Goal: Information Seeking & Learning: Learn about a topic

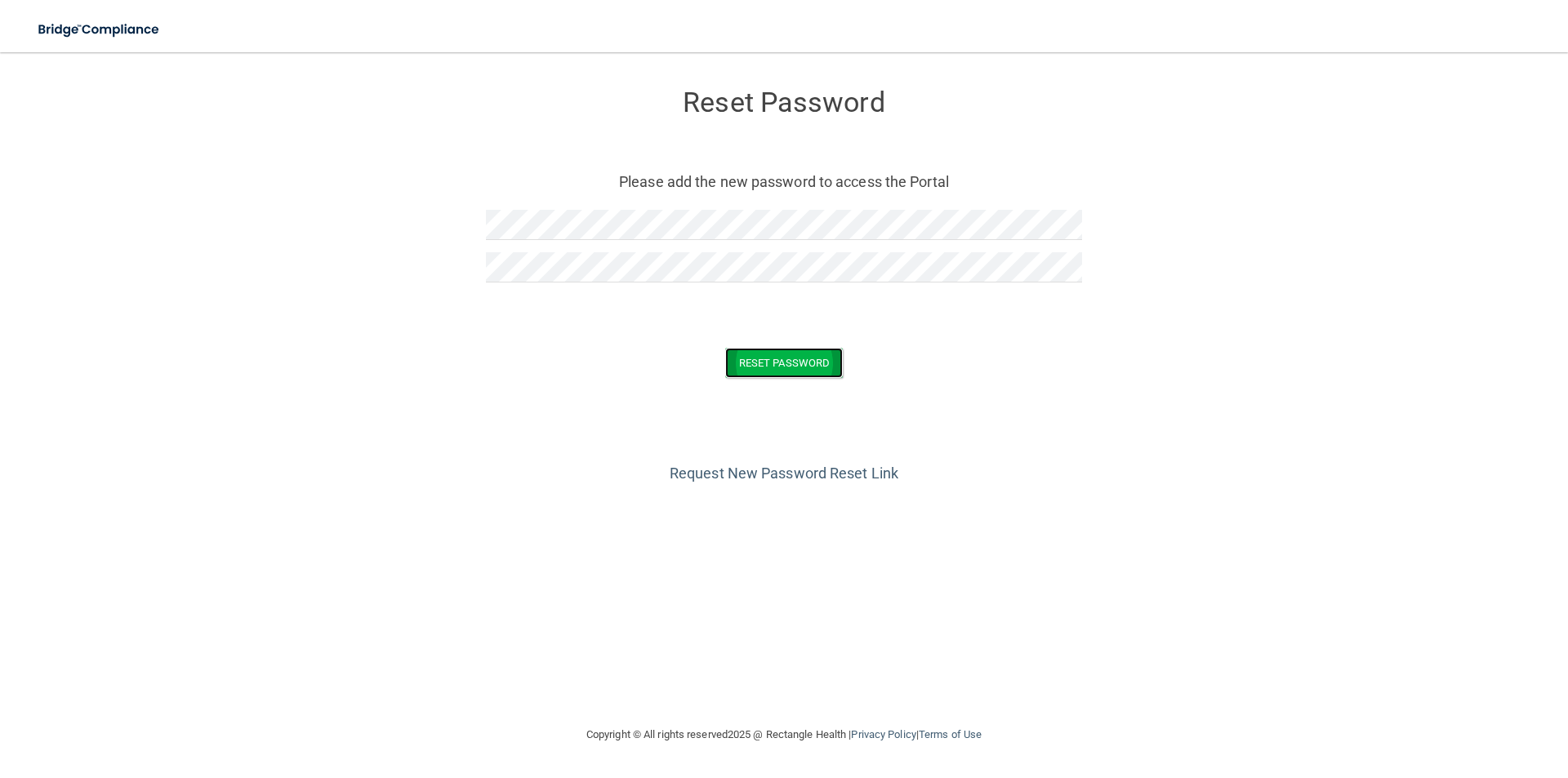
click at [815, 354] on button "Reset Password" at bounding box center [784, 363] width 118 height 31
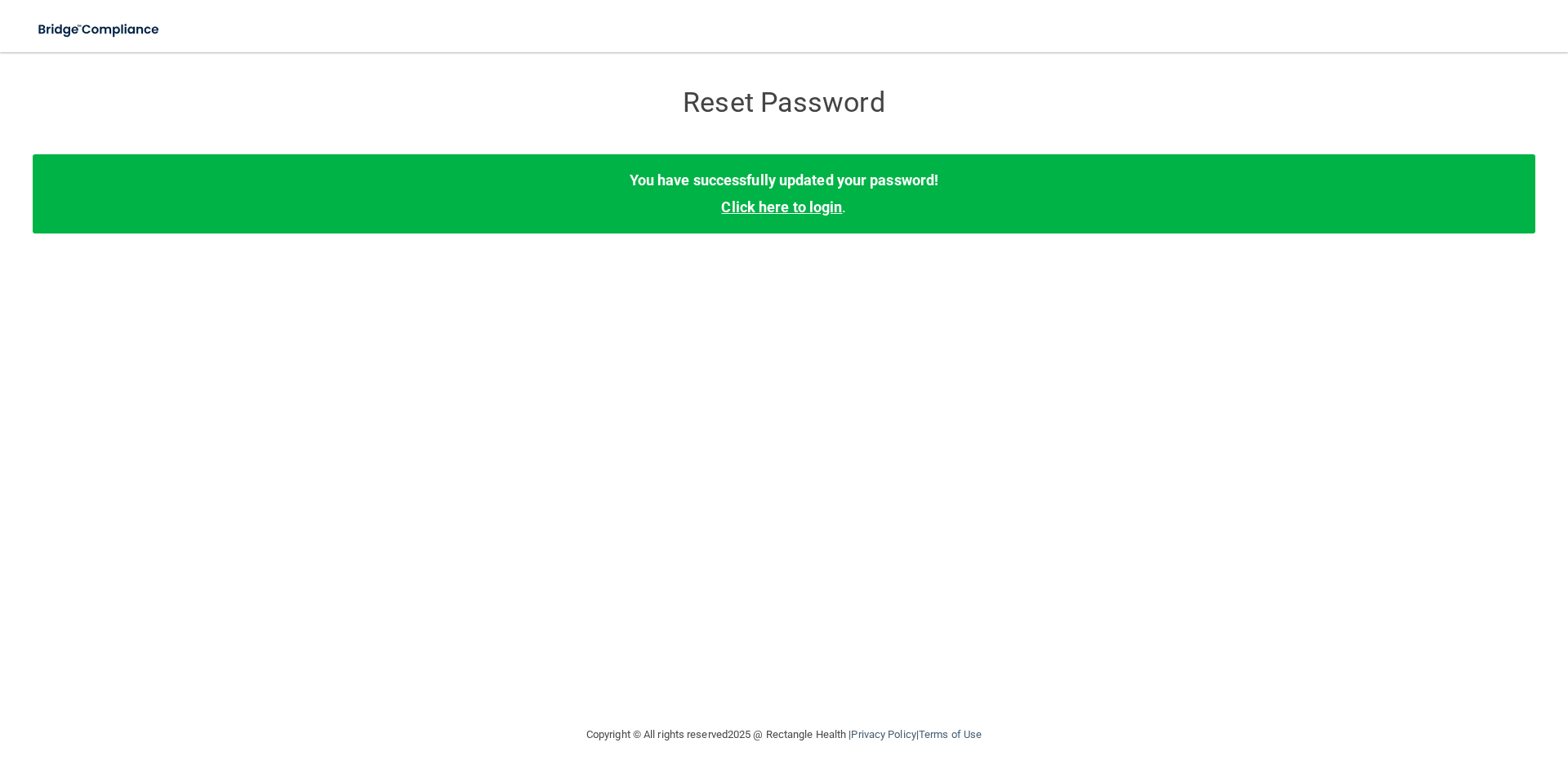
click at [790, 210] on link "Click here to login" at bounding box center [782, 206] width 120 height 17
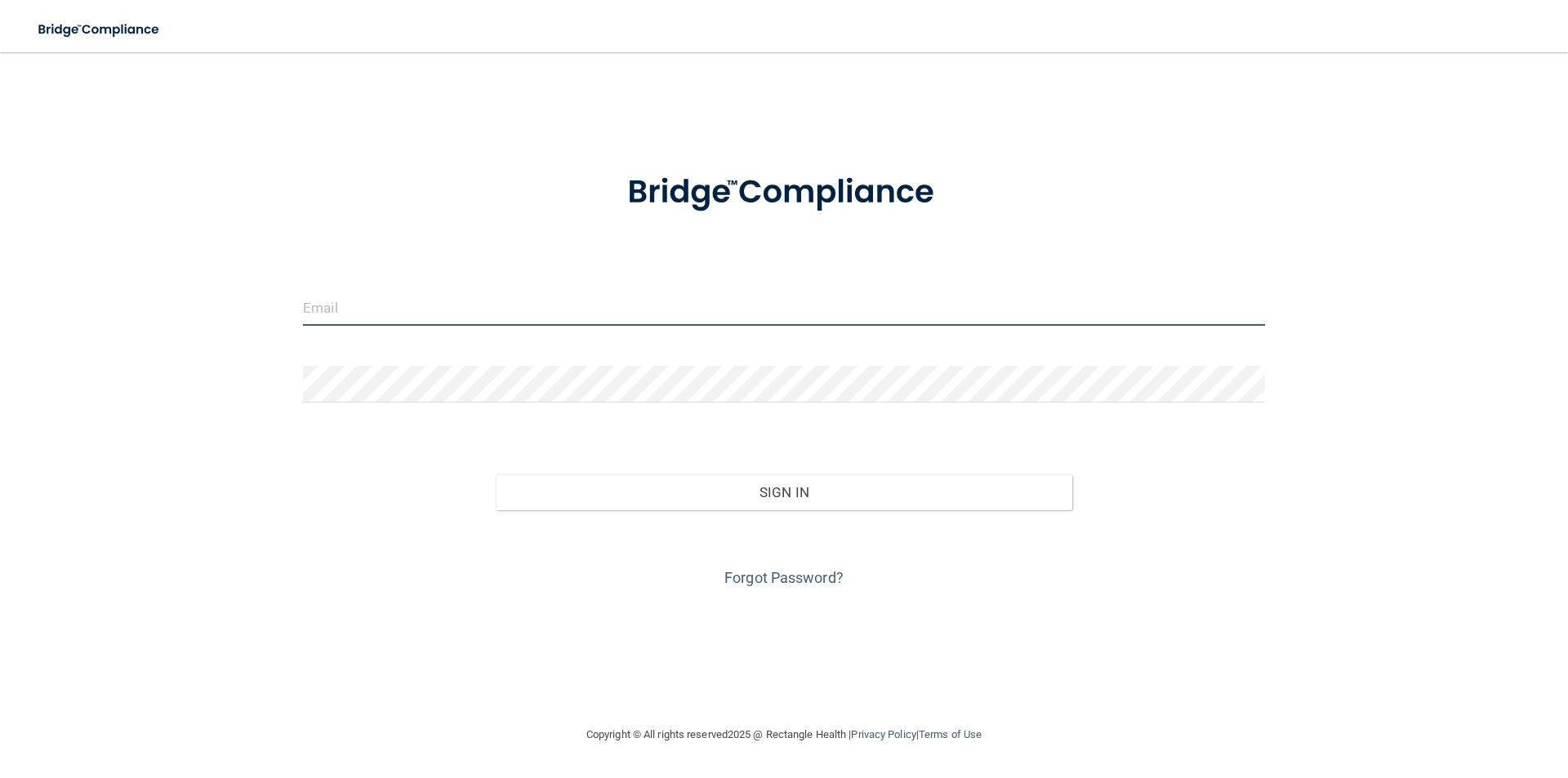
click at [772, 304] on input "email" at bounding box center [784, 307] width 962 height 37
type input "[EMAIL_ADDRESS][DOMAIN_NAME]"
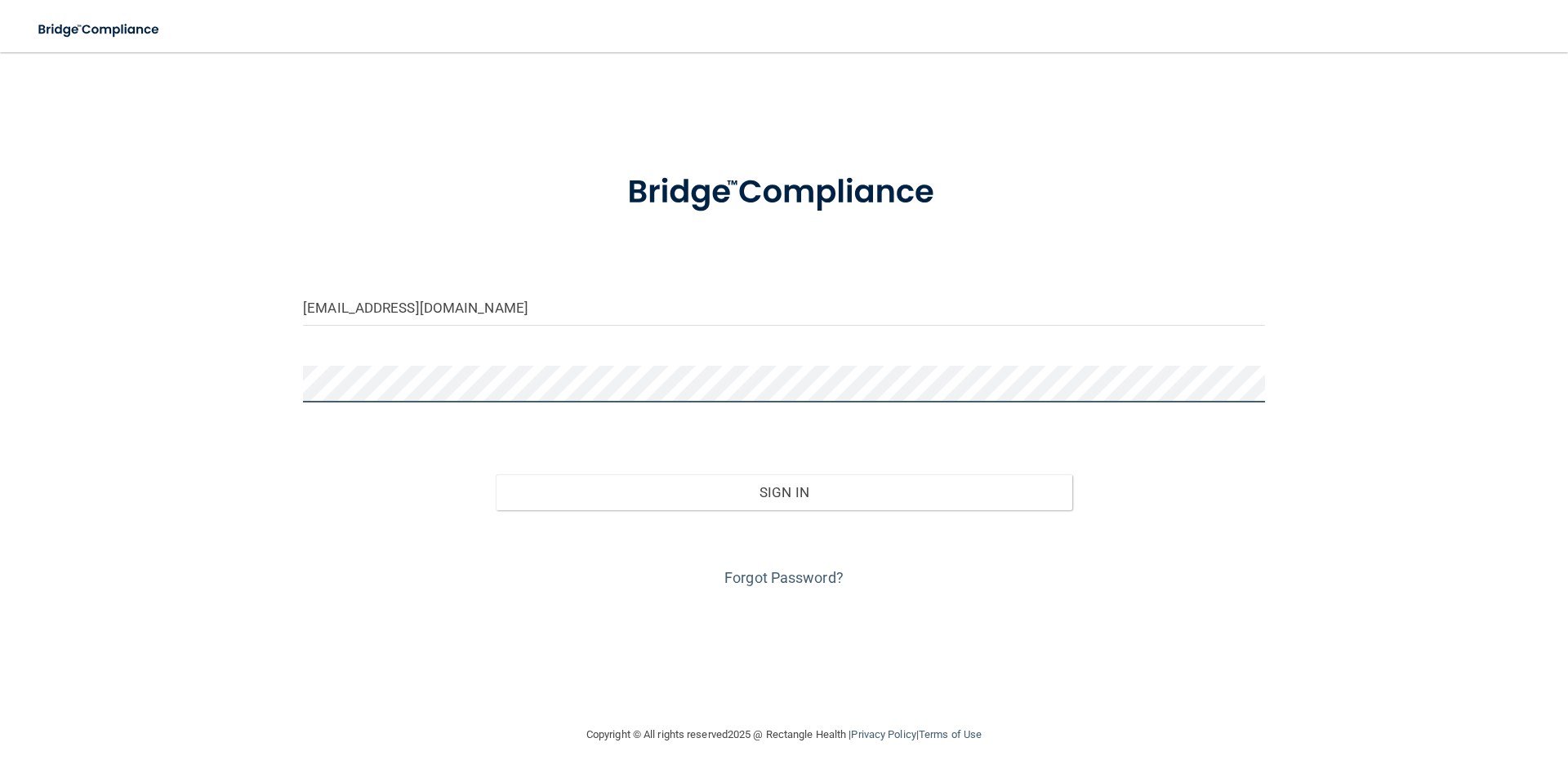
click at [496, 474] on button "Sign In" at bounding box center [785, 493] width 578 height 36
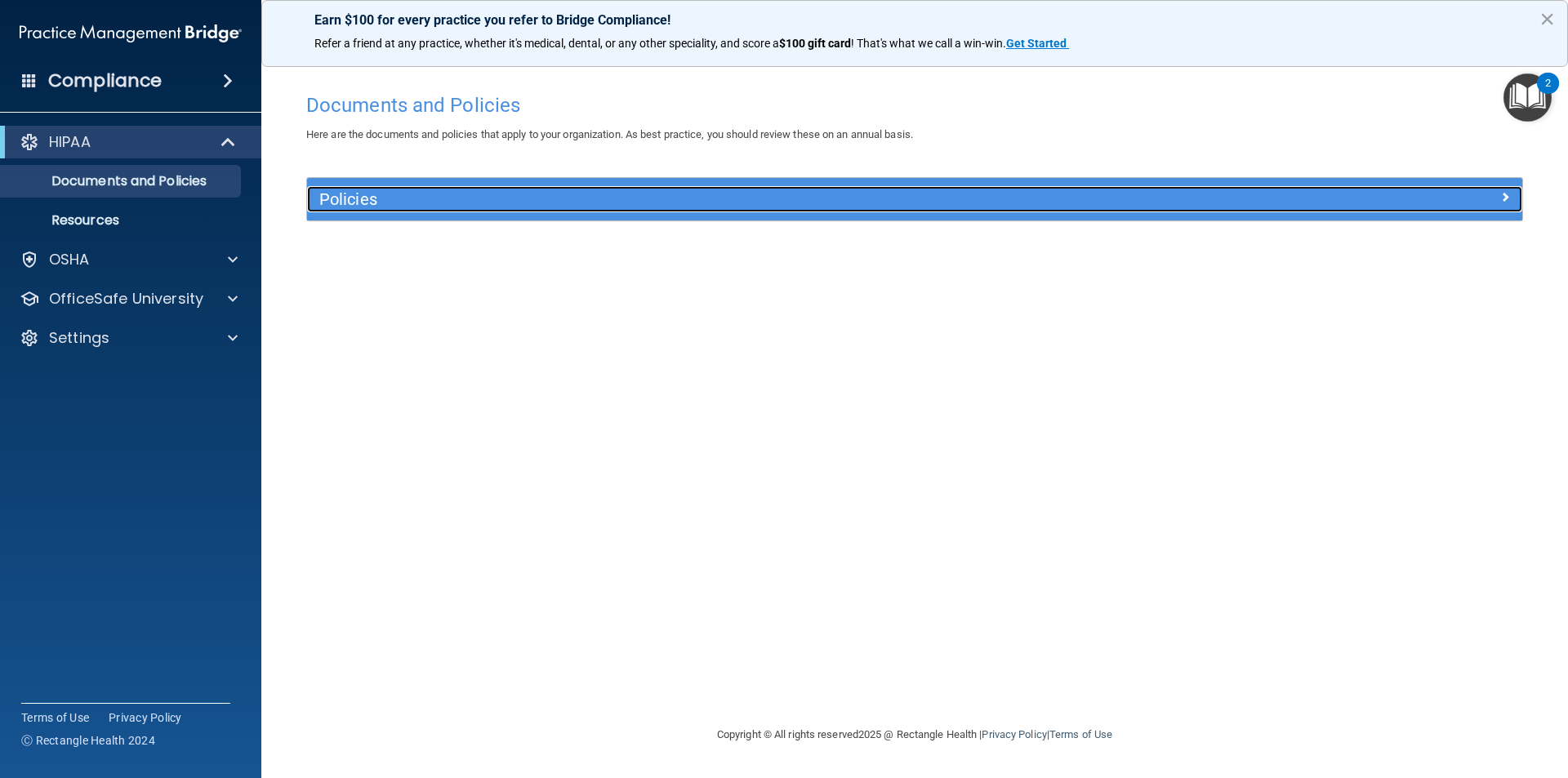
click at [1510, 200] on div at bounding box center [1371, 196] width 304 height 20
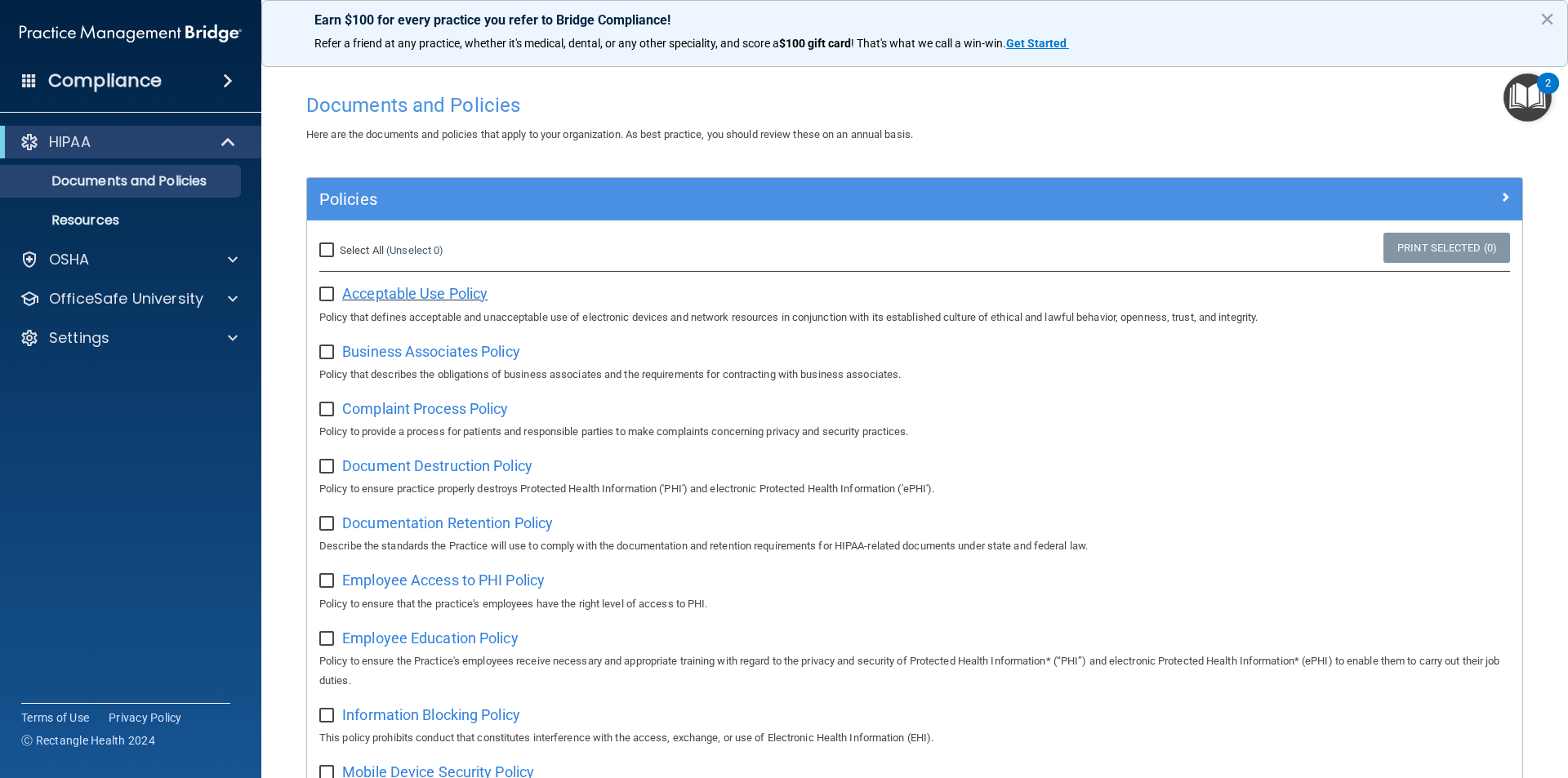
click at [432, 285] on span "Acceptable Use Policy" at bounding box center [415, 293] width 145 height 17
click at [322, 294] on input "checkbox" at bounding box center [328, 295] width 19 height 13
checkbox input "true"
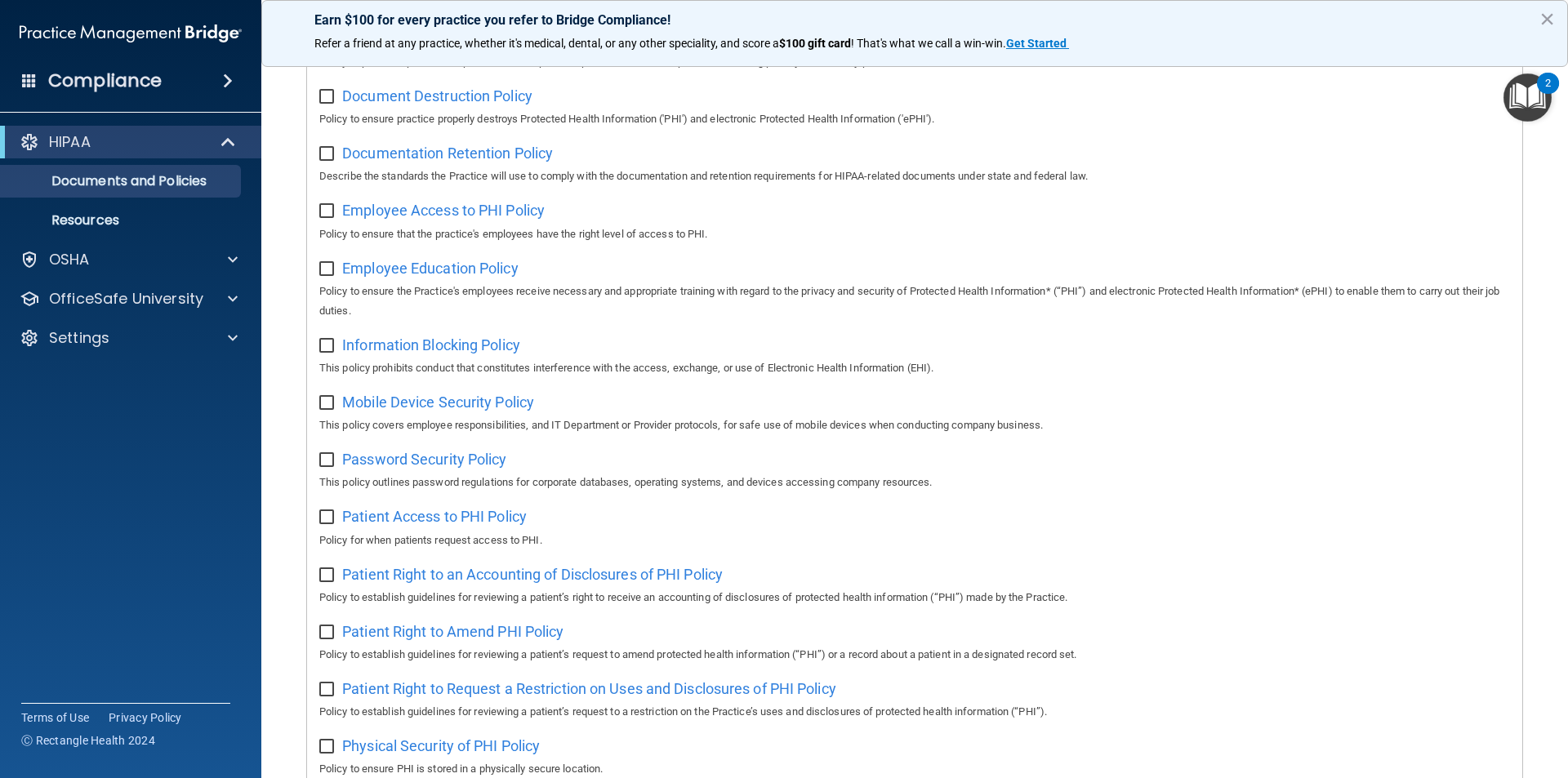
scroll to position [125, 0]
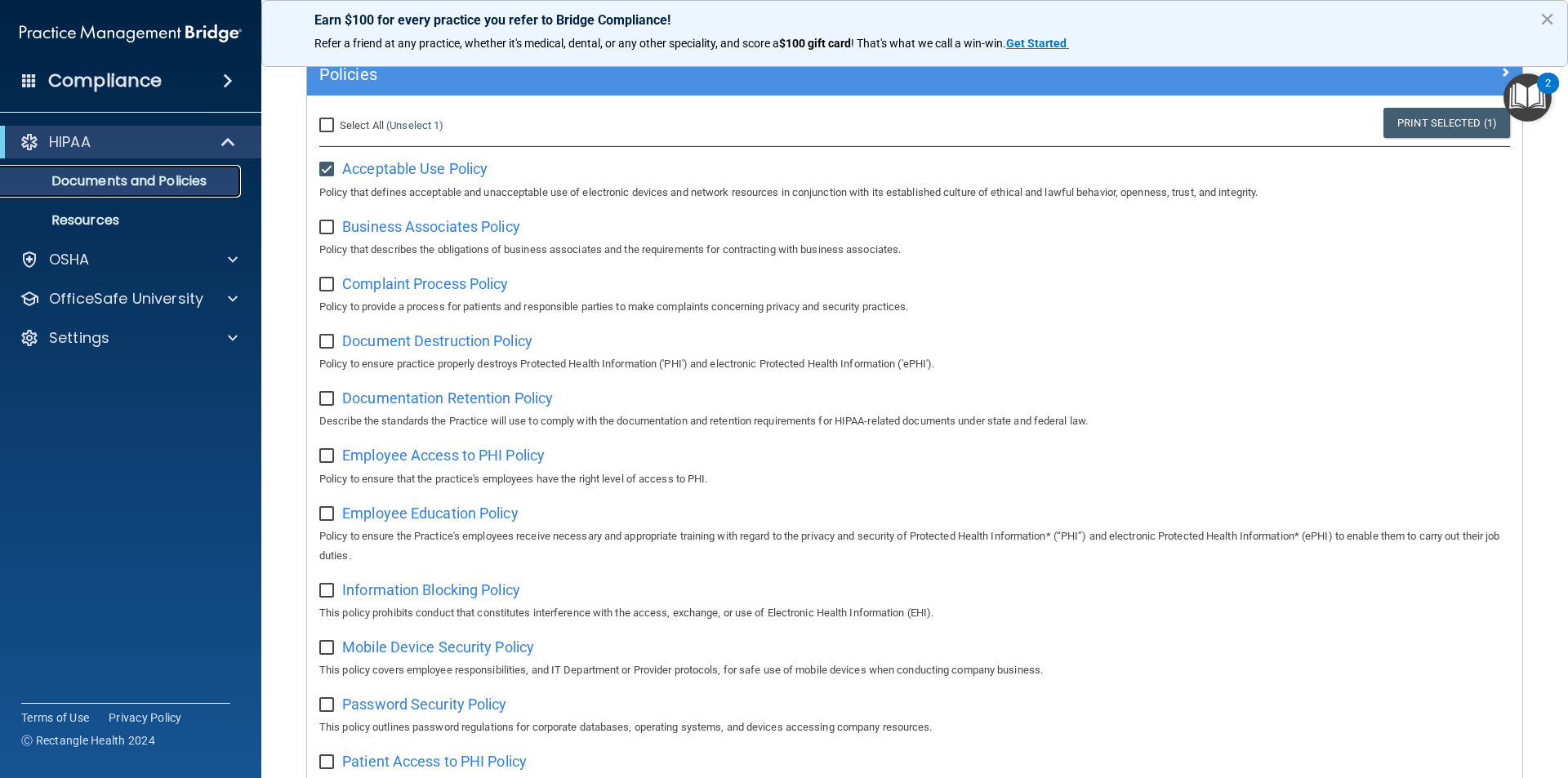
click at [127, 182] on p "Documents and Policies" at bounding box center [122, 182] width 223 height 17
click at [210, 131] on div "HIPAA" at bounding box center [130, 142] width 262 height 33
click at [223, 136] on span at bounding box center [229, 142] width 14 height 20
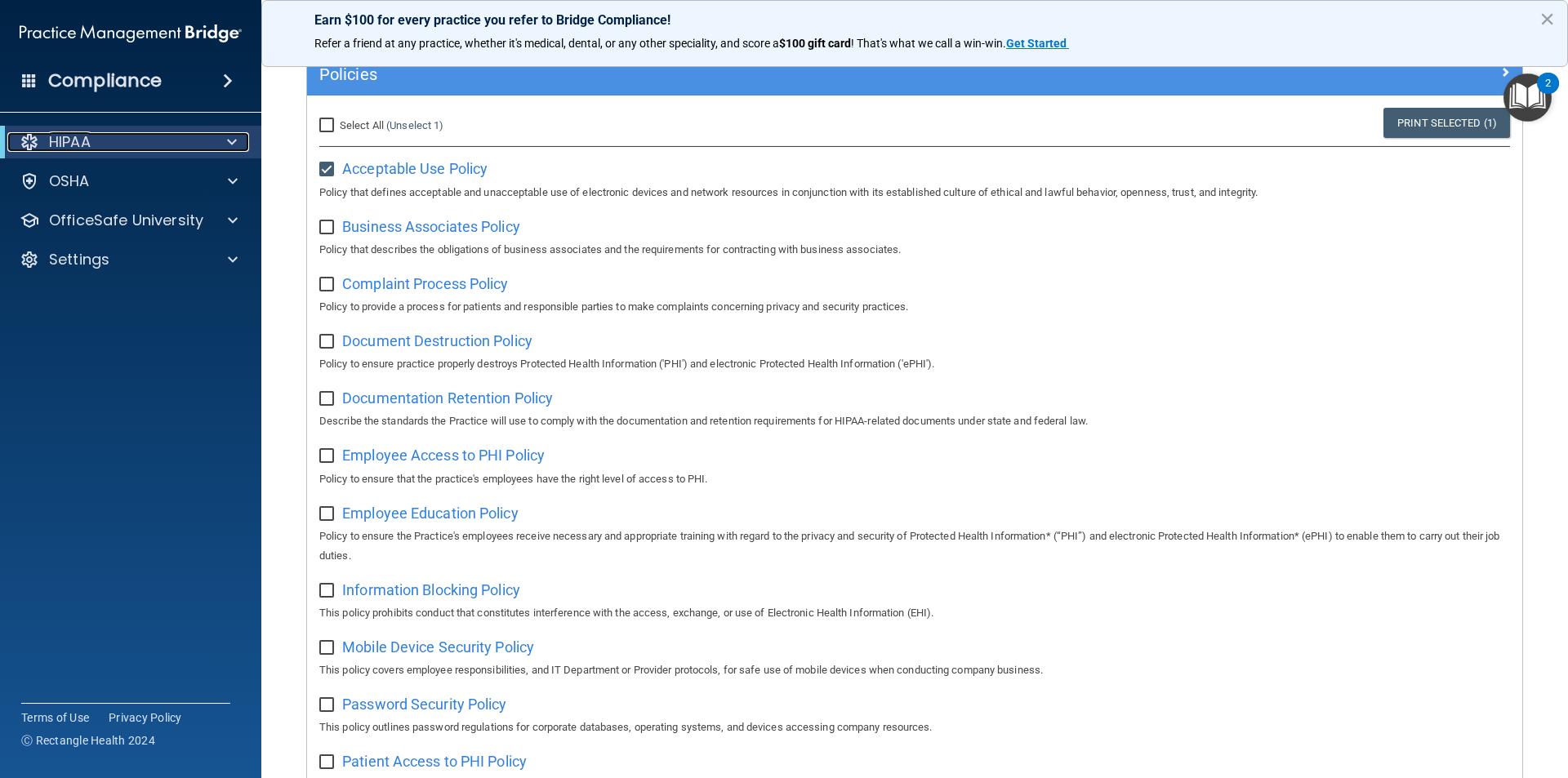
click at [223, 138] on div at bounding box center [229, 142] width 40 height 20
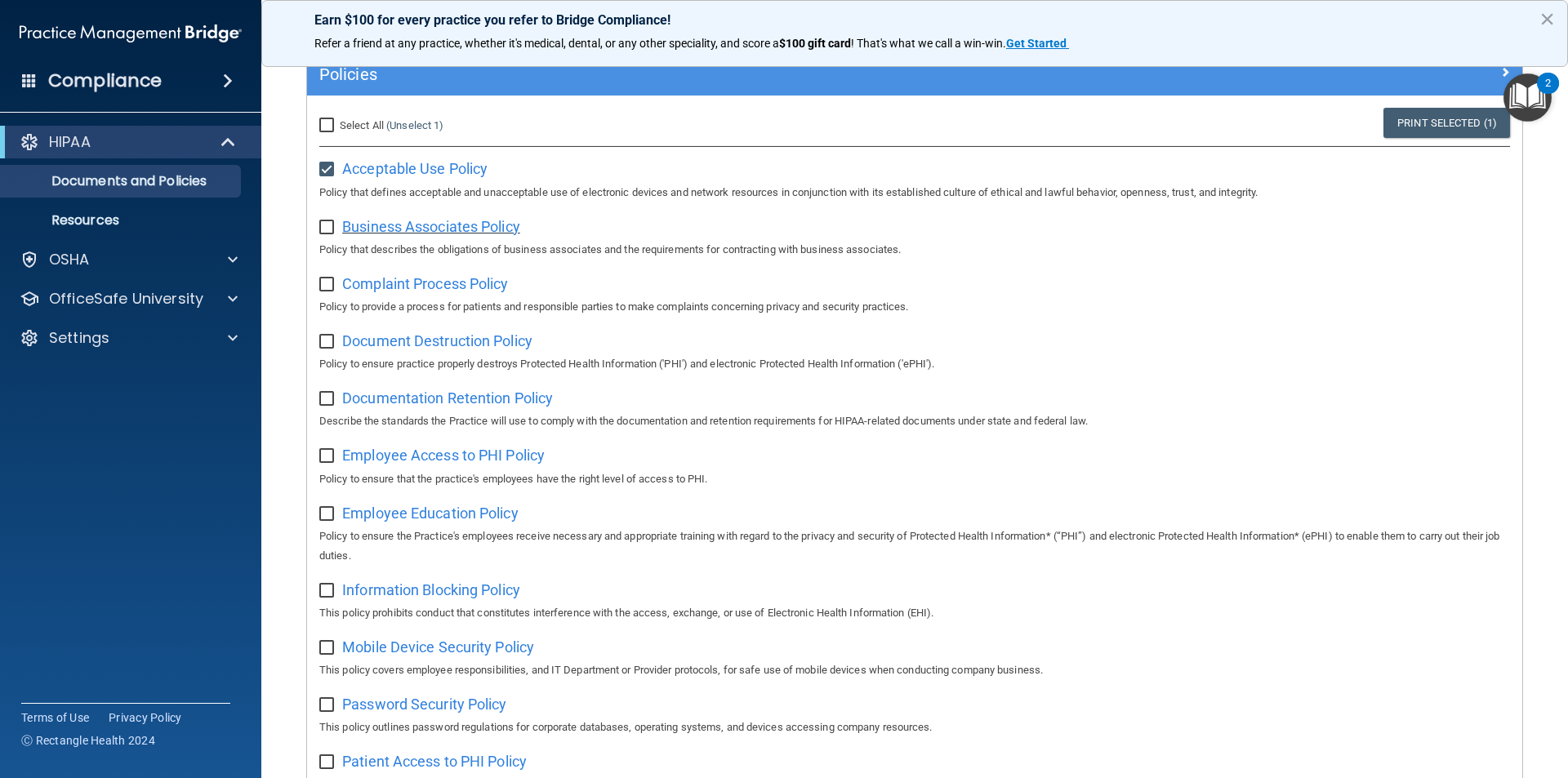
click at [463, 221] on span "Business Associates Policy" at bounding box center [432, 226] width 178 height 17
click at [380, 346] on span "Document Destruction Policy" at bounding box center [437, 341] width 191 height 17
click at [226, 258] on div at bounding box center [229, 260] width 40 height 20
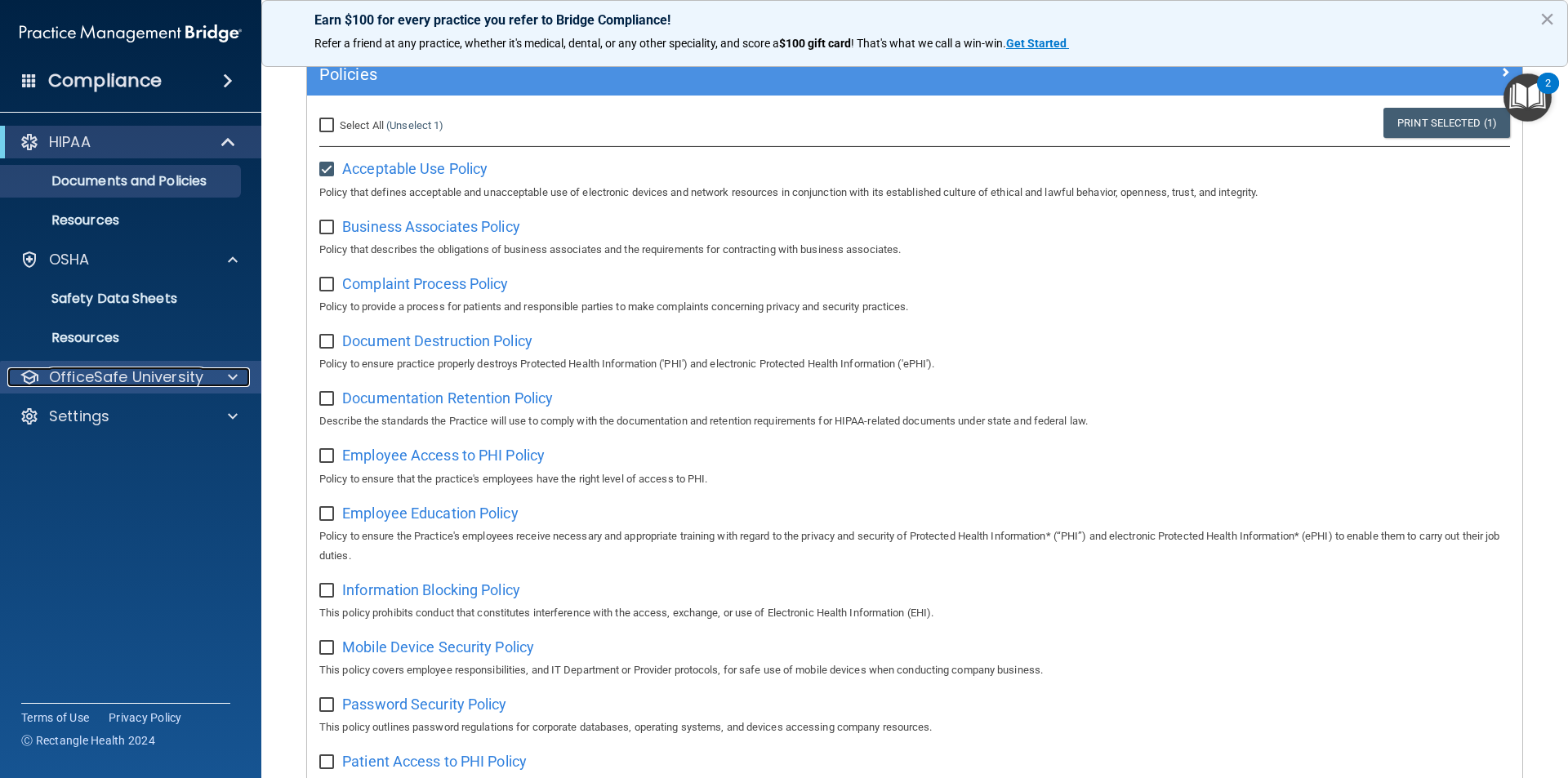
click at [237, 379] on div at bounding box center [229, 377] width 40 height 20
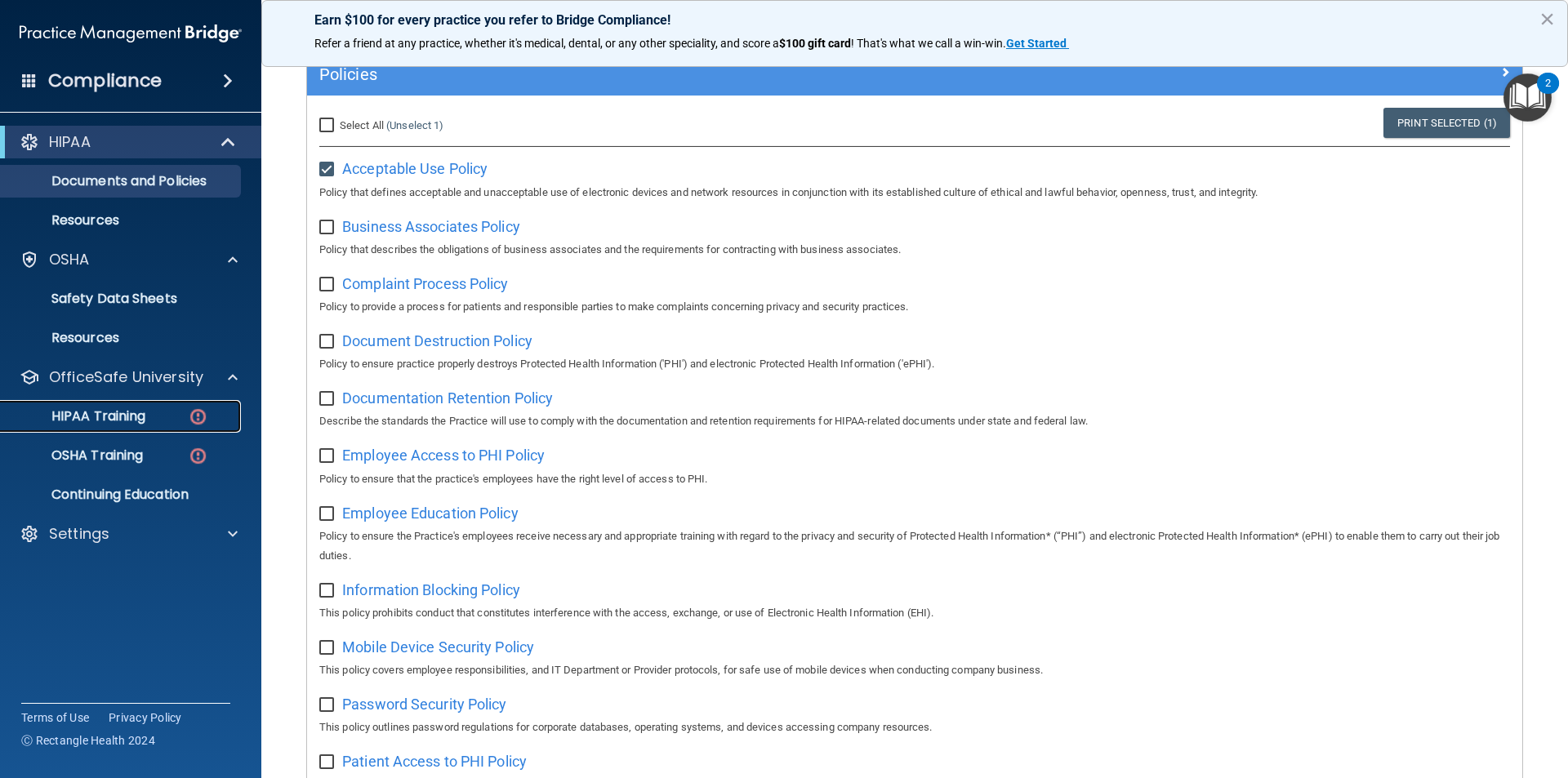
click at [135, 417] on p "HIPAA Training" at bounding box center [78, 417] width 135 height 17
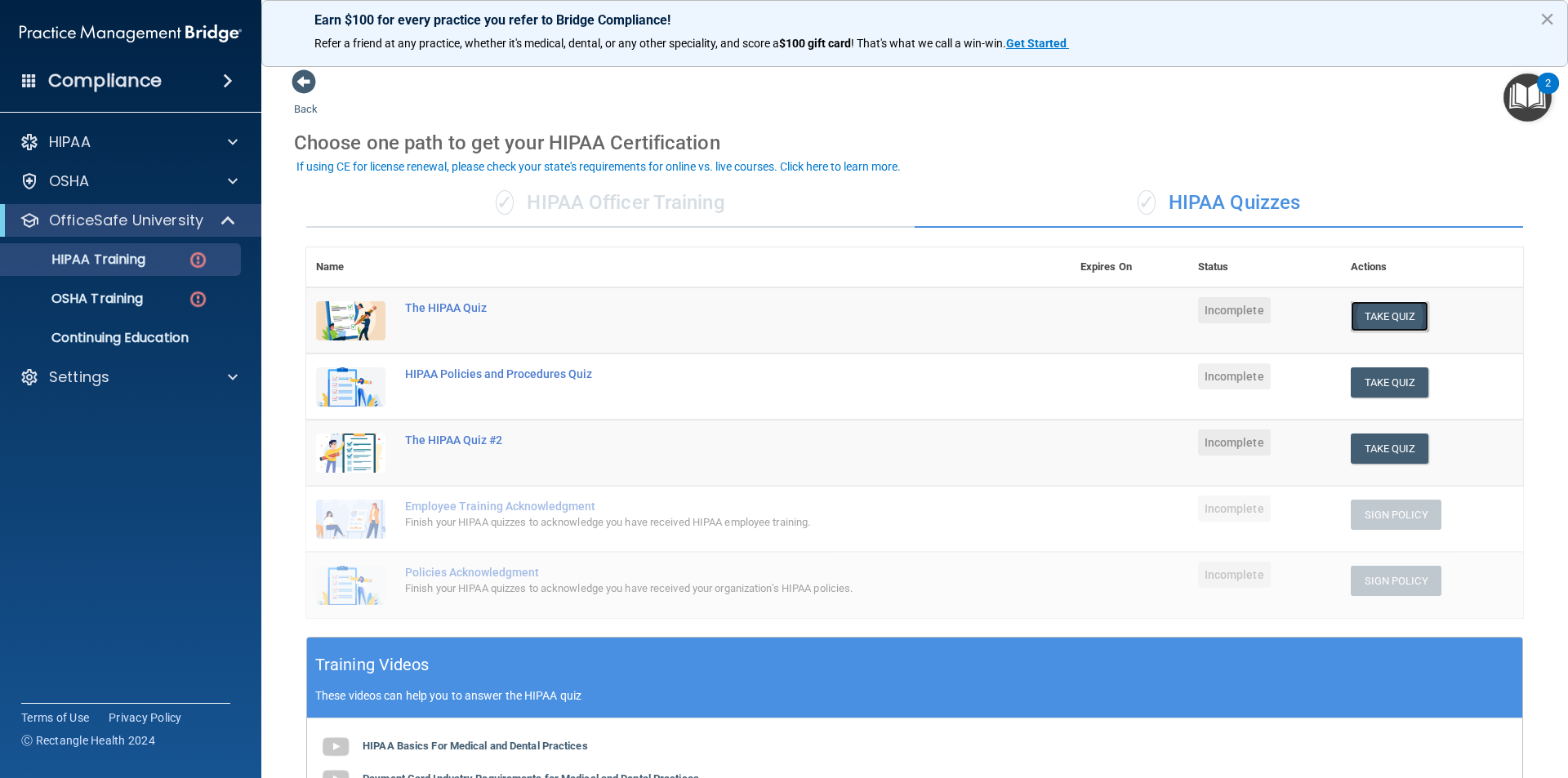
click at [1365, 314] on button "Take Quiz" at bounding box center [1390, 316] width 78 height 31
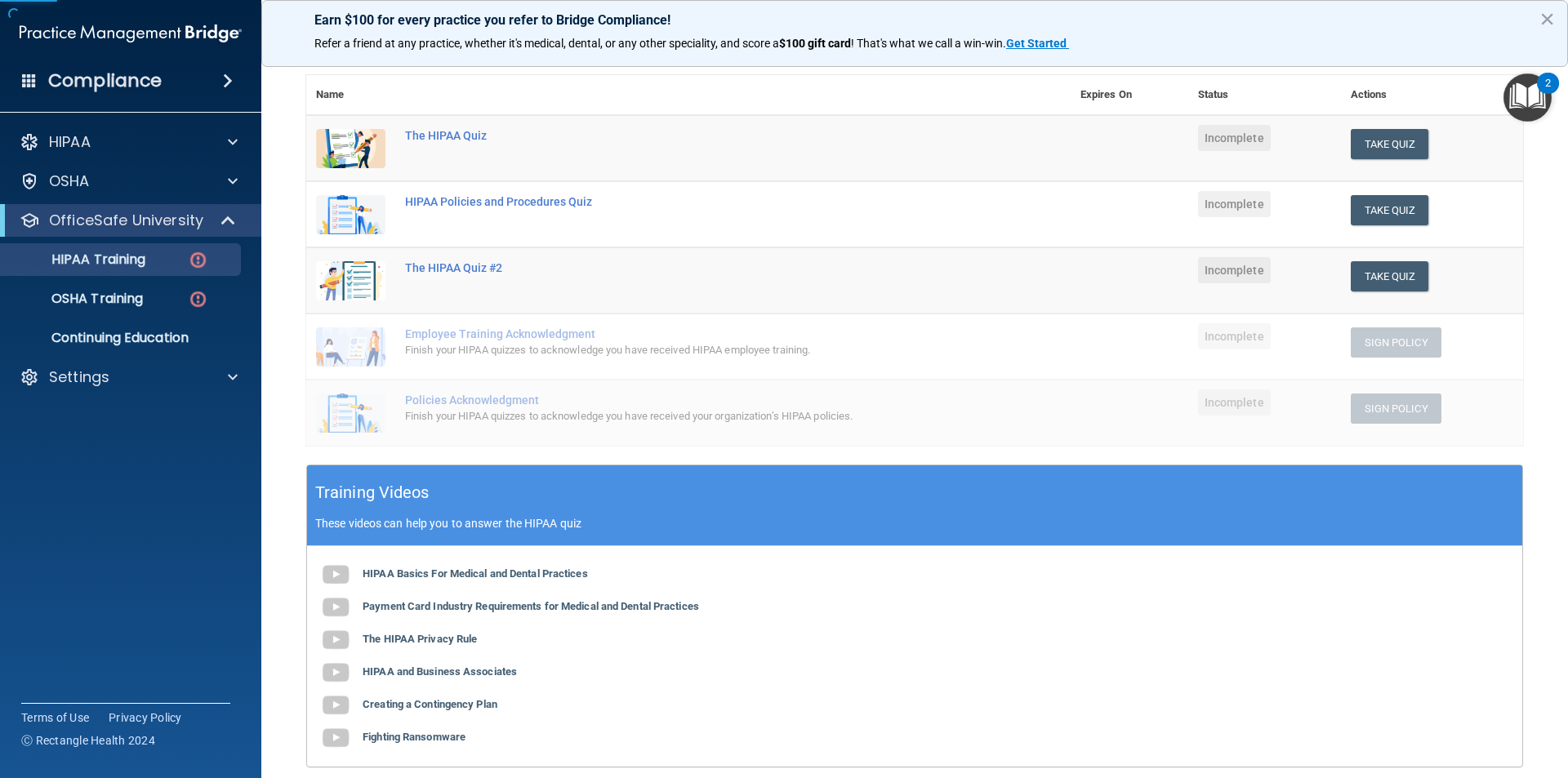
scroll to position [245, 0]
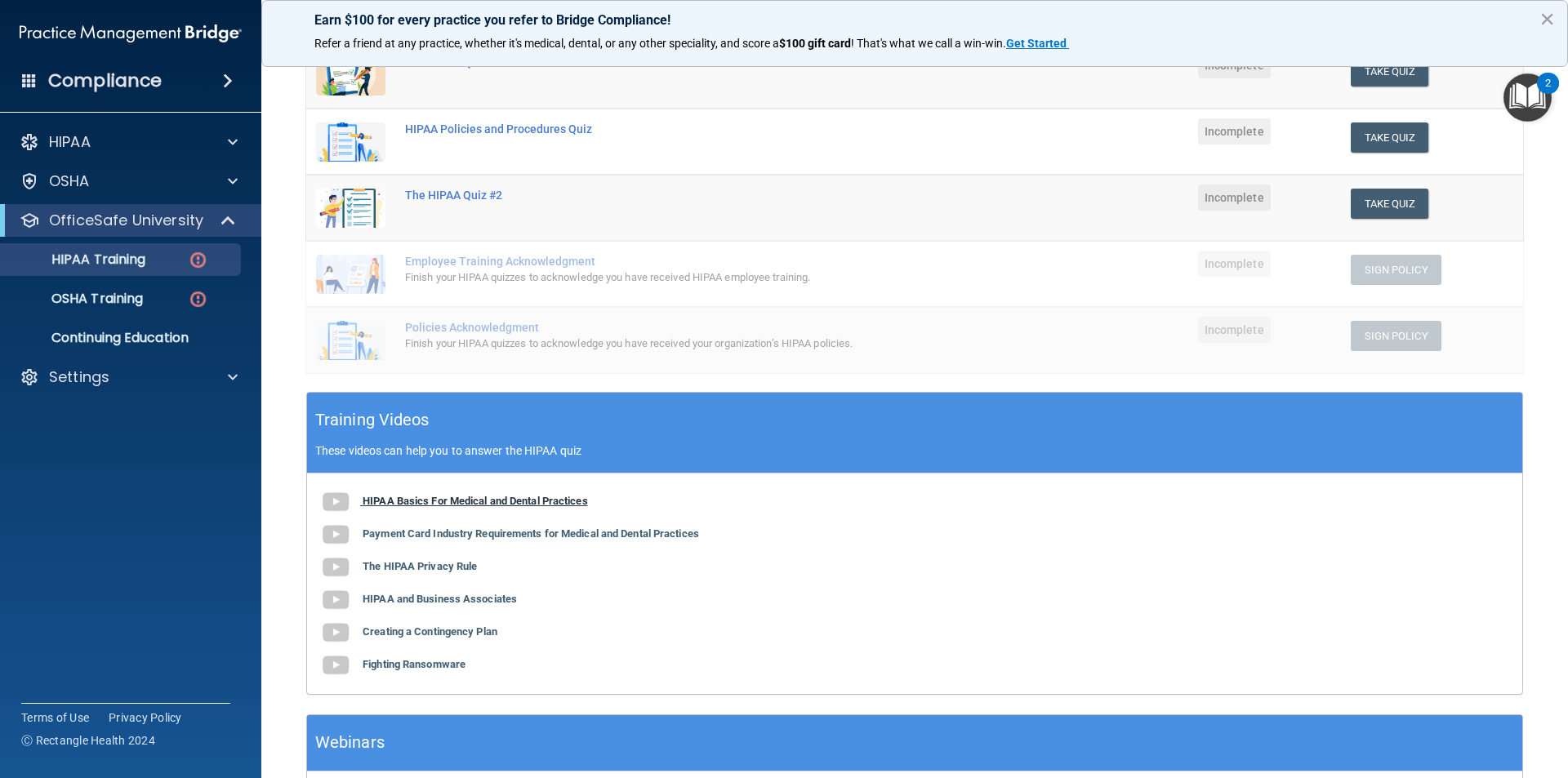
click at [347, 499] on img at bounding box center [336, 502] width 33 height 33
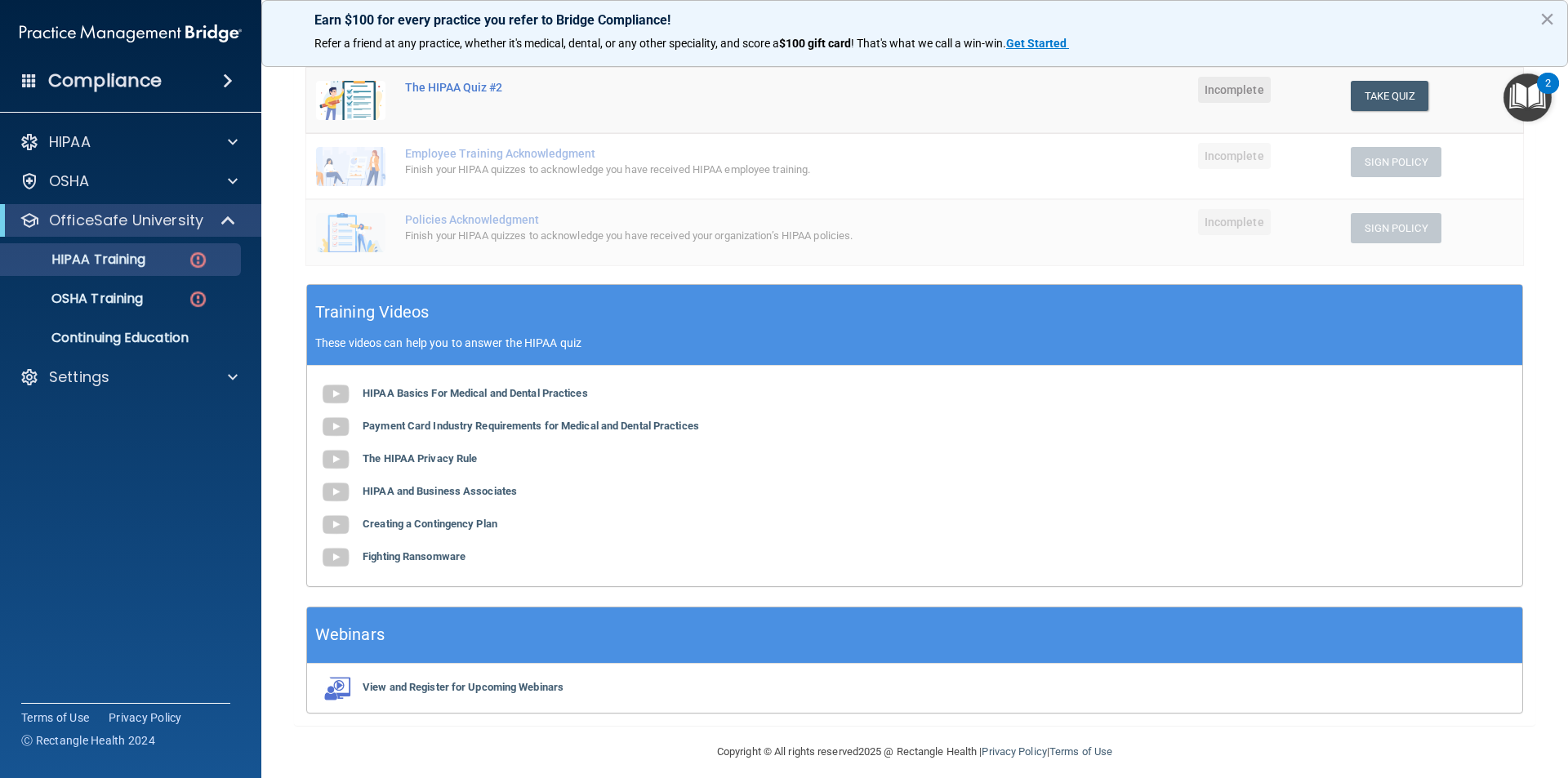
scroll to position [365, 0]
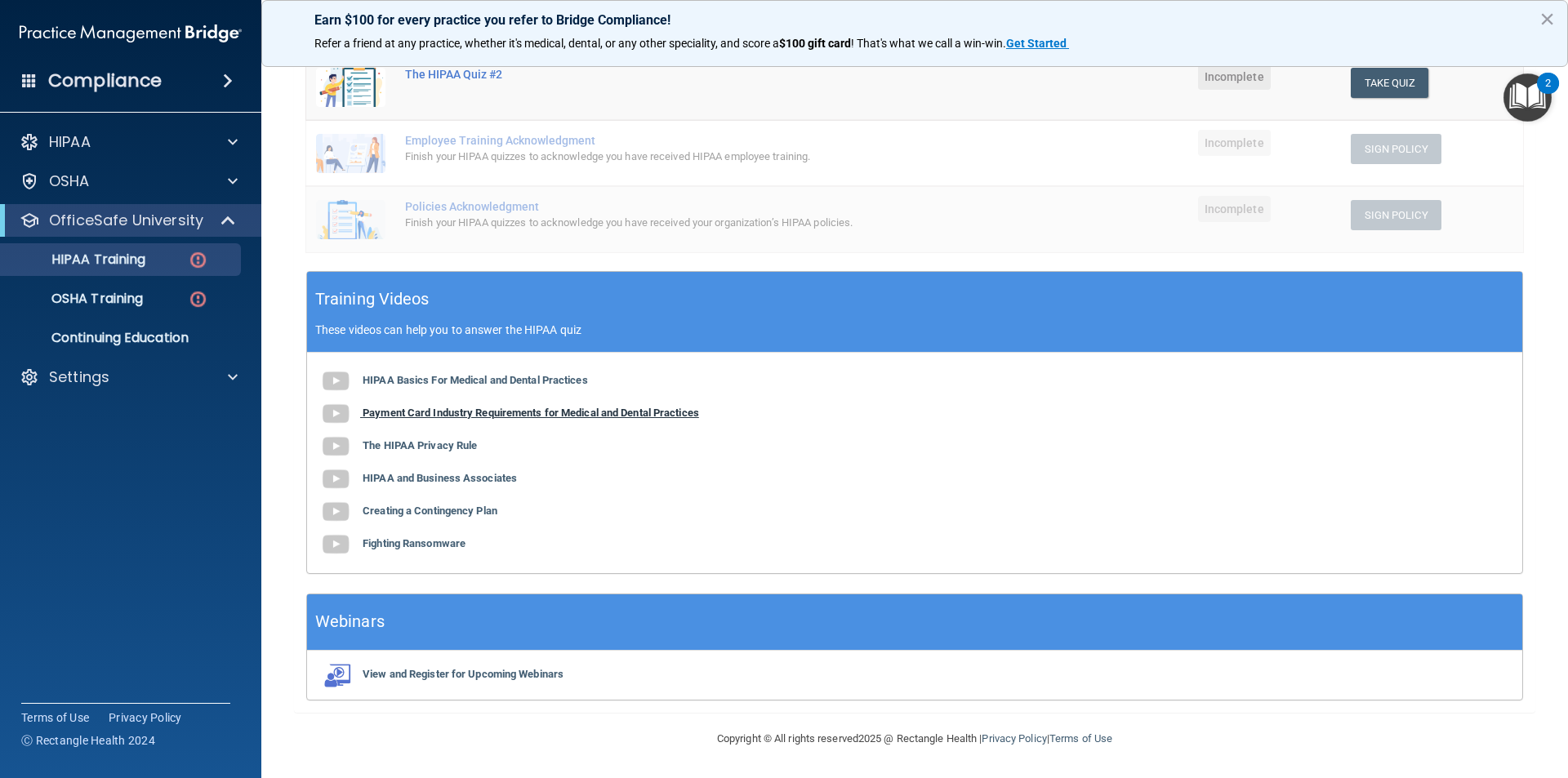
click at [550, 413] on b "Payment Card Industry Requirements for Medical and Dental Practices" at bounding box center [531, 413] width 337 height 12
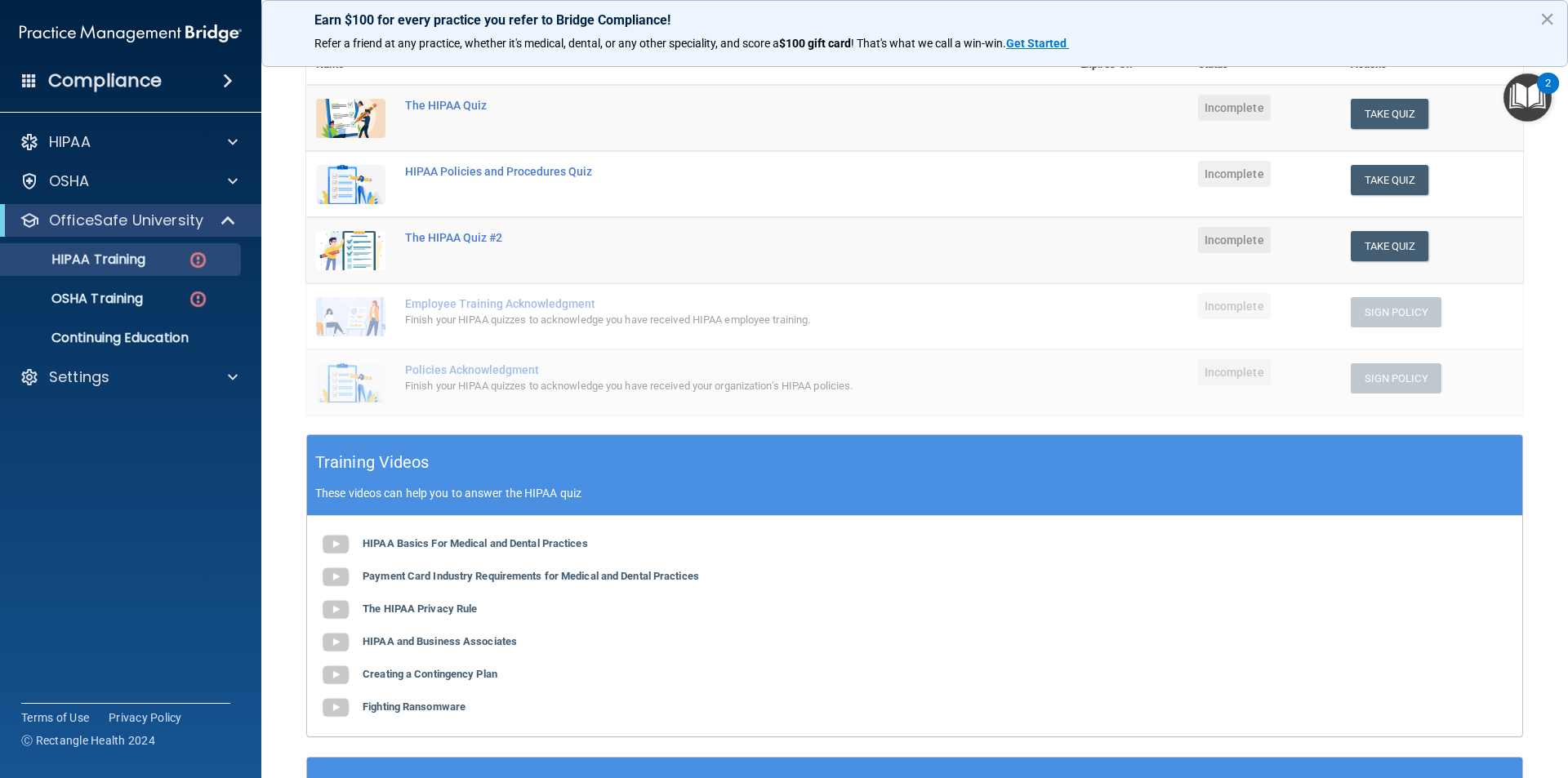
scroll to position [120, 0]
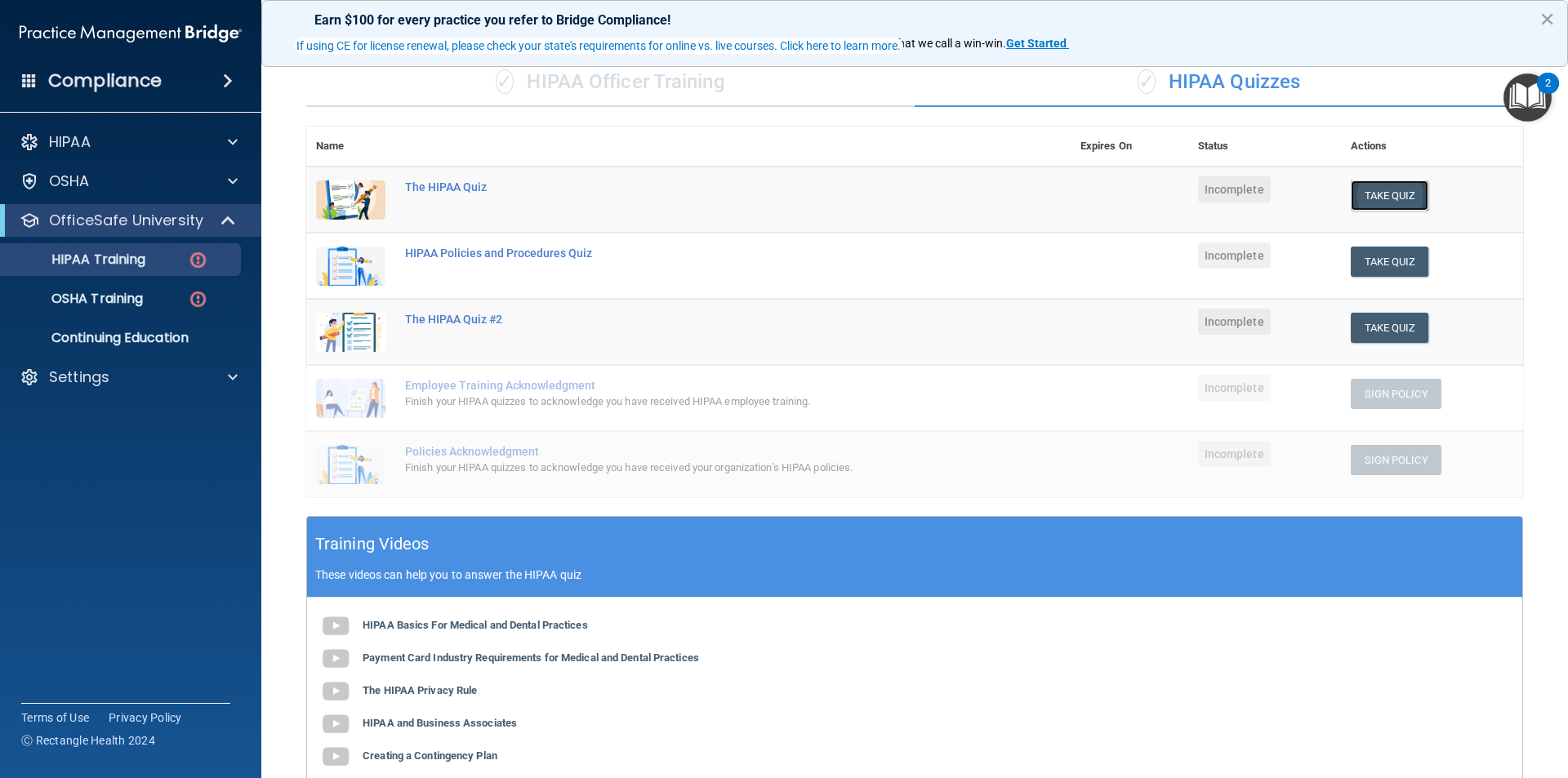
click at [1369, 190] on button "Take Quiz" at bounding box center [1390, 196] width 78 height 31
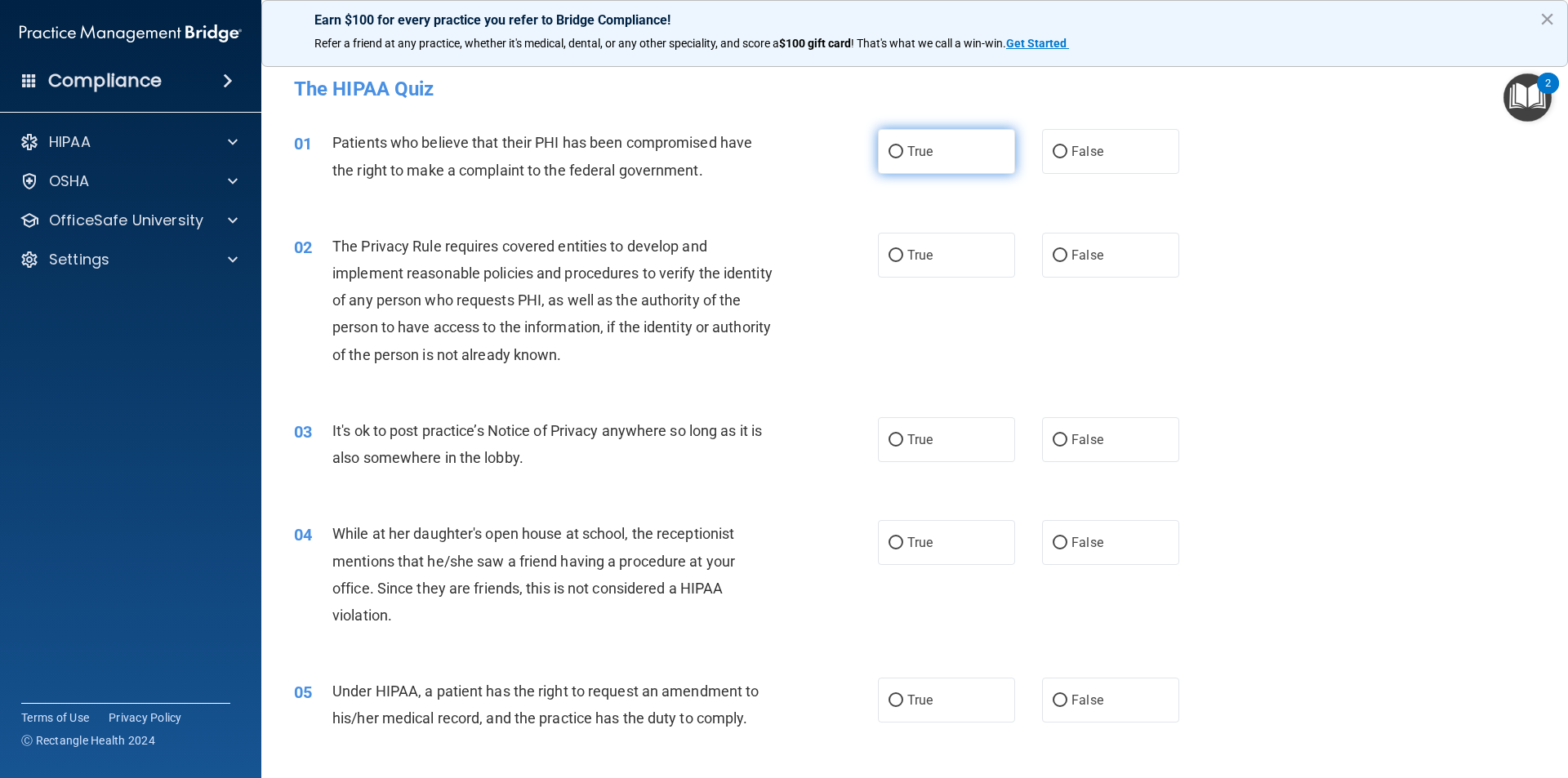
click at [909, 154] on span "True" at bounding box center [920, 151] width 26 height 16
click at [904, 154] on input "True" at bounding box center [896, 152] width 15 height 12
radio input "true"
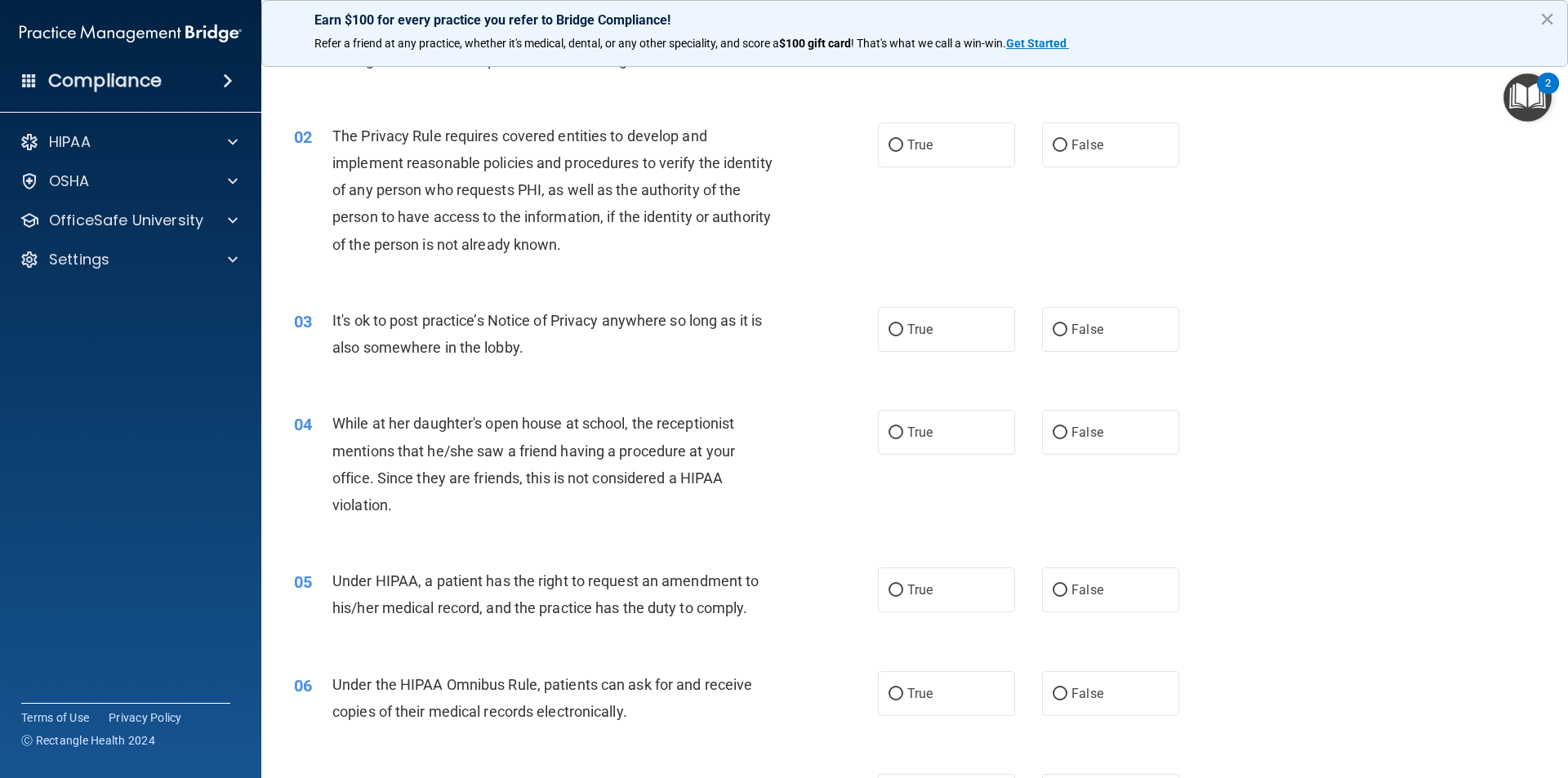
scroll to position [82, 0]
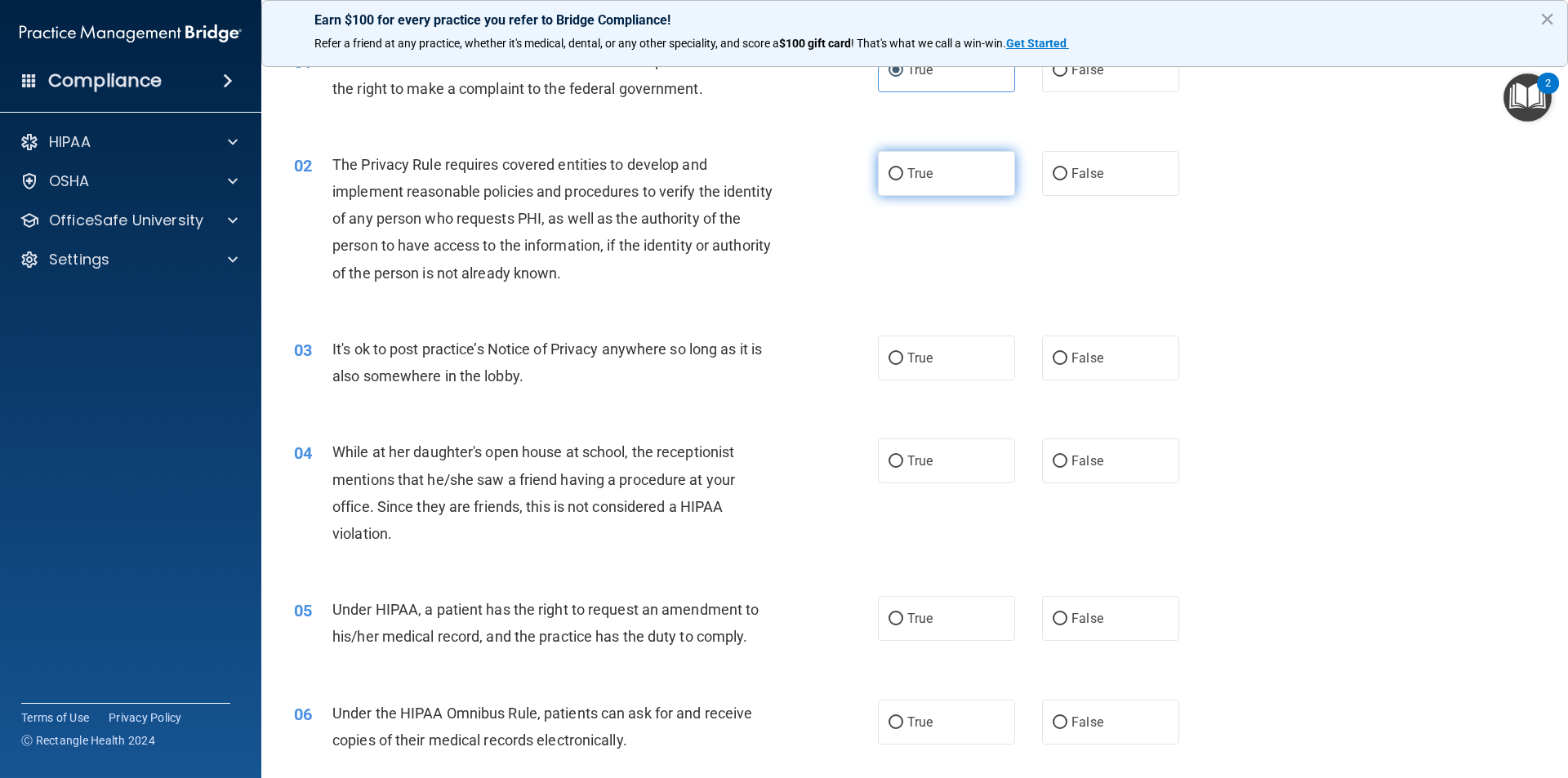
click at [956, 174] on label "True" at bounding box center [947, 173] width 137 height 45
click at [904, 174] on input "True" at bounding box center [896, 174] width 15 height 12
radio input "true"
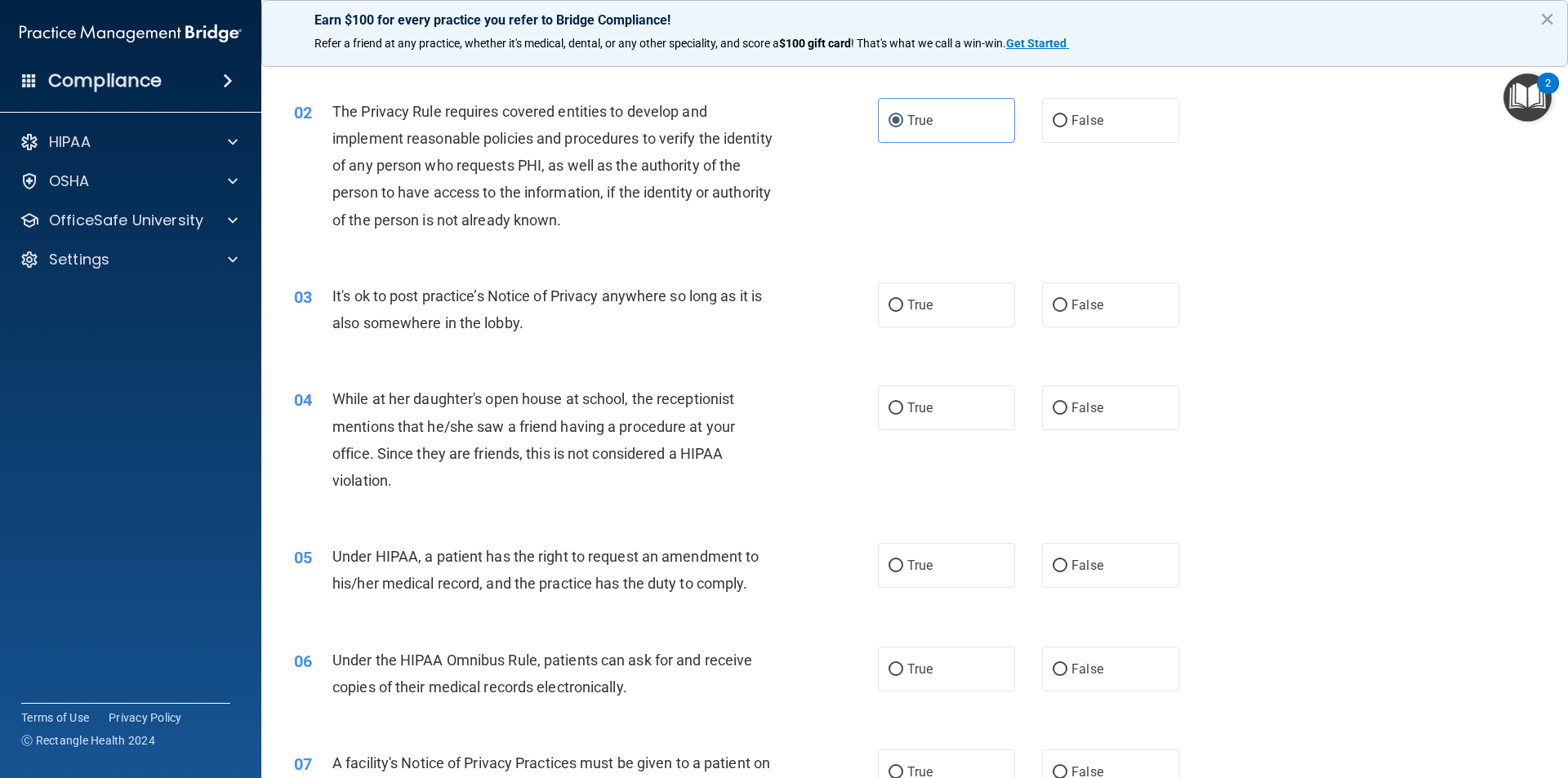
scroll to position [163, 0]
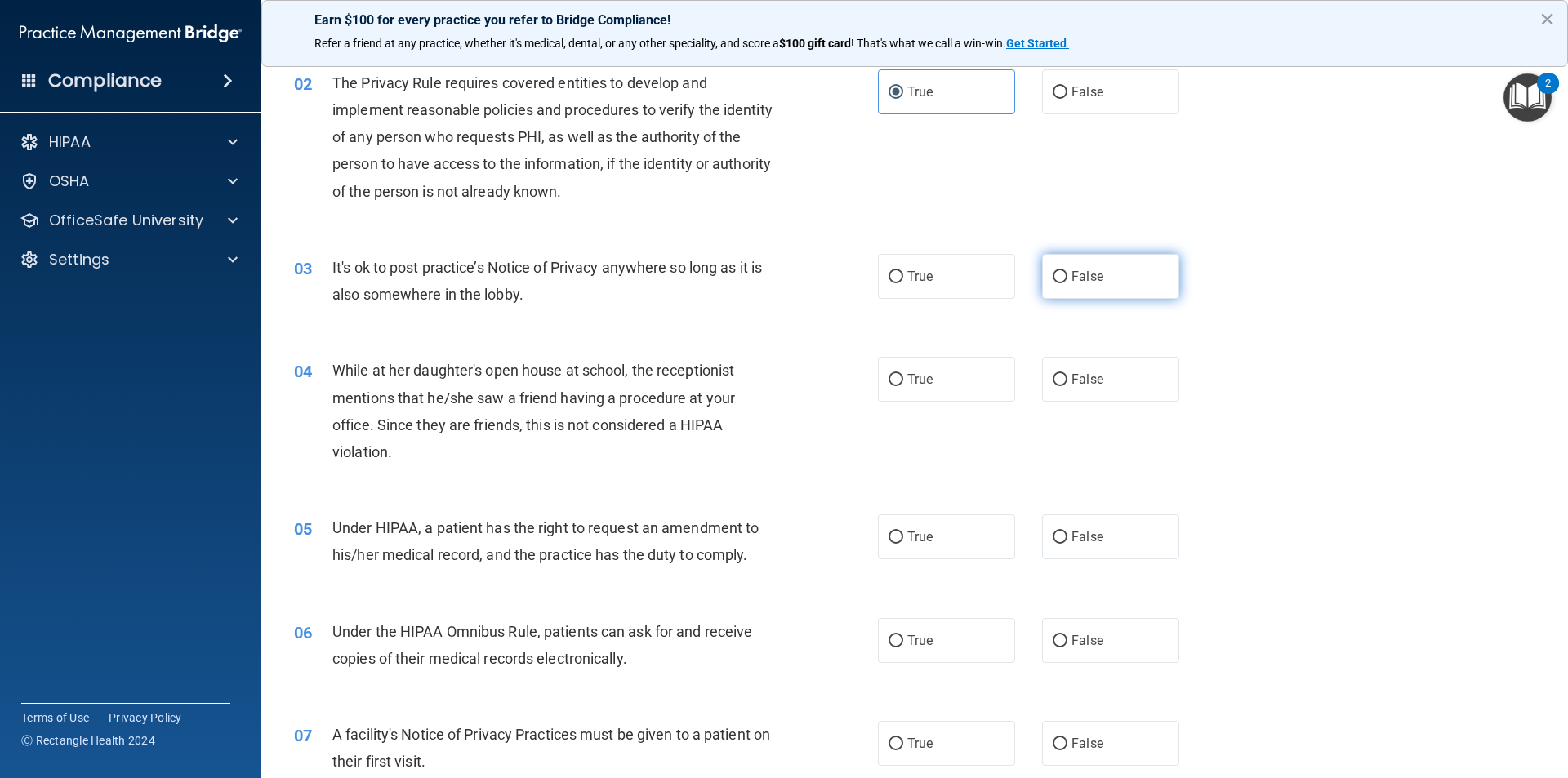
click at [1058, 287] on label "False" at bounding box center [1111, 276] width 137 height 45
click at [1058, 283] on input "False" at bounding box center [1060, 277] width 15 height 12
radio input "true"
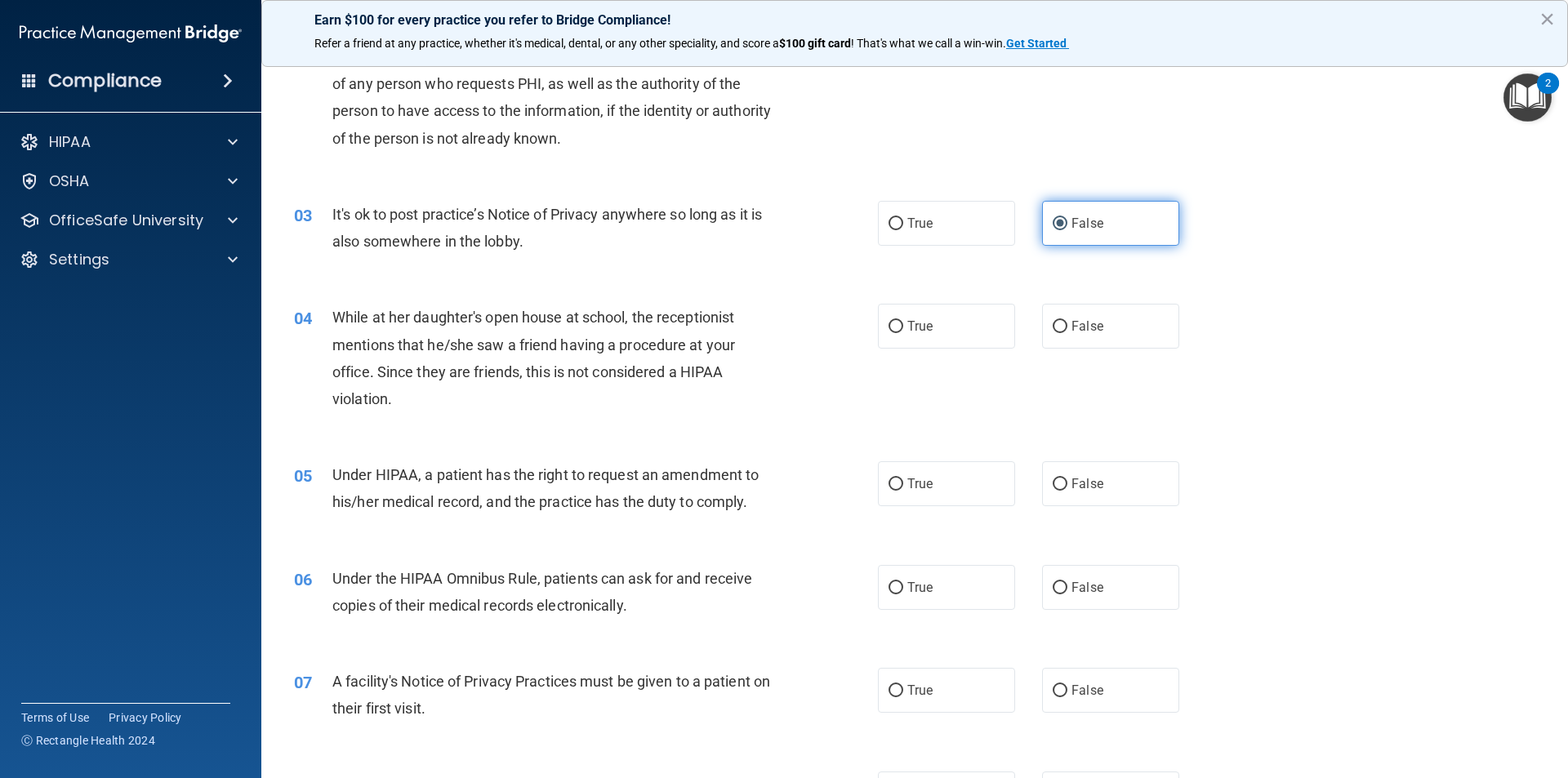
scroll to position [245, 0]
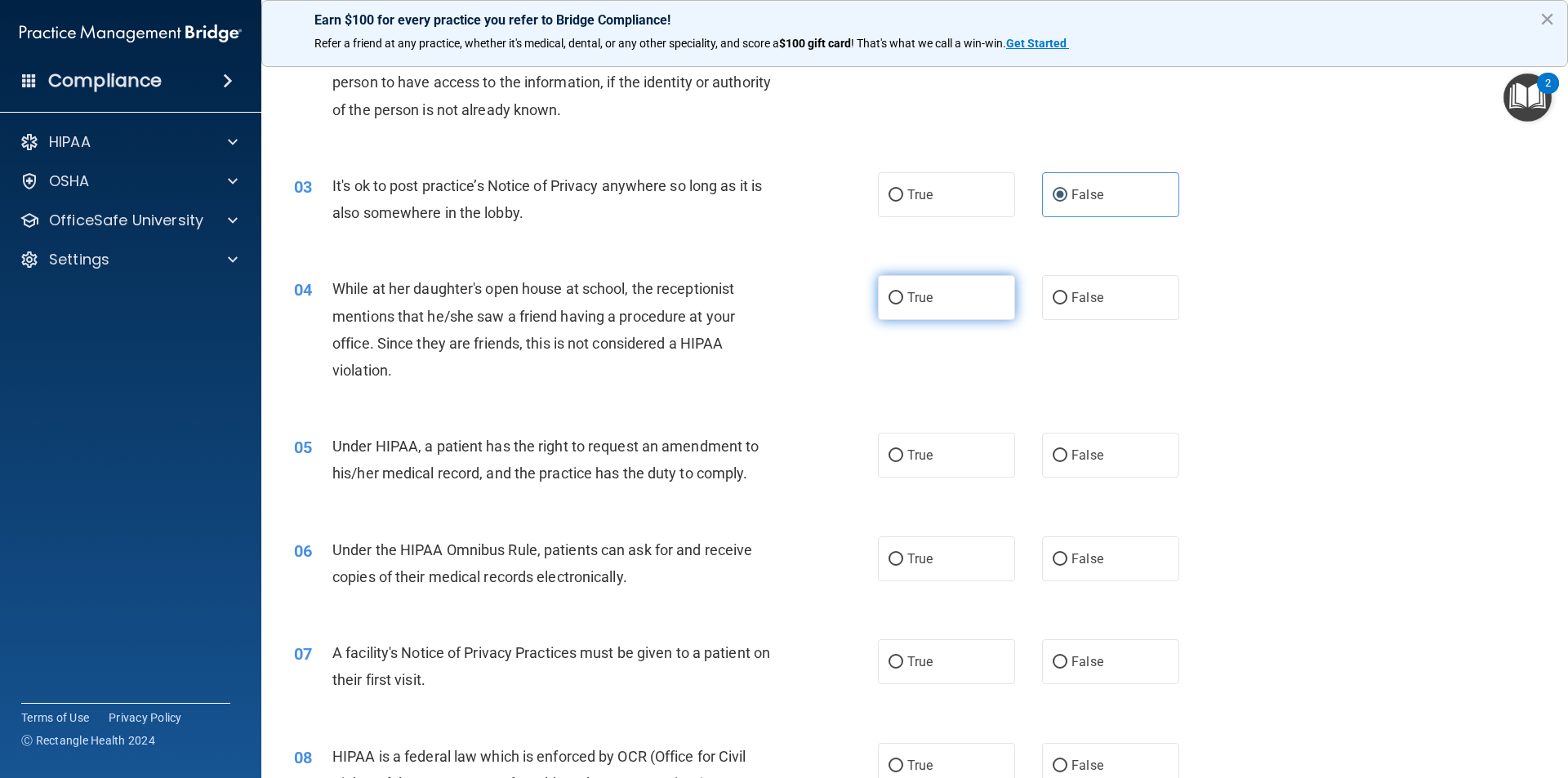
click at [945, 285] on label "True" at bounding box center [947, 298] width 137 height 45
click at [904, 292] on input "True" at bounding box center [896, 298] width 15 height 12
radio input "true"
click at [1056, 320] on label "False" at bounding box center [1111, 298] width 137 height 45
click at [1056, 304] on input "False" at bounding box center [1060, 298] width 15 height 12
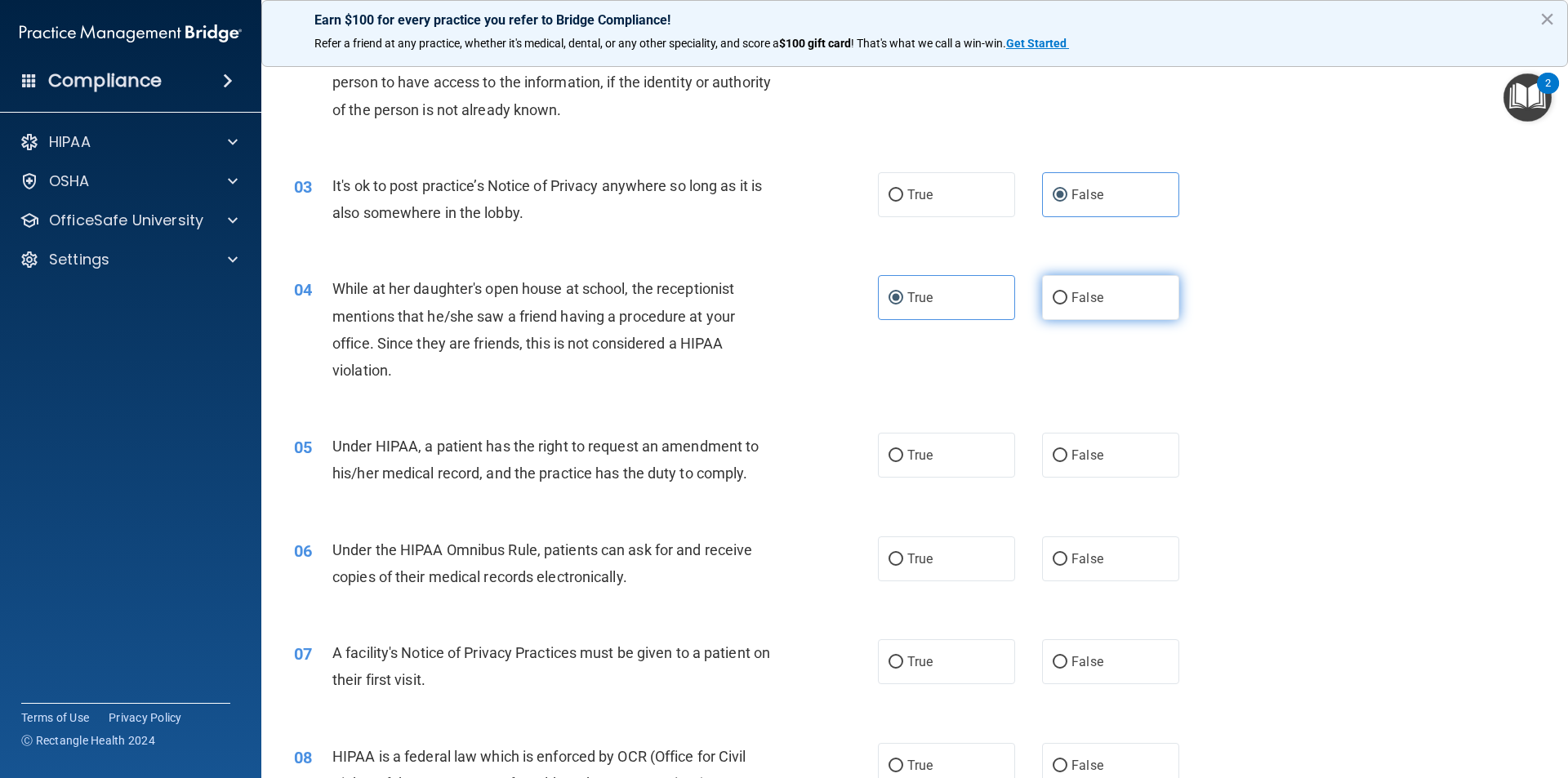
radio input "true"
radio input "false"
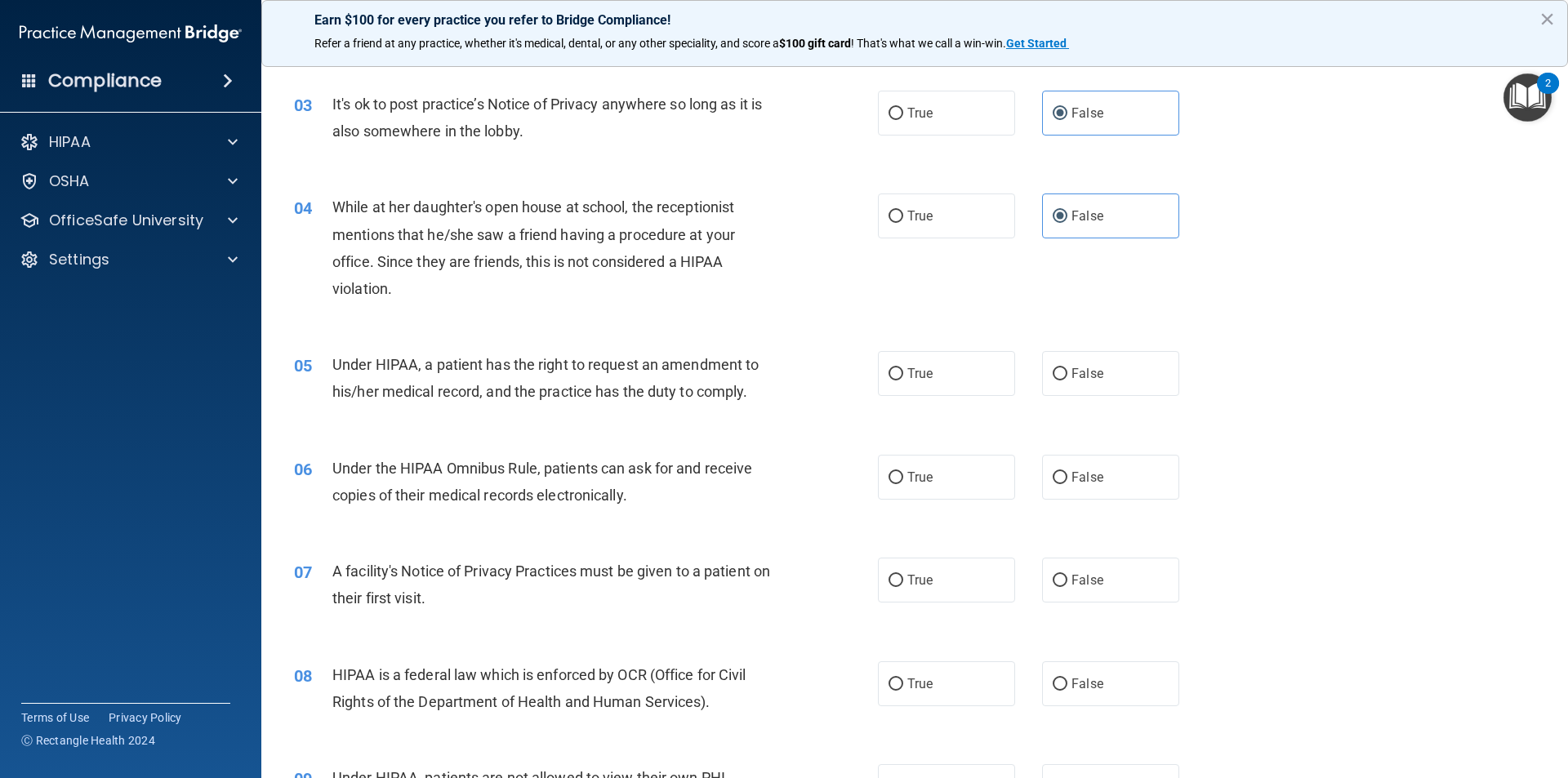
scroll to position [408, 0]
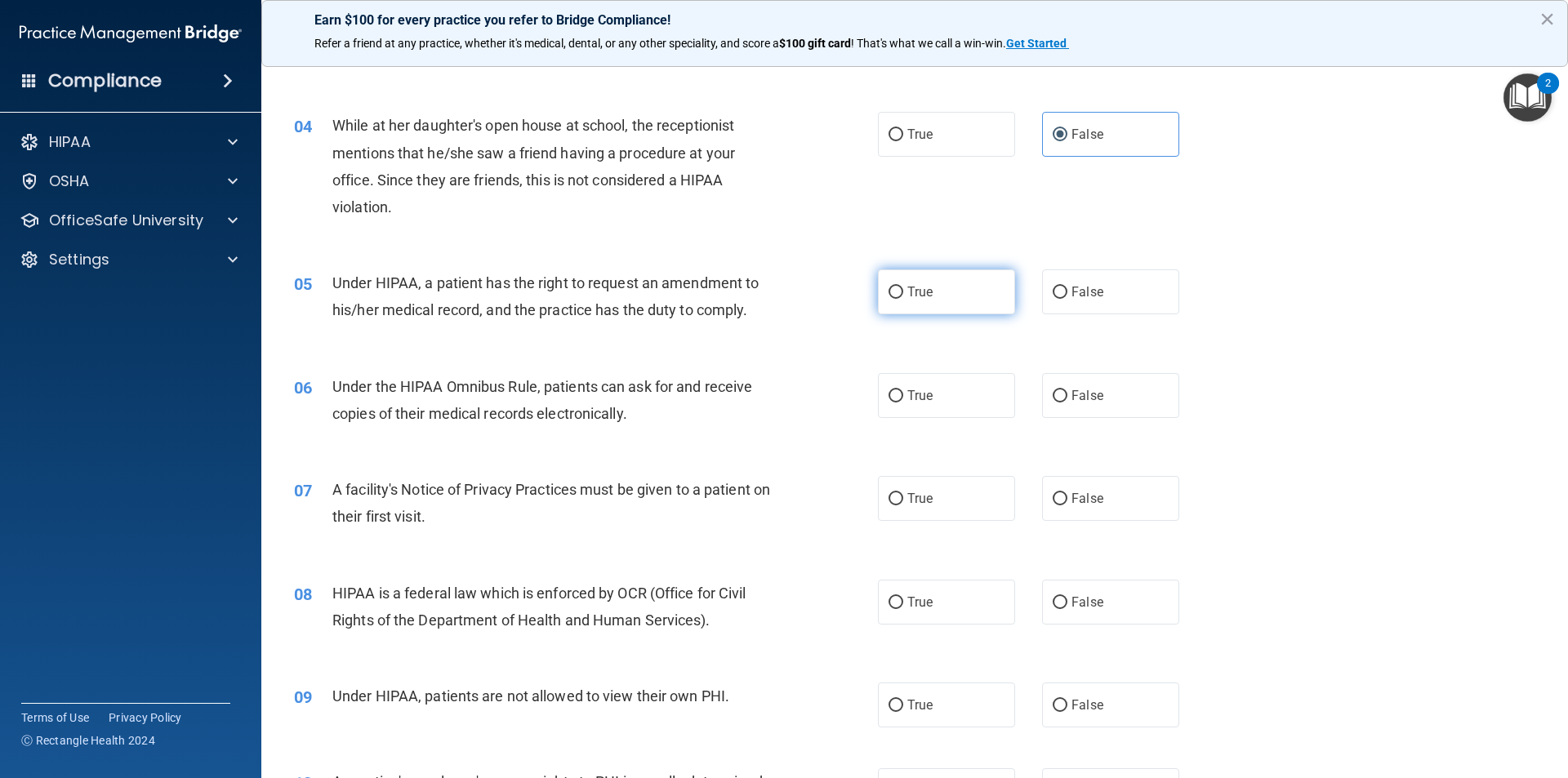
click at [914, 299] on span "True" at bounding box center [920, 291] width 26 height 16
click at [904, 299] on input "True" at bounding box center [896, 292] width 15 height 12
radio input "true"
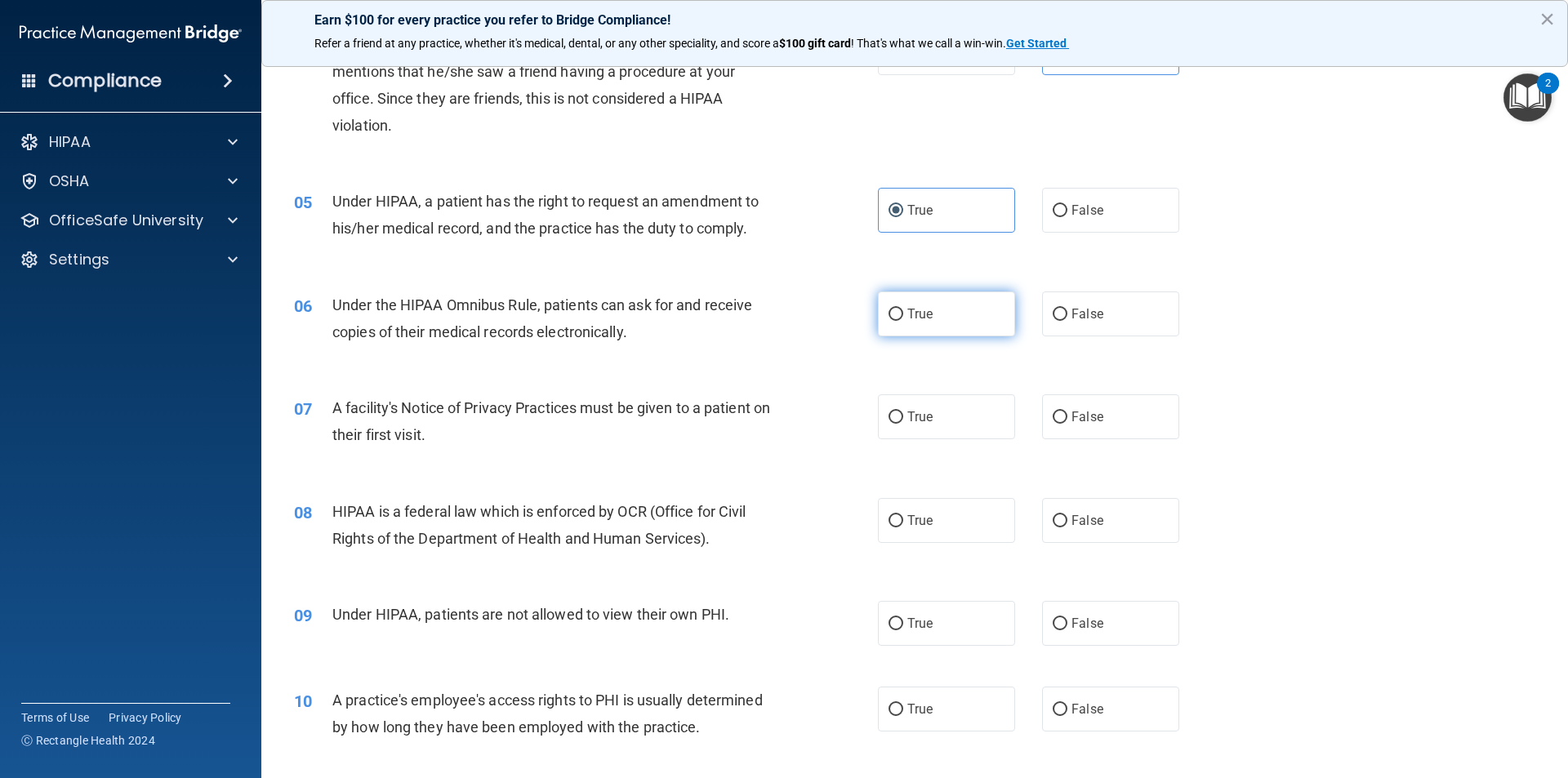
click at [928, 319] on label "True" at bounding box center [947, 314] width 137 height 45
click at [904, 319] on input "True" at bounding box center [896, 314] width 15 height 12
radio input "true"
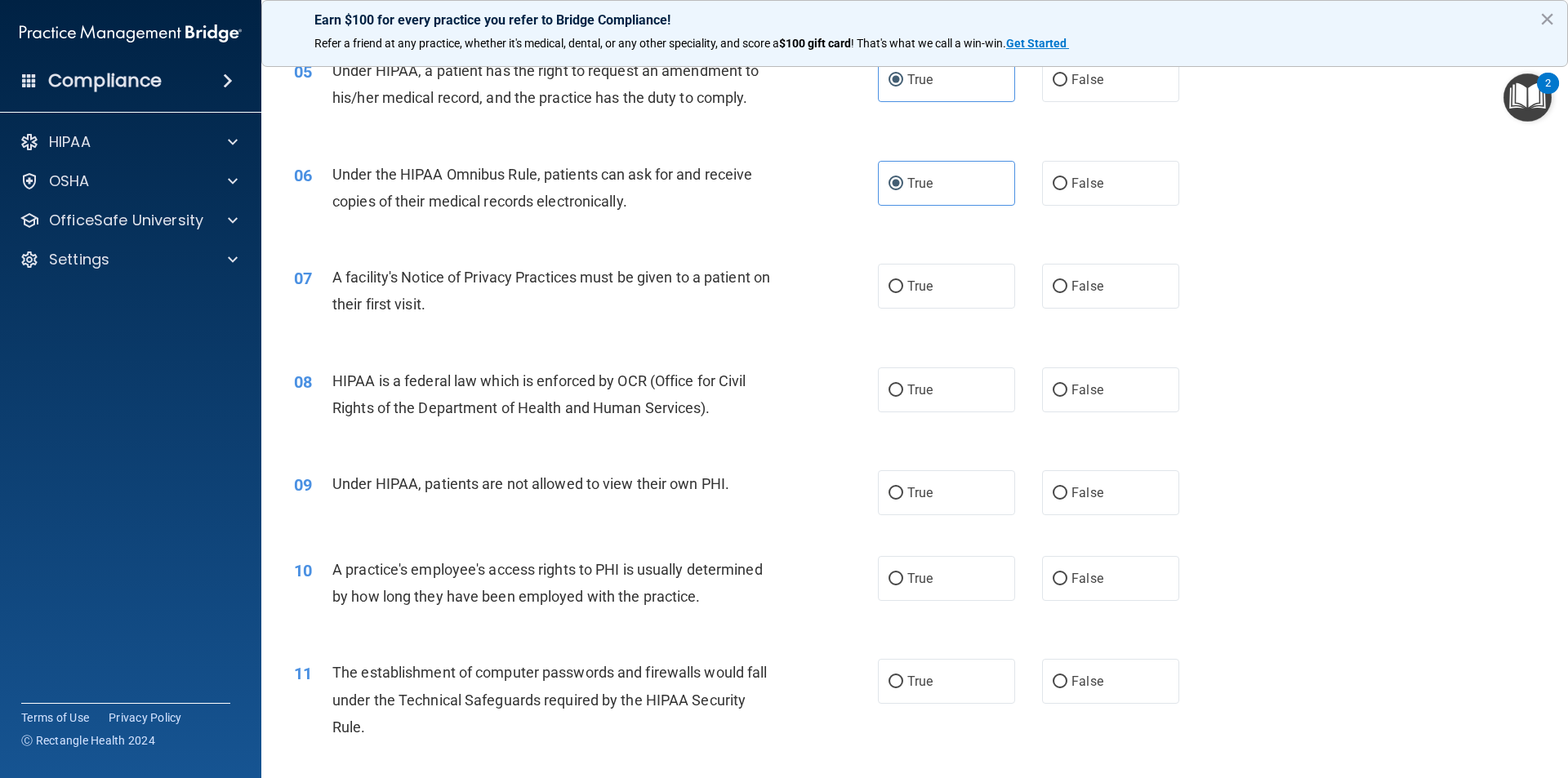
scroll to position [653, 0]
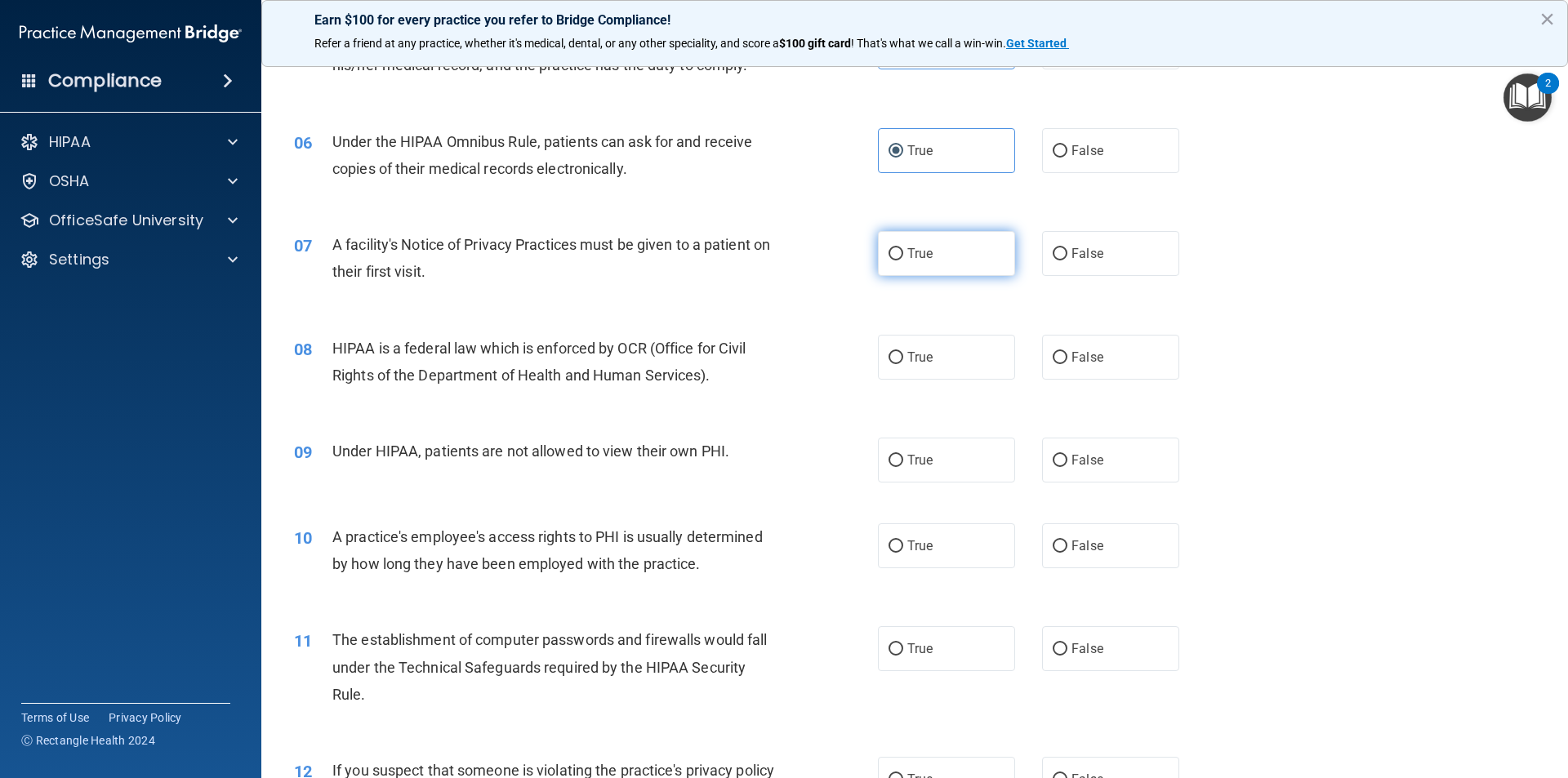
click at [939, 246] on label "True" at bounding box center [947, 253] width 137 height 45
click at [904, 248] on input "True" at bounding box center [896, 254] width 15 height 12
radio input "true"
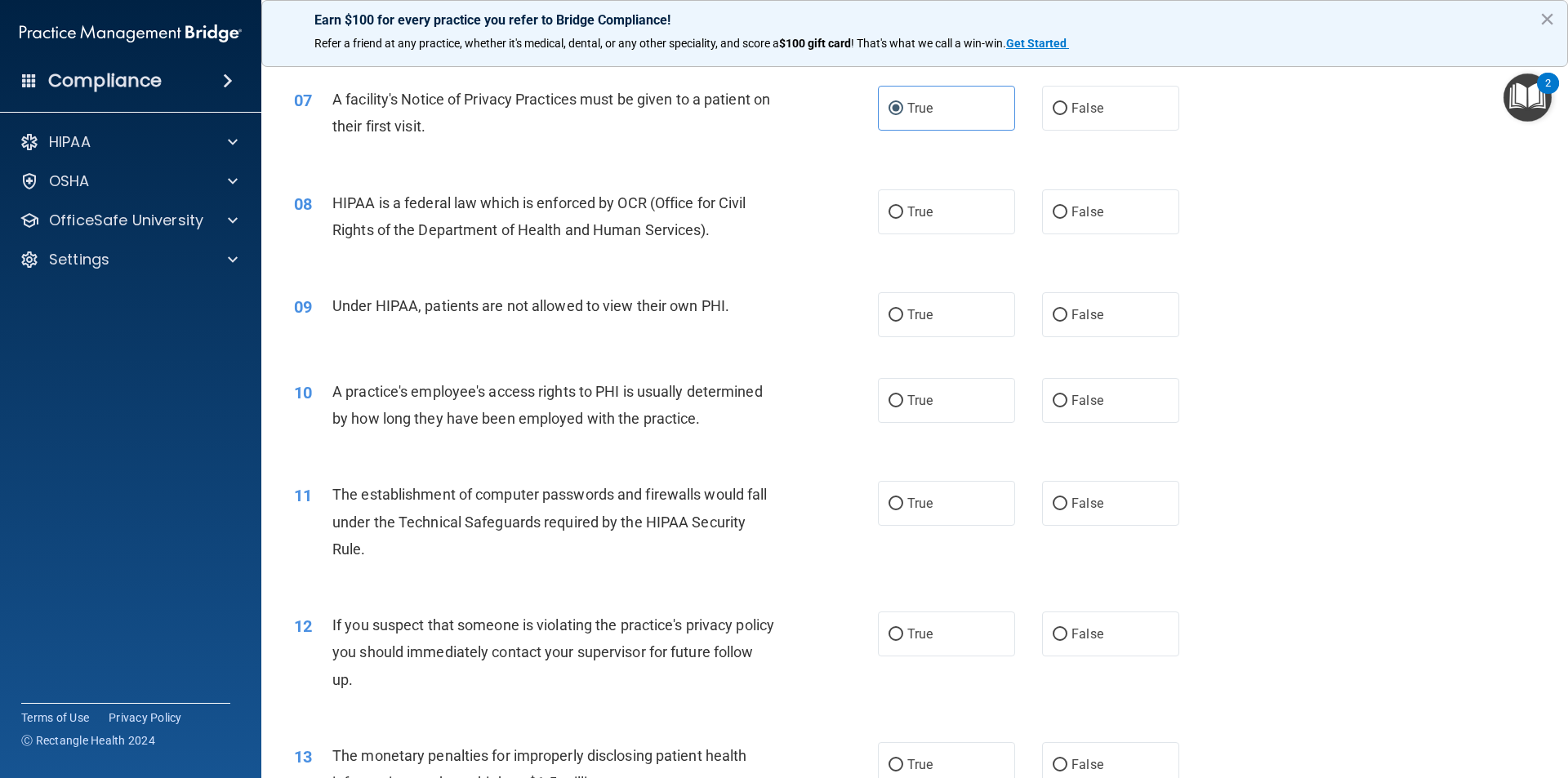
scroll to position [817, 0]
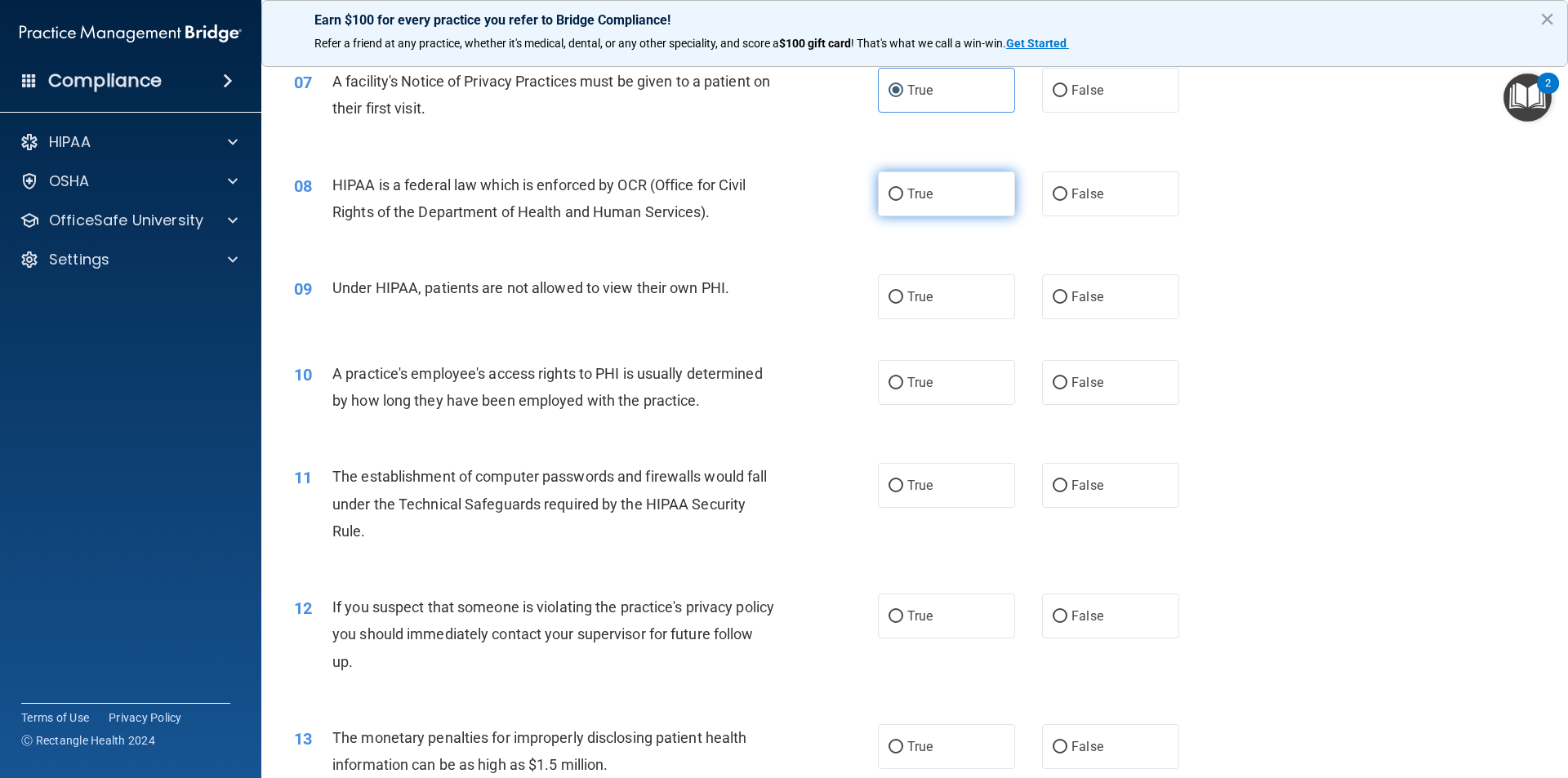
click at [923, 206] on label "True" at bounding box center [947, 194] width 137 height 45
click at [904, 200] on input "True" at bounding box center [896, 195] width 15 height 12
radio input "true"
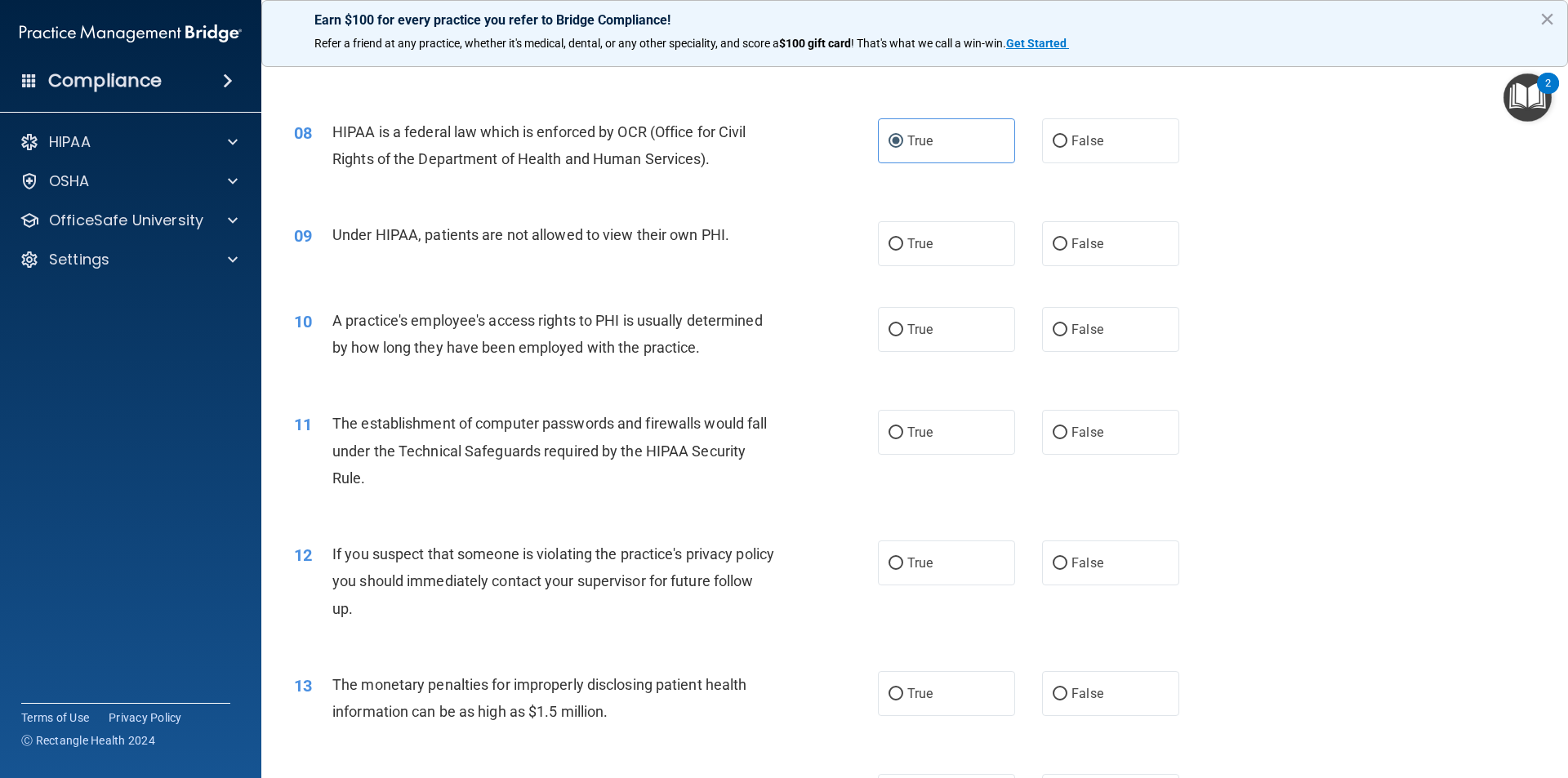
scroll to position [898, 0]
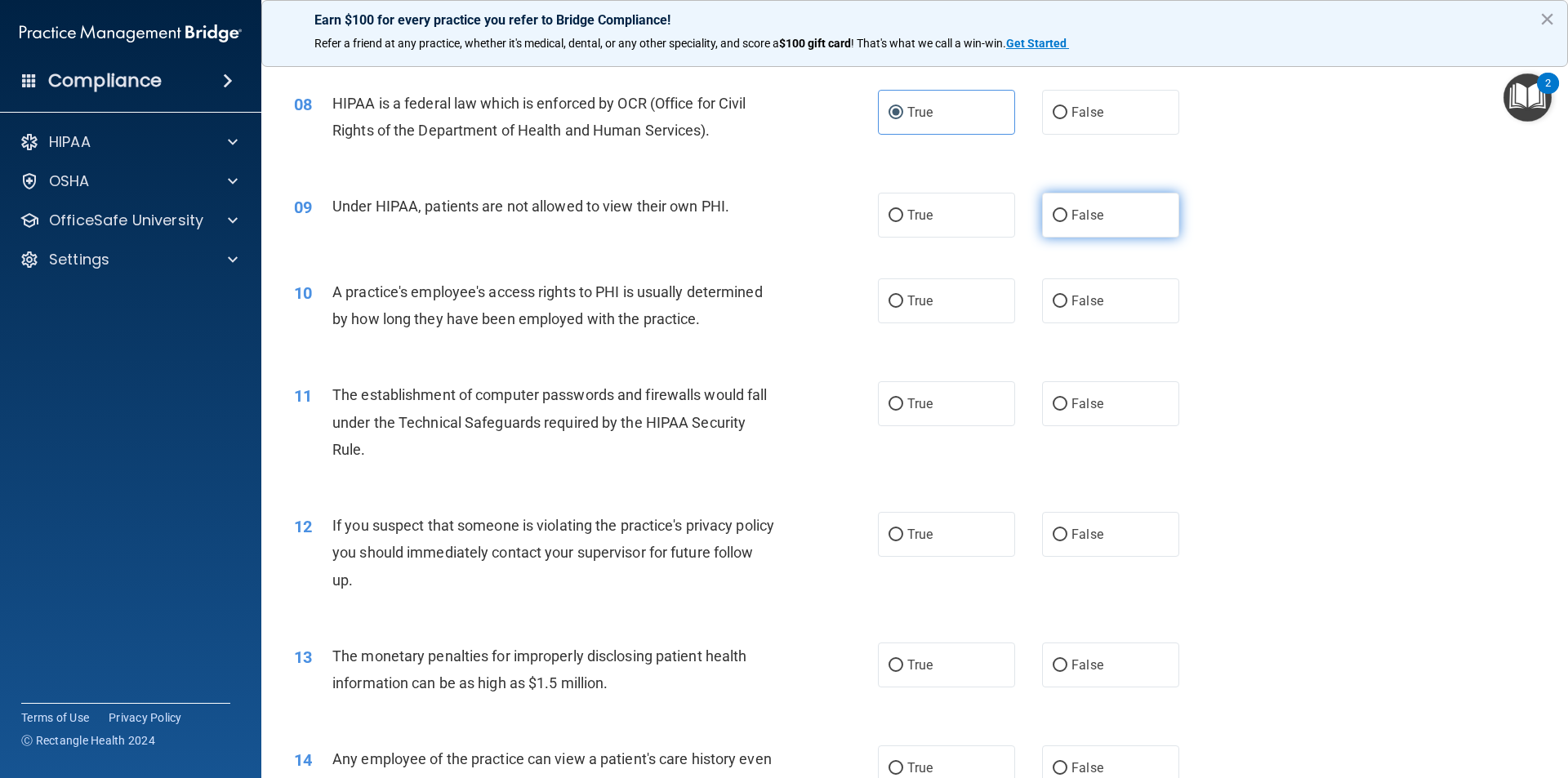
drag, startPoint x: 1060, startPoint y: 215, endPoint x: 1034, endPoint y: 211, distance: 26.3
click at [1057, 214] on label "False" at bounding box center [1111, 215] width 137 height 45
click at [1053, 220] on input "False" at bounding box center [1060, 215] width 15 height 12
radio input "true"
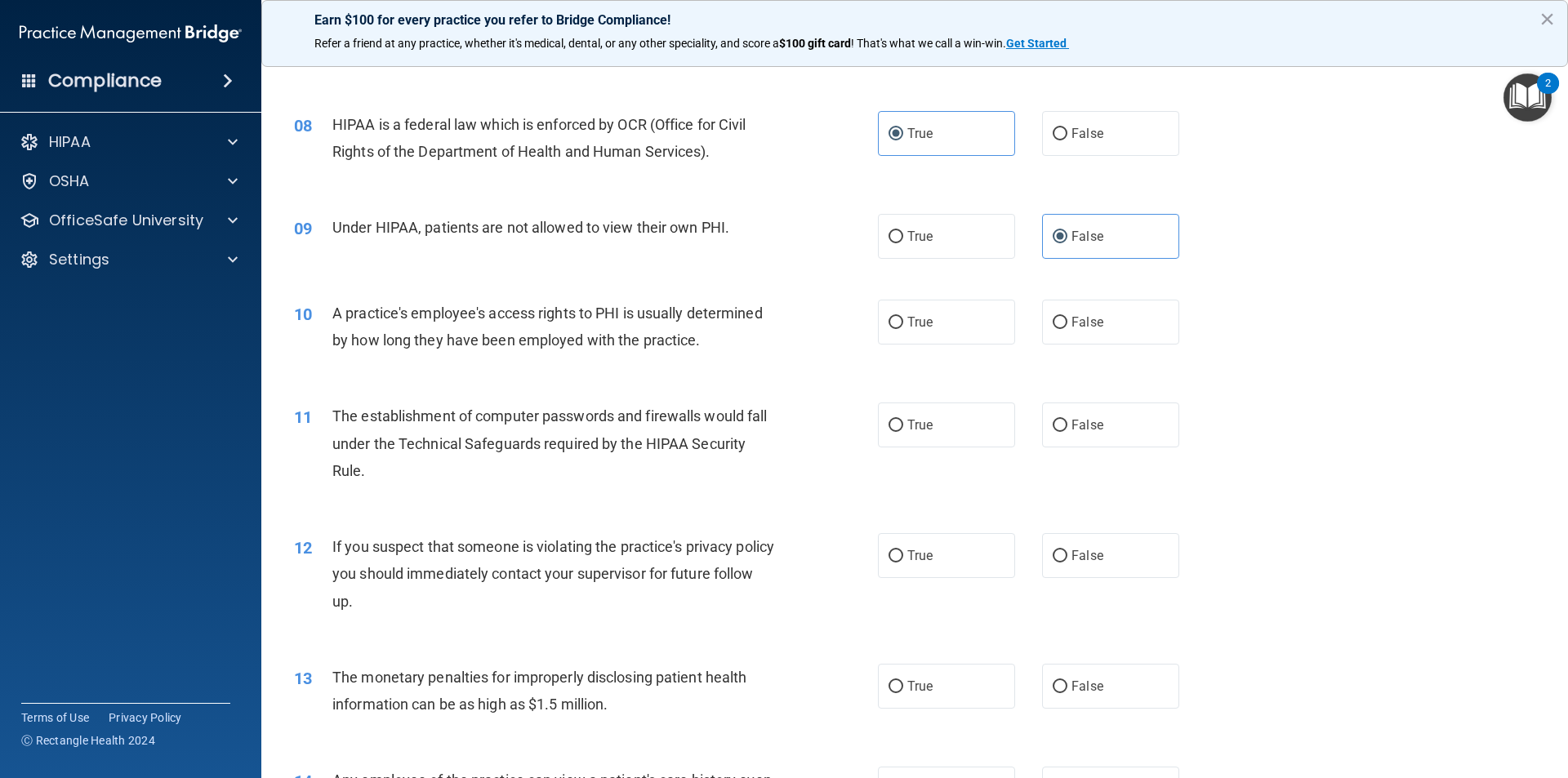
scroll to position [882, 0]
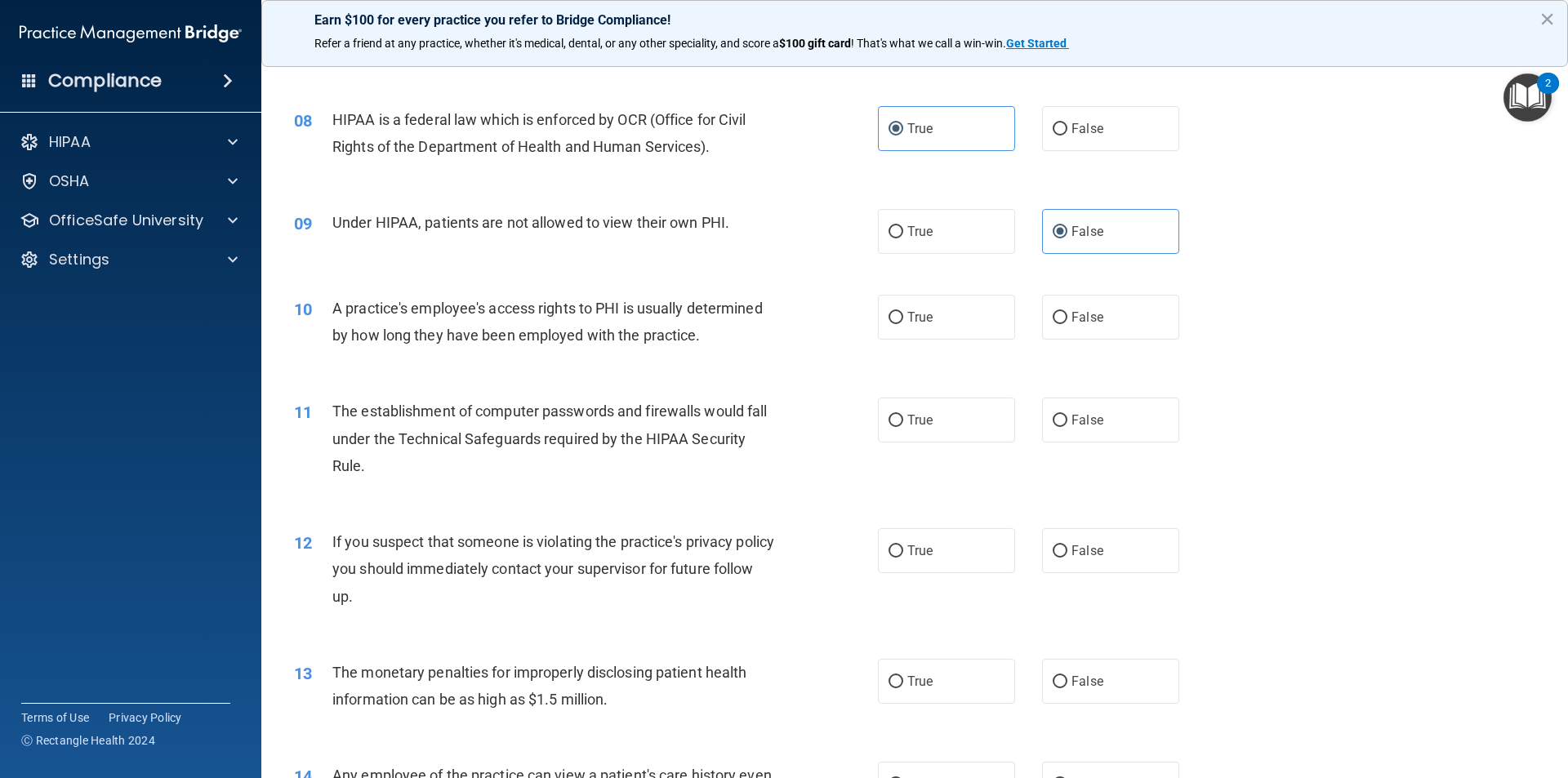
drag, startPoint x: 1043, startPoint y: 318, endPoint x: 1033, endPoint y: 318, distance: 10.0
click at [1042, 319] on label "False" at bounding box center [1111, 317] width 137 height 45
click at [1053, 319] on input "False" at bounding box center [1060, 318] width 15 height 12
radio input "true"
click at [891, 421] on input "True" at bounding box center [896, 421] width 15 height 12
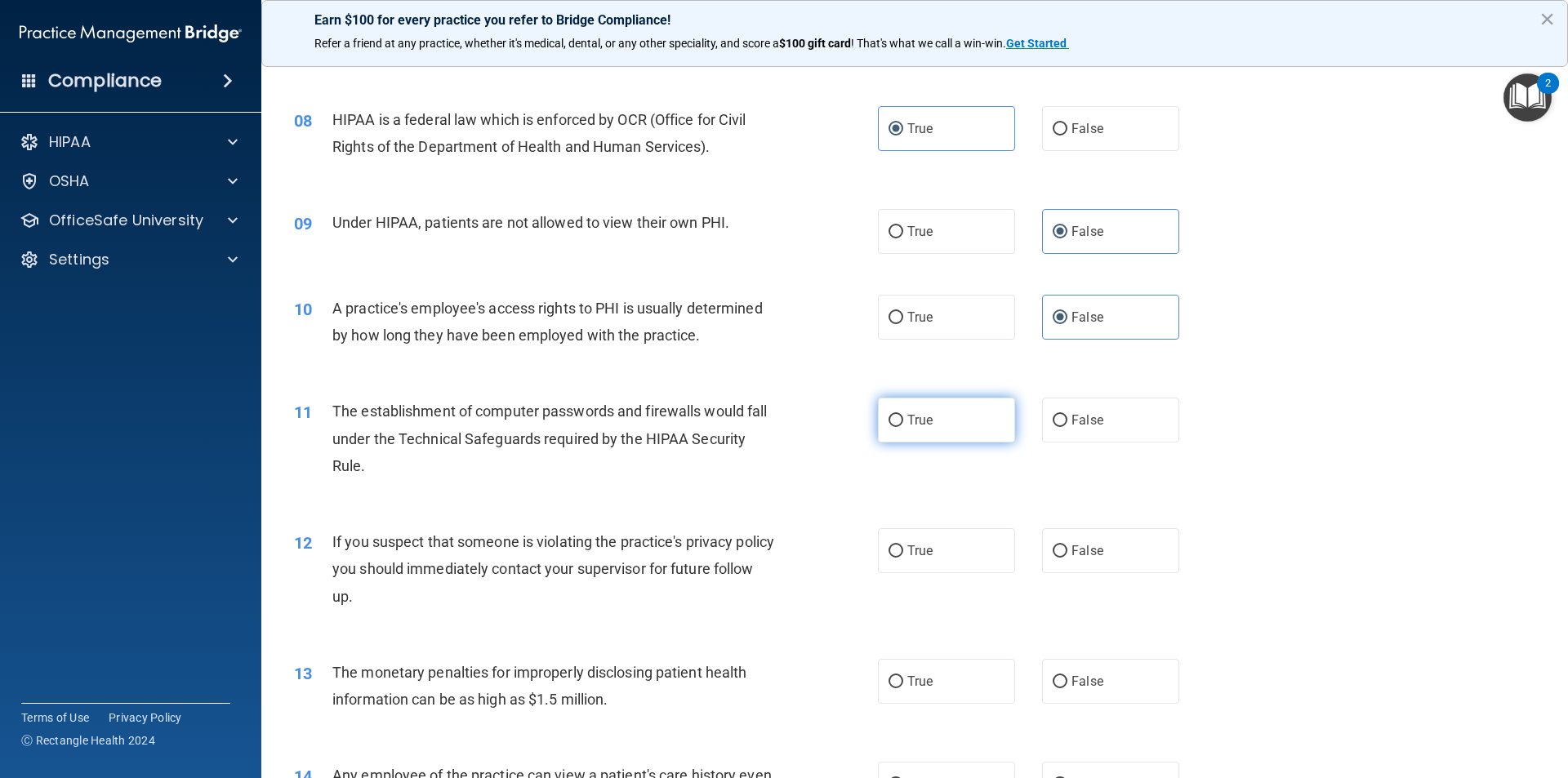
radio input "true"
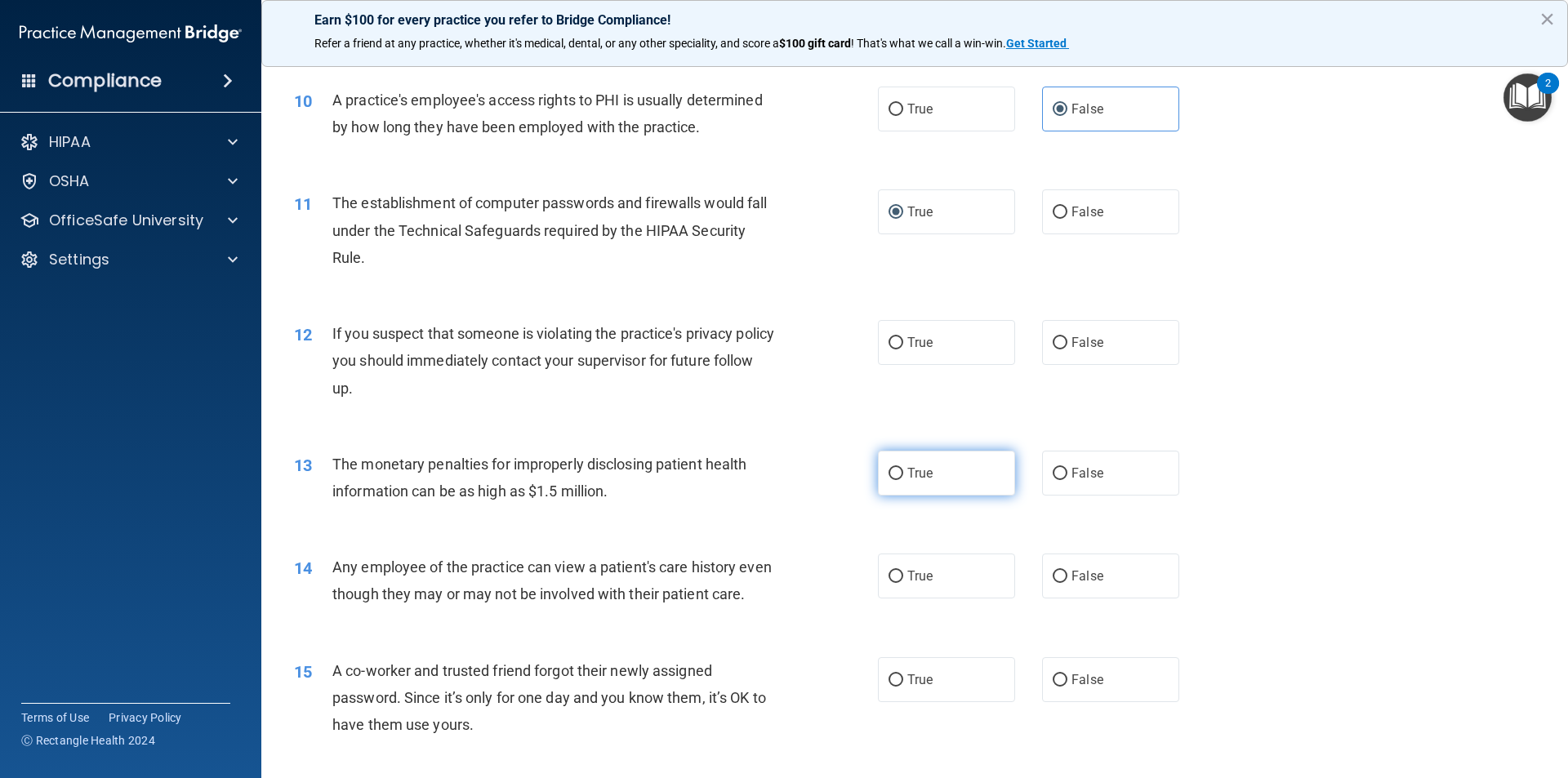
scroll to position [1127, 0]
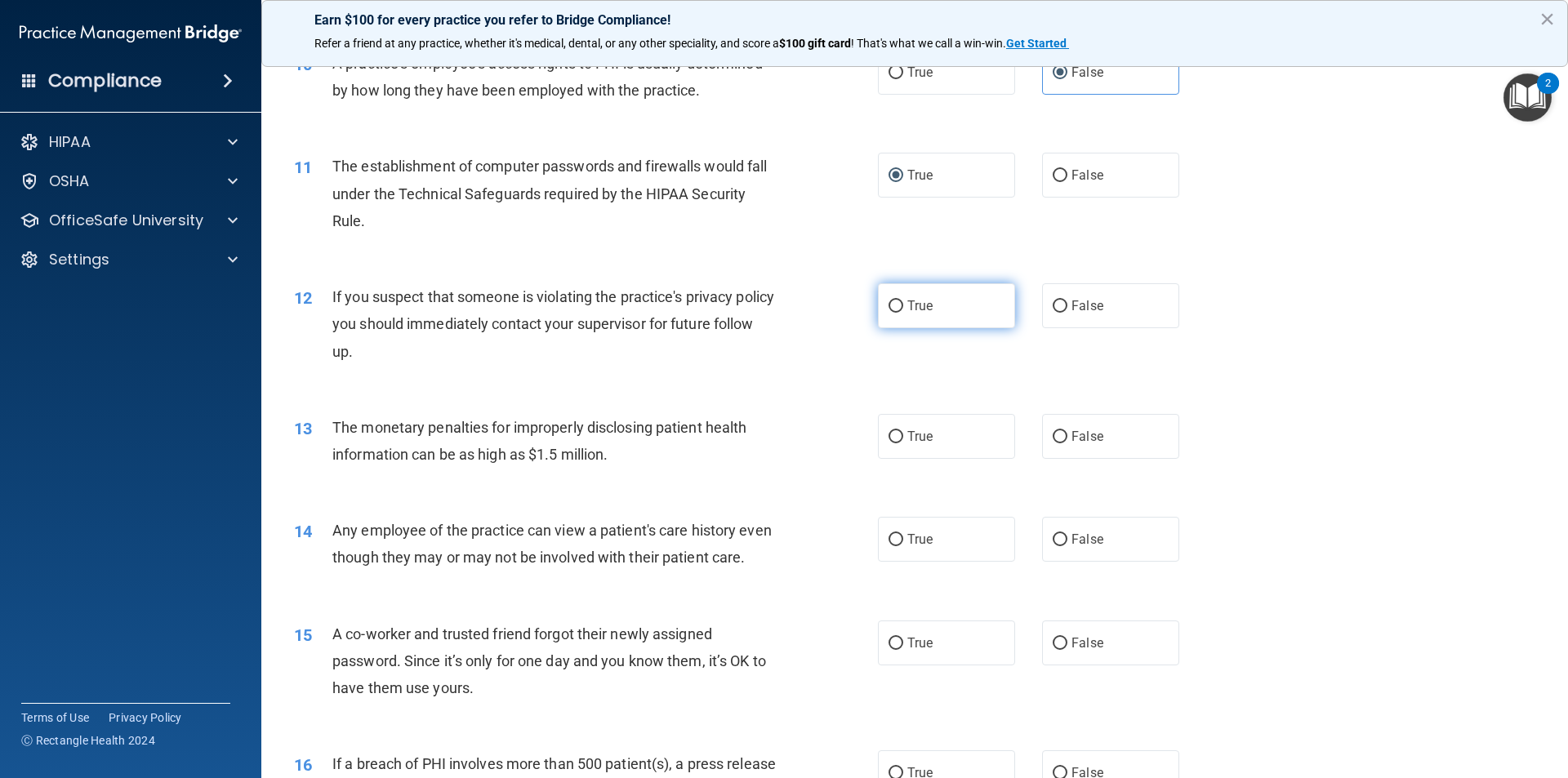
click at [895, 312] on input "True" at bounding box center [896, 306] width 15 height 12
radio input "true"
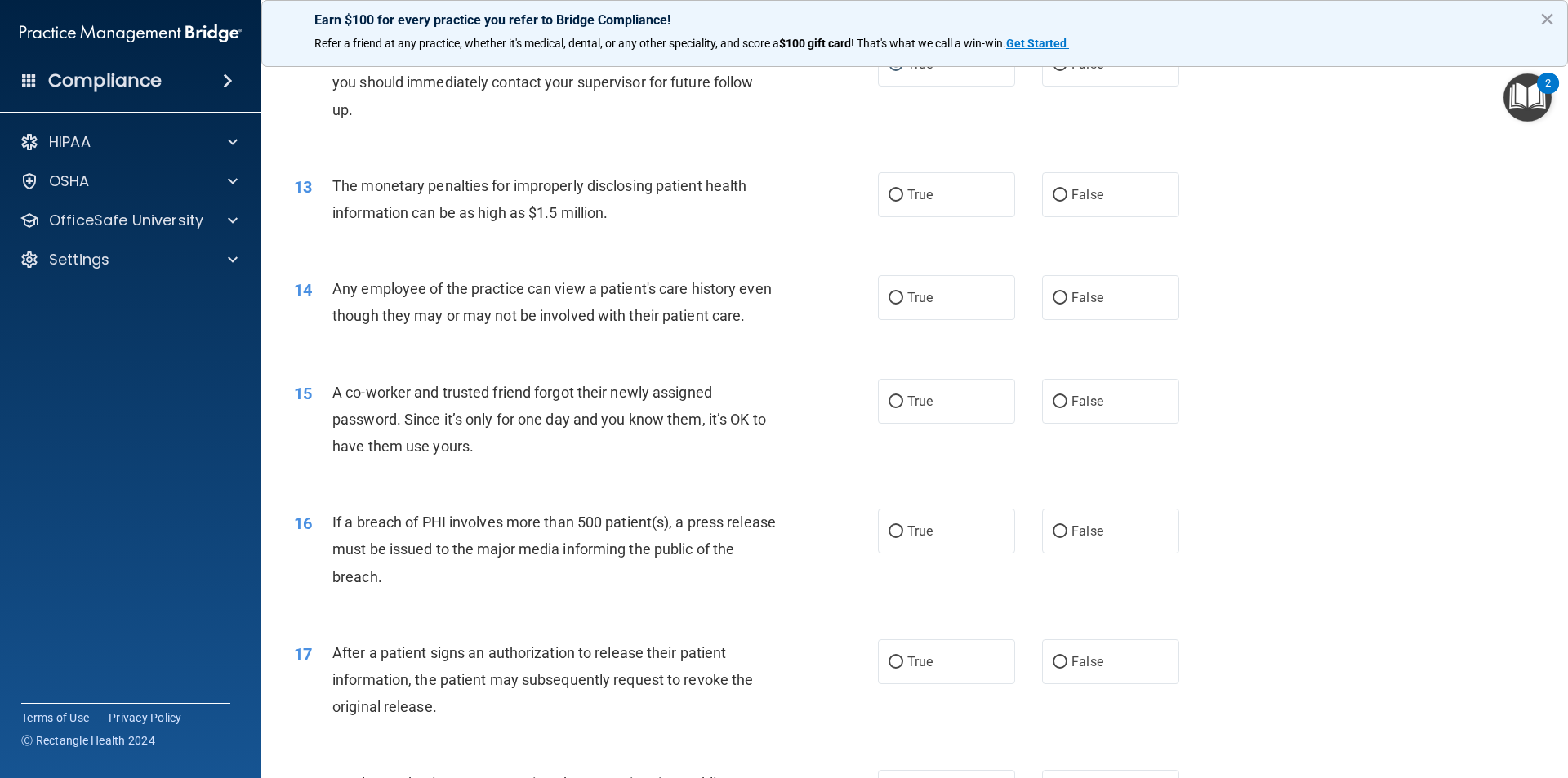
scroll to position [1372, 0]
click at [888, 198] on label "True" at bounding box center [947, 191] width 137 height 45
click at [889, 198] on input "True" at bounding box center [896, 192] width 15 height 12
radio input "true"
click at [898, 306] on label "True" at bounding box center [947, 295] width 137 height 45
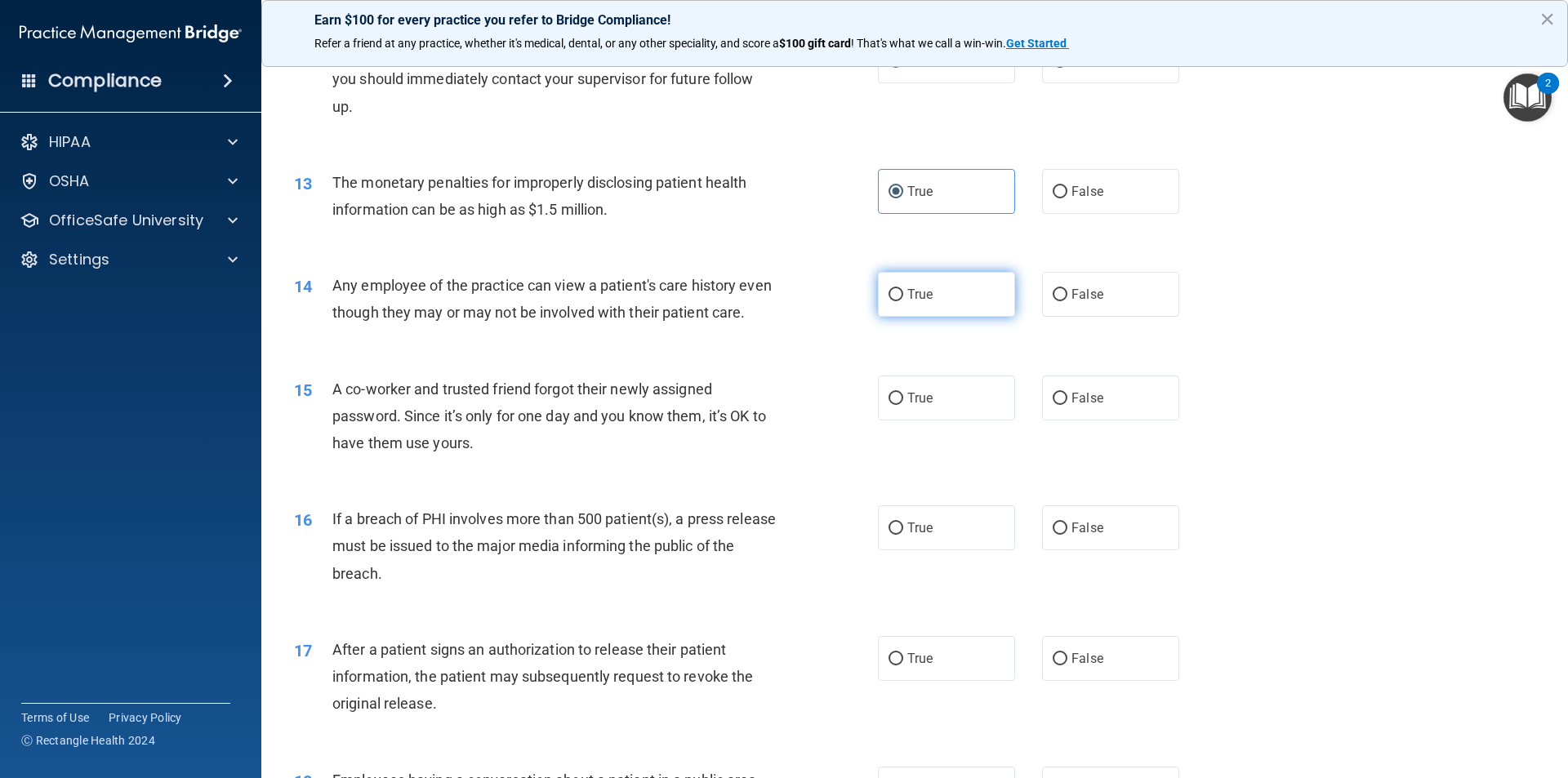
click at [898, 301] on input "True" at bounding box center [896, 295] width 15 height 12
radio input "true"
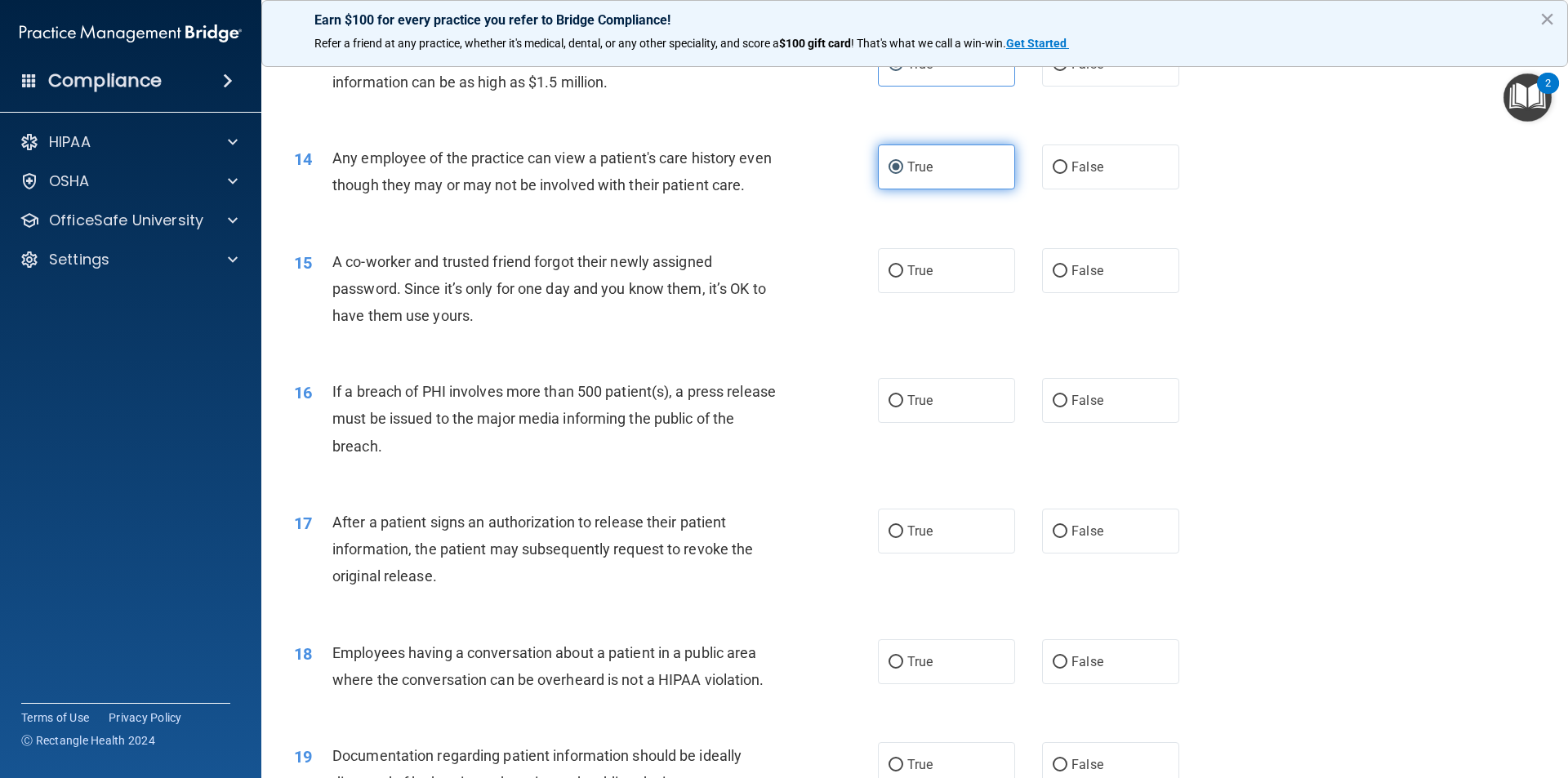
scroll to position [1535, 0]
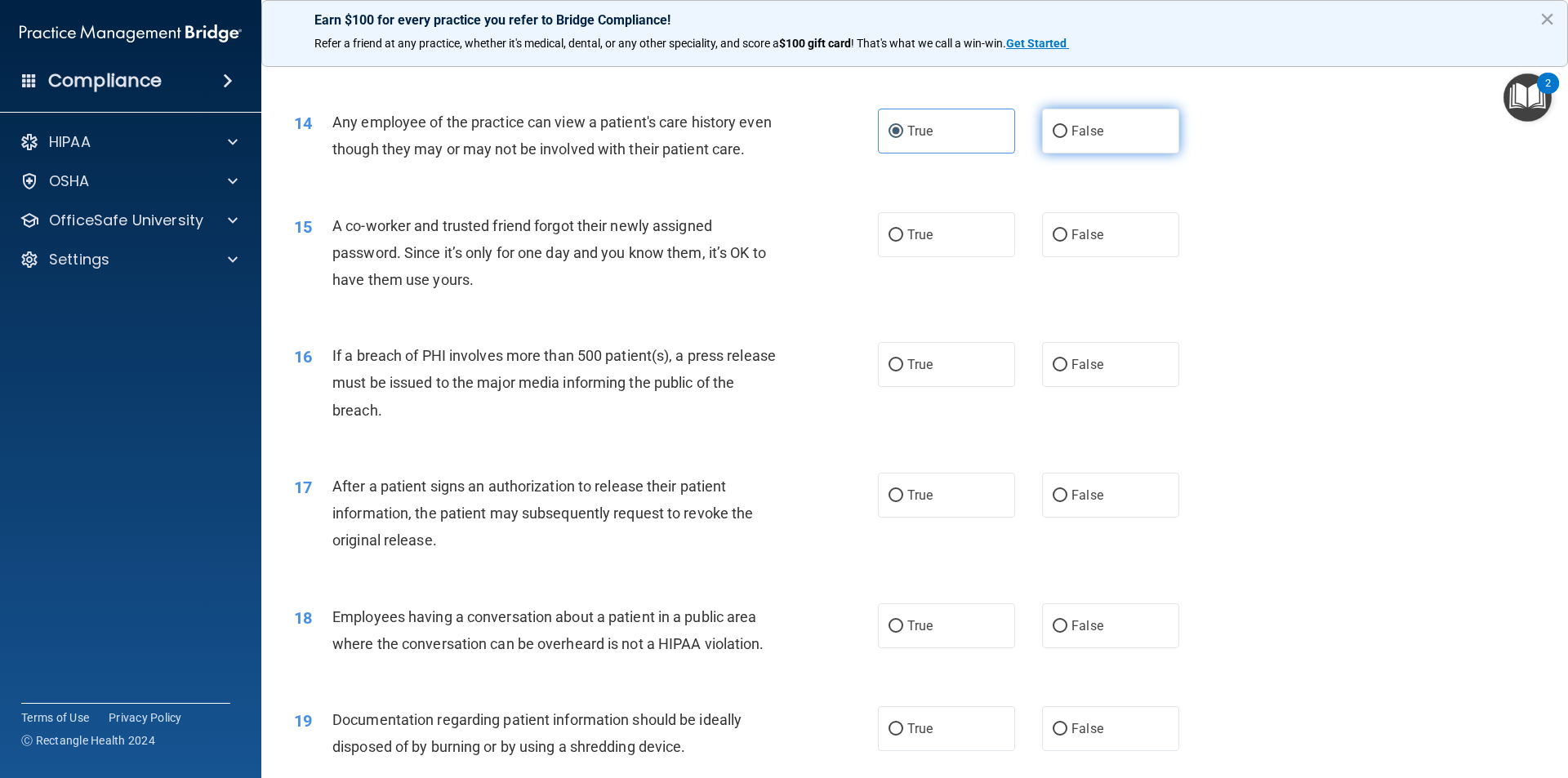
click at [1071, 129] on span "False" at bounding box center [1087, 130] width 32 height 16
click at [1067, 129] on input "False" at bounding box center [1060, 131] width 15 height 12
radio input "true"
radio input "false"
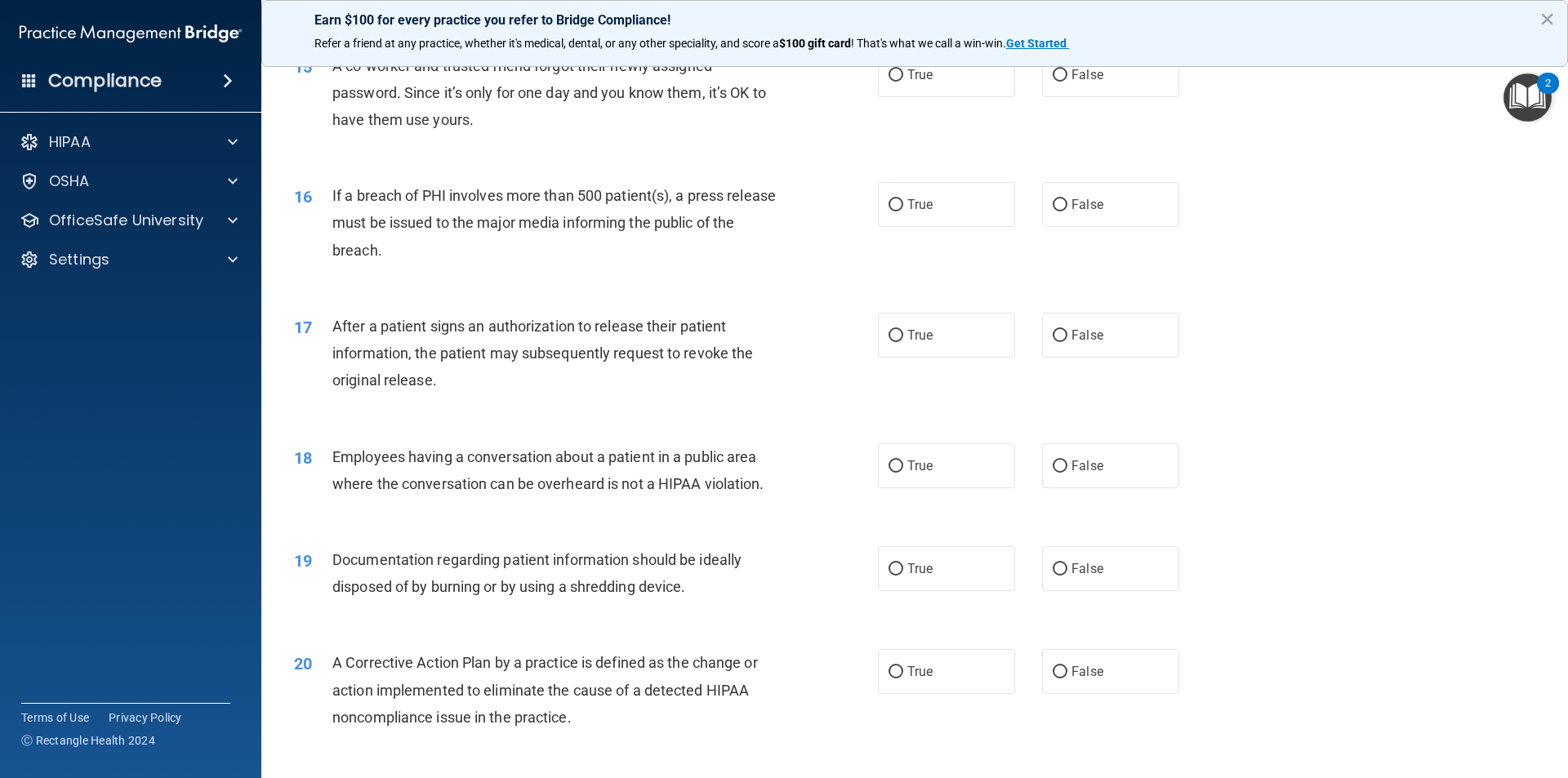
scroll to position [1699, 0]
click at [1061, 94] on label "False" at bounding box center [1111, 71] width 137 height 45
click at [1061, 78] on input "False" at bounding box center [1060, 72] width 15 height 12
radio input "true"
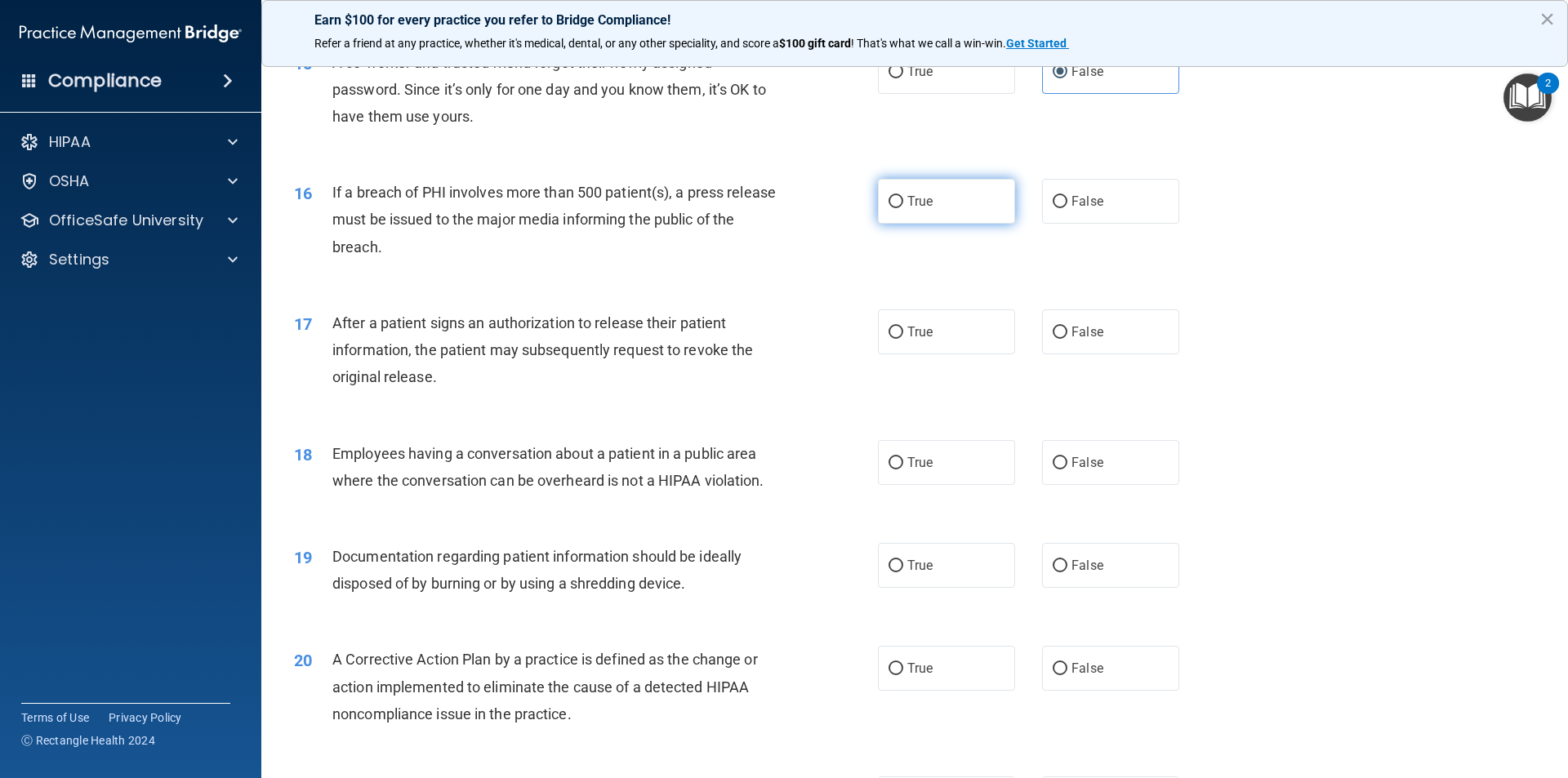
click at [947, 224] on label "True" at bounding box center [947, 201] width 137 height 45
click at [904, 208] on input "True" at bounding box center [896, 202] width 15 height 12
radio input "true"
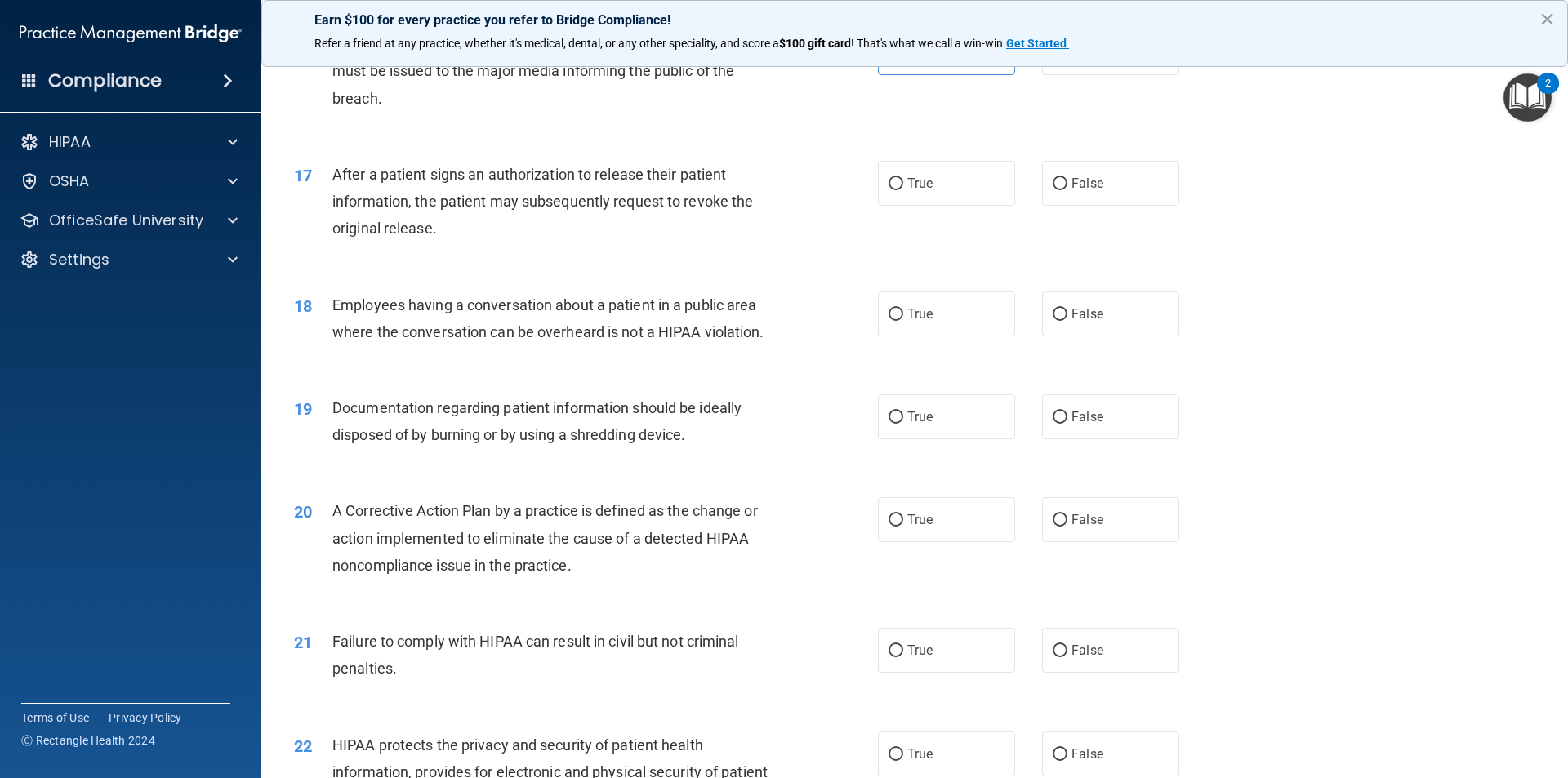
scroll to position [1862, 0]
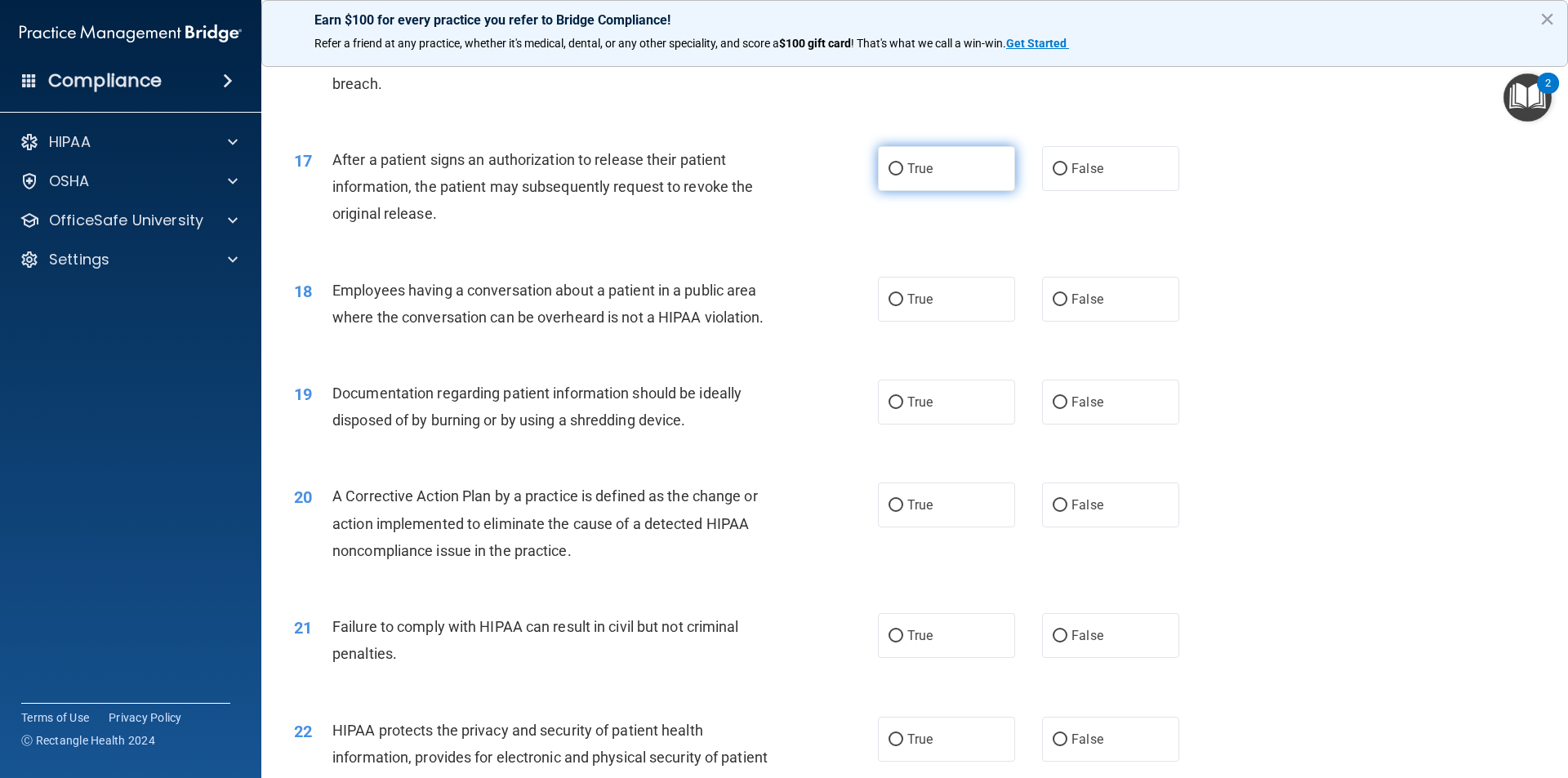
click at [923, 182] on label "True" at bounding box center [947, 168] width 137 height 45
click at [904, 176] on input "True" at bounding box center [896, 169] width 15 height 12
radio input "true"
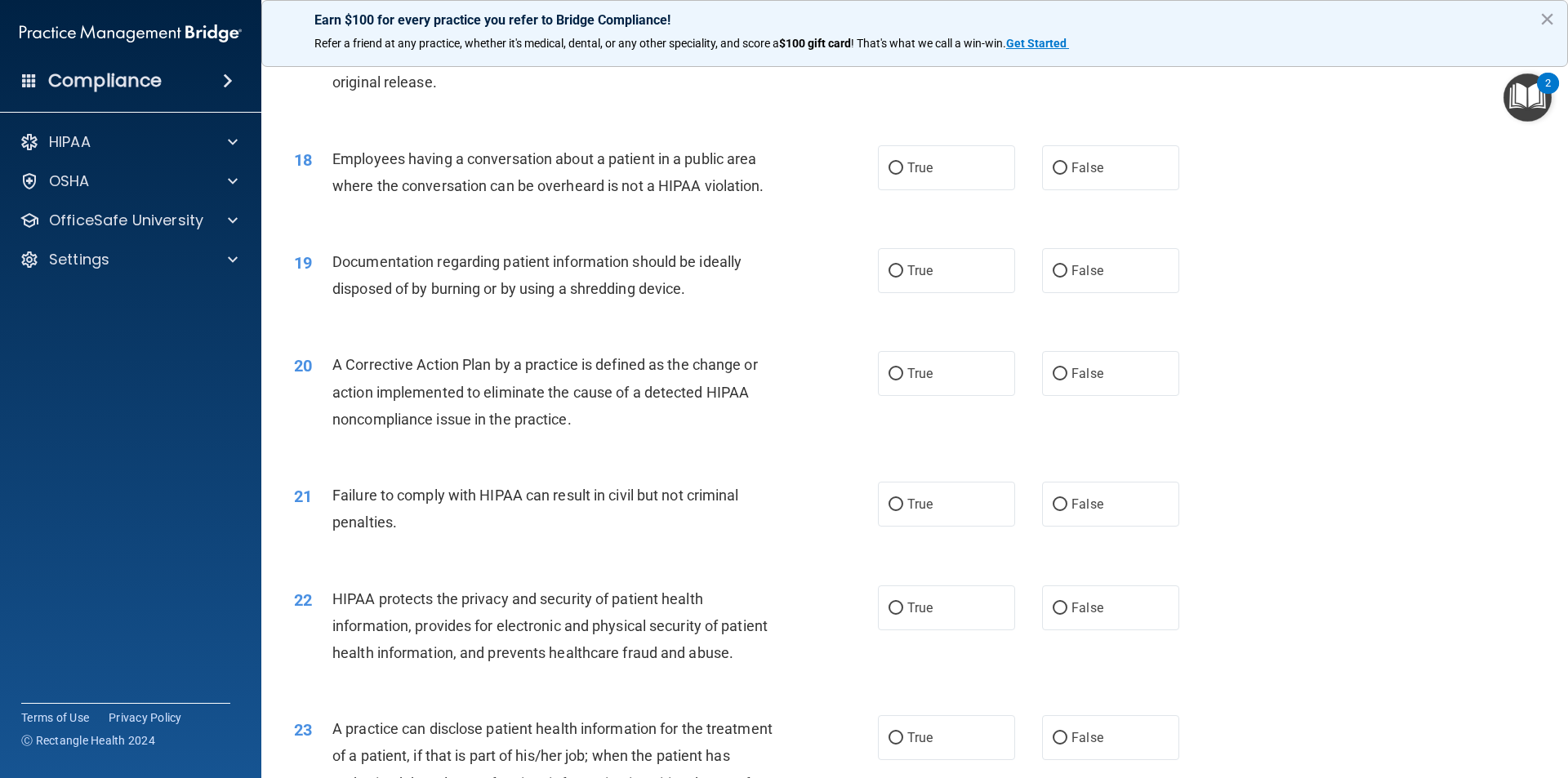
scroll to position [2025, 0]
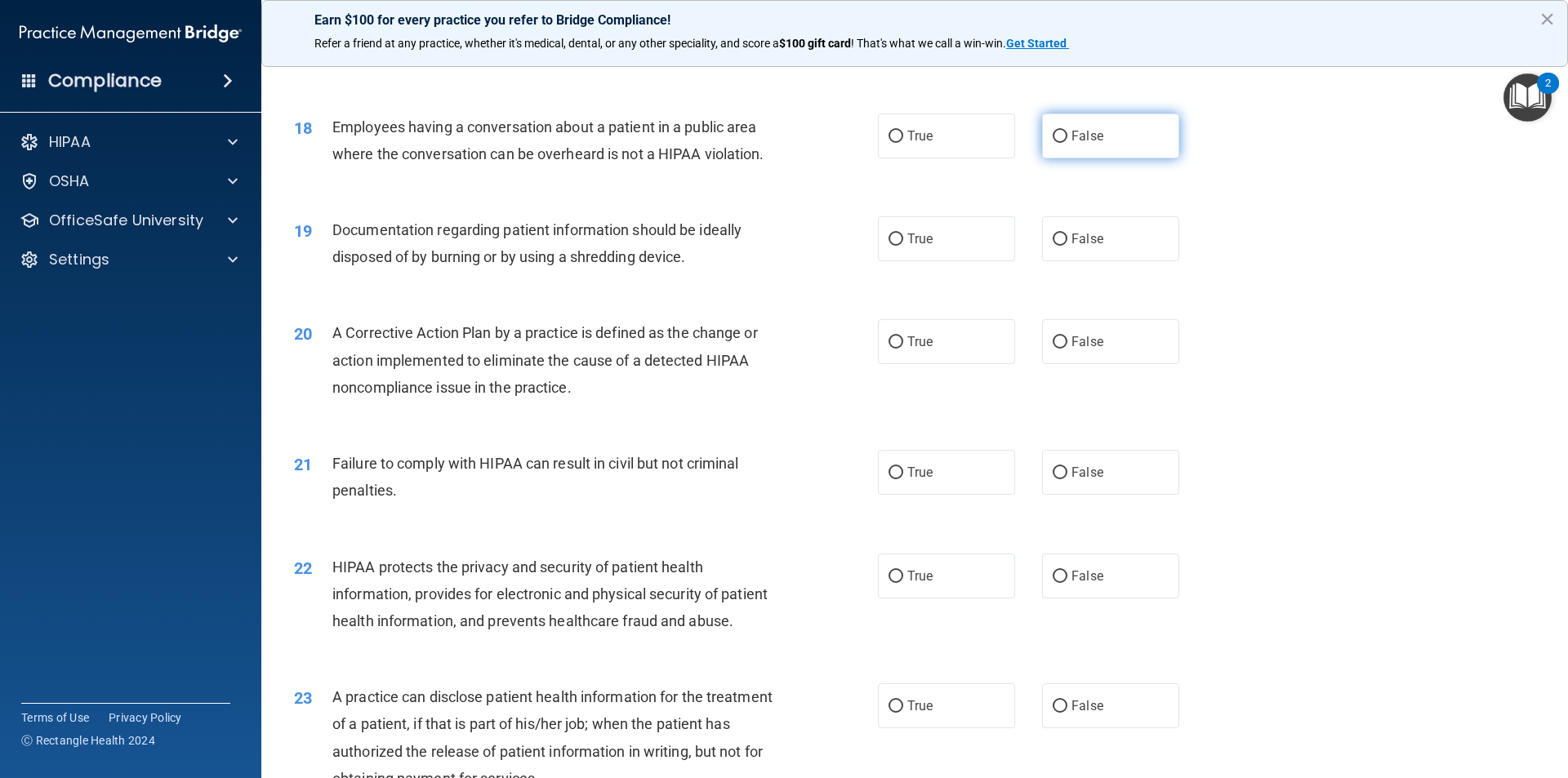
click at [1103, 158] on label "False" at bounding box center [1111, 136] width 137 height 45
click at [1068, 143] on input "False" at bounding box center [1060, 136] width 15 height 12
radio input "true"
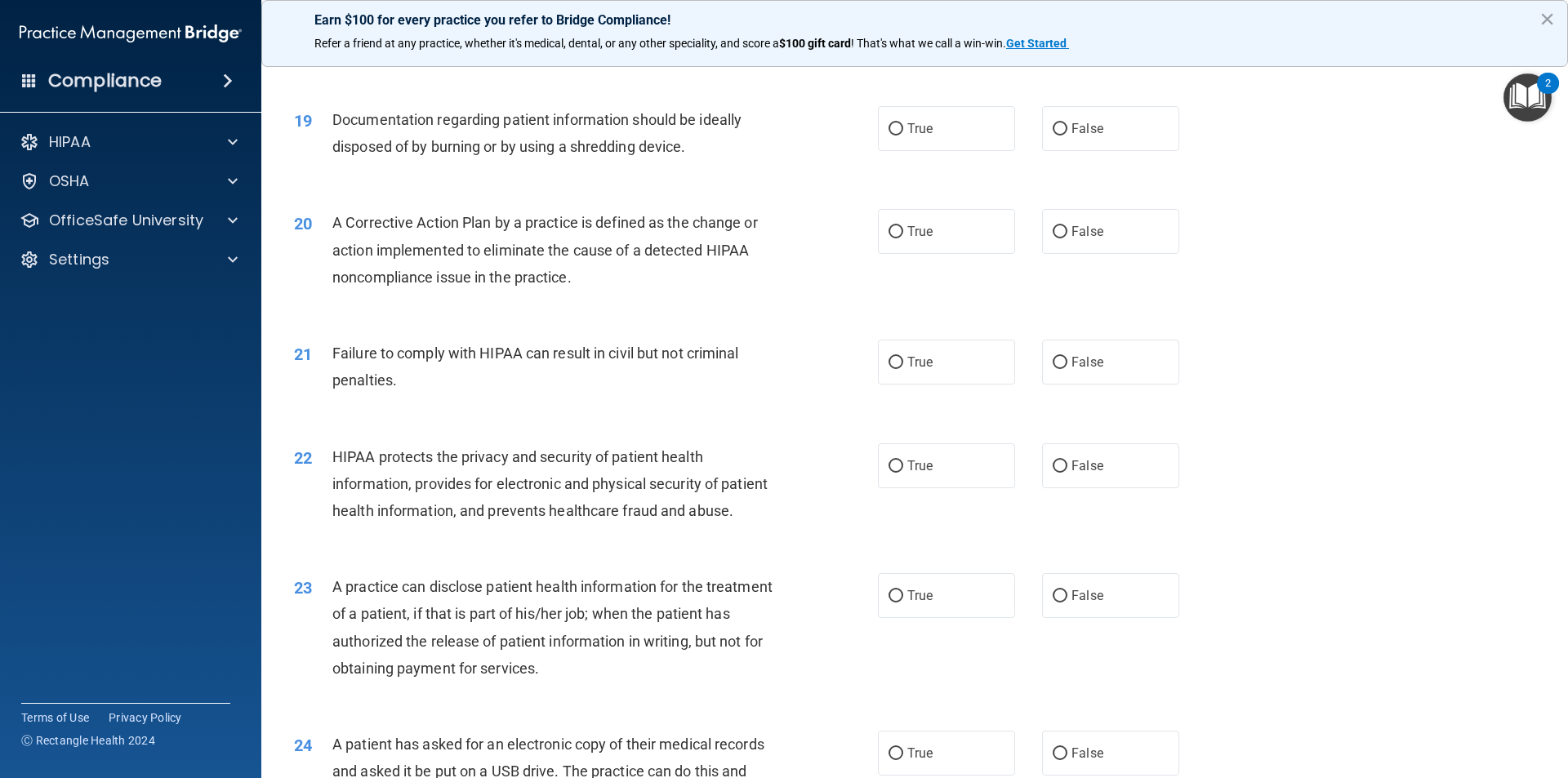
scroll to position [2106, 0]
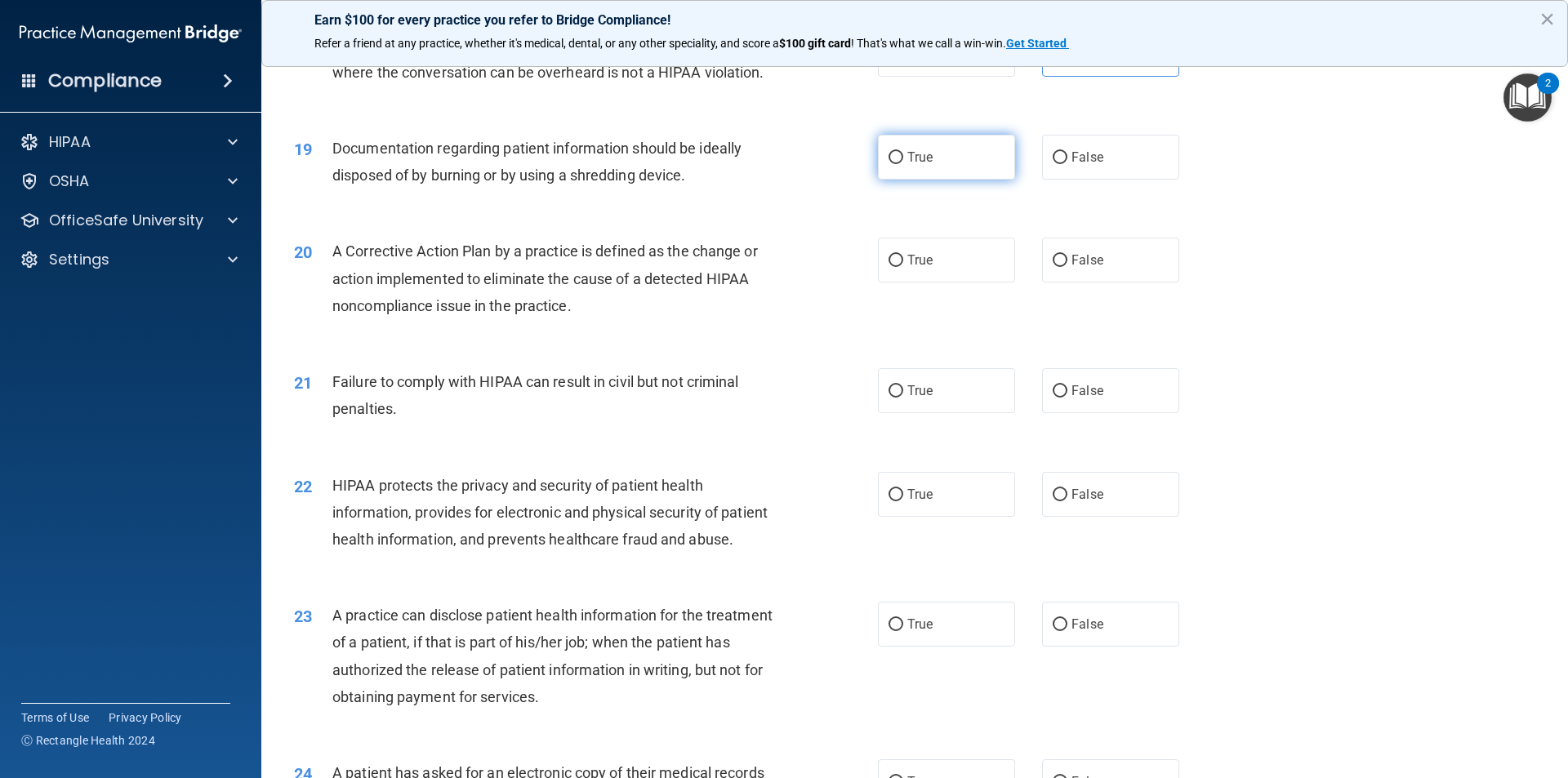
click at [901, 180] on label "True" at bounding box center [947, 157] width 137 height 45
click at [901, 164] on input "True" at bounding box center [896, 158] width 15 height 12
radio input "true"
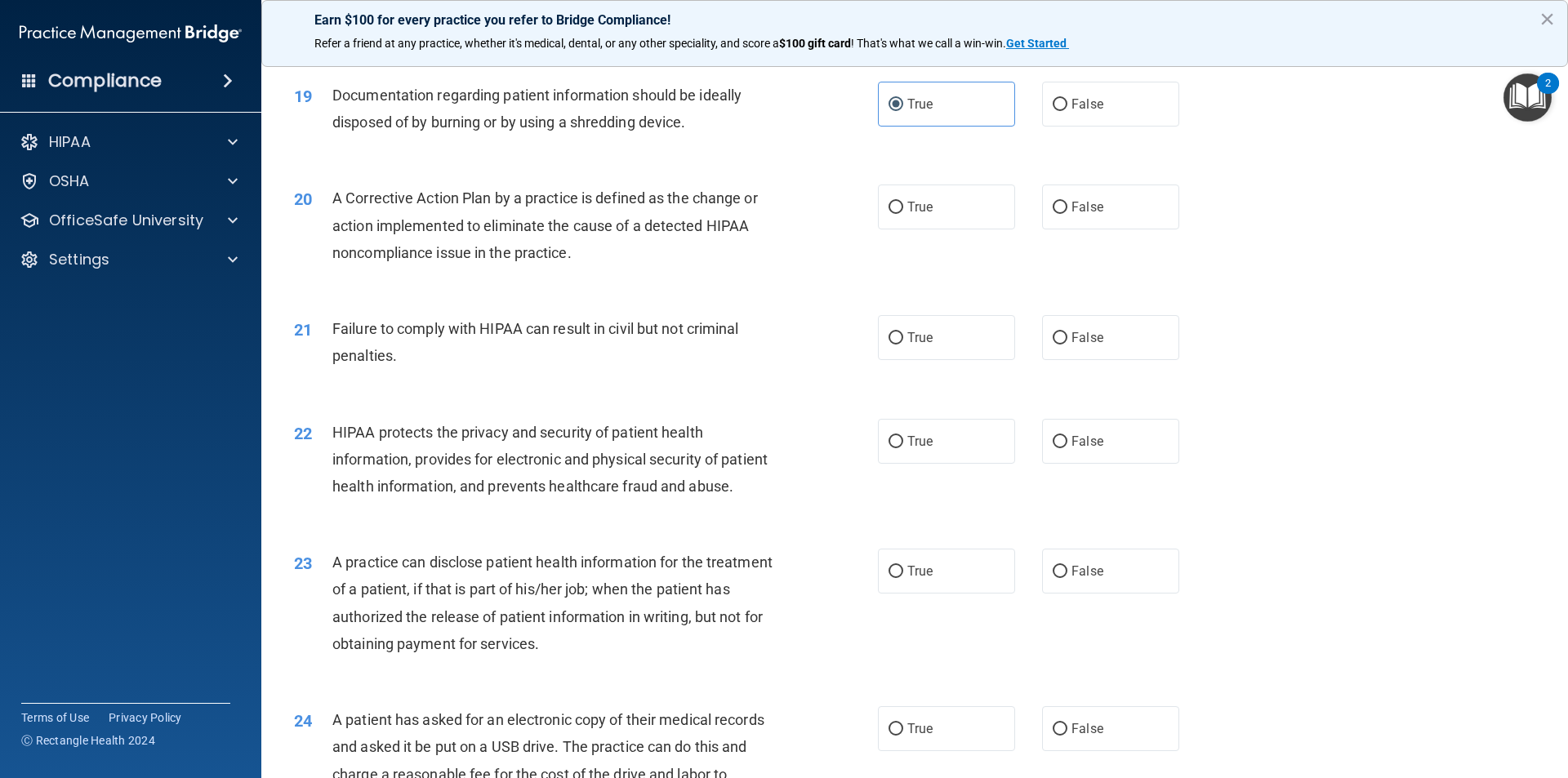
scroll to position [2188, 0]
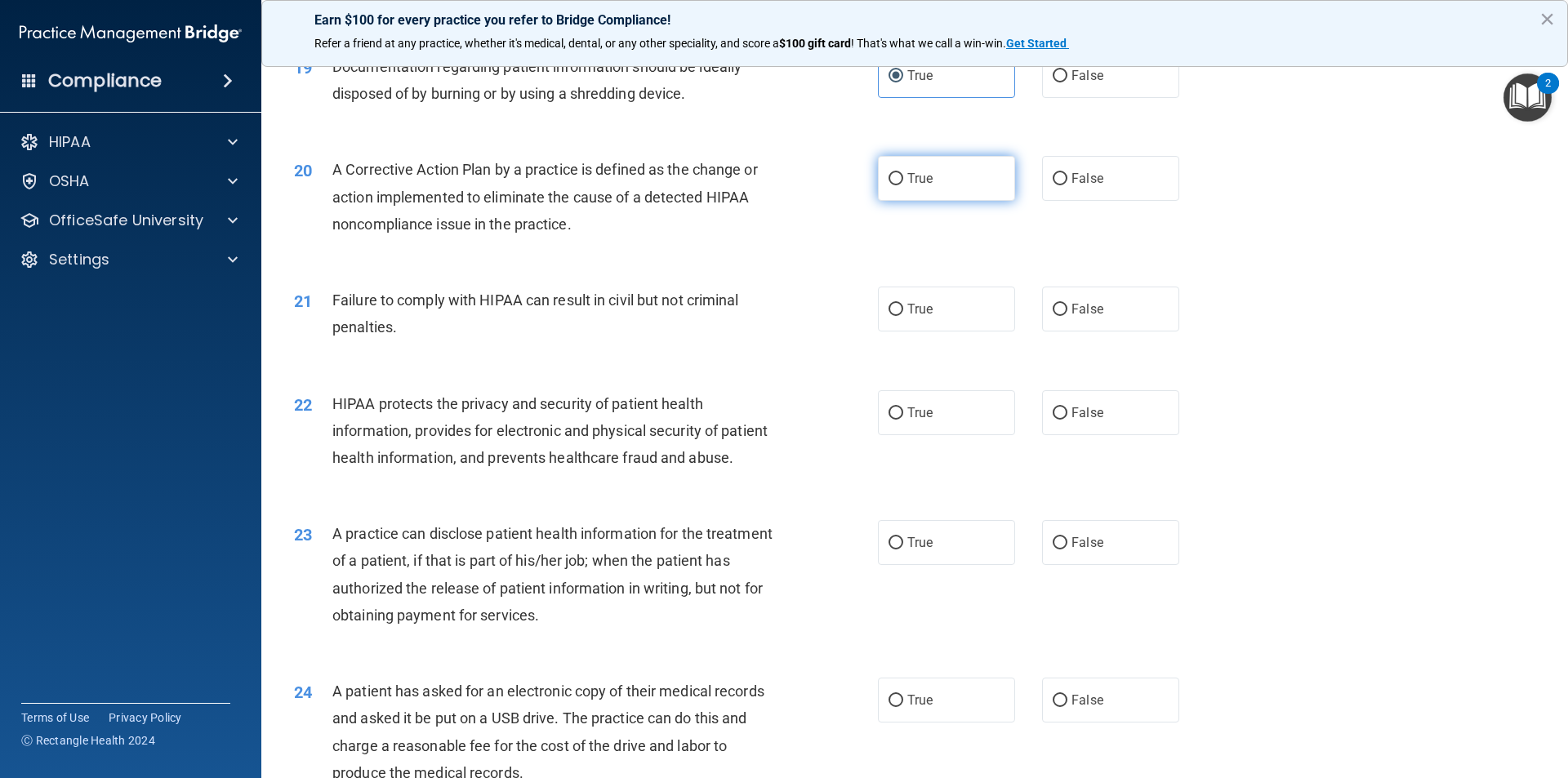
click at [970, 200] on label "True" at bounding box center [947, 178] width 137 height 45
click at [904, 186] on input "True" at bounding box center [896, 179] width 15 height 12
radio input "true"
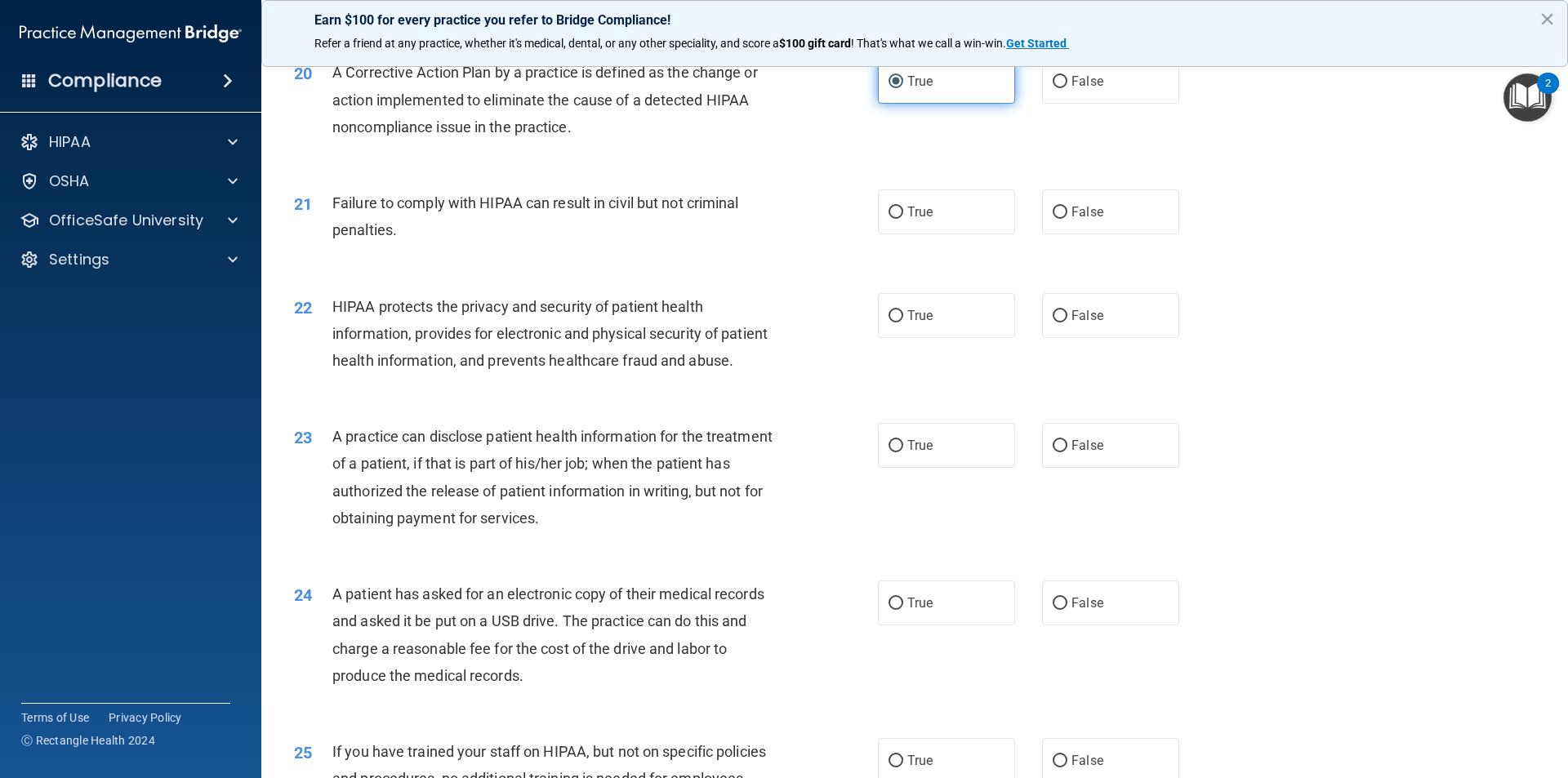
scroll to position [2351, 0]
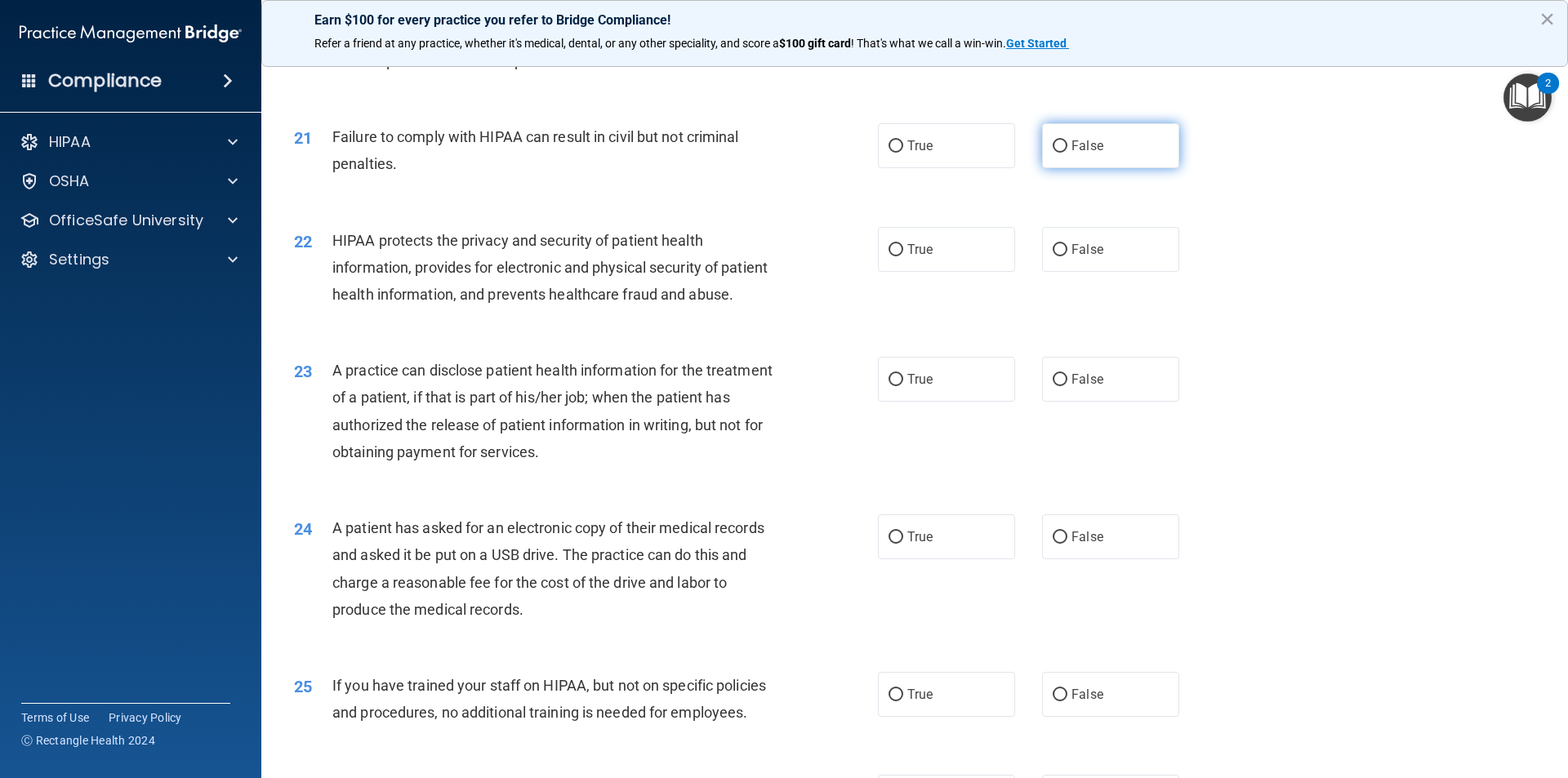
click at [1097, 168] on label "False" at bounding box center [1111, 145] width 137 height 45
click at [1068, 153] on input "False" at bounding box center [1060, 146] width 15 height 12
radio input "true"
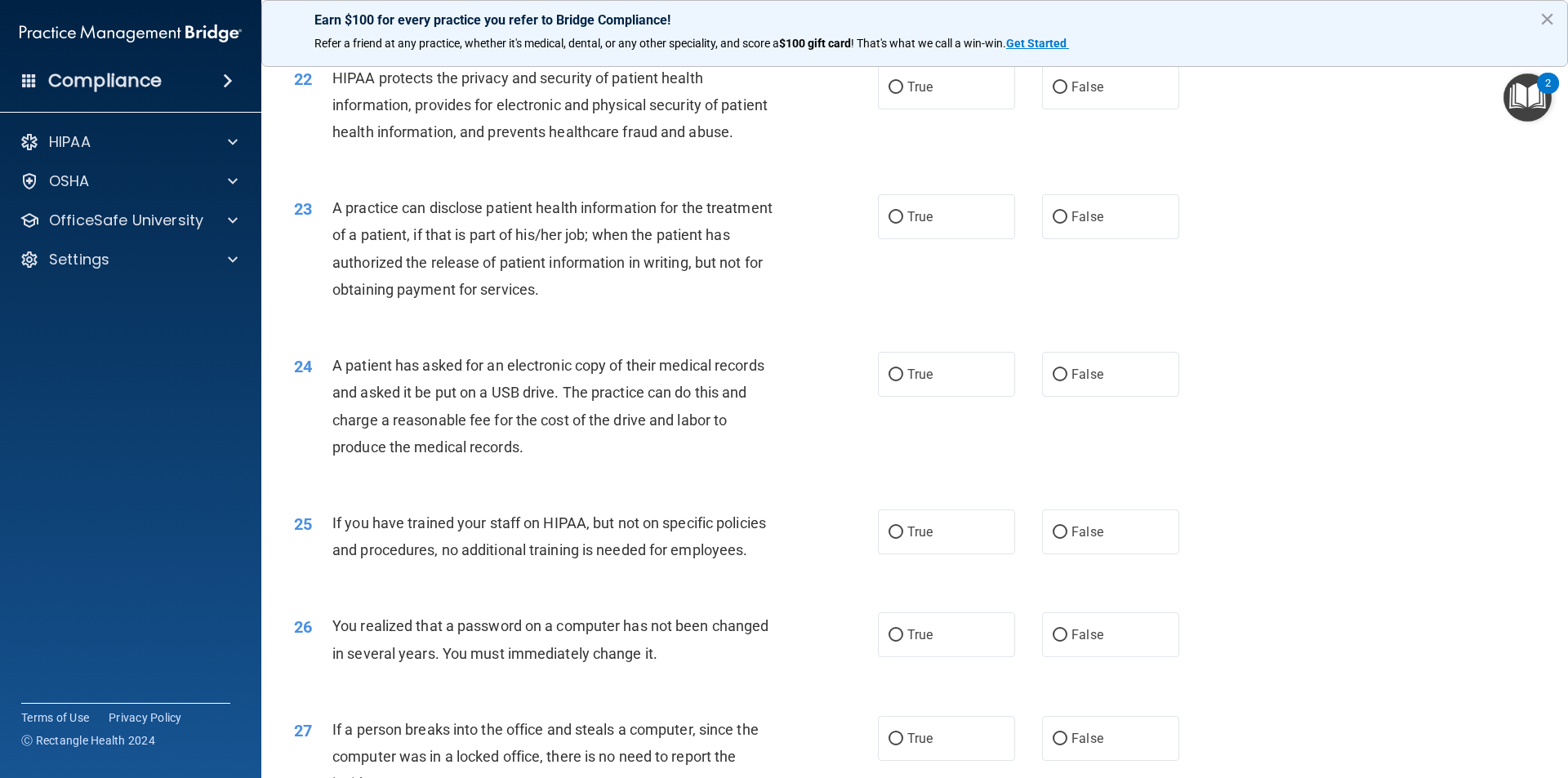
scroll to position [2515, 0]
click at [941, 109] on label "True" at bounding box center [947, 86] width 137 height 45
click at [904, 93] on input "True" at bounding box center [896, 87] width 15 height 12
radio input "true"
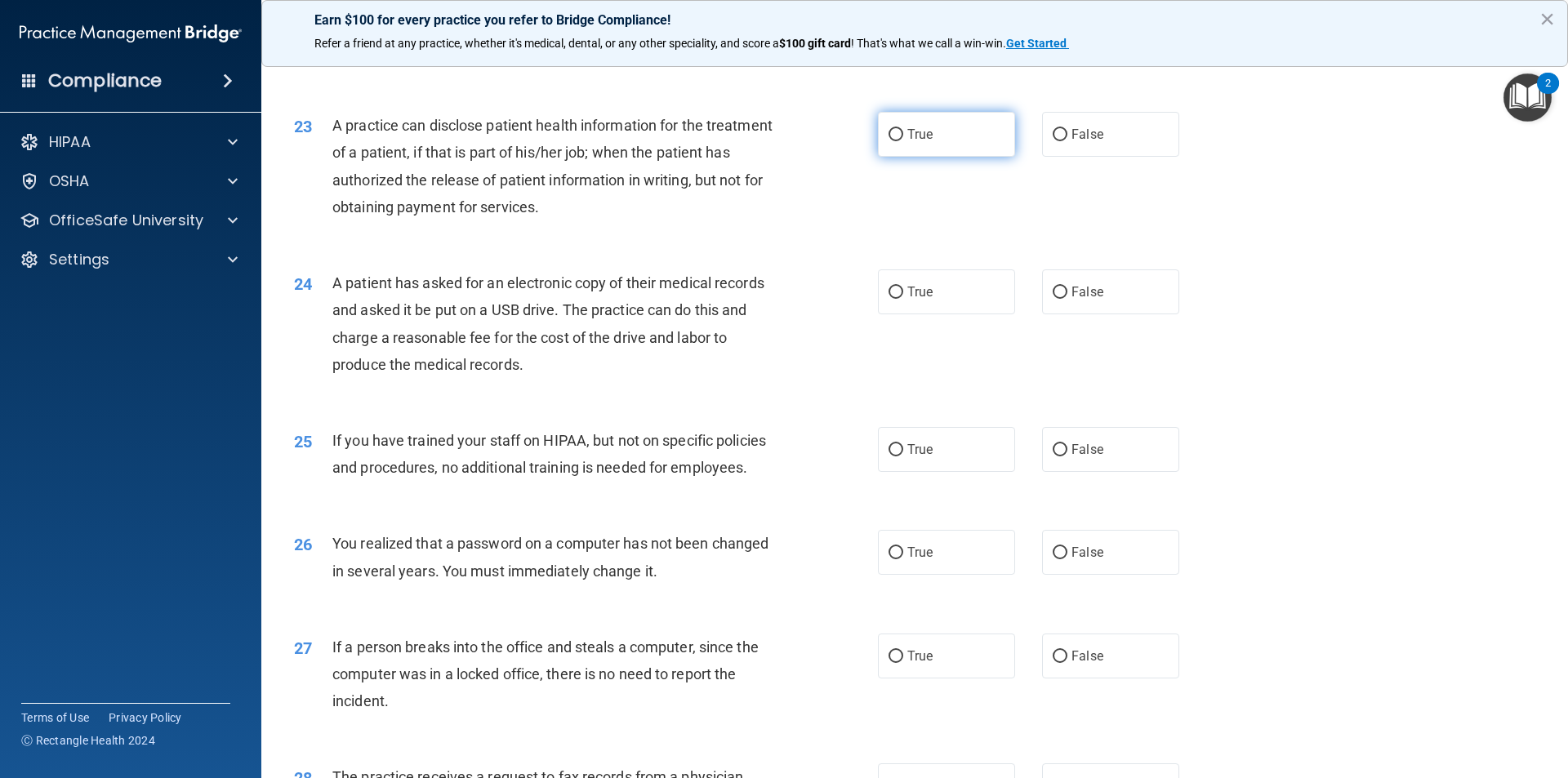
click at [956, 157] on label "True" at bounding box center [947, 134] width 137 height 45
click at [904, 141] on input "True" at bounding box center [896, 134] width 15 height 12
radio input "true"
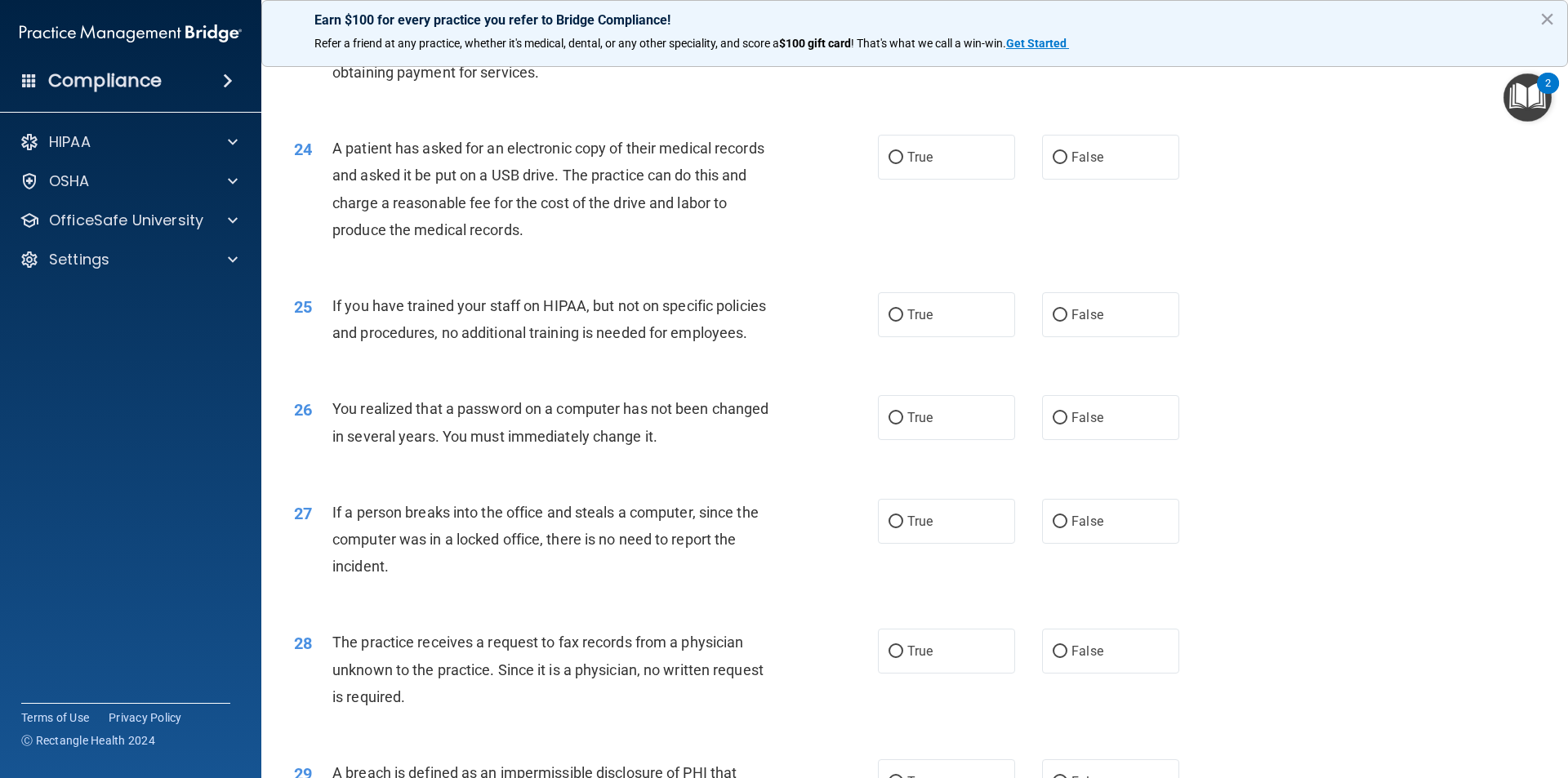
scroll to position [2760, 0]
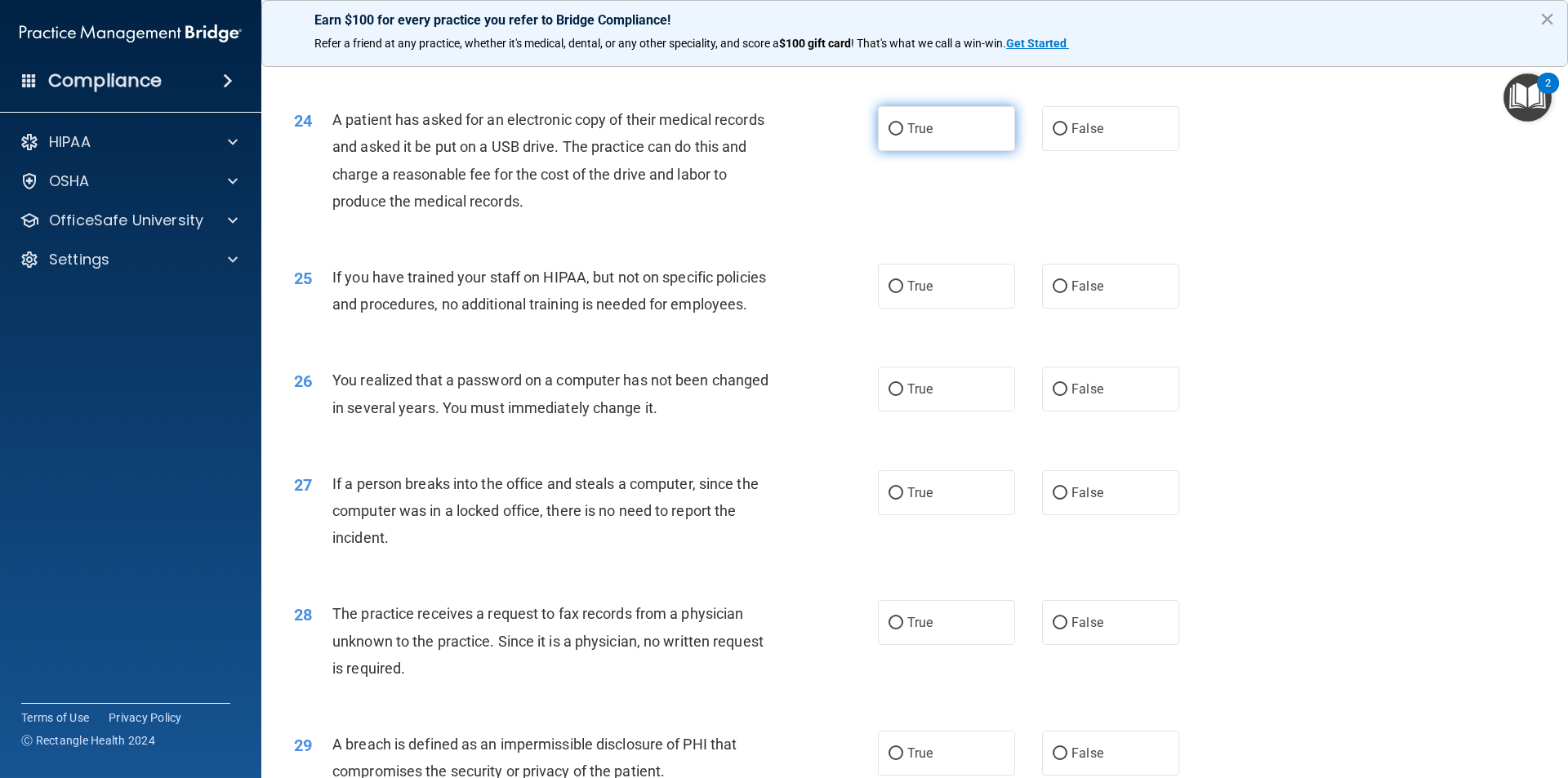
click at [932, 151] on label "True" at bounding box center [947, 129] width 137 height 45
click at [904, 135] on input "True" at bounding box center [896, 129] width 15 height 12
radio input "true"
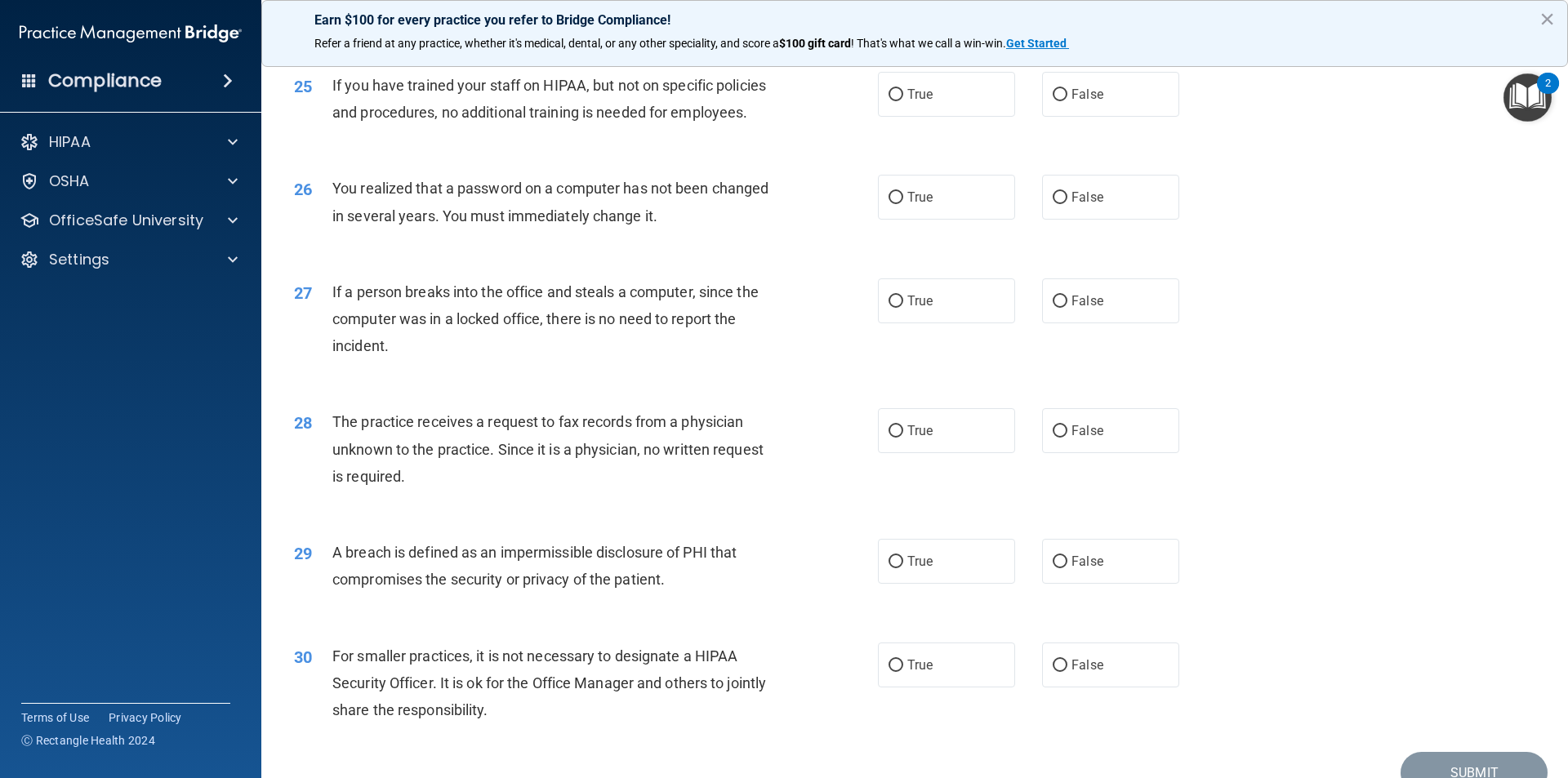
scroll to position [2923, 0]
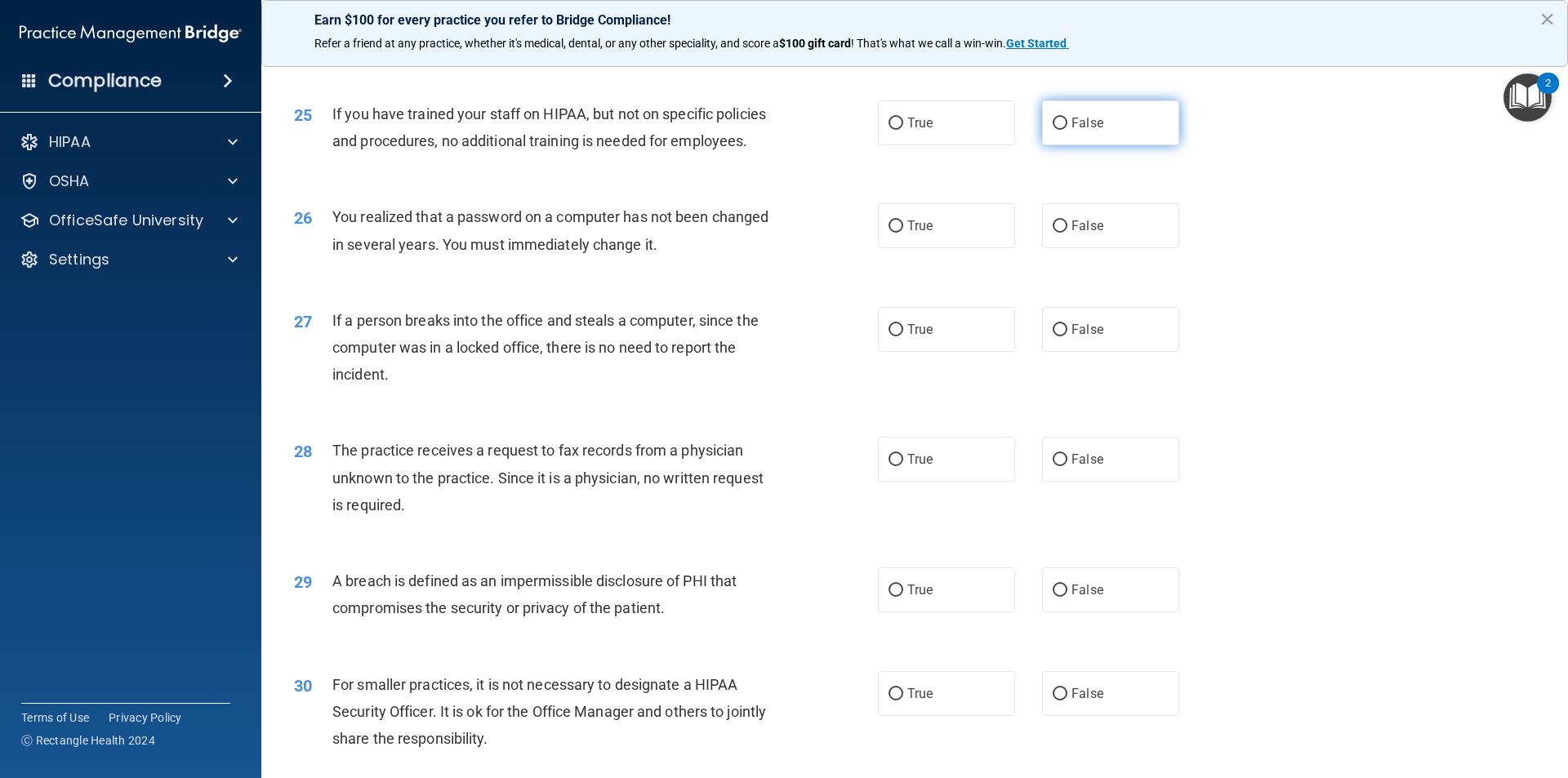
click at [1111, 145] on label "False" at bounding box center [1111, 123] width 137 height 45
click at [1068, 130] on input "False" at bounding box center [1060, 124] width 15 height 12
radio input "true"
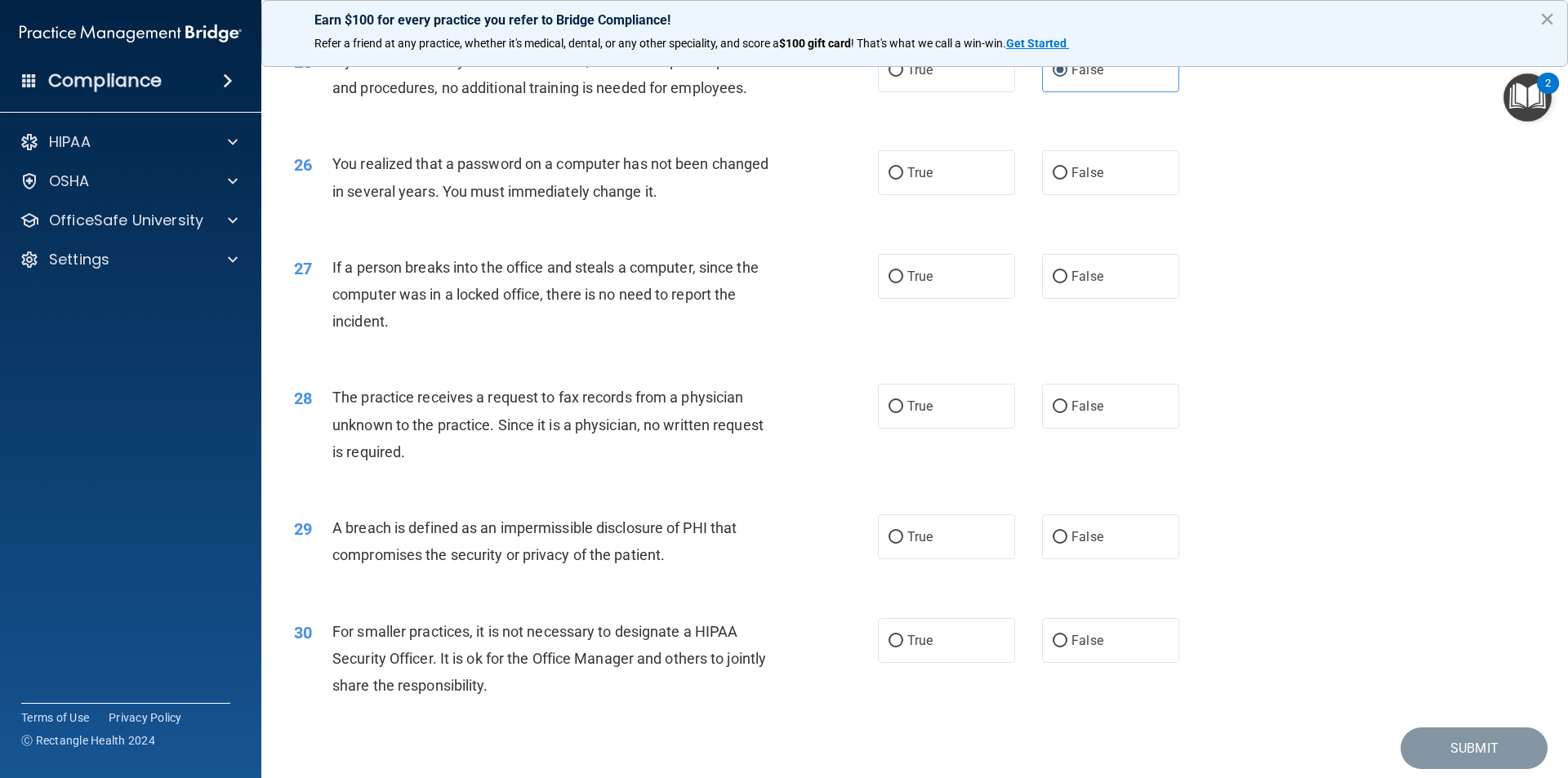
scroll to position [3005, 0]
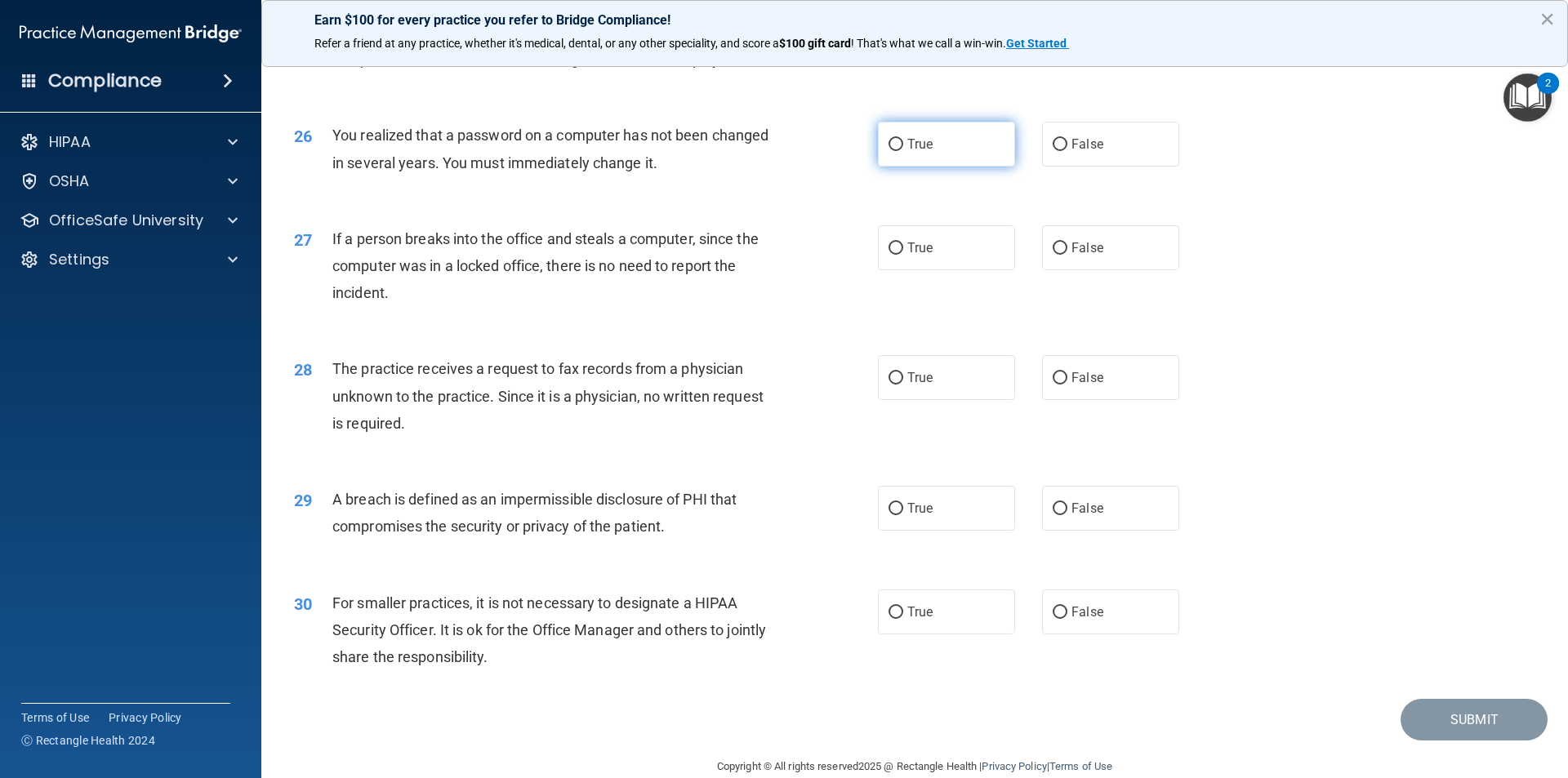
click at [942, 167] on label "True" at bounding box center [947, 144] width 137 height 45
click at [904, 151] on input "True" at bounding box center [896, 144] width 15 height 12
radio input "true"
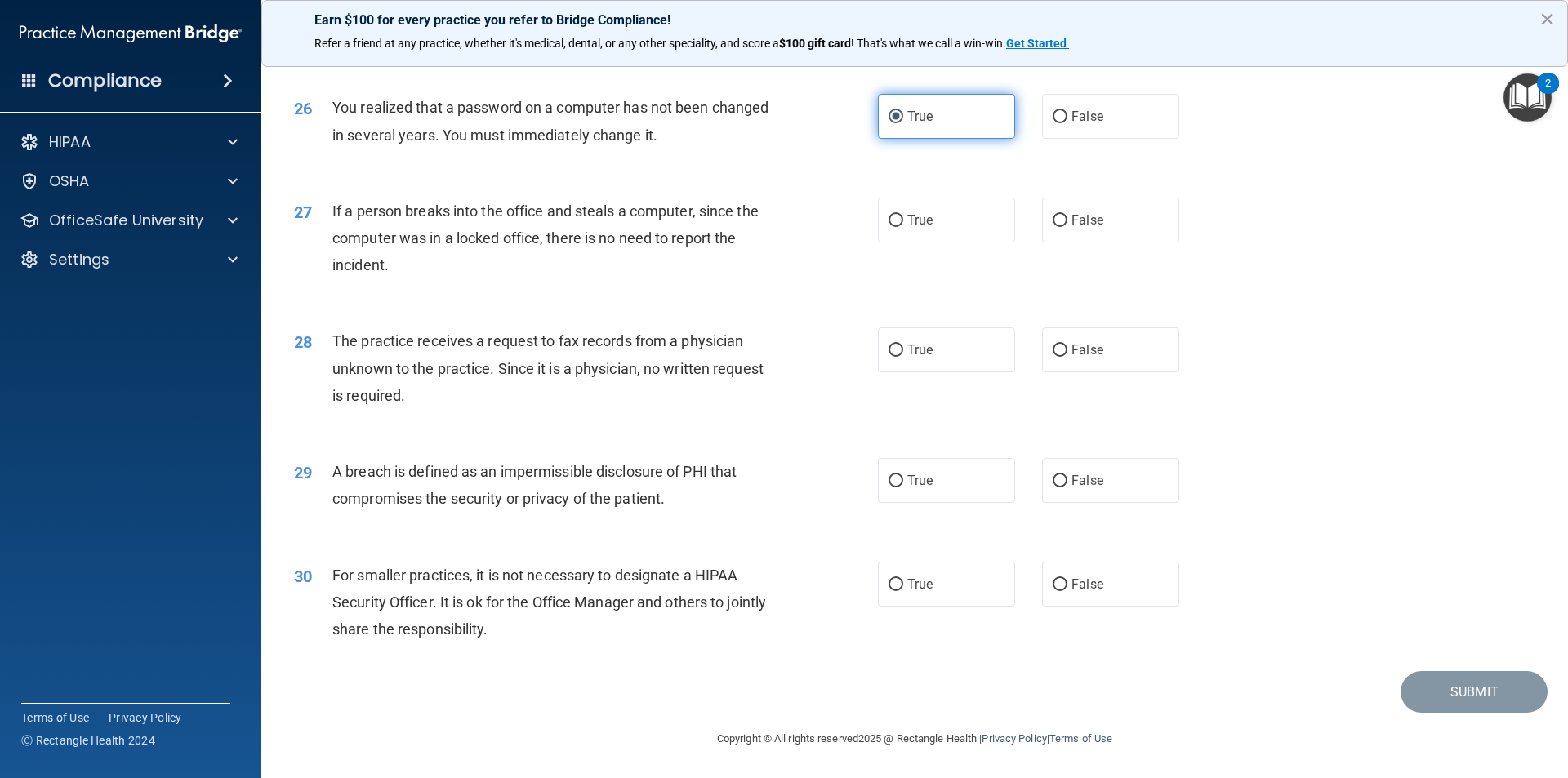
scroll to position [3086, 0]
click at [1058, 209] on label "False" at bounding box center [1111, 220] width 137 height 45
click at [1058, 215] on input "False" at bounding box center [1060, 220] width 15 height 12
radio input "true"
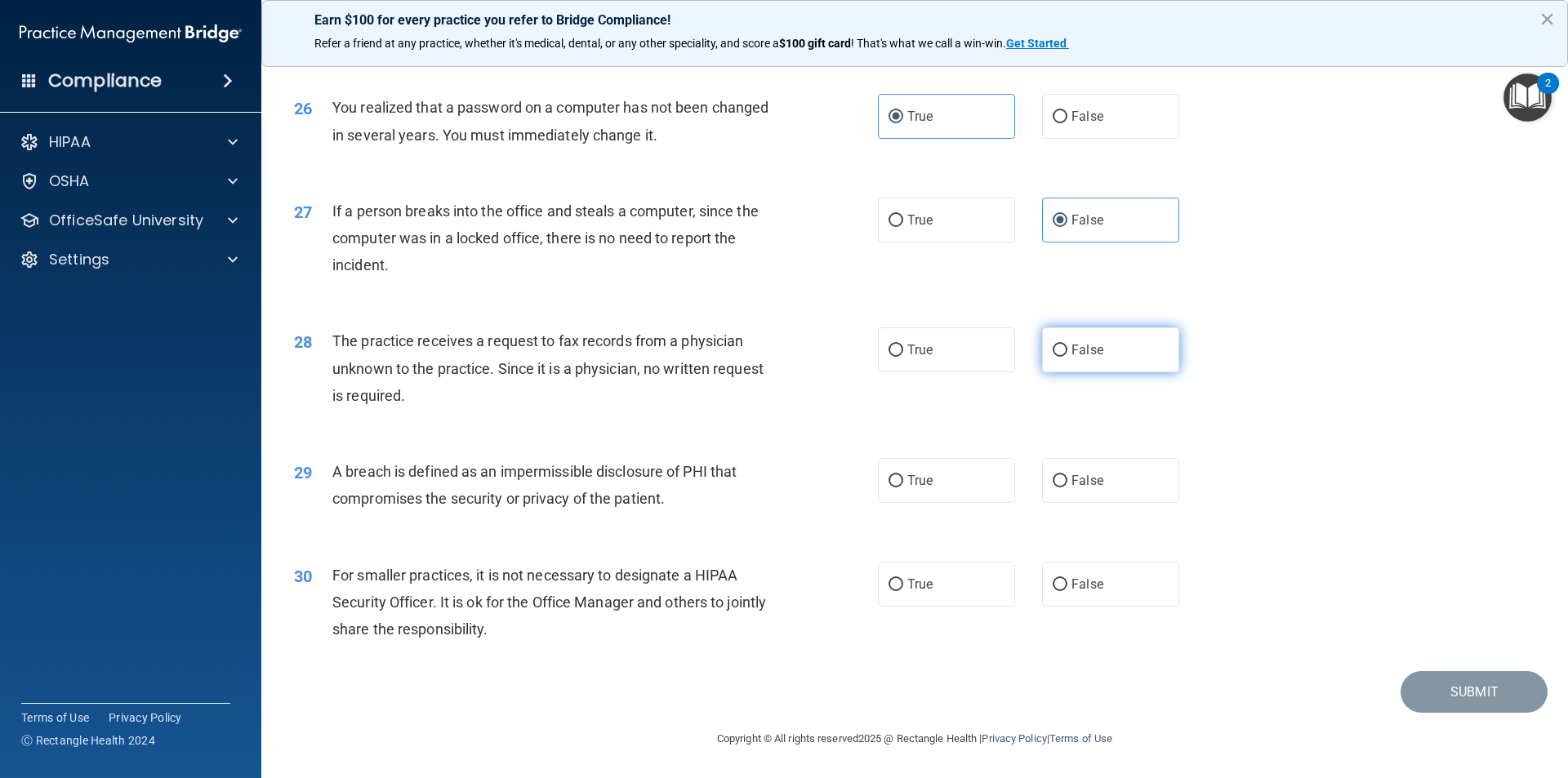
click at [1122, 341] on label "False" at bounding box center [1111, 350] width 137 height 45
click at [1068, 345] on input "False" at bounding box center [1060, 351] width 15 height 12
radio input "true"
click at [923, 494] on label "True" at bounding box center [947, 480] width 137 height 45
click at [904, 488] on input "True" at bounding box center [896, 481] width 15 height 12
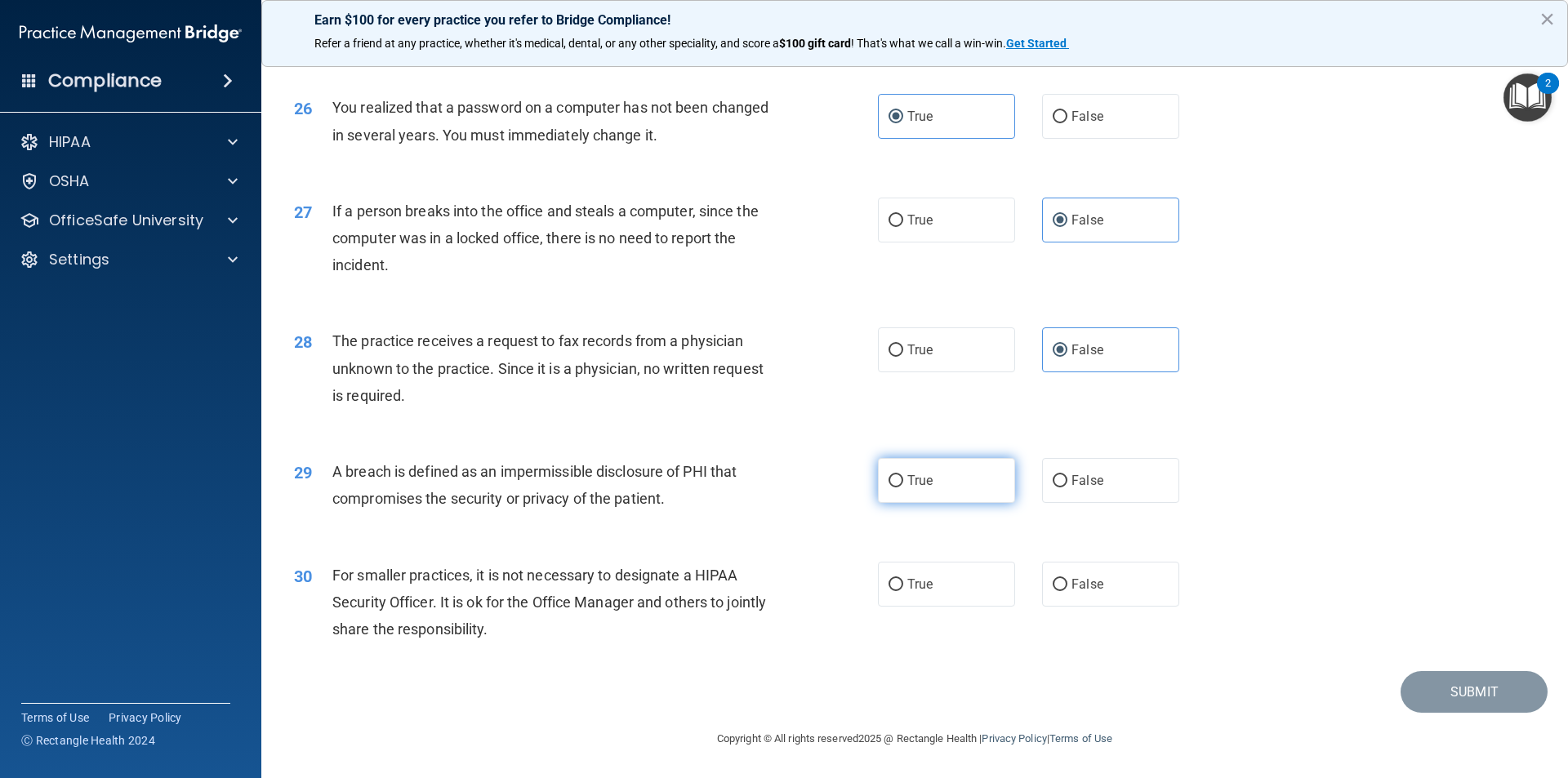
radio input "true"
click at [1063, 568] on label "False" at bounding box center [1111, 584] width 137 height 45
click at [1063, 579] on input "False" at bounding box center [1060, 585] width 15 height 12
radio input "true"
drag, startPoint x: 1456, startPoint y: 695, endPoint x: 1429, endPoint y: 694, distance: 27.0
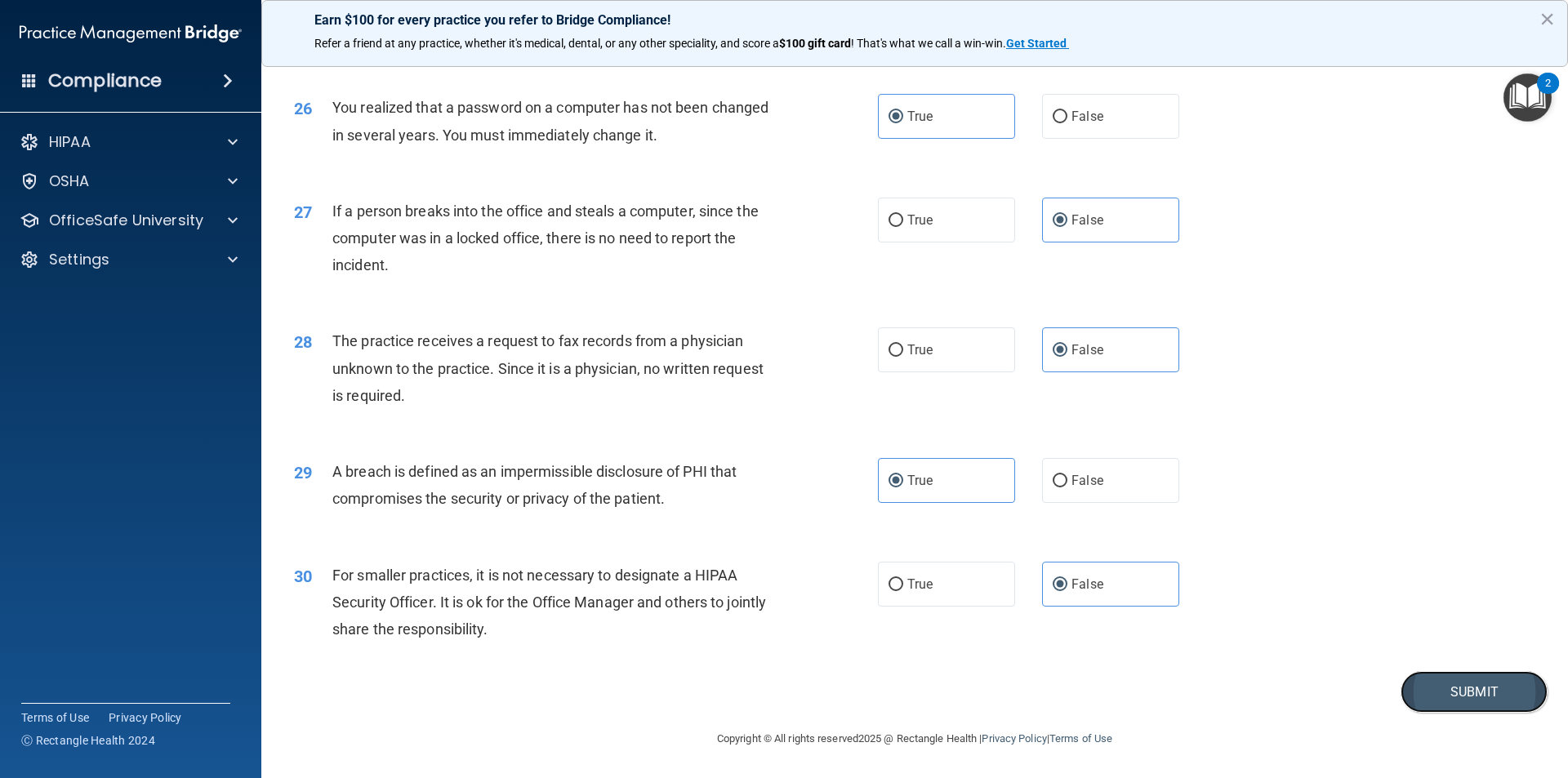
click at [1448, 694] on button "Submit" at bounding box center [1474, 692] width 147 height 41
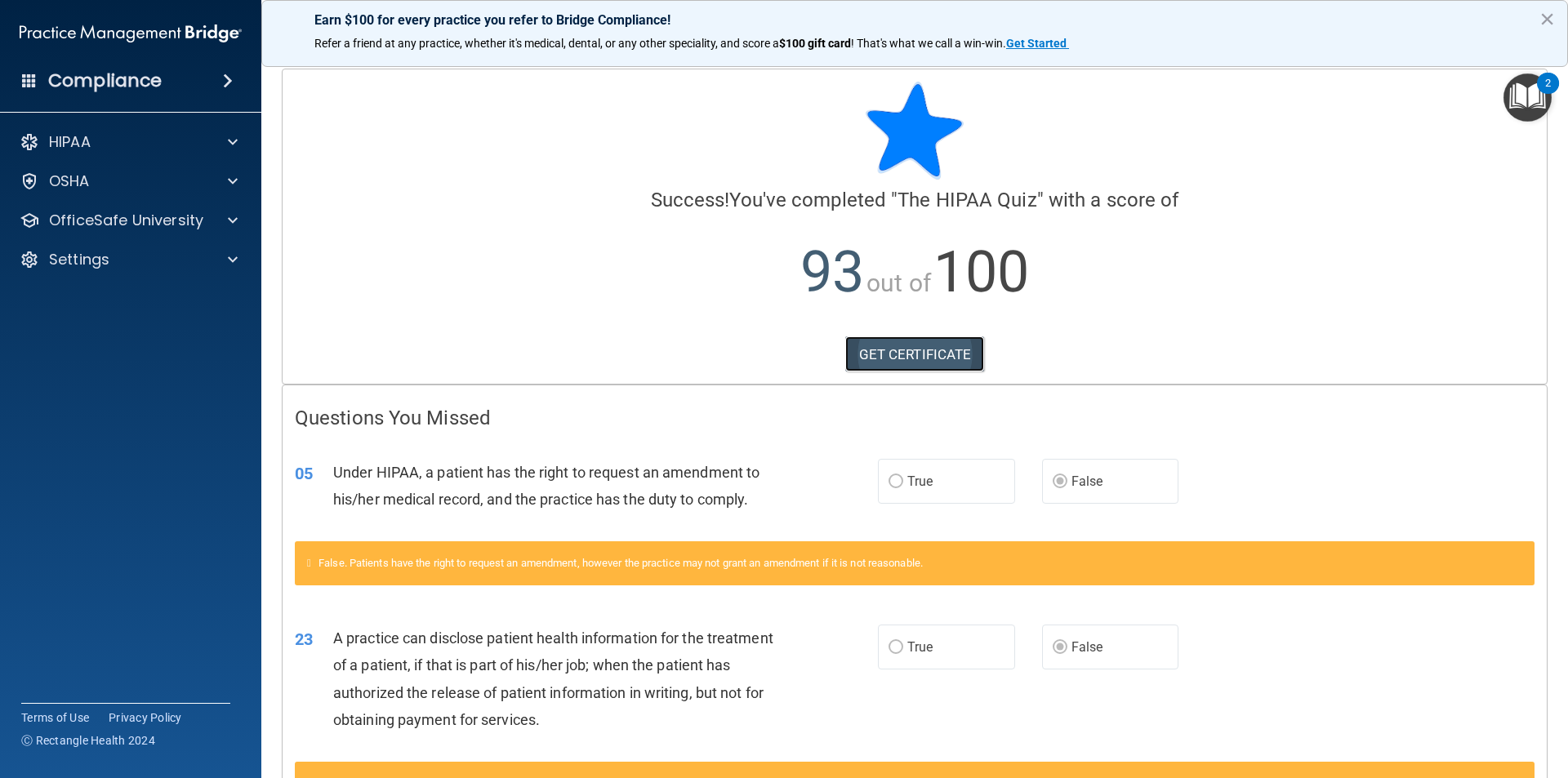
click at [864, 345] on link "GET CERTIFICATE" at bounding box center [914, 355] width 139 height 36
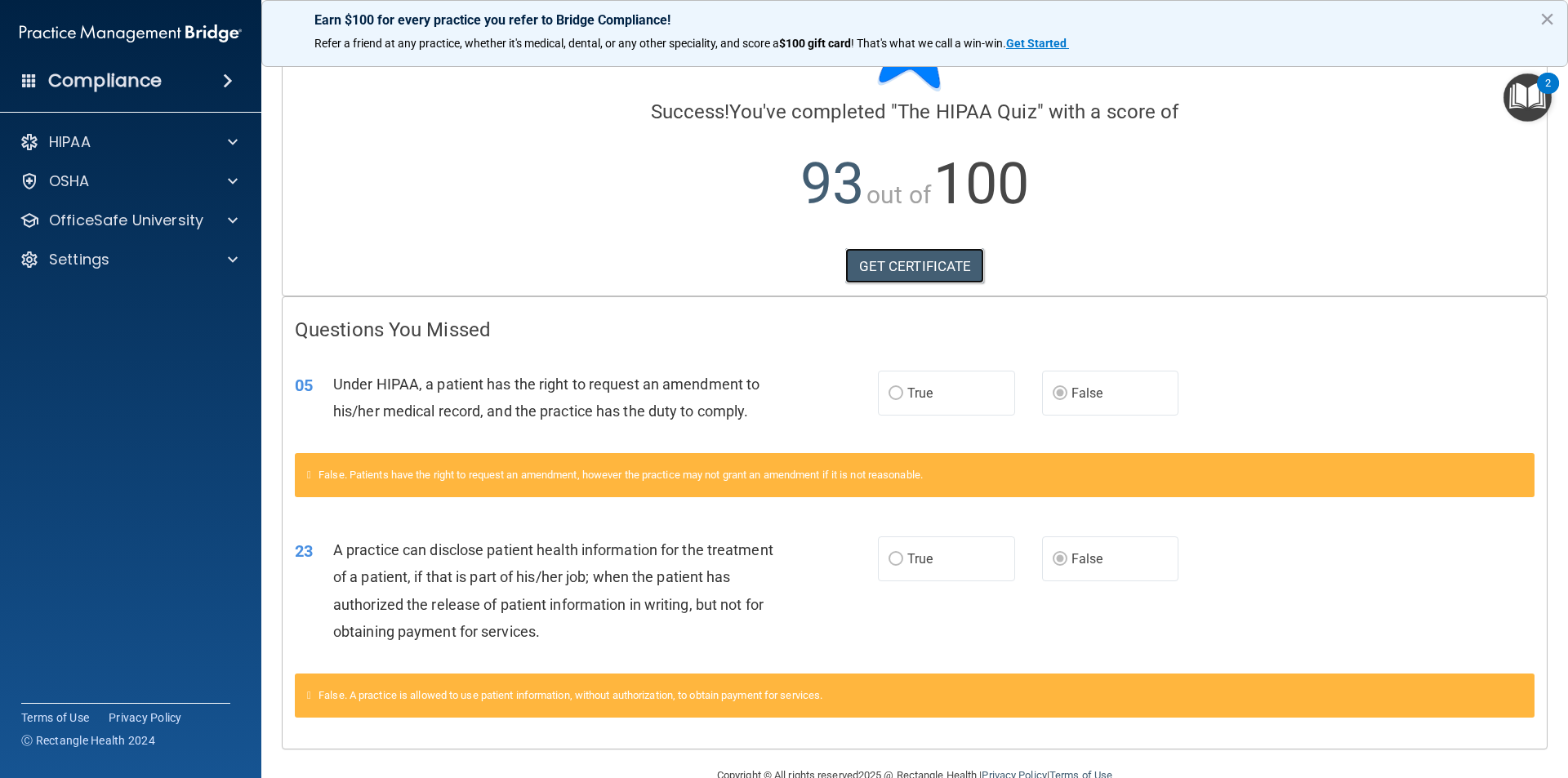
scroll to position [125, 0]
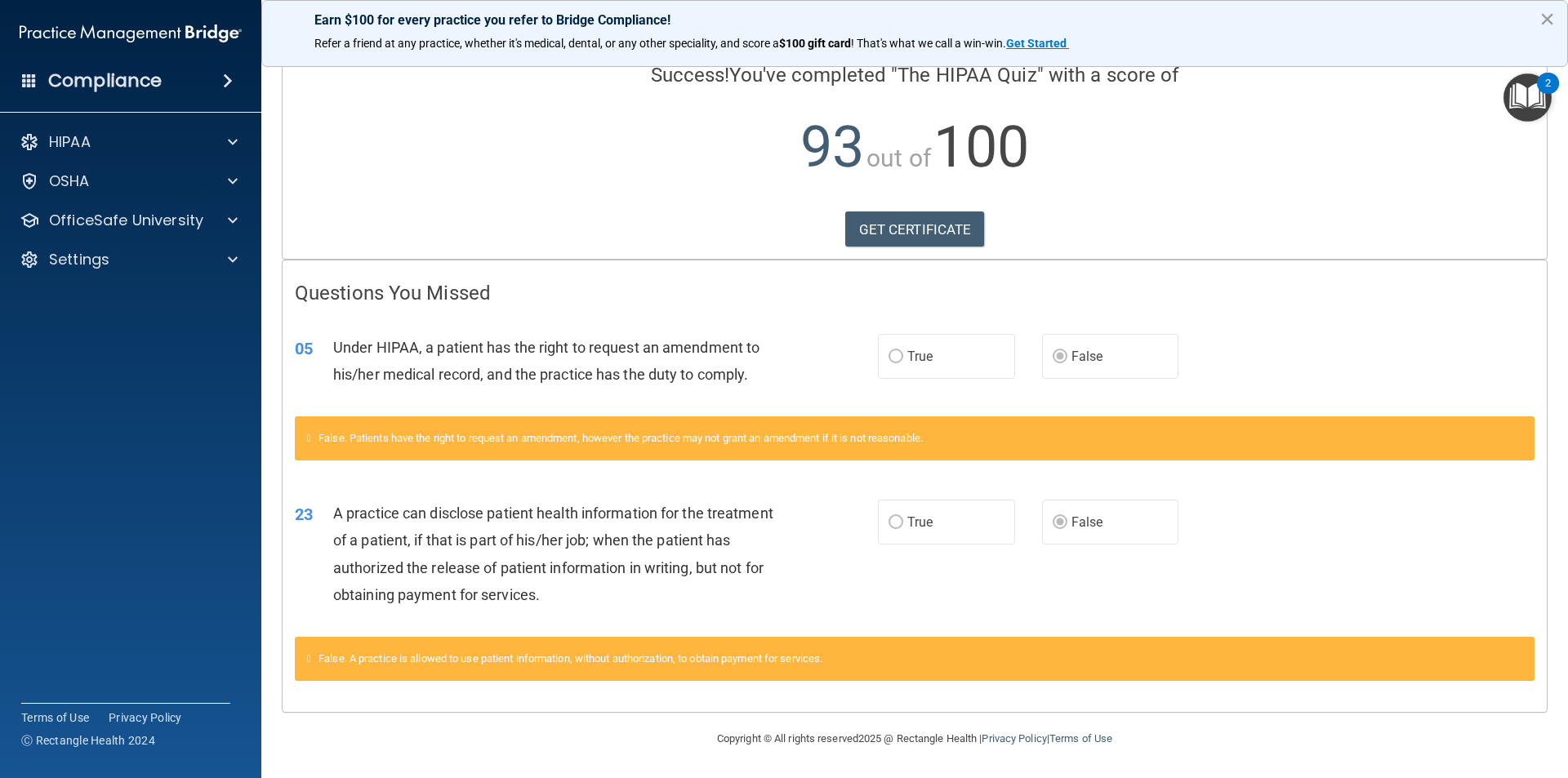
click at [1548, 16] on button "×" at bounding box center [1547, 19] width 16 height 26
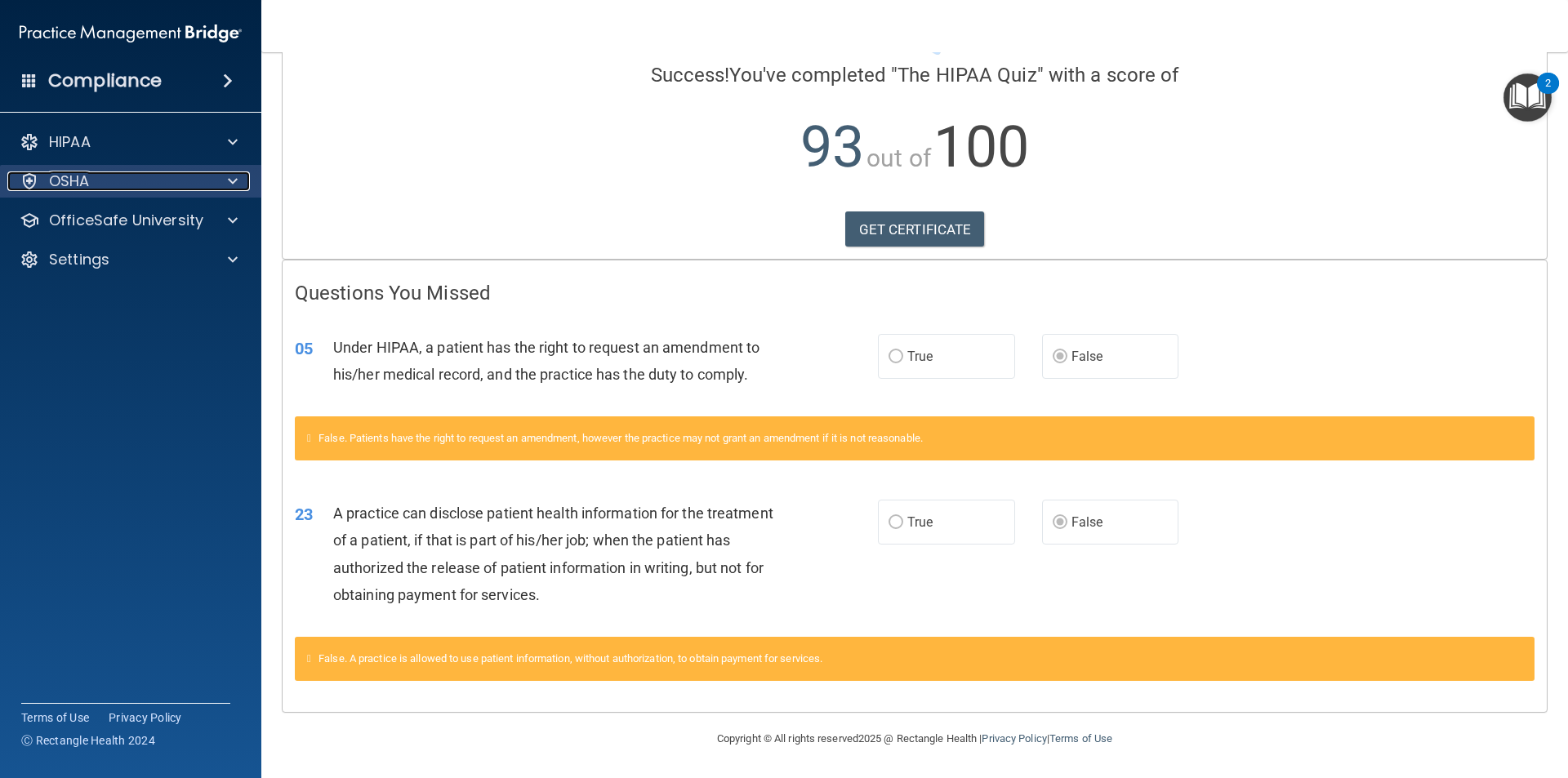
click at [247, 174] on div at bounding box center [229, 182] width 40 height 20
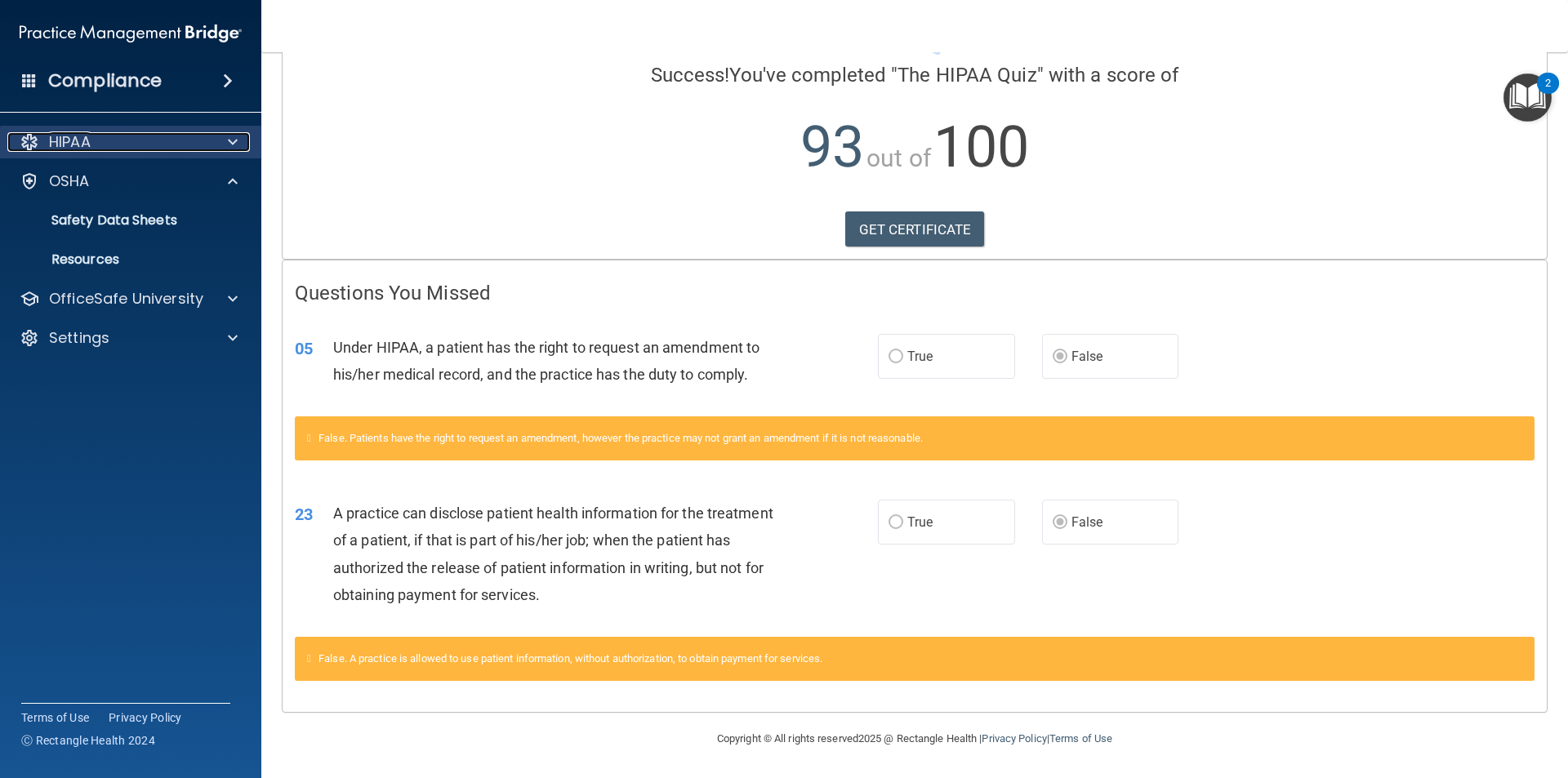
click at [230, 134] on span at bounding box center [233, 142] width 10 height 20
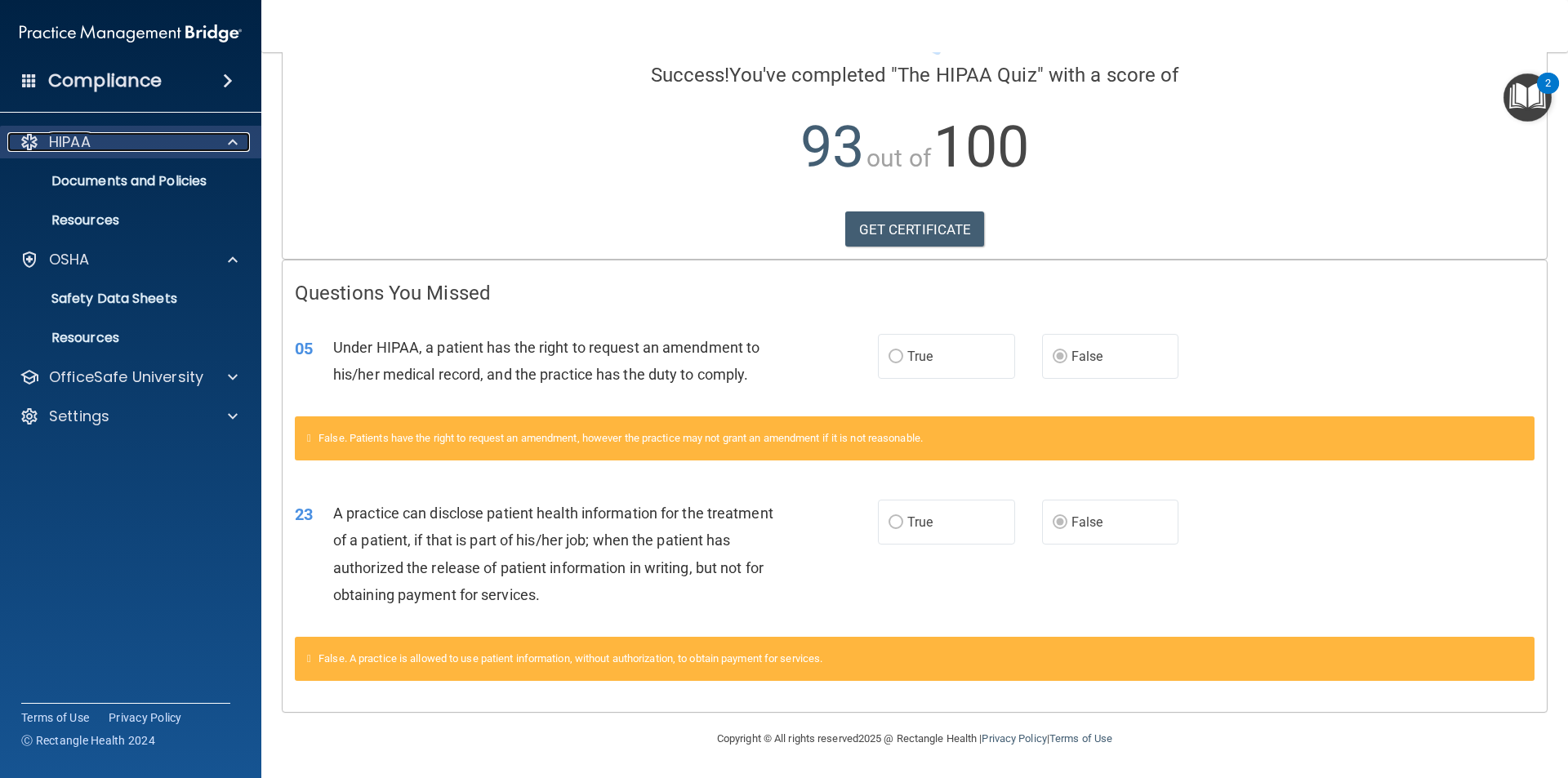
click at [230, 134] on span at bounding box center [233, 142] width 10 height 20
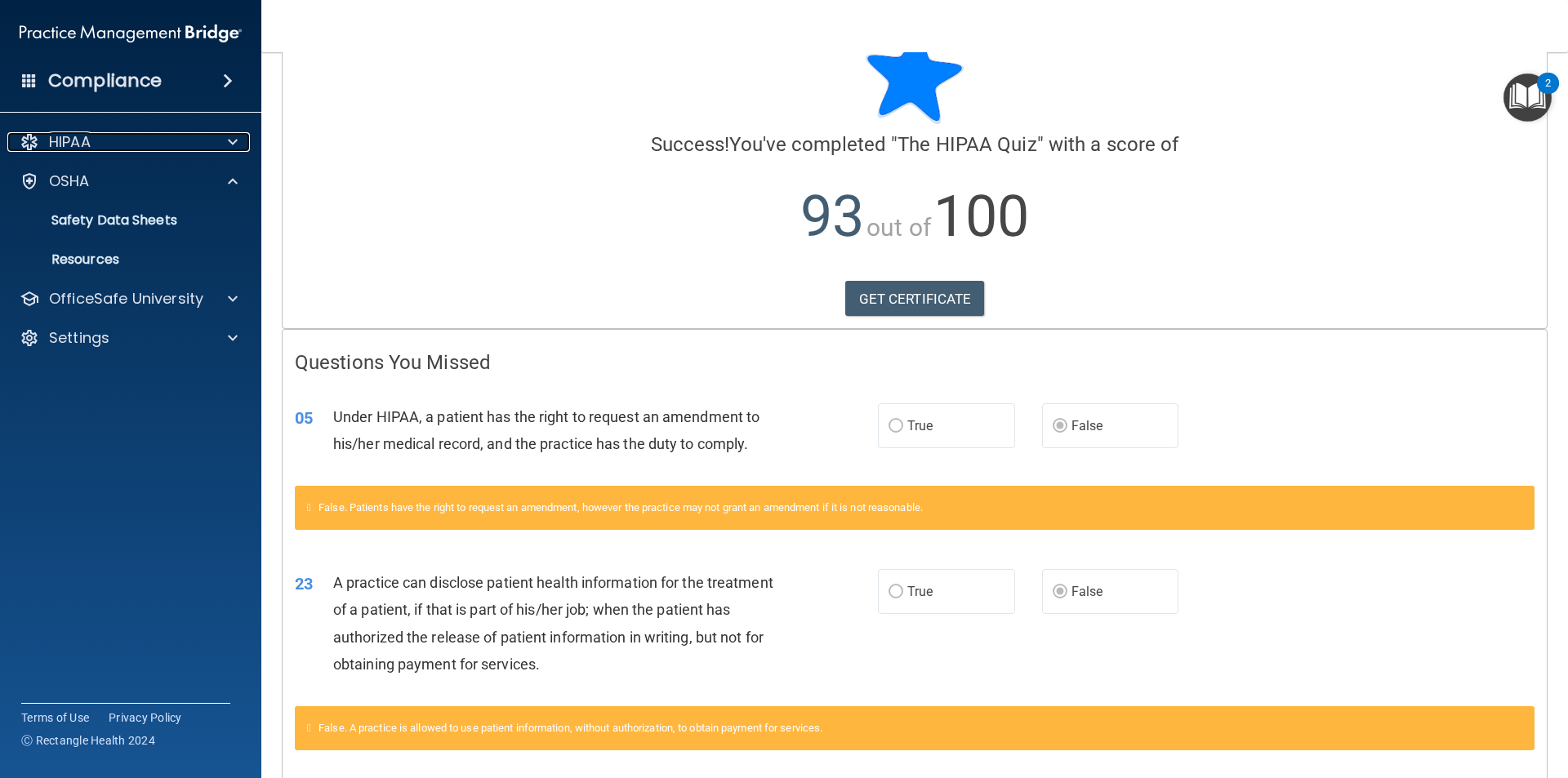
scroll to position [0, 0]
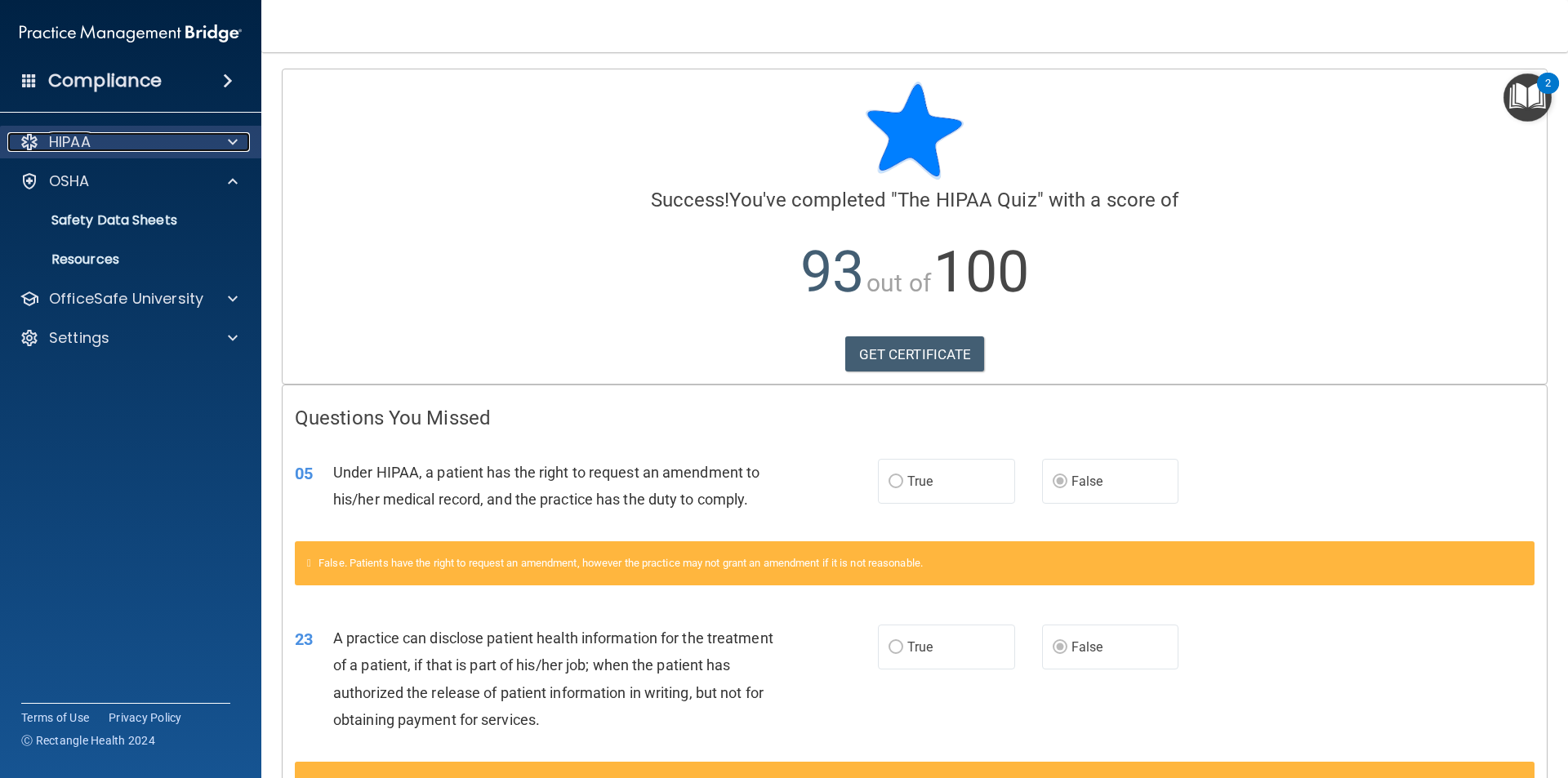
click at [151, 149] on div "HIPAA" at bounding box center [108, 142] width 202 height 20
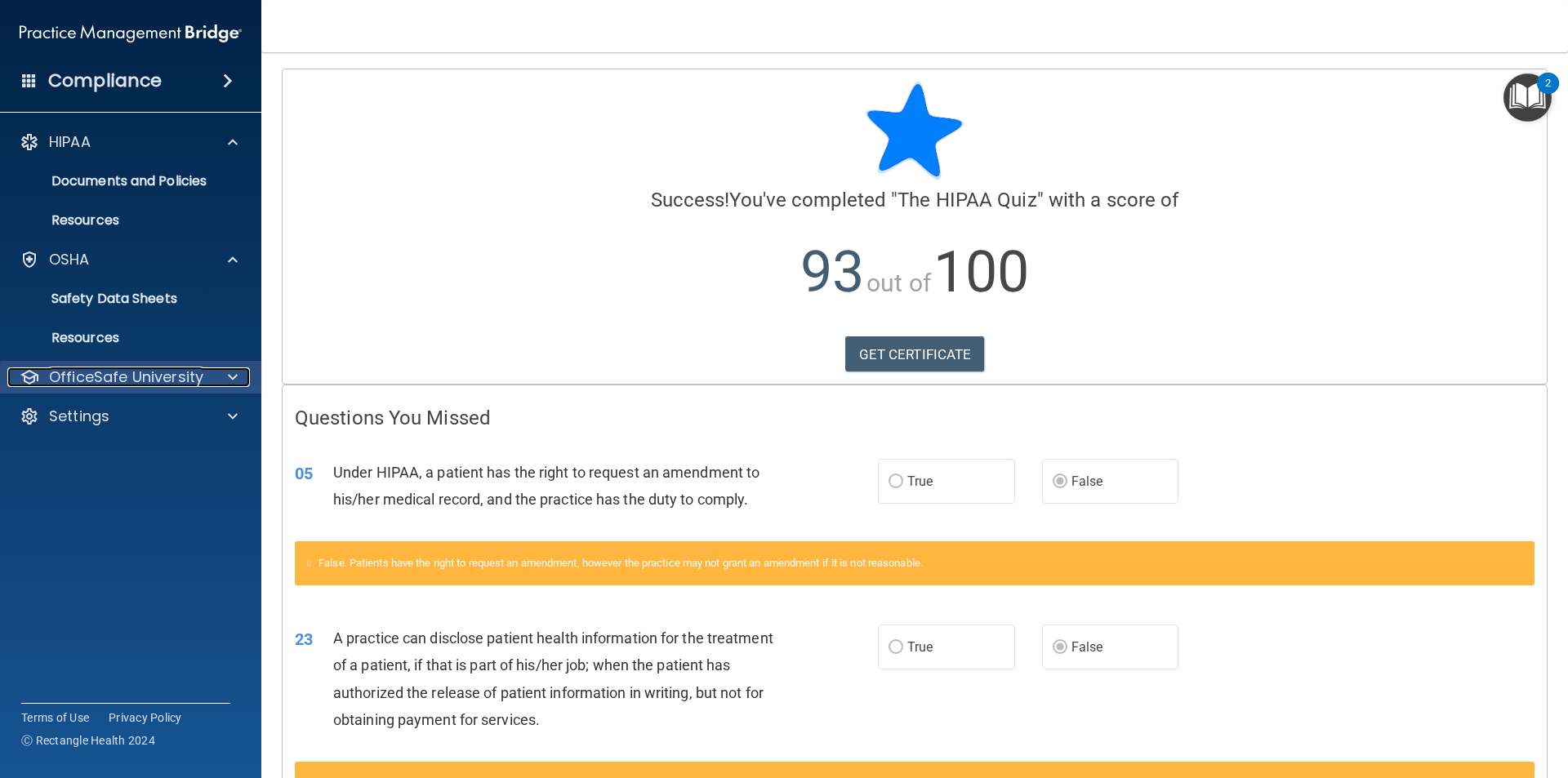
click at [167, 386] on p "OfficeSafe University" at bounding box center [125, 377] width 154 height 20
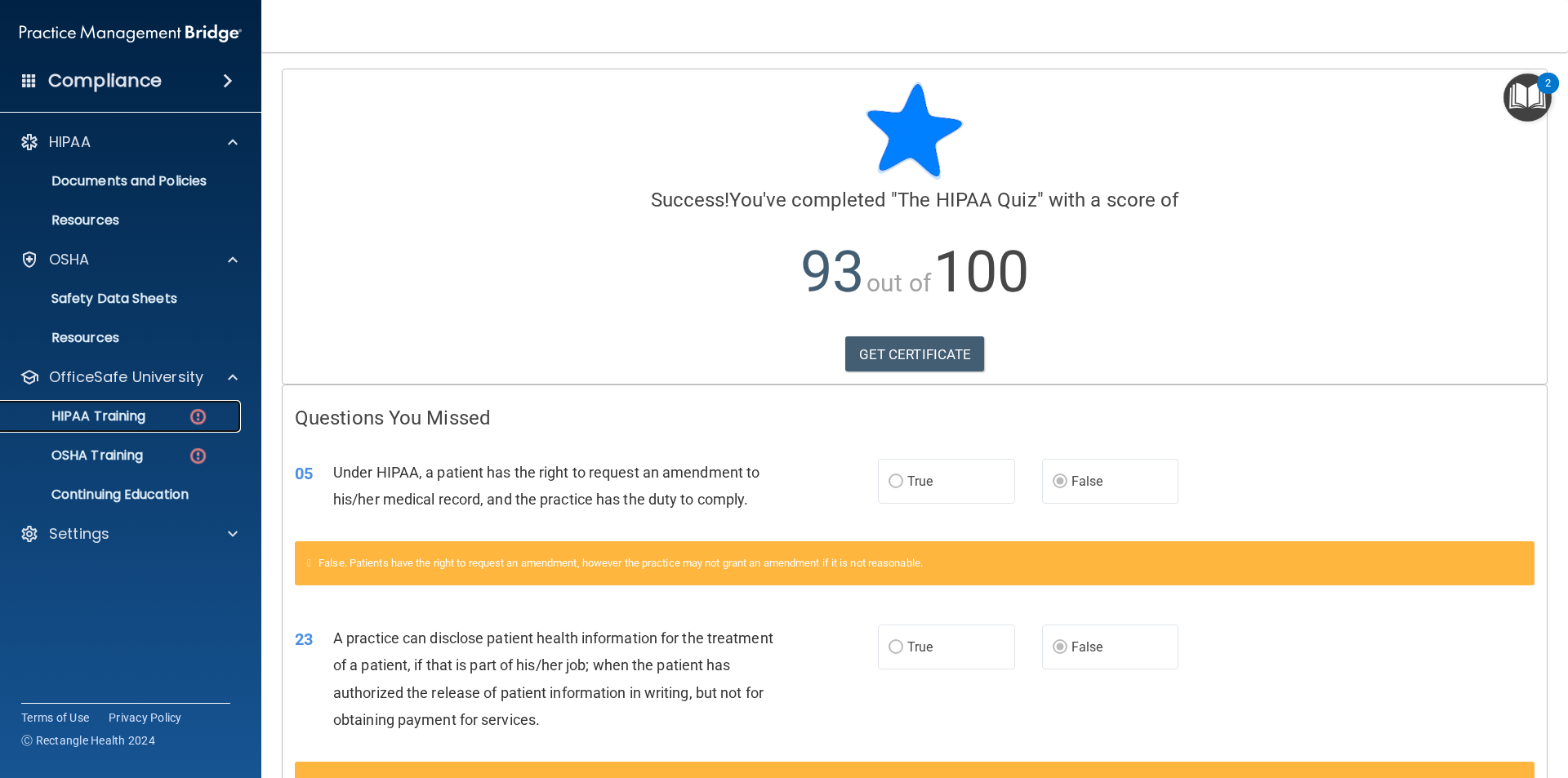
click at [168, 416] on div "HIPAA Training" at bounding box center [122, 417] width 223 height 17
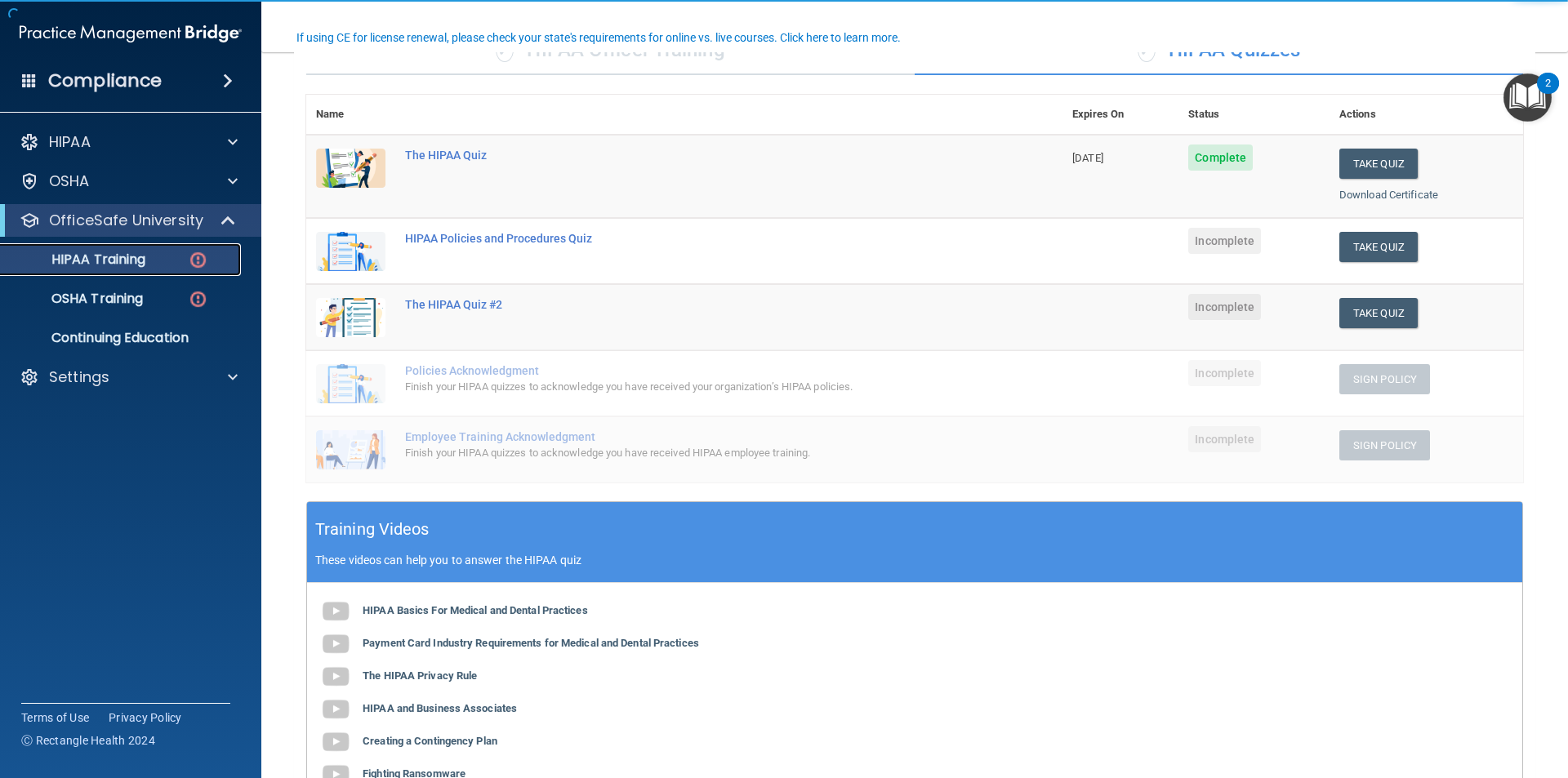
scroll to position [163, 0]
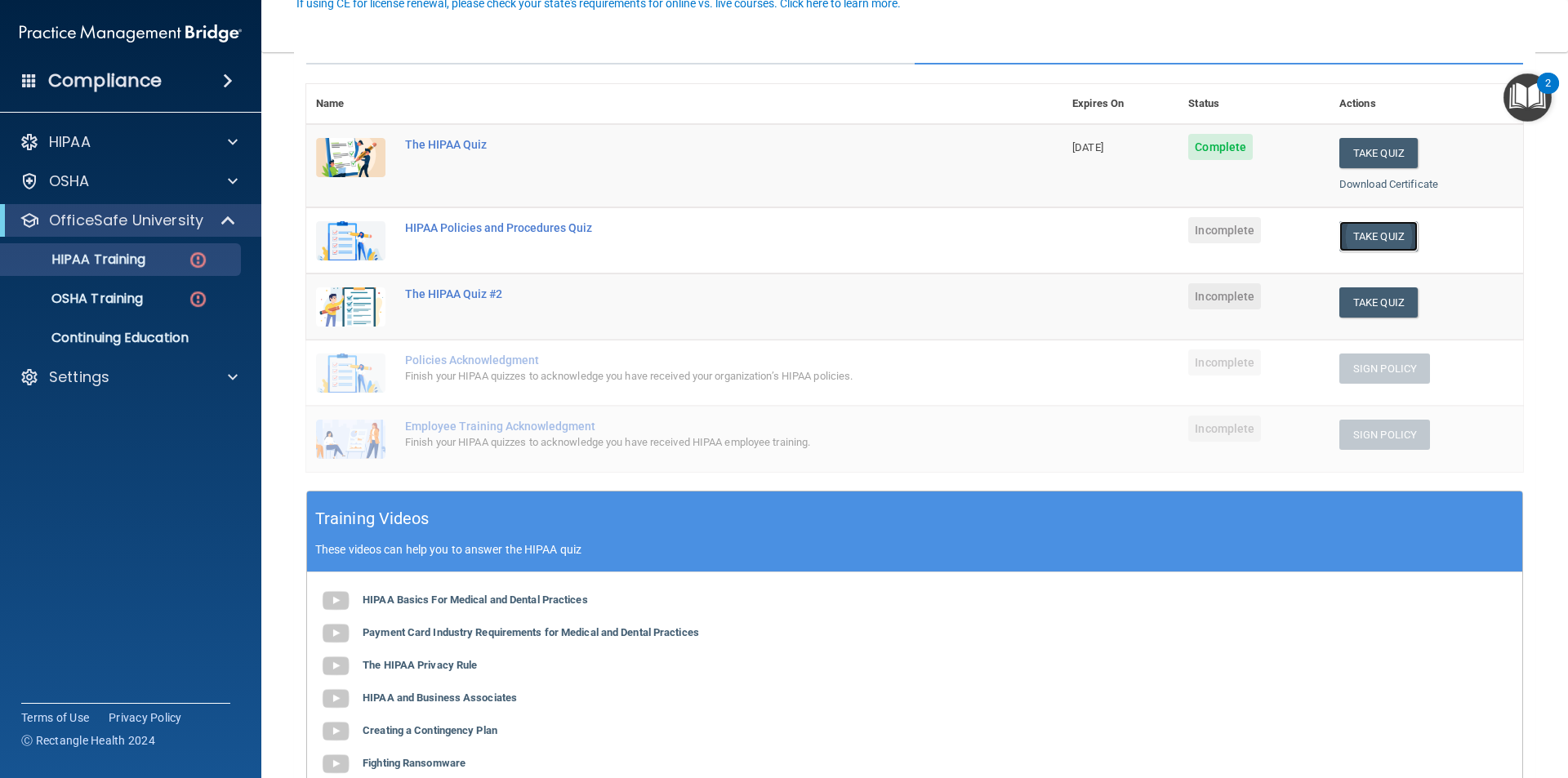
click at [1375, 231] on button "Take Quiz" at bounding box center [1378, 236] width 78 height 31
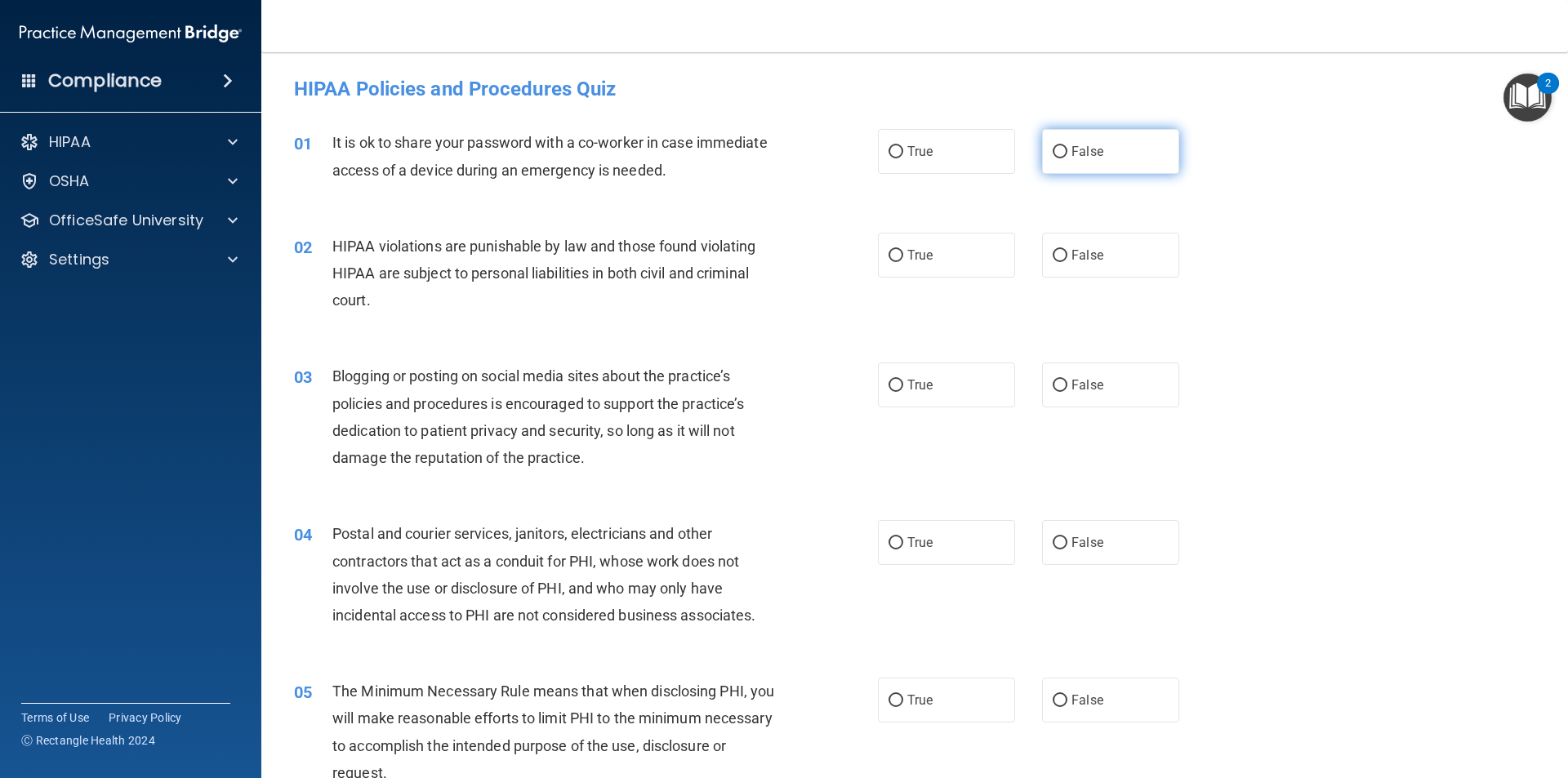
click at [1069, 161] on label "False" at bounding box center [1111, 151] width 137 height 45
click at [1068, 158] on input "False" at bounding box center [1060, 152] width 15 height 12
radio input "true"
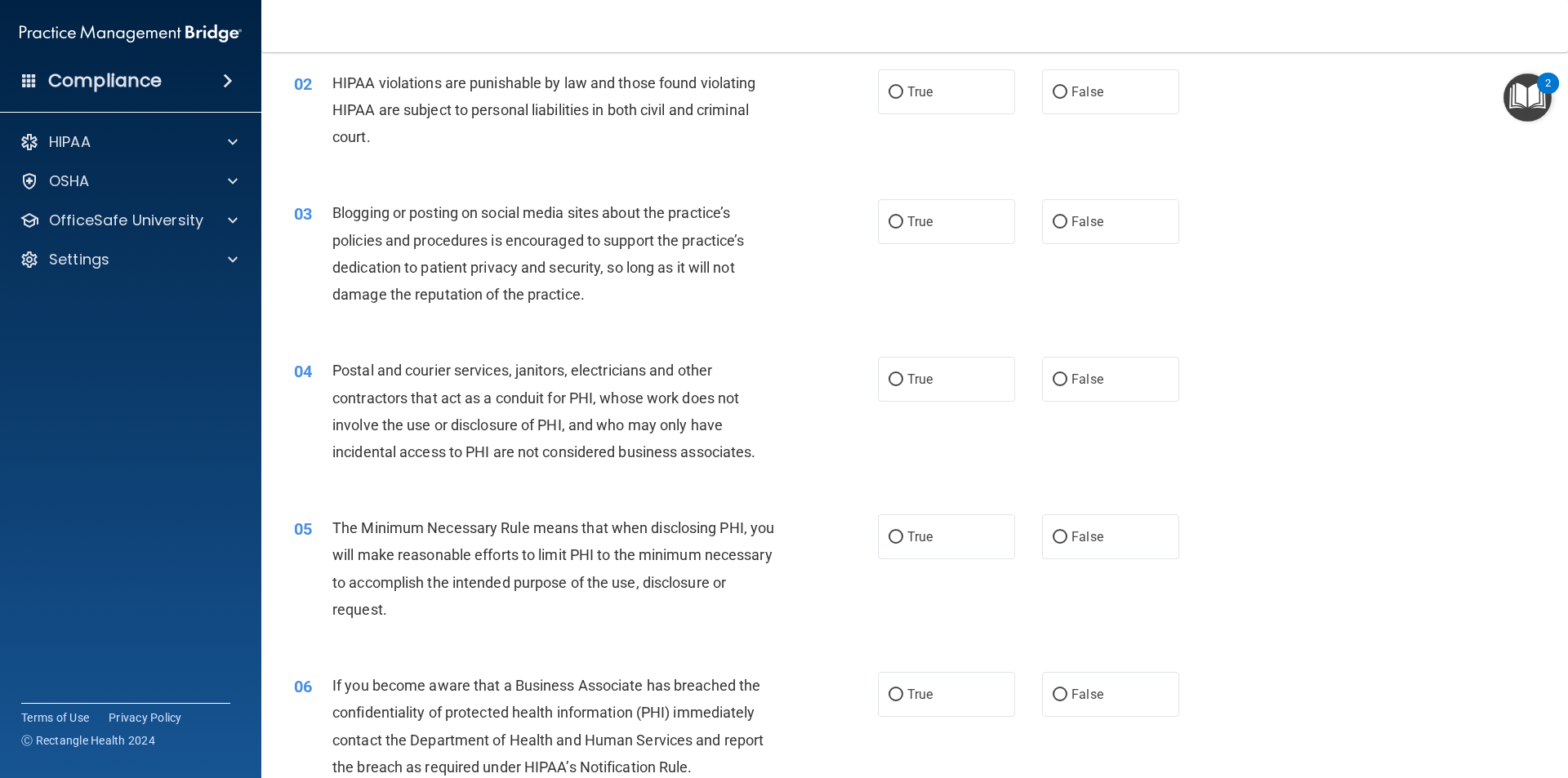
scroll to position [82, 0]
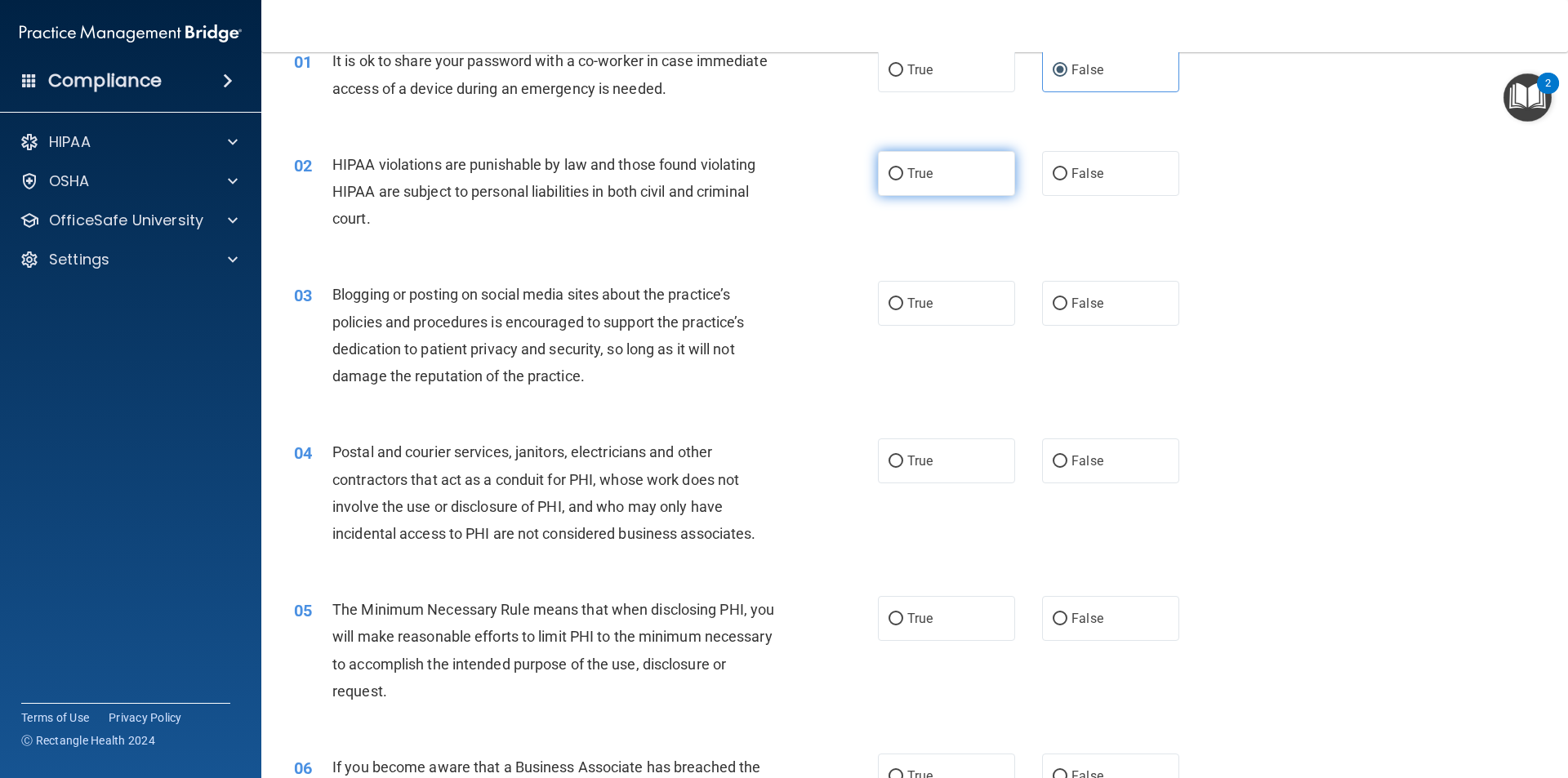
click at [914, 188] on label "True" at bounding box center [947, 173] width 137 height 45
click at [904, 181] on input "True" at bounding box center [896, 174] width 15 height 12
radio input "true"
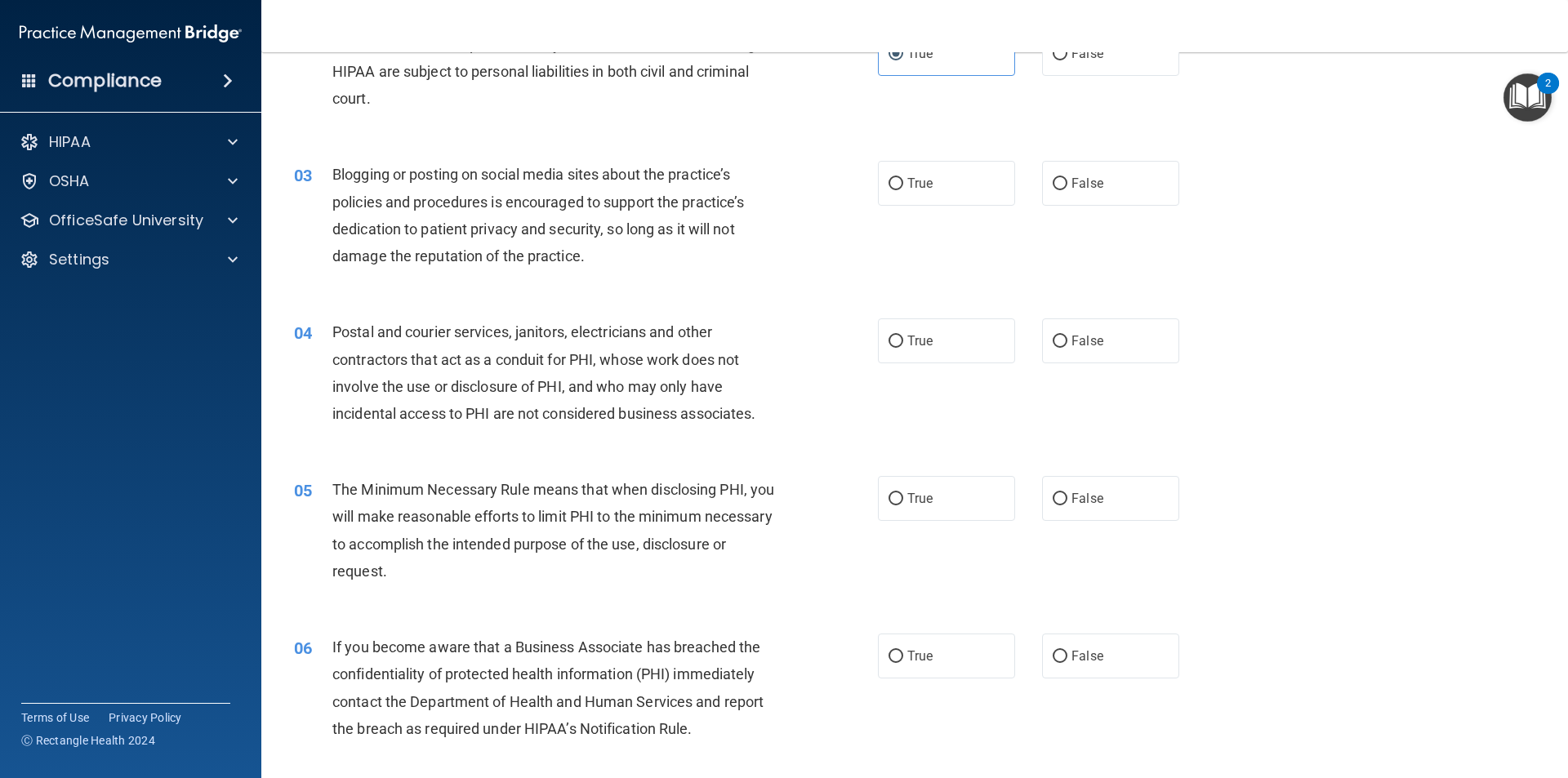
scroll to position [245, 0]
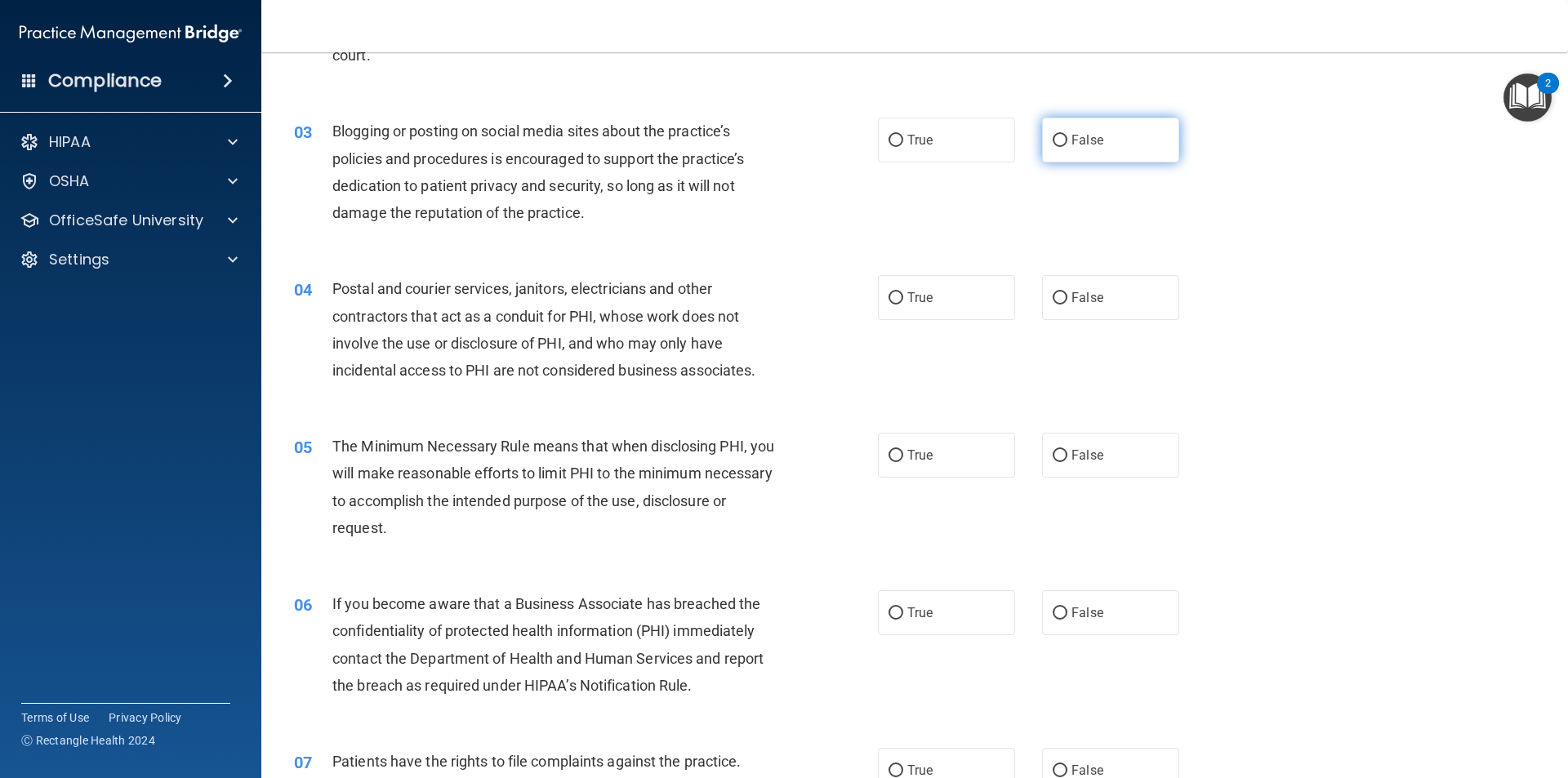
click at [1064, 141] on label "False" at bounding box center [1111, 140] width 137 height 45
click at [1064, 141] on input "False" at bounding box center [1060, 140] width 15 height 12
radio input "true"
click at [1144, 286] on label "False" at bounding box center [1111, 298] width 137 height 45
click at [1068, 292] on input "False" at bounding box center [1060, 298] width 15 height 12
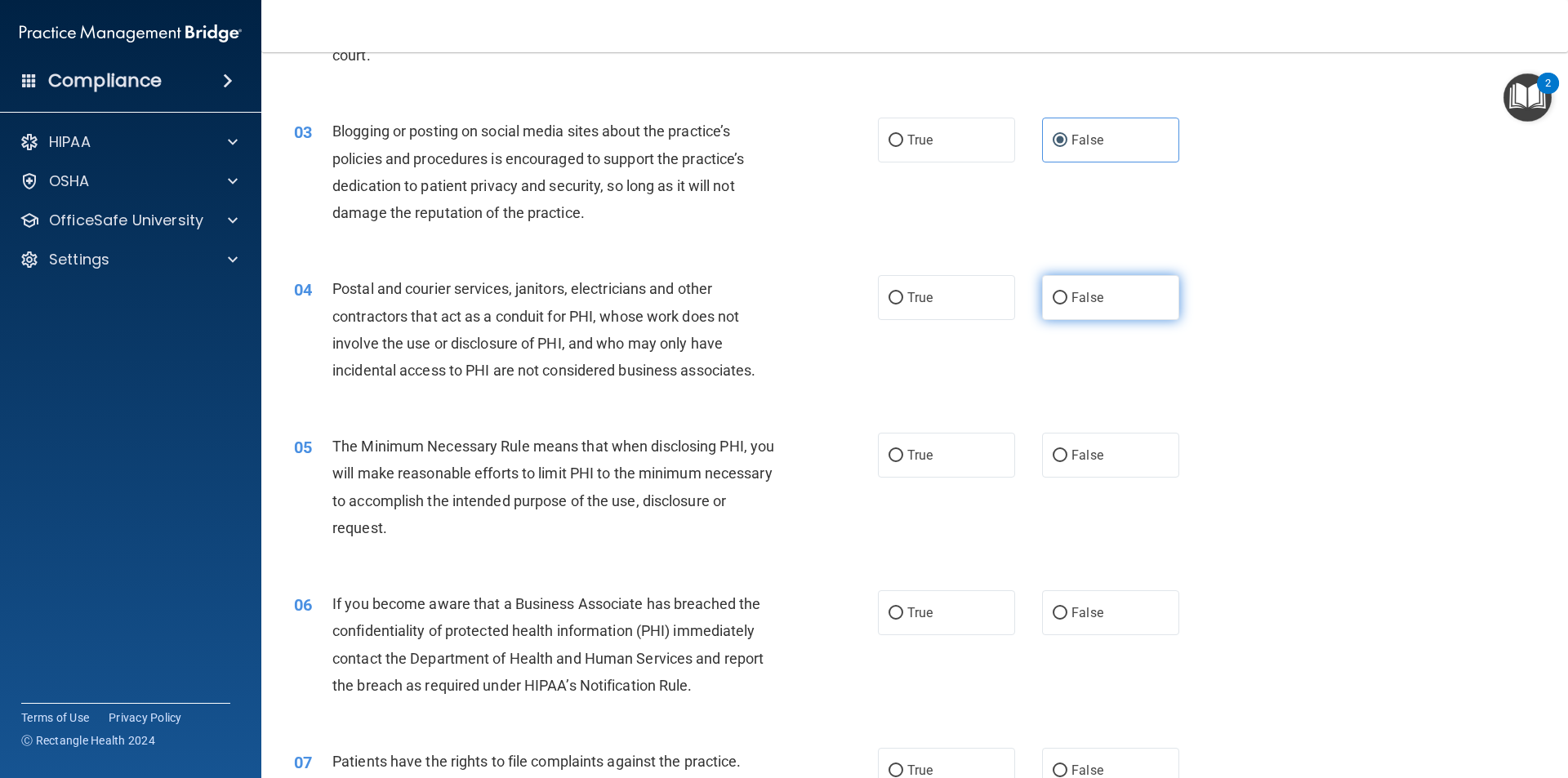
radio input "true"
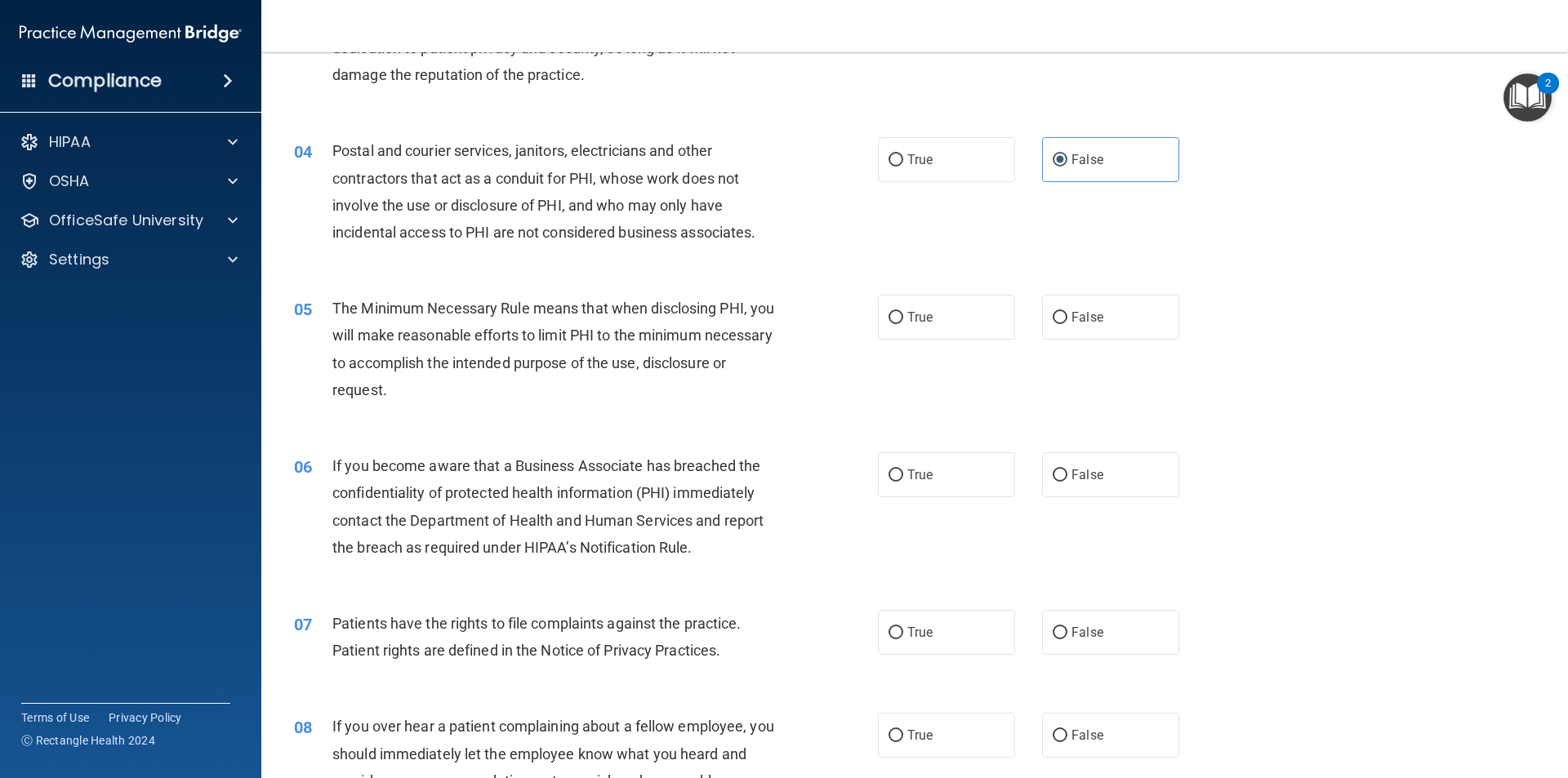
scroll to position [408, 0]
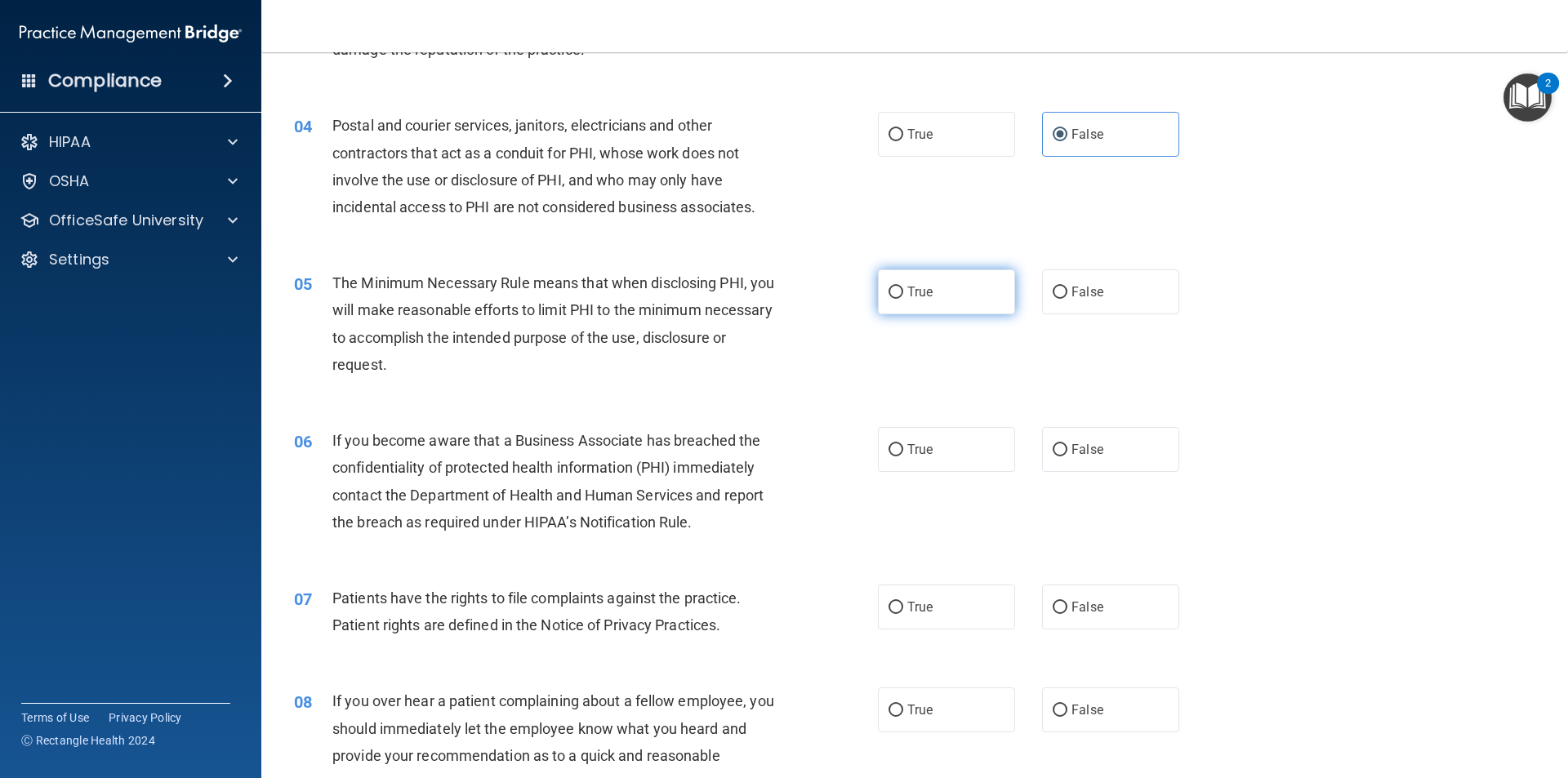
click at [917, 290] on span "True" at bounding box center [920, 291] width 26 height 16
click at [904, 290] on input "True" at bounding box center [896, 292] width 15 height 12
radio input "true"
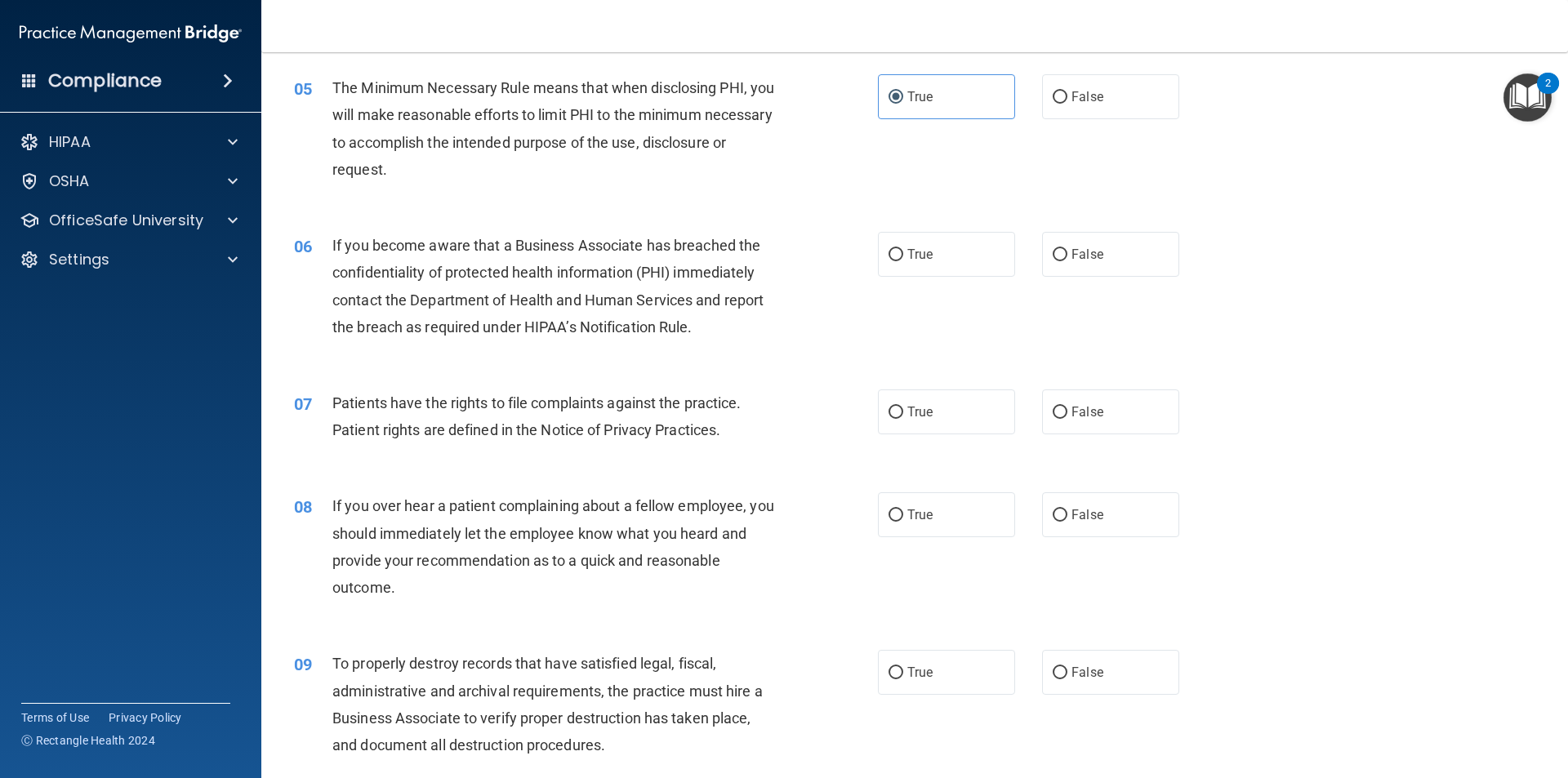
scroll to position [653, 0]
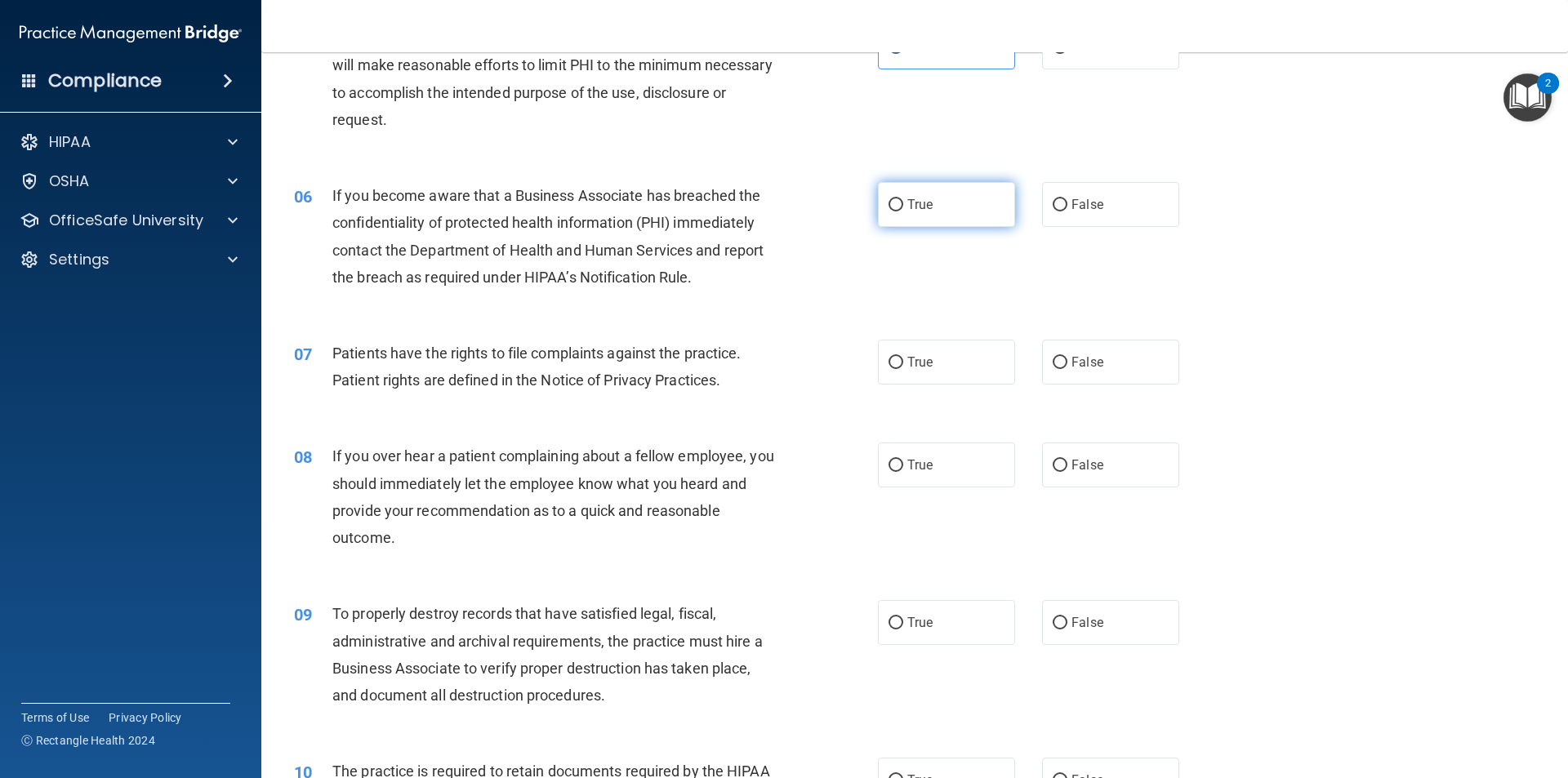
click at [958, 199] on label "True" at bounding box center [947, 205] width 137 height 45
click at [904, 199] on input "True" at bounding box center [896, 205] width 15 height 12
radio input "true"
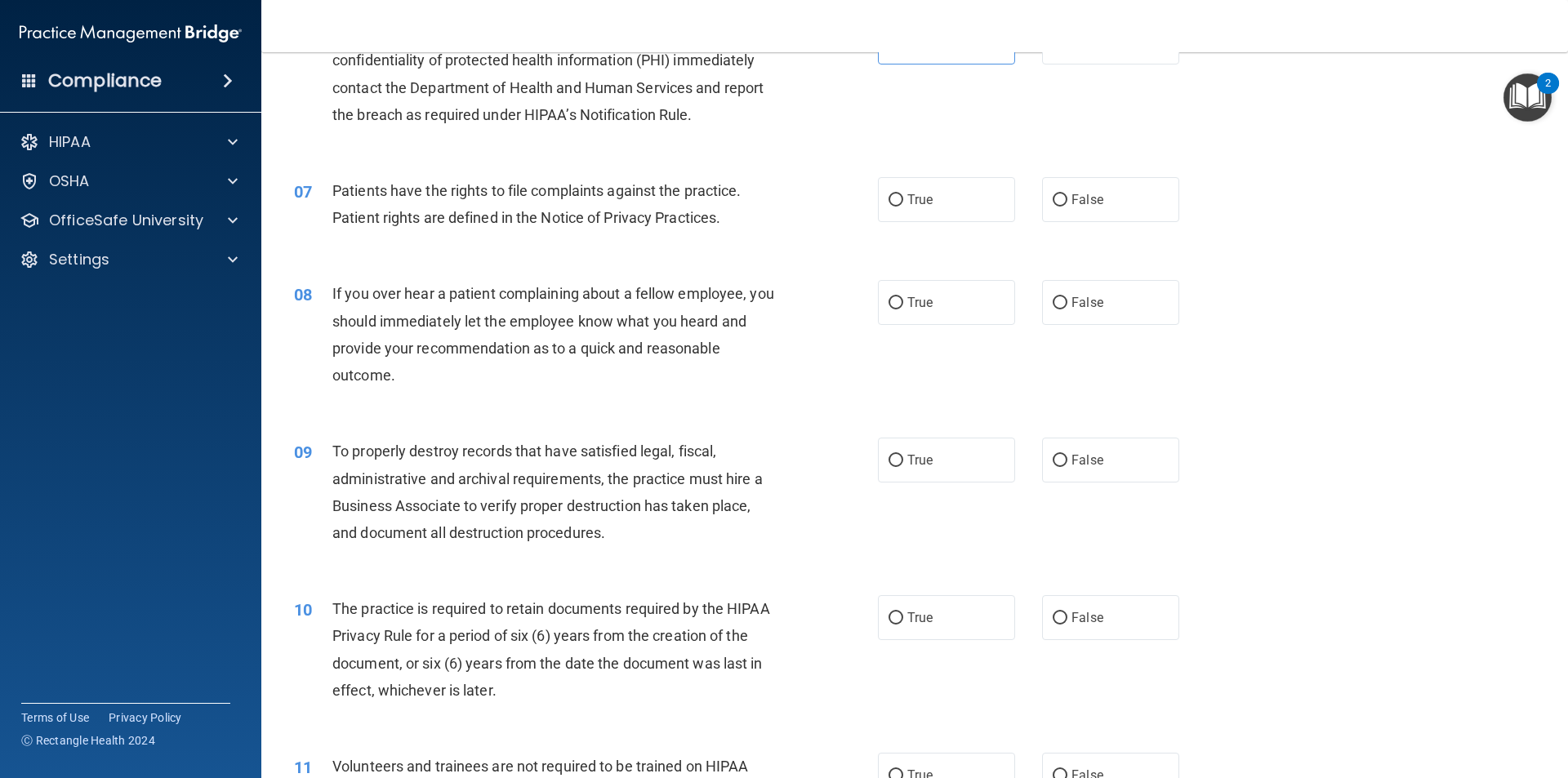
scroll to position [817, 0]
click at [966, 200] on label "True" at bounding box center [947, 199] width 137 height 45
click at [904, 200] on input "True" at bounding box center [896, 200] width 15 height 12
radio input "true"
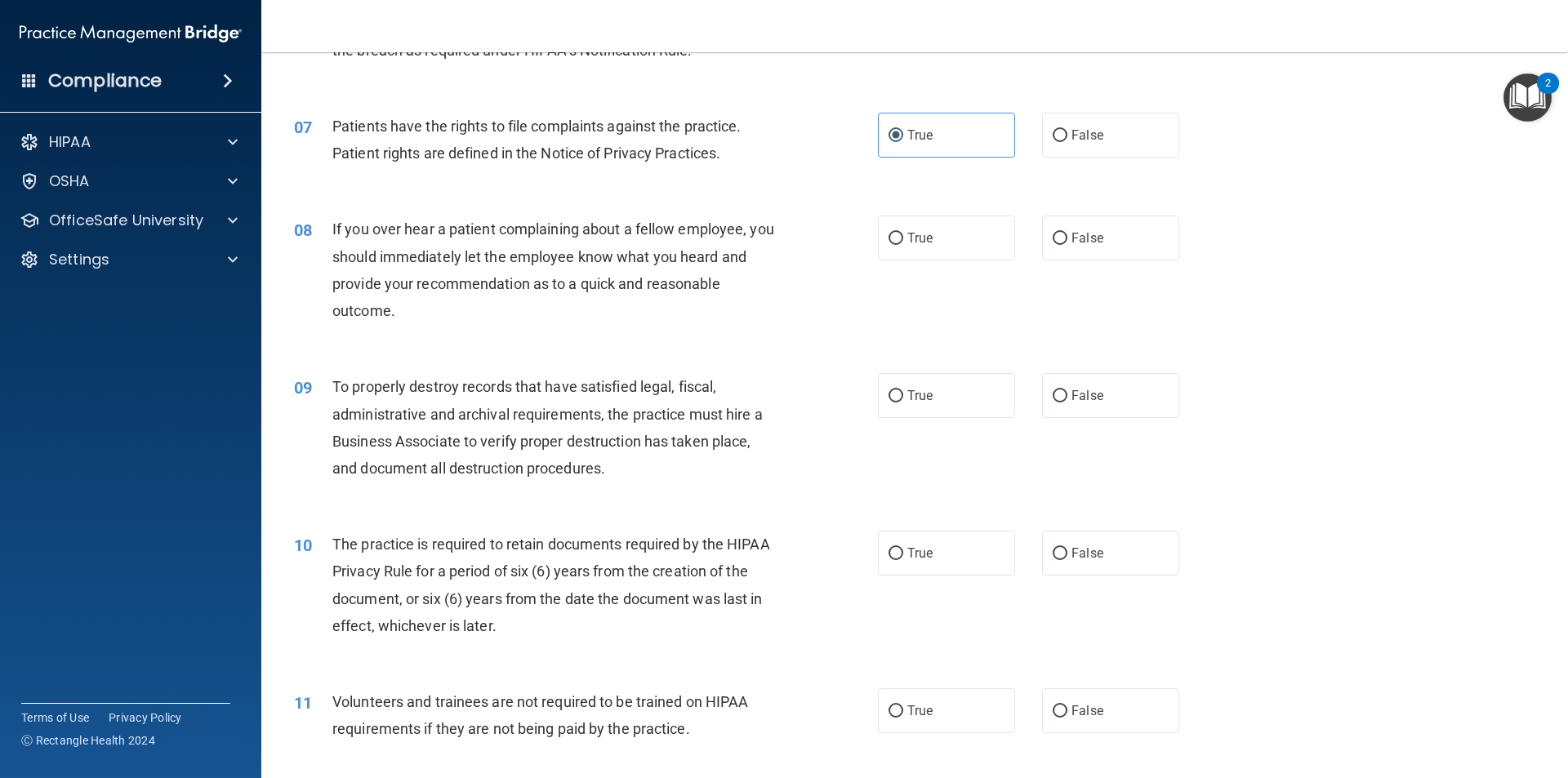
scroll to position [980, 0]
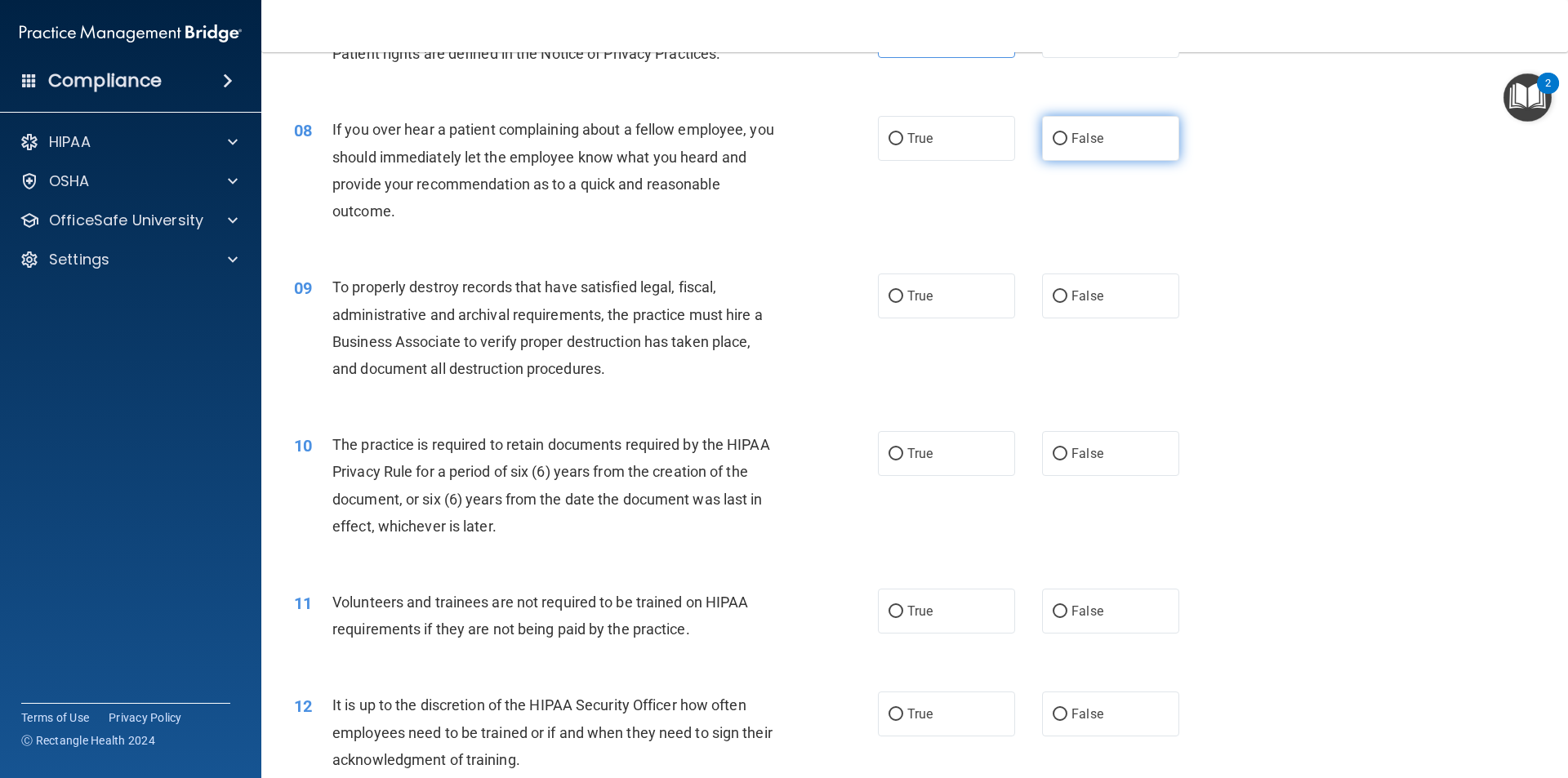
click at [1063, 155] on label "False" at bounding box center [1111, 139] width 137 height 45
click at [1063, 145] on input "False" at bounding box center [1060, 139] width 15 height 12
radio input "true"
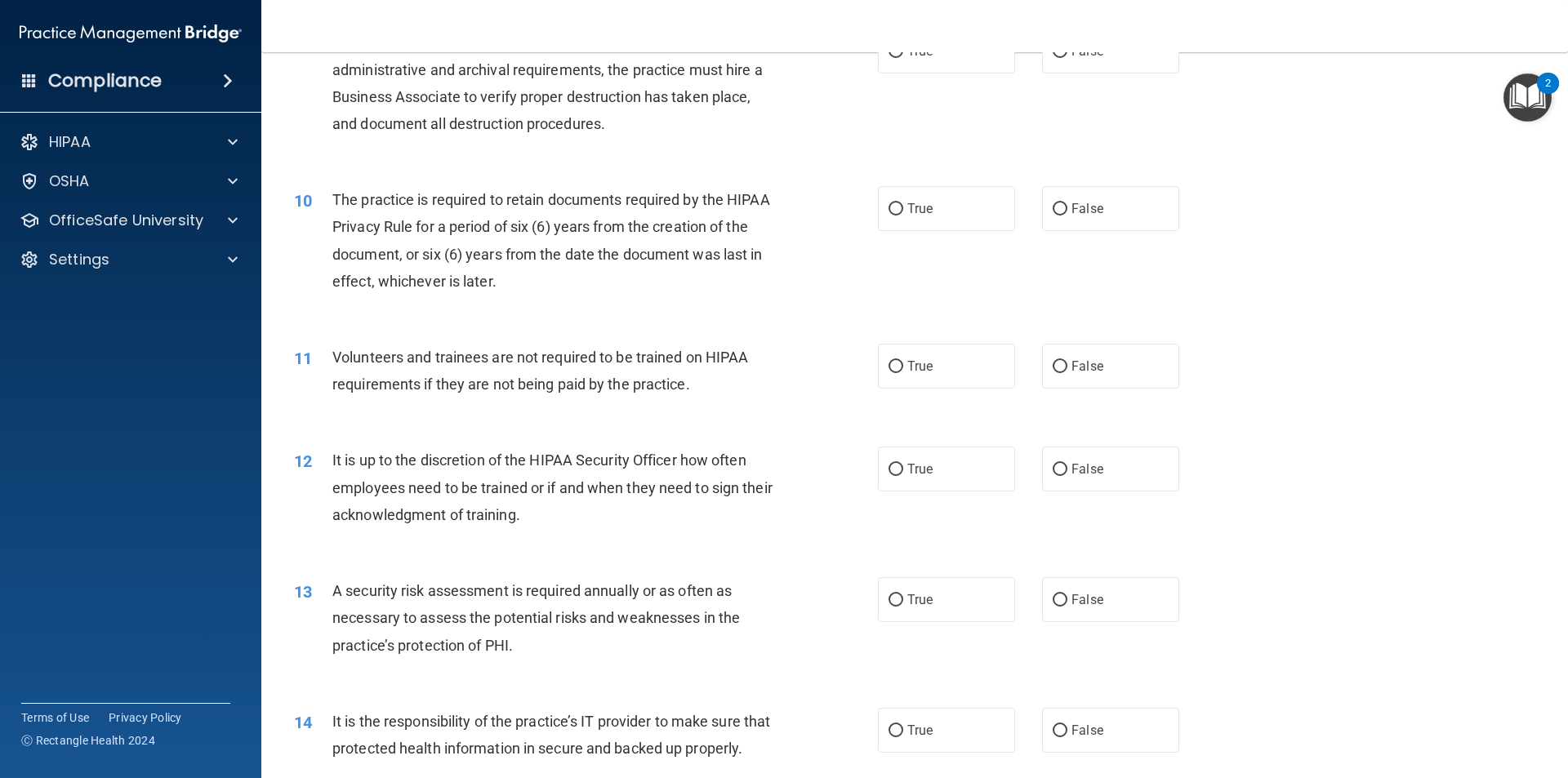
scroll to position [1143, 0]
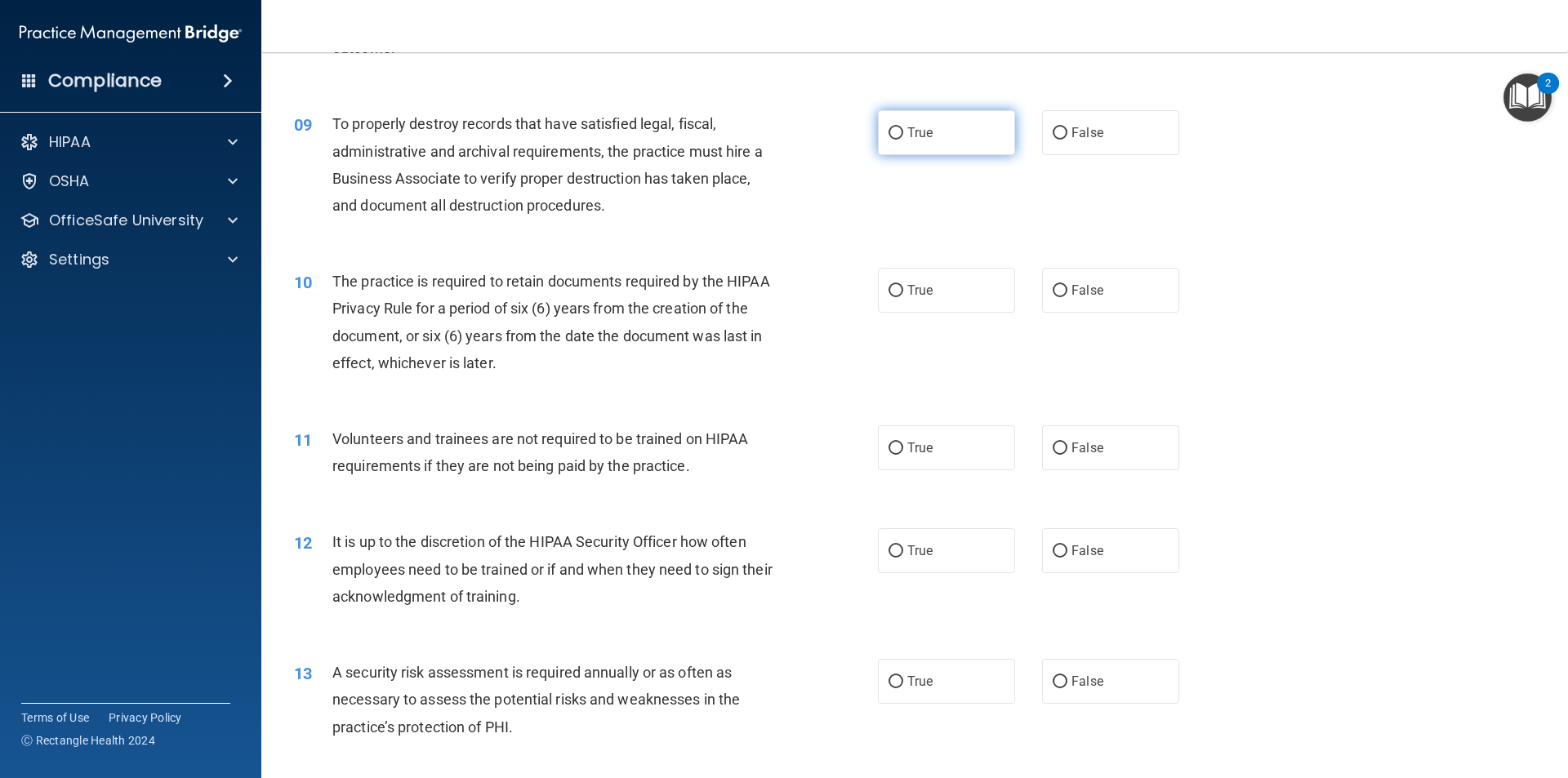
click at [986, 134] on label "True" at bounding box center [947, 133] width 137 height 45
click at [904, 134] on input "True" at bounding box center [896, 133] width 15 height 12
radio input "true"
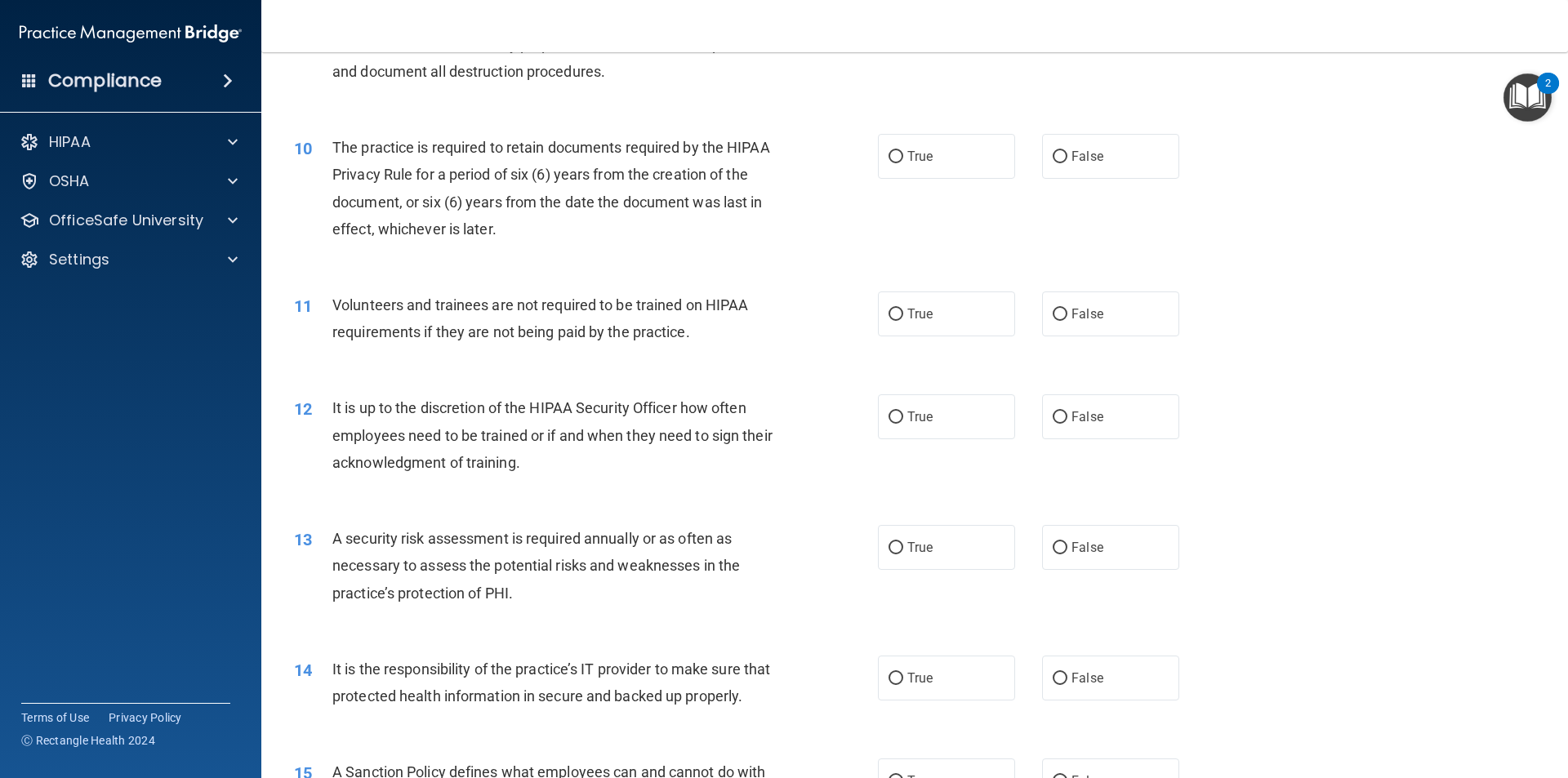
scroll to position [1307, 0]
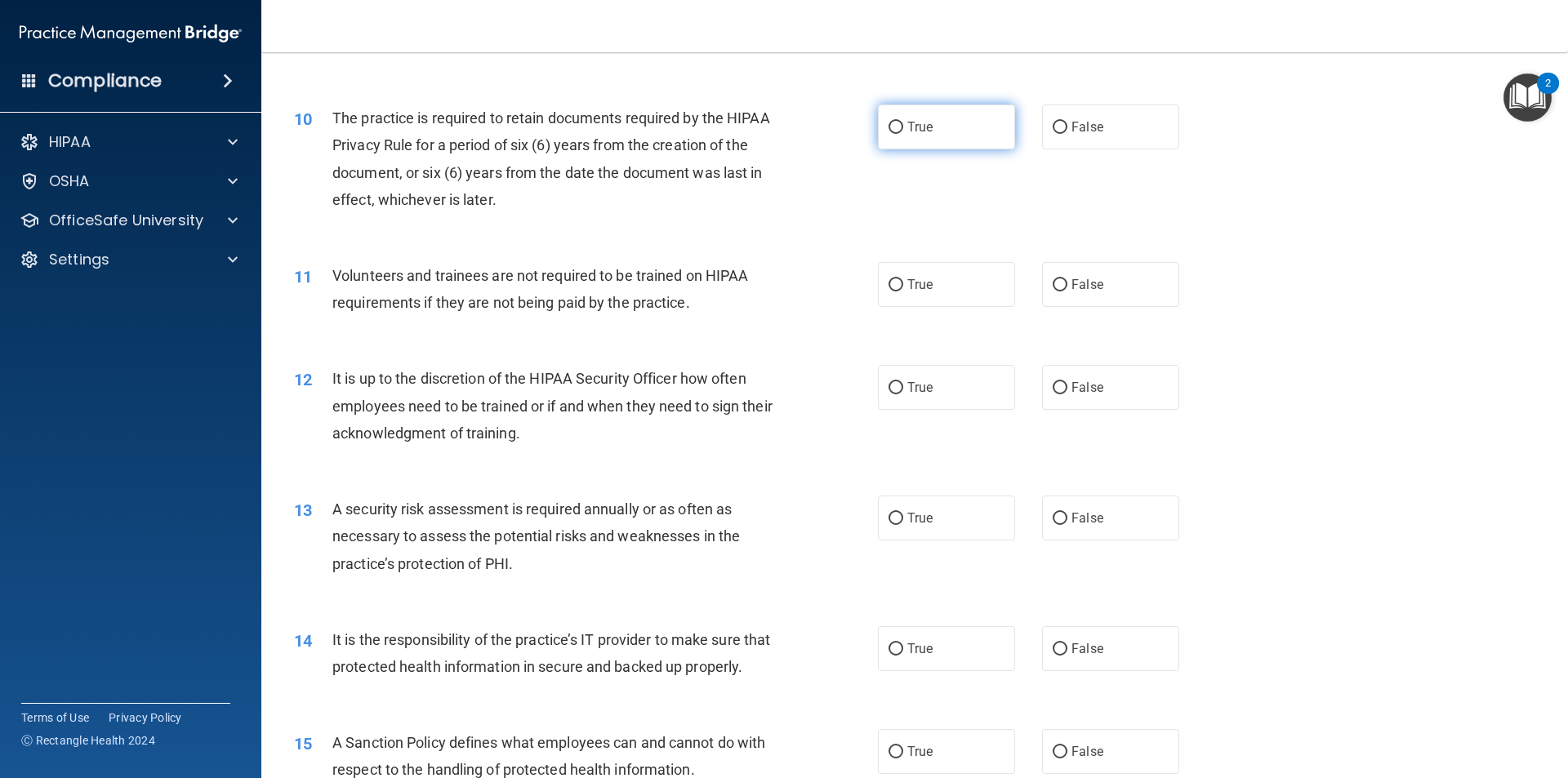
click at [930, 142] on label "True" at bounding box center [947, 127] width 137 height 45
click at [904, 134] on input "True" at bounding box center [896, 127] width 15 height 12
radio input "true"
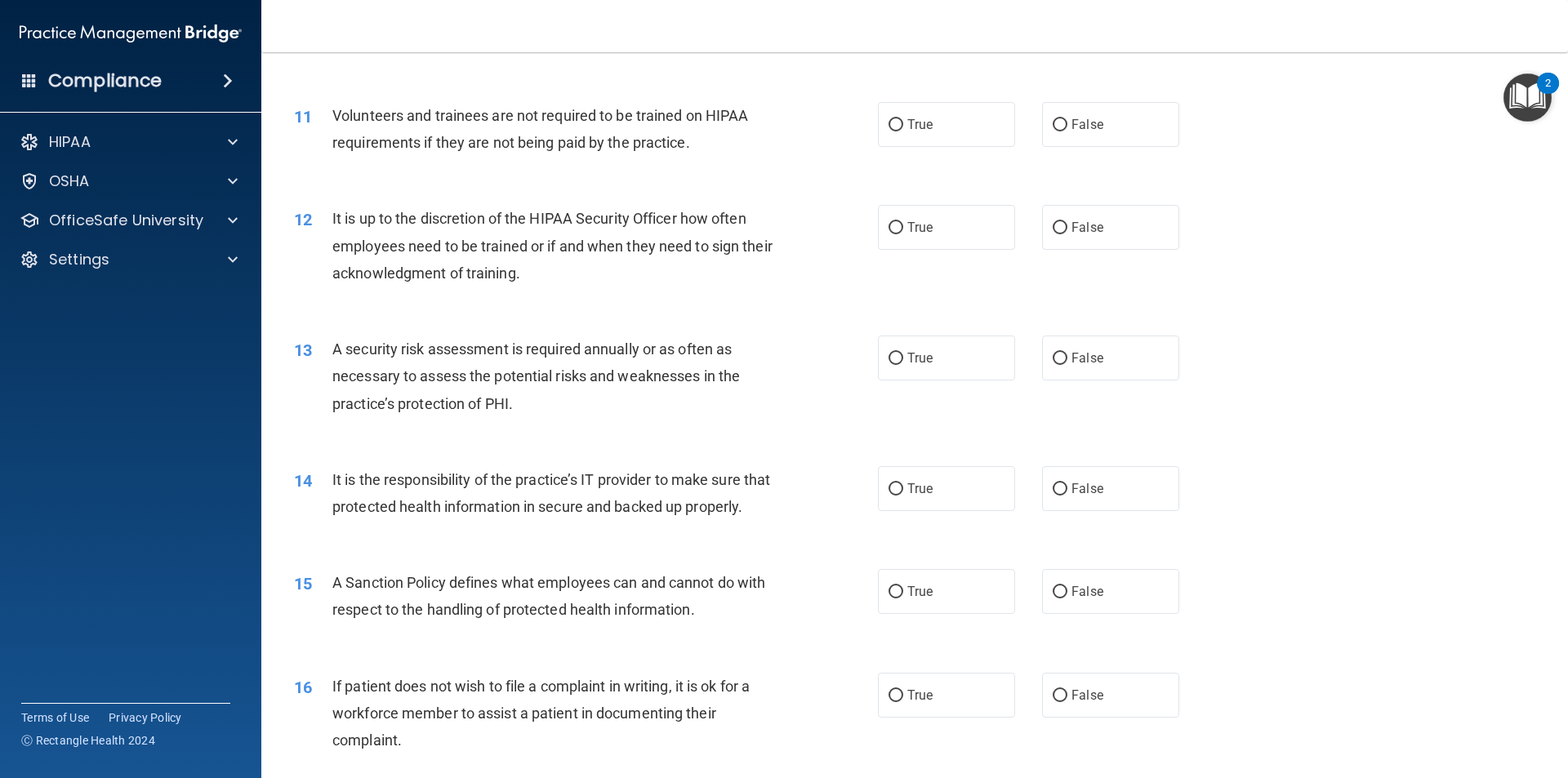
scroll to position [1469, 0]
click at [1062, 125] on label "False" at bounding box center [1111, 121] width 137 height 45
click at [1062, 125] on input "False" at bounding box center [1060, 122] width 15 height 12
radio input "true"
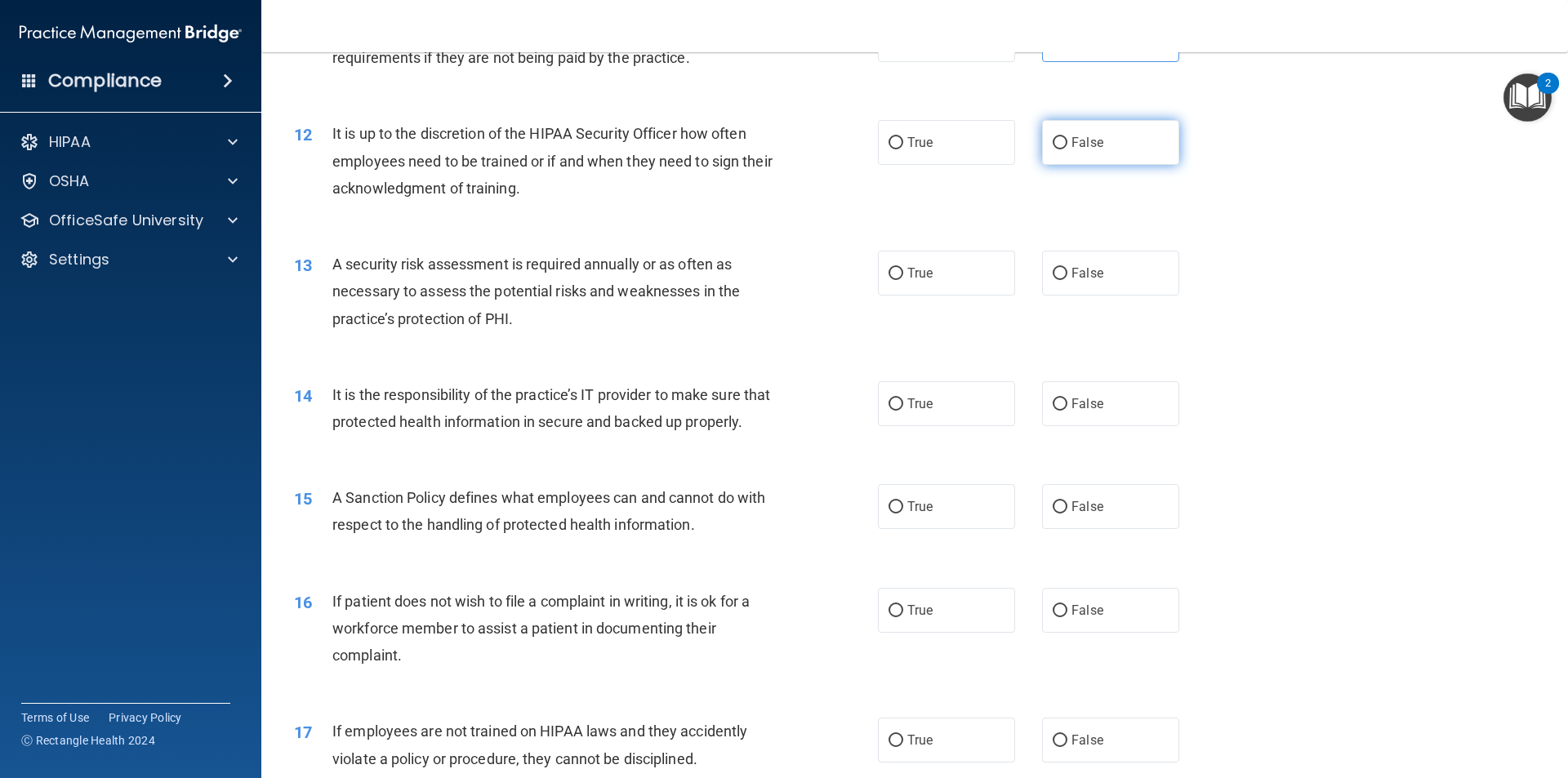
click at [1088, 152] on label "False" at bounding box center [1111, 142] width 137 height 45
click at [1068, 149] on input "False" at bounding box center [1060, 143] width 15 height 12
radio input "true"
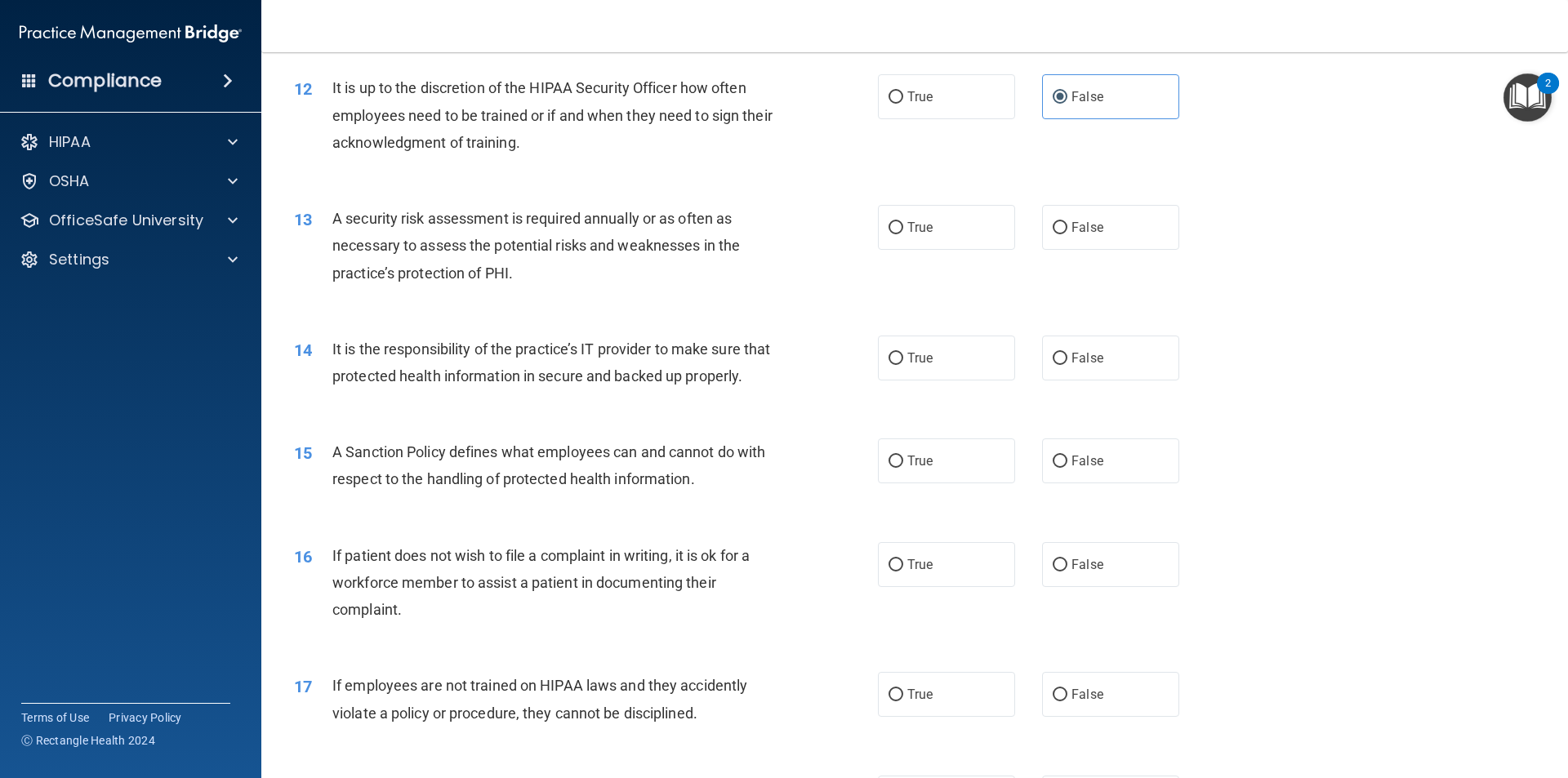
scroll to position [1633, 0]
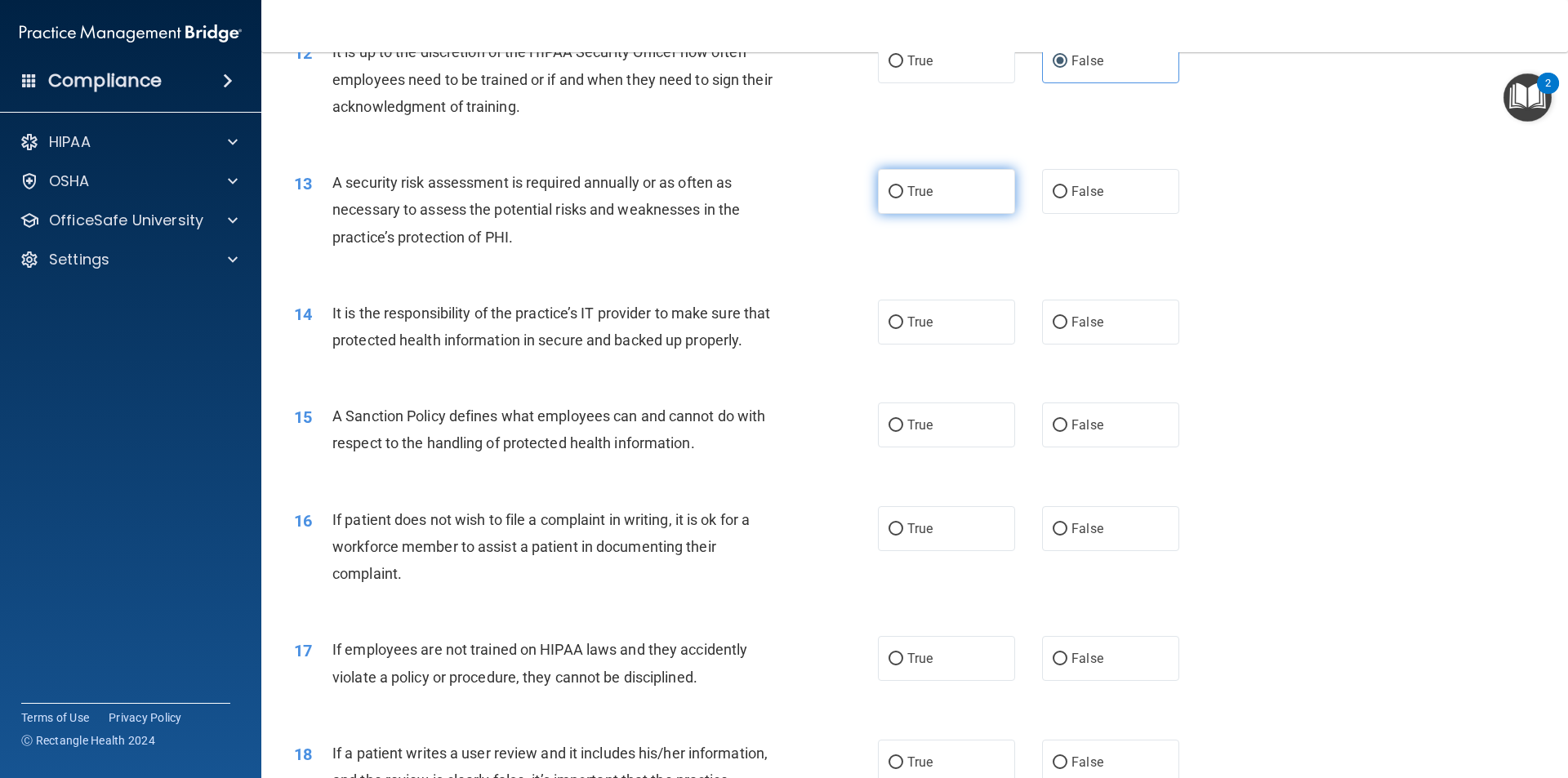
click at [970, 209] on label "True" at bounding box center [947, 191] width 137 height 45
click at [904, 198] on input "True" at bounding box center [896, 192] width 15 height 12
radio input "true"
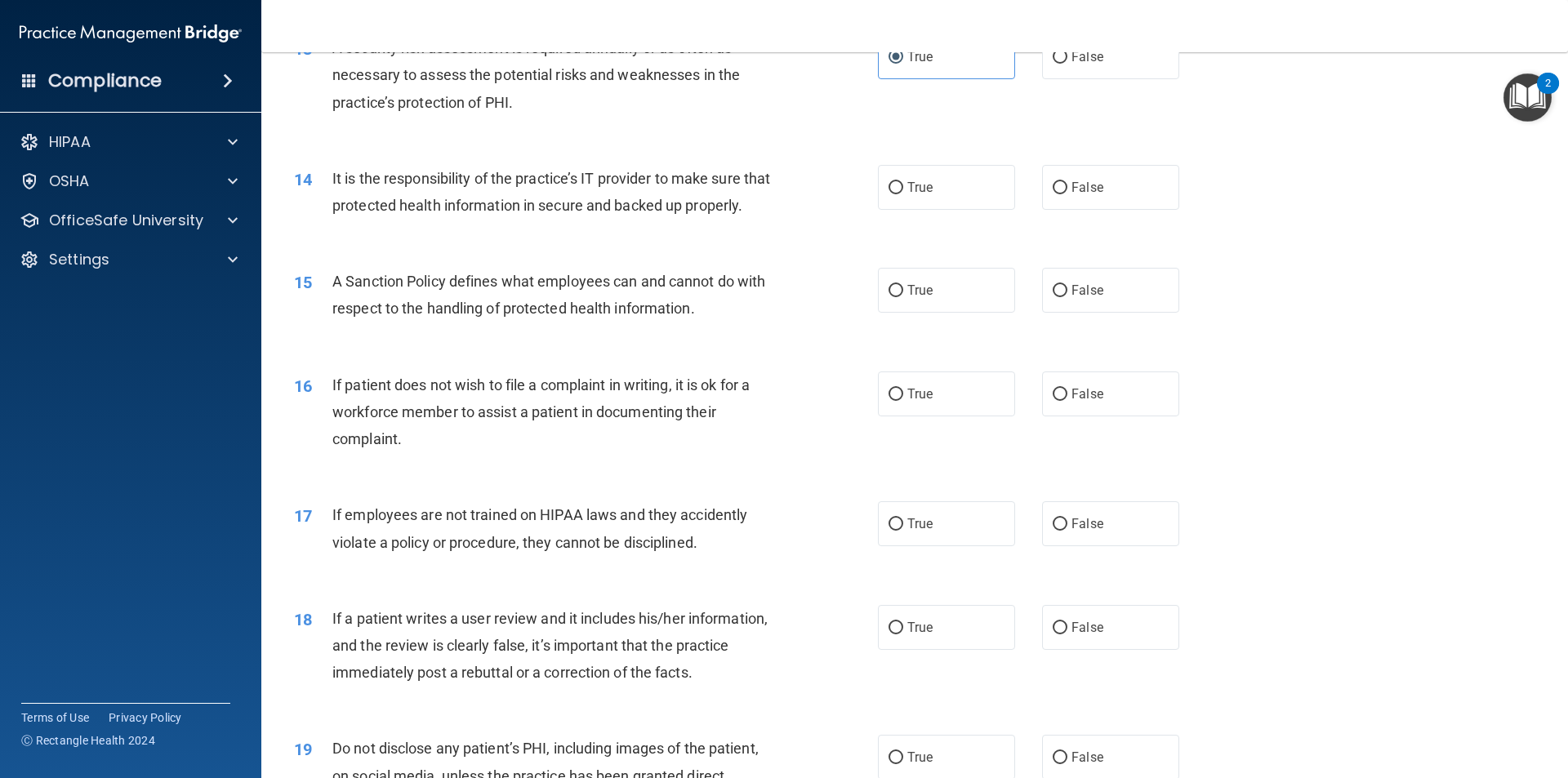
scroll to position [1796, 0]
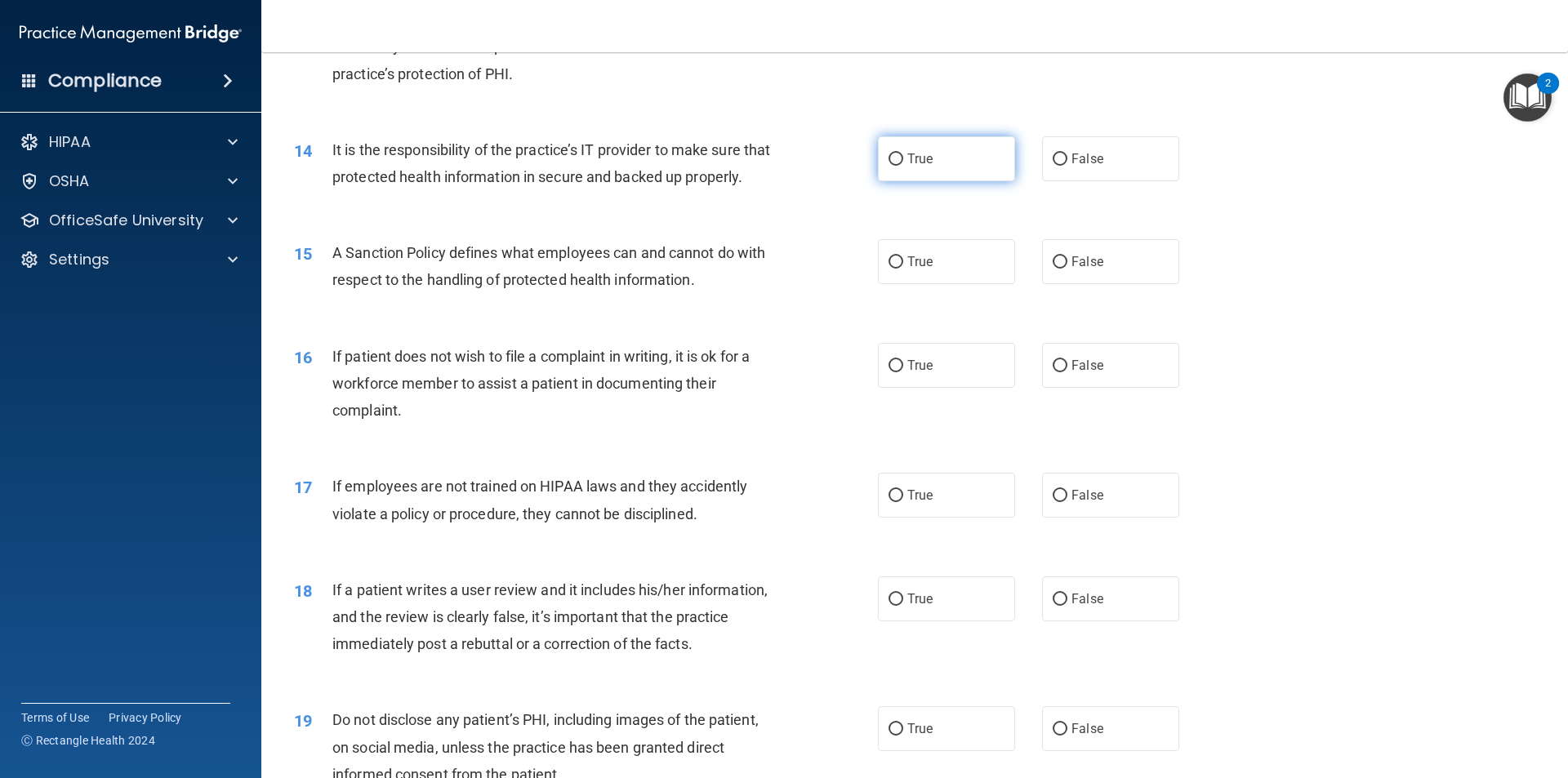
click at [968, 153] on label "True" at bounding box center [947, 158] width 137 height 45
click at [904, 153] on input "True" at bounding box center [896, 159] width 15 height 12
radio input "true"
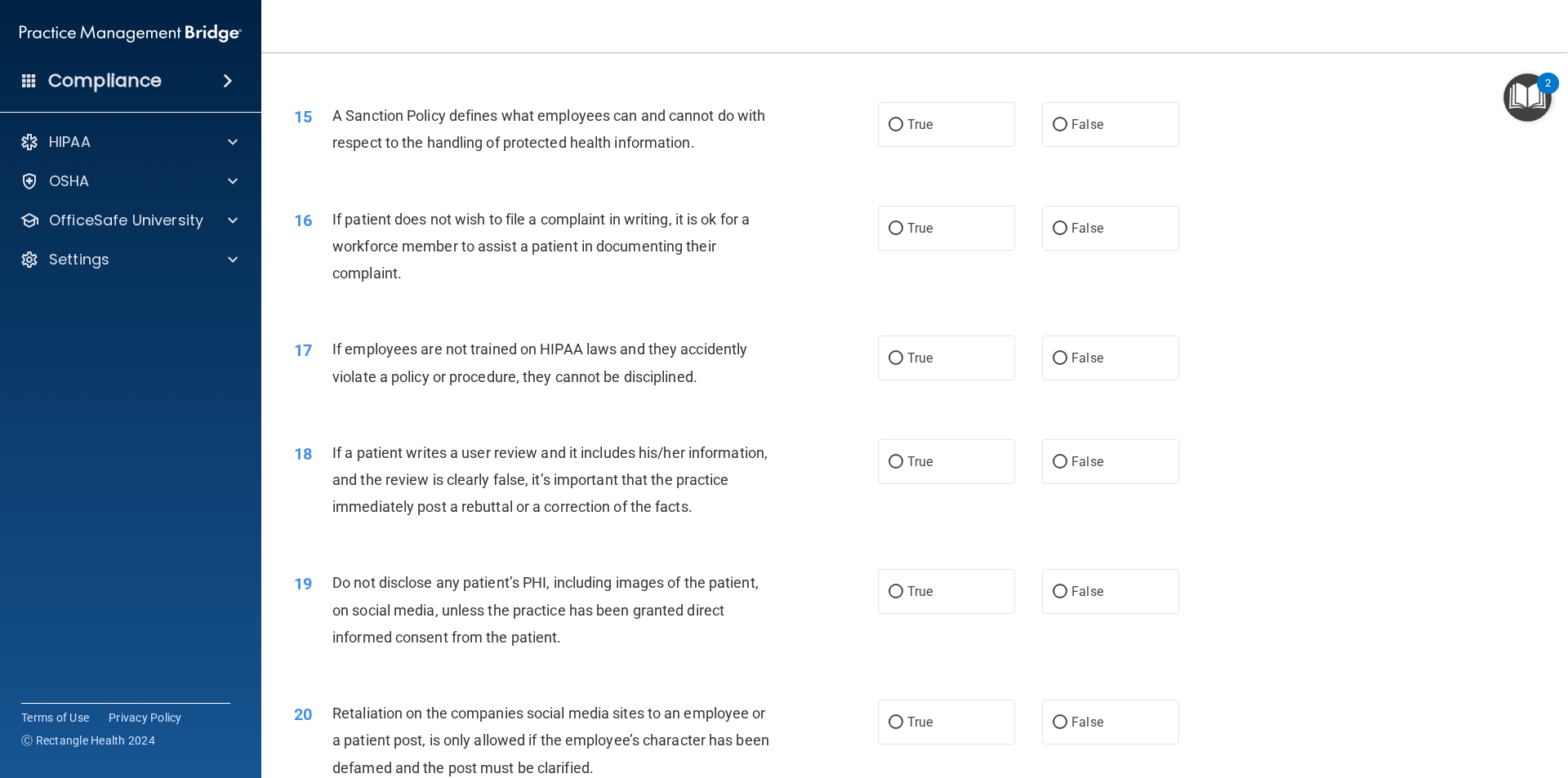
scroll to position [1959, 0]
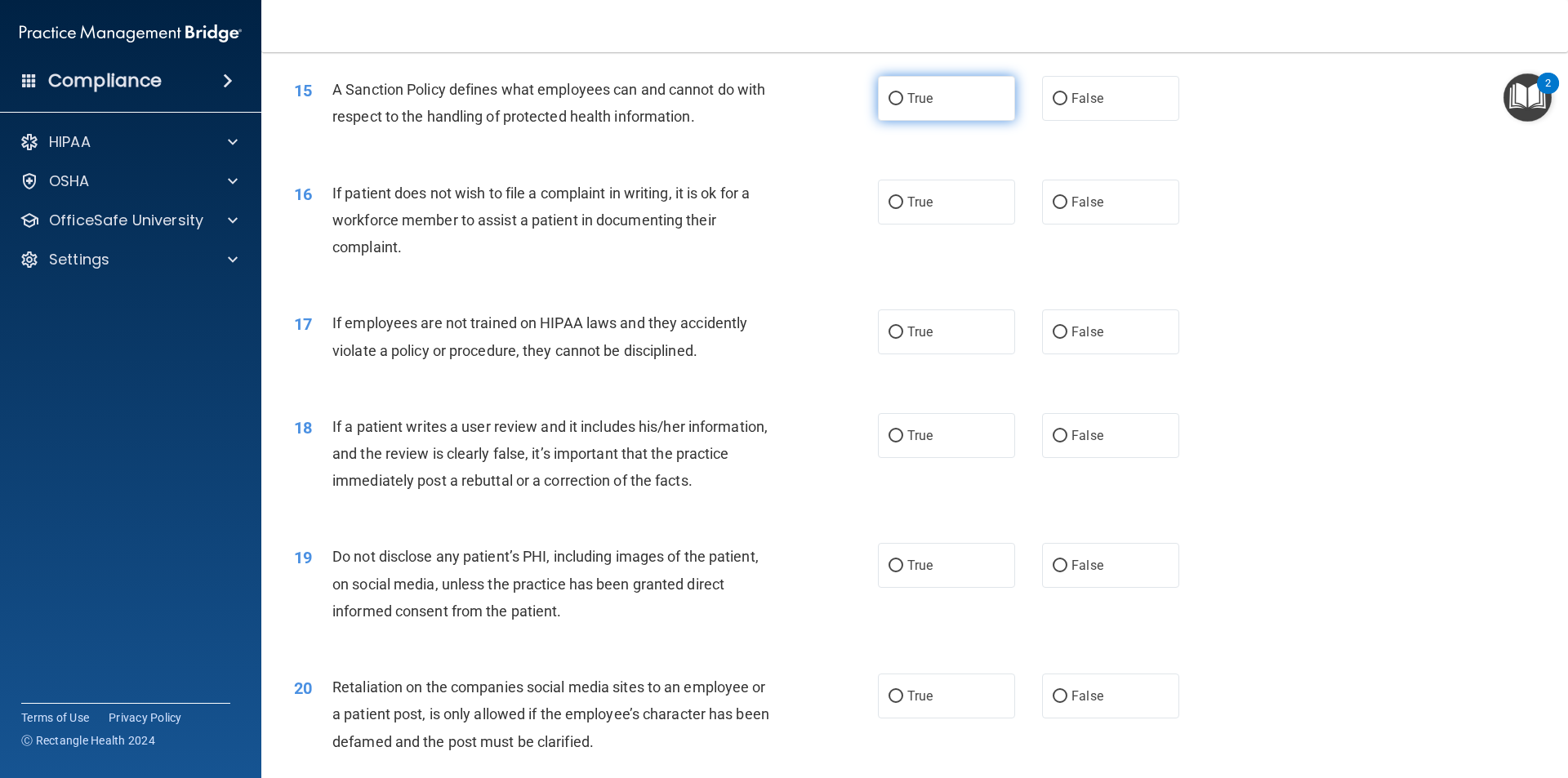
click at [914, 116] on label "True" at bounding box center [947, 98] width 137 height 45
click at [904, 106] on input "True" at bounding box center [896, 99] width 15 height 12
radio input "true"
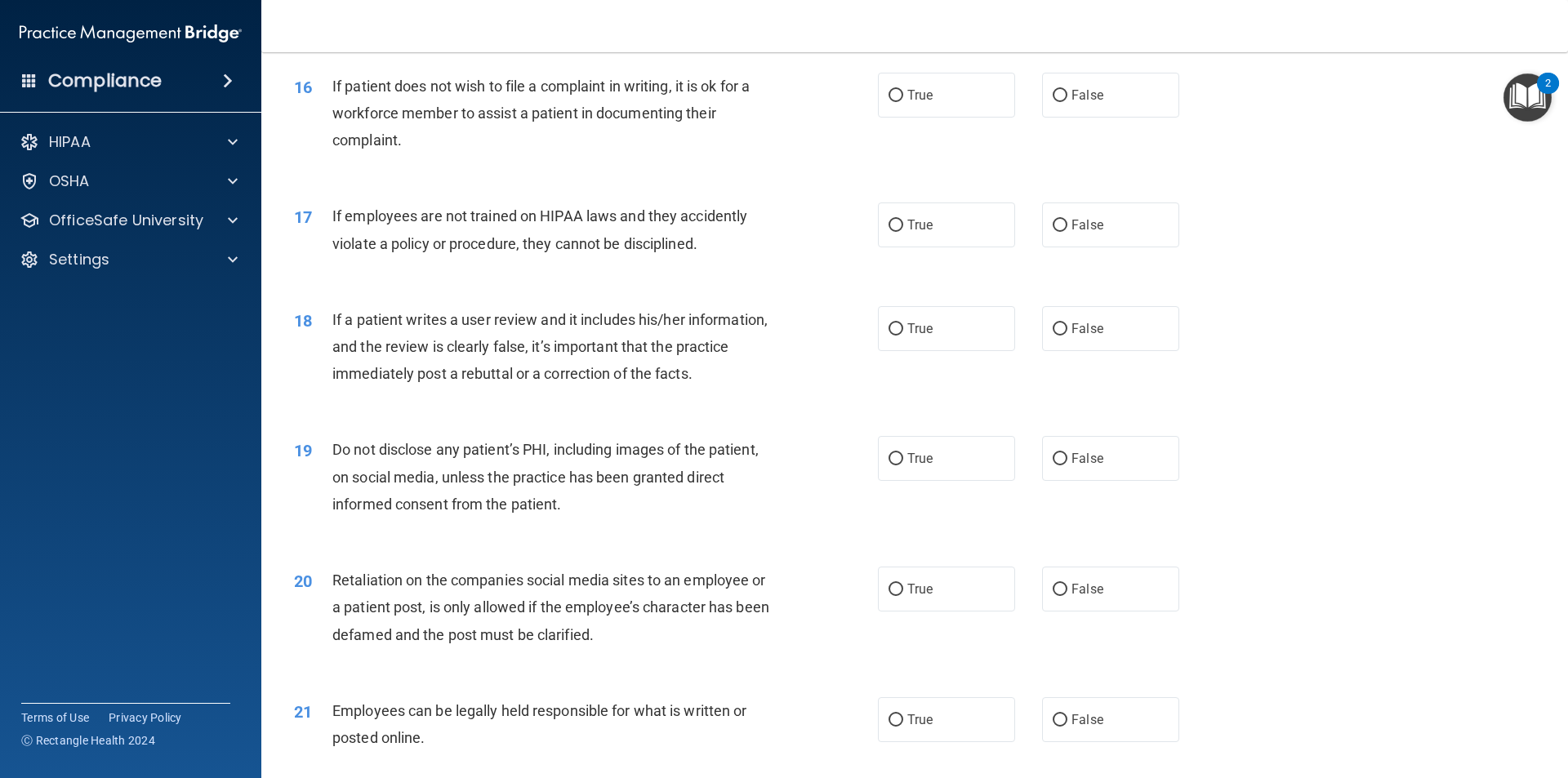
scroll to position [2041, 0]
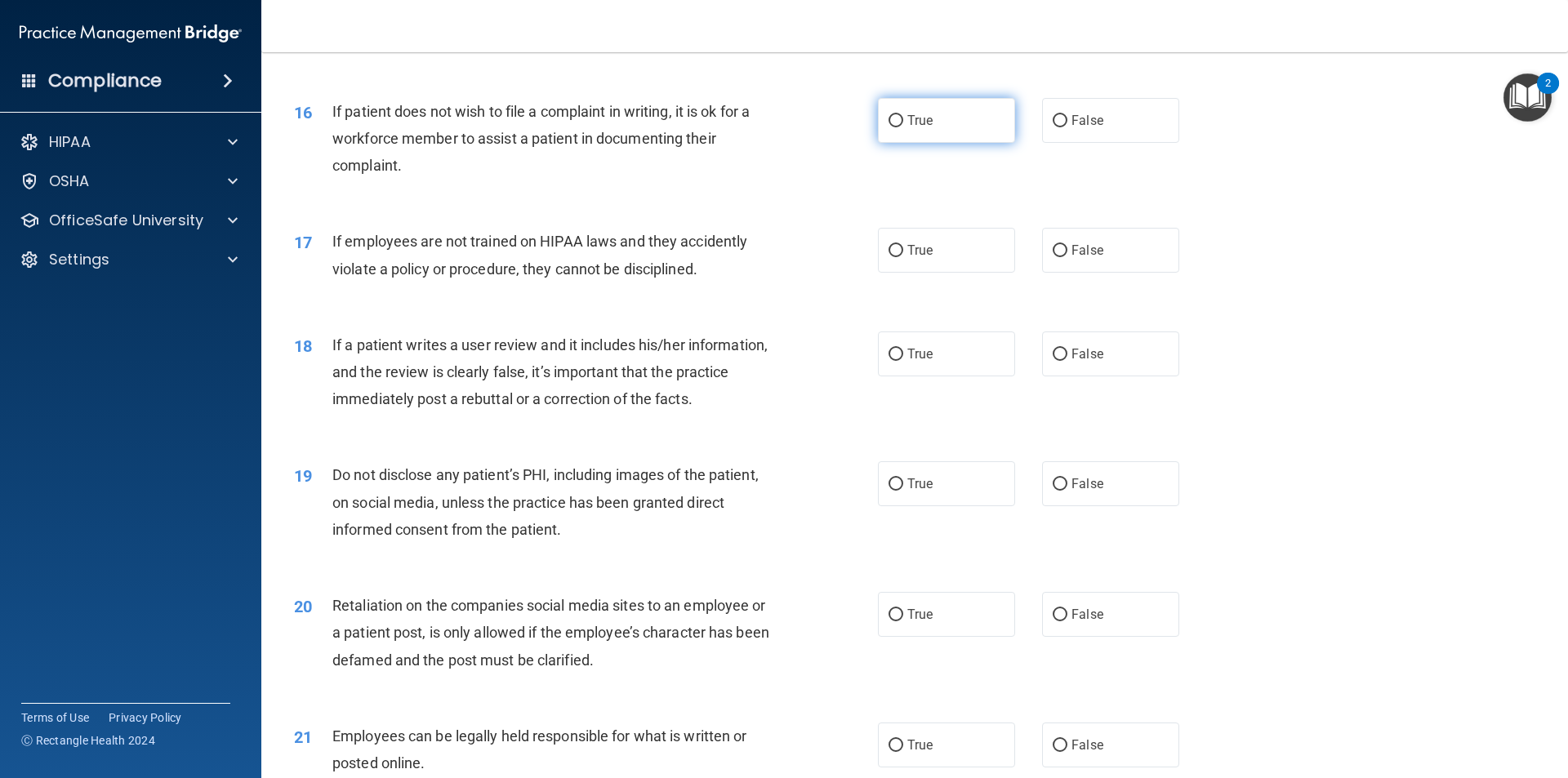
click at [947, 143] on label "True" at bounding box center [947, 120] width 137 height 45
click at [904, 127] on input "True" at bounding box center [896, 121] width 15 height 12
radio input "true"
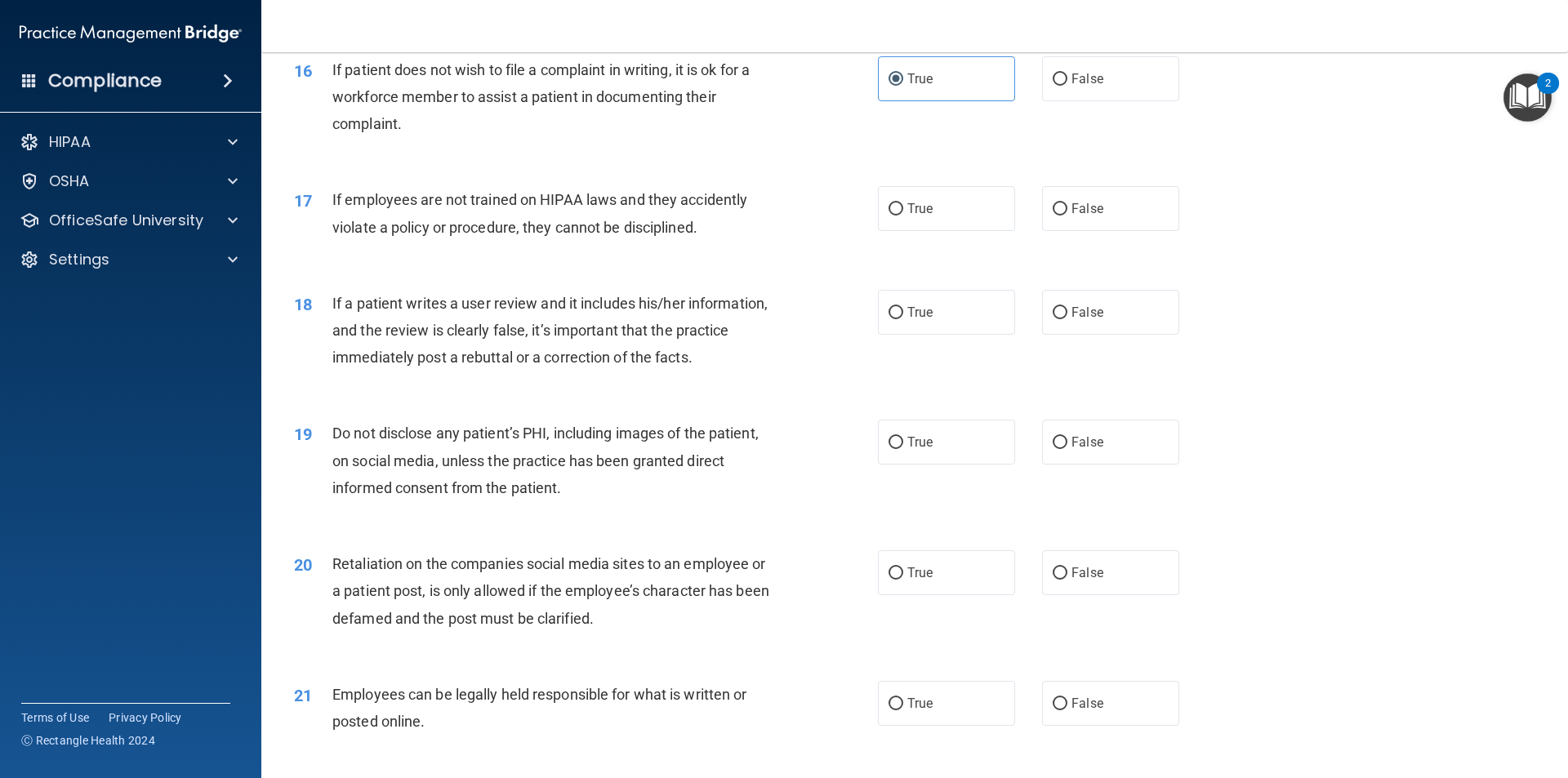
scroll to position [2123, 0]
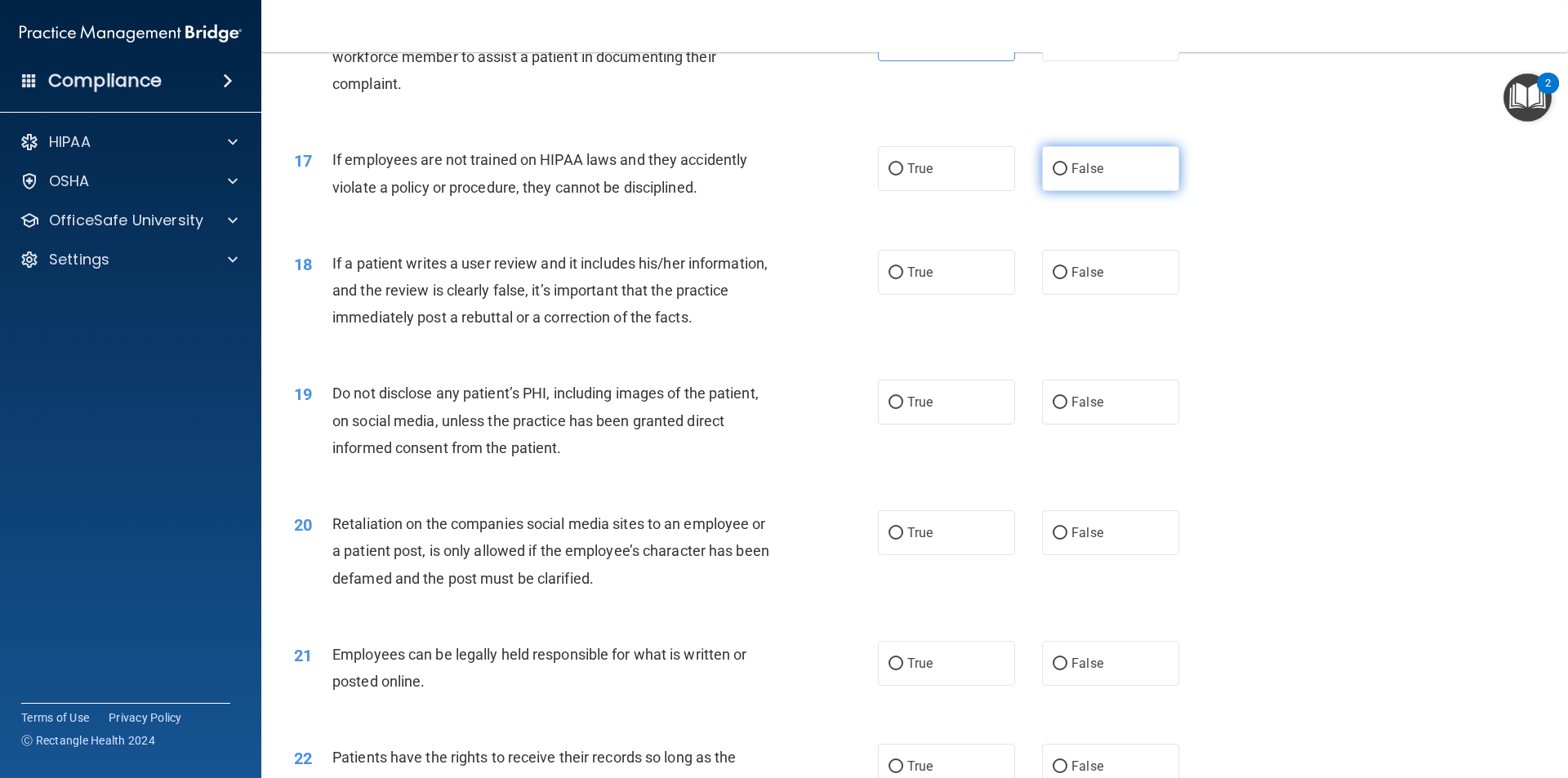
click at [1104, 191] on label "False" at bounding box center [1111, 168] width 137 height 45
click at [1068, 176] on input "False" at bounding box center [1060, 169] width 15 height 12
radio input "true"
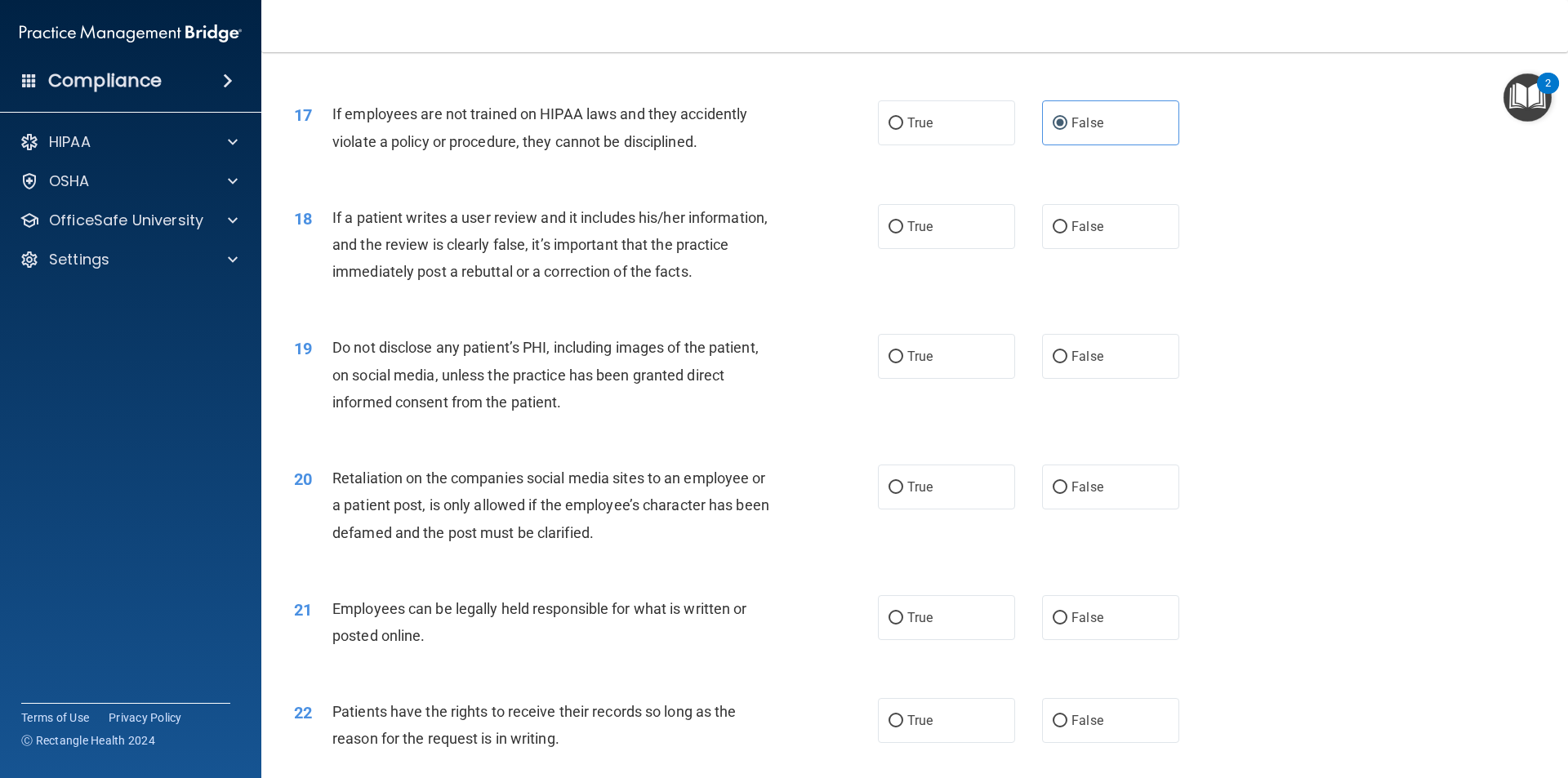
scroll to position [2204, 0]
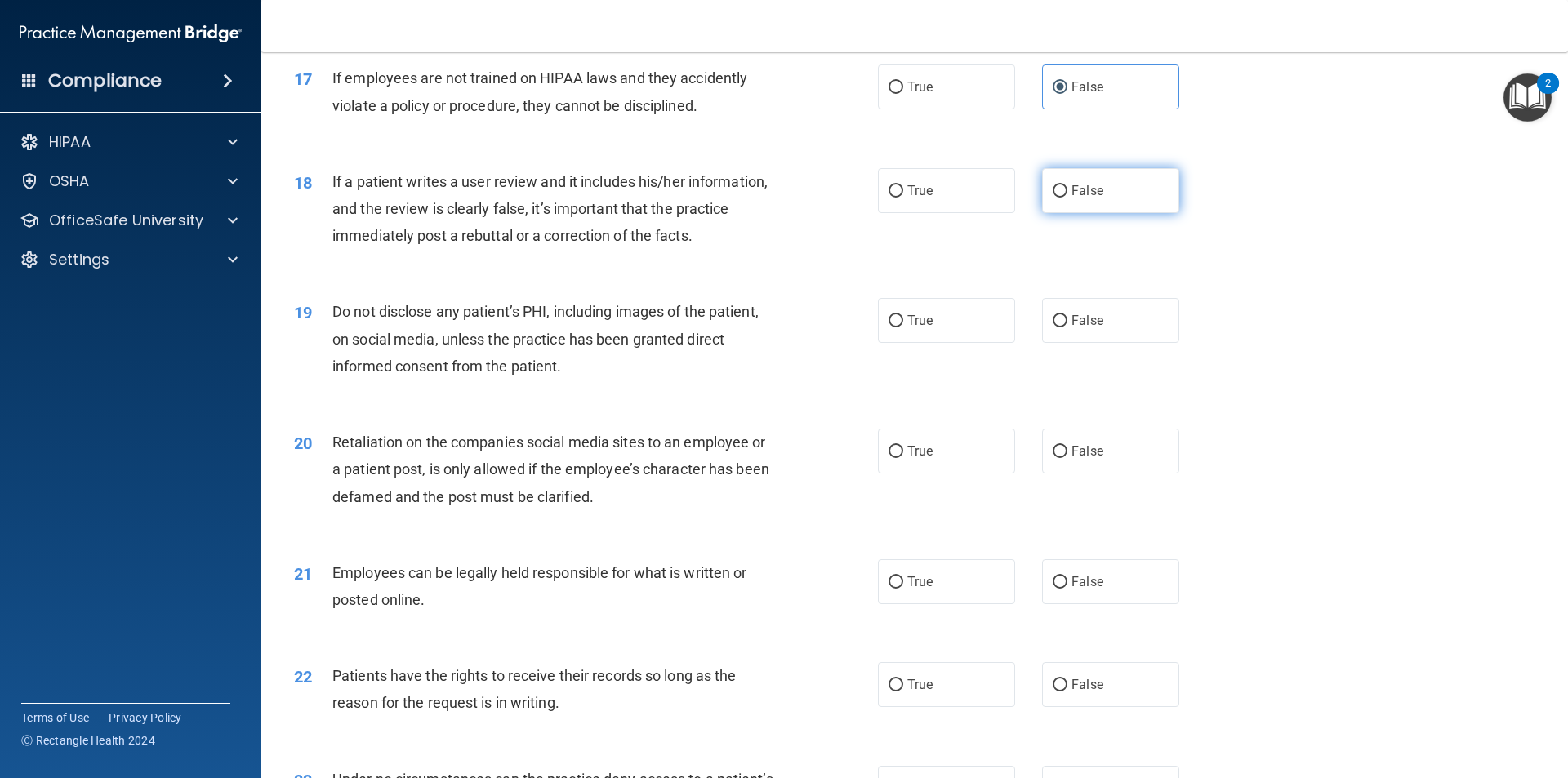
click at [1108, 213] on label "False" at bounding box center [1111, 191] width 137 height 45
click at [1068, 198] on input "False" at bounding box center [1060, 191] width 15 height 12
radio input "true"
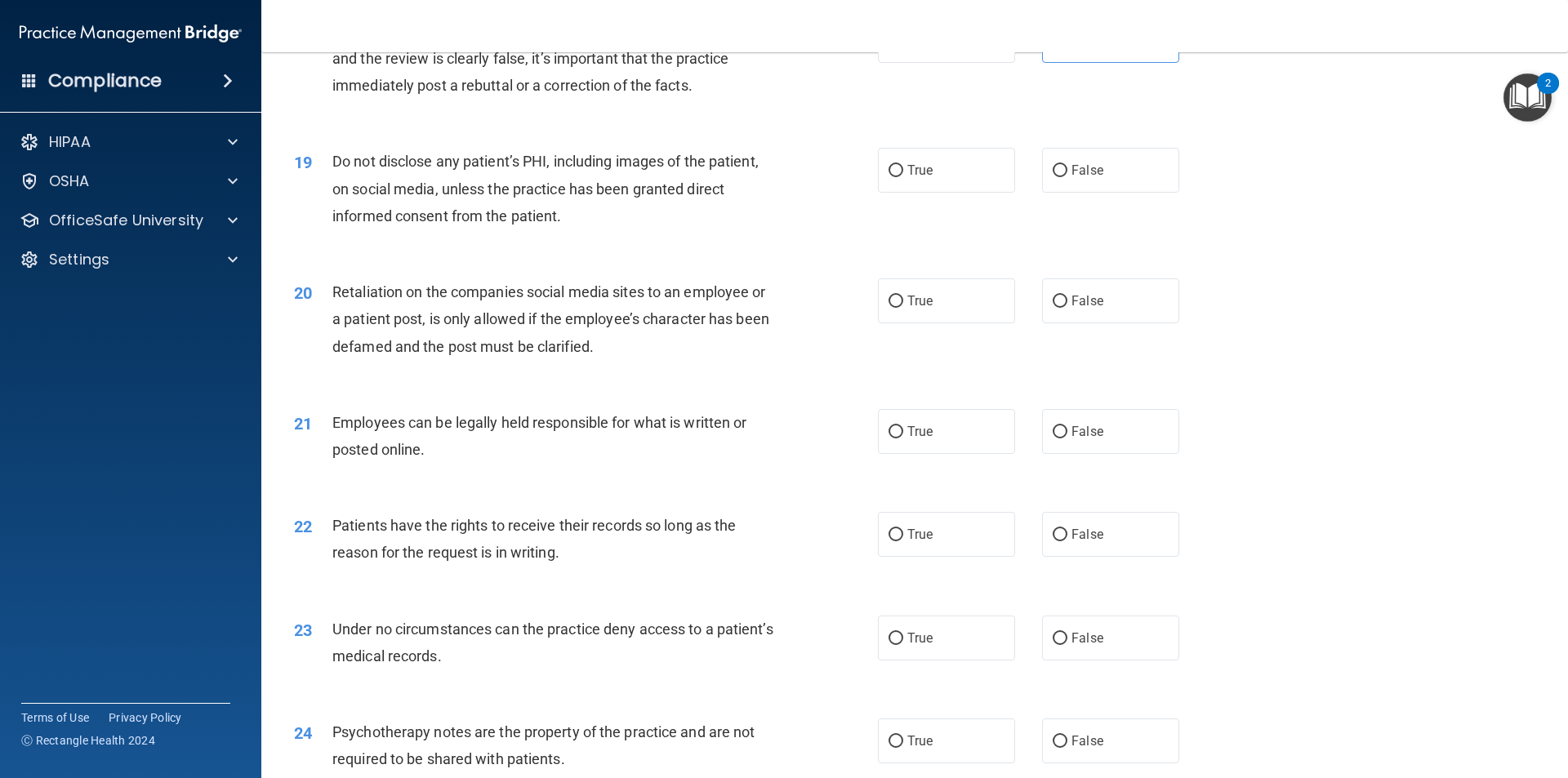
scroll to position [2450, 0]
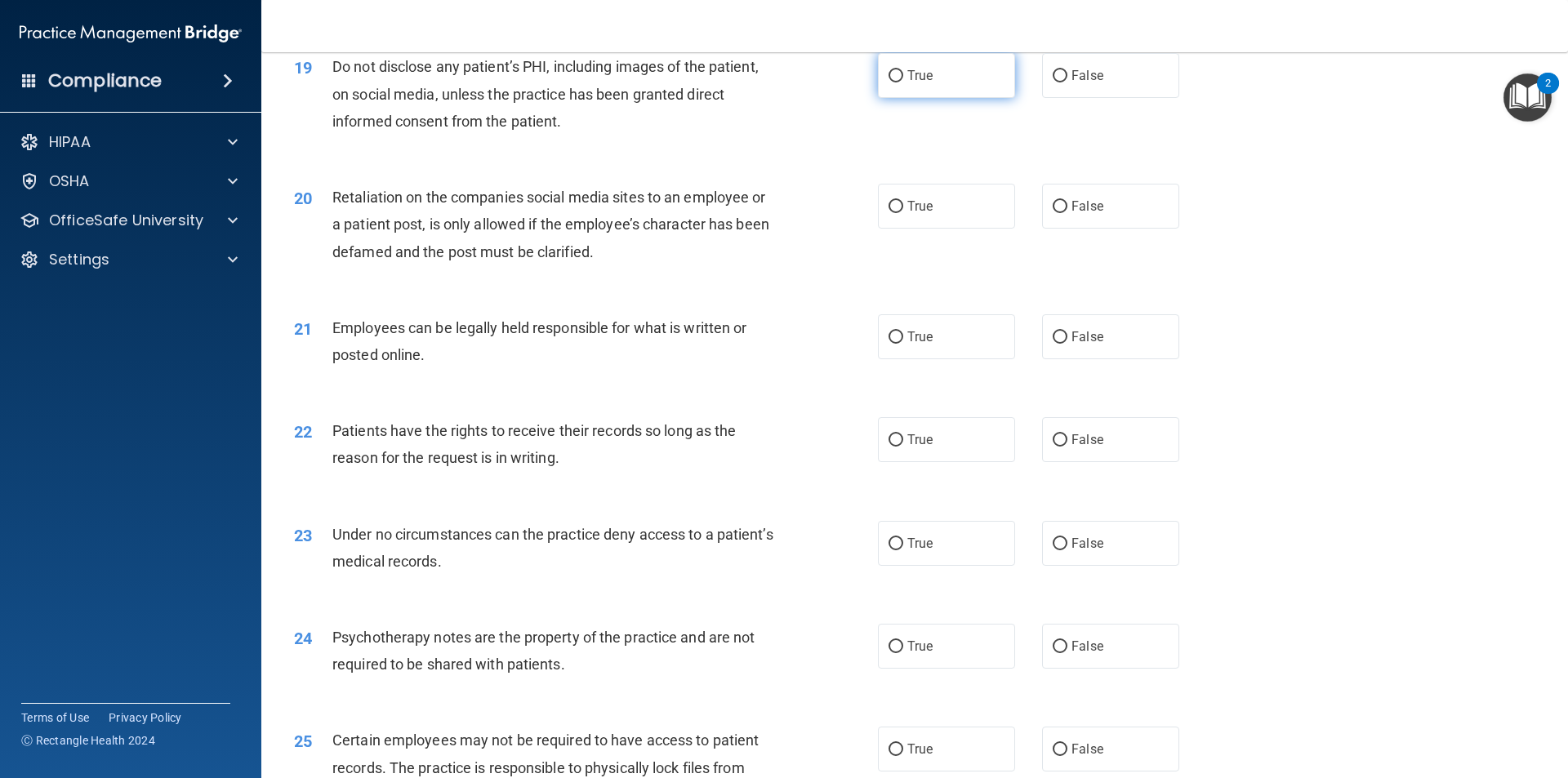
click at [898, 89] on label "True" at bounding box center [947, 75] width 137 height 45
click at [898, 83] on input "True" at bounding box center [896, 76] width 15 height 12
radio input "true"
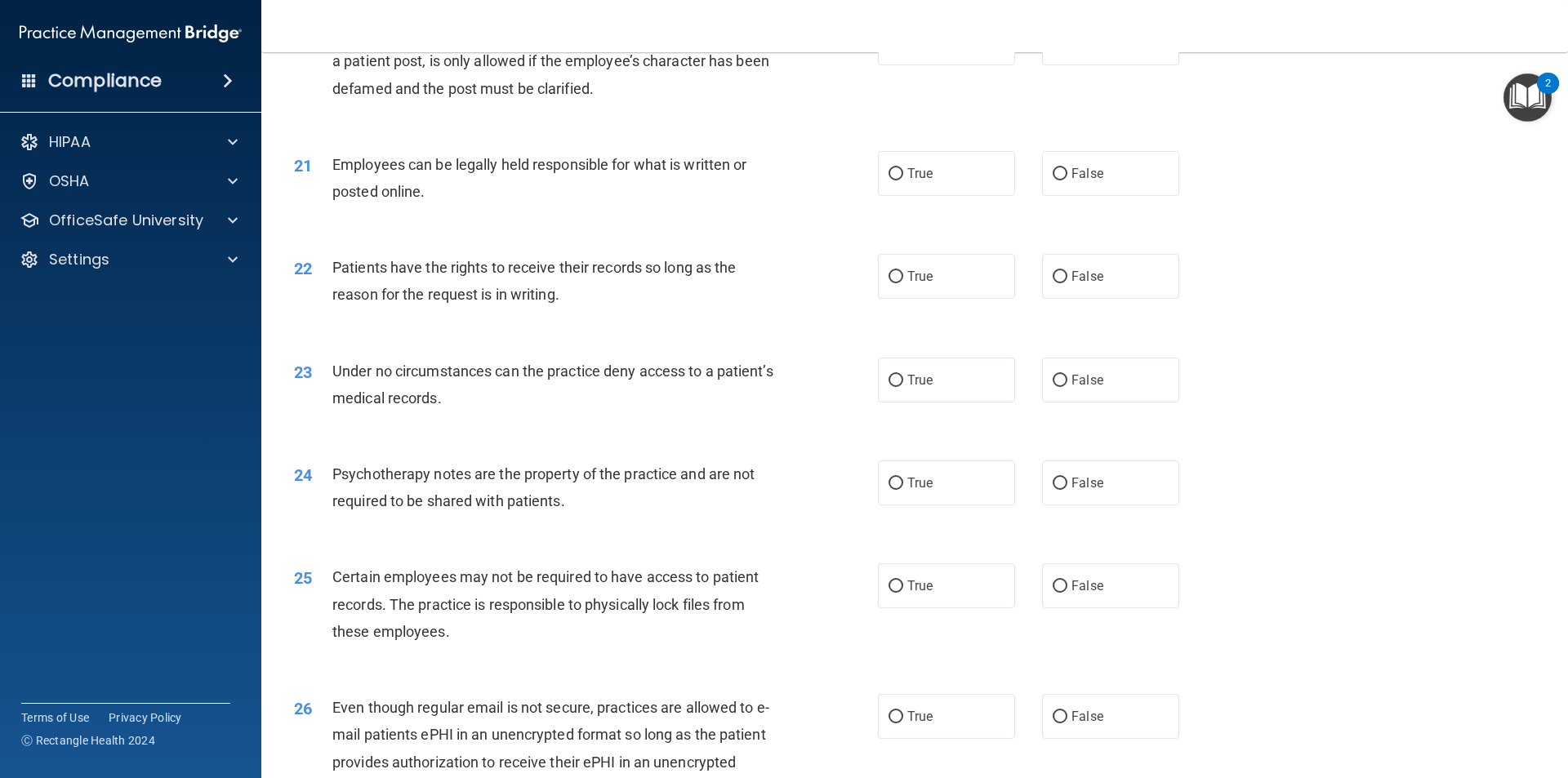
scroll to position [2531, 0]
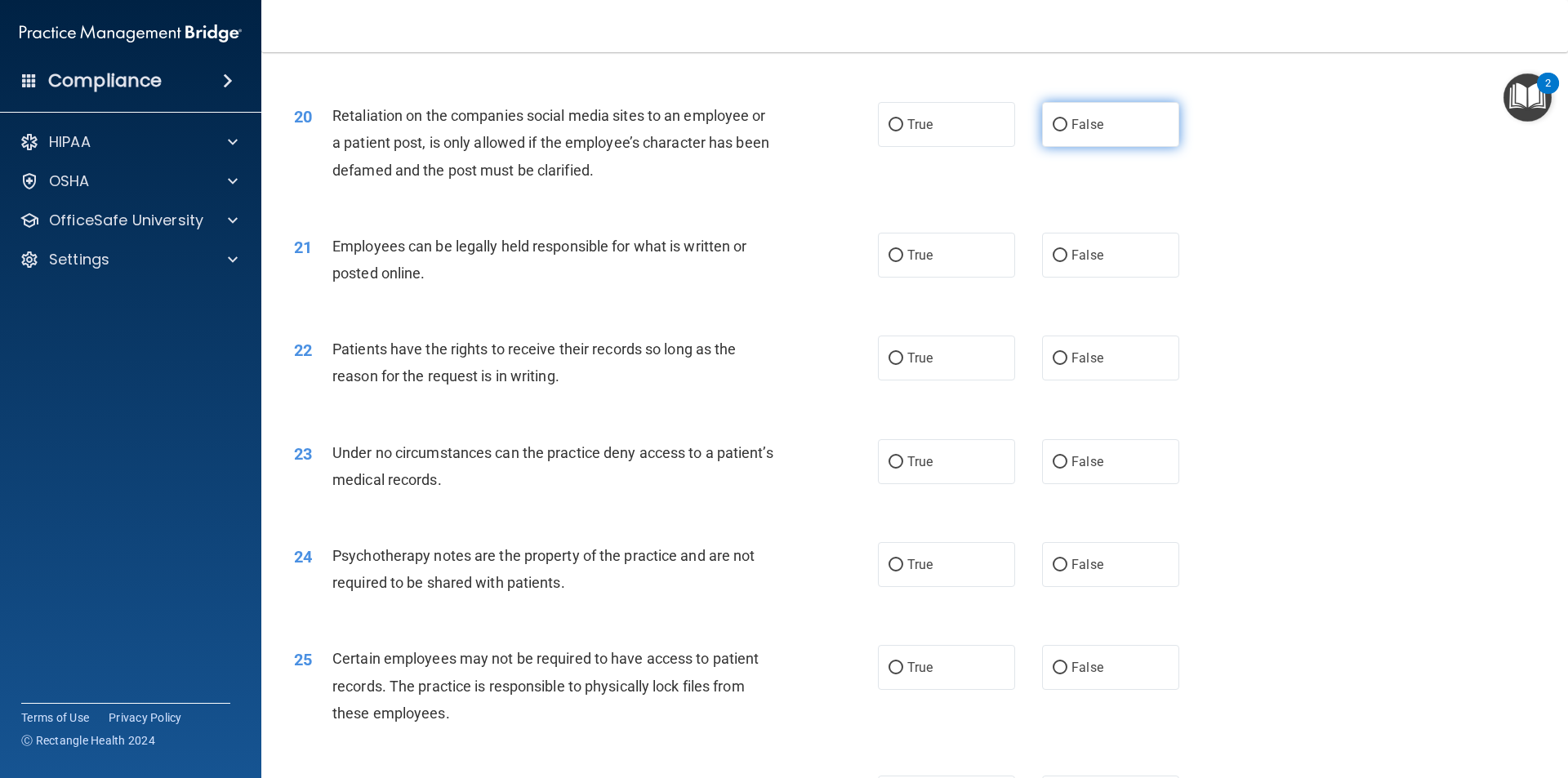
click at [1108, 147] on label "False" at bounding box center [1111, 125] width 137 height 45
click at [1068, 131] on input "False" at bounding box center [1060, 125] width 15 height 12
radio input "true"
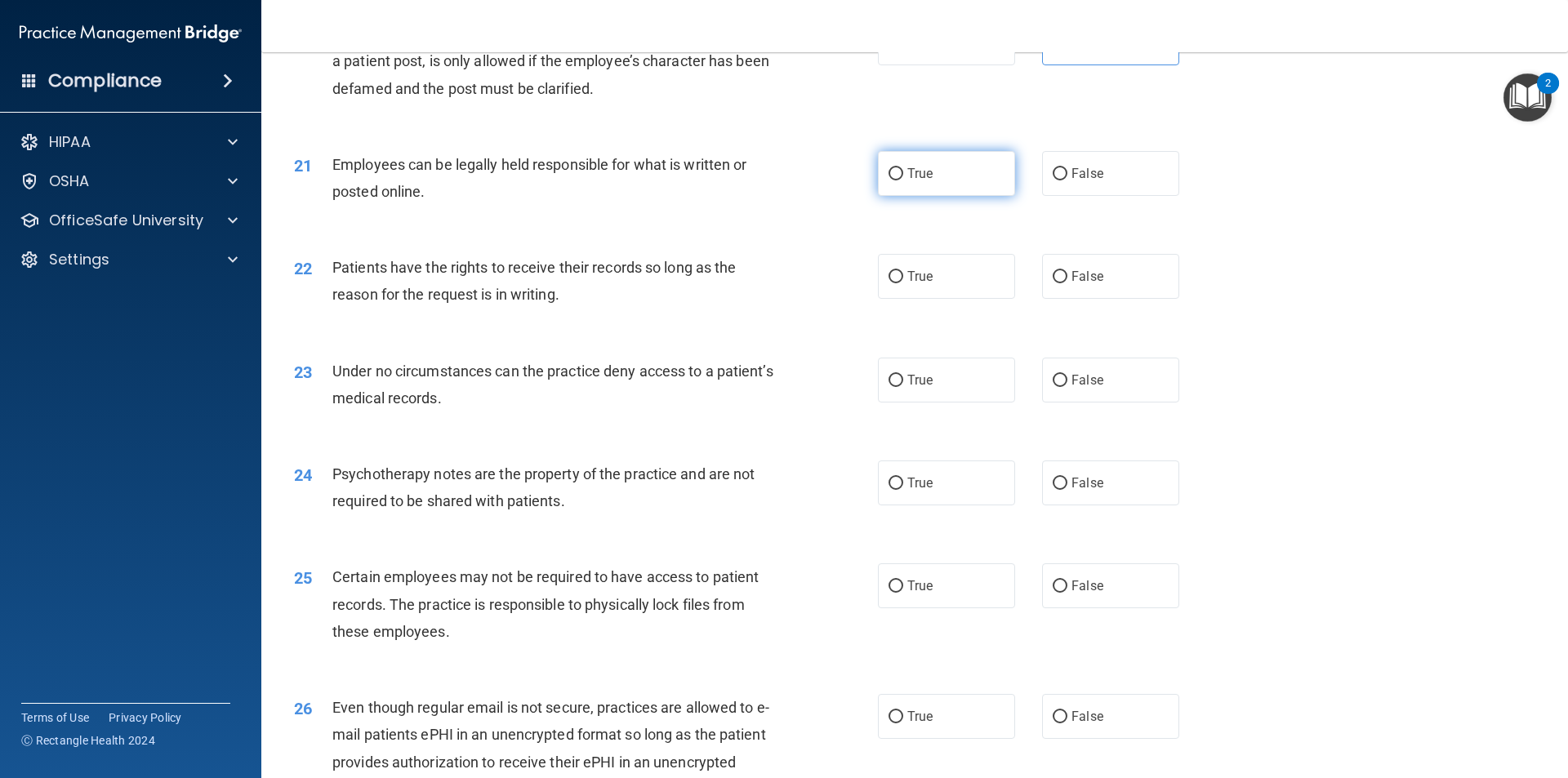
click at [985, 196] on label "True" at bounding box center [947, 173] width 137 height 45
click at [904, 181] on input "True" at bounding box center [896, 174] width 15 height 12
radio input "true"
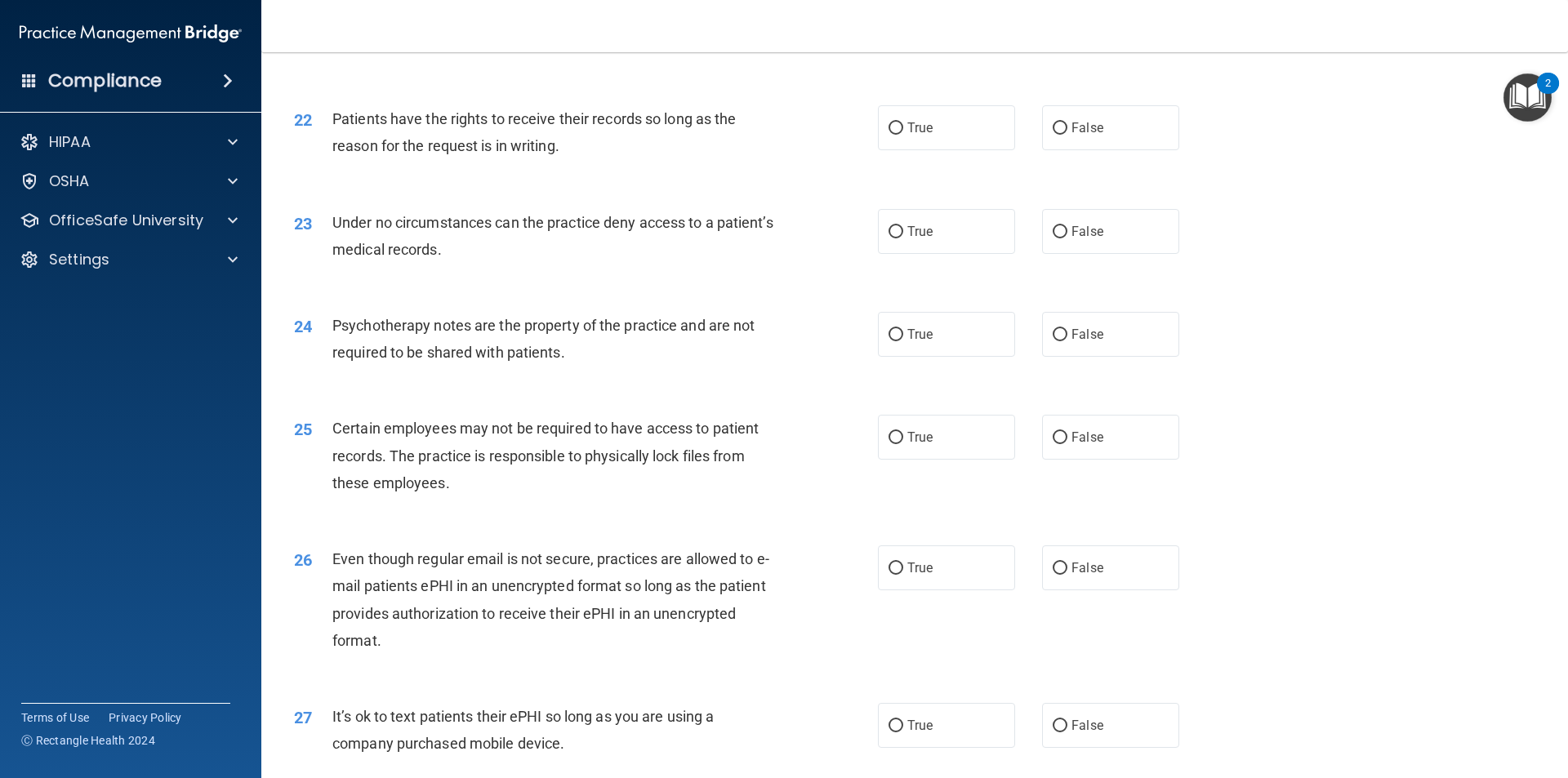
scroll to position [2776, 0]
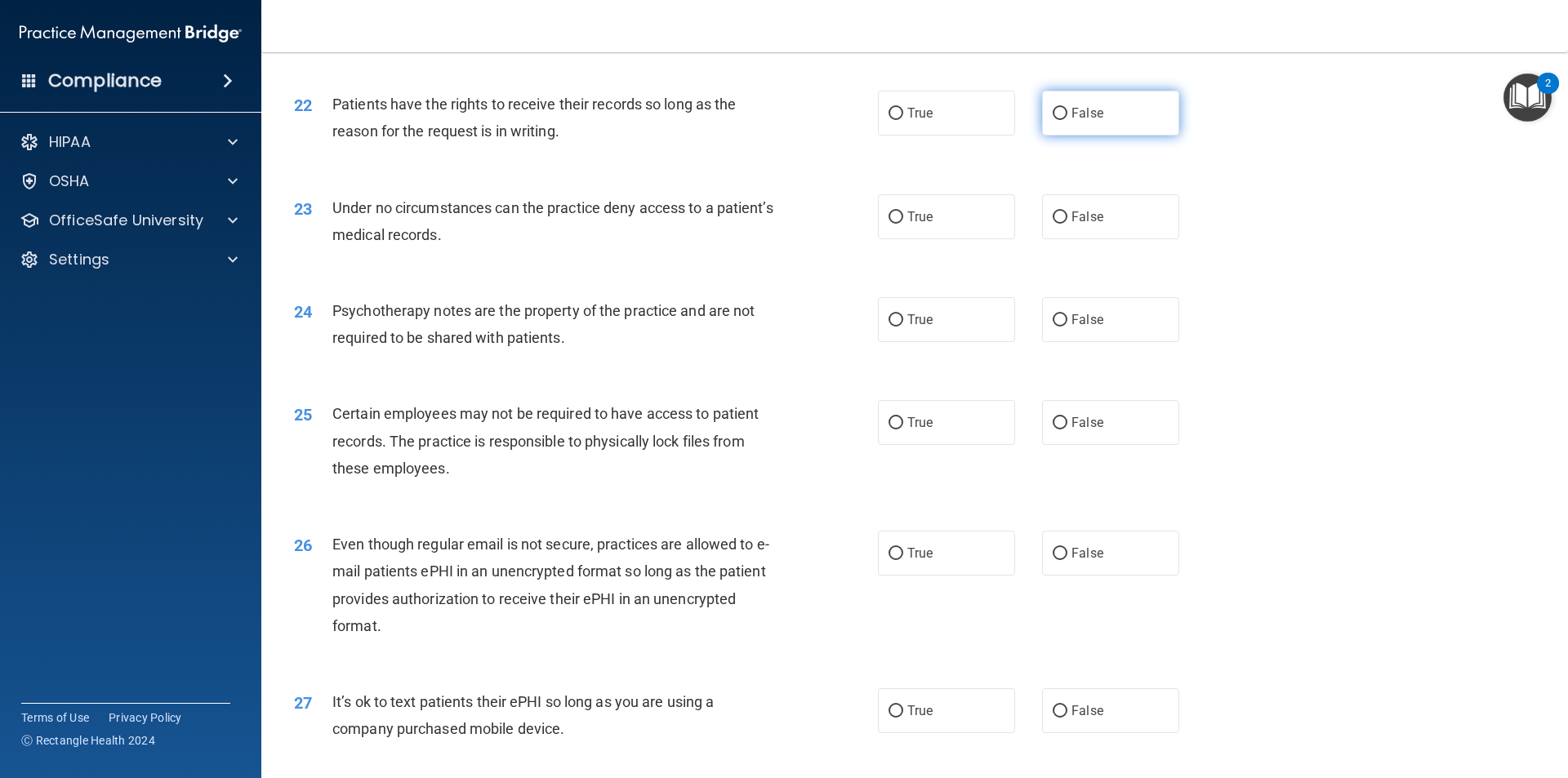
click at [1056, 120] on input "False" at bounding box center [1060, 114] width 15 height 12
radio input "true"
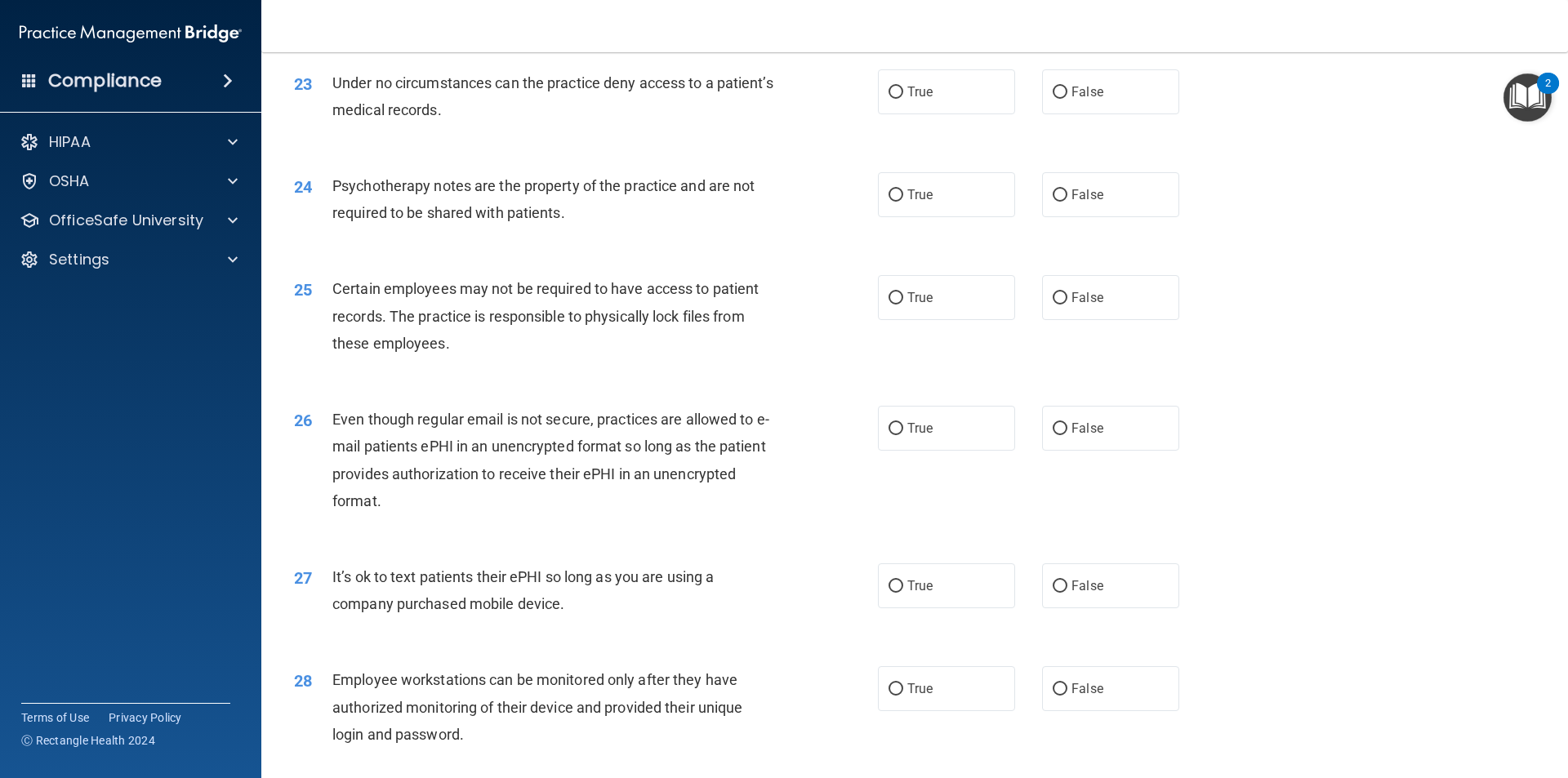
scroll to position [2940, 0]
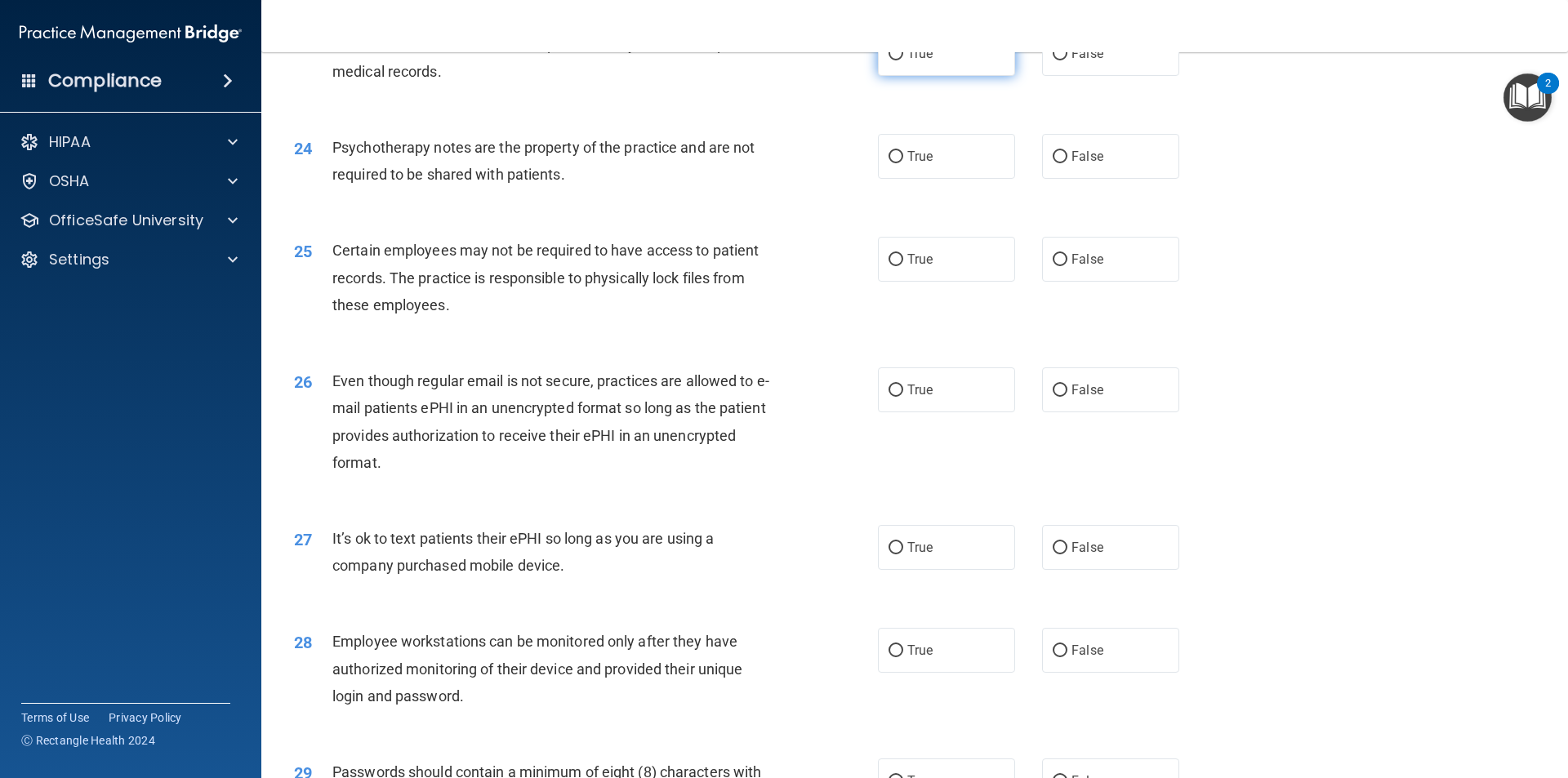
click at [925, 76] on label "True" at bounding box center [947, 54] width 137 height 45
click at [904, 60] on input "True" at bounding box center [896, 54] width 15 height 12
radio input "true"
click at [1070, 211] on div "24 Psychotherapy notes are the property of the practice and are not required to…" at bounding box center [914, 165] width 1266 height 103
click at [1074, 179] on label "False" at bounding box center [1111, 156] width 137 height 45
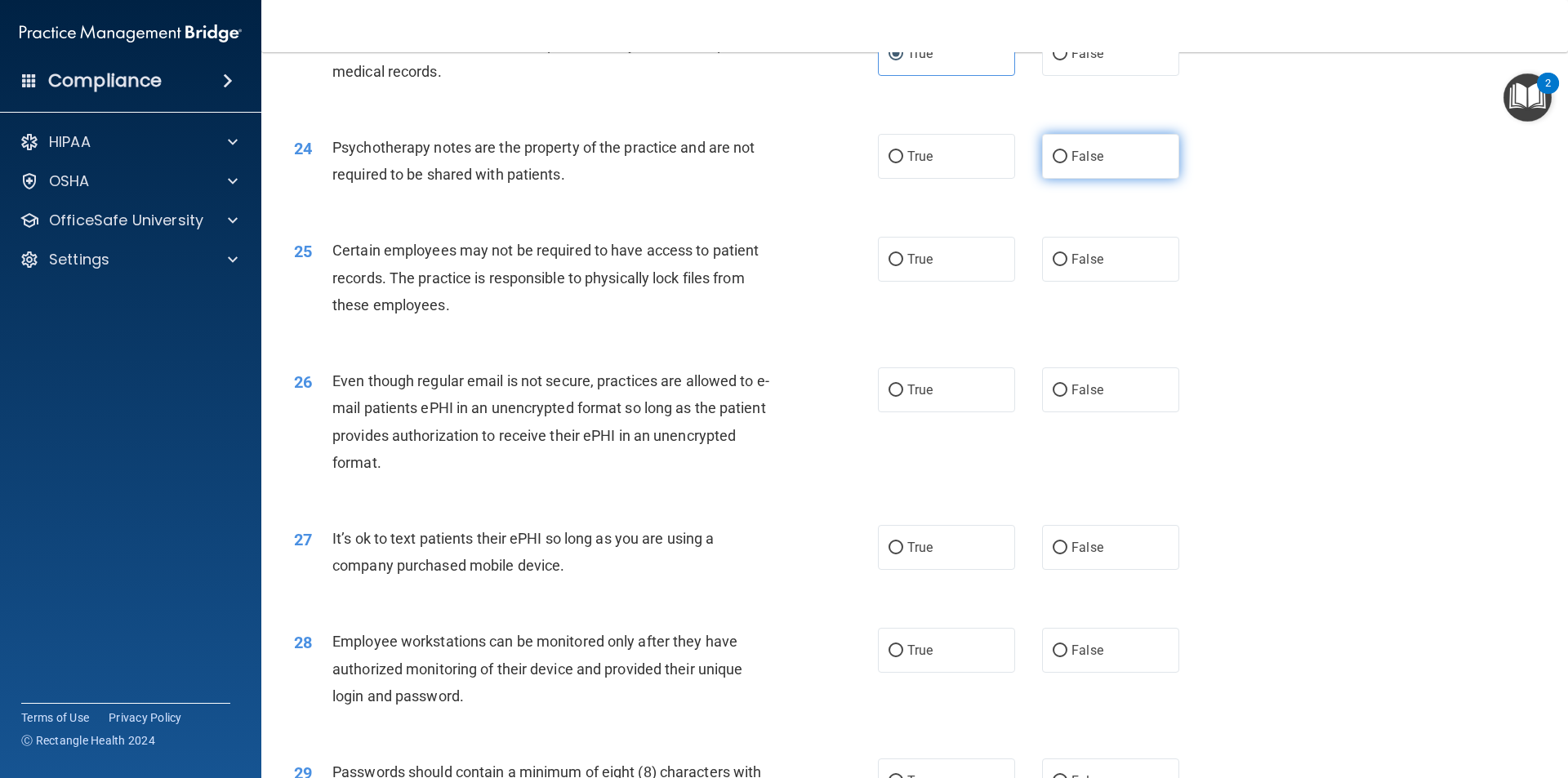
click at [1068, 163] on input "False" at bounding box center [1060, 157] width 15 height 12
radio input "true"
click at [980, 281] on label "True" at bounding box center [947, 259] width 137 height 45
click at [904, 266] on input "True" at bounding box center [896, 260] width 15 height 12
radio input "true"
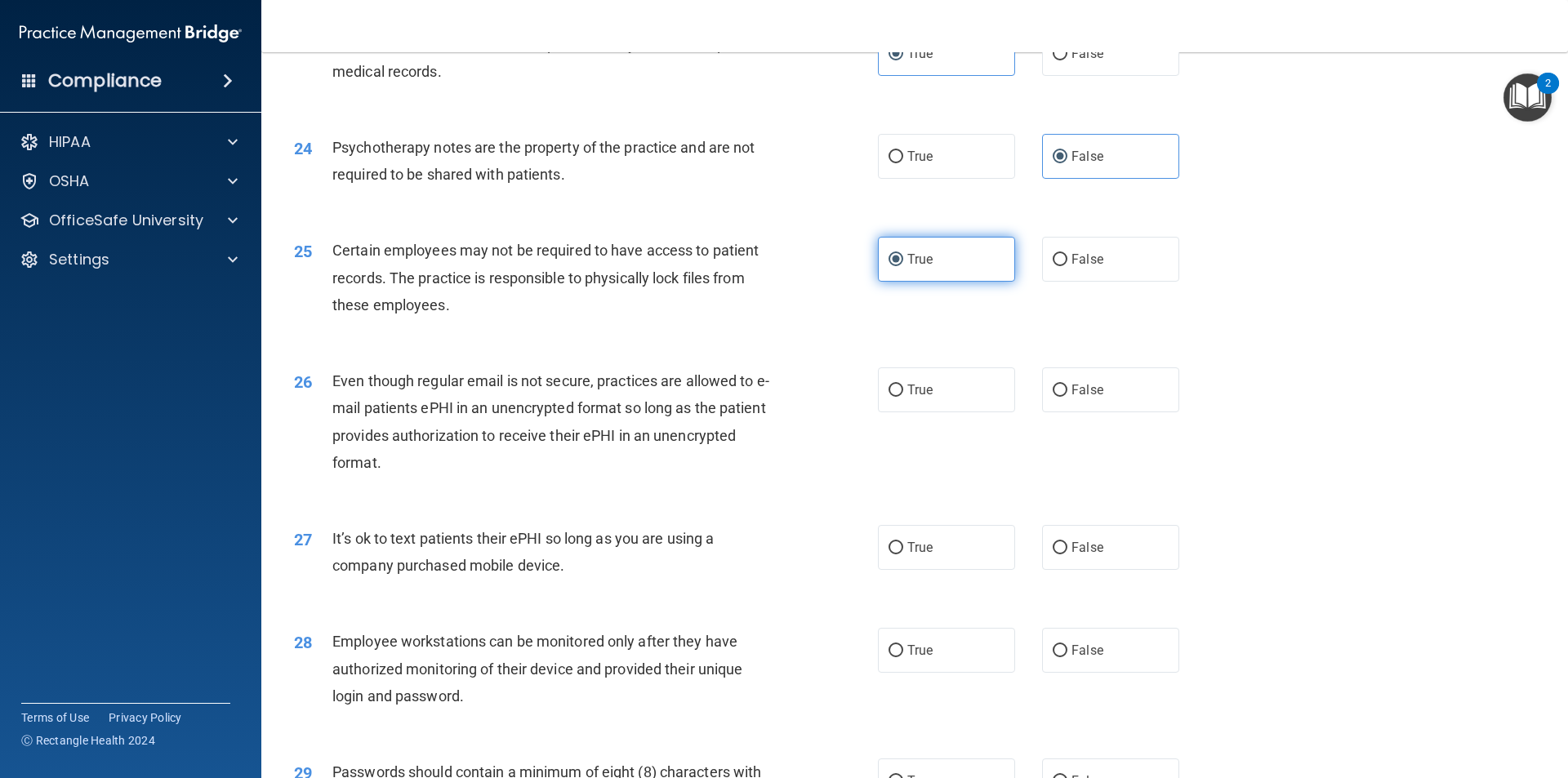
scroll to position [3021, 0]
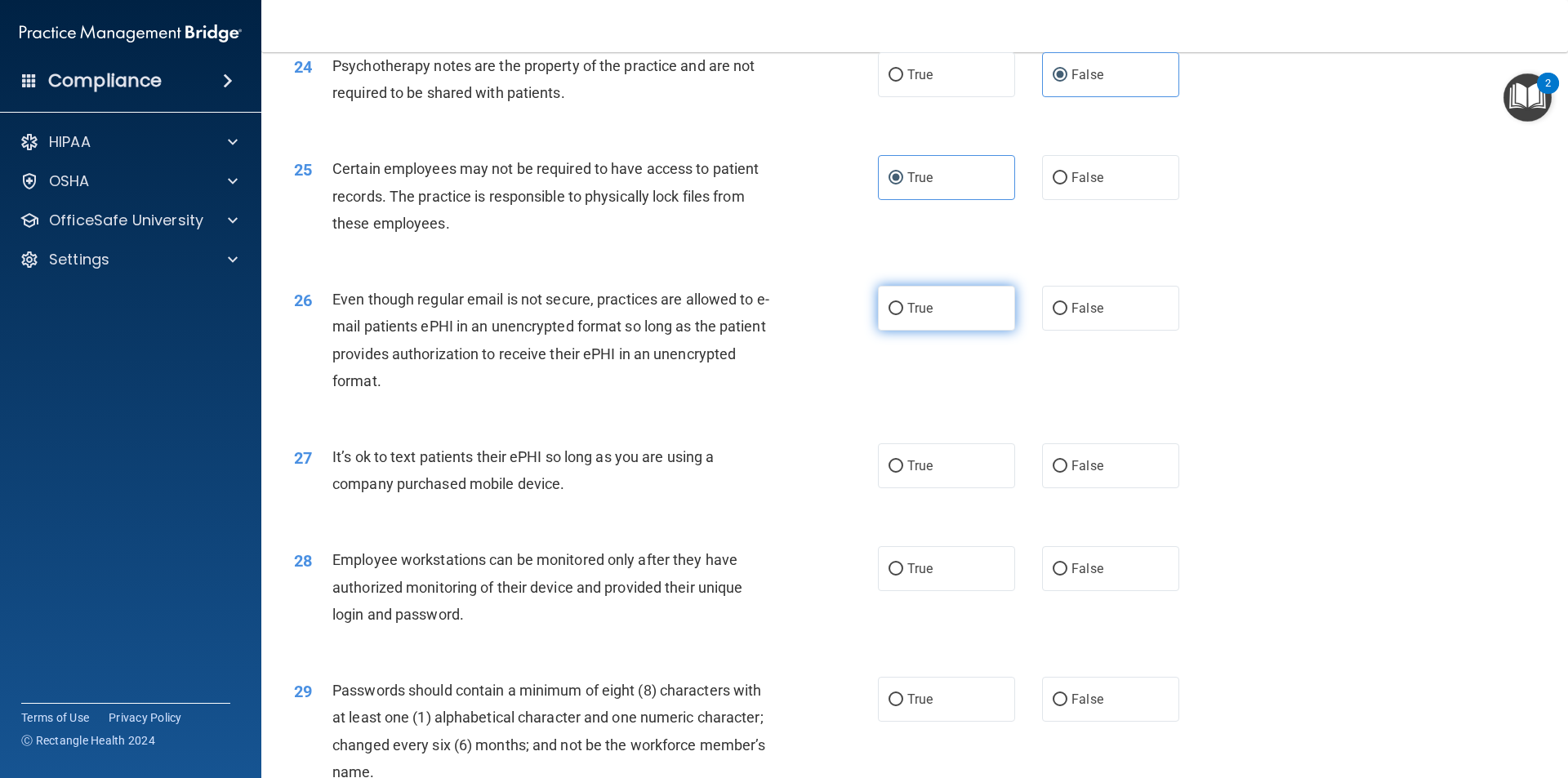
click at [962, 331] on label "True" at bounding box center [947, 308] width 137 height 45
click at [904, 315] on input "True" at bounding box center [896, 309] width 15 height 12
radio input "true"
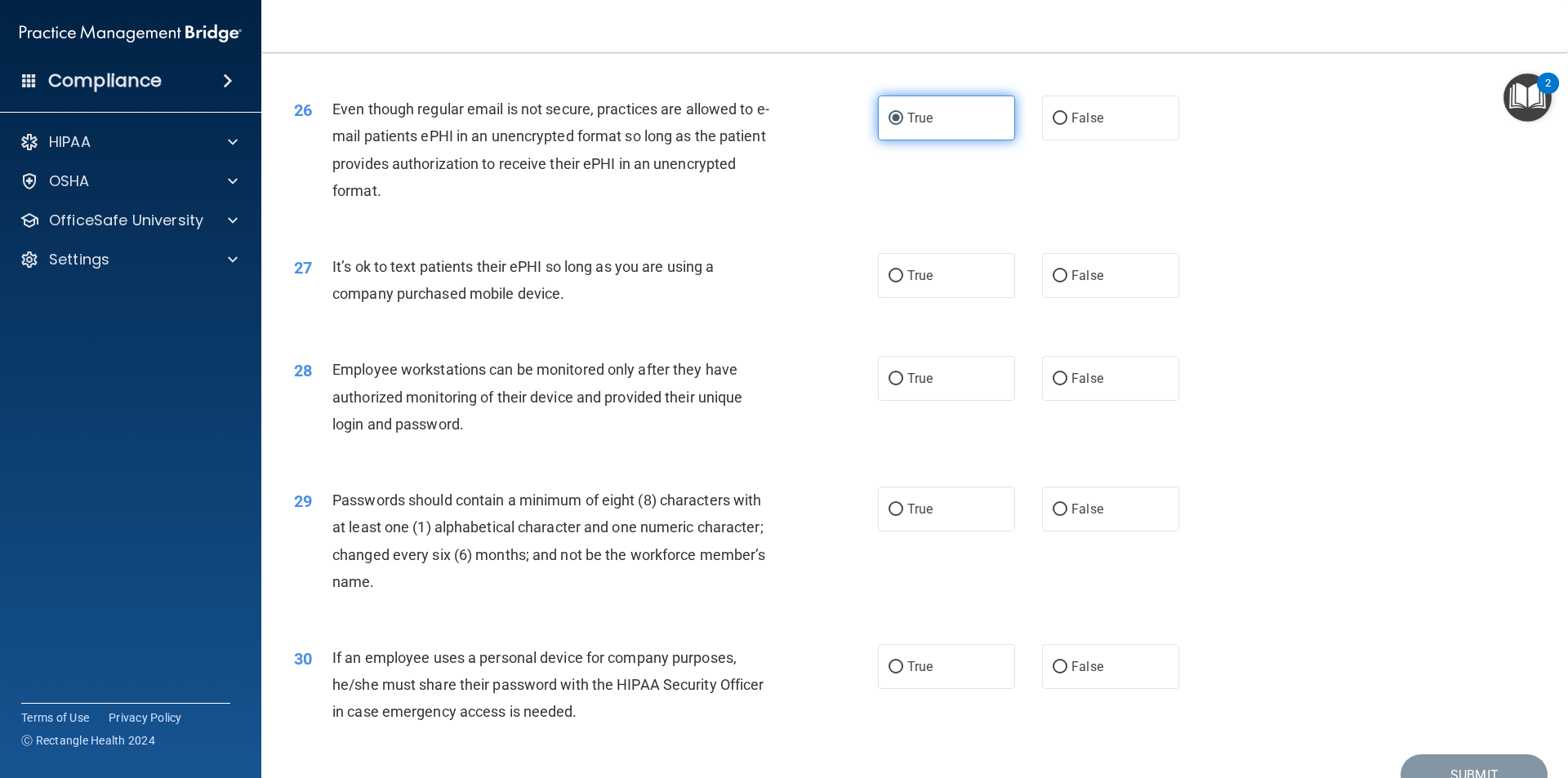
scroll to position [3266, 0]
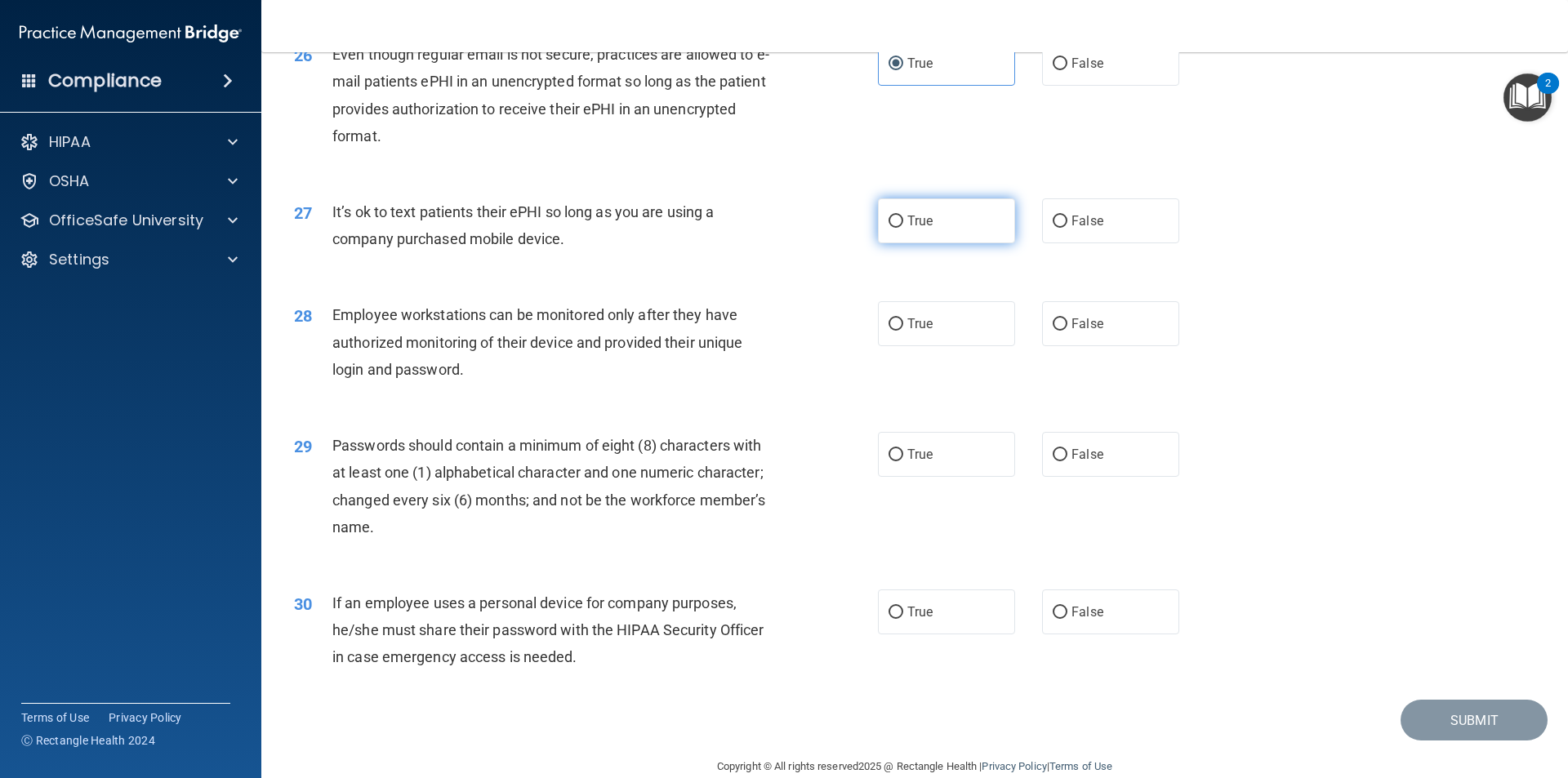
click at [971, 243] on label "True" at bounding box center [947, 220] width 137 height 45
click at [904, 228] on input "True" at bounding box center [896, 221] width 15 height 12
radio input "true"
click at [1120, 238] on label "False" at bounding box center [1111, 220] width 137 height 45
click at [1068, 228] on input "False" at bounding box center [1060, 221] width 15 height 12
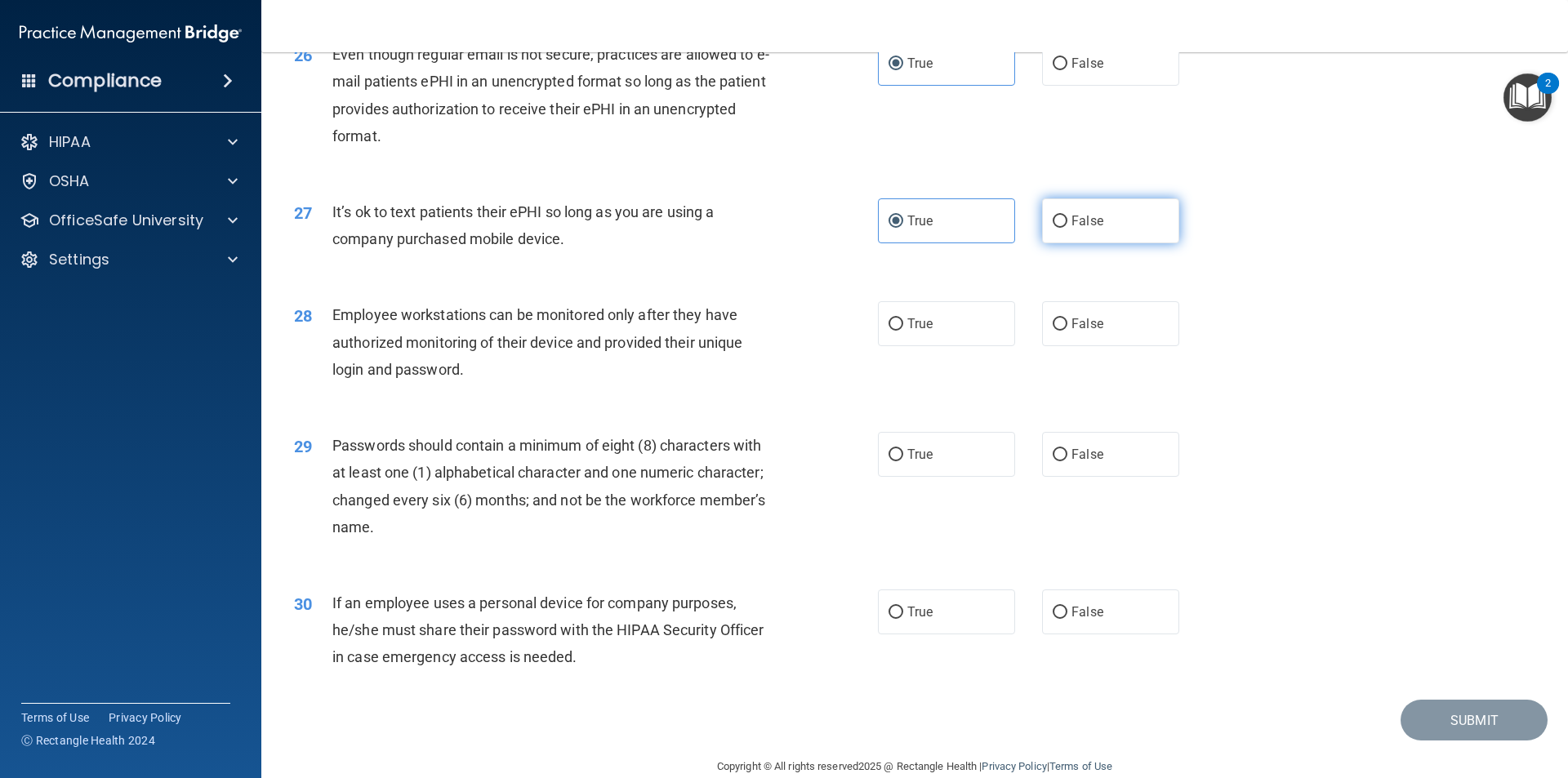
radio input "true"
radio input "false"
click at [986, 347] on label "True" at bounding box center [947, 323] width 137 height 45
click at [904, 331] on input "True" at bounding box center [896, 324] width 15 height 12
radio input "true"
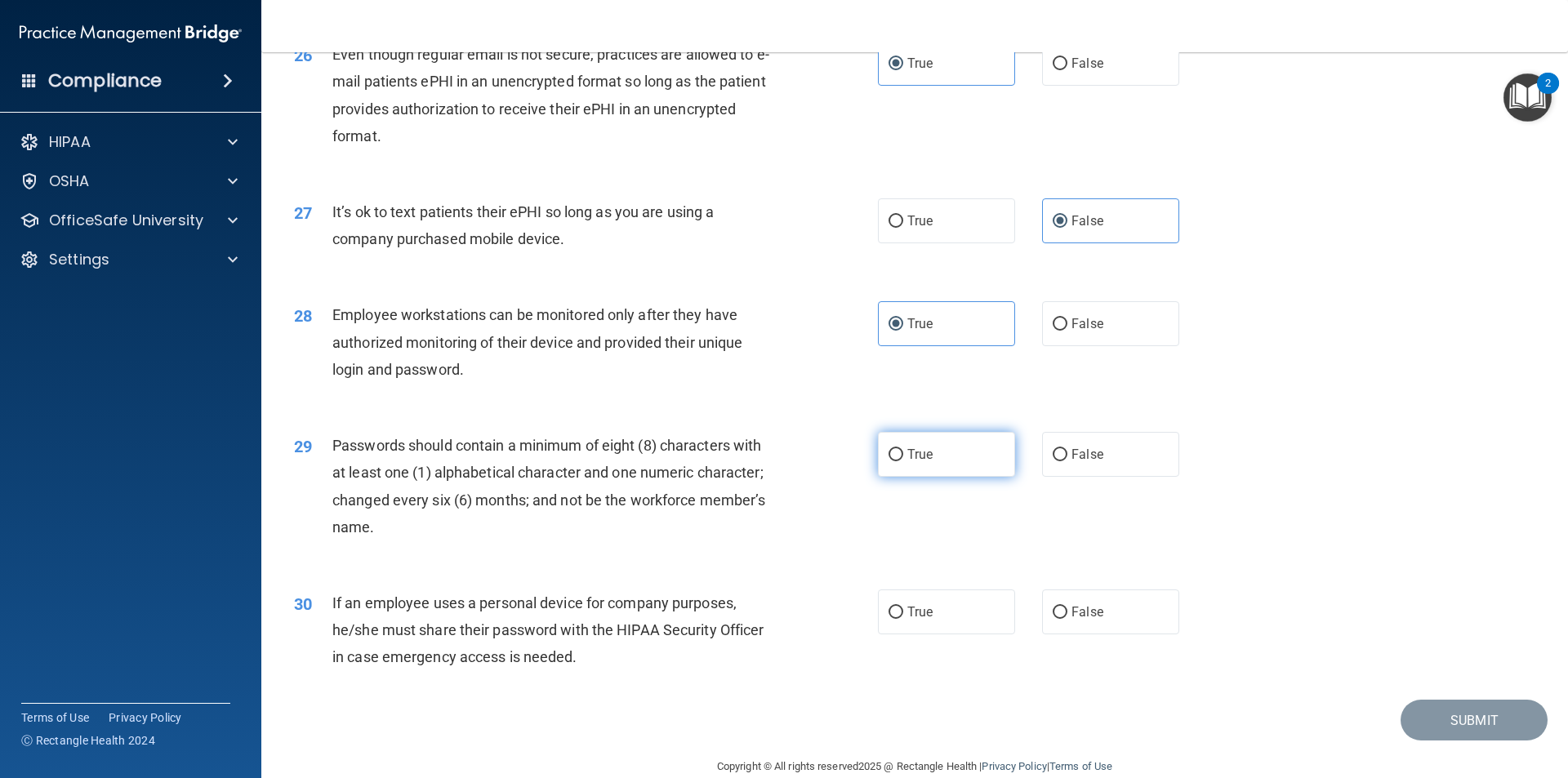
click at [985, 471] on label "True" at bounding box center [947, 455] width 137 height 45
click at [904, 461] on input "True" at bounding box center [896, 455] width 15 height 12
radio input "true"
click at [1123, 630] on label "False" at bounding box center [1111, 612] width 137 height 45
click at [1068, 619] on input "False" at bounding box center [1060, 612] width 15 height 12
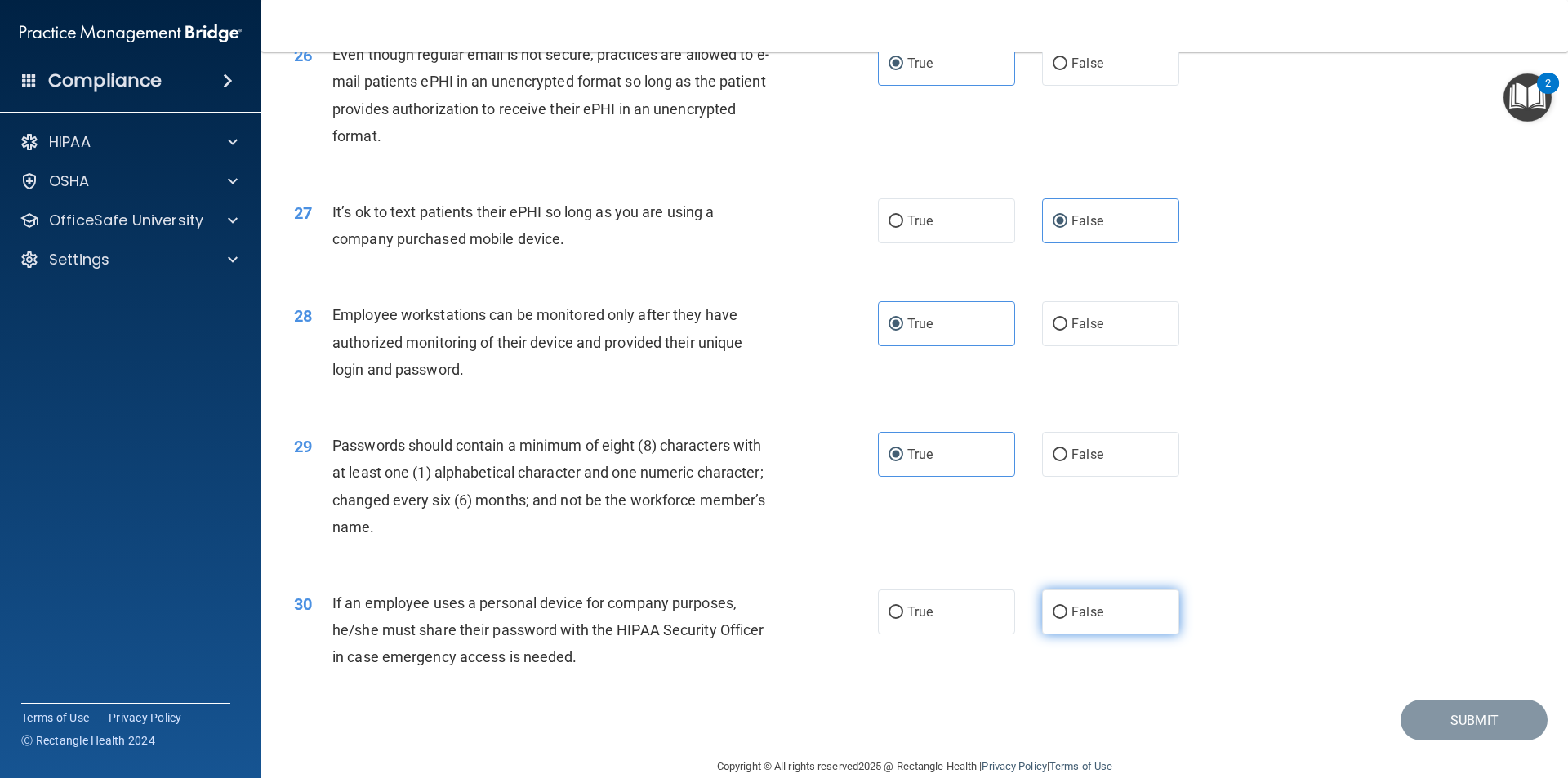
radio input "true"
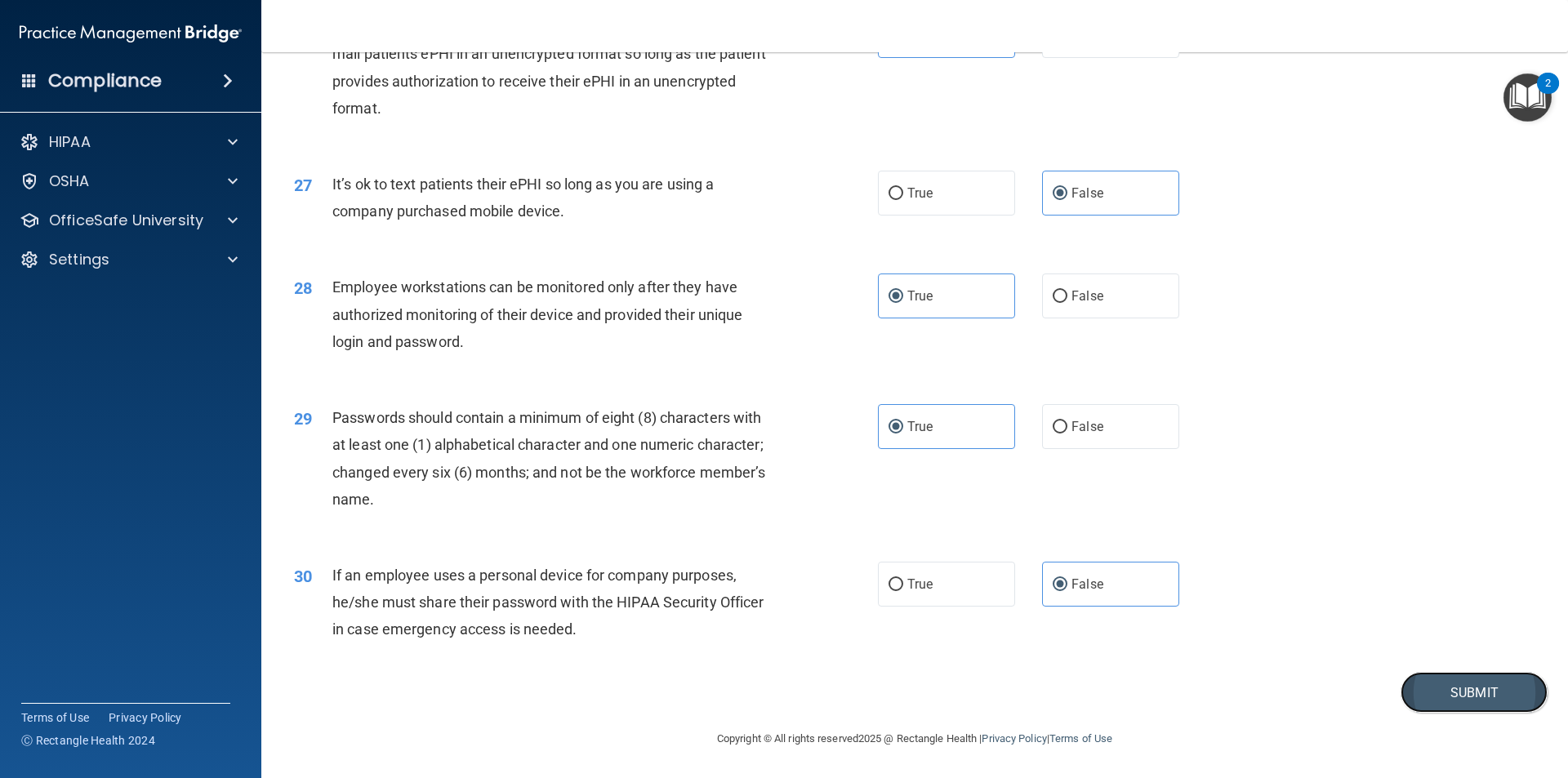
click at [1466, 688] on button "Submit" at bounding box center [1474, 693] width 147 height 41
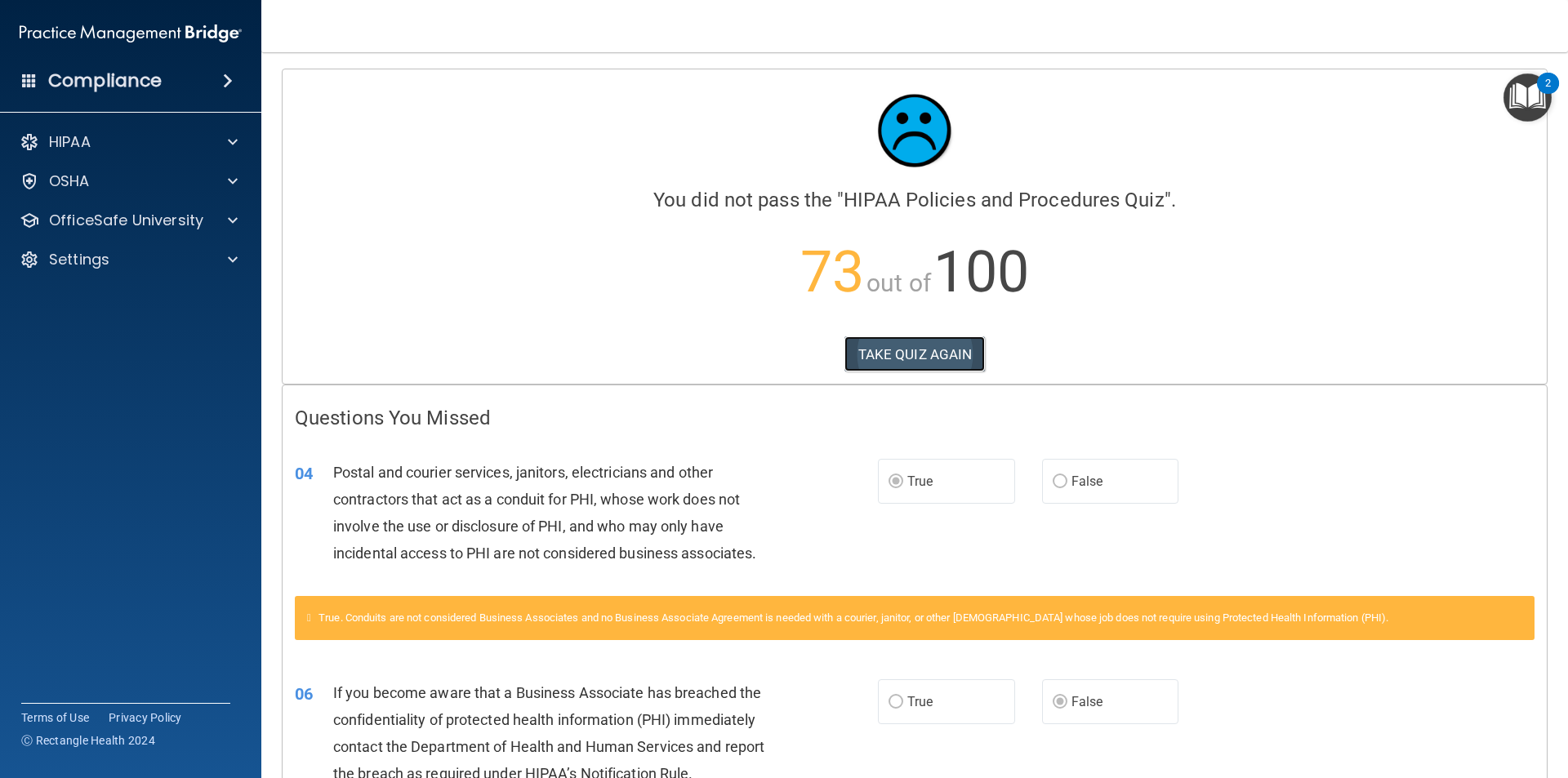
click at [893, 360] on button "TAKE QUIZ AGAIN" at bounding box center [914, 355] width 141 height 36
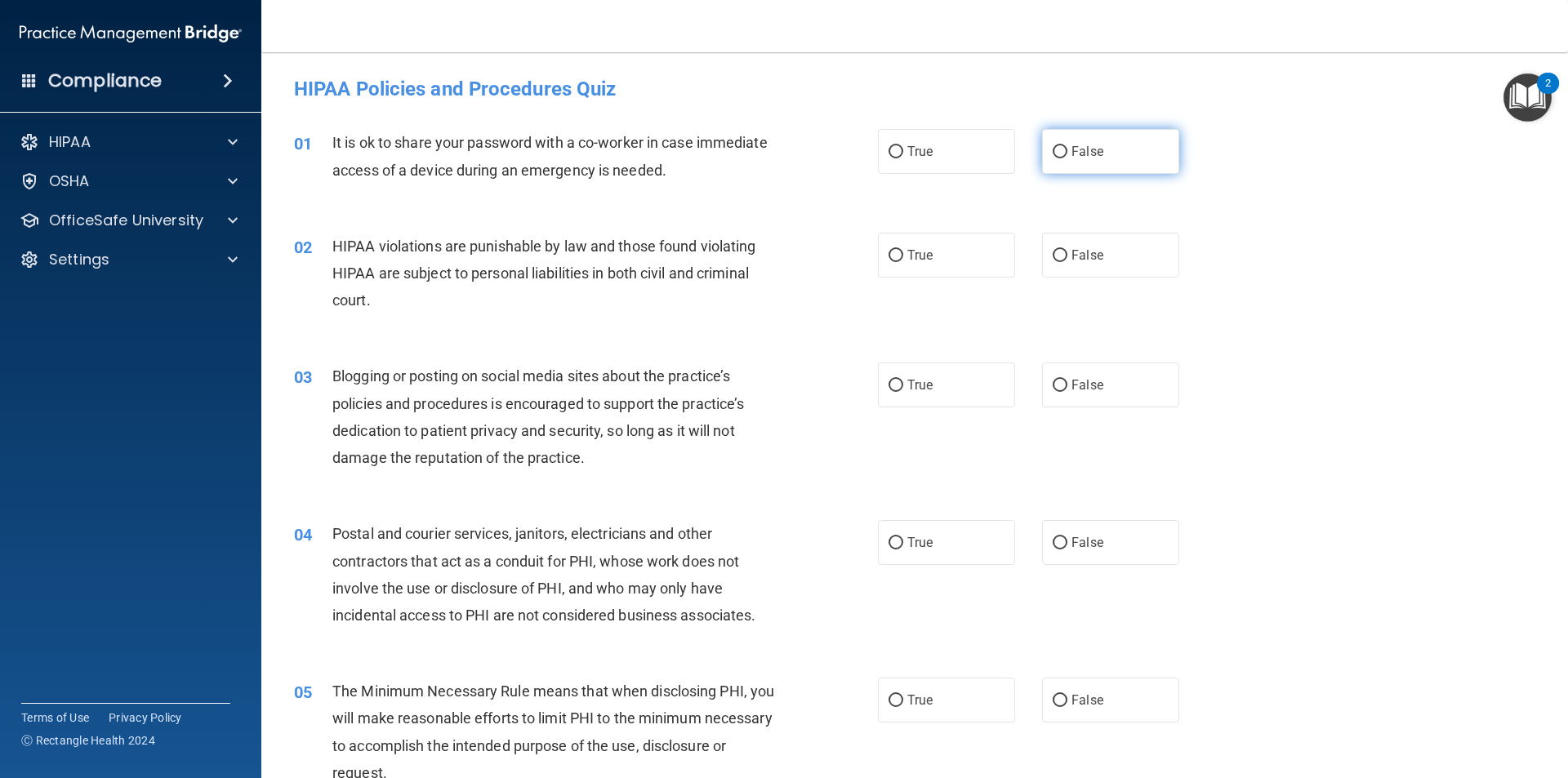
click at [1057, 142] on label "False" at bounding box center [1111, 151] width 137 height 45
click at [1057, 146] on input "False" at bounding box center [1060, 152] width 15 height 12
radio input "true"
click at [919, 271] on label "True" at bounding box center [947, 255] width 137 height 45
click at [904, 262] on input "True" at bounding box center [896, 256] width 15 height 12
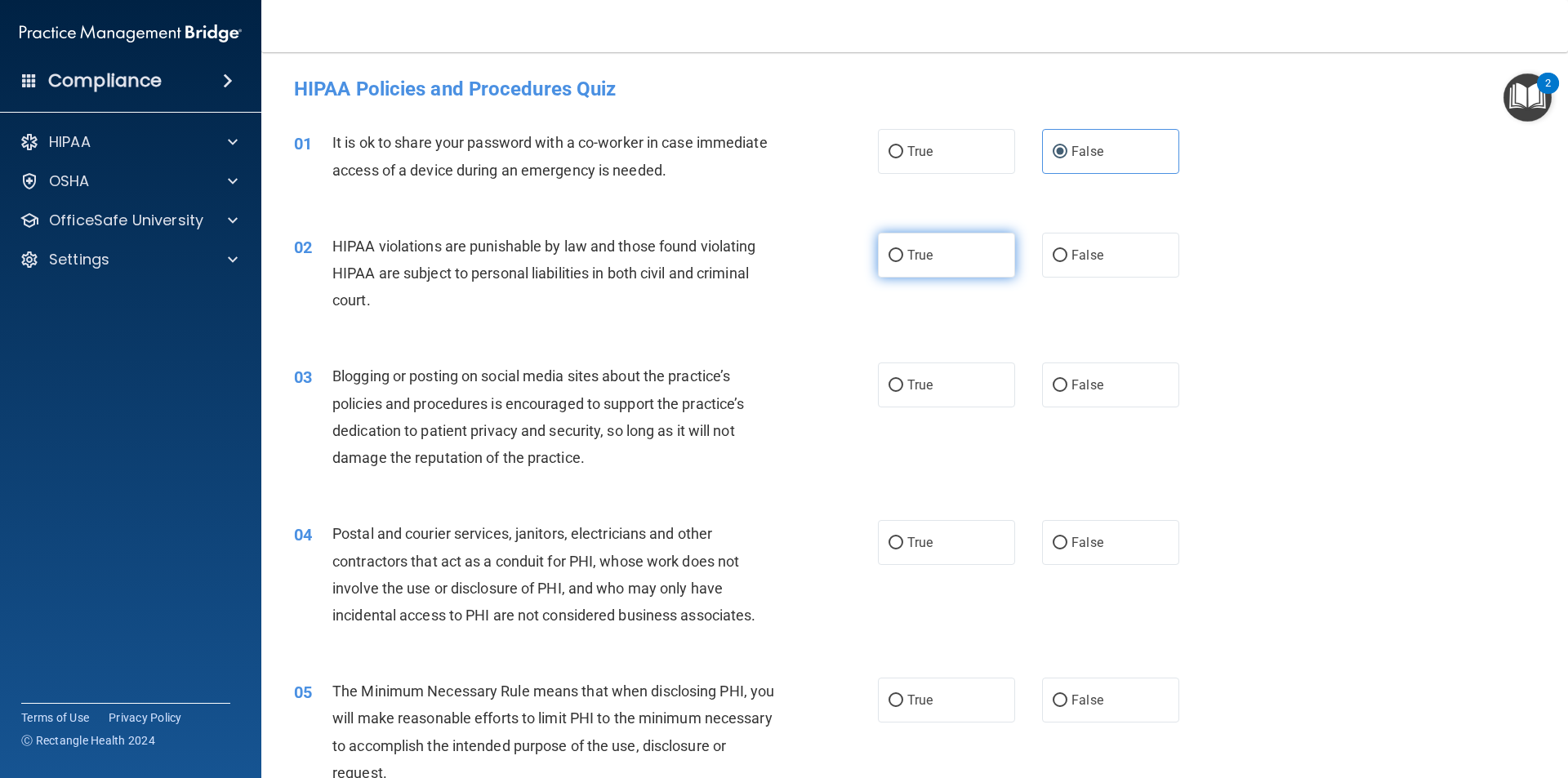
radio input "true"
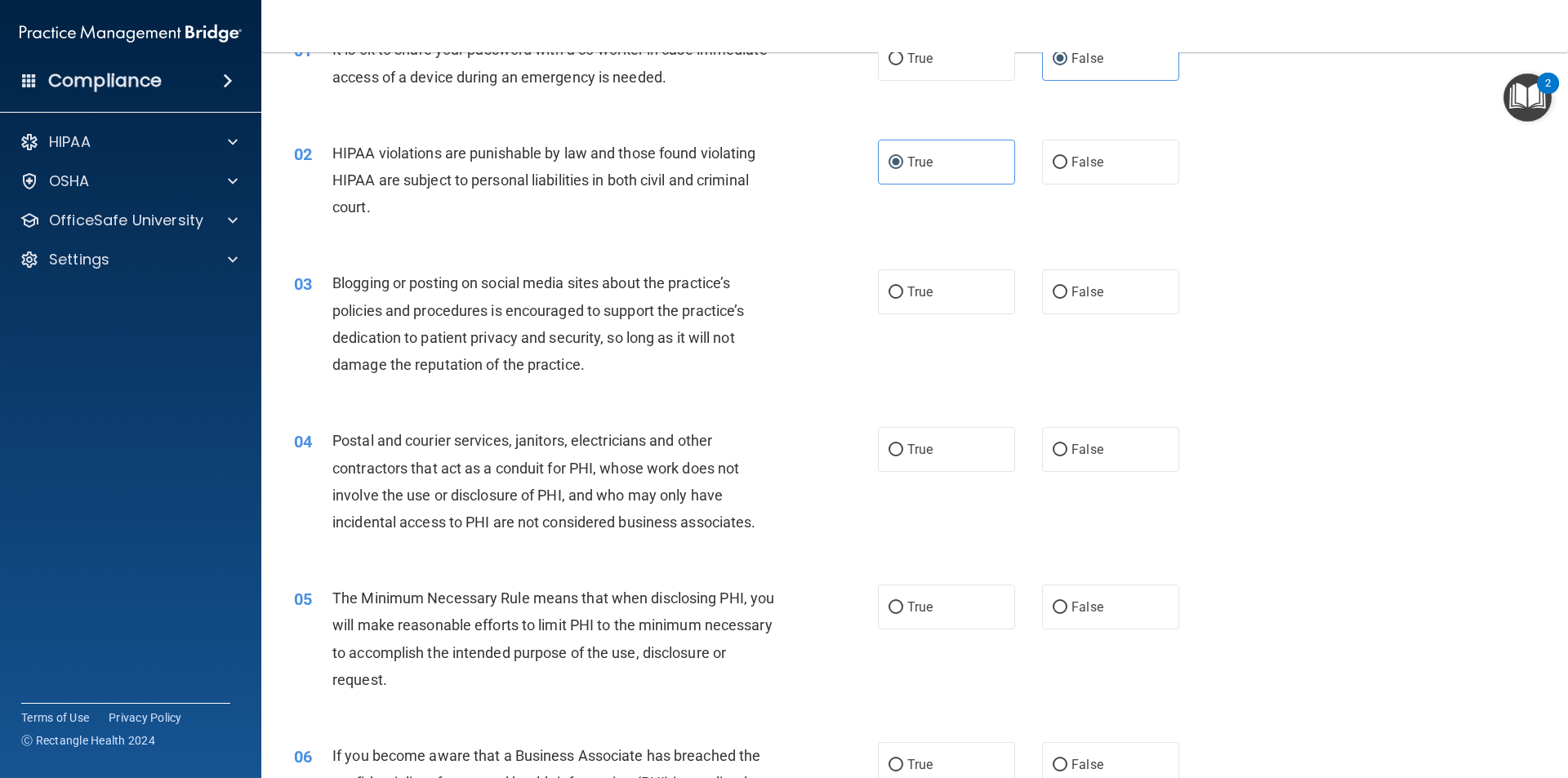
scroll to position [163, 0]
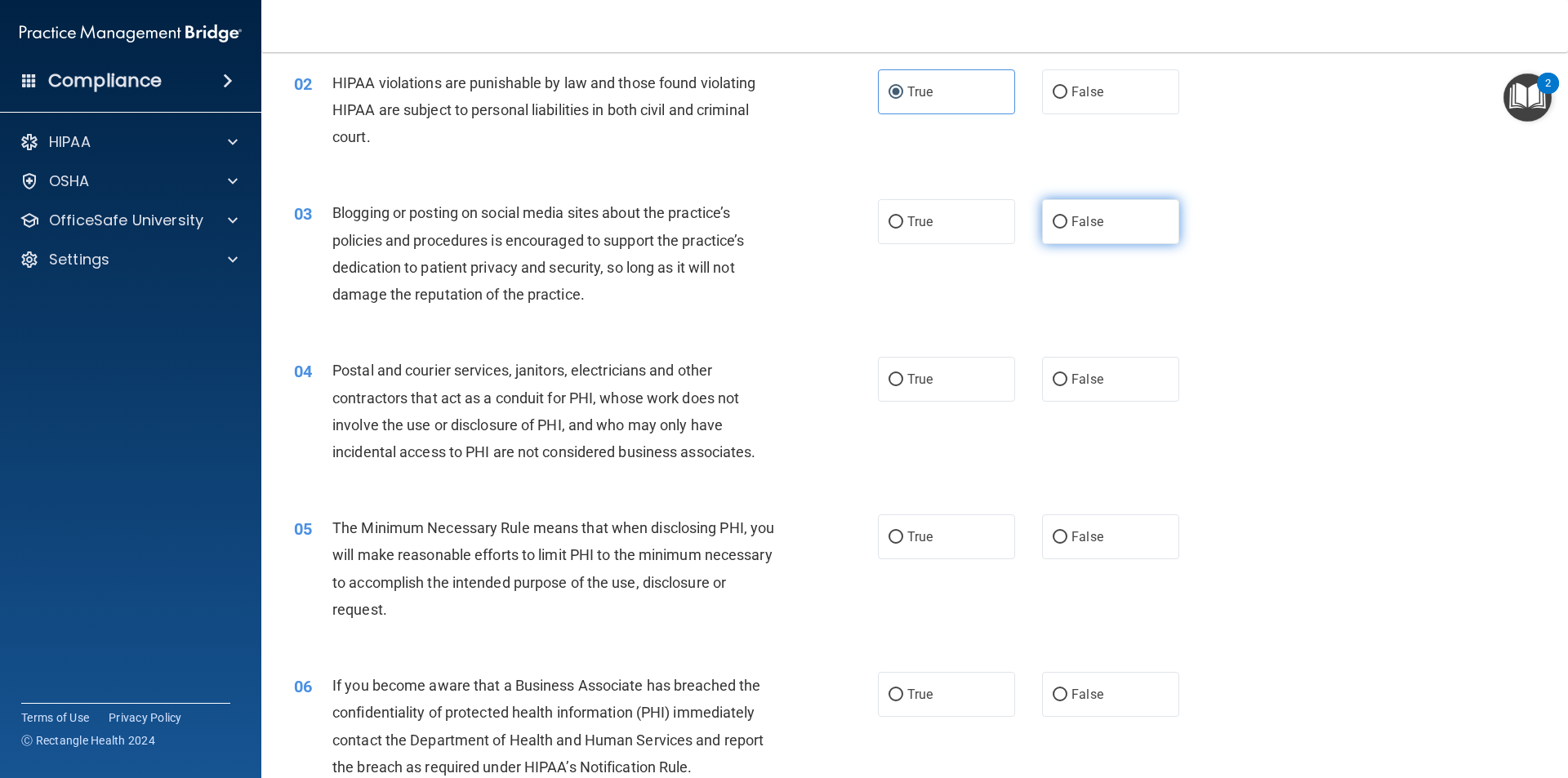
click at [1060, 233] on label "False" at bounding box center [1111, 221] width 137 height 45
click at [1060, 229] on input "False" at bounding box center [1060, 222] width 15 height 12
radio input "true"
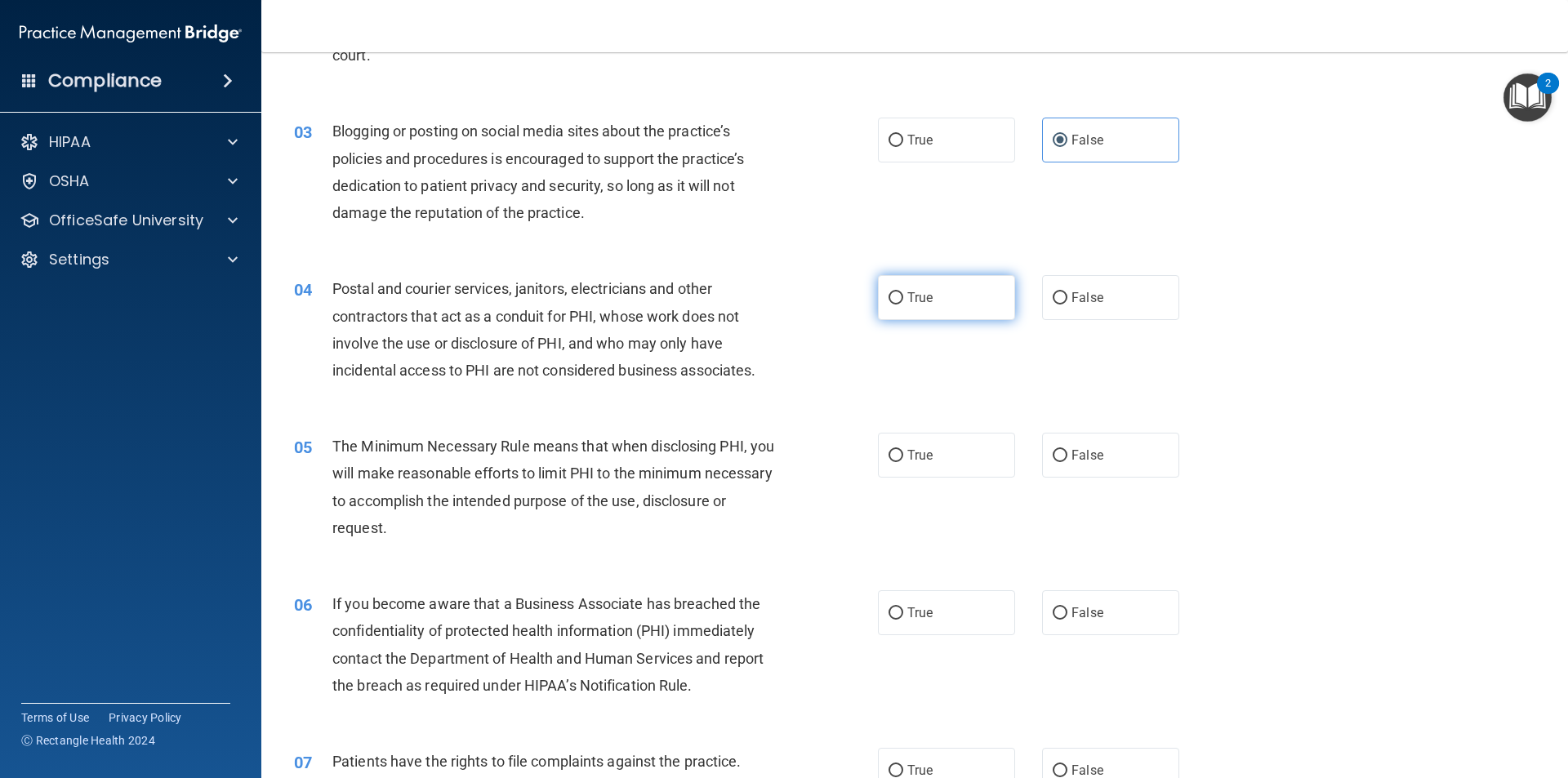
click at [928, 297] on label "True" at bounding box center [947, 298] width 137 height 45
click at [904, 297] on input "True" at bounding box center [896, 298] width 15 height 12
radio input "true"
click at [1095, 636] on div "06 If you become aware that a Business Associate has breached the confidentiali…" at bounding box center [914, 648] width 1266 height 158
click at [1089, 617] on span "False" at bounding box center [1087, 612] width 32 height 16
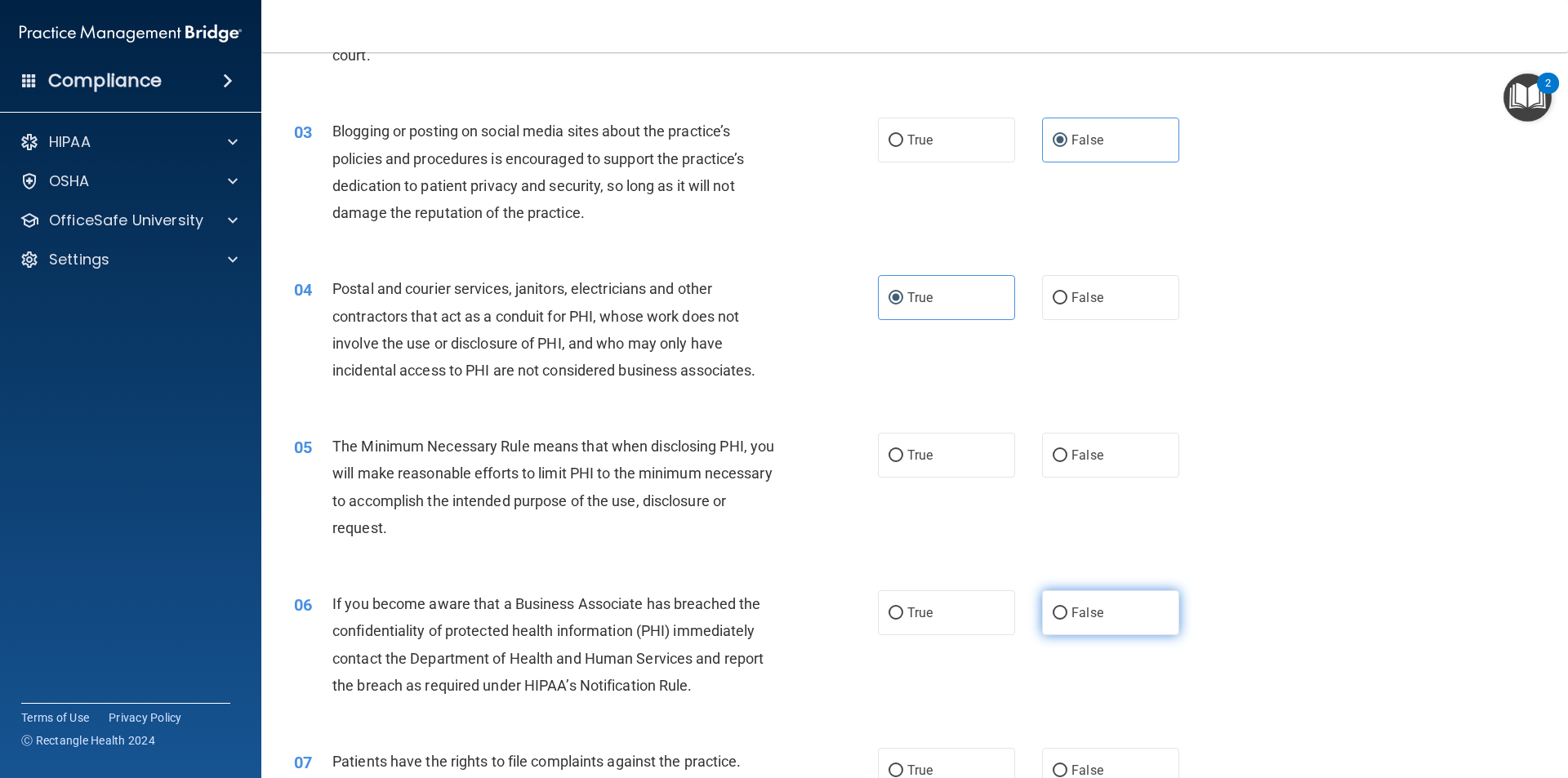
click at [1068, 617] on input "False" at bounding box center [1060, 613] width 15 height 12
radio input "true"
click at [925, 470] on label "True" at bounding box center [947, 455] width 137 height 45
click at [904, 462] on input "True" at bounding box center [896, 455] width 15 height 12
radio input "true"
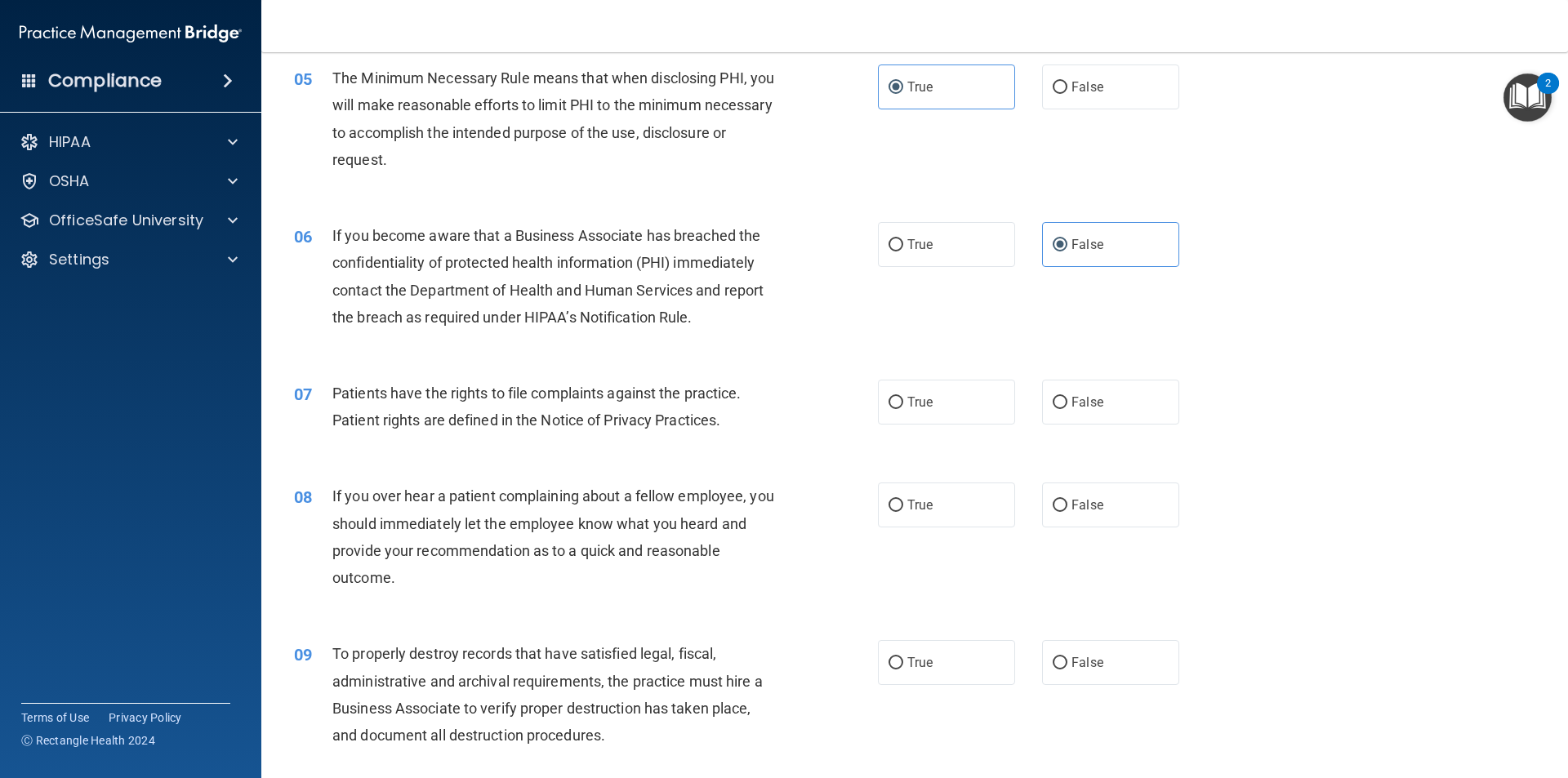
scroll to position [653, 0]
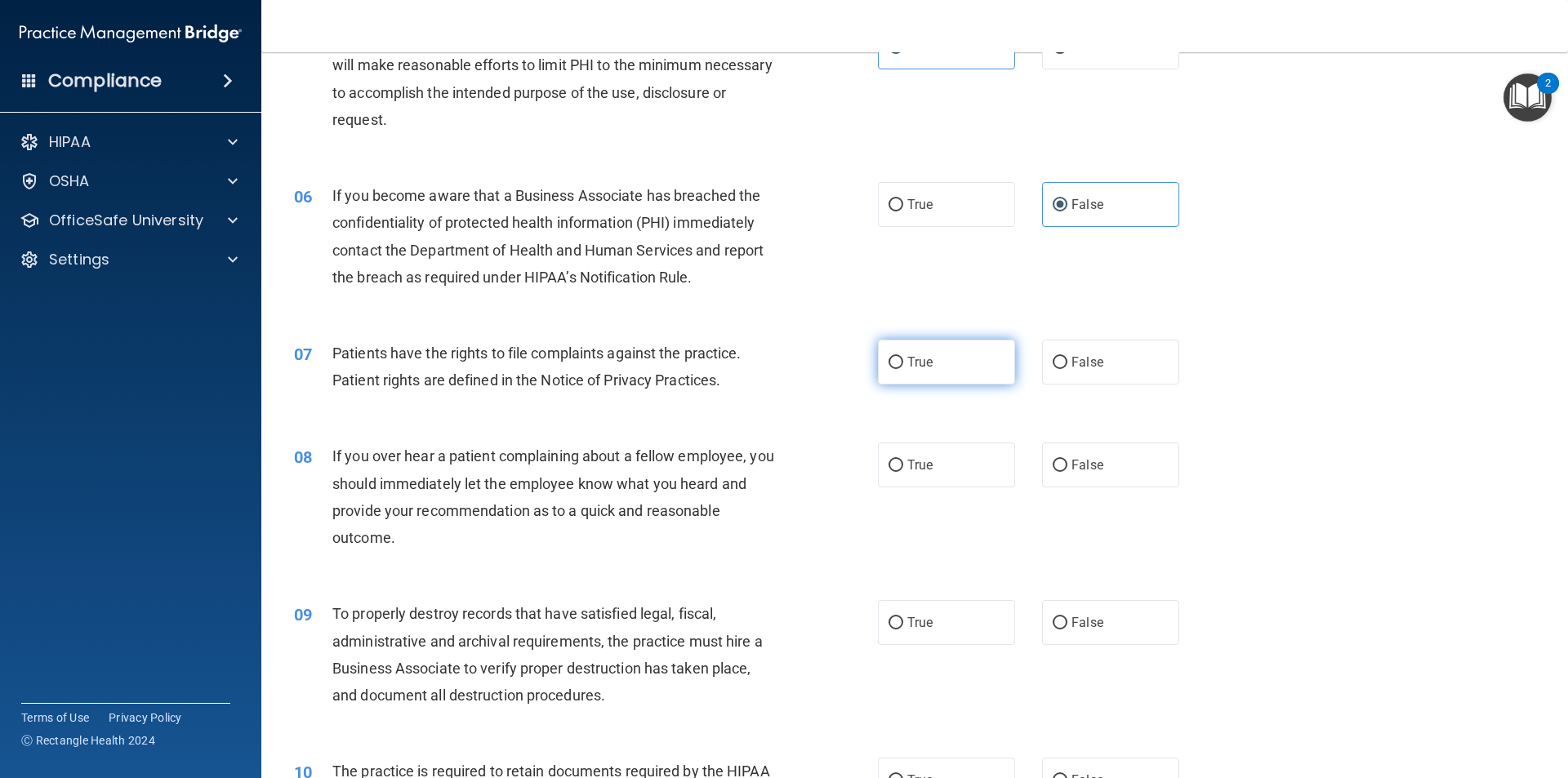
click at [999, 348] on label "True" at bounding box center [947, 362] width 137 height 45
click at [904, 357] on input "True" at bounding box center [896, 363] width 15 height 12
radio input "true"
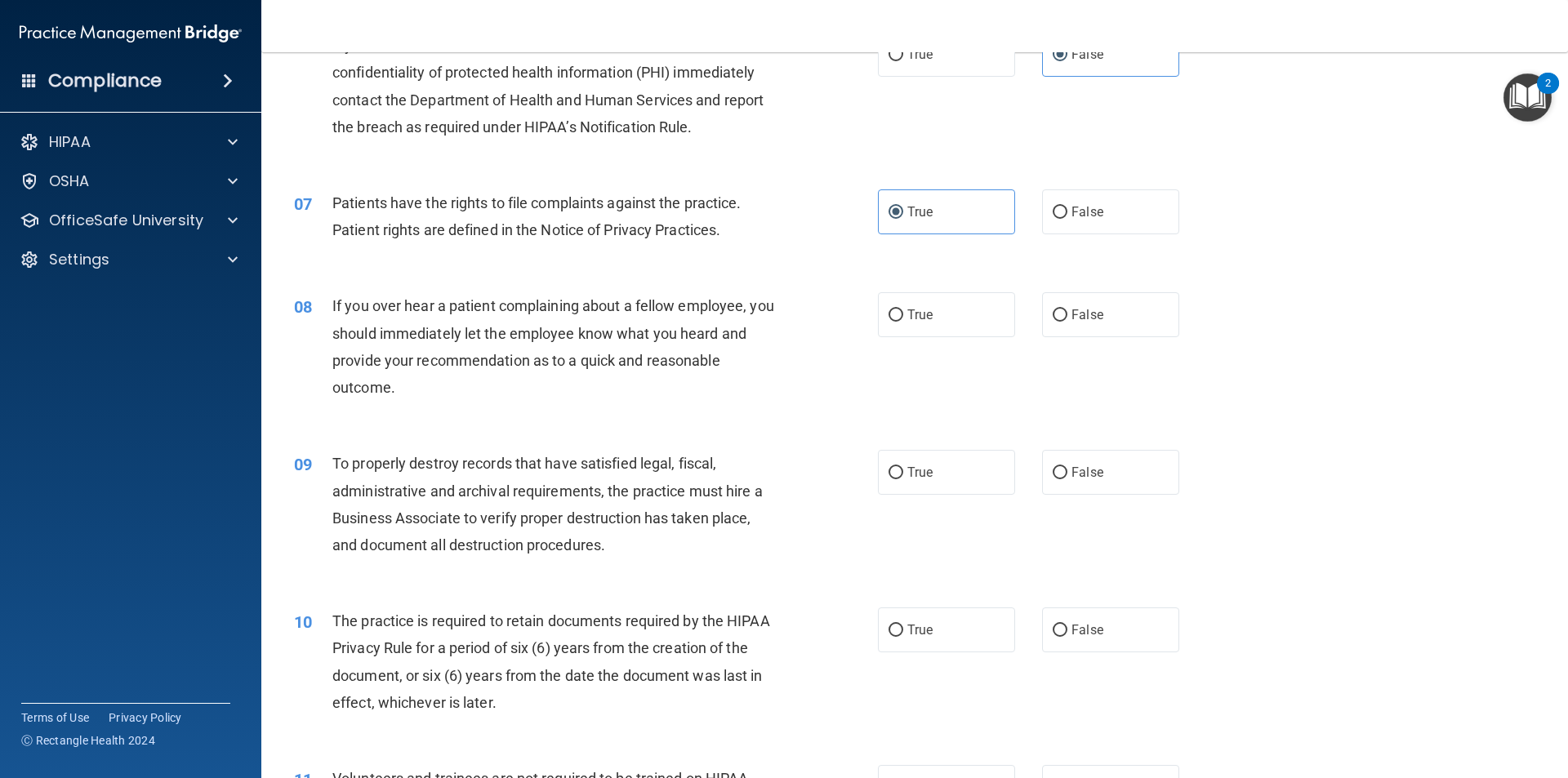
scroll to position [817, 0]
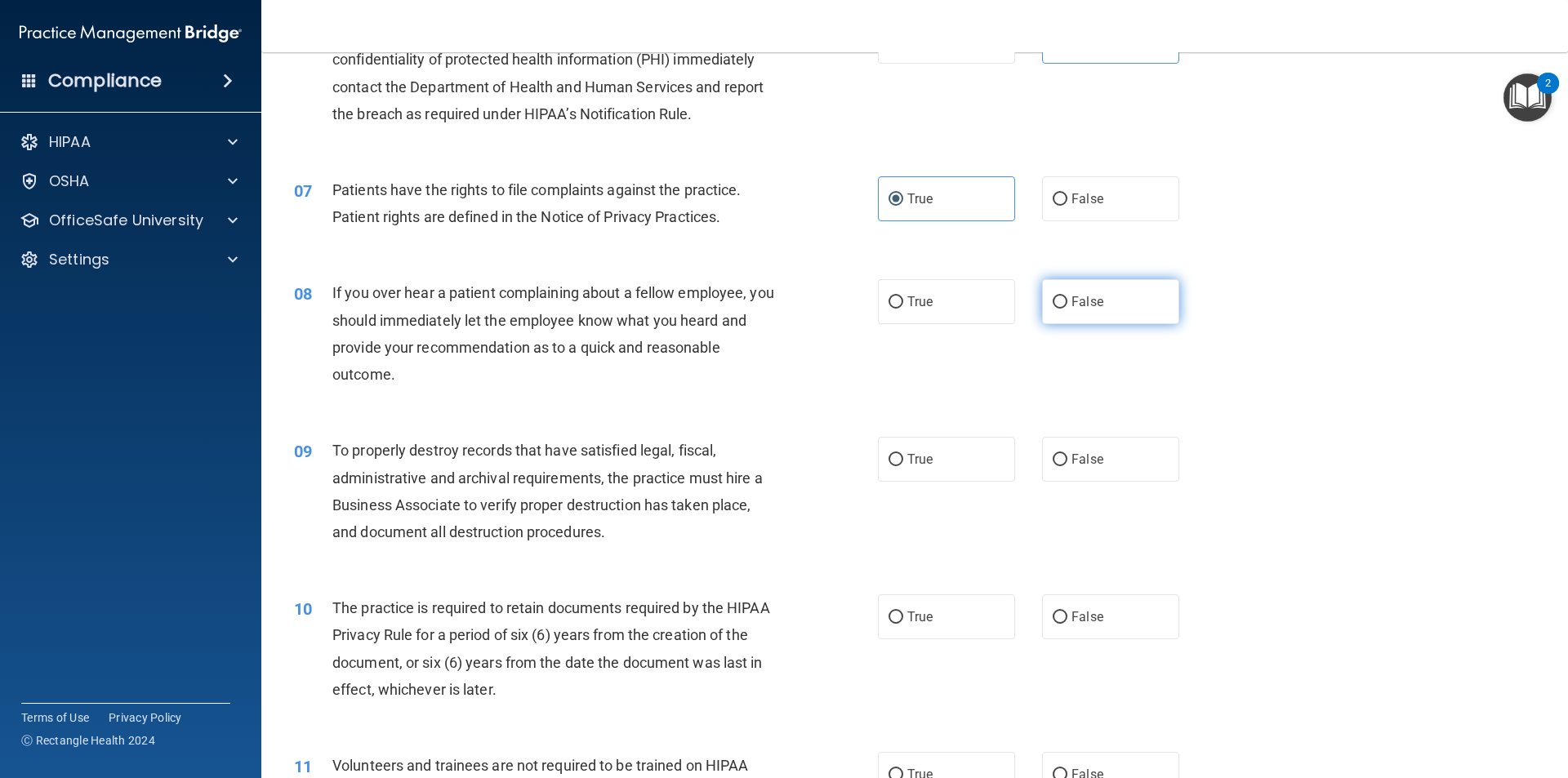
click at [1121, 306] on label "False" at bounding box center [1111, 301] width 137 height 45
click at [1068, 306] on input "False" at bounding box center [1060, 302] width 15 height 12
radio input "true"
click at [1065, 449] on label "False" at bounding box center [1111, 459] width 137 height 45
click at [1065, 454] on input "False" at bounding box center [1060, 460] width 15 height 12
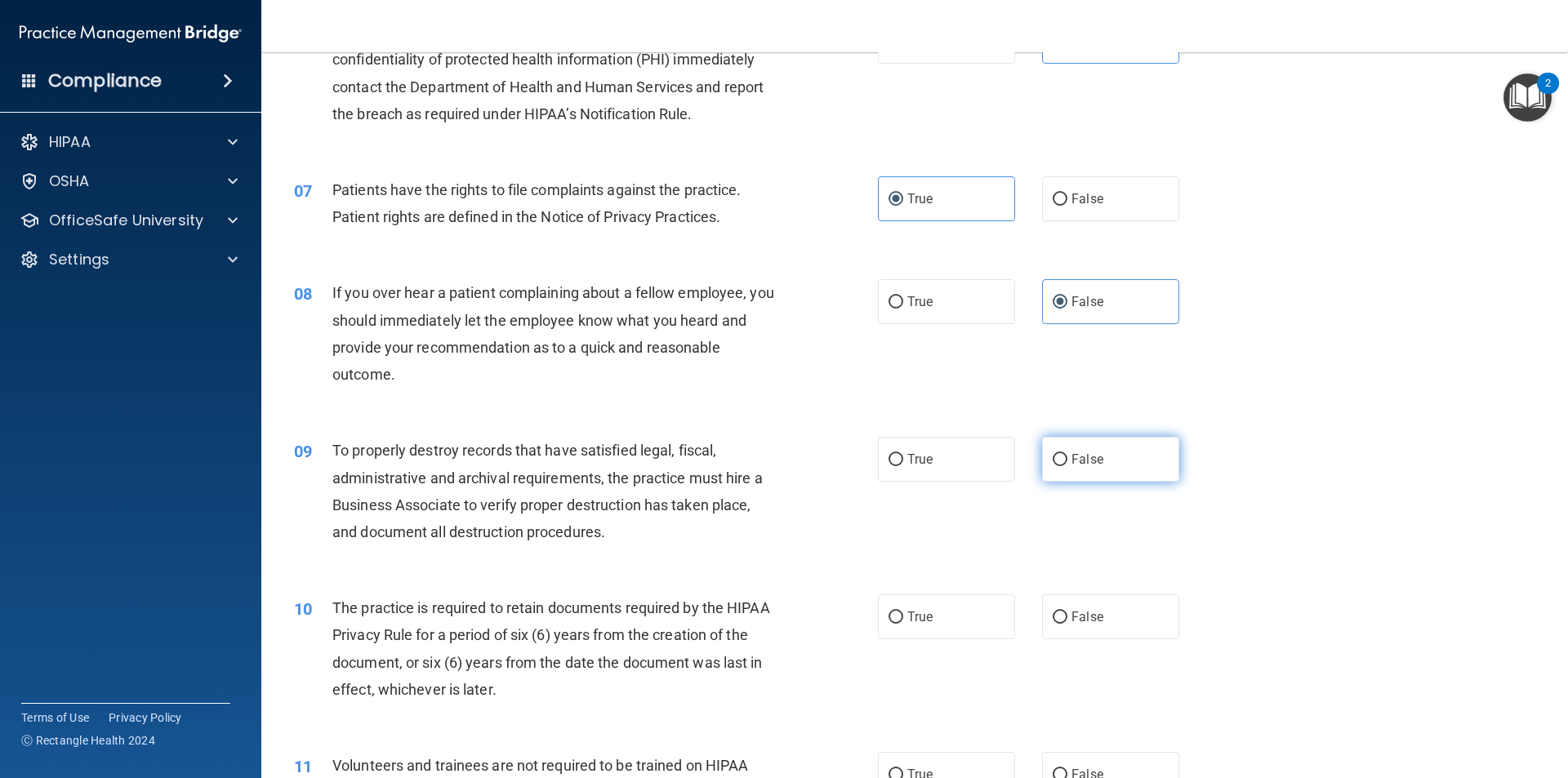
radio input "true"
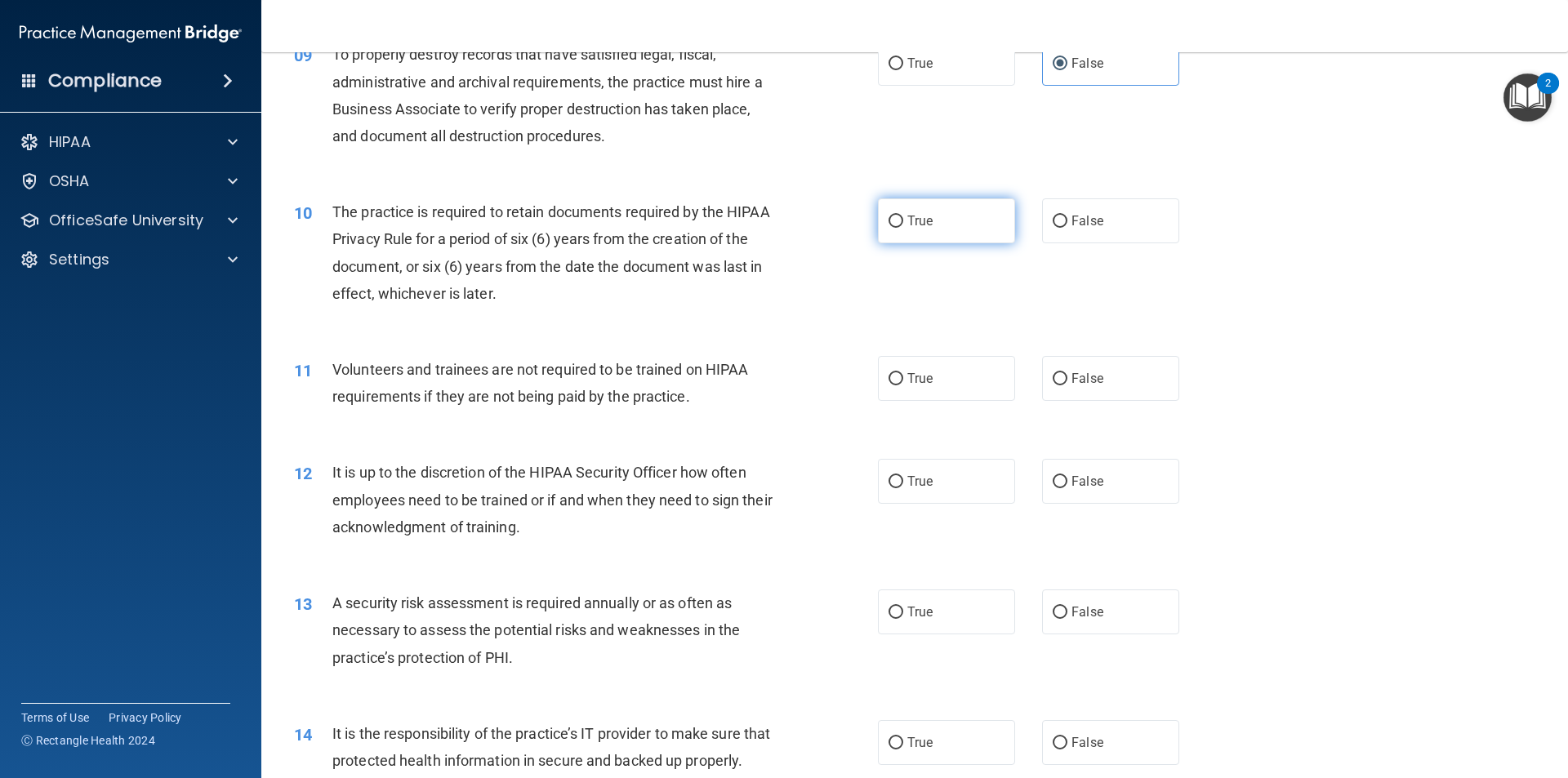
scroll to position [1225, 0]
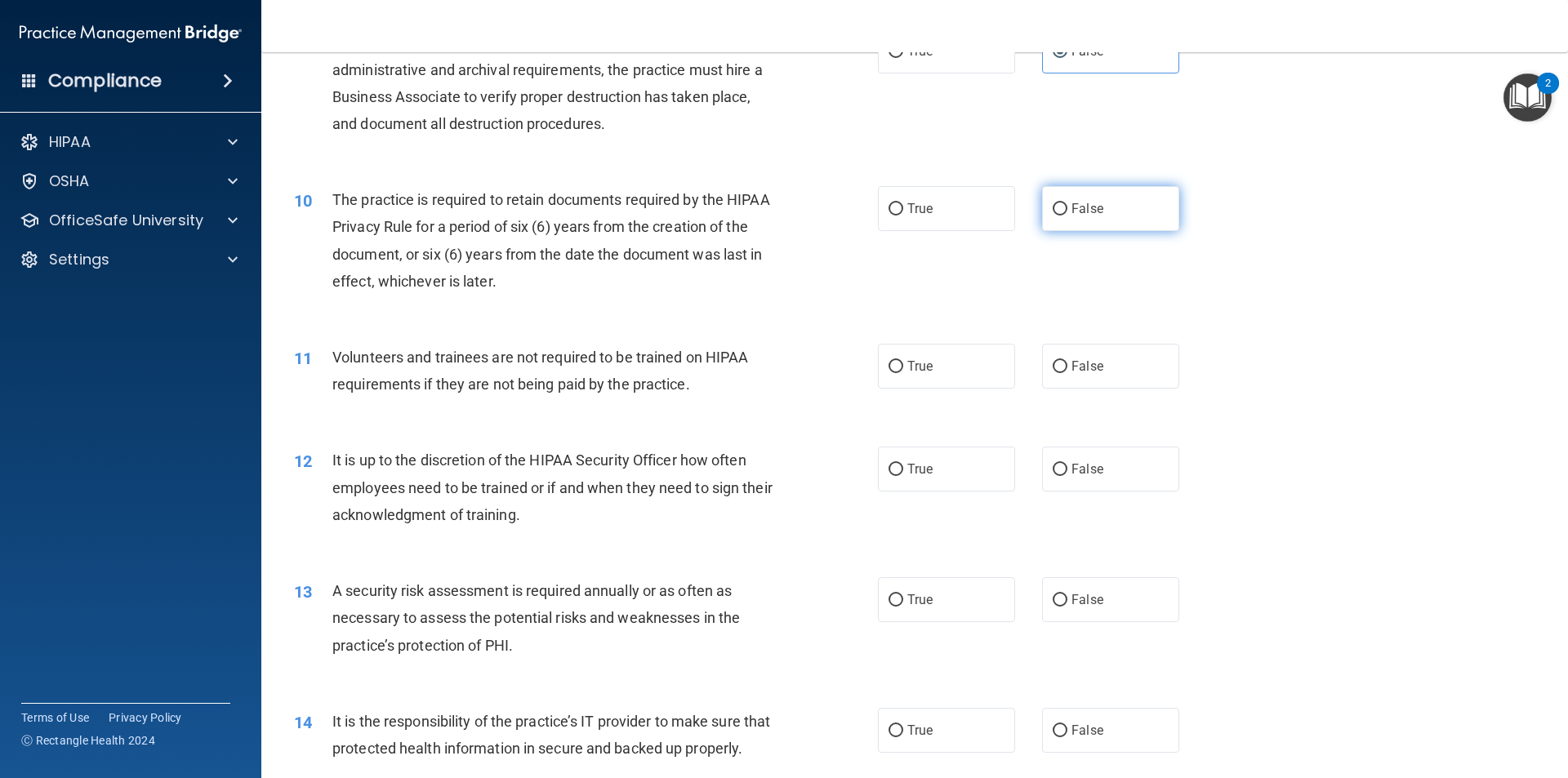
click at [1050, 194] on label "False" at bounding box center [1111, 209] width 137 height 45
click at [1053, 203] on input "False" at bounding box center [1060, 209] width 15 height 12
radio input "true"
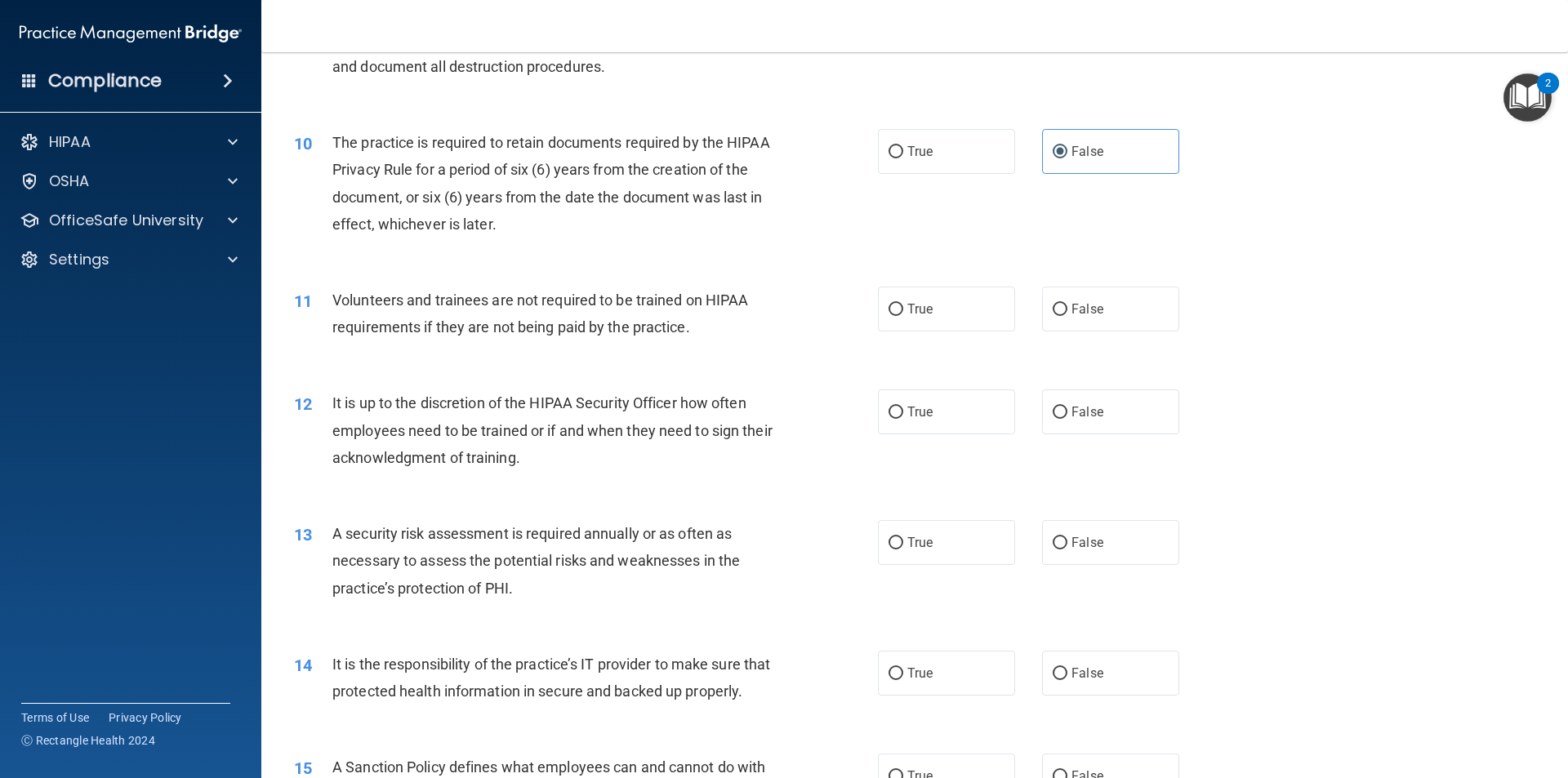
scroll to position [1307, 0]
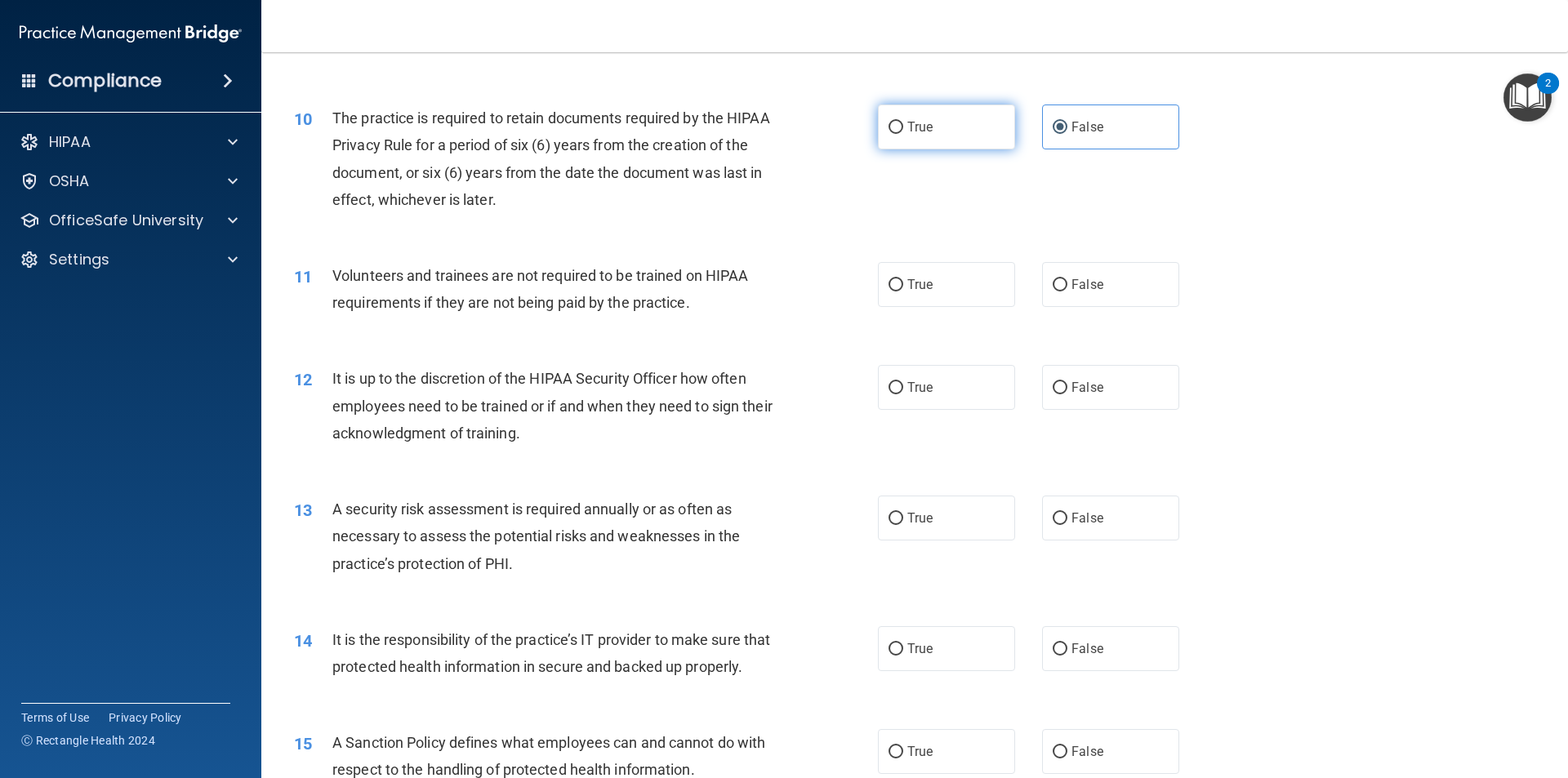
click at [935, 143] on label "True" at bounding box center [947, 127] width 137 height 45
click at [904, 134] on input "True" at bounding box center [896, 127] width 15 height 12
radio input "true"
radio input "false"
click at [1042, 281] on label "False" at bounding box center [1111, 285] width 137 height 45
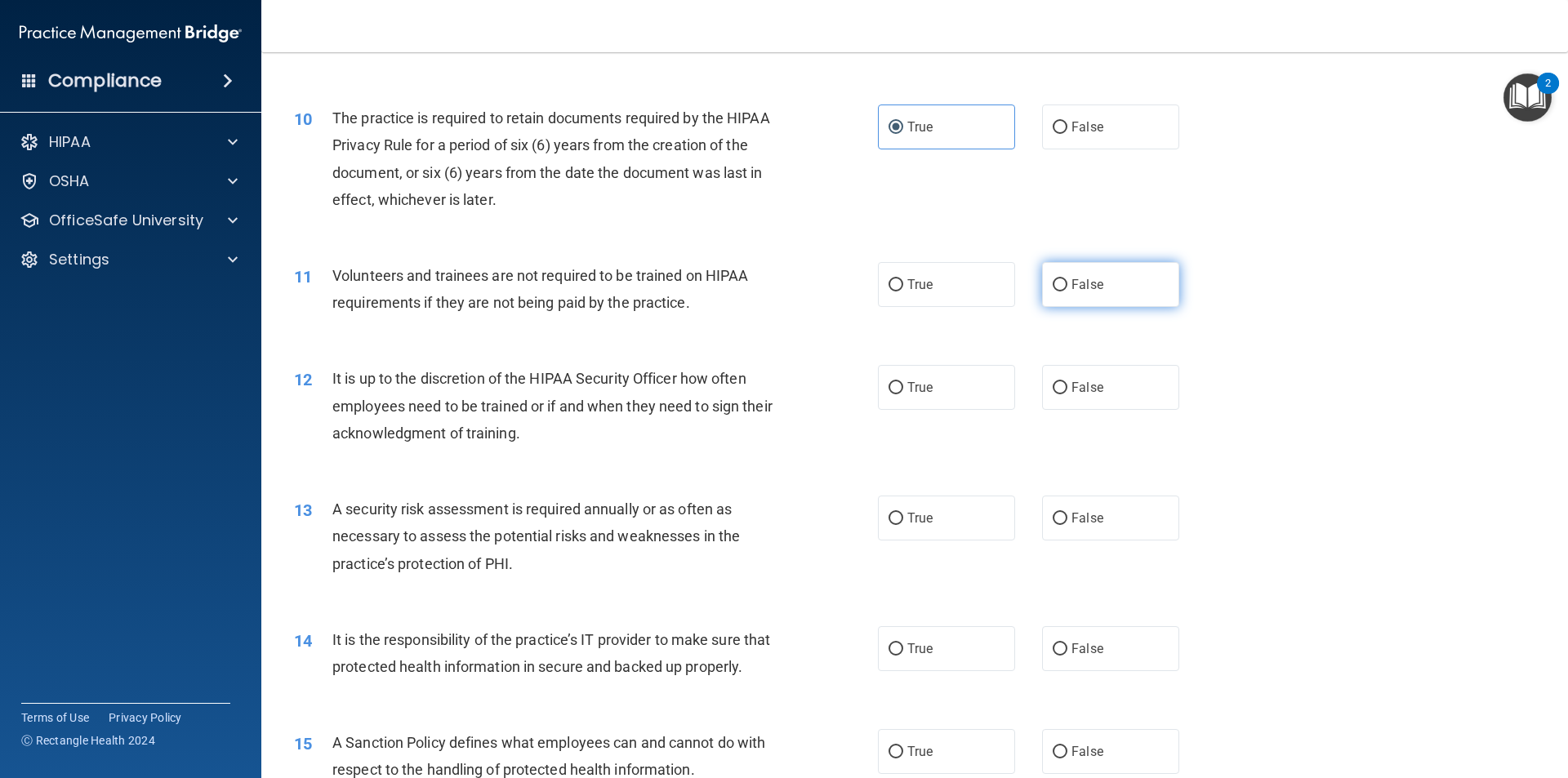
click at [1053, 281] on input "False" at bounding box center [1060, 285] width 15 height 12
radio input "true"
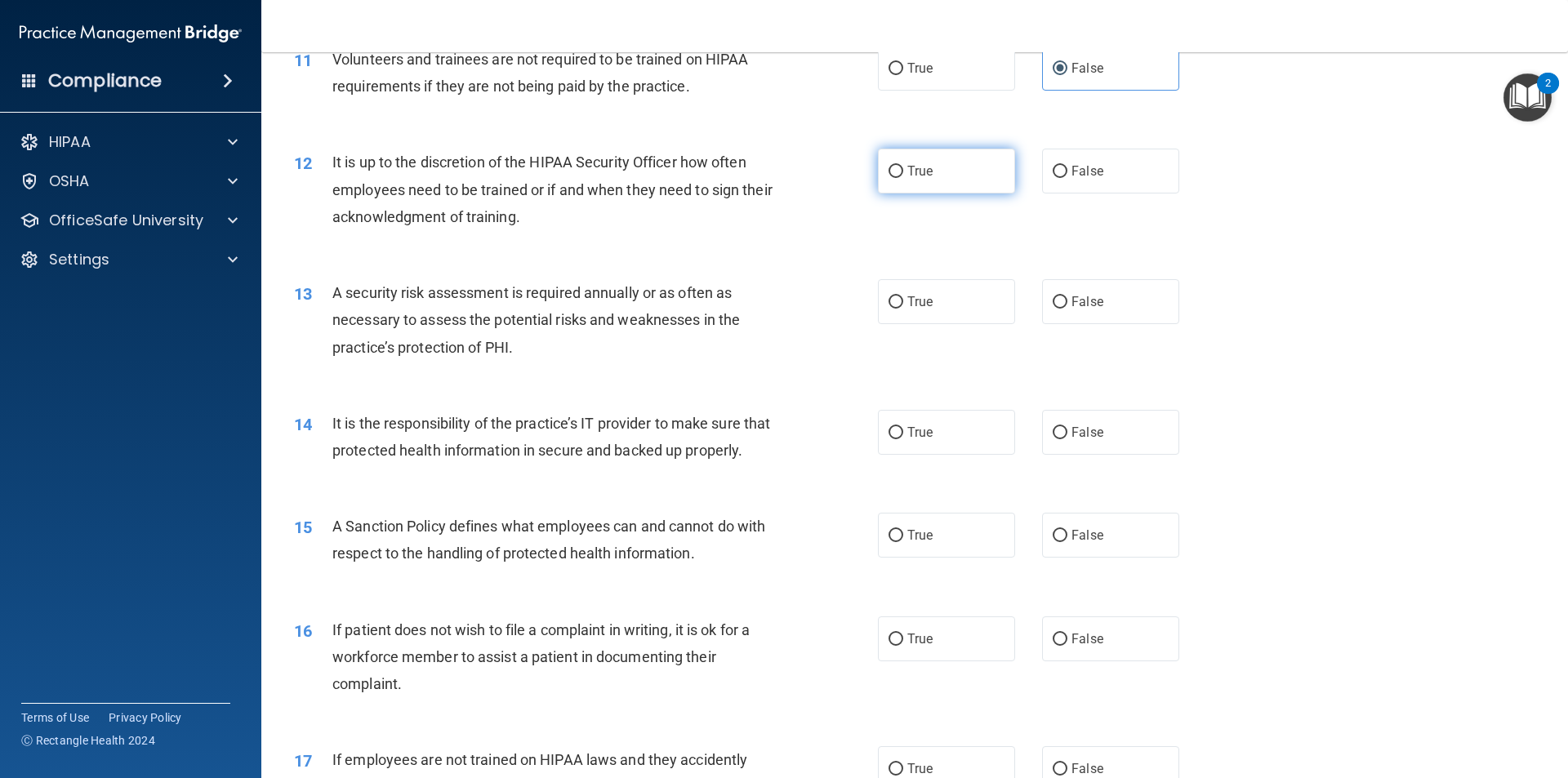
scroll to position [1551, 0]
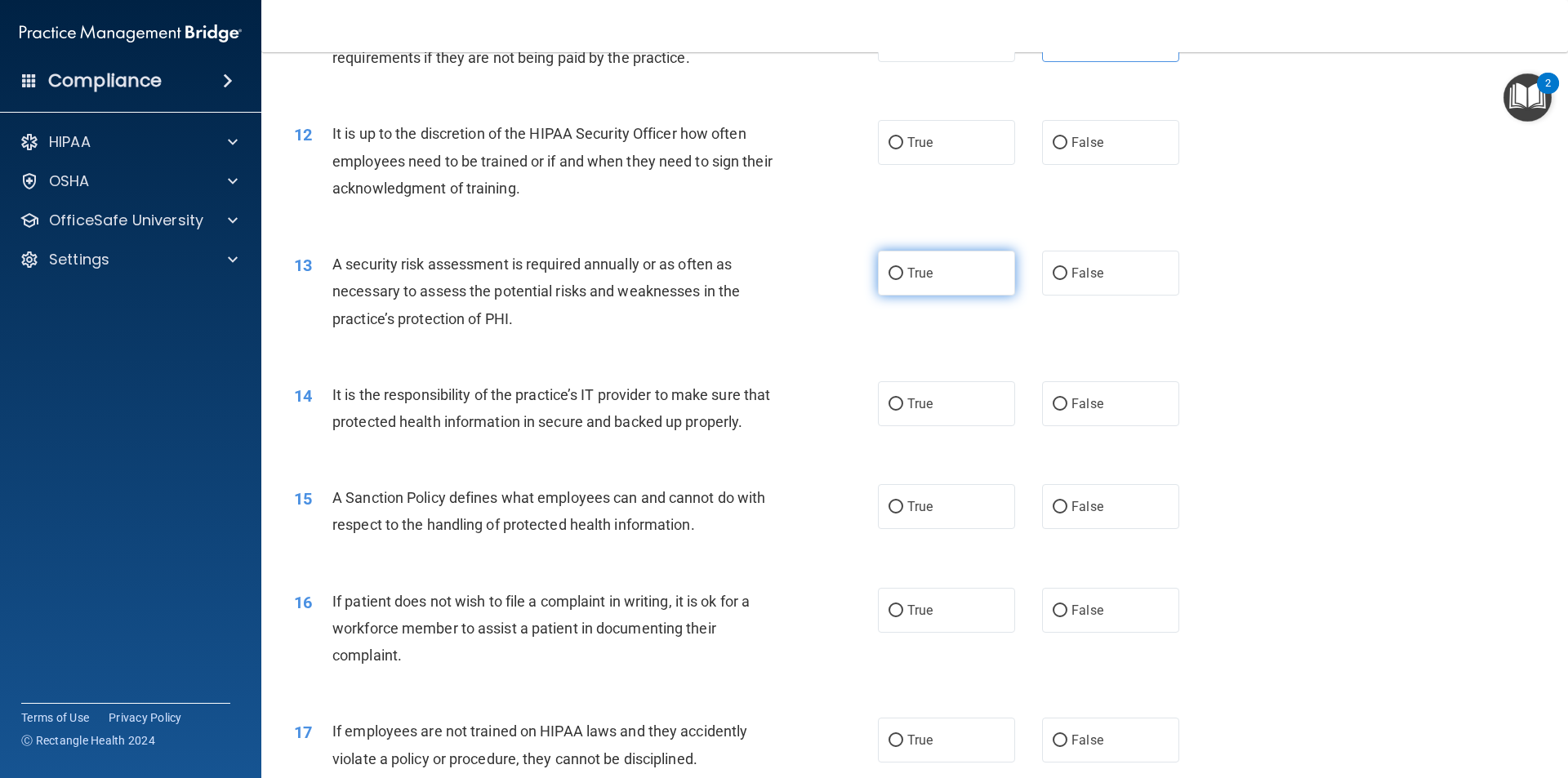
click at [947, 267] on label "True" at bounding box center [947, 273] width 137 height 45
click at [904, 268] on input "True" at bounding box center [896, 274] width 15 height 12
radio input "true"
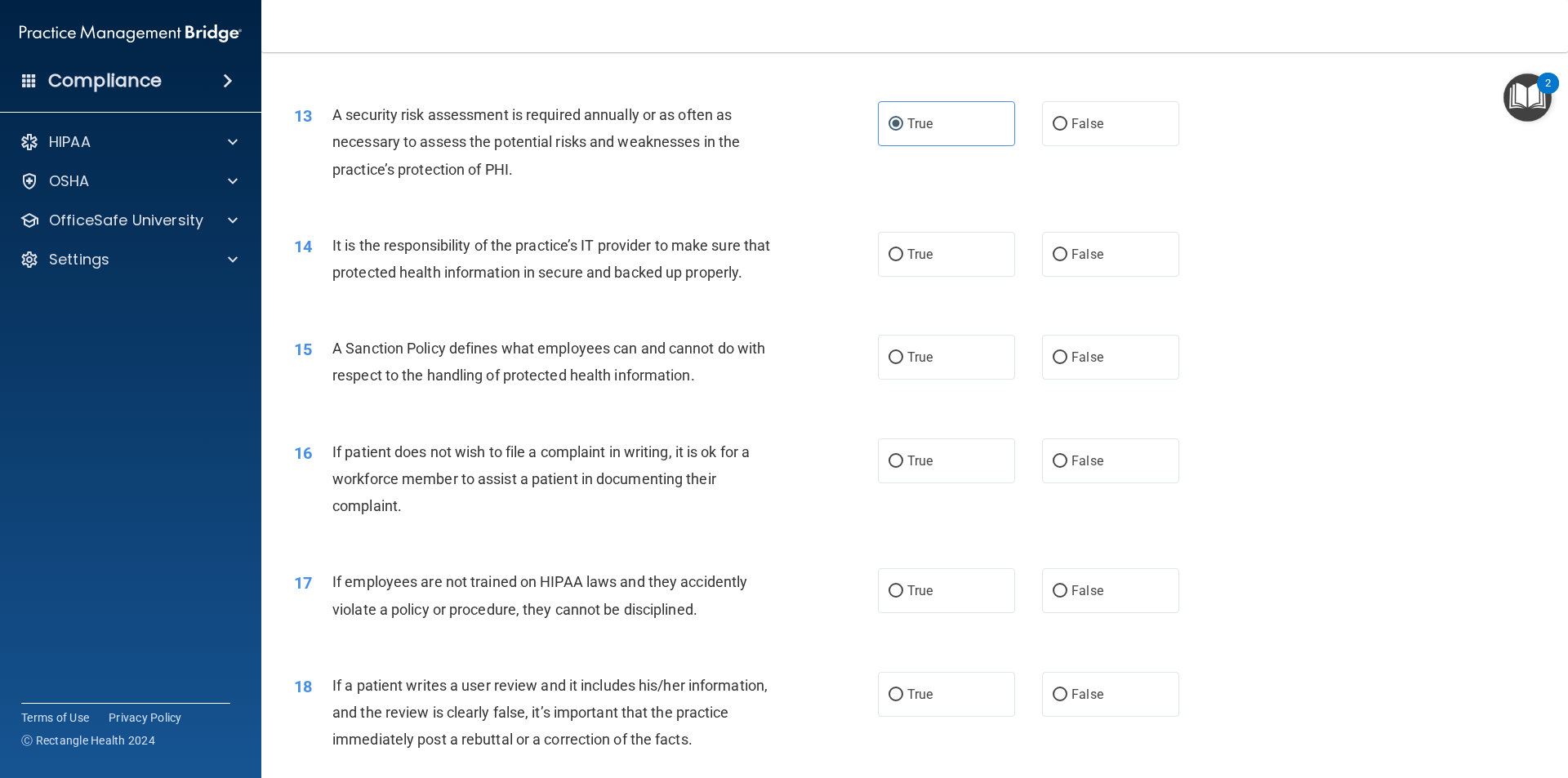
scroll to position [1714, 0]
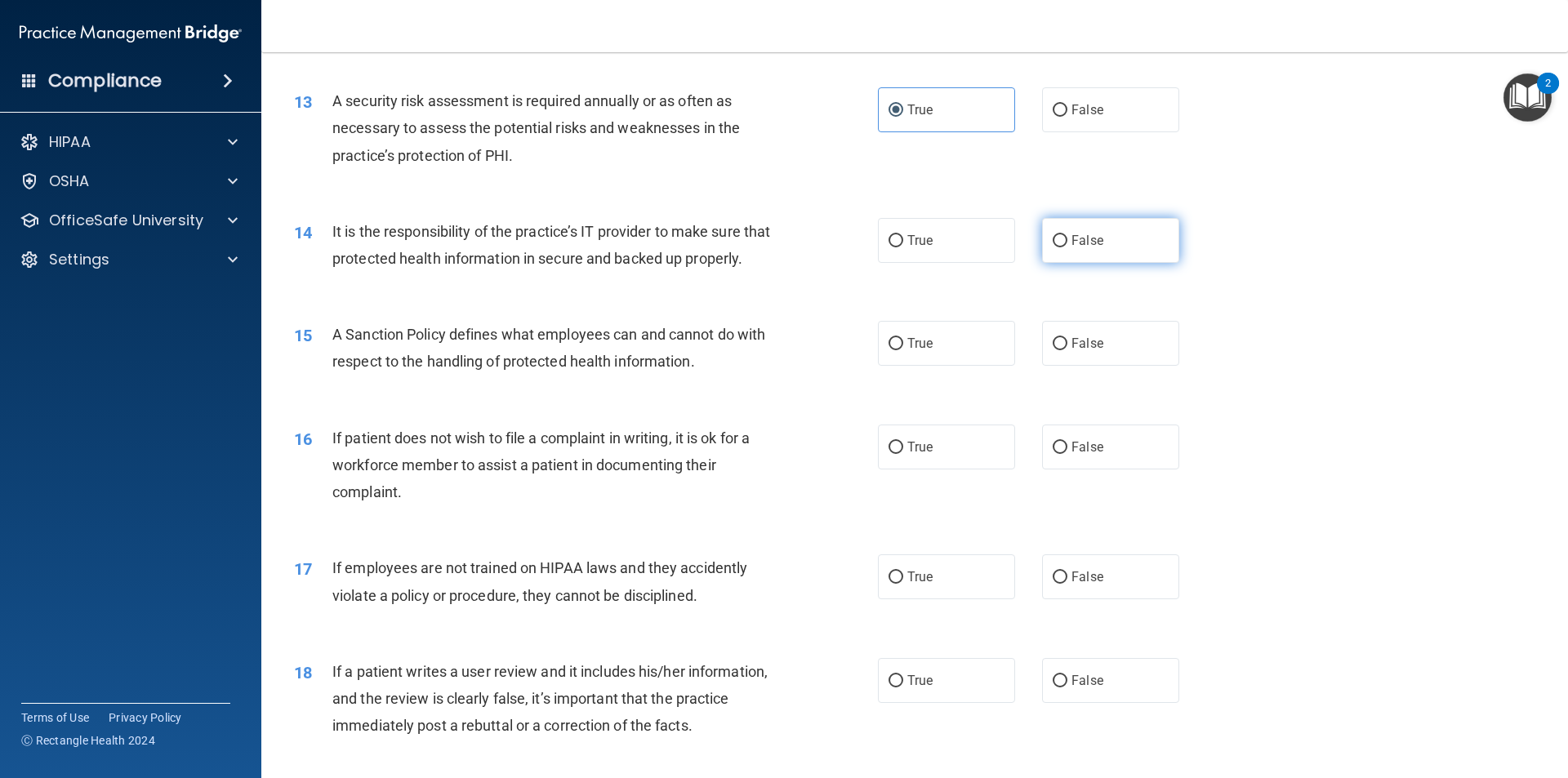
click at [1107, 233] on label "False" at bounding box center [1111, 240] width 137 height 45
click at [1068, 235] on input "False" at bounding box center [1060, 241] width 15 height 12
radio input "true"
click at [1089, 361] on label "False" at bounding box center [1111, 343] width 137 height 45
click at [1068, 351] on input "False" at bounding box center [1060, 344] width 15 height 12
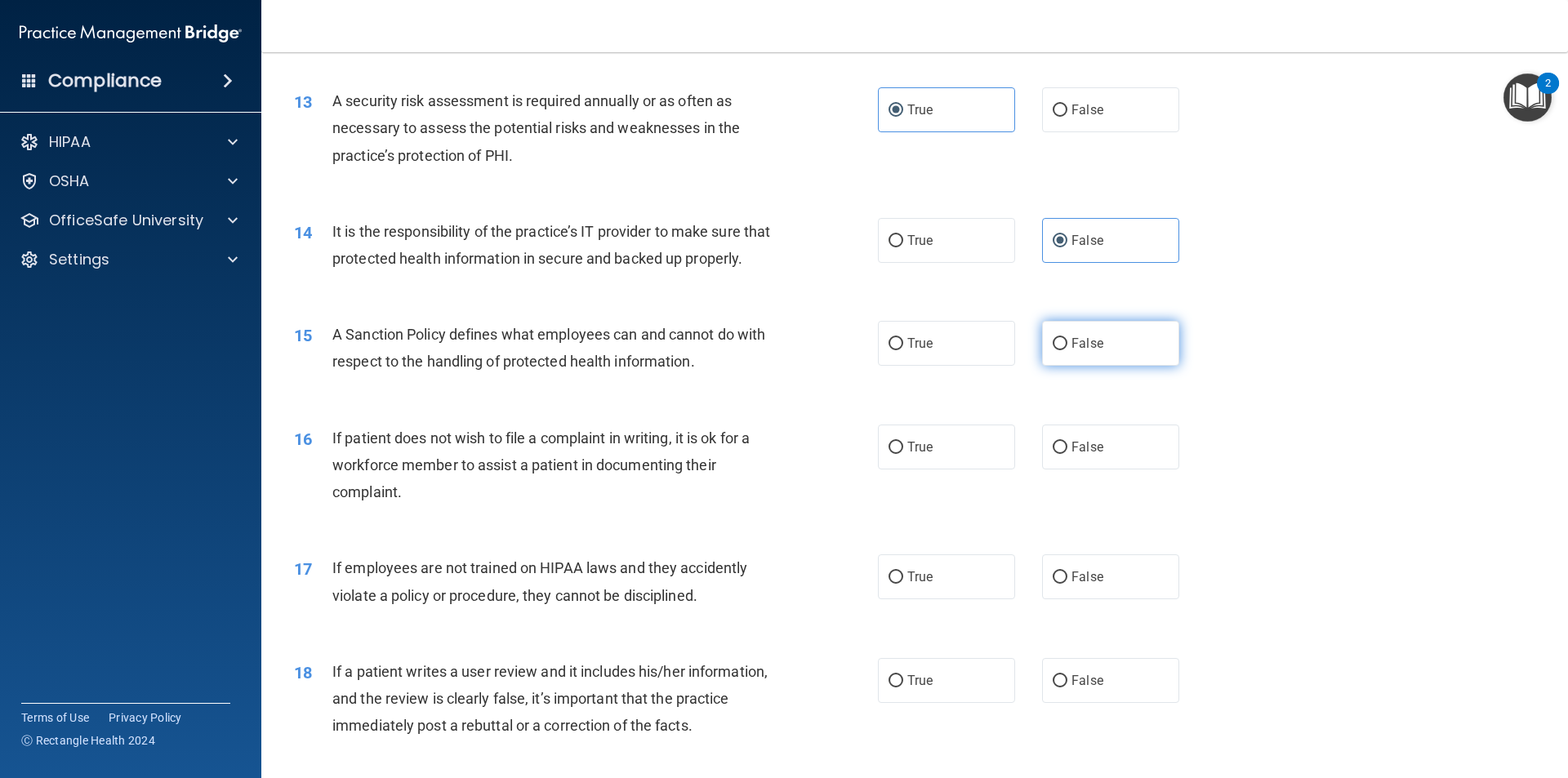
radio input "true"
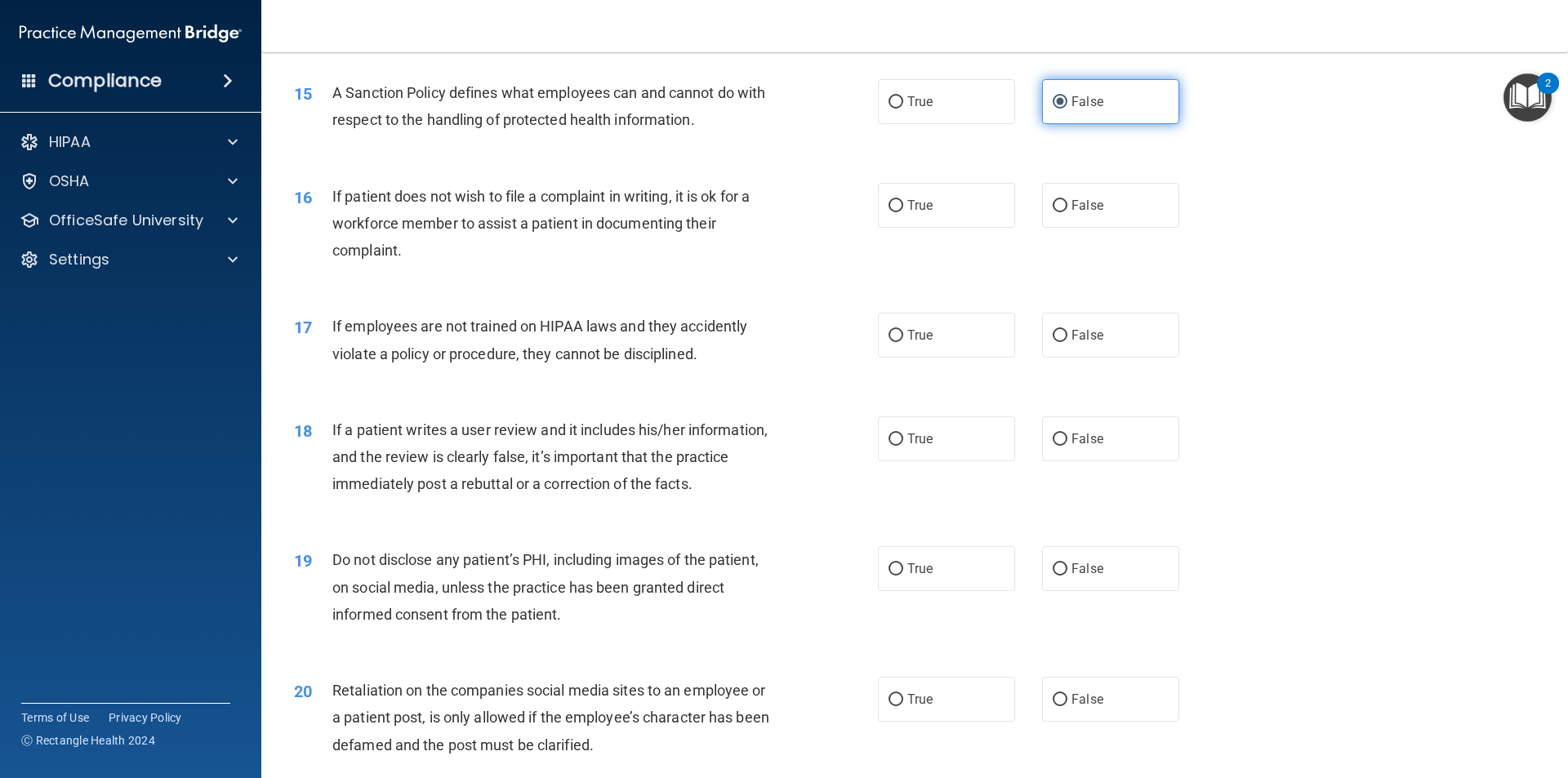
scroll to position [1959, 0]
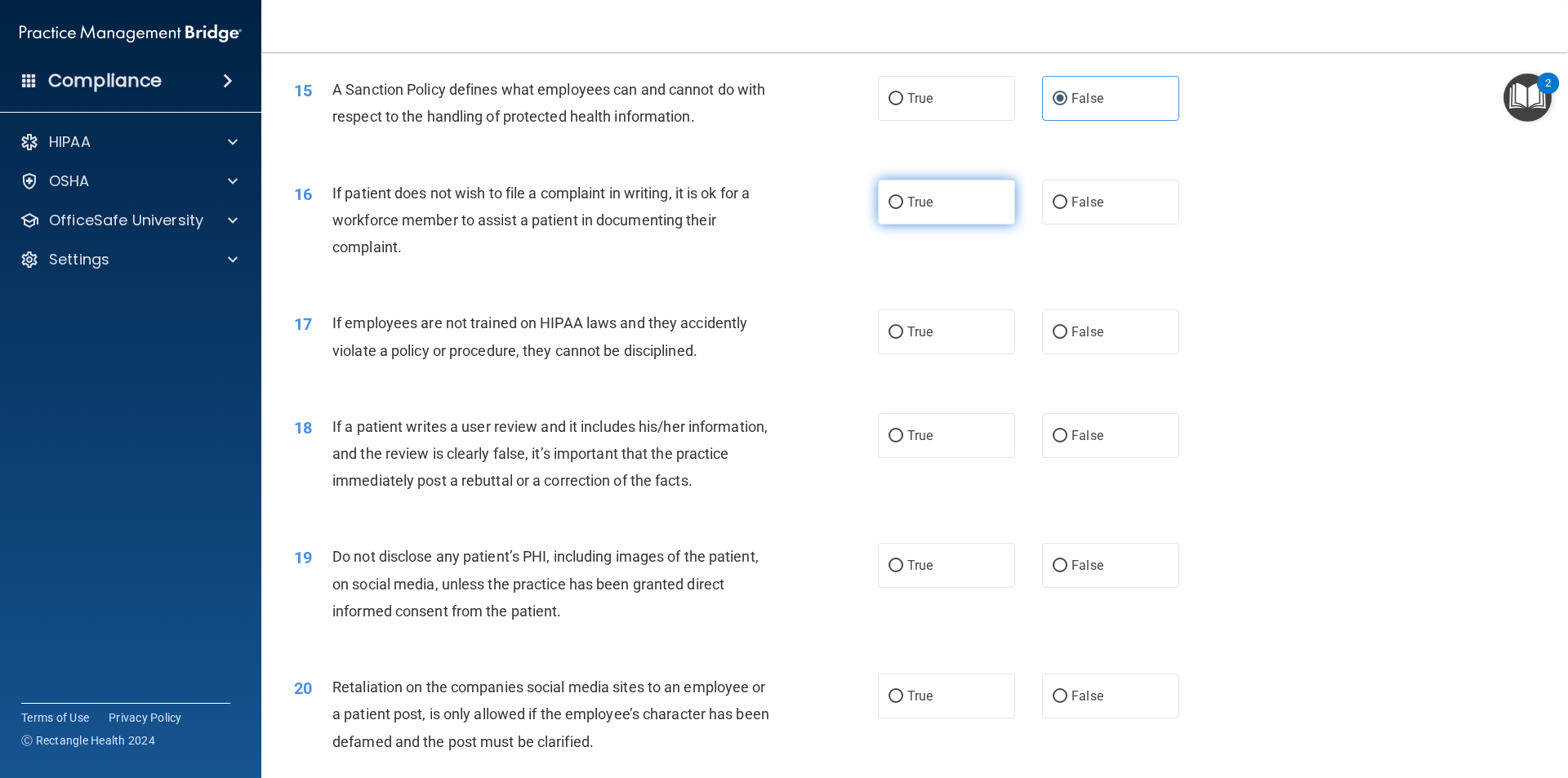
click at [930, 224] on label "True" at bounding box center [947, 202] width 137 height 45
click at [904, 209] on input "True" at bounding box center [896, 203] width 15 height 12
radio input "true"
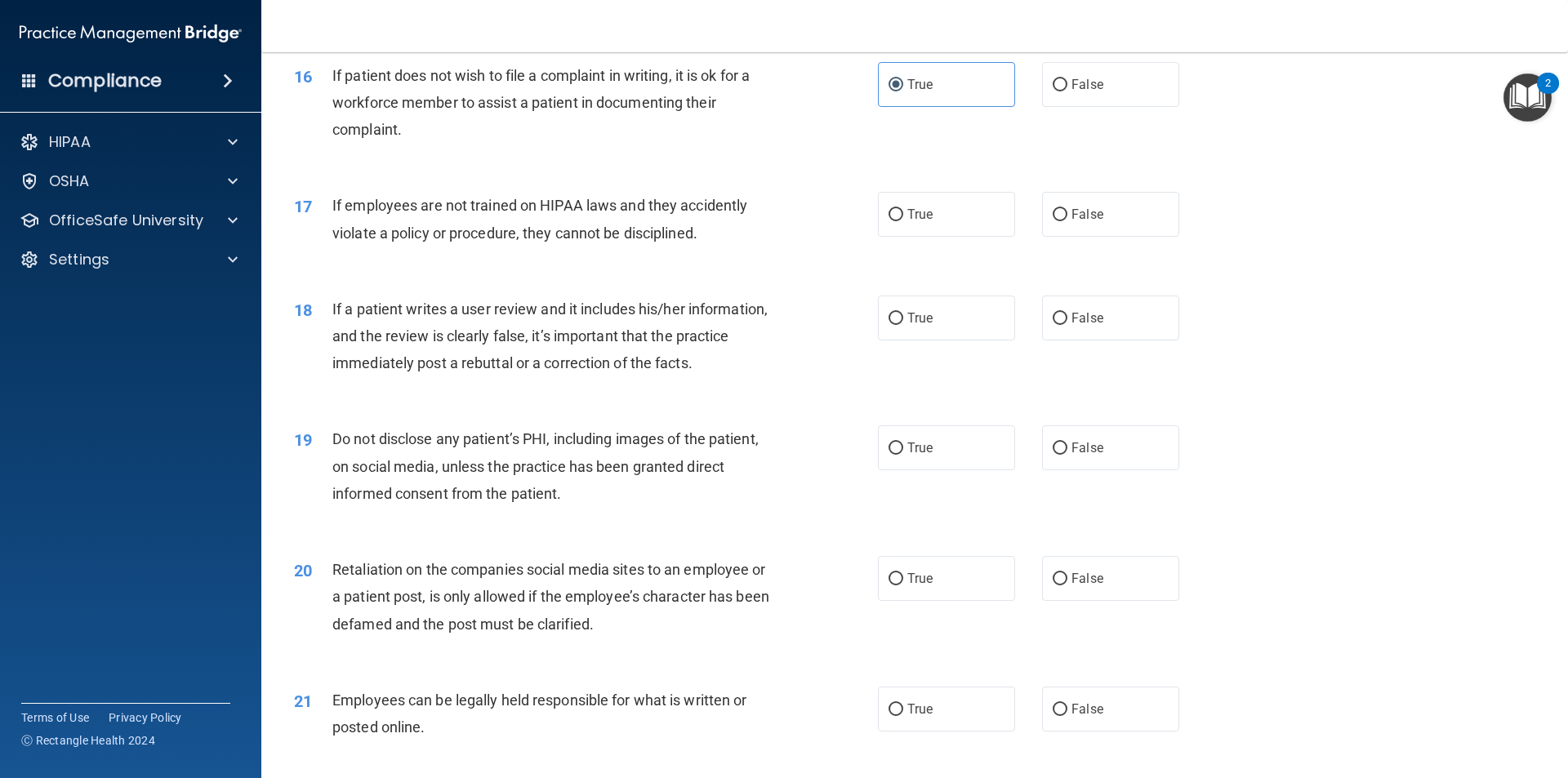
scroll to position [2123, 0]
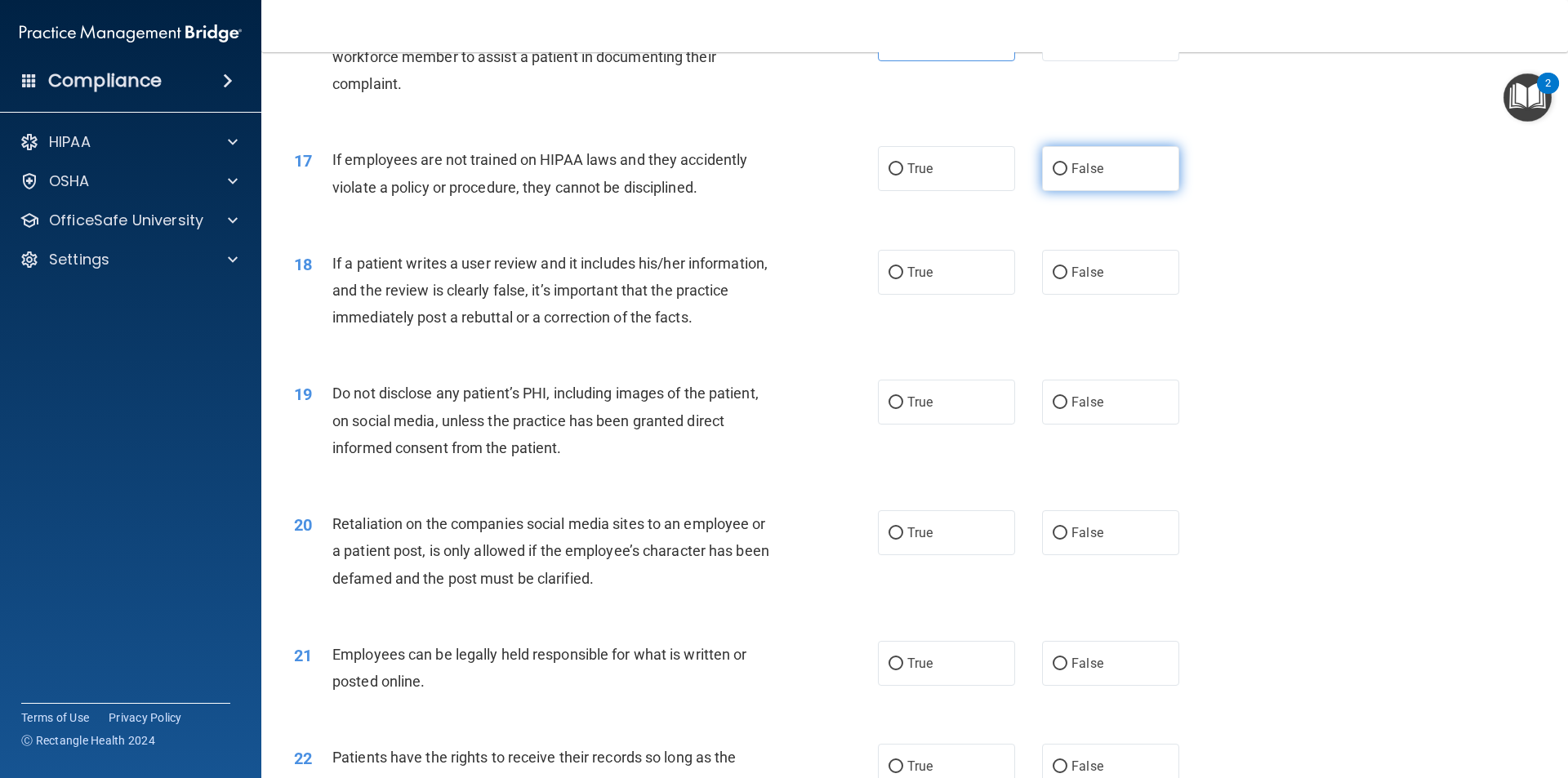
click at [1053, 176] on input "False" at bounding box center [1060, 169] width 15 height 12
radio input "true"
click at [1079, 280] on span "False" at bounding box center [1087, 272] width 32 height 16
click at [1068, 279] on input "False" at bounding box center [1060, 273] width 15 height 12
radio input "true"
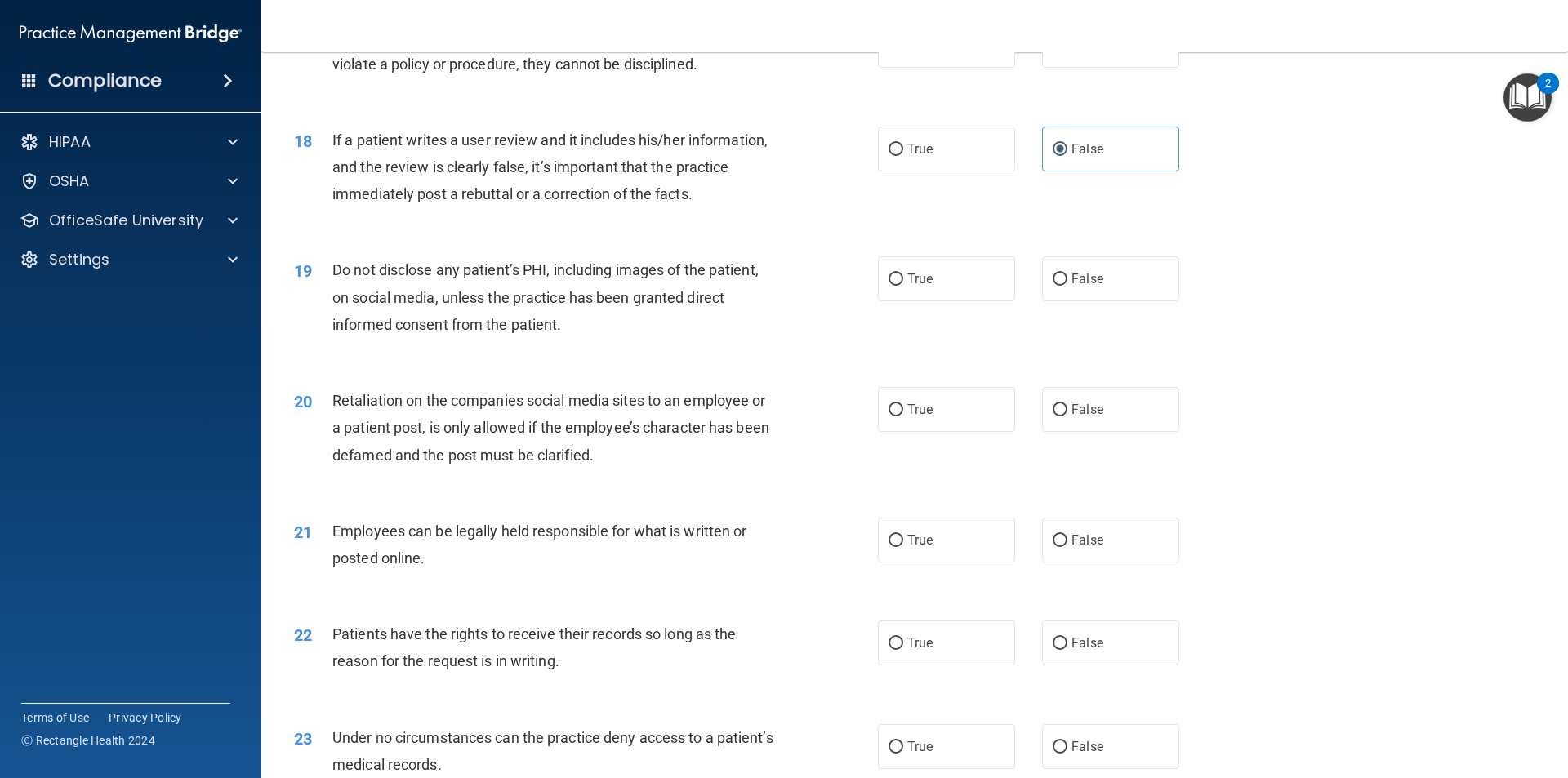
scroll to position [2286, 0]
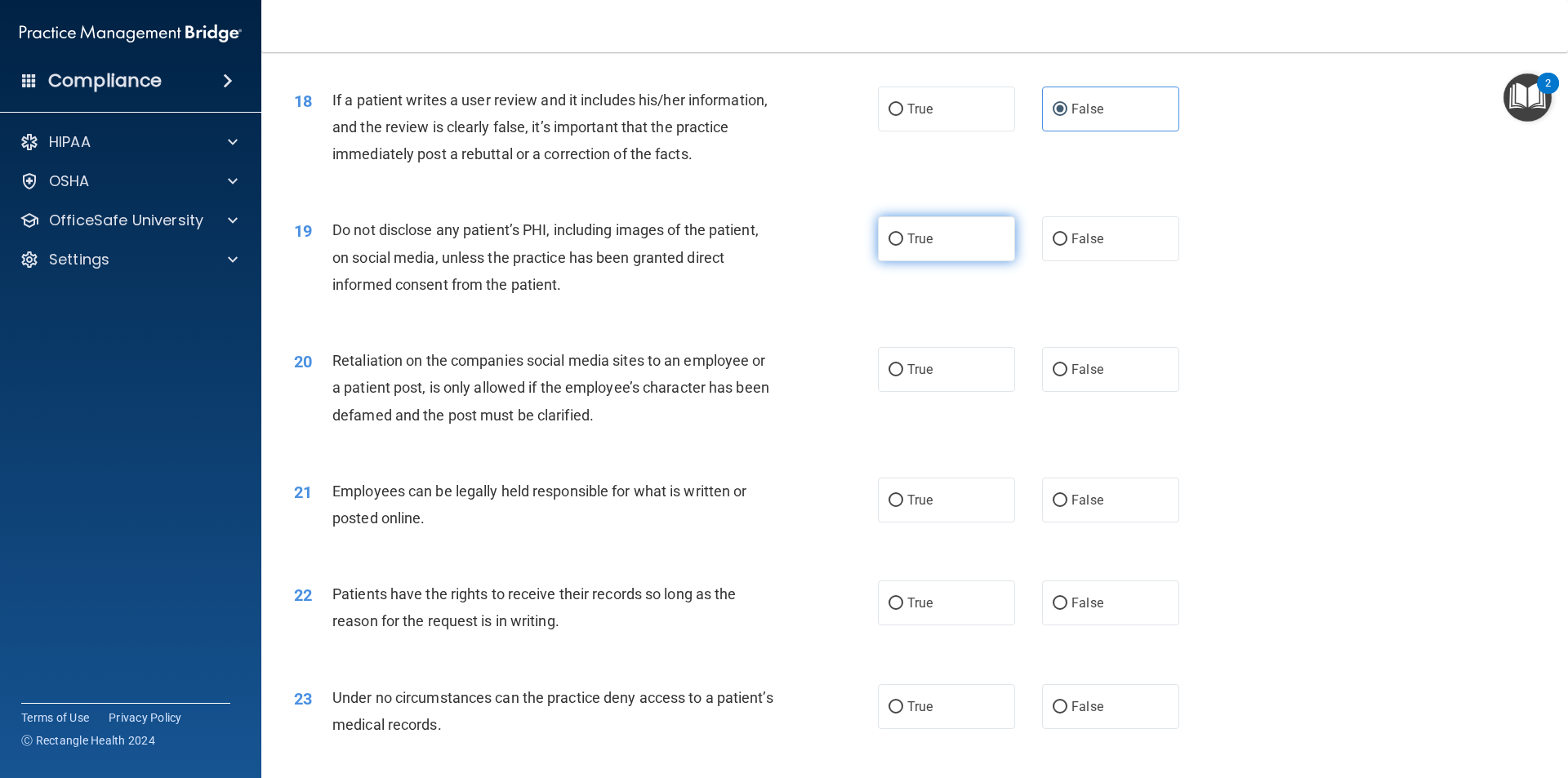
click at [919, 262] on label "True" at bounding box center [947, 238] width 137 height 45
click at [904, 246] on input "True" at bounding box center [896, 239] width 15 height 12
radio input "true"
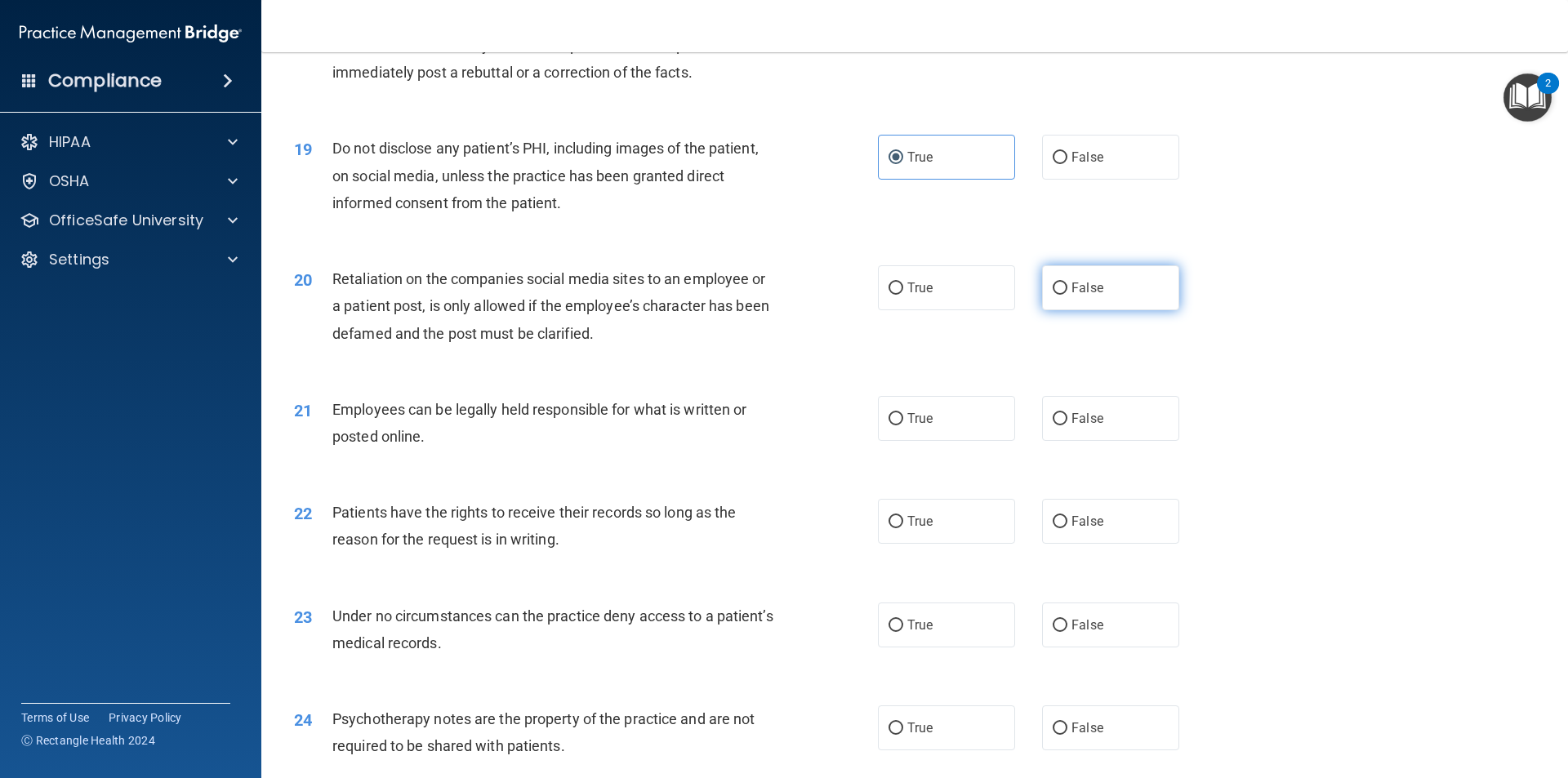
click at [1117, 310] on label "False" at bounding box center [1111, 288] width 137 height 45
click at [1068, 295] on input "False" at bounding box center [1060, 288] width 15 height 12
radio input "true"
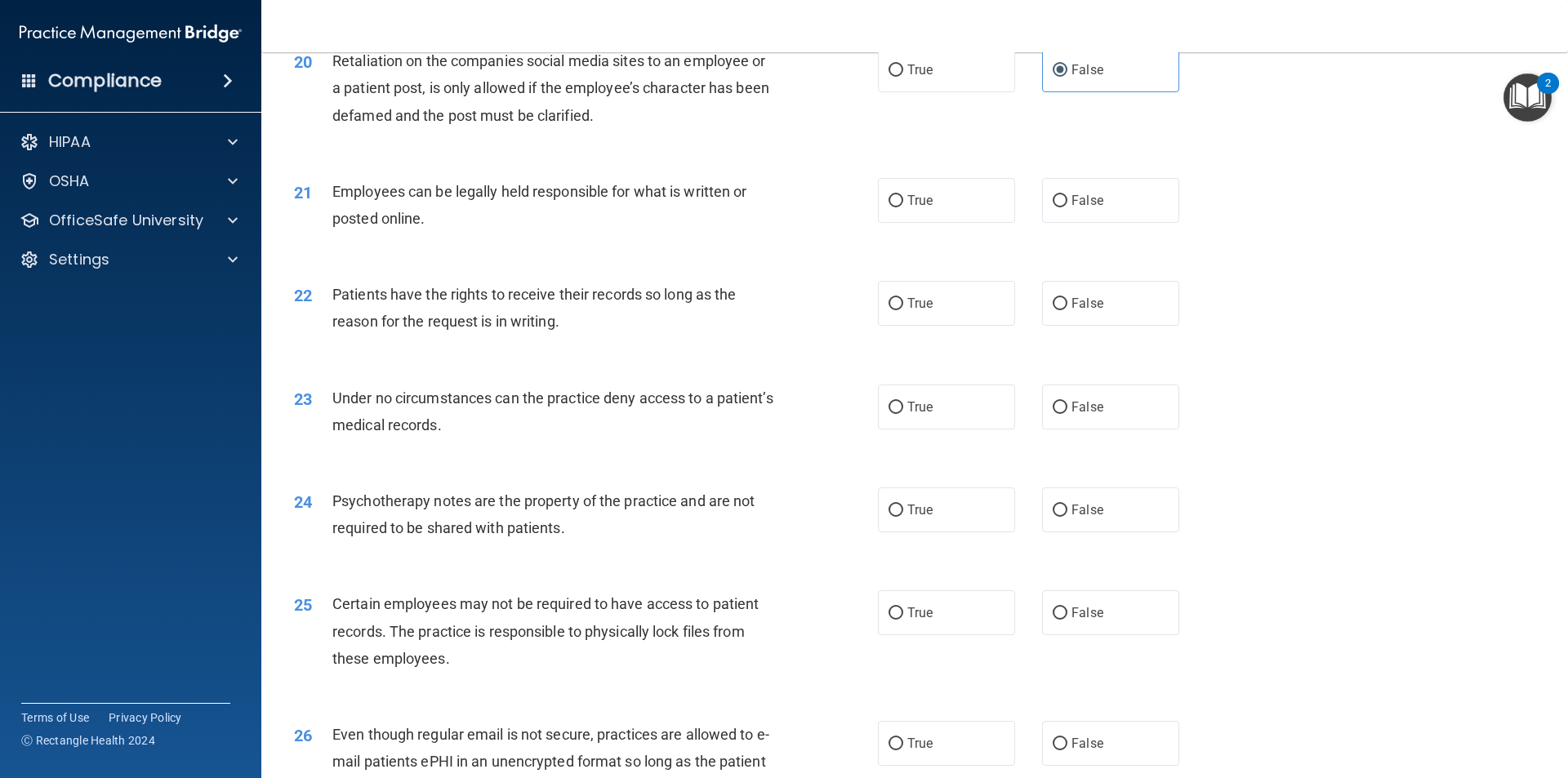
scroll to position [2613, 0]
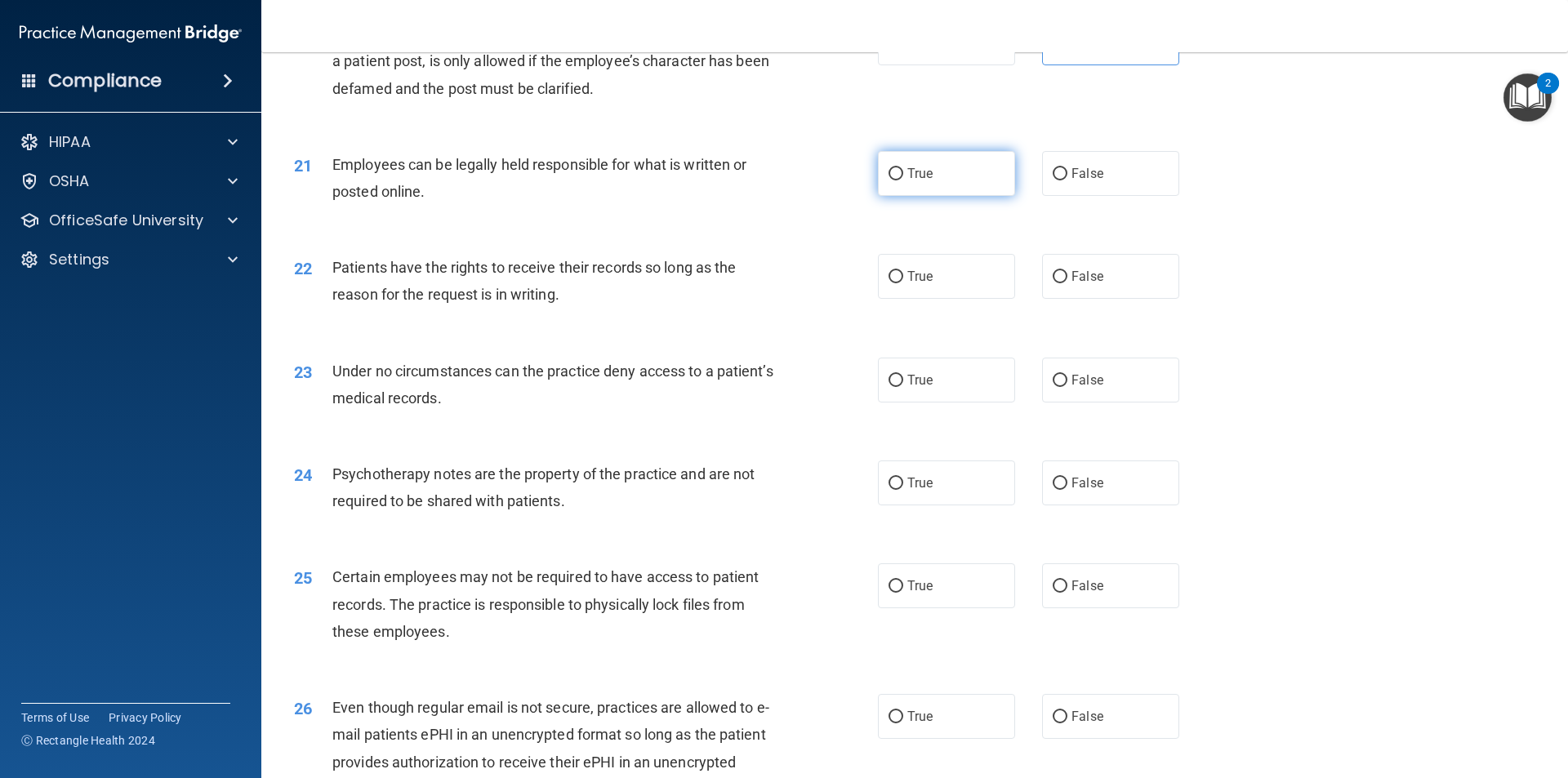
click at [928, 196] on label "True" at bounding box center [947, 173] width 137 height 45
click at [904, 181] on input "True" at bounding box center [896, 174] width 15 height 12
radio input "true"
click at [1099, 403] on label "False" at bounding box center [1111, 380] width 137 height 45
click at [1068, 387] on input "False" at bounding box center [1060, 380] width 15 height 12
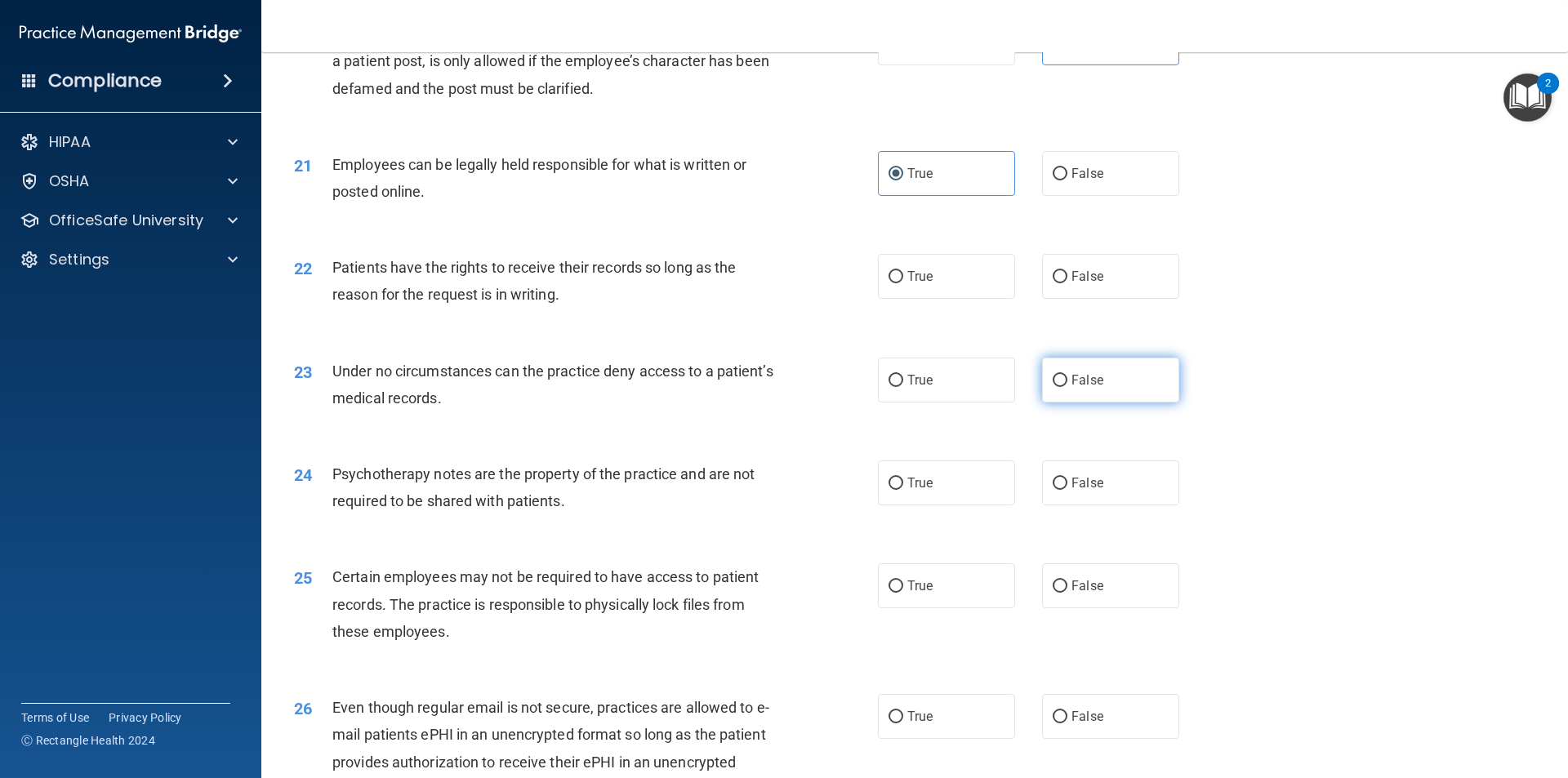
radio input "true"
click at [1052, 299] on label "False" at bounding box center [1111, 276] width 137 height 45
click at [1053, 283] on input "False" at bounding box center [1060, 277] width 15 height 12
radio input "true"
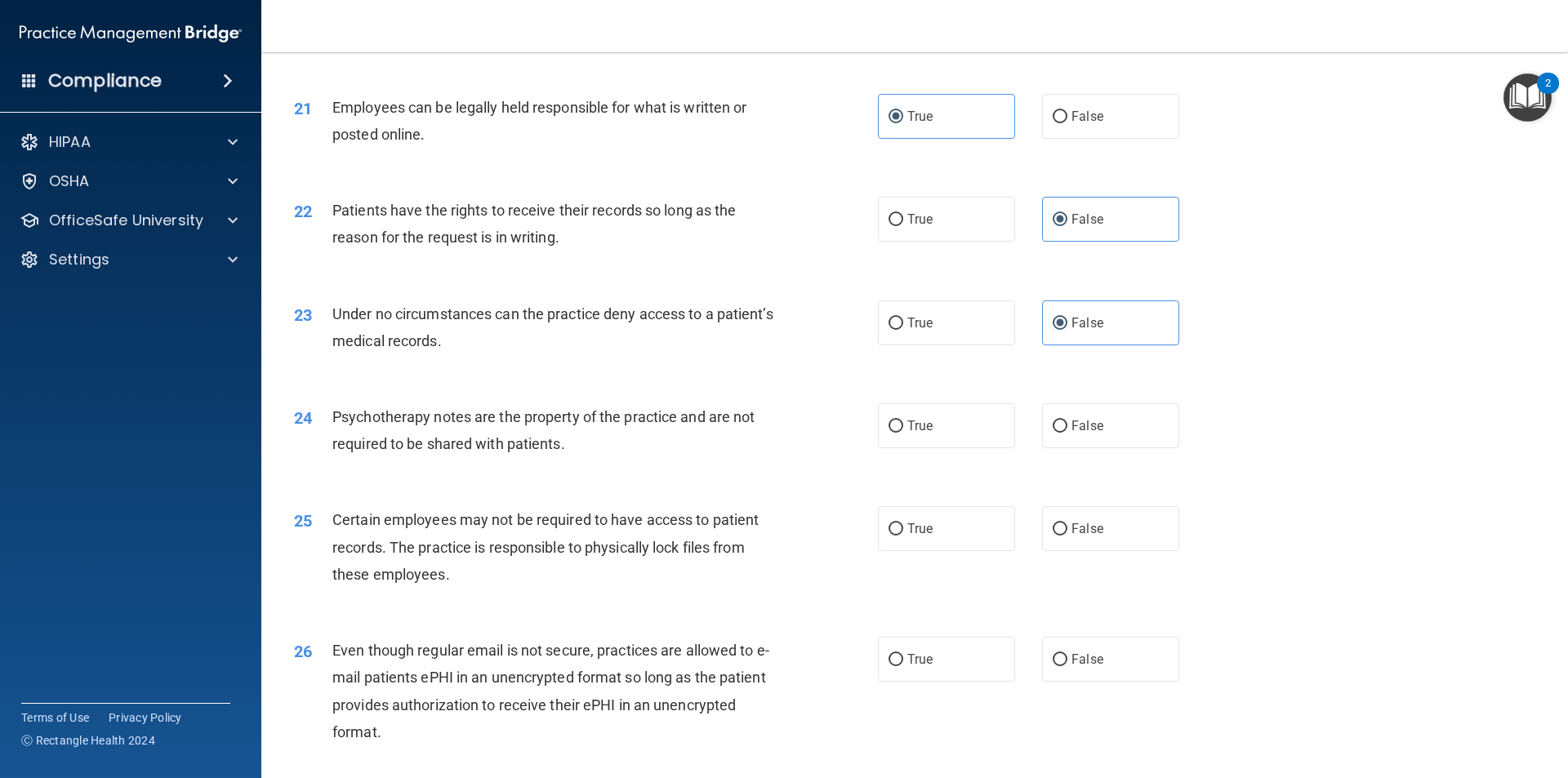
scroll to position [2776, 0]
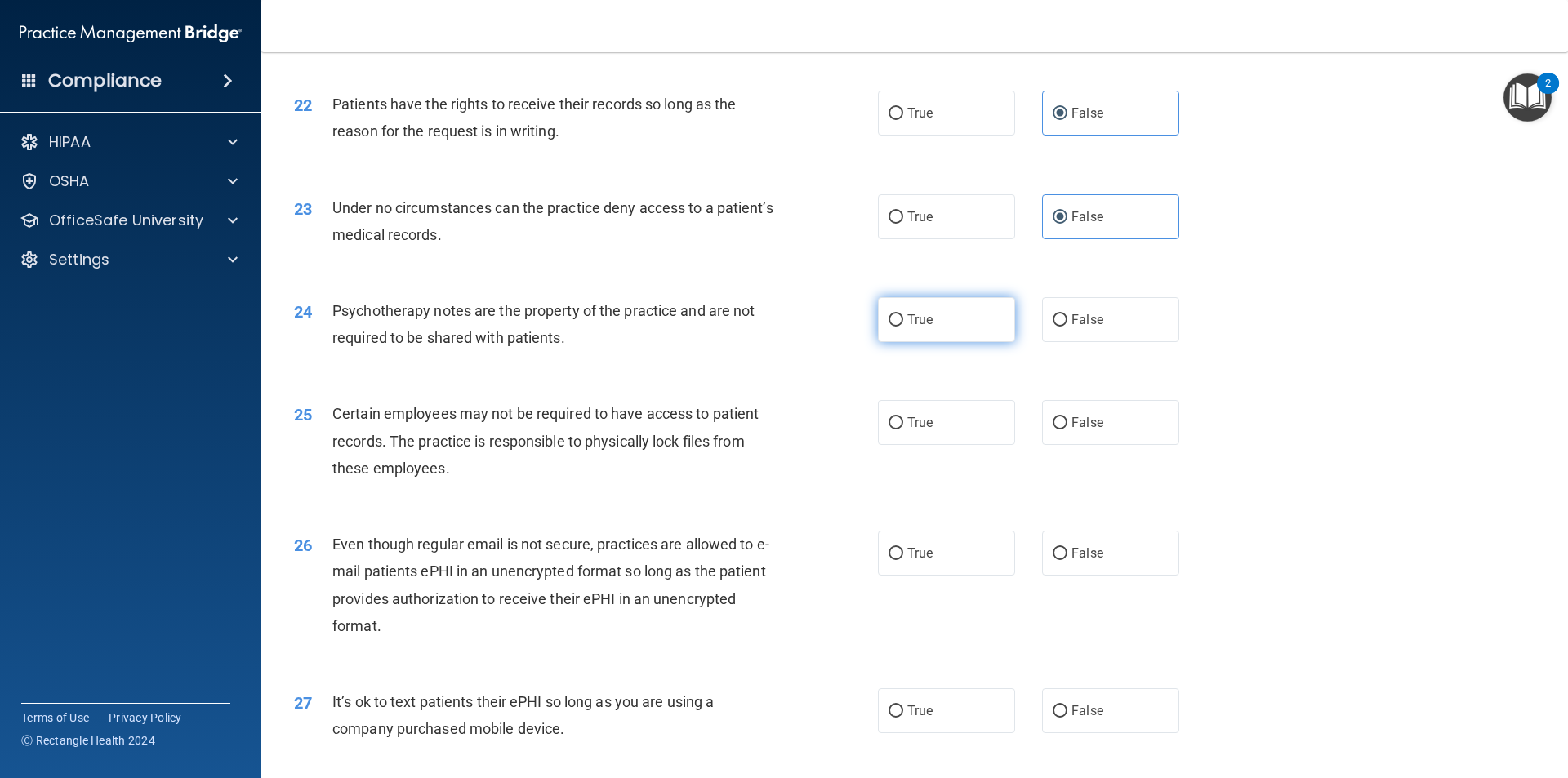
click at [951, 342] on label "True" at bounding box center [947, 319] width 137 height 45
click at [904, 327] on input "True" at bounding box center [896, 320] width 15 height 12
radio input "true"
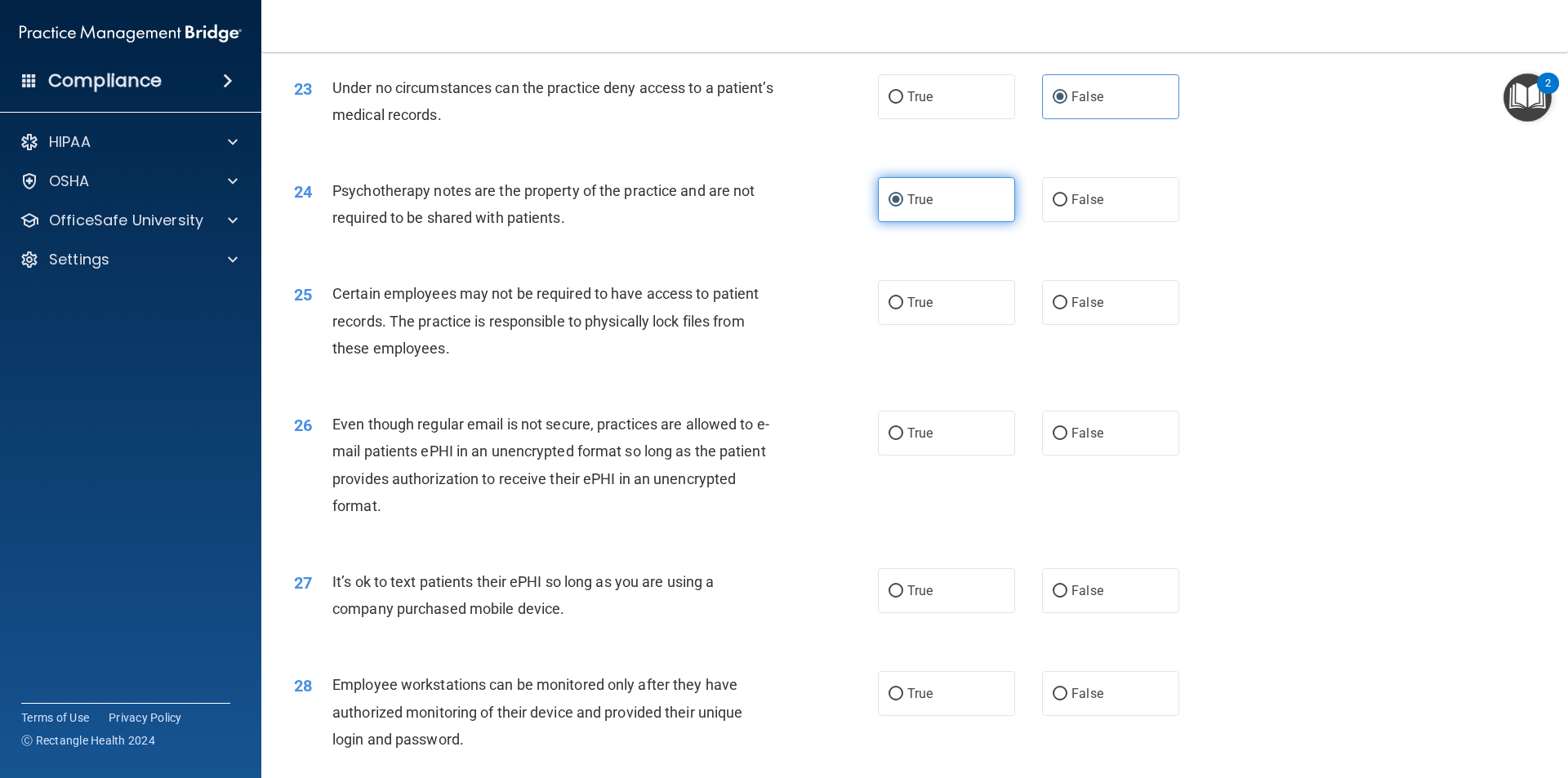
scroll to position [2940, 0]
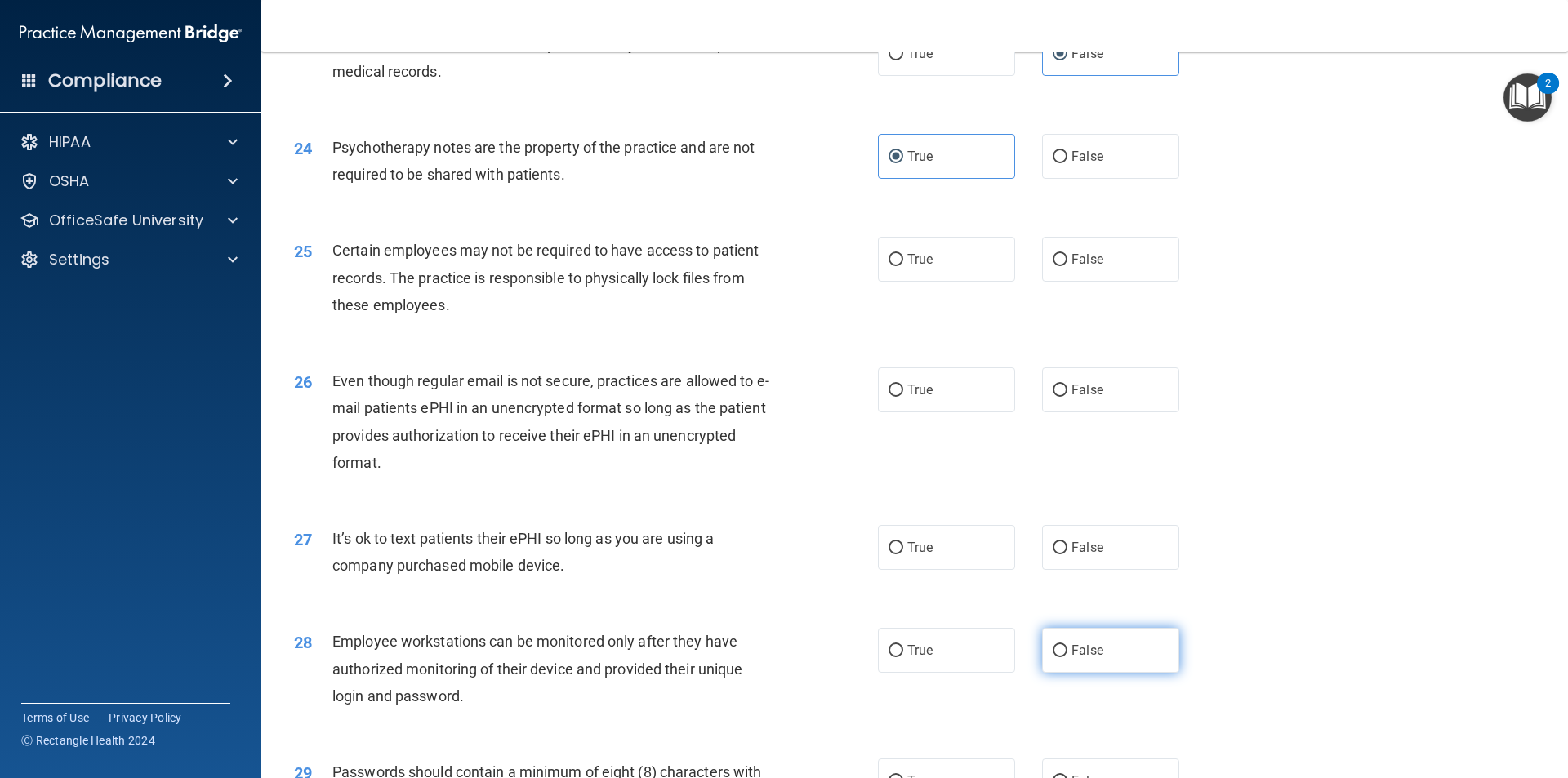
click at [1071, 658] on span "False" at bounding box center [1087, 650] width 32 height 16
click at [1065, 658] on input "False" at bounding box center [1060, 651] width 15 height 12
radio input "true"
click at [950, 281] on label "True" at bounding box center [947, 259] width 137 height 45
click at [904, 266] on input "True" at bounding box center [896, 260] width 15 height 12
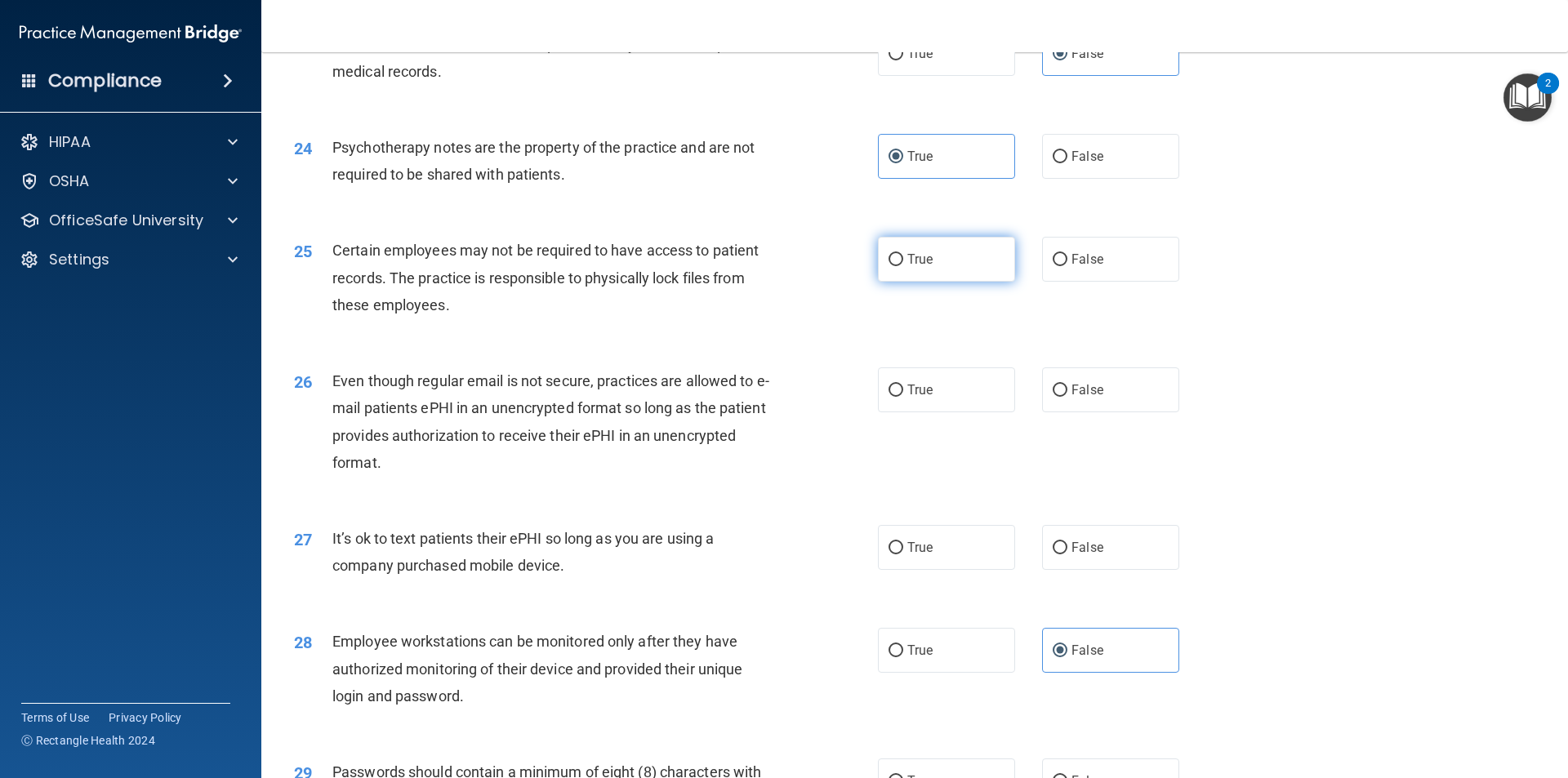
radio input "true"
click at [953, 408] on label "True" at bounding box center [947, 389] width 137 height 45
click at [904, 397] on input "True" at bounding box center [896, 390] width 15 height 12
radio input "true"
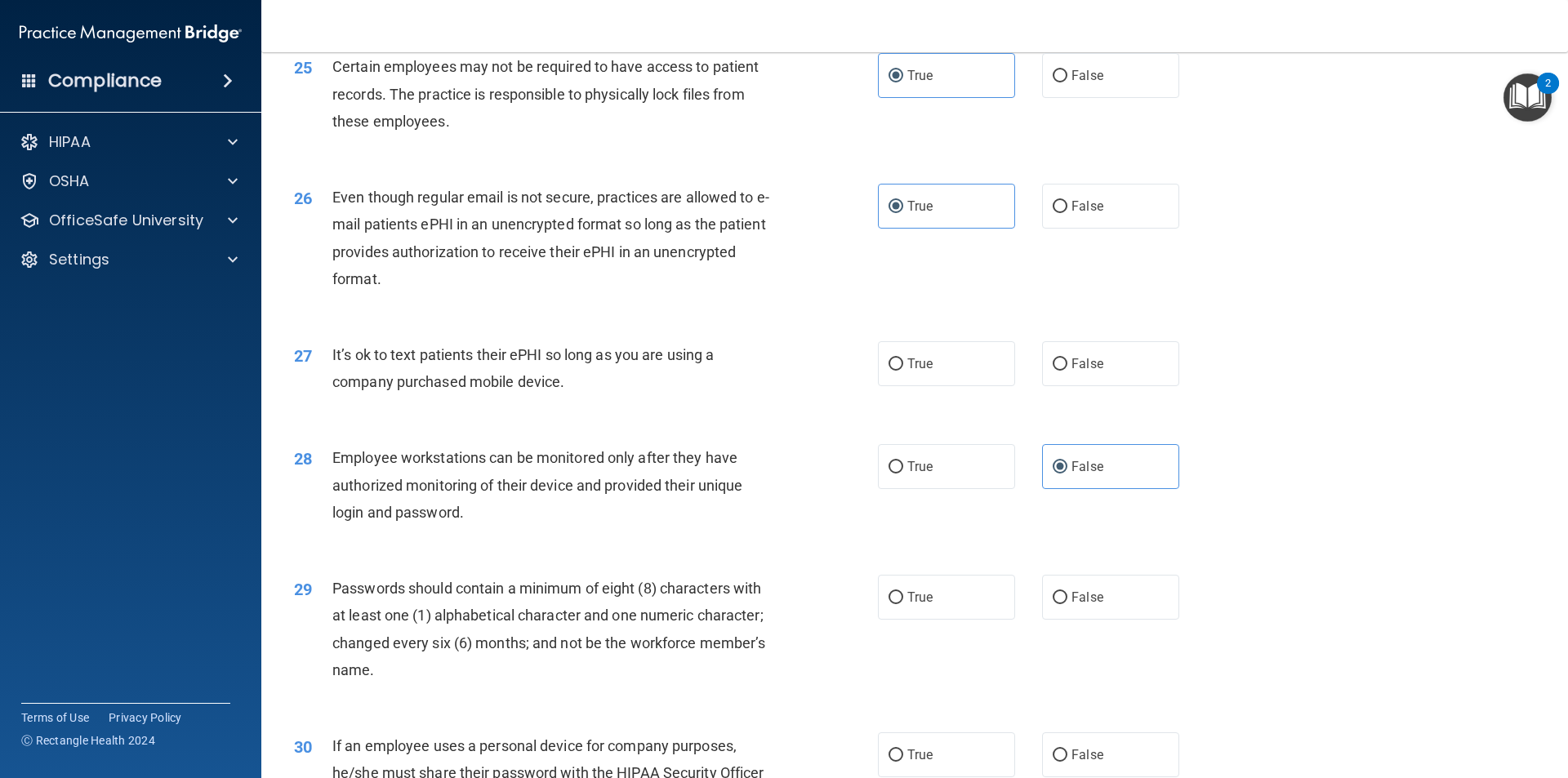
scroll to position [3185, 0]
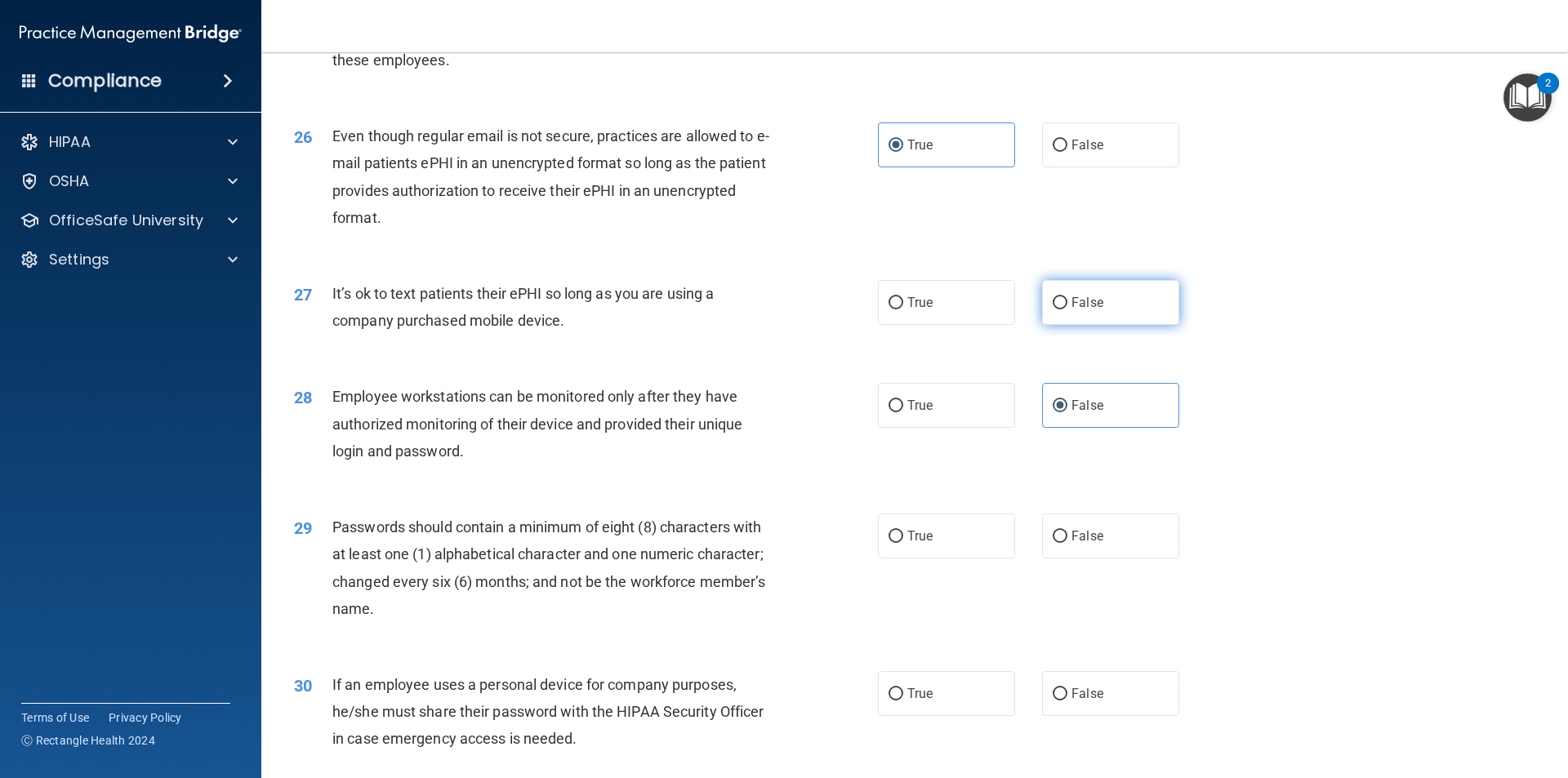
click at [1084, 313] on label "False" at bounding box center [1111, 302] width 137 height 45
click at [1068, 309] on input "False" at bounding box center [1060, 303] width 15 height 12
radio input "true"
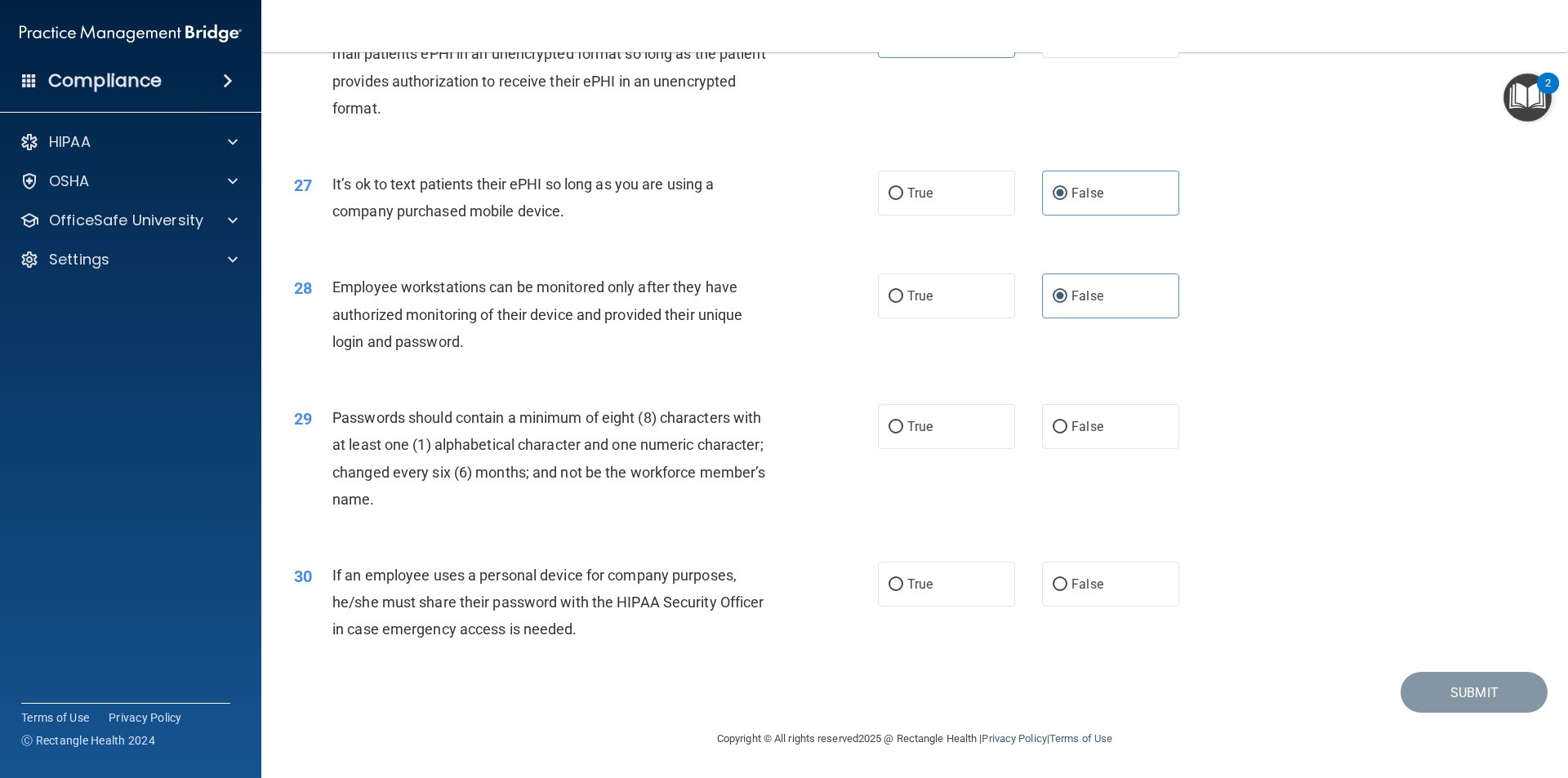
scroll to position [3321, 0]
click at [936, 428] on label "True" at bounding box center [947, 427] width 137 height 45
click at [904, 428] on input "True" at bounding box center [896, 427] width 15 height 12
radio input "true"
click at [916, 572] on label "True" at bounding box center [947, 584] width 137 height 45
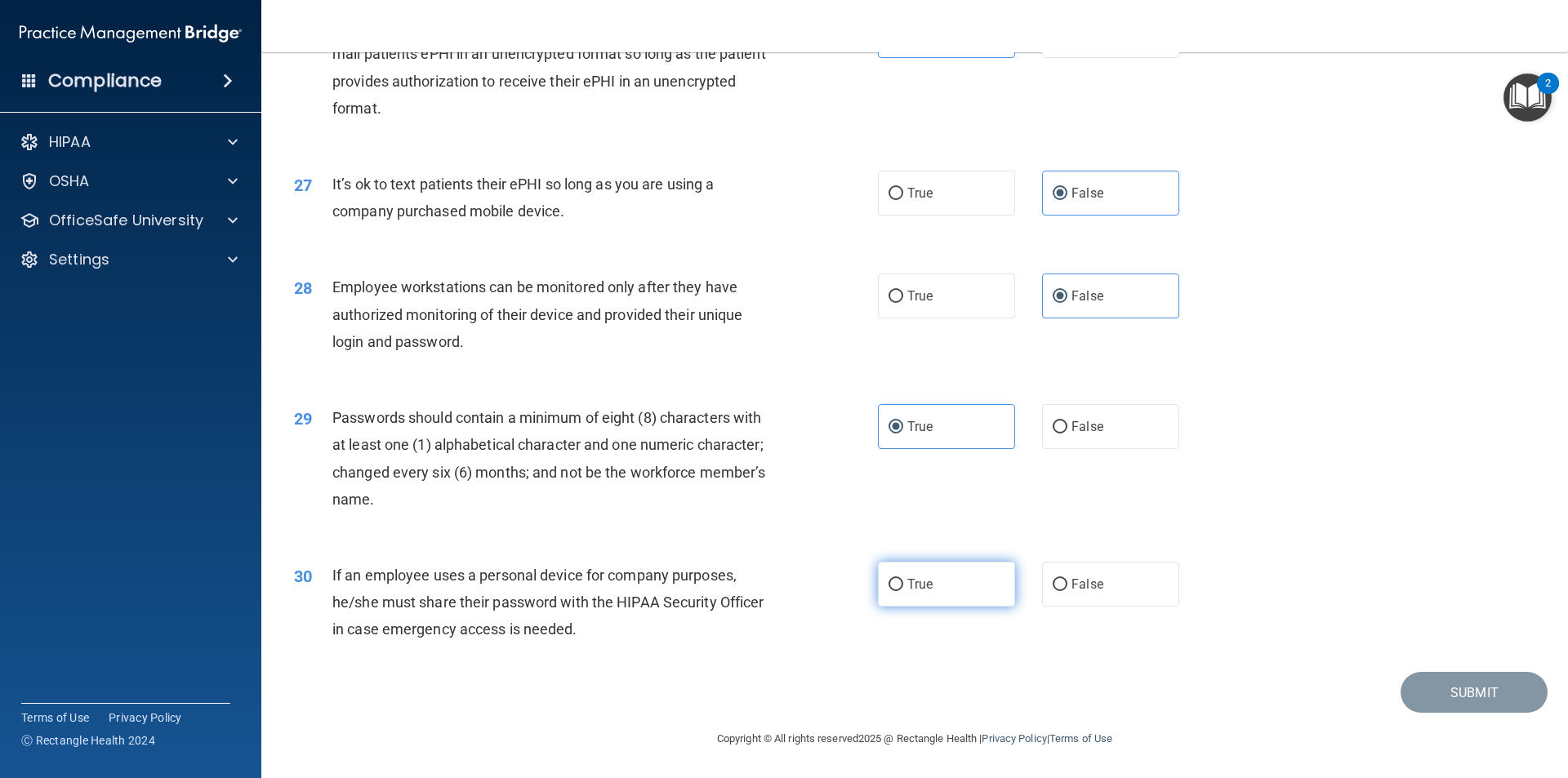
click at [904, 579] on input "True" at bounding box center [896, 585] width 15 height 12
radio input "true"
click at [1134, 597] on label "False" at bounding box center [1111, 584] width 137 height 45
click at [1068, 592] on input "False" at bounding box center [1060, 585] width 15 height 12
radio input "true"
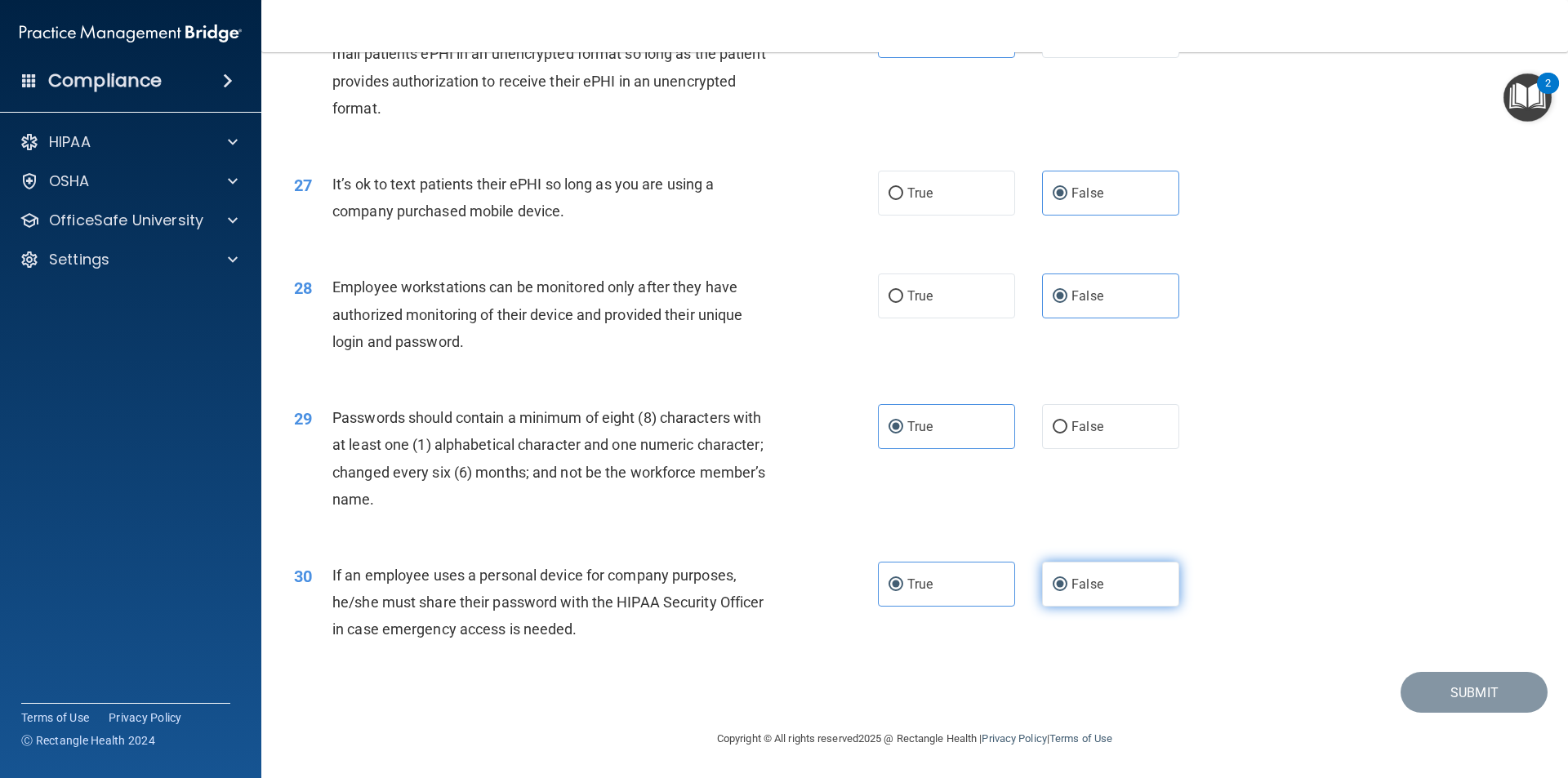
radio input "false"
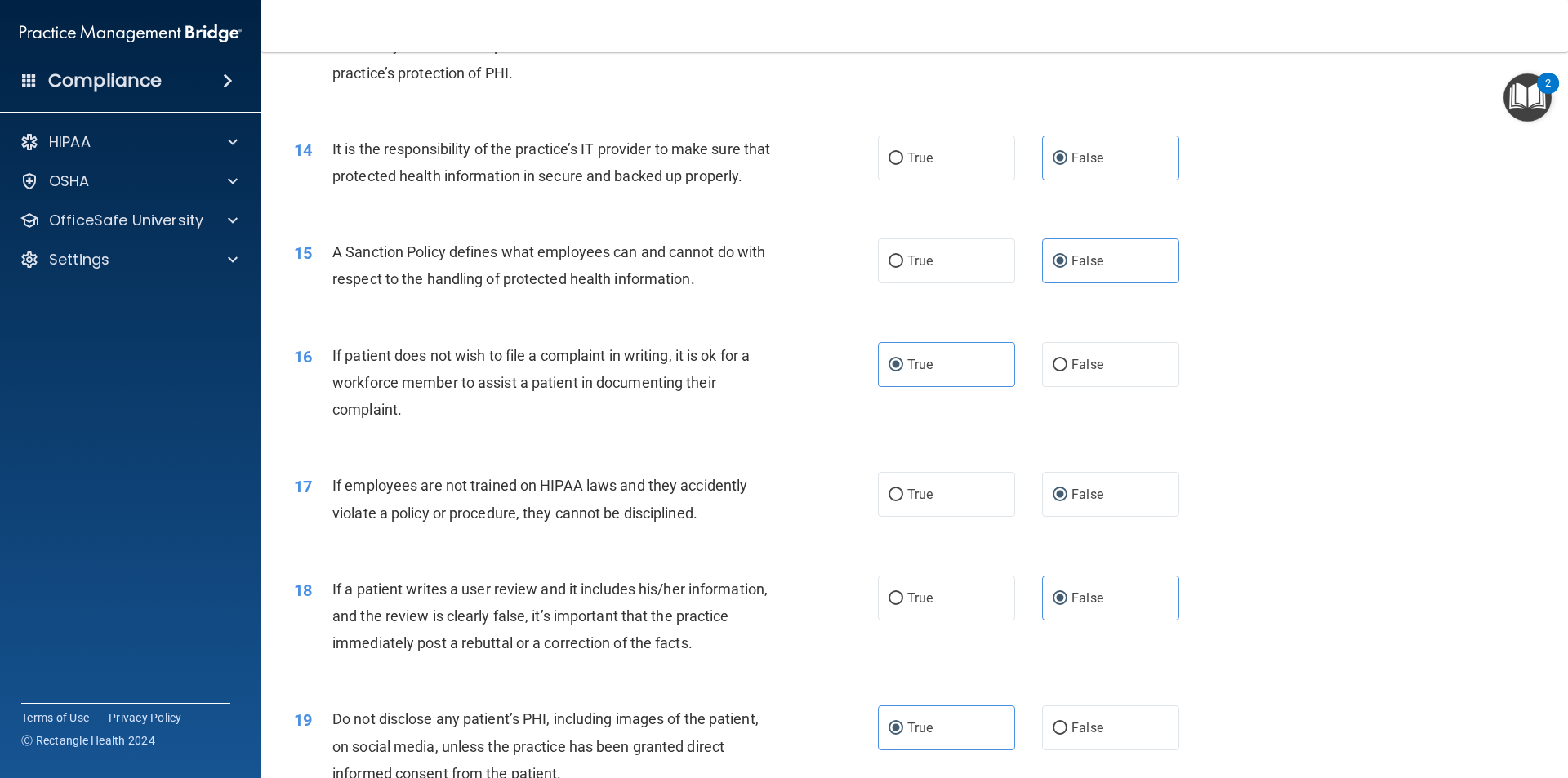
scroll to position [1770, 0]
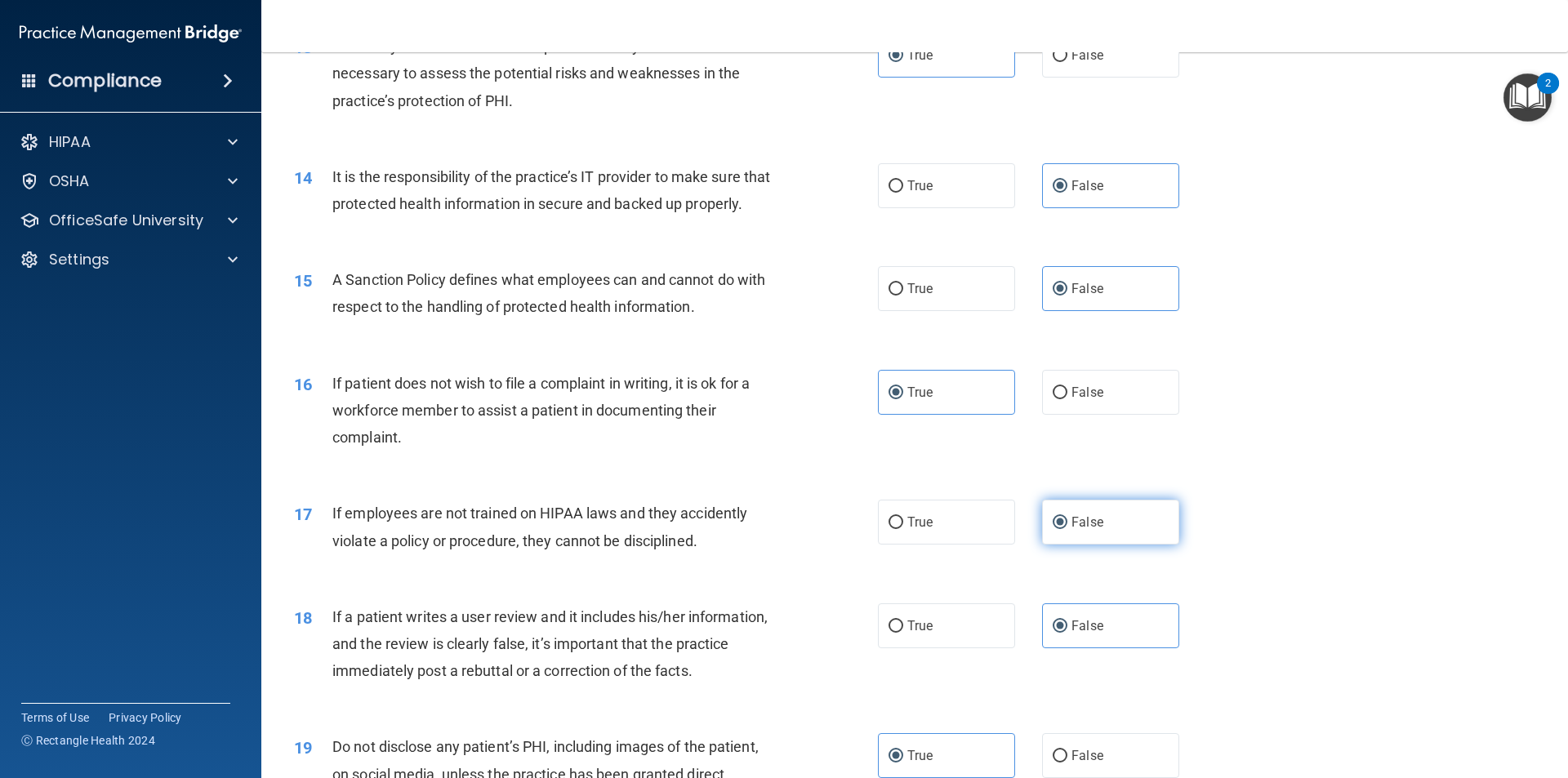
click at [1129, 545] on label "False" at bounding box center [1111, 522] width 137 height 45
click at [1068, 529] on input "False" at bounding box center [1060, 522] width 15 height 12
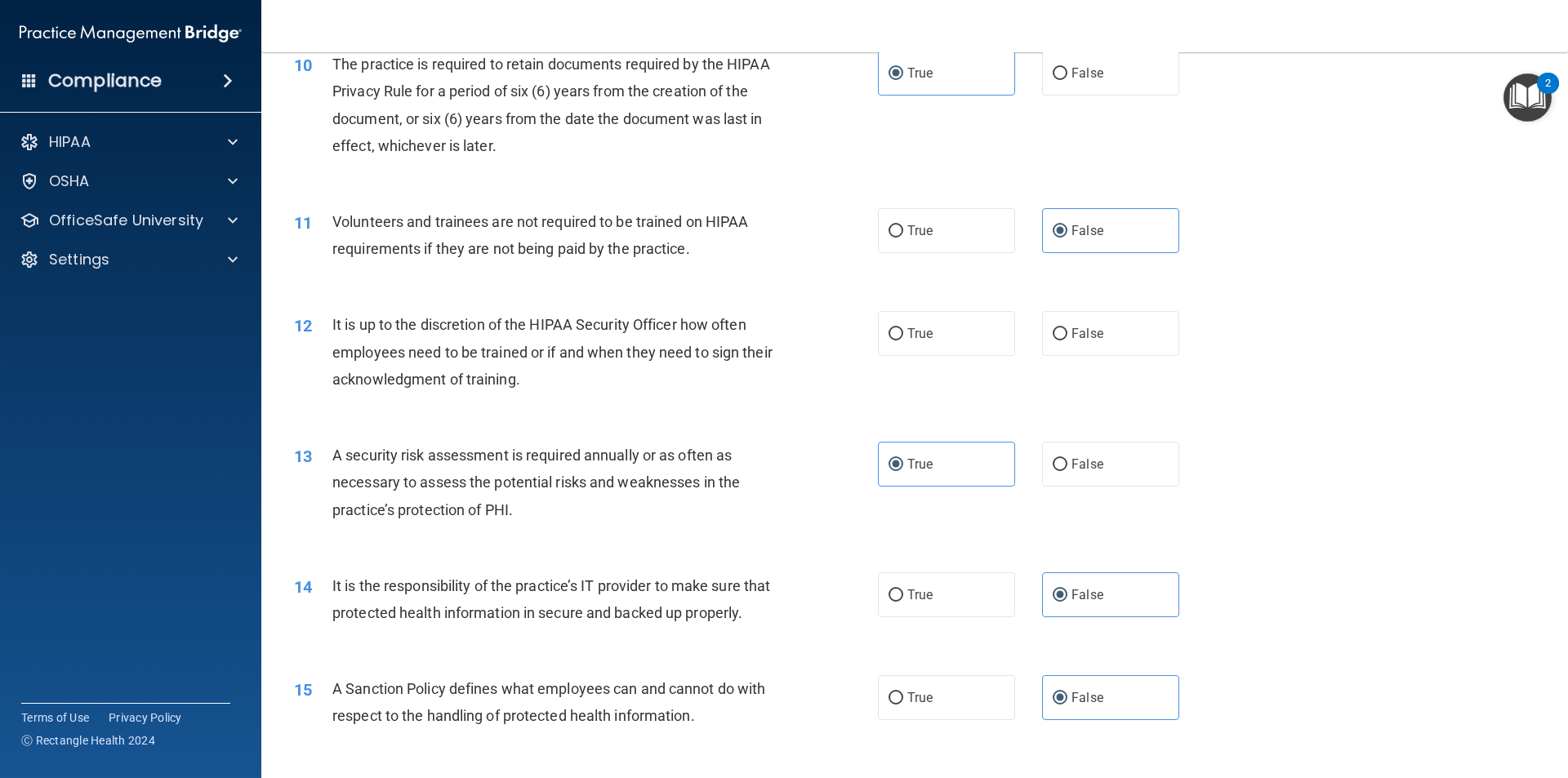
scroll to position [1280, 0]
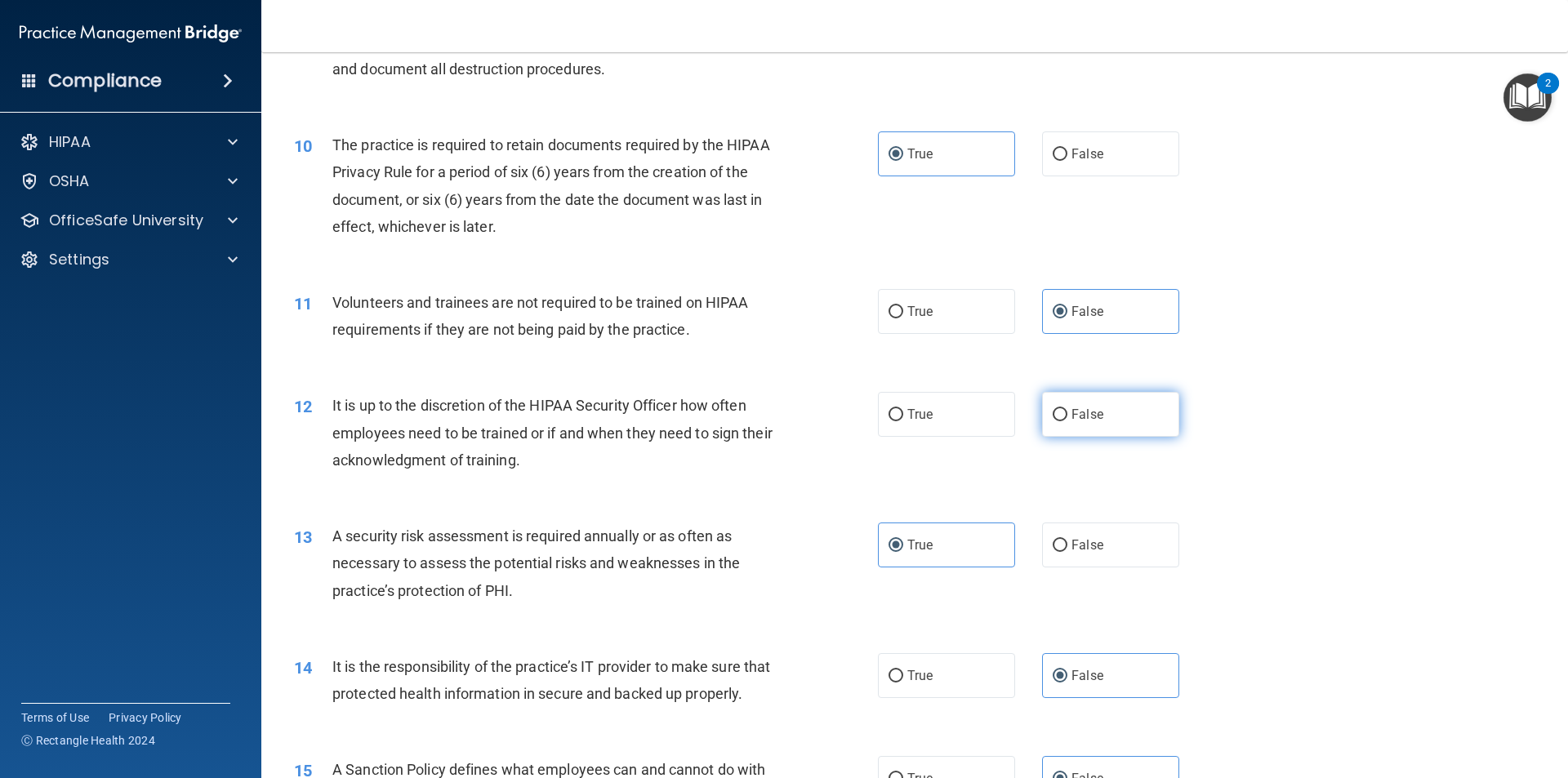
click at [1073, 422] on span "False" at bounding box center [1087, 414] width 32 height 16
click at [1068, 422] on input "False" at bounding box center [1060, 415] width 15 height 12
radio input "true"
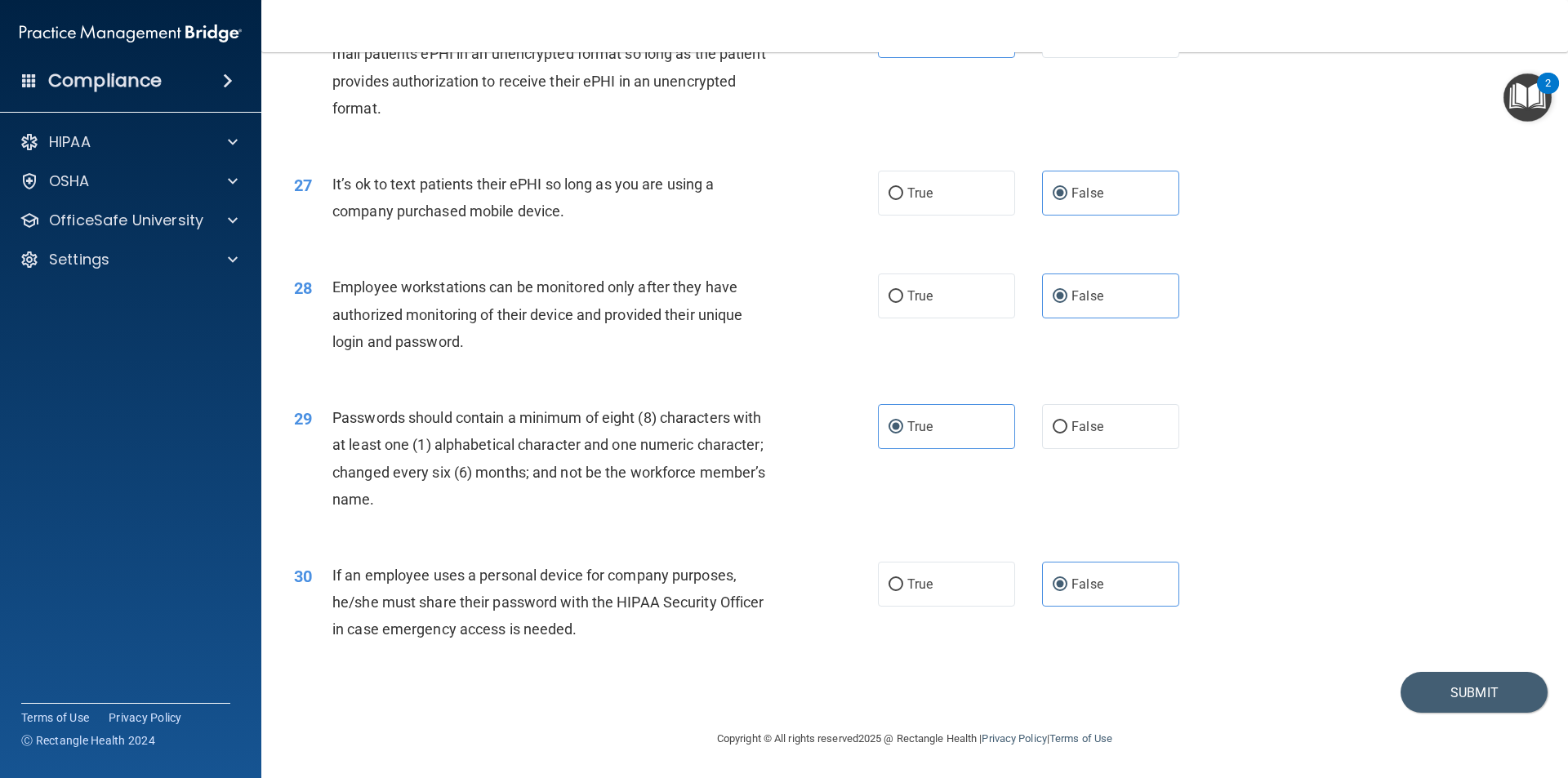
scroll to position [3321, 0]
click at [1444, 699] on button "Submit" at bounding box center [1474, 693] width 147 height 41
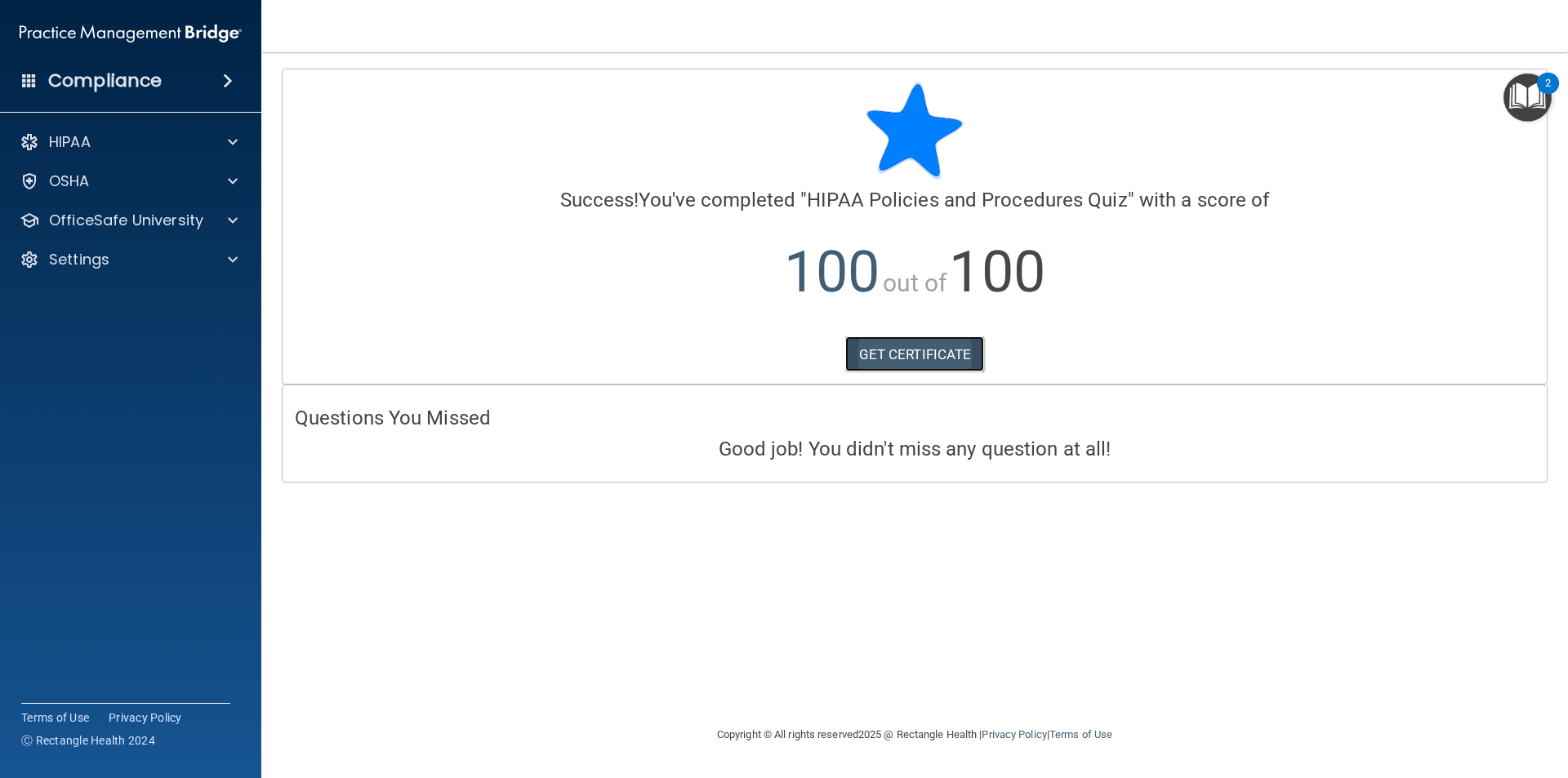
click at [862, 361] on link "GET CERTIFICATE" at bounding box center [914, 355] width 139 height 36
click at [242, 218] on div at bounding box center [229, 220] width 40 height 20
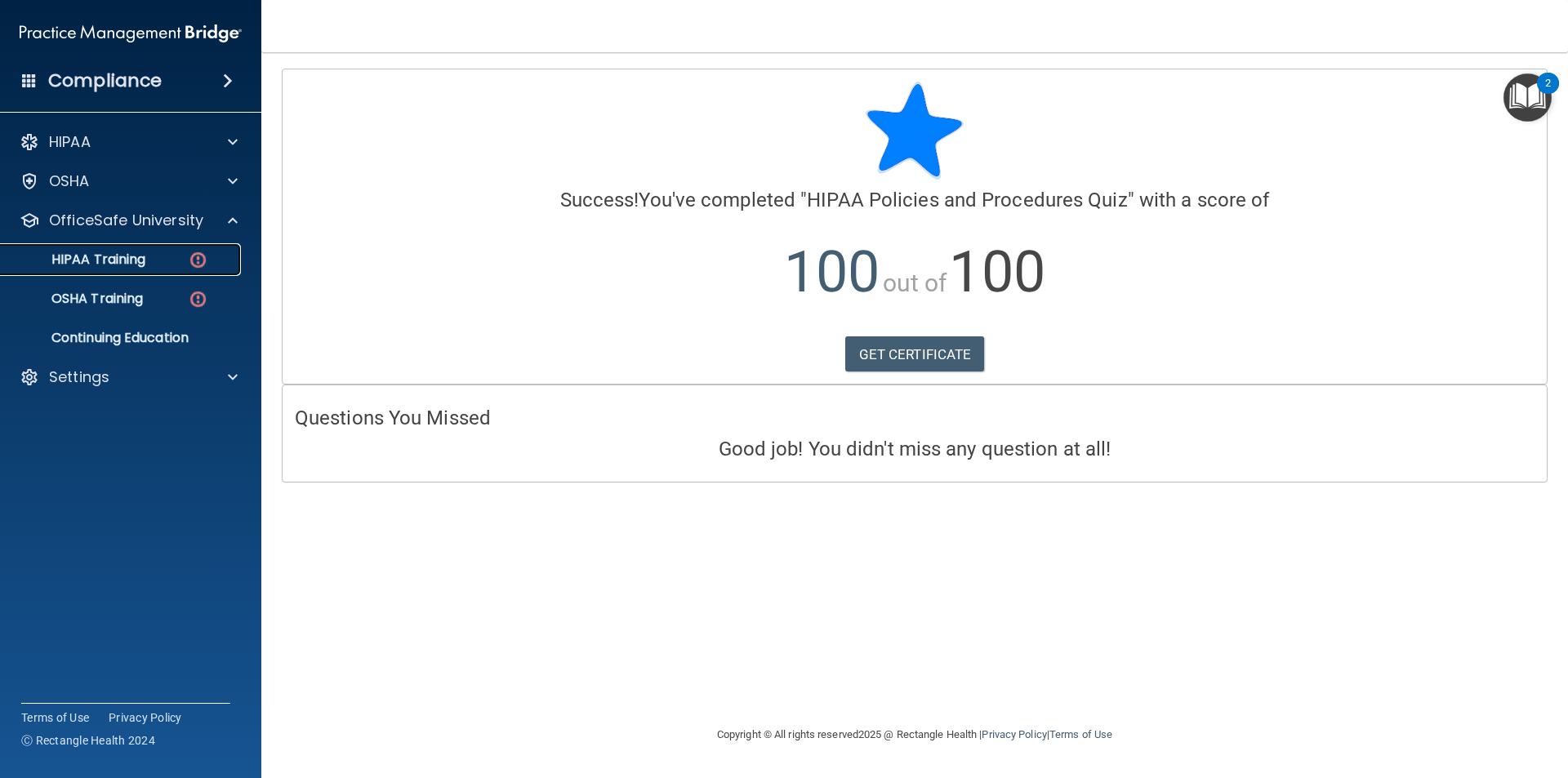
click at [163, 255] on div "HIPAA Training" at bounding box center [122, 260] width 223 height 17
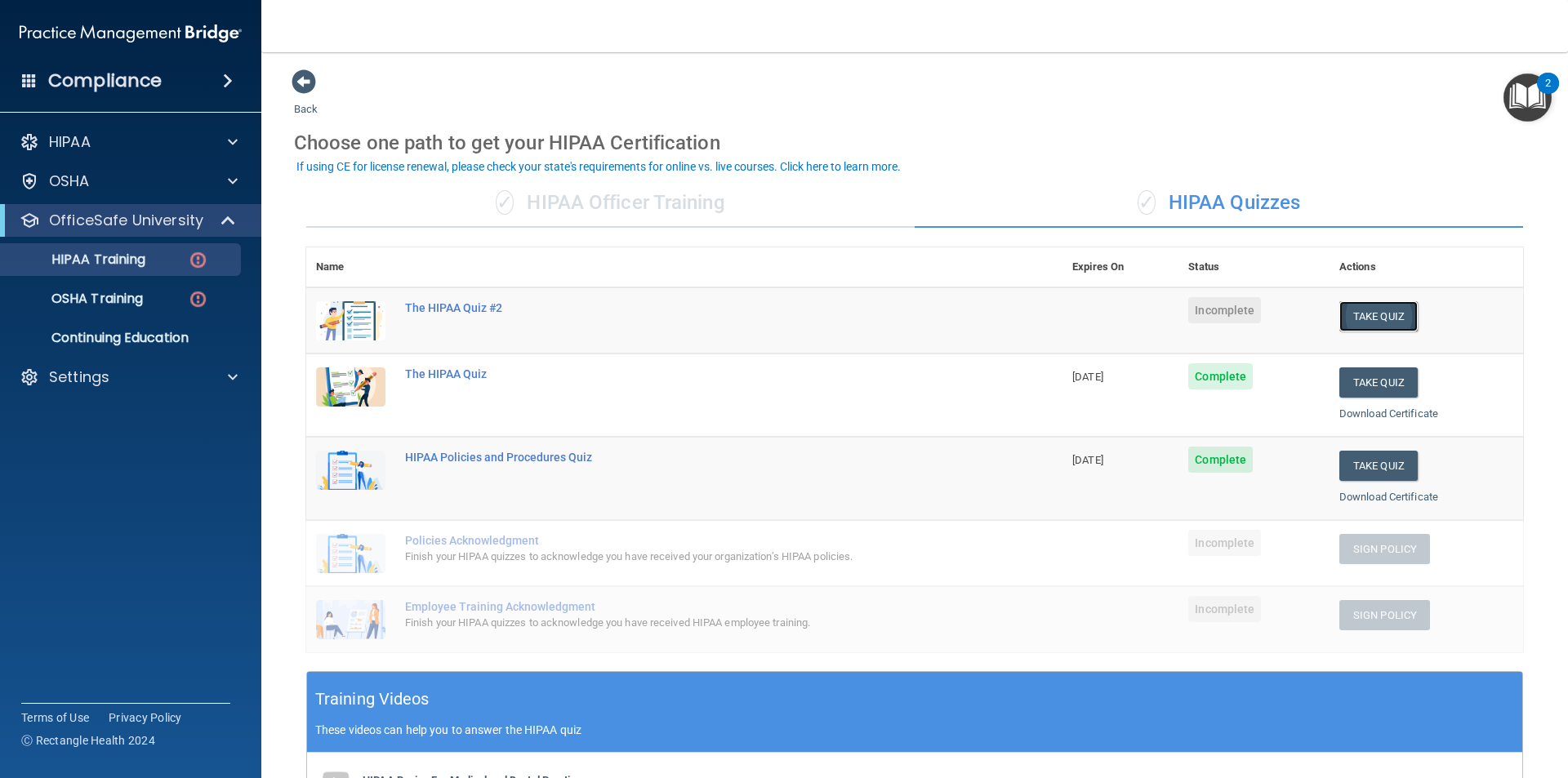
click at [1363, 310] on button "Take Quiz" at bounding box center [1378, 316] width 78 height 31
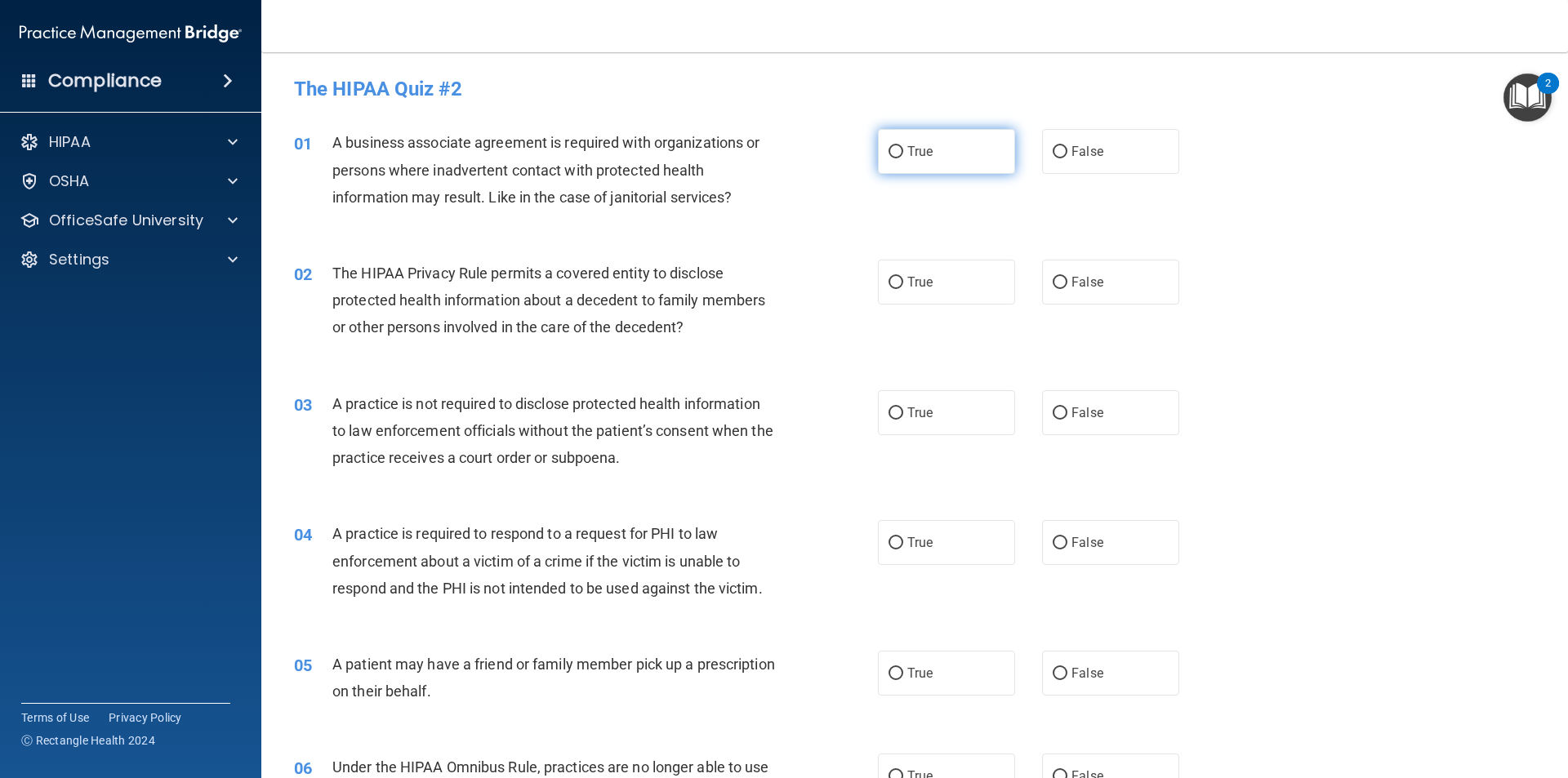
click at [901, 134] on label "True" at bounding box center [947, 151] width 137 height 45
click at [901, 146] on input "True" at bounding box center [896, 152] width 15 height 12
radio input "true"
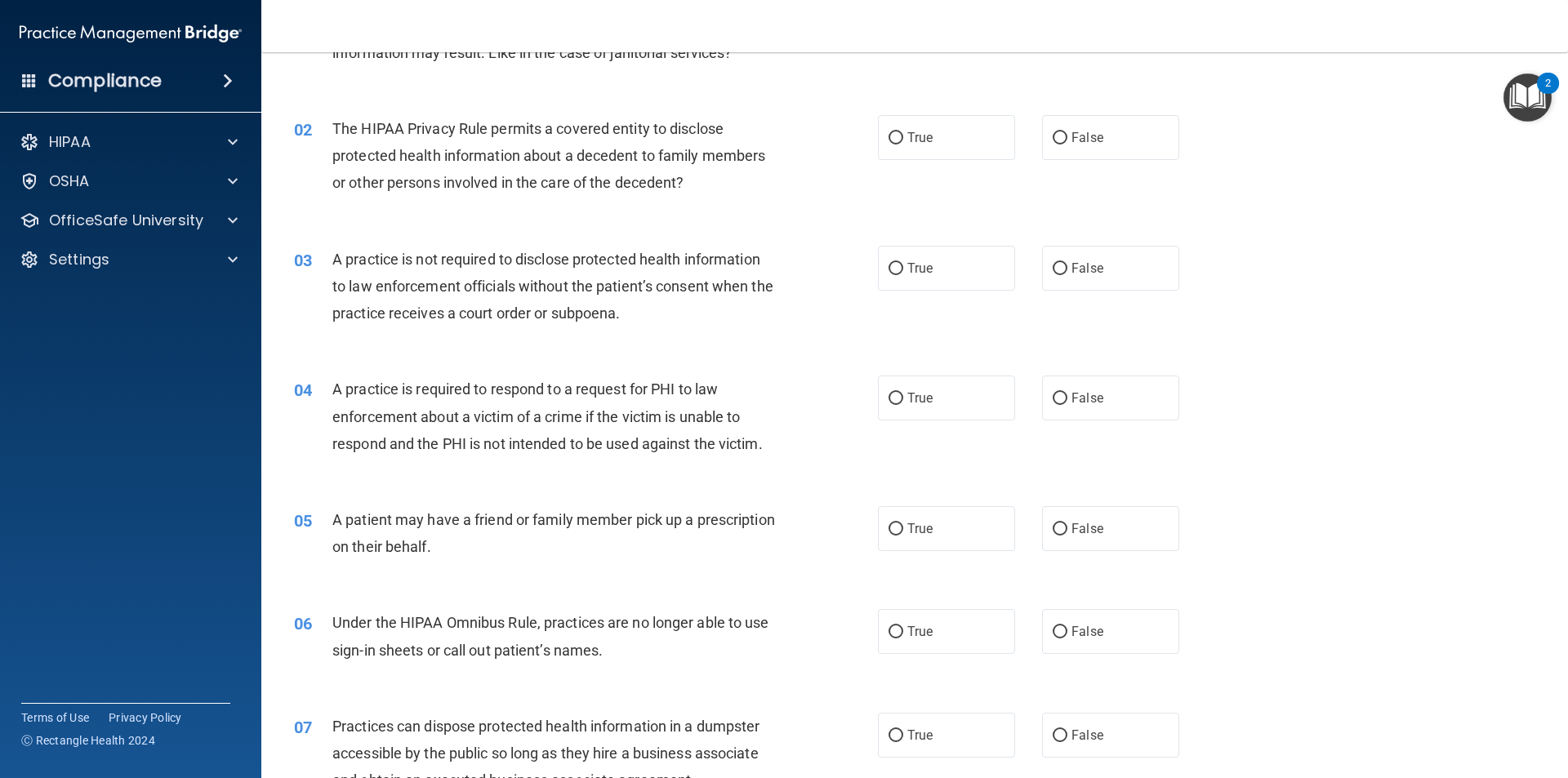
scroll to position [163, 0]
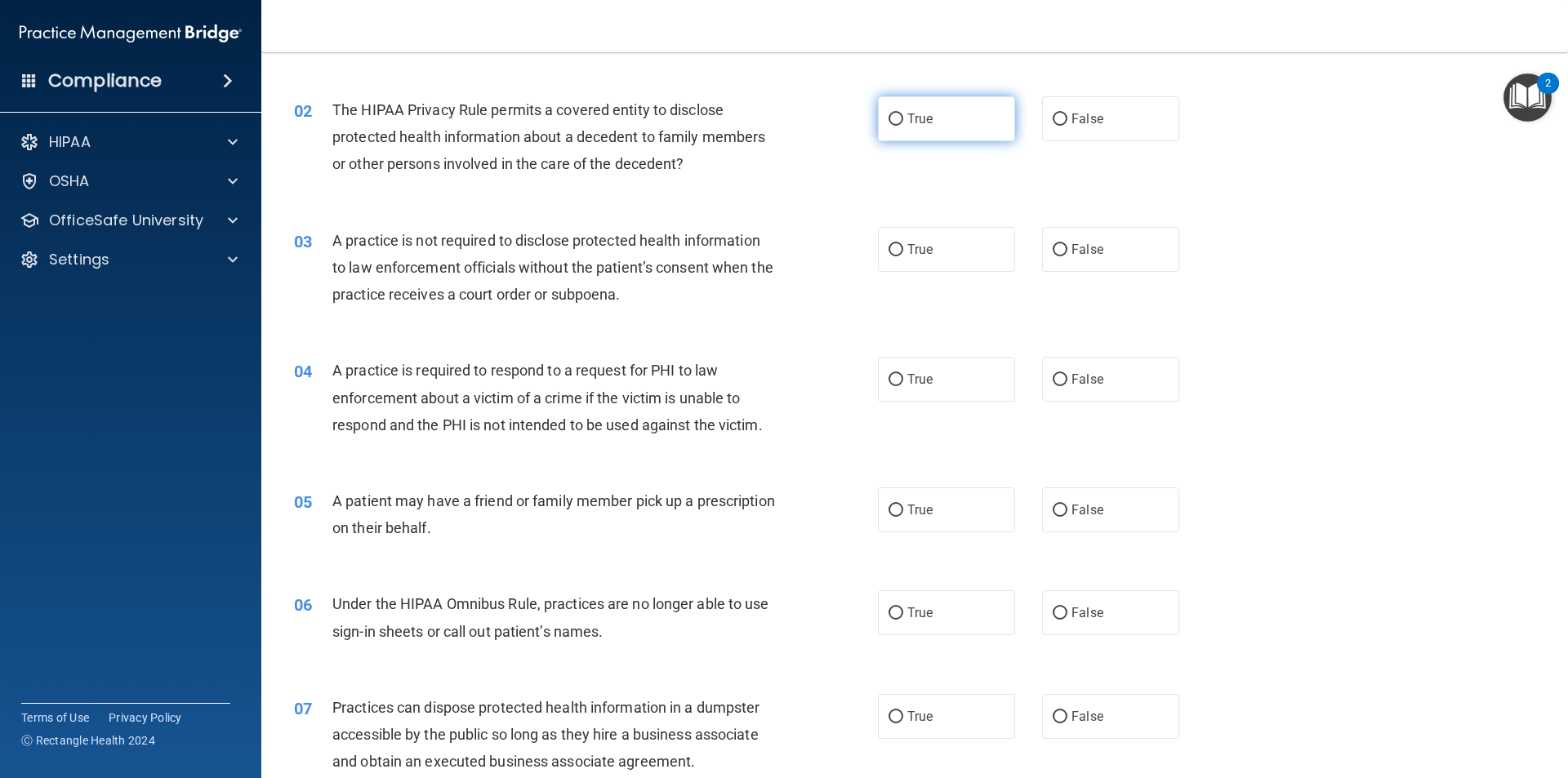
click at [878, 119] on label "True" at bounding box center [947, 119] width 137 height 45
click at [889, 119] on input "True" at bounding box center [896, 120] width 15 height 12
radio input "true"
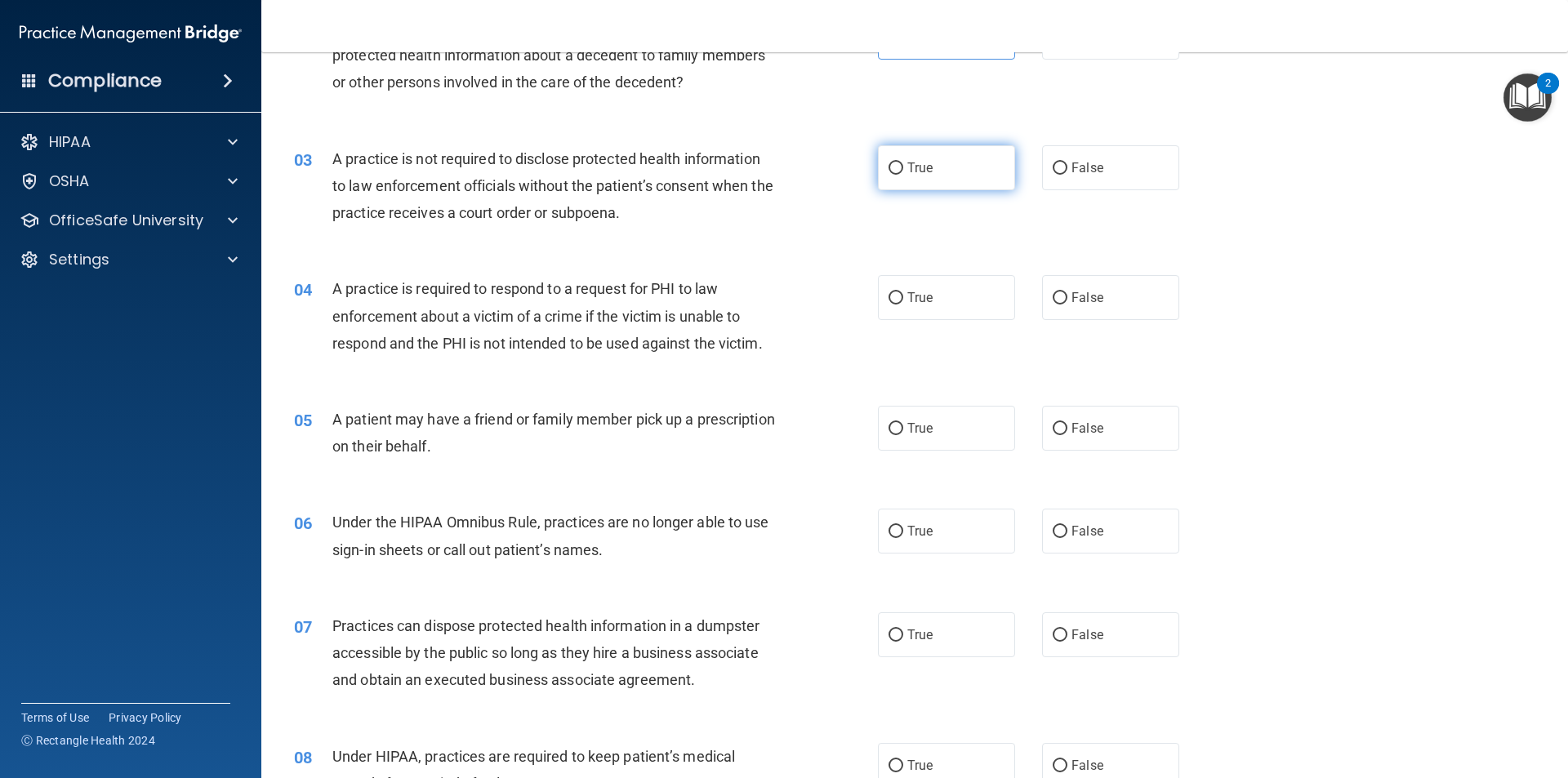
click at [919, 172] on span "True" at bounding box center [920, 167] width 26 height 16
click at [904, 172] on input "True" at bounding box center [896, 168] width 15 height 12
radio input "true"
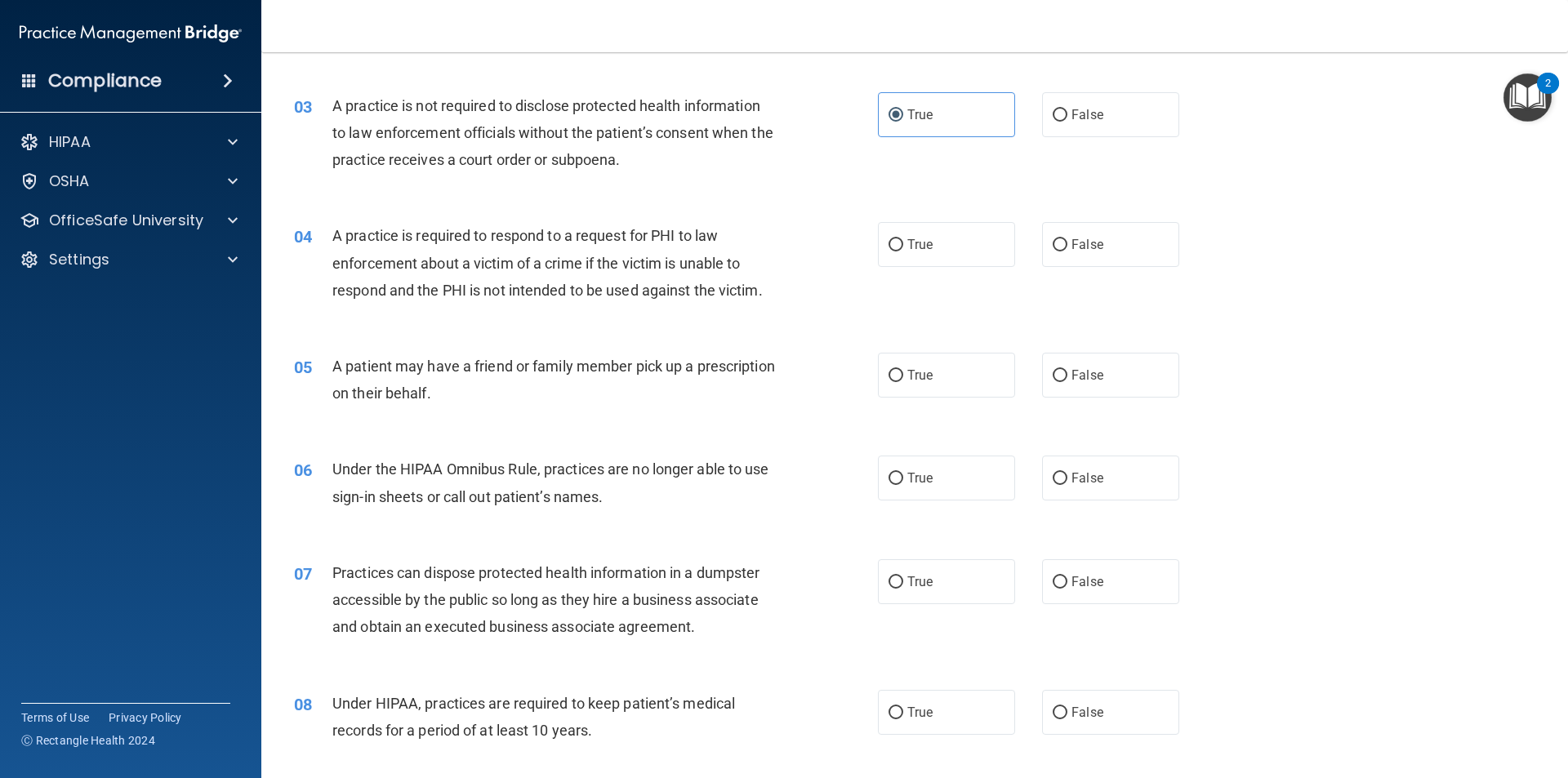
scroll to position [408, 0]
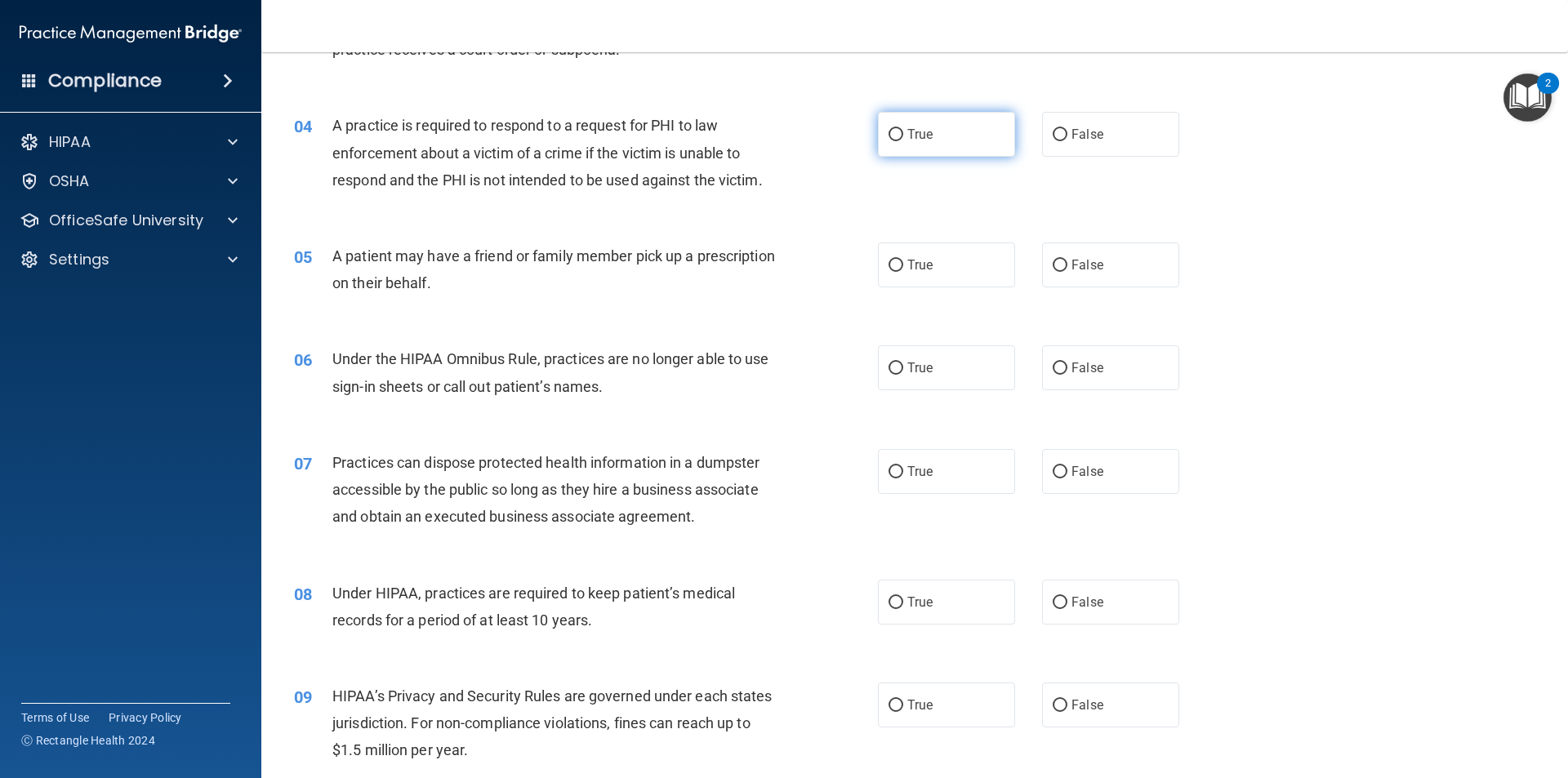
click at [912, 142] on label "True" at bounding box center [947, 134] width 137 height 45
click at [904, 141] on input "True" at bounding box center [896, 134] width 15 height 12
radio input "true"
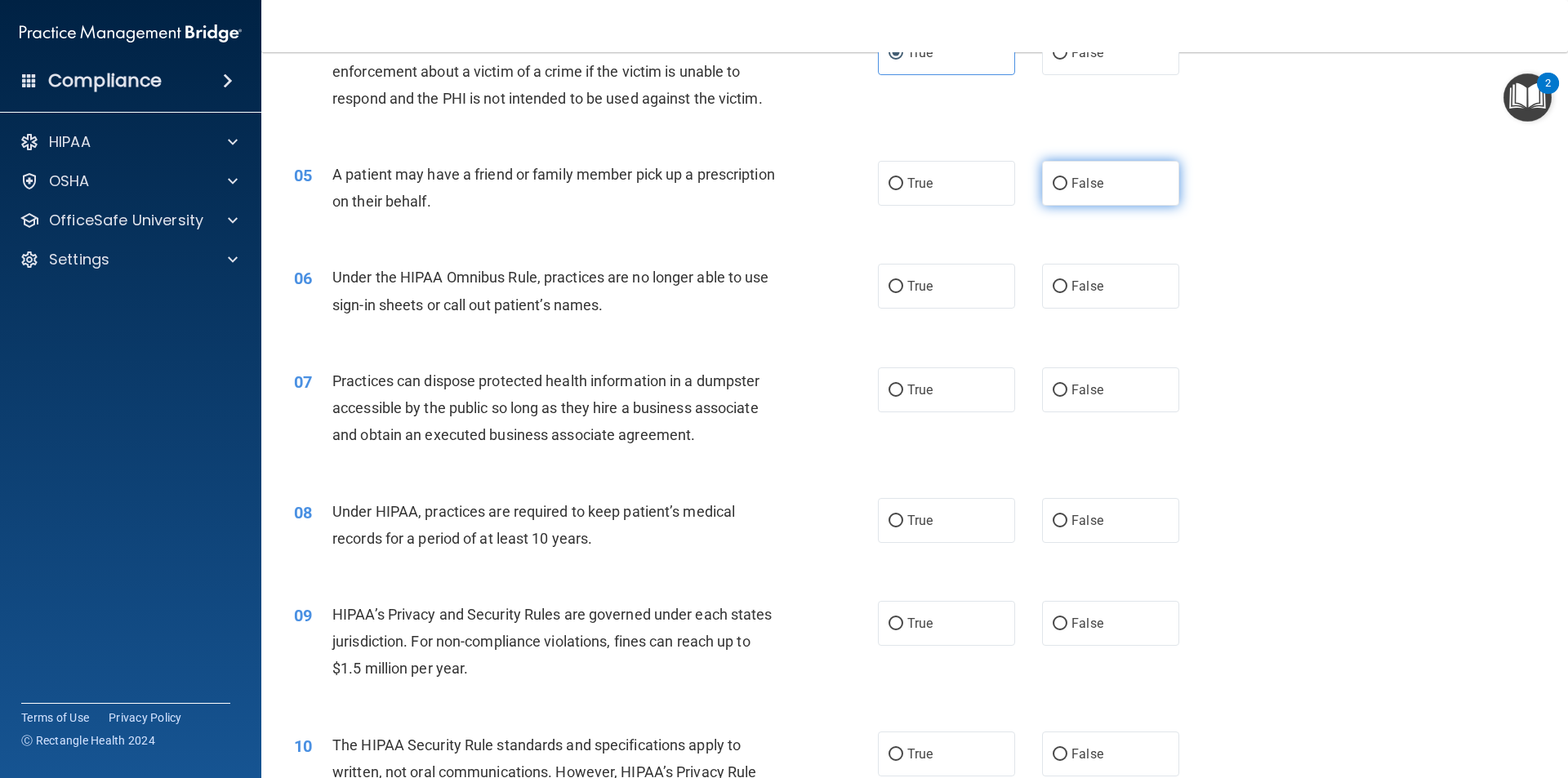
click at [1081, 167] on label "False" at bounding box center [1111, 183] width 137 height 45
click at [1068, 178] on input "False" at bounding box center [1060, 184] width 15 height 12
radio input "true"
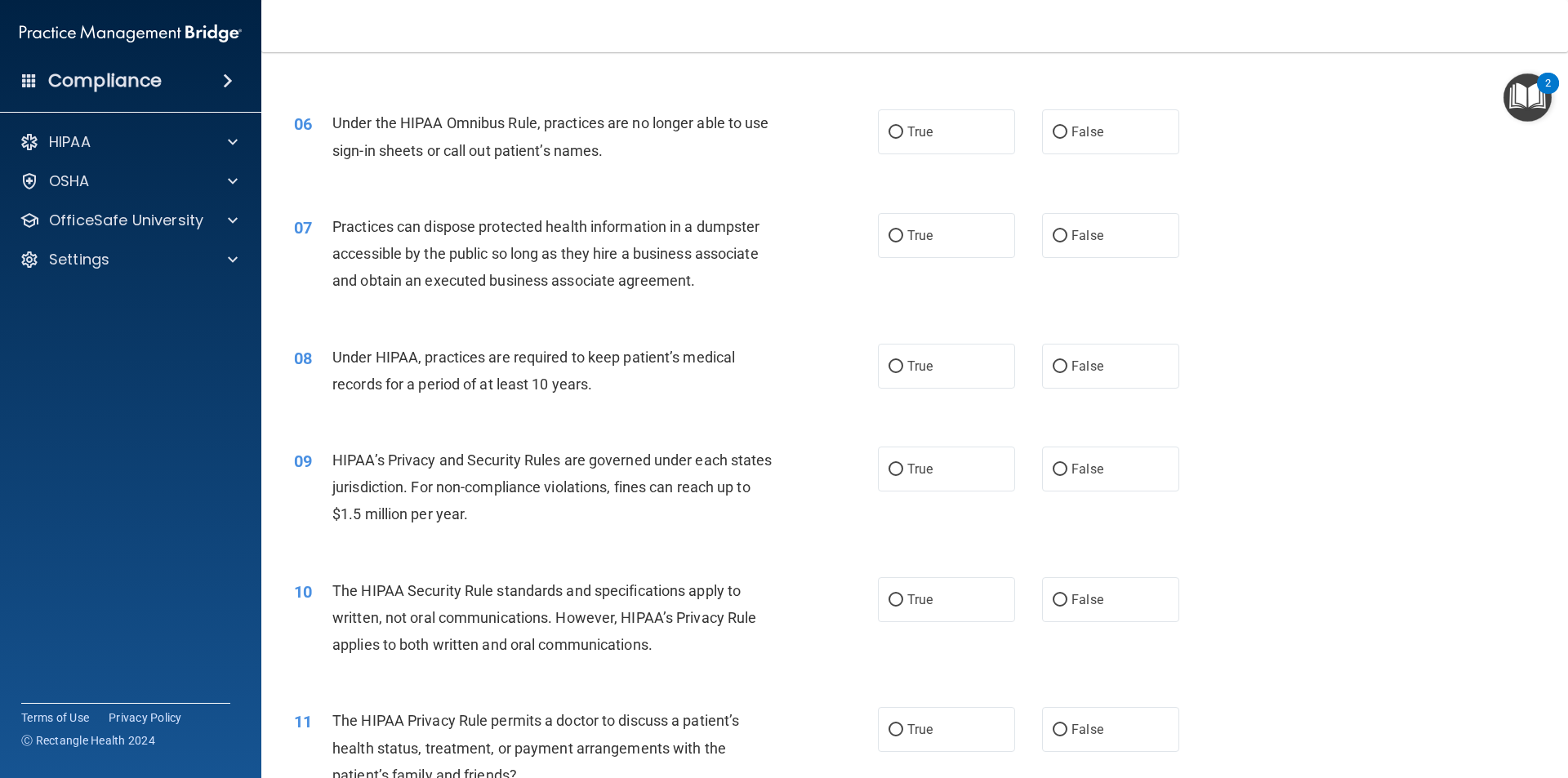
scroll to position [653, 0]
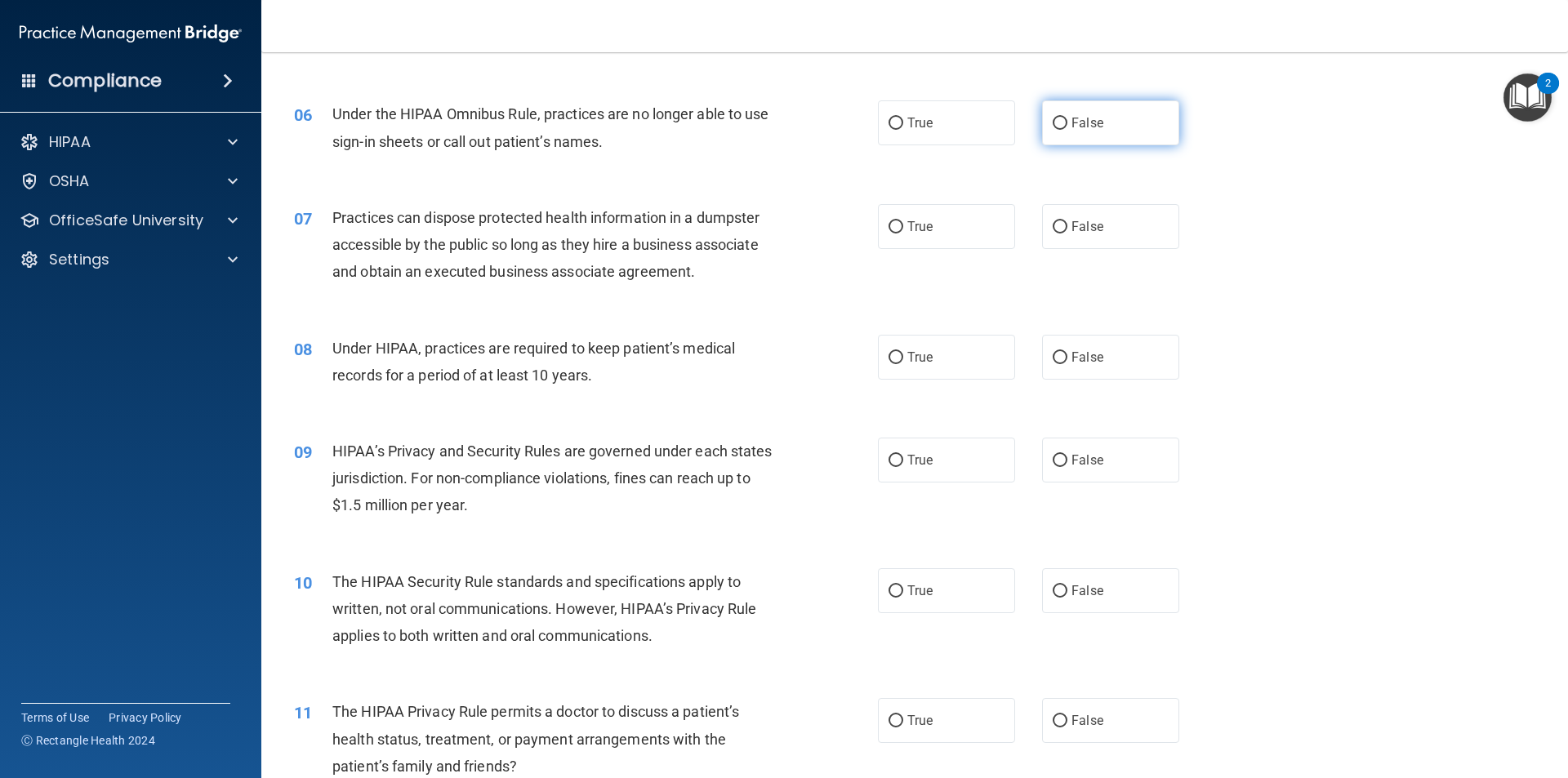
click at [1104, 123] on label "False" at bounding box center [1111, 123] width 137 height 45
click at [1068, 123] on input "False" at bounding box center [1060, 124] width 15 height 12
radio input "true"
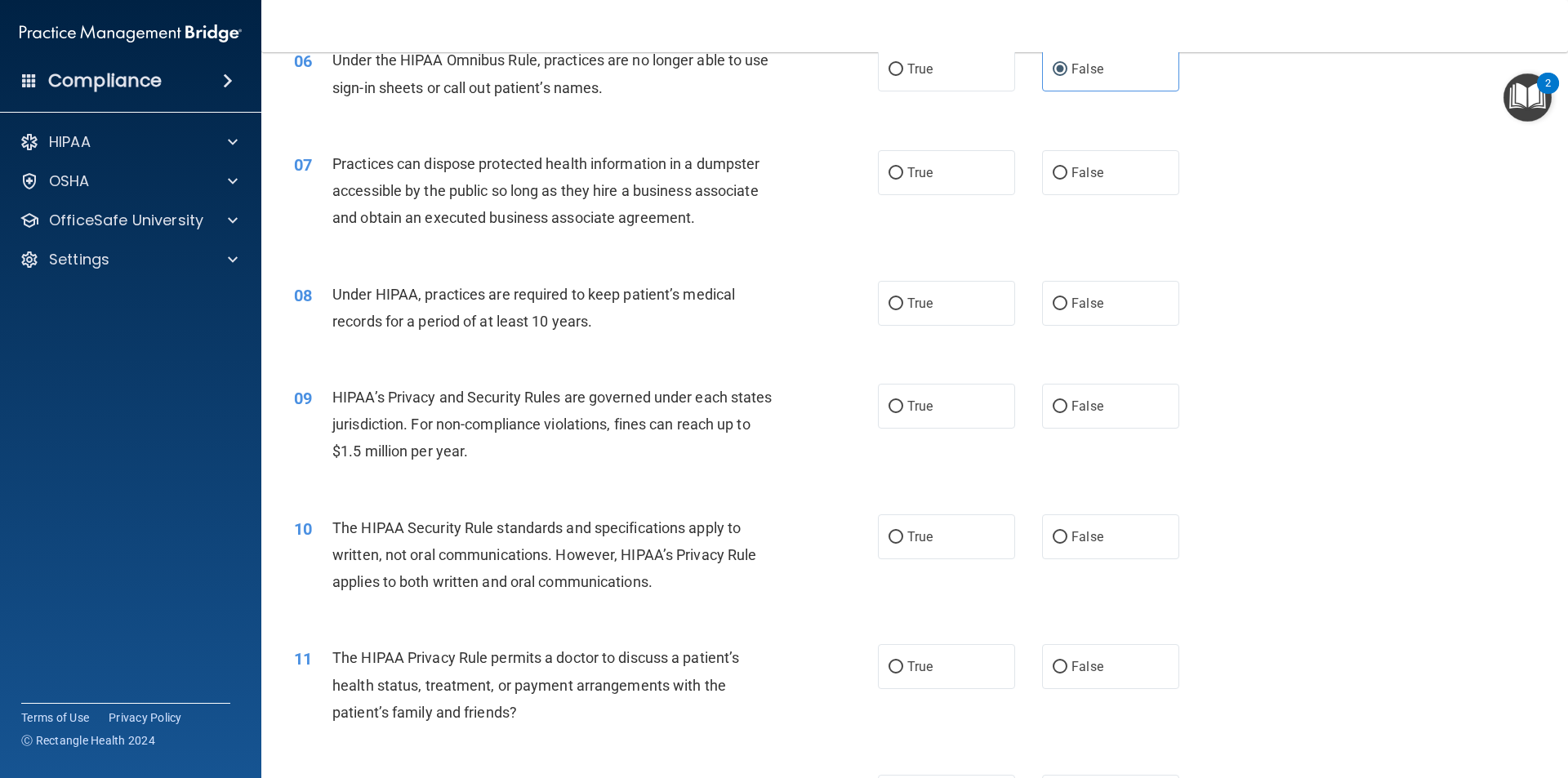
scroll to position [735, 0]
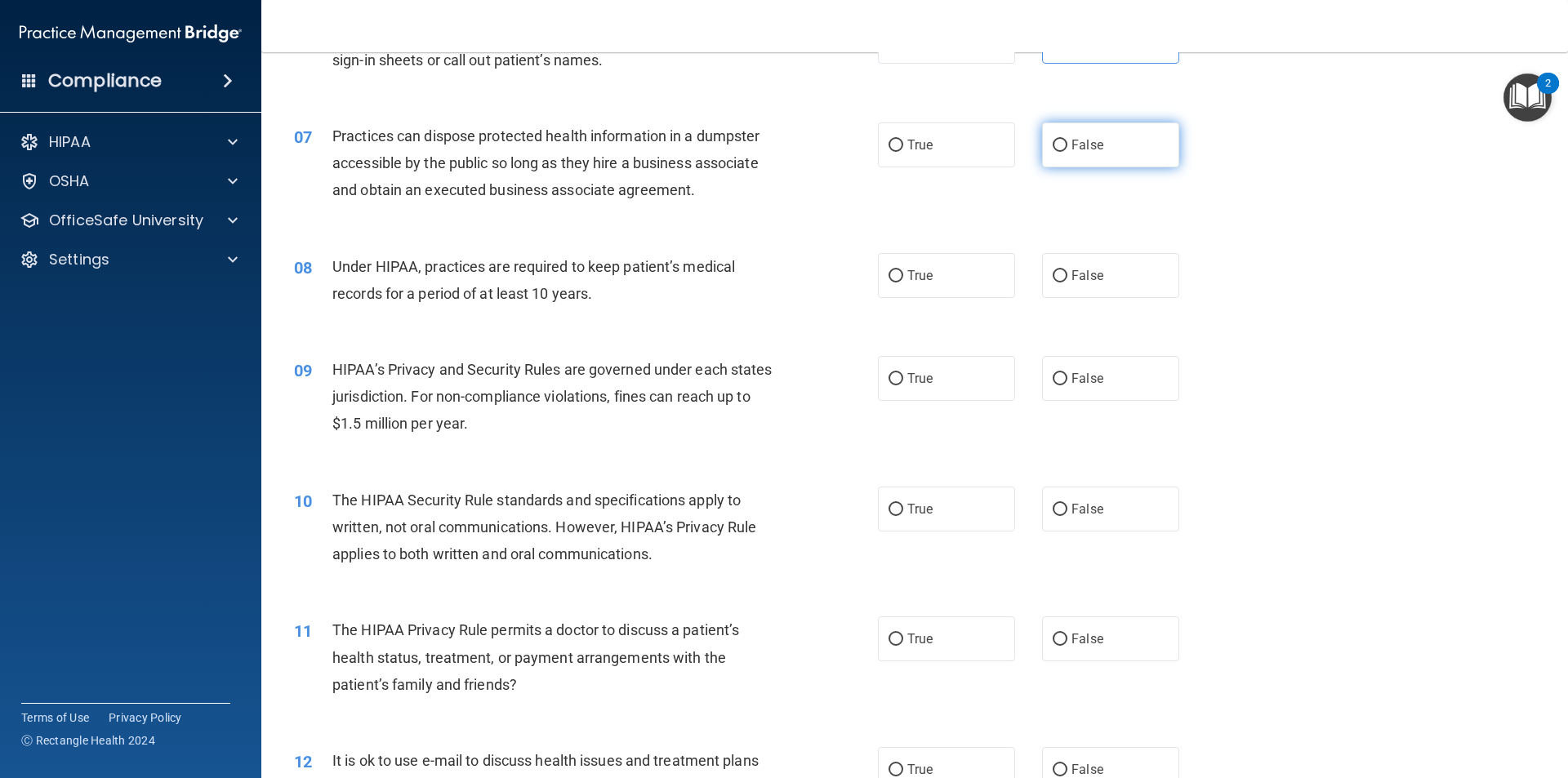
click at [1114, 139] on label "False" at bounding box center [1111, 144] width 137 height 45
click at [1068, 139] on input "False" at bounding box center [1060, 145] width 15 height 12
radio input "true"
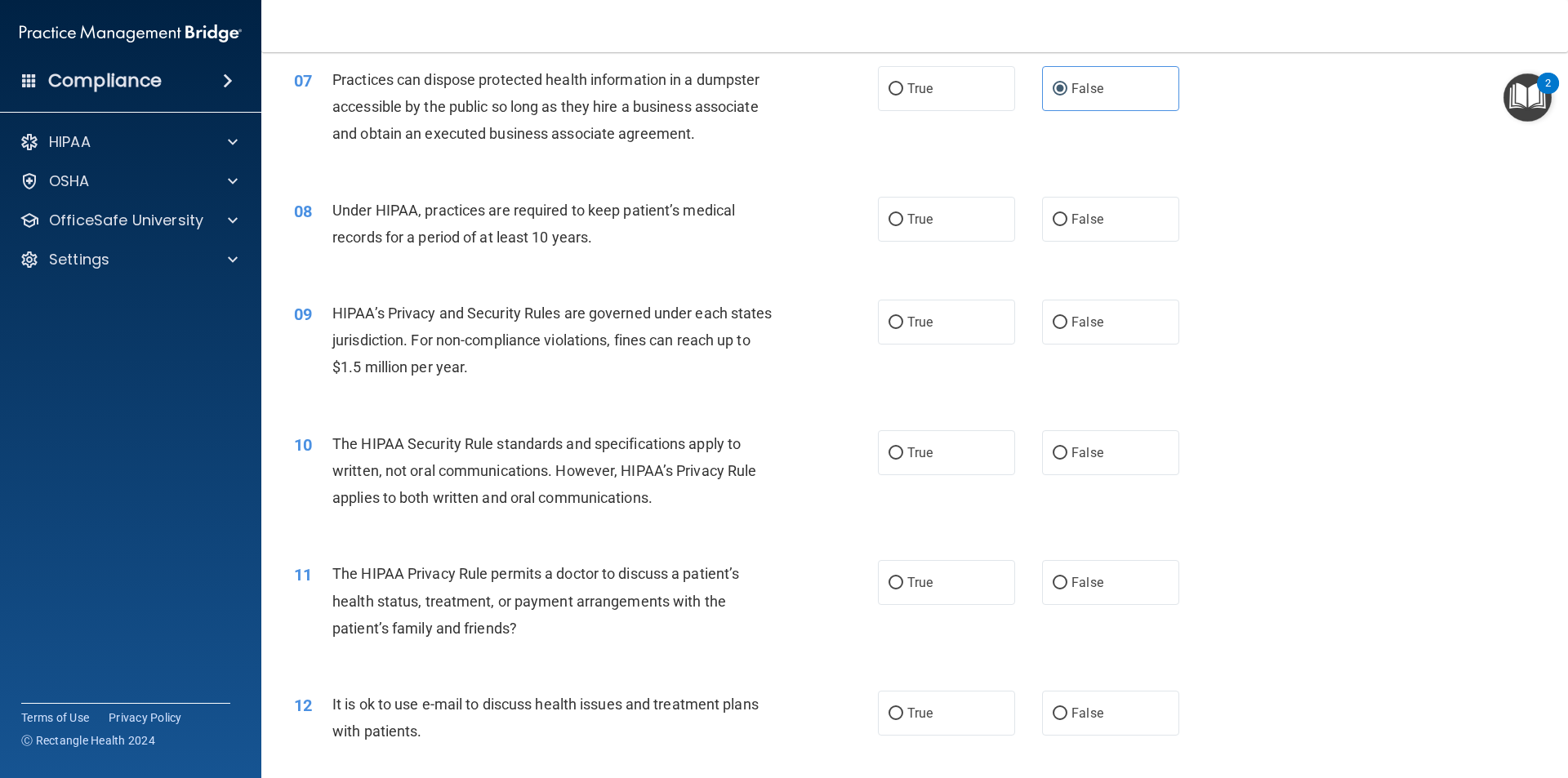
scroll to position [817, 0]
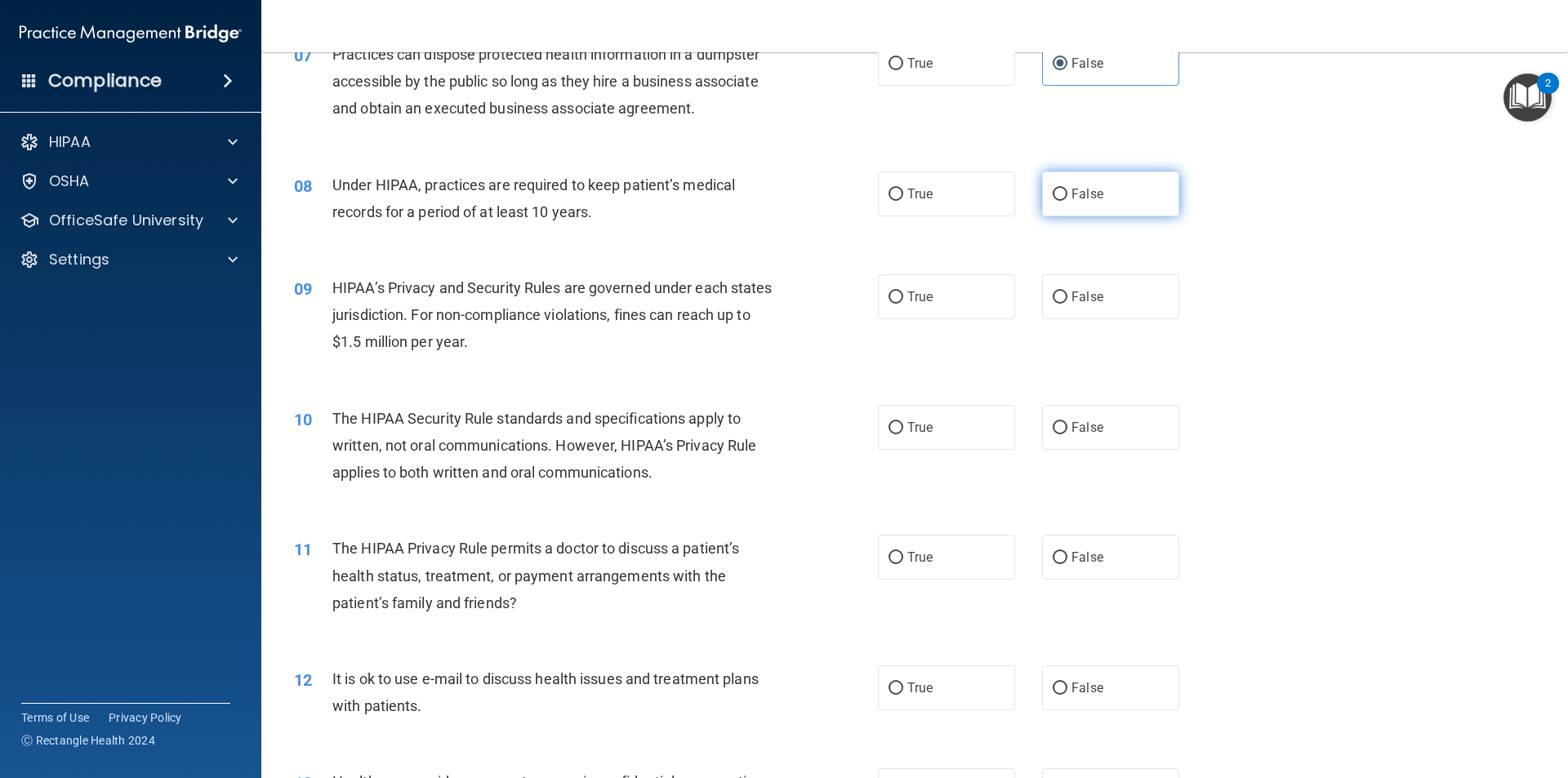
click at [1042, 197] on label "False" at bounding box center [1111, 194] width 137 height 45
click at [1053, 197] on input "False" at bounding box center [1060, 195] width 15 height 12
radio input "true"
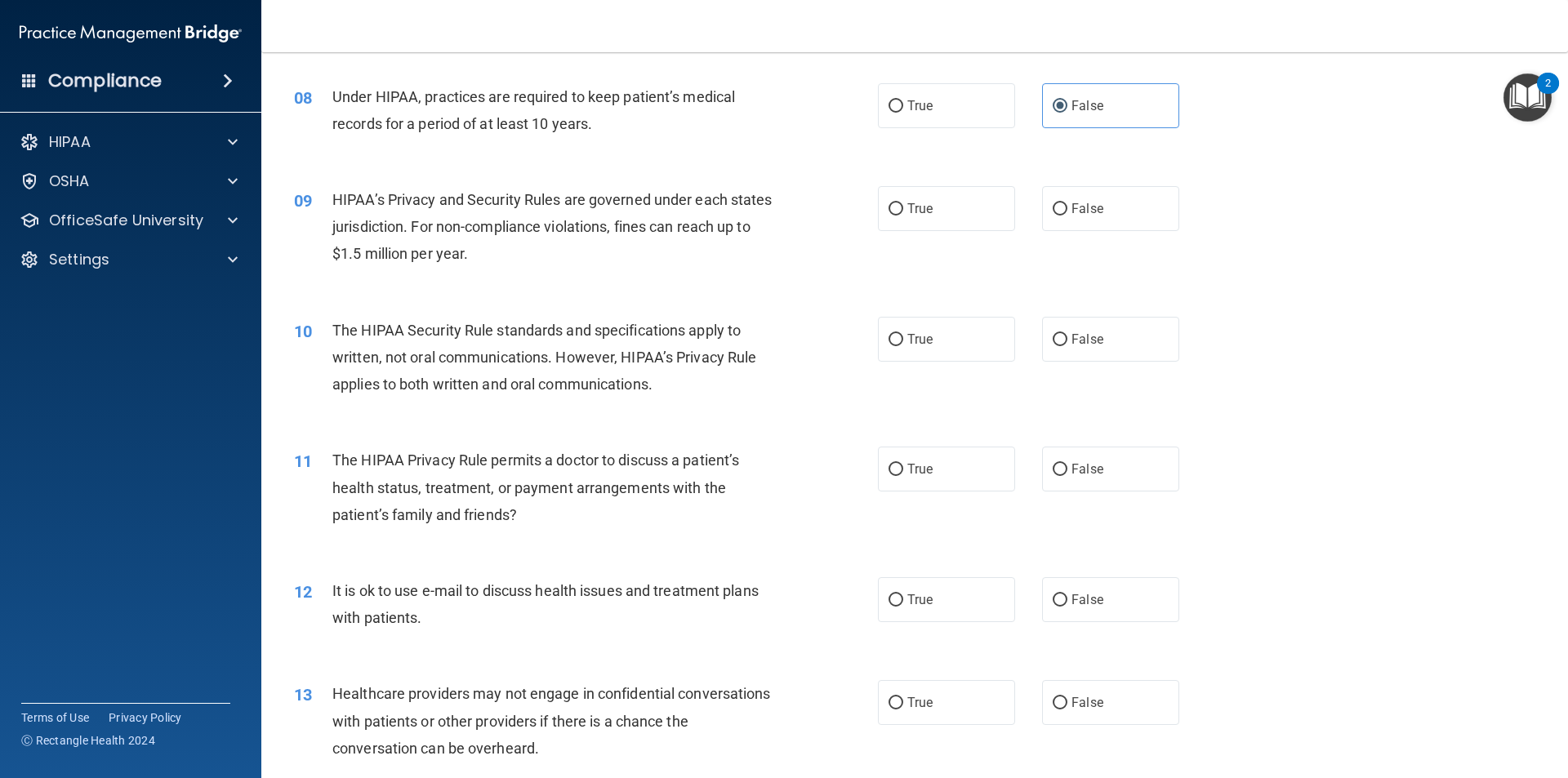
scroll to position [980, 0]
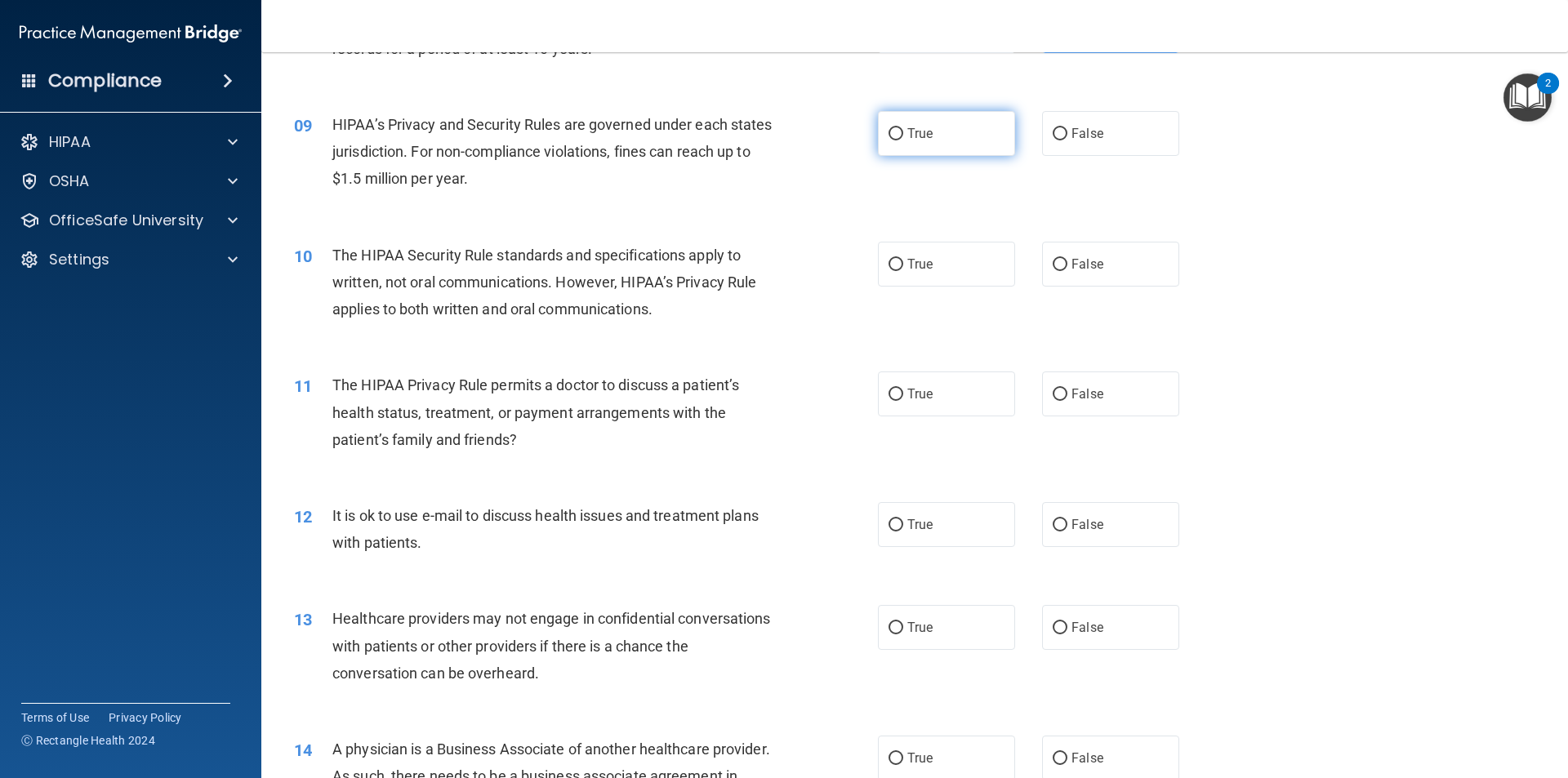
click at [907, 144] on label "True" at bounding box center [947, 134] width 137 height 45
click at [904, 140] on input "True" at bounding box center [896, 134] width 15 height 12
radio input "true"
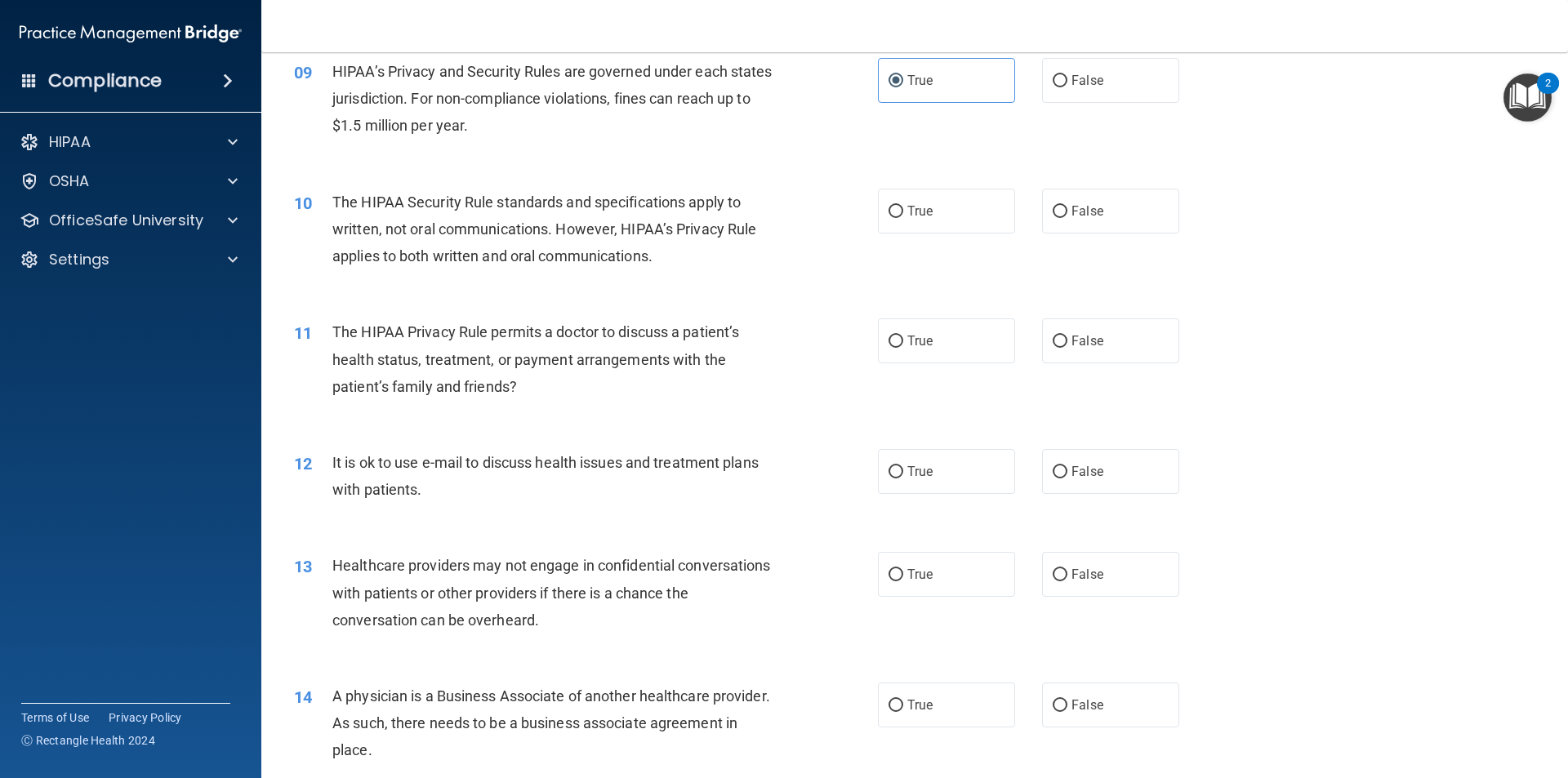
scroll to position [1062, 0]
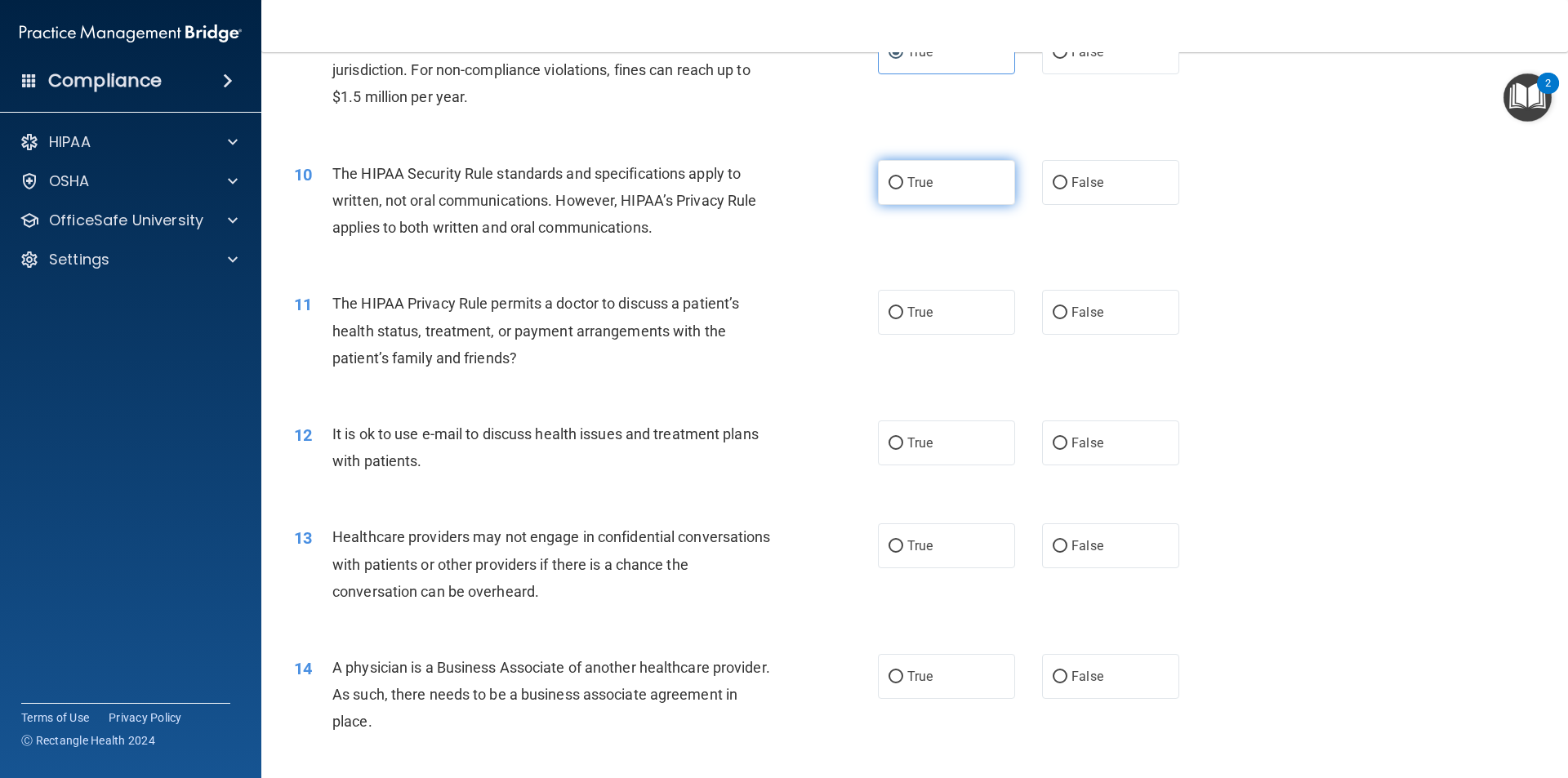
click at [991, 198] on label "True" at bounding box center [947, 182] width 137 height 45
click at [904, 190] on input "True" at bounding box center [896, 183] width 15 height 12
radio input "true"
click at [1106, 323] on label "False" at bounding box center [1111, 312] width 137 height 45
click at [1068, 319] on input "False" at bounding box center [1060, 313] width 15 height 12
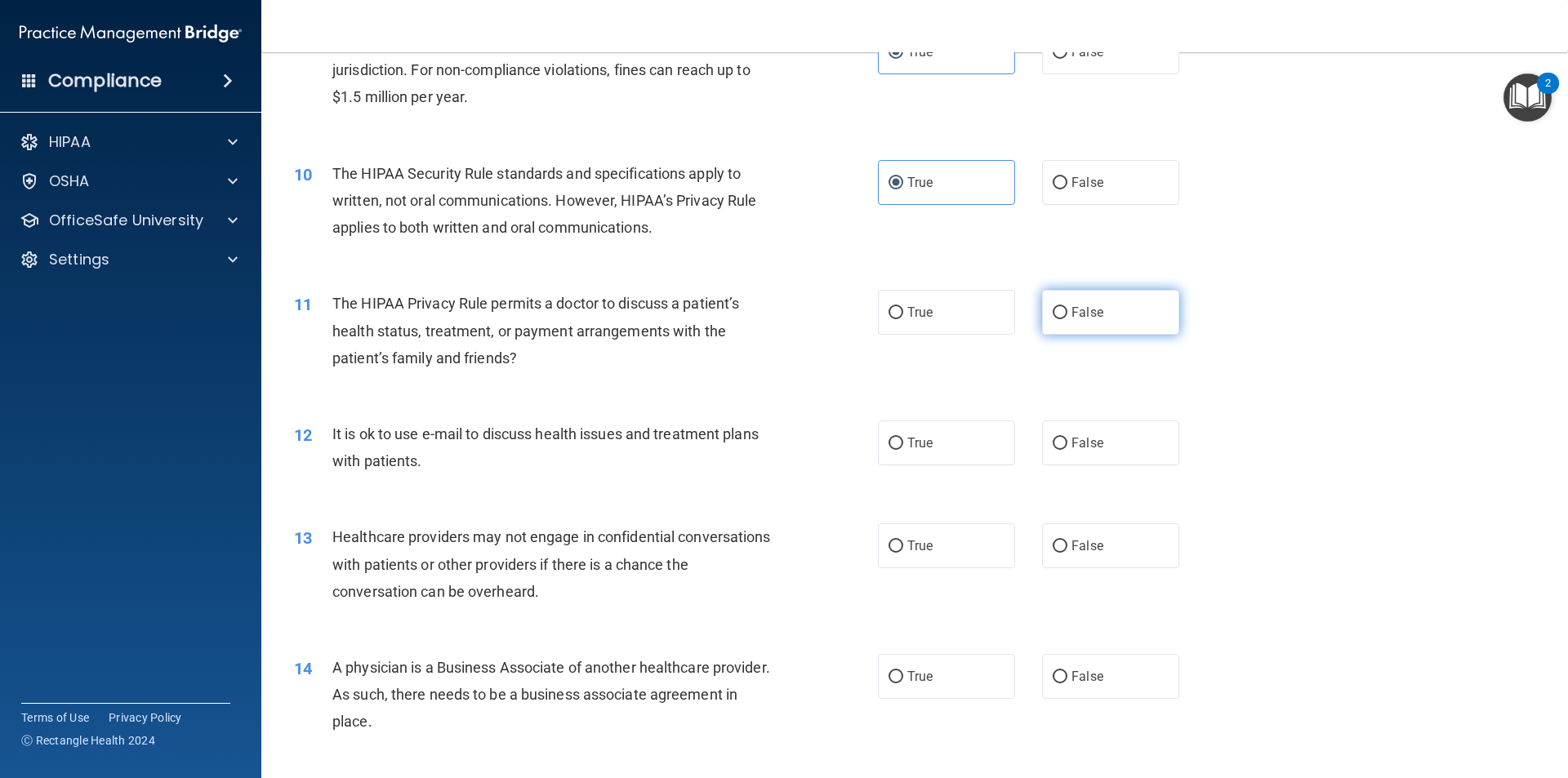
radio input "true"
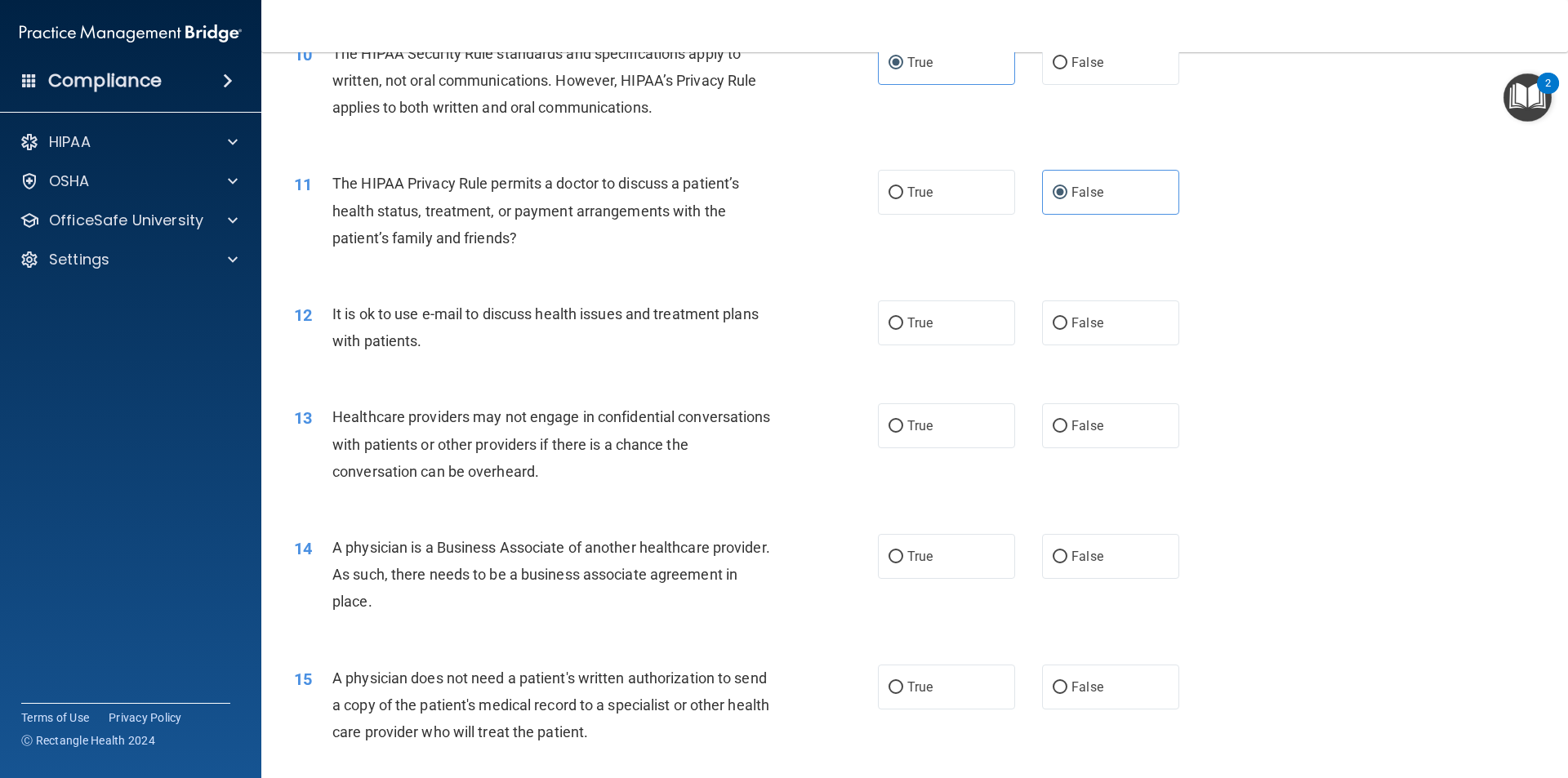
scroll to position [1225, 0]
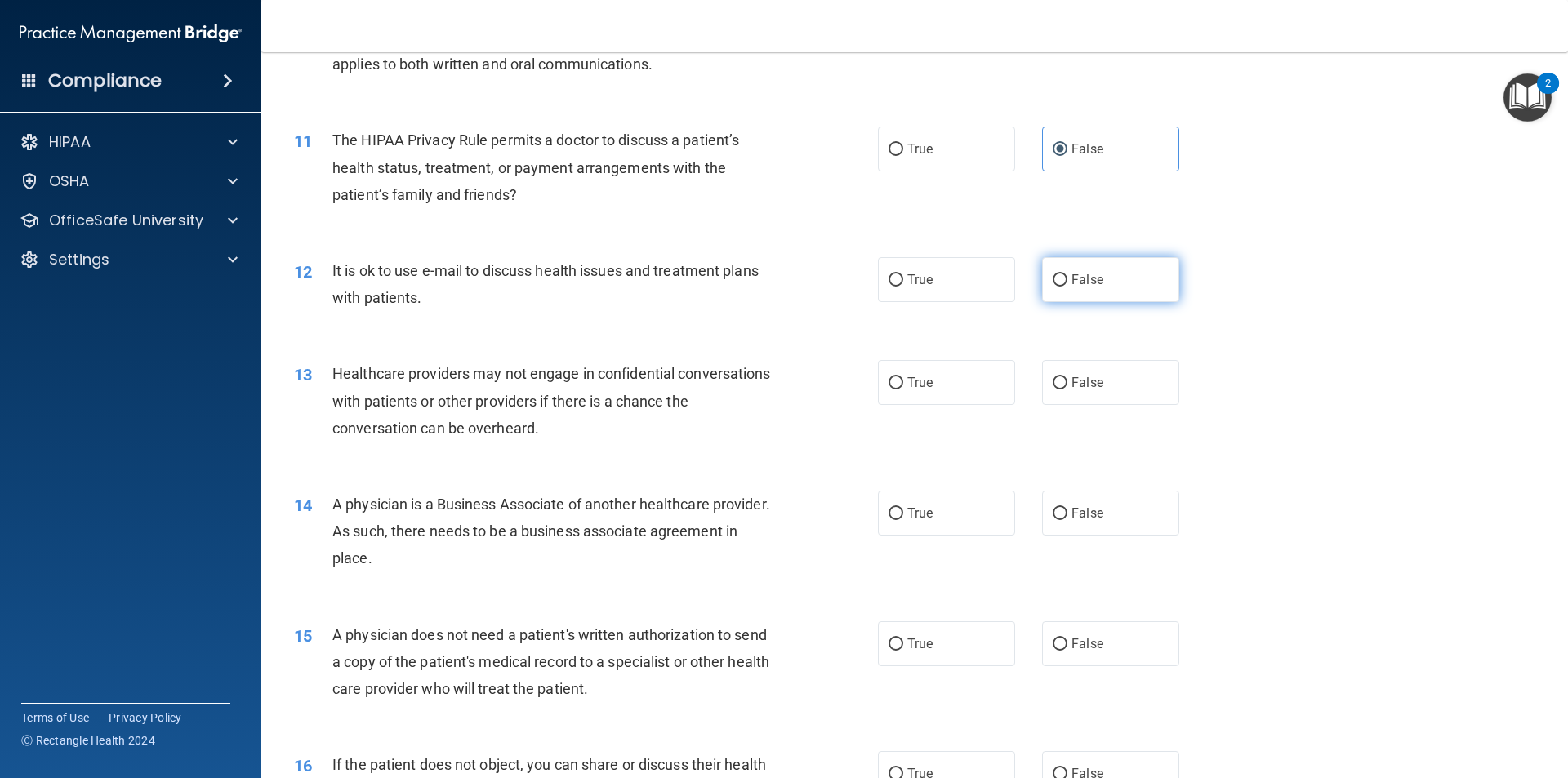
click at [1070, 291] on label "False" at bounding box center [1111, 280] width 137 height 45
click at [1068, 286] on input "False" at bounding box center [1060, 281] width 15 height 12
radio input "true"
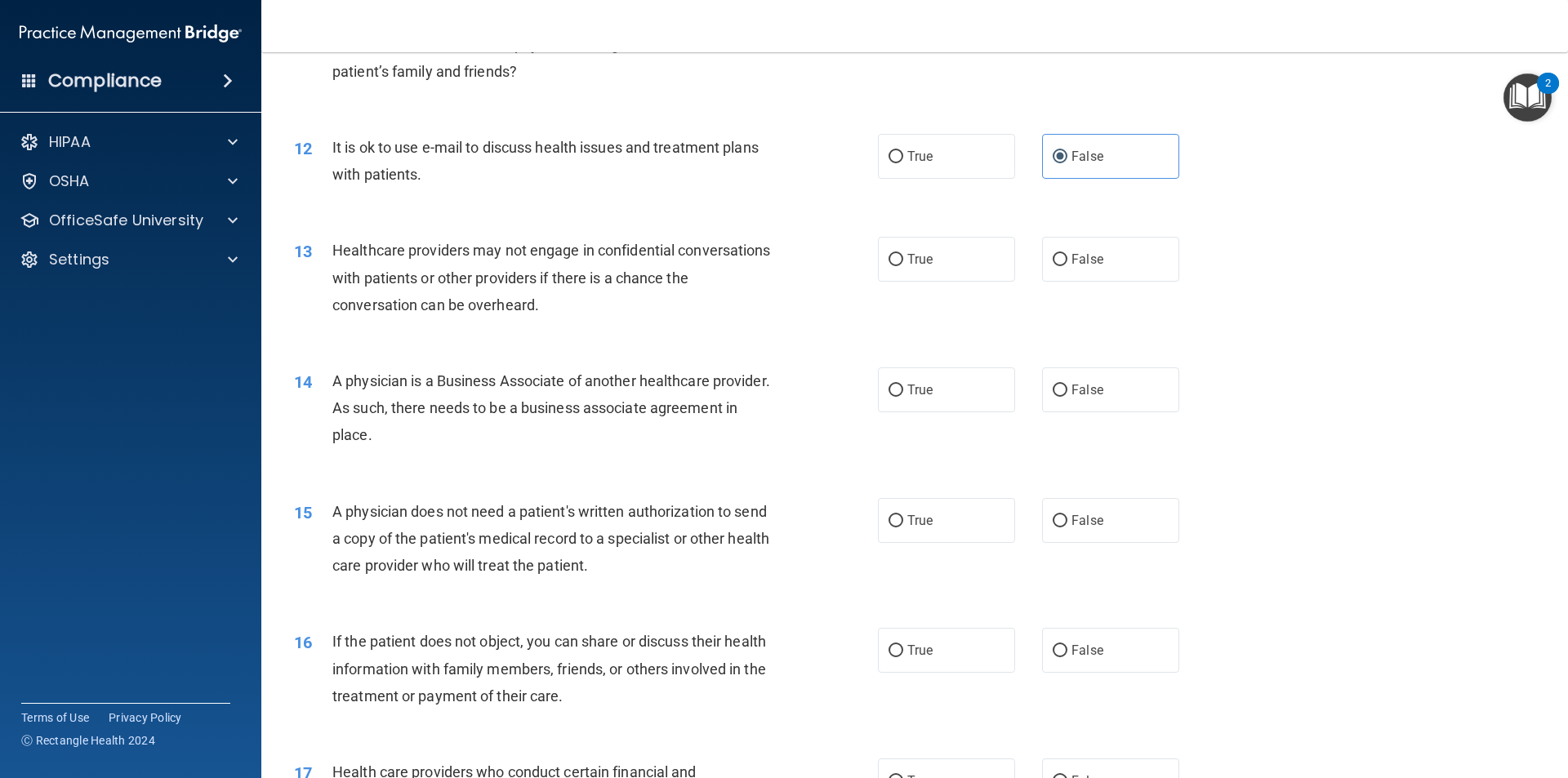
scroll to position [1389, 0]
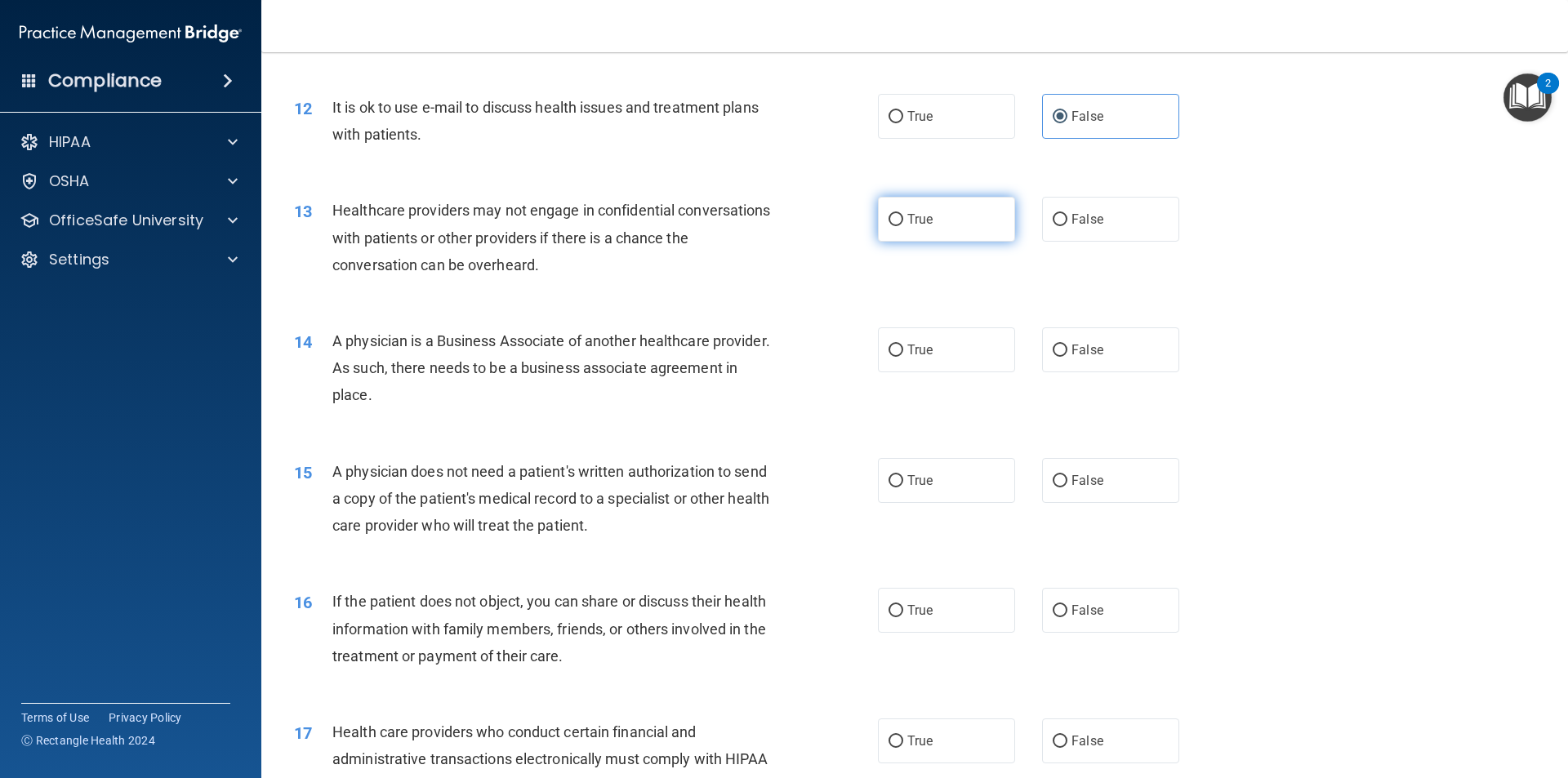
drag, startPoint x: 992, startPoint y: 210, endPoint x: 975, endPoint y: 213, distance: 17.3
click at [991, 210] on label "True" at bounding box center [947, 219] width 137 height 45
click at [904, 214] on input "True" at bounding box center [896, 219] width 15 height 12
radio input "true"
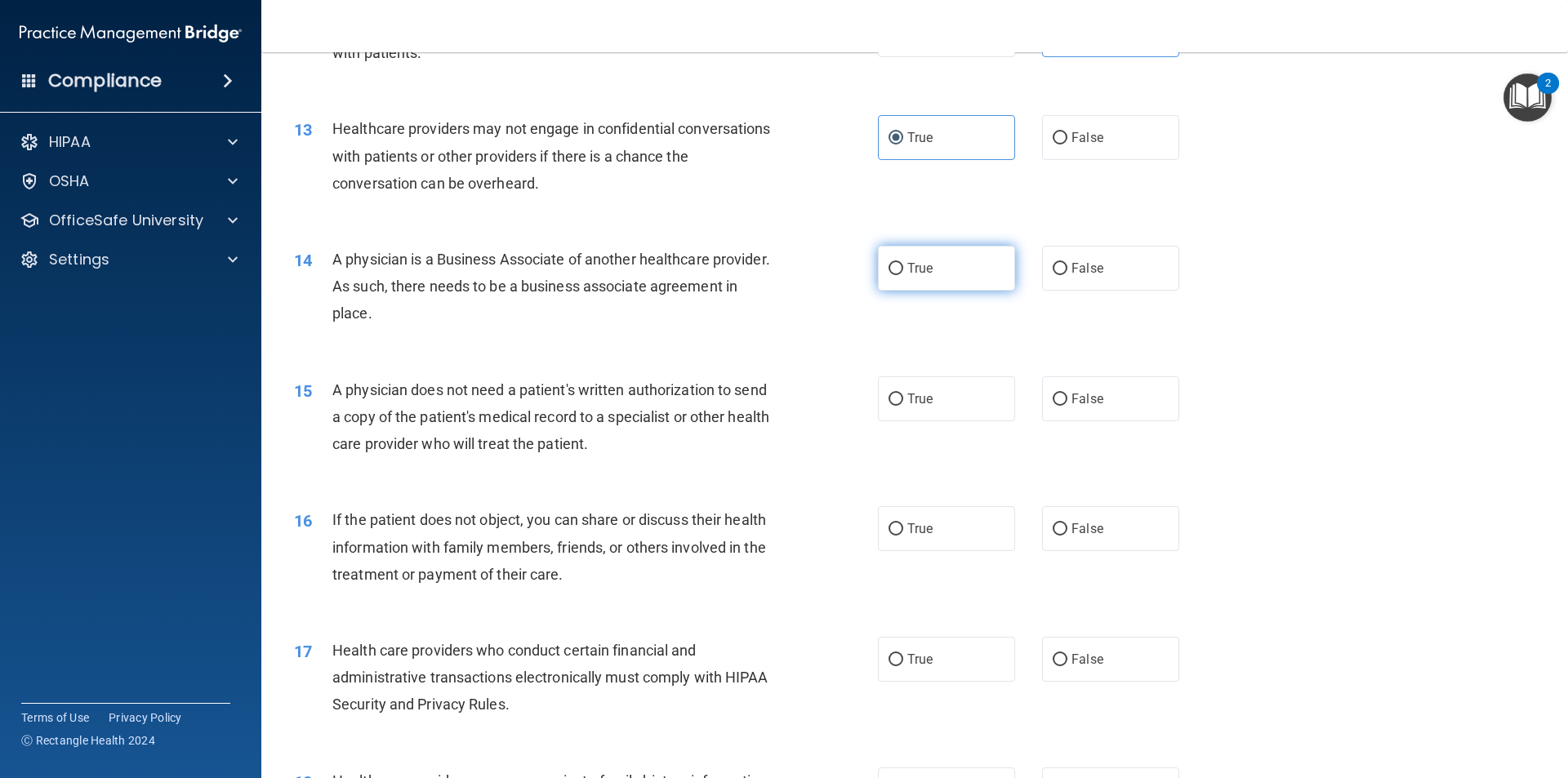
click at [975, 254] on label "True" at bounding box center [947, 268] width 137 height 45
click at [904, 263] on input "True" at bounding box center [896, 269] width 15 height 12
radio input "true"
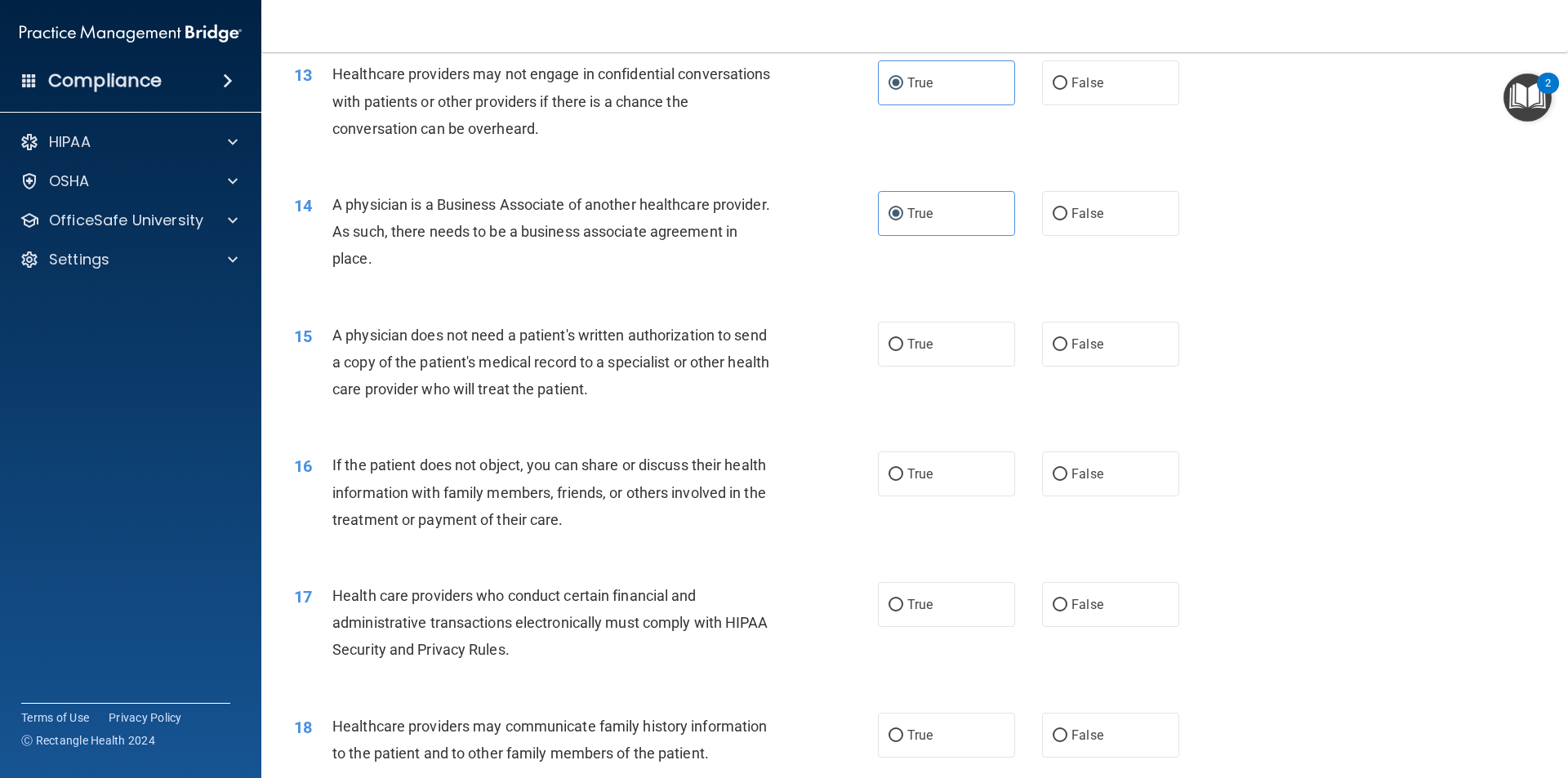
scroll to position [1633, 0]
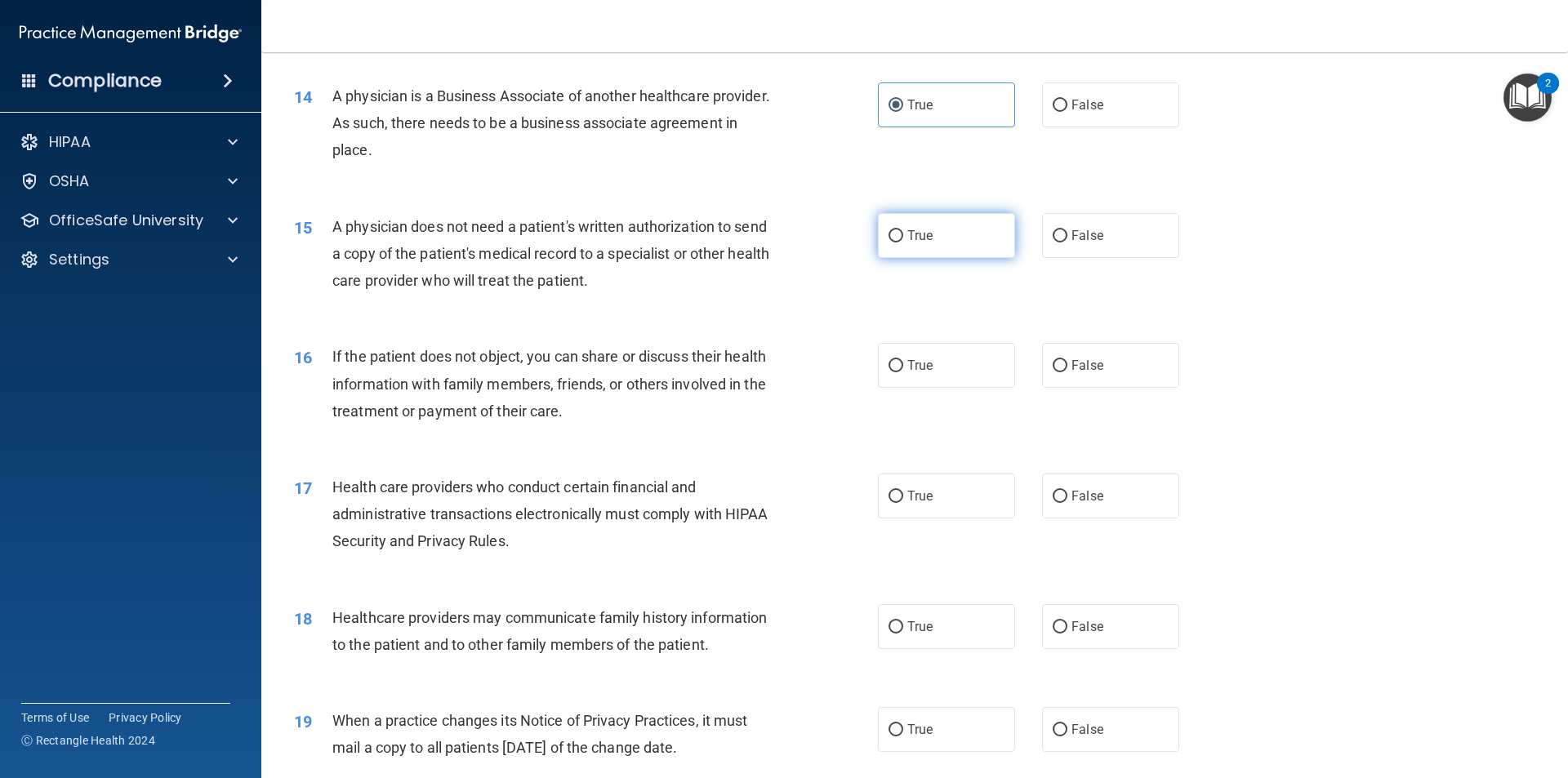
click at [919, 223] on label "True" at bounding box center [947, 235] width 137 height 45
click at [904, 230] on input "True" at bounding box center [896, 236] width 15 height 12
radio input "true"
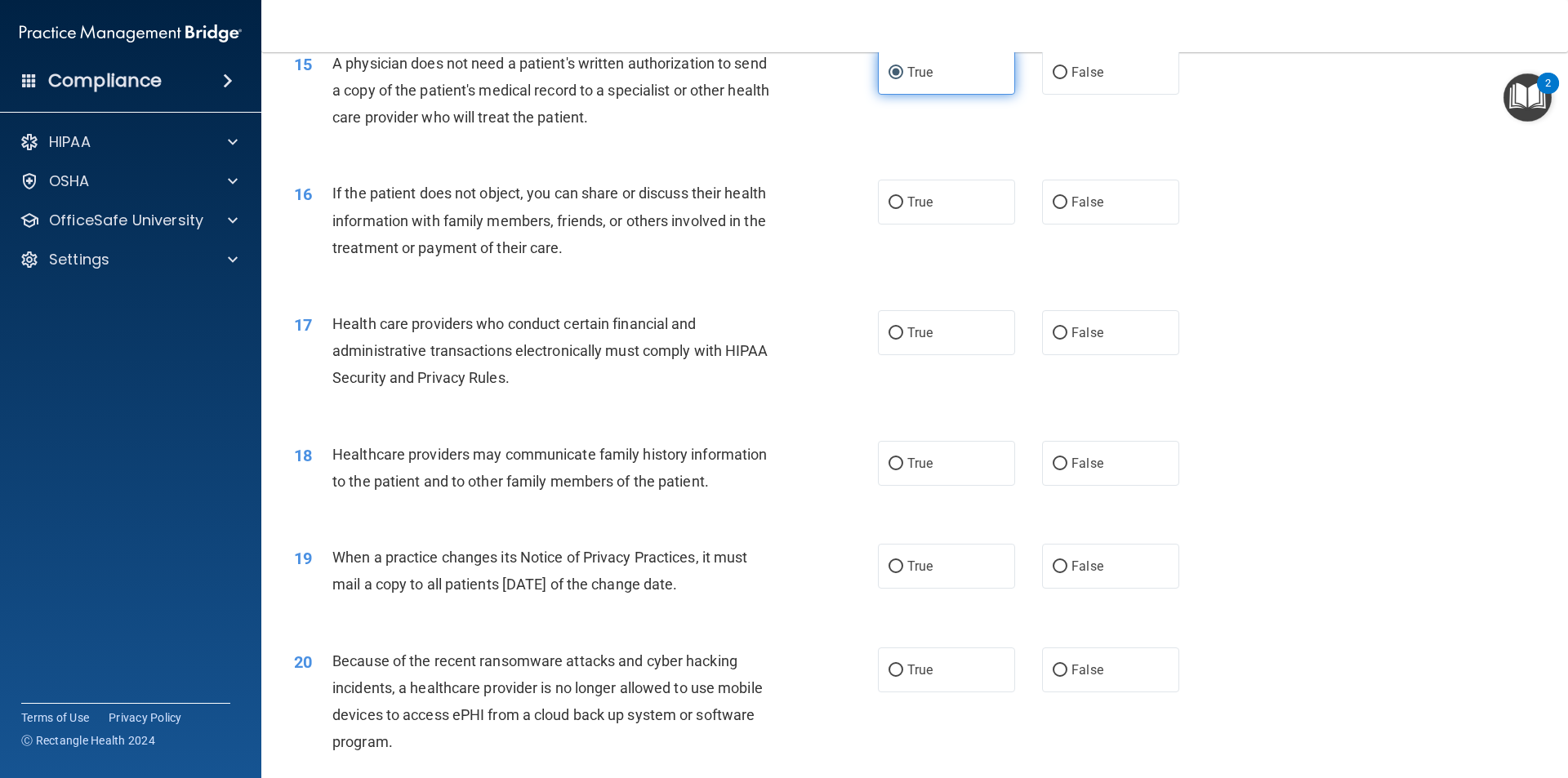
scroll to position [1878, 0]
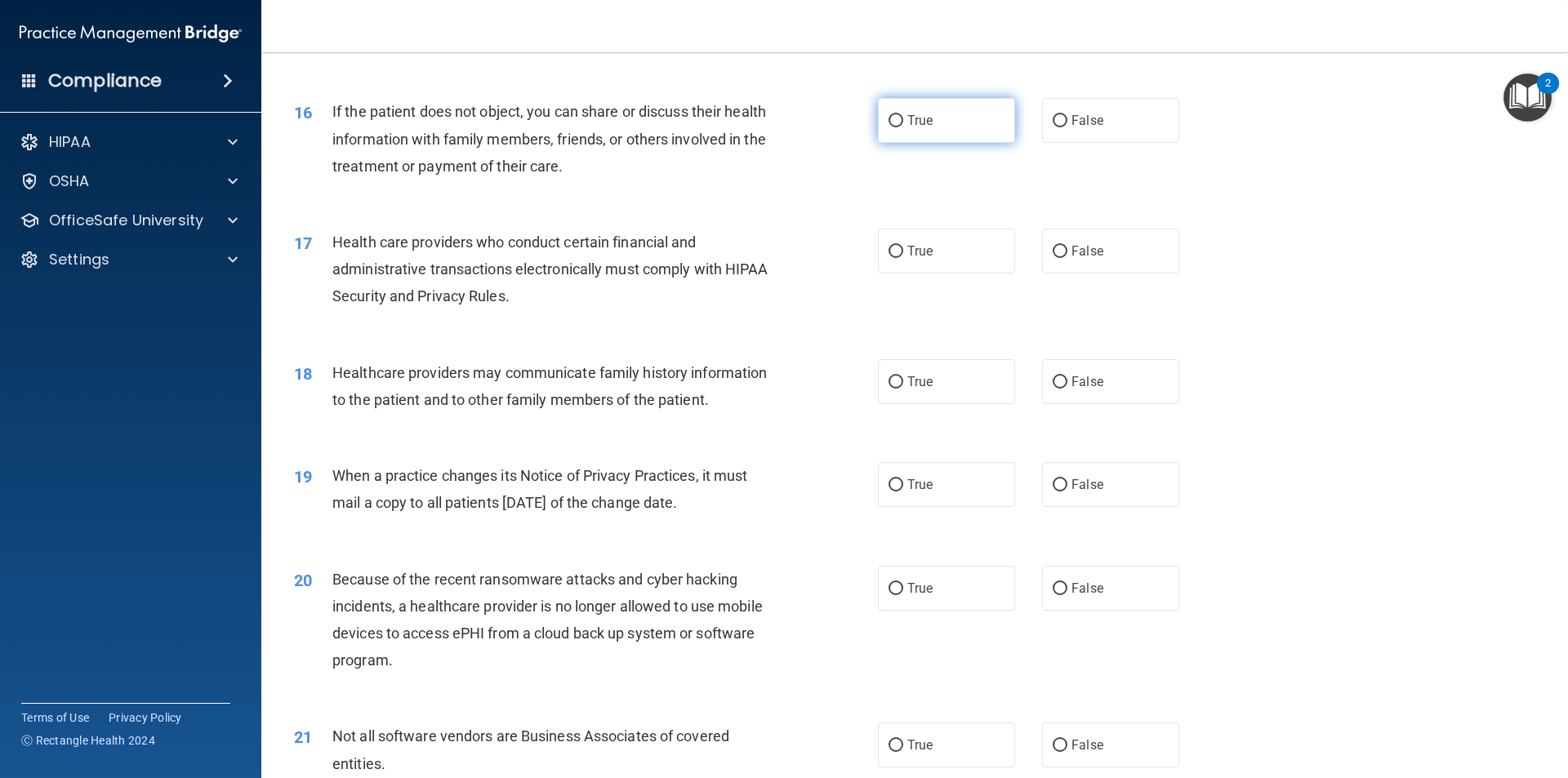
click at [990, 114] on label "True" at bounding box center [947, 120] width 137 height 45
click at [904, 116] on input "True" at bounding box center [896, 121] width 15 height 12
radio input "true"
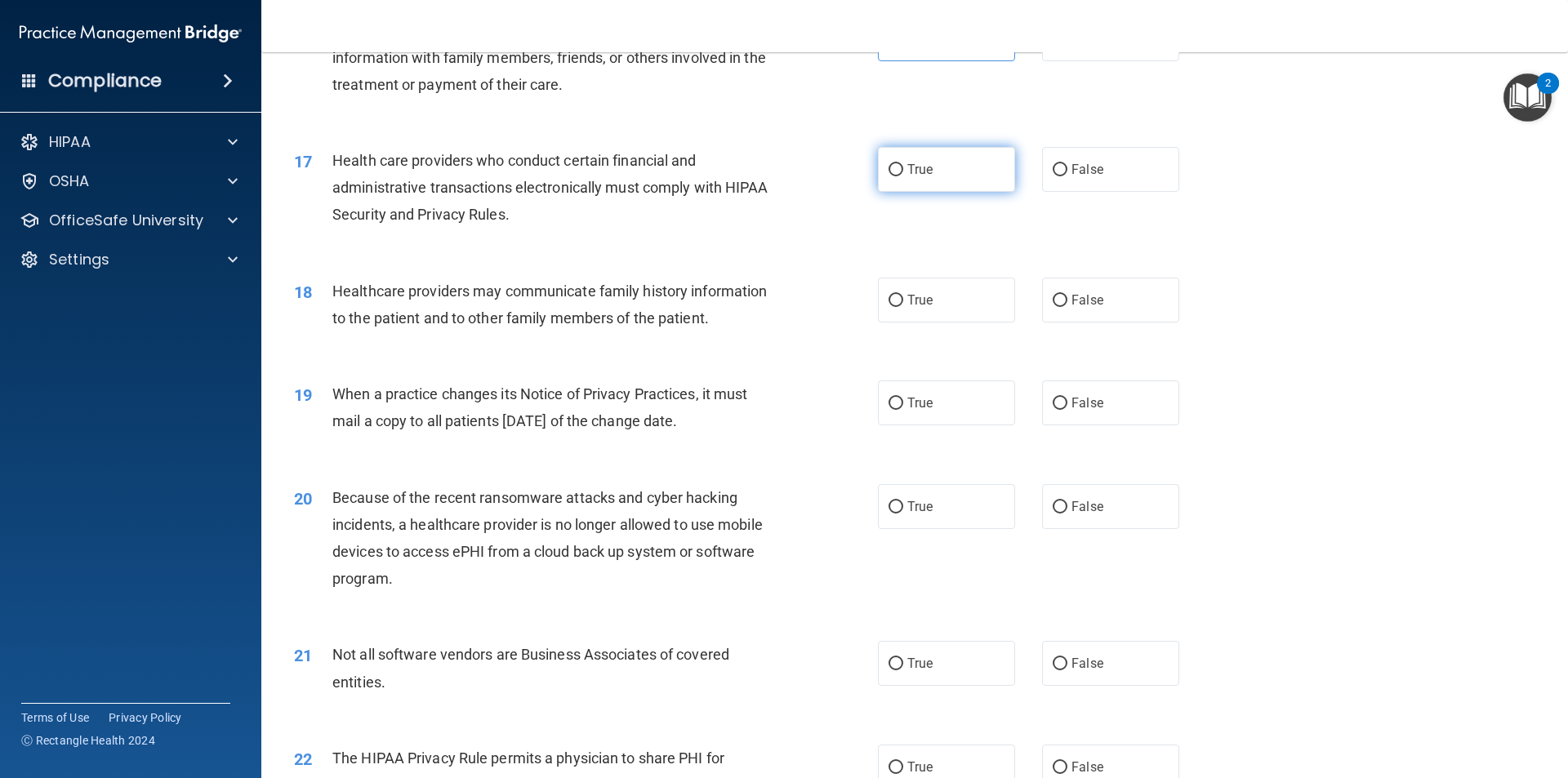
click at [980, 163] on label "True" at bounding box center [947, 169] width 137 height 45
click at [904, 164] on input "True" at bounding box center [896, 170] width 15 height 12
radio input "true"
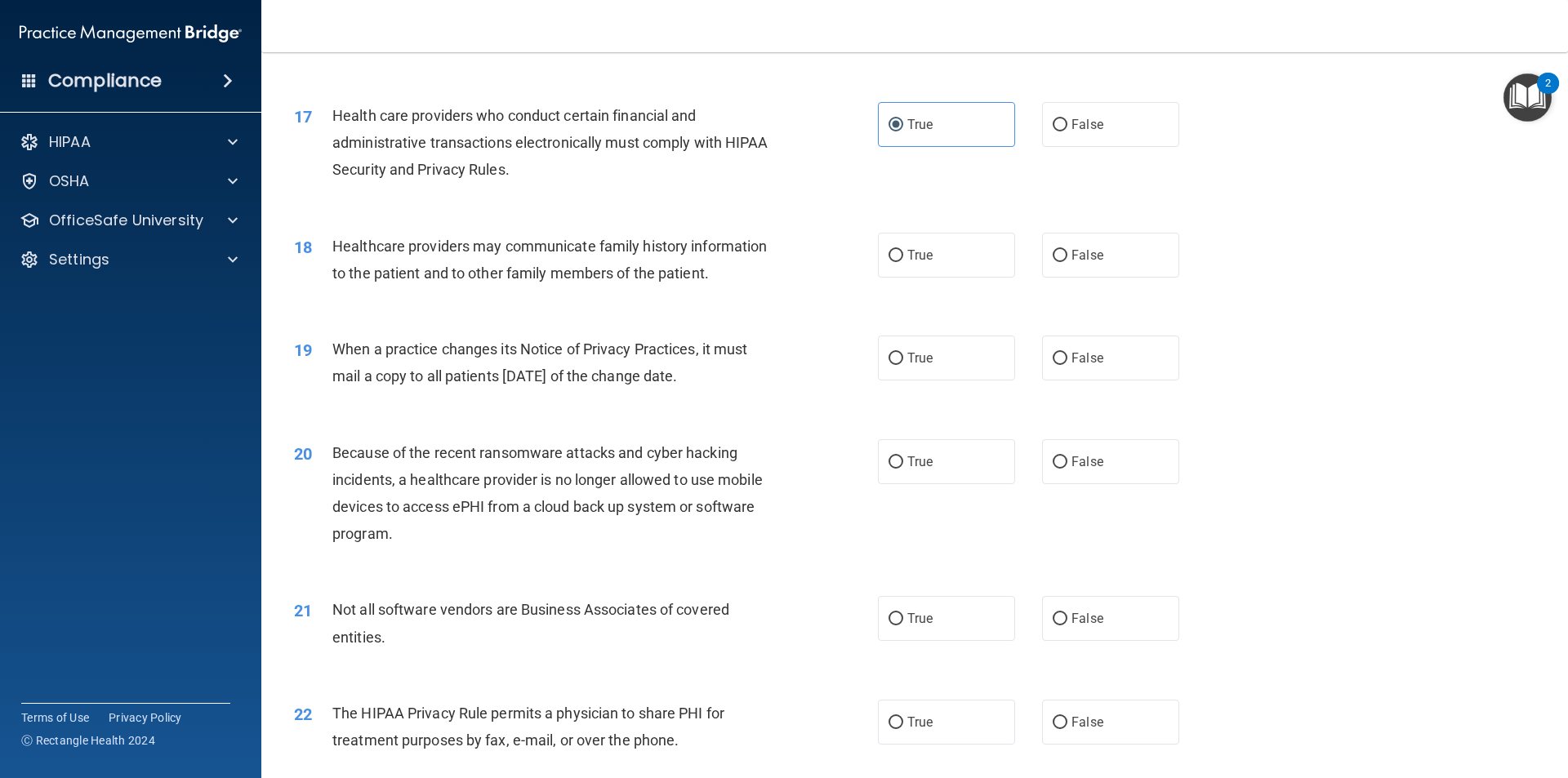
scroll to position [2041, 0]
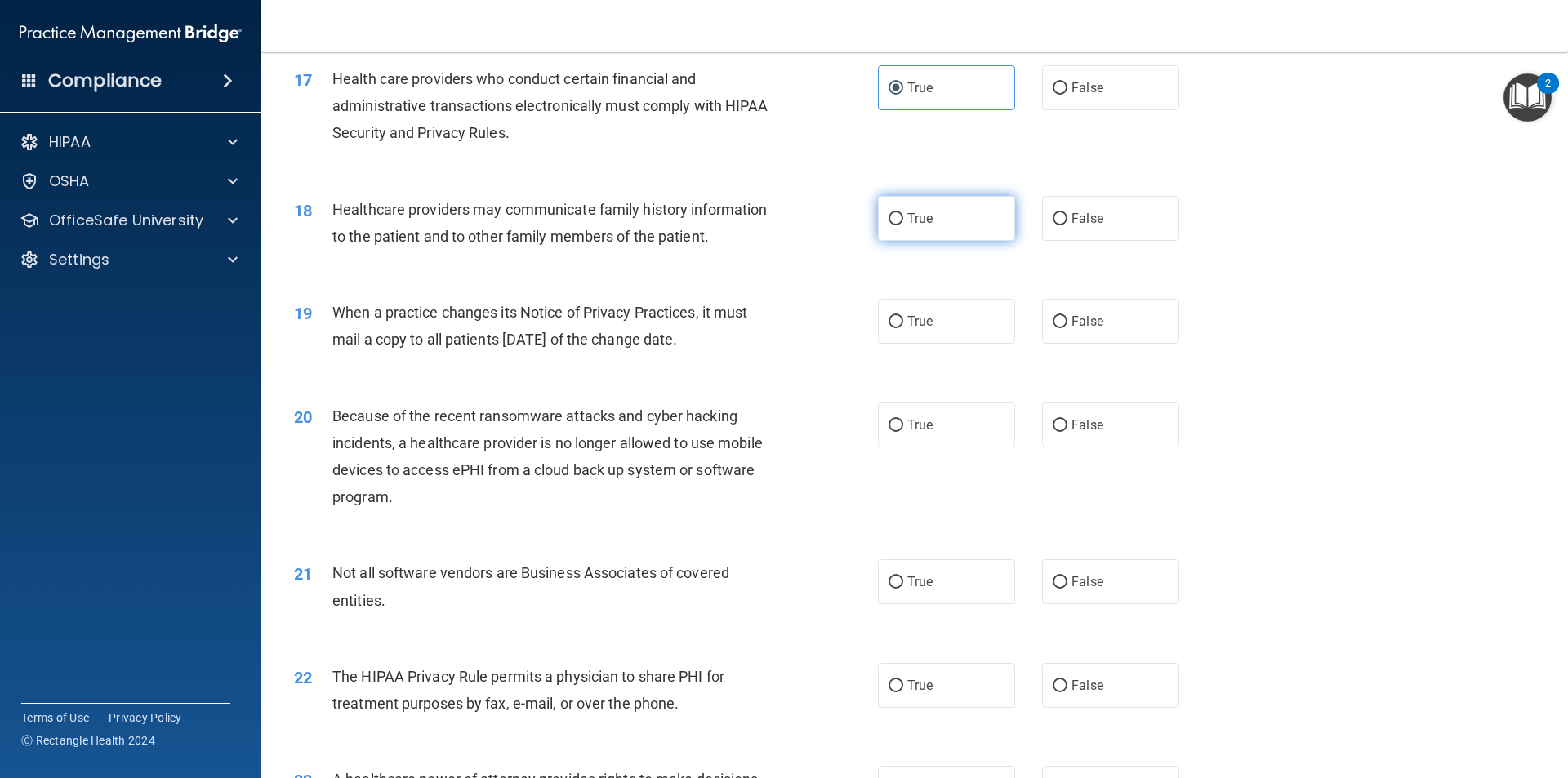
click at [948, 203] on label "True" at bounding box center [947, 219] width 137 height 45
click at [904, 213] on input "True" at bounding box center [896, 219] width 15 height 12
radio input "true"
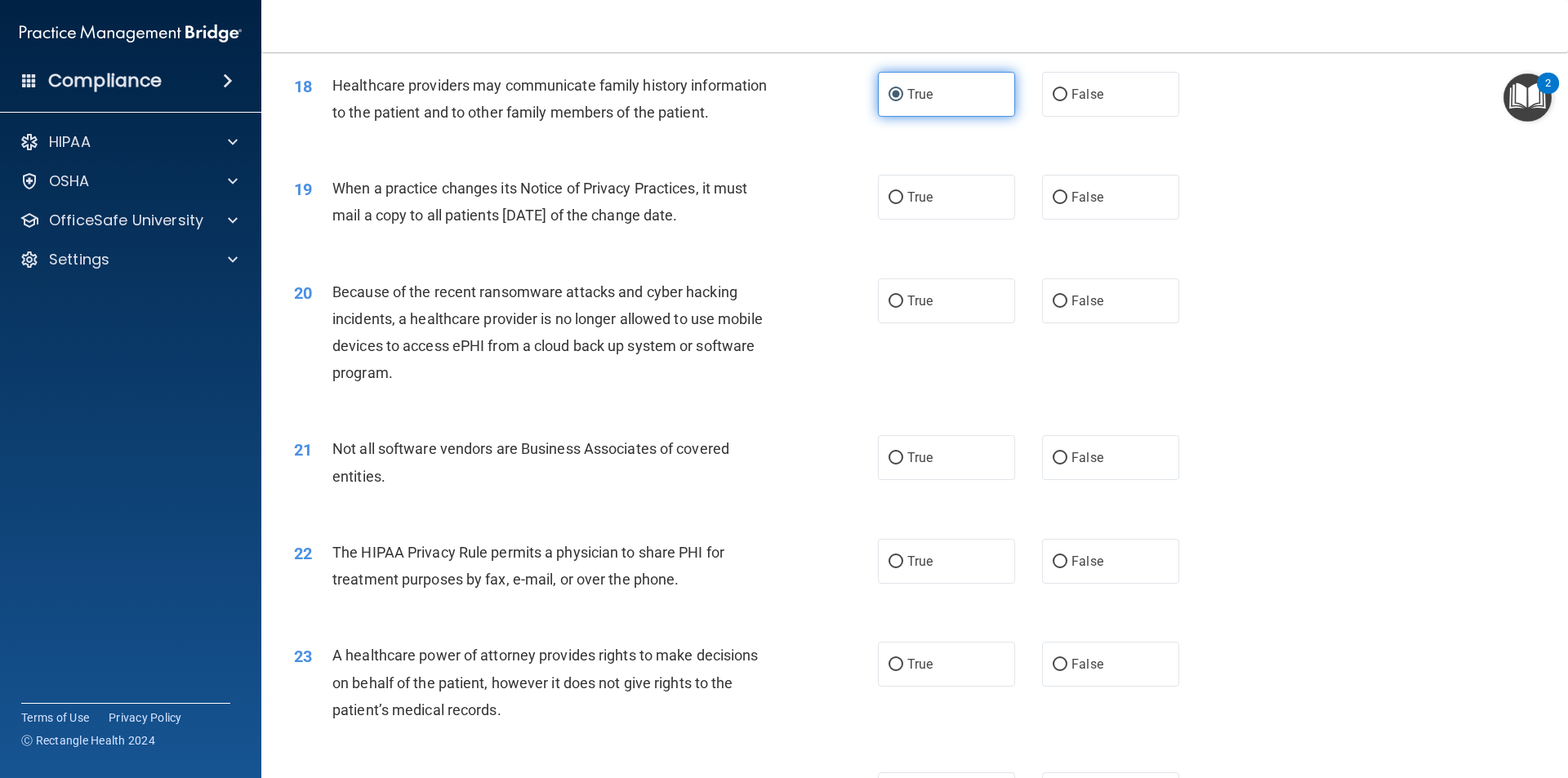
scroll to position [2204, 0]
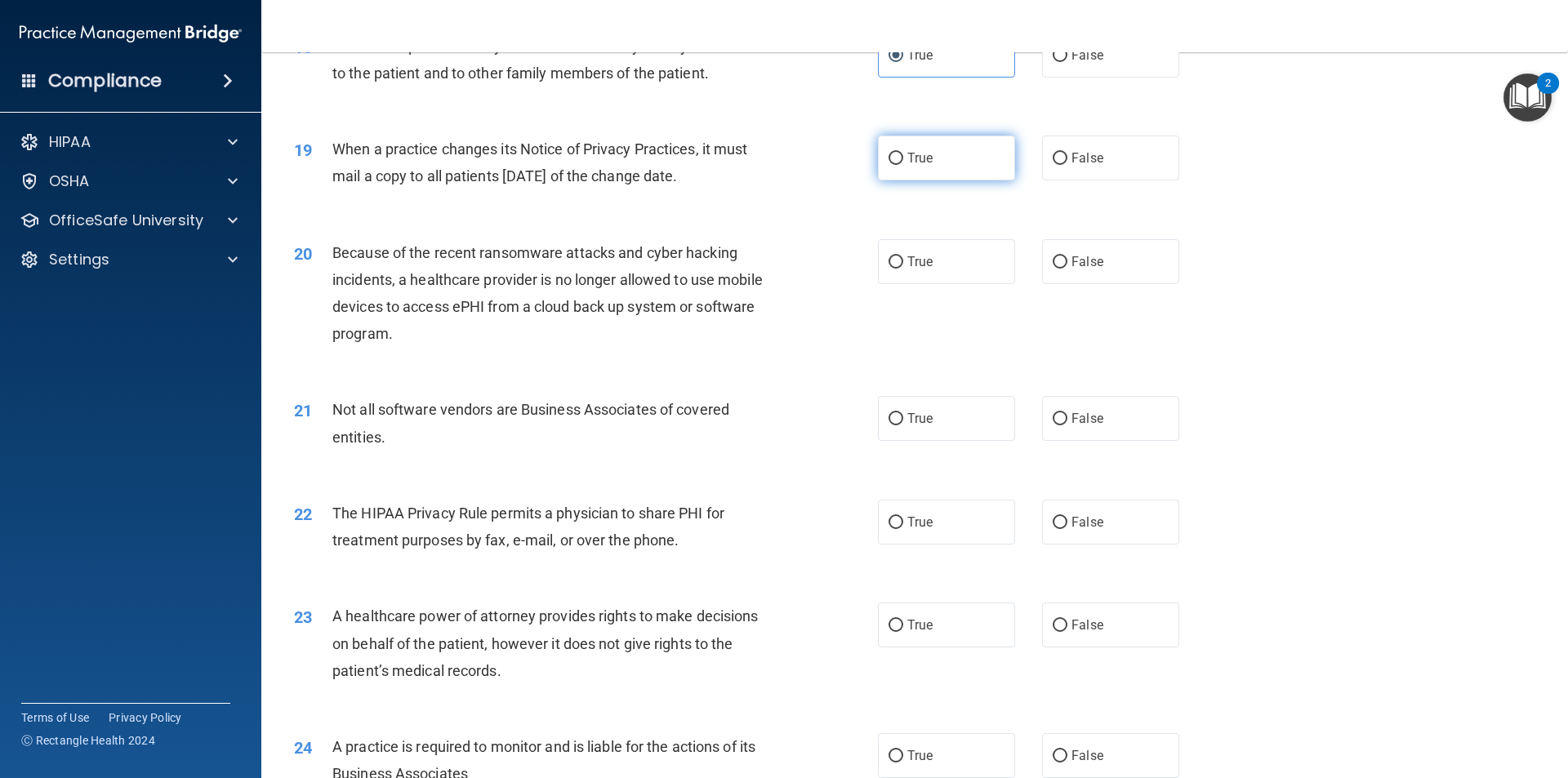
click at [934, 167] on label "True" at bounding box center [947, 158] width 137 height 45
click at [904, 165] on input "True" at bounding box center [896, 158] width 15 height 12
radio input "true"
click at [921, 258] on span "True" at bounding box center [920, 262] width 26 height 16
click at [904, 258] on input "True" at bounding box center [896, 262] width 15 height 12
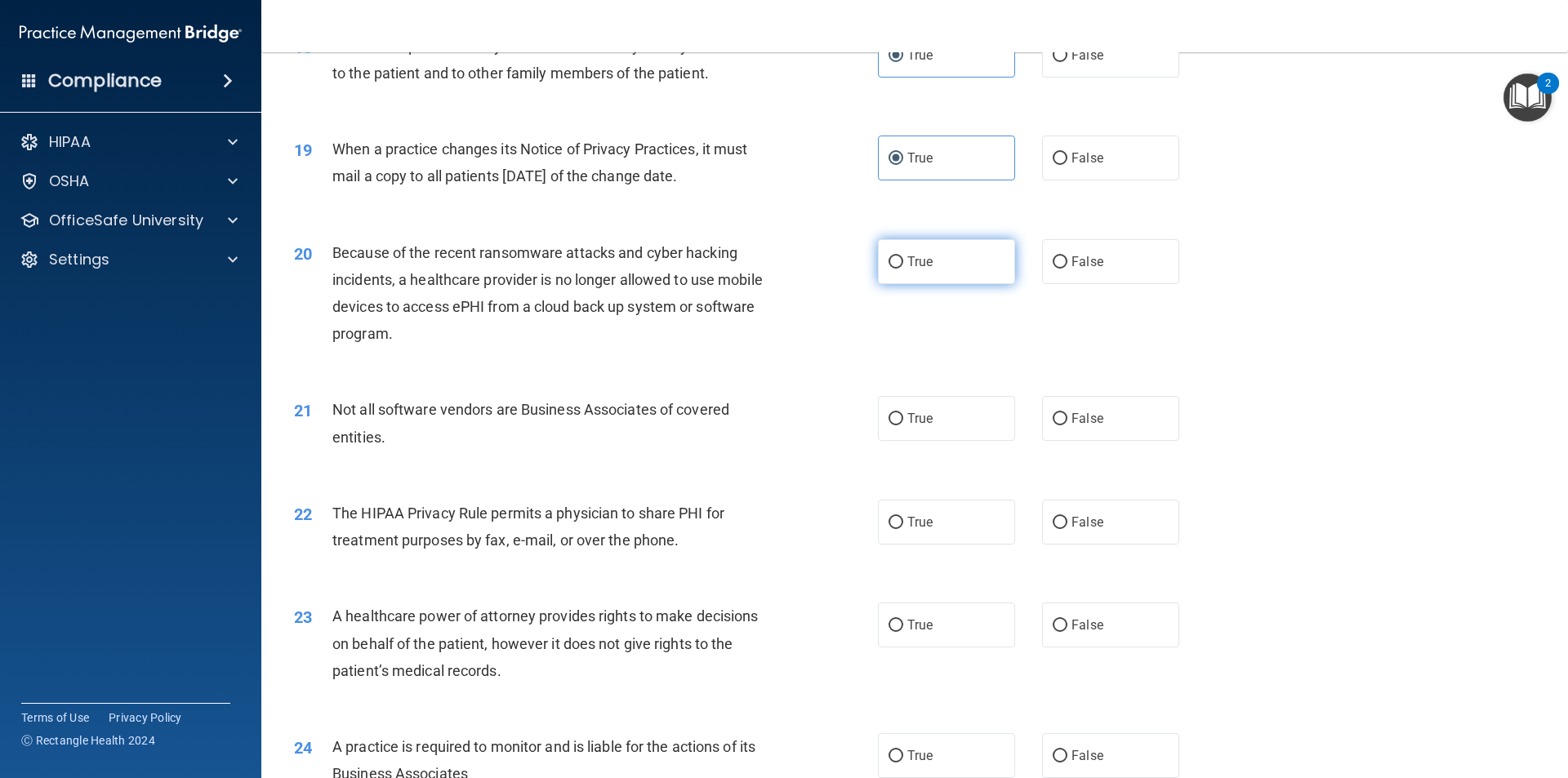
radio input "true"
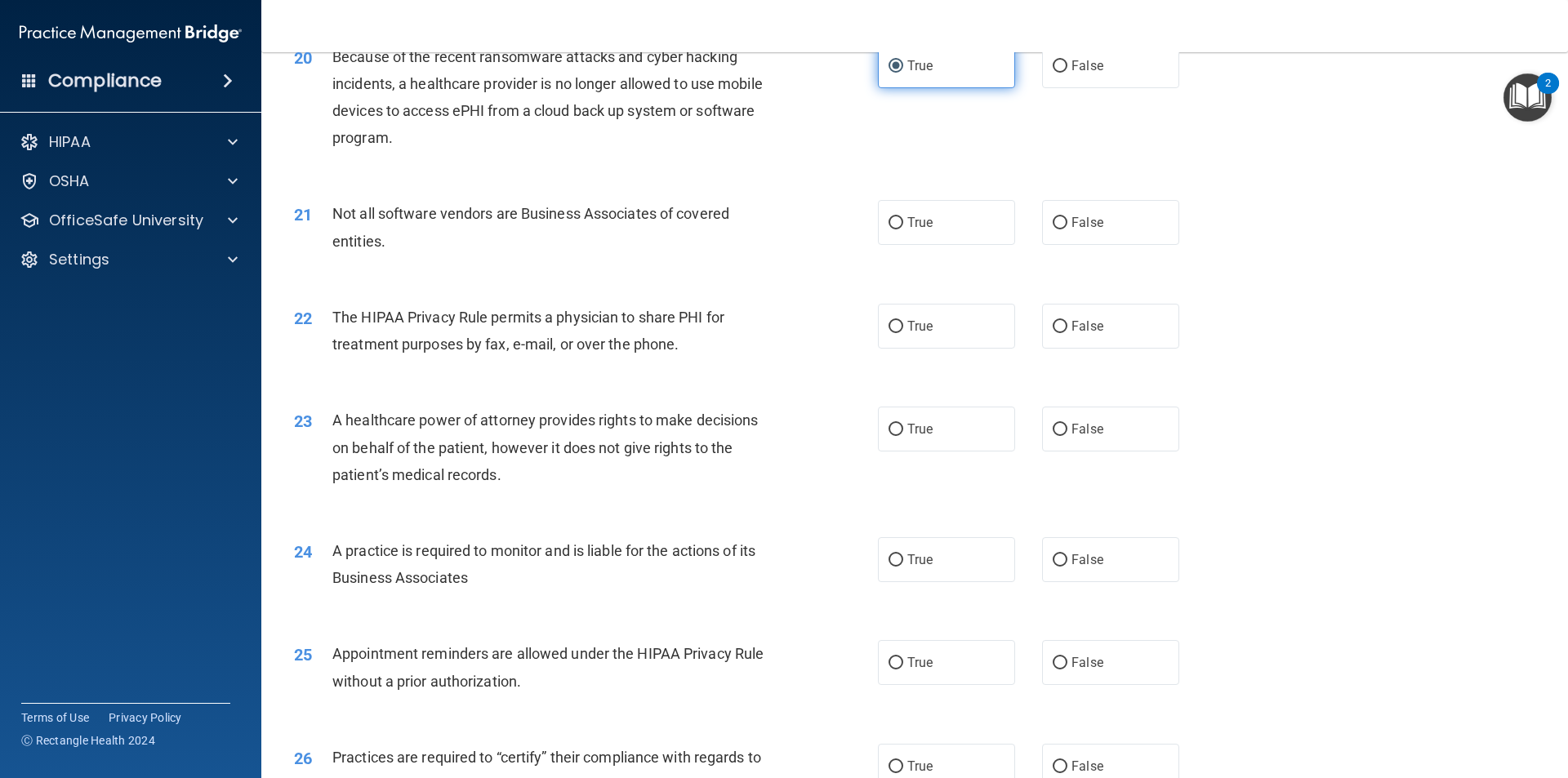
scroll to position [2450, 0]
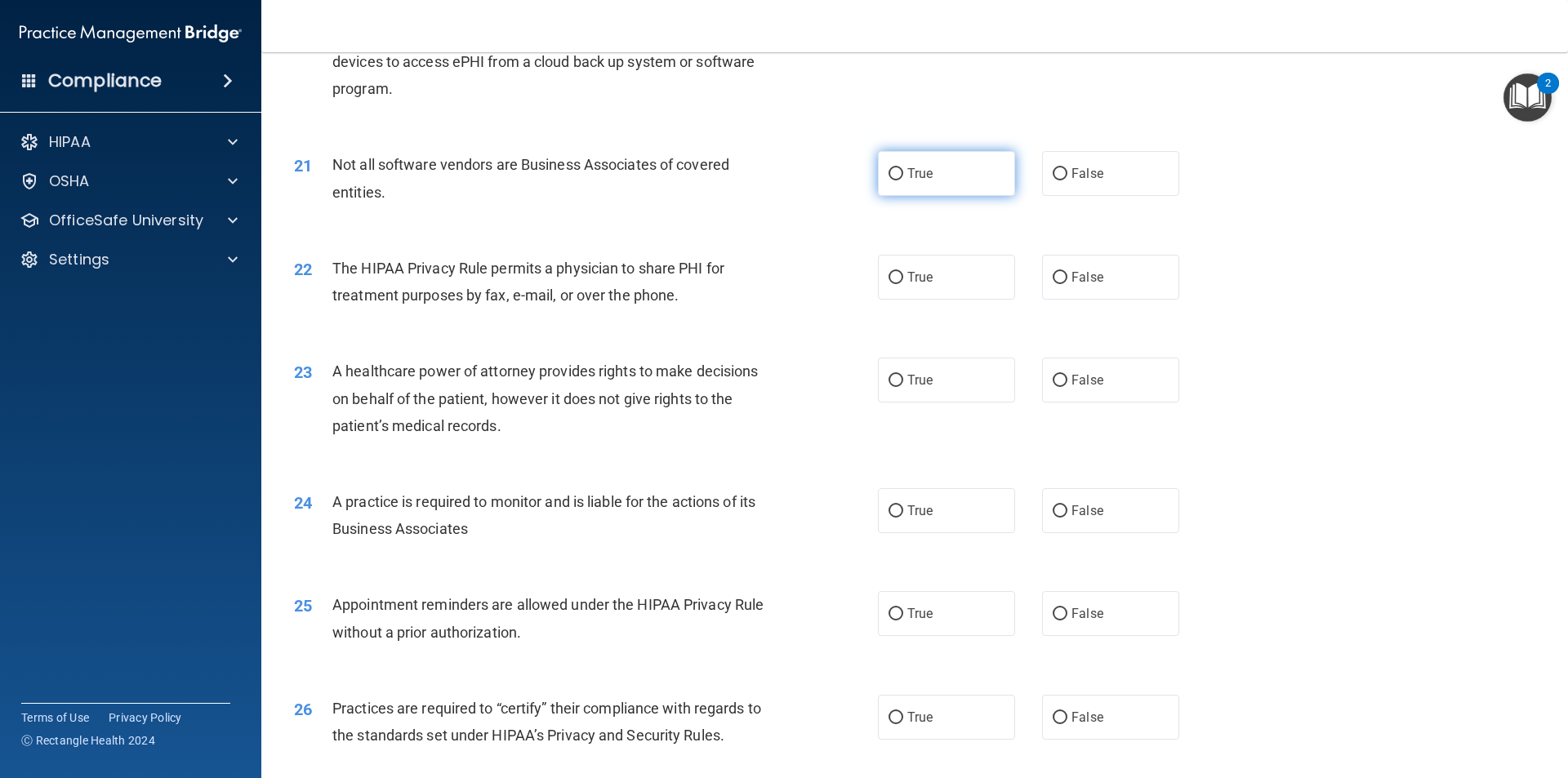
click at [954, 180] on label "True" at bounding box center [947, 173] width 137 height 45
click at [904, 180] on input "True" at bounding box center [896, 174] width 15 height 12
radio input "true"
click at [925, 266] on label "True" at bounding box center [947, 277] width 137 height 45
click at [904, 272] on input "True" at bounding box center [896, 278] width 15 height 12
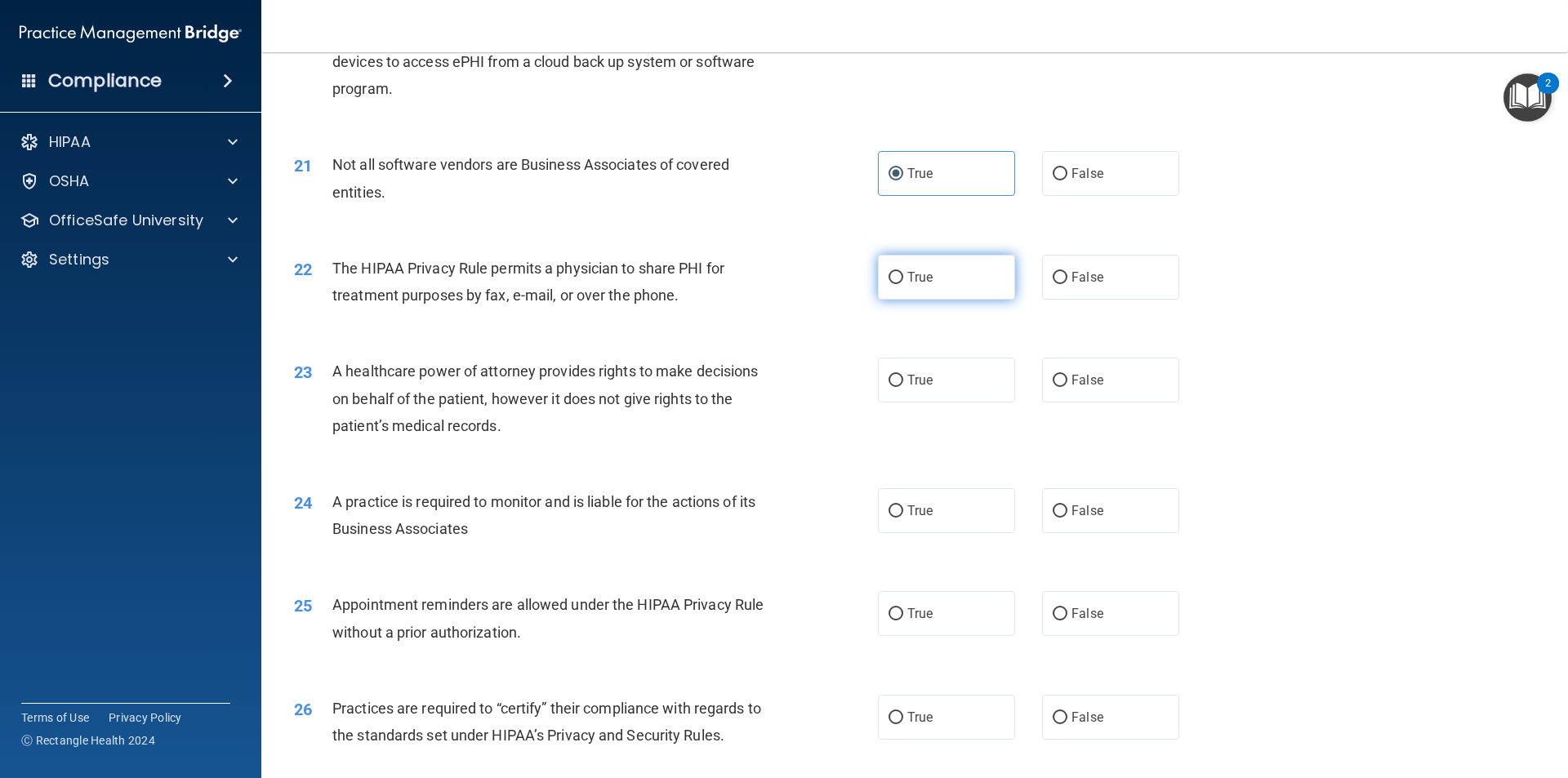
radio input "true"
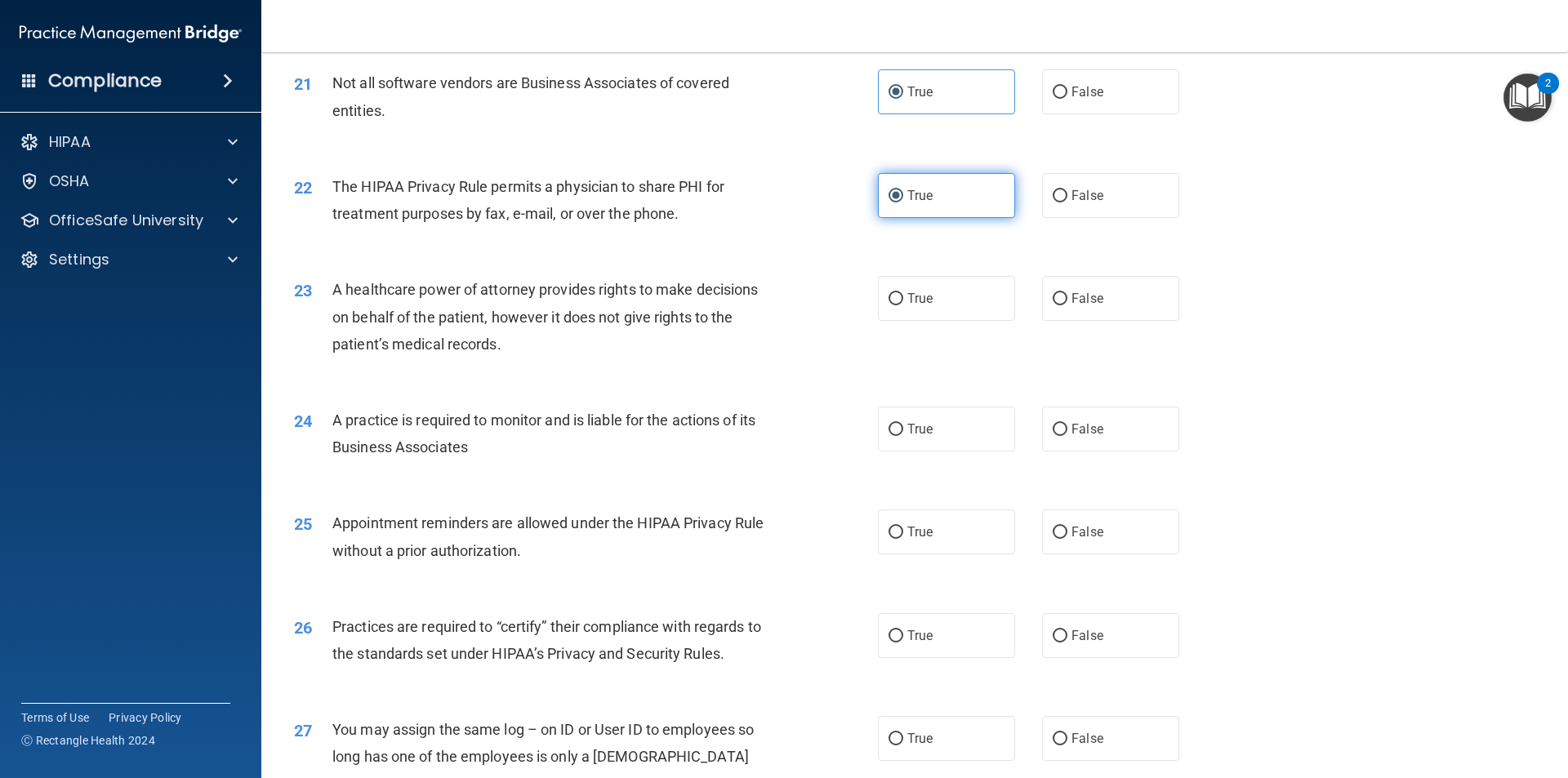
scroll to position [2613, 0]
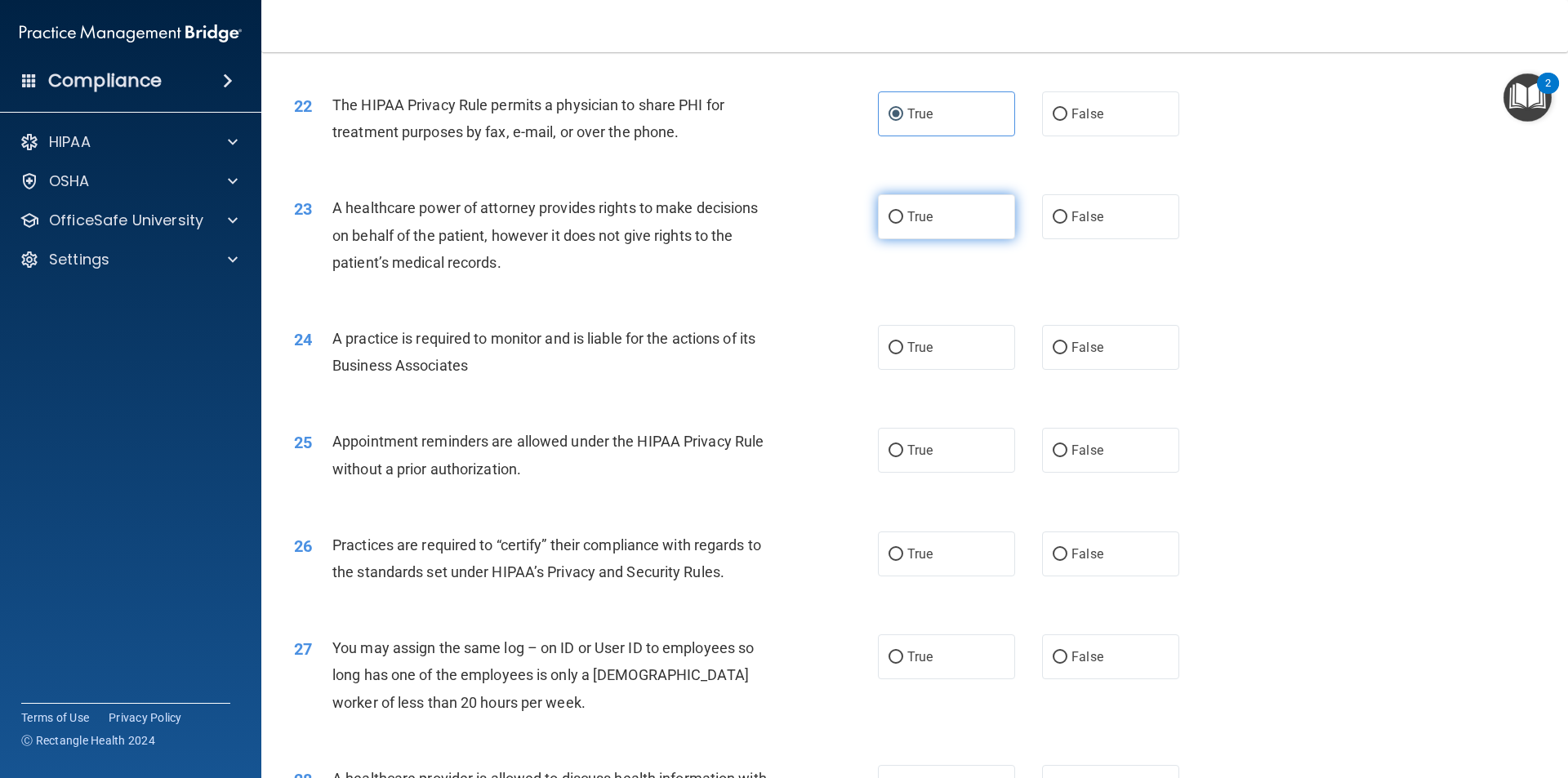
click at [940, 230] on label "True" at bounding box center [947, 217] width 137 height 45
click at [904, 224] on input "True" at bounding box center [896, 217] width 15 height 12
radio input "true"
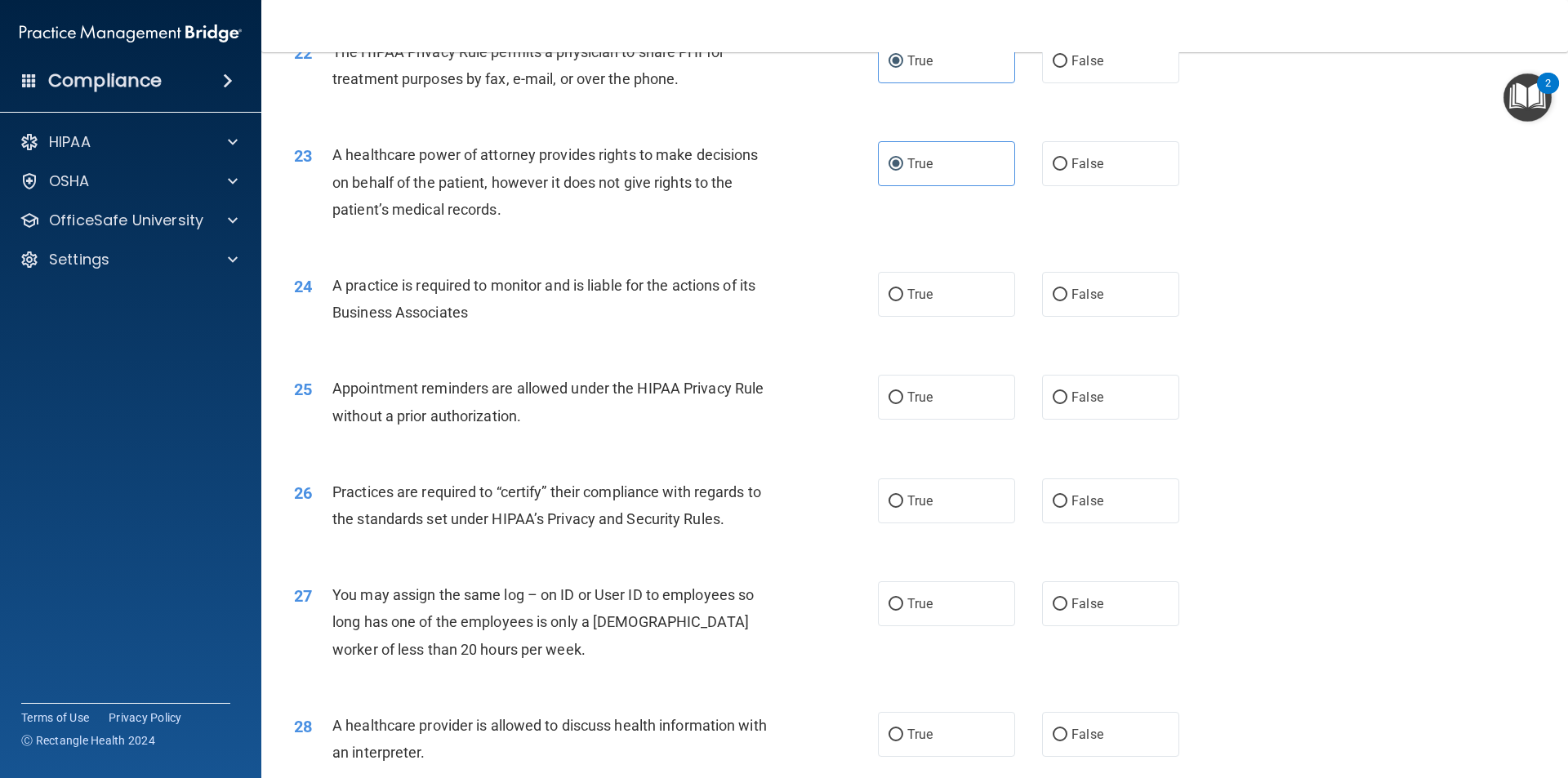
scroll to position [2776, 0]
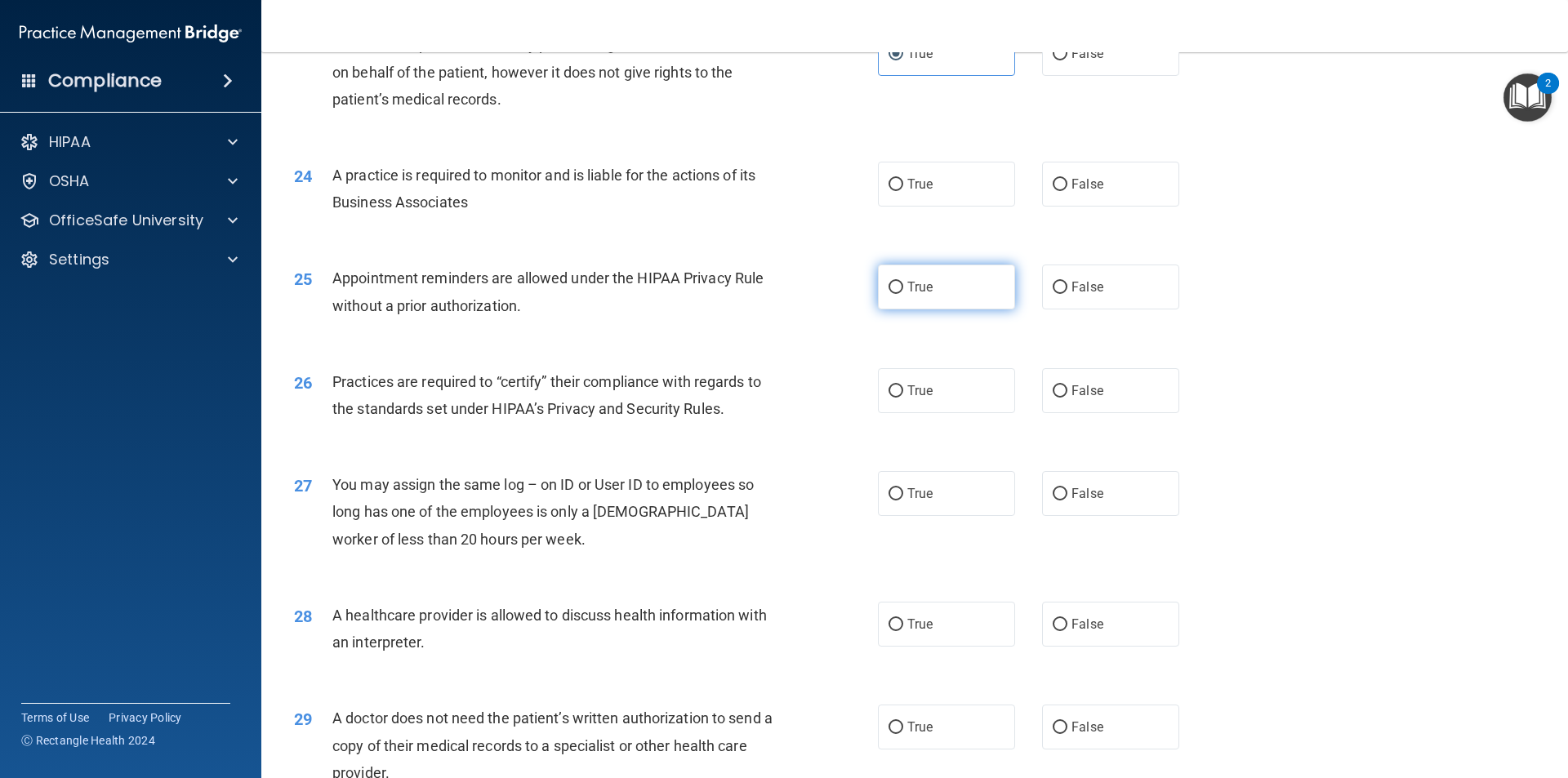
click at [951, 285] on label "True" at bounding box center [947, 287] width 137 height 45
click at [904, 285] on input "True" at bounding box center [896, 287] width 15 height 12
radio input "true"
click at [935, 175] on label "True" at bounding box center [947, 184] width 137 height 45
click at [904, 179] on input "True" at bounding box center [896, 185] width 15 height 12
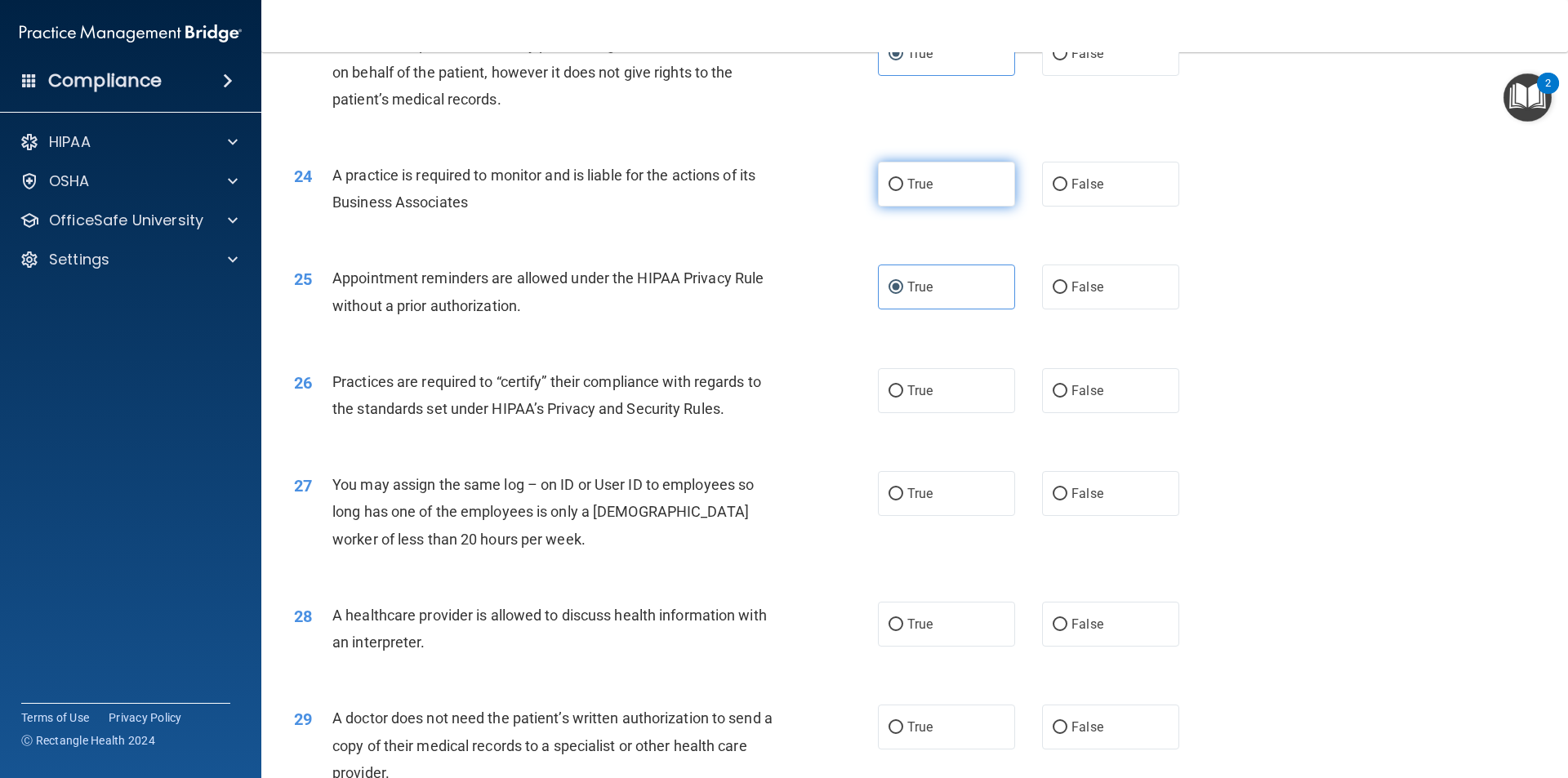
radio input "true"
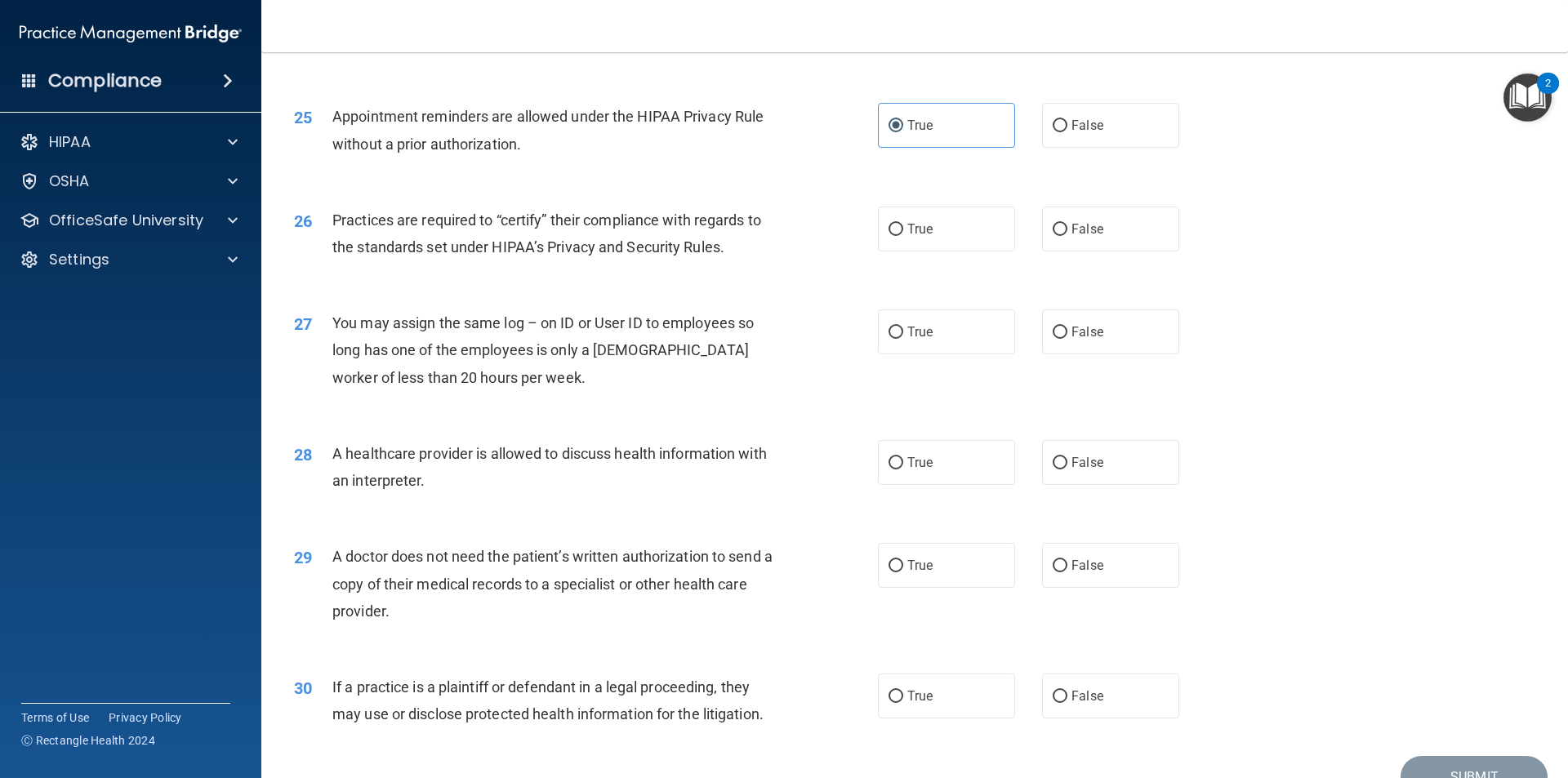
scroll to position [2940, 0]
click at [970, 227] on label "True" at bounding box center [947, 227] width 137 height 45
click at [904, 227] on input "True" at bounding box center [896, 228] width 15 height 12
radio input "true"
click at [1074, 324] on span "False" at bounding box center [1087, 330] width 32 height 16
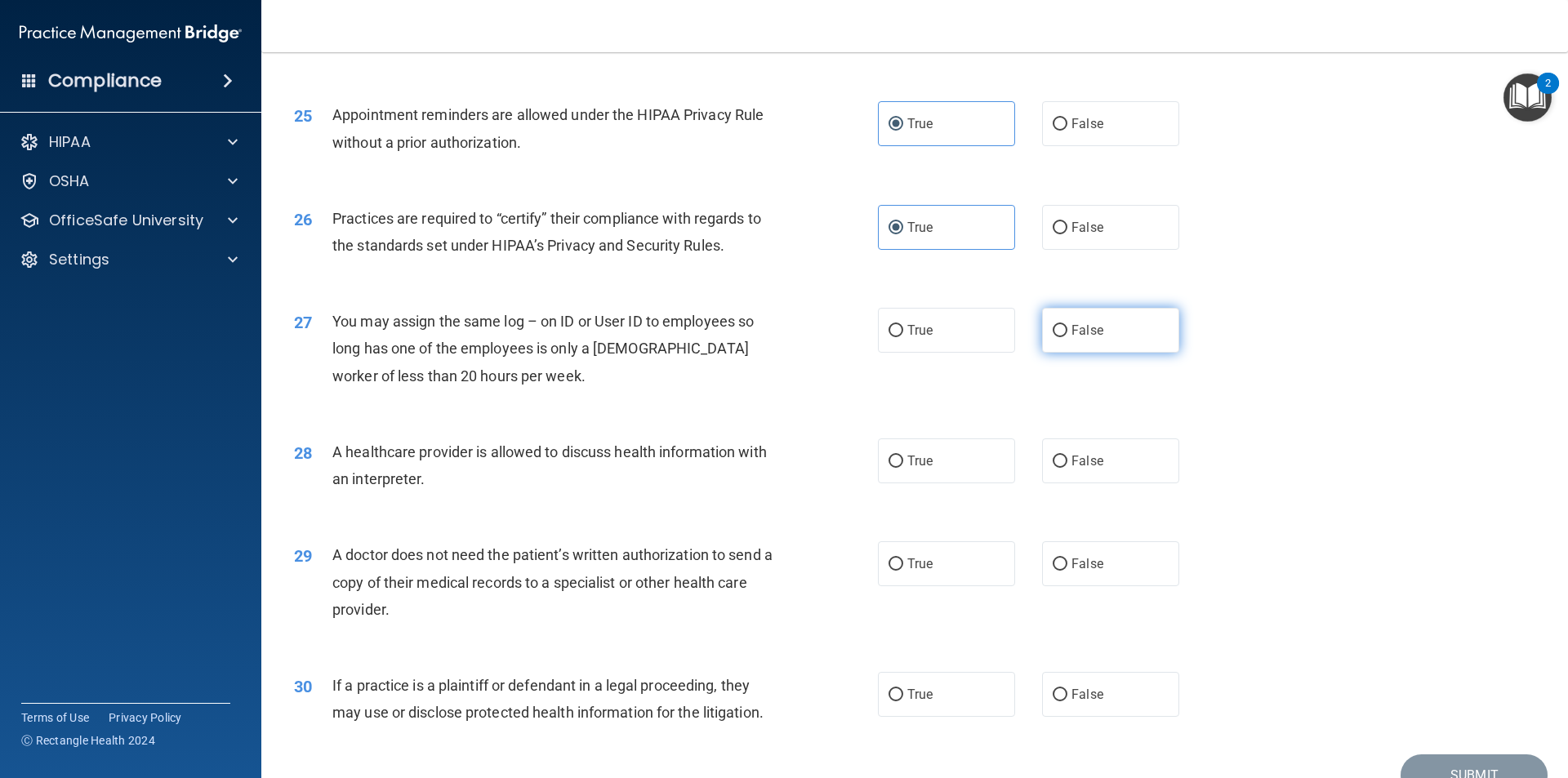
click at [1068, 325] on input "False" at bounding box center [1060, 331] width 15 height 12
radio input "true"
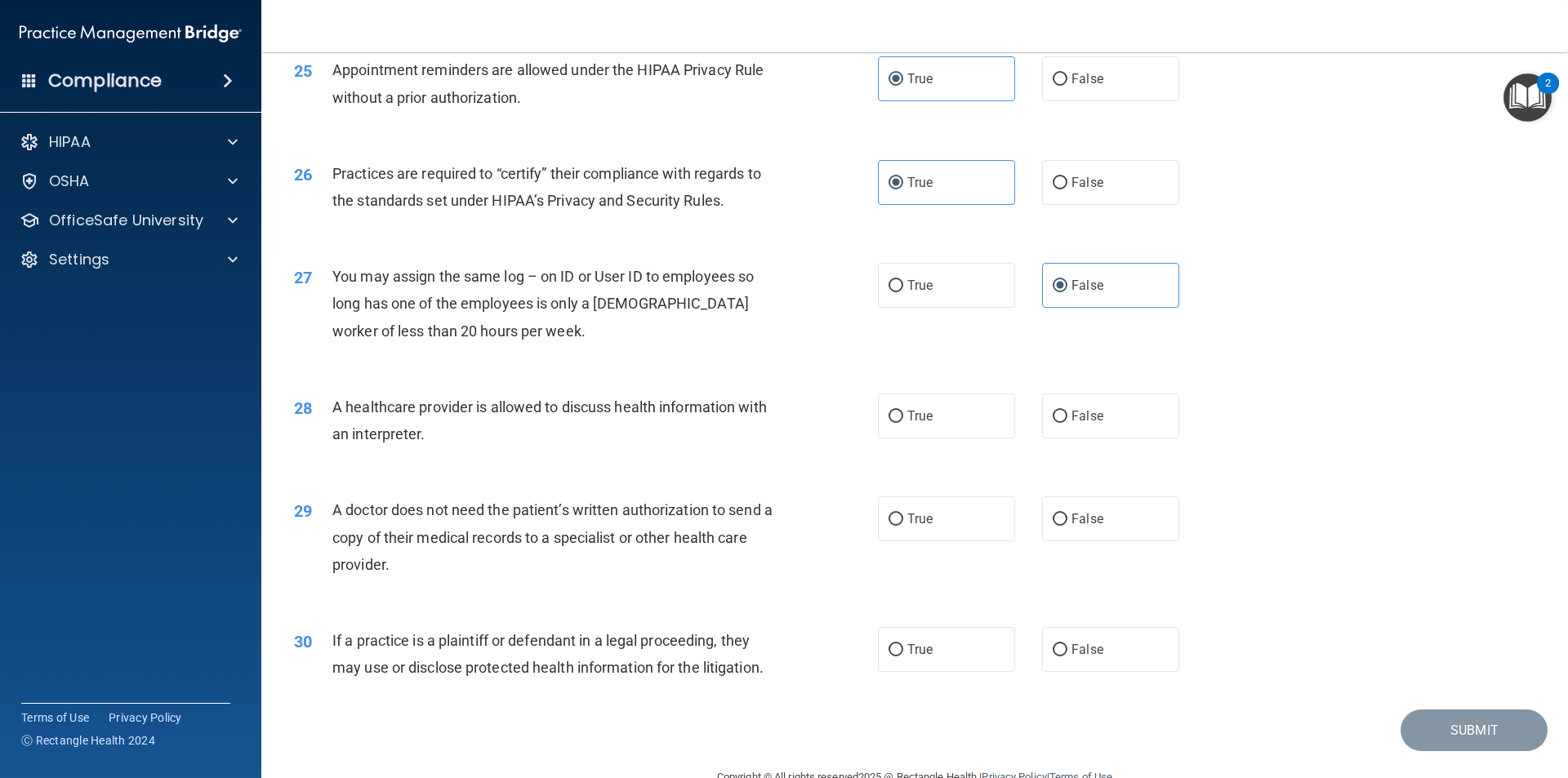
scroll to position [3023, 0]
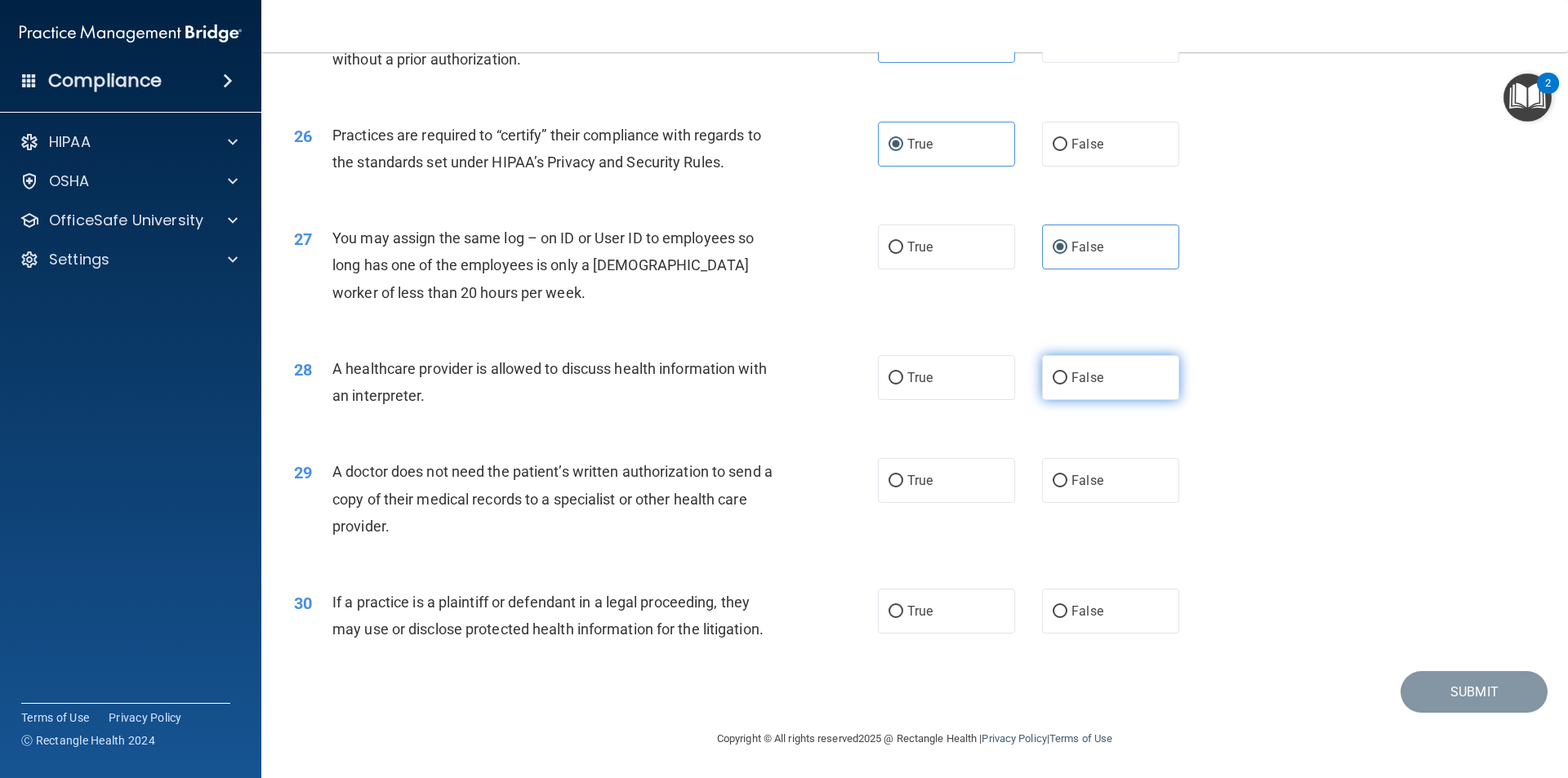
click at [1091, 382] on span "False" at bounding box center [1087, 377] width 32 height 16
click at [1068, 382] on input "False" at bounding box center [1060, 378] width 15 height 12
radio input "true"
click at [1123, 490] on label "False" at bounding box center [1111, 480] width 137 height 45
click at [1068, 488] on input "False" at bounding box center [1060, 481] width 15 height 12
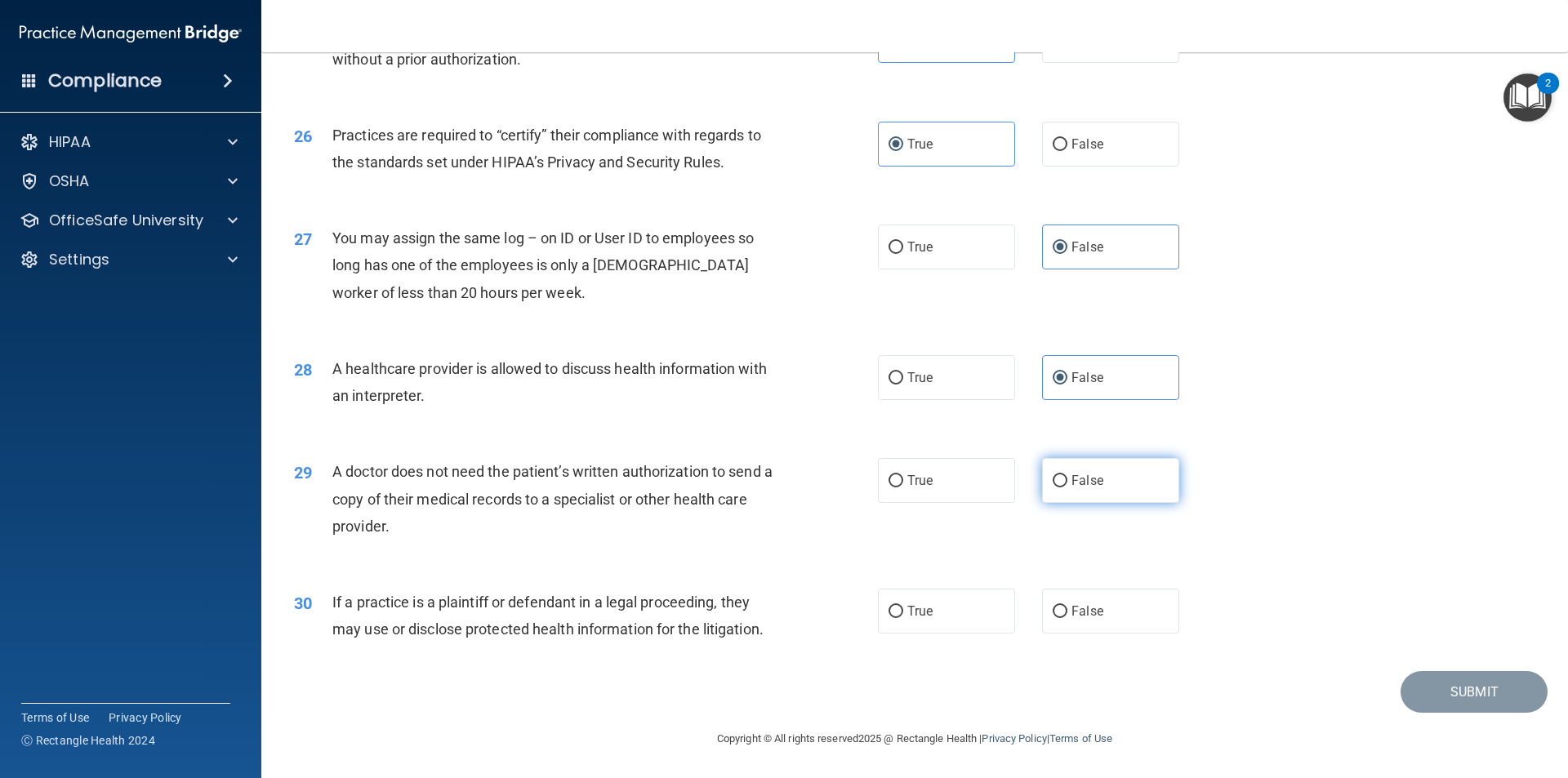
radio input "true"
click at [961, 605] on label "True" at bounding box center [947, 611] width 137 height 45
click at [904, 606] on input "True" at bounding box center [896, 611] width 15 height 12
radio input "true"
click at [1452, 683] on button "Submit" at bounding box center [1474, 692] width 147 height 41
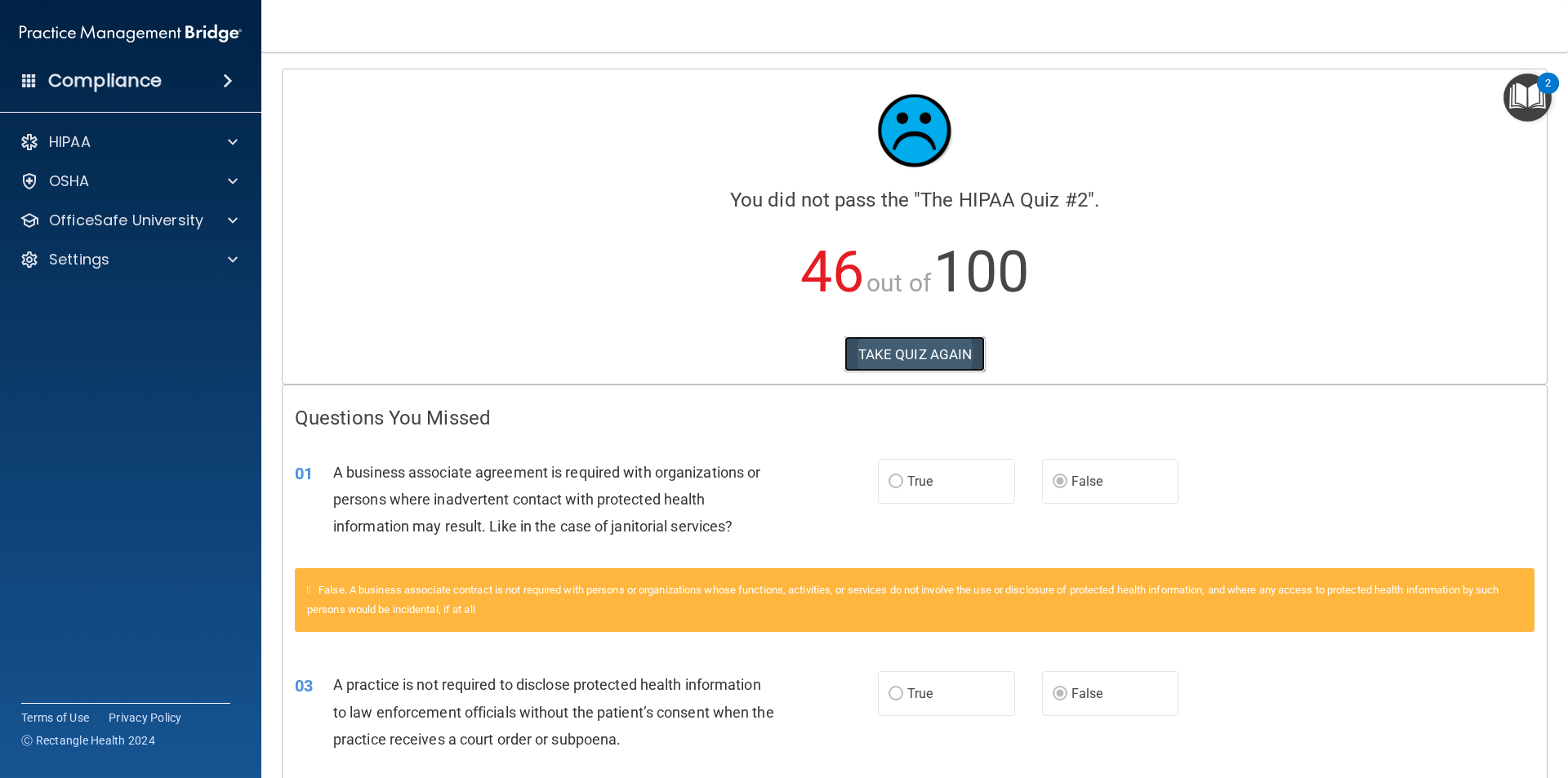
click at [909, 353] on button "TAKE QUIZ AGAIN" at bounding box center [914, 355] width 141 height 36
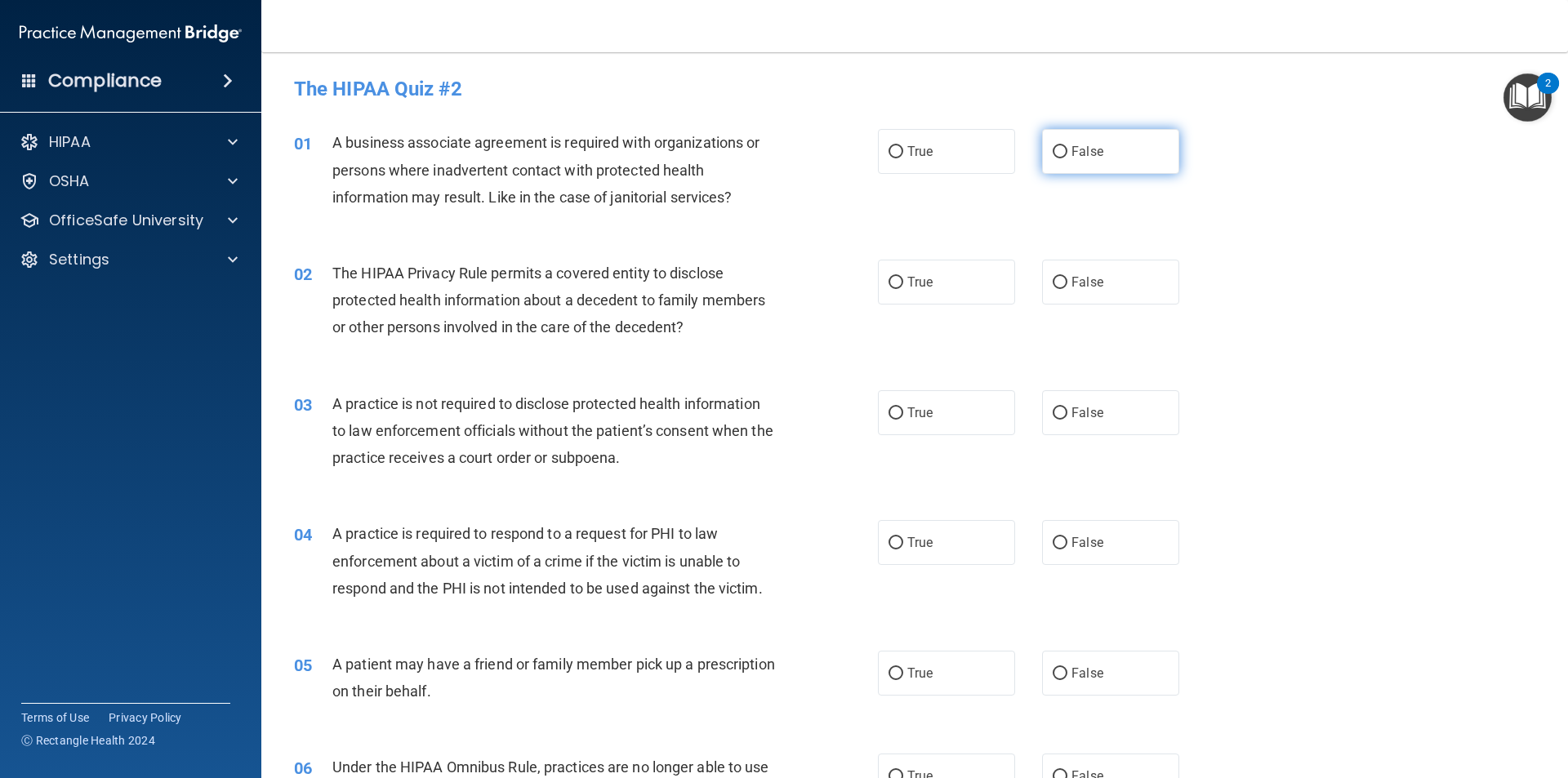
click at [1062, 150] on label "False" at bounding box center [1111, 151] width 137 height 45
click at [1062, 150] on input "False" at bounding box center [1060, 152] width 15 height 12
radio input "true"
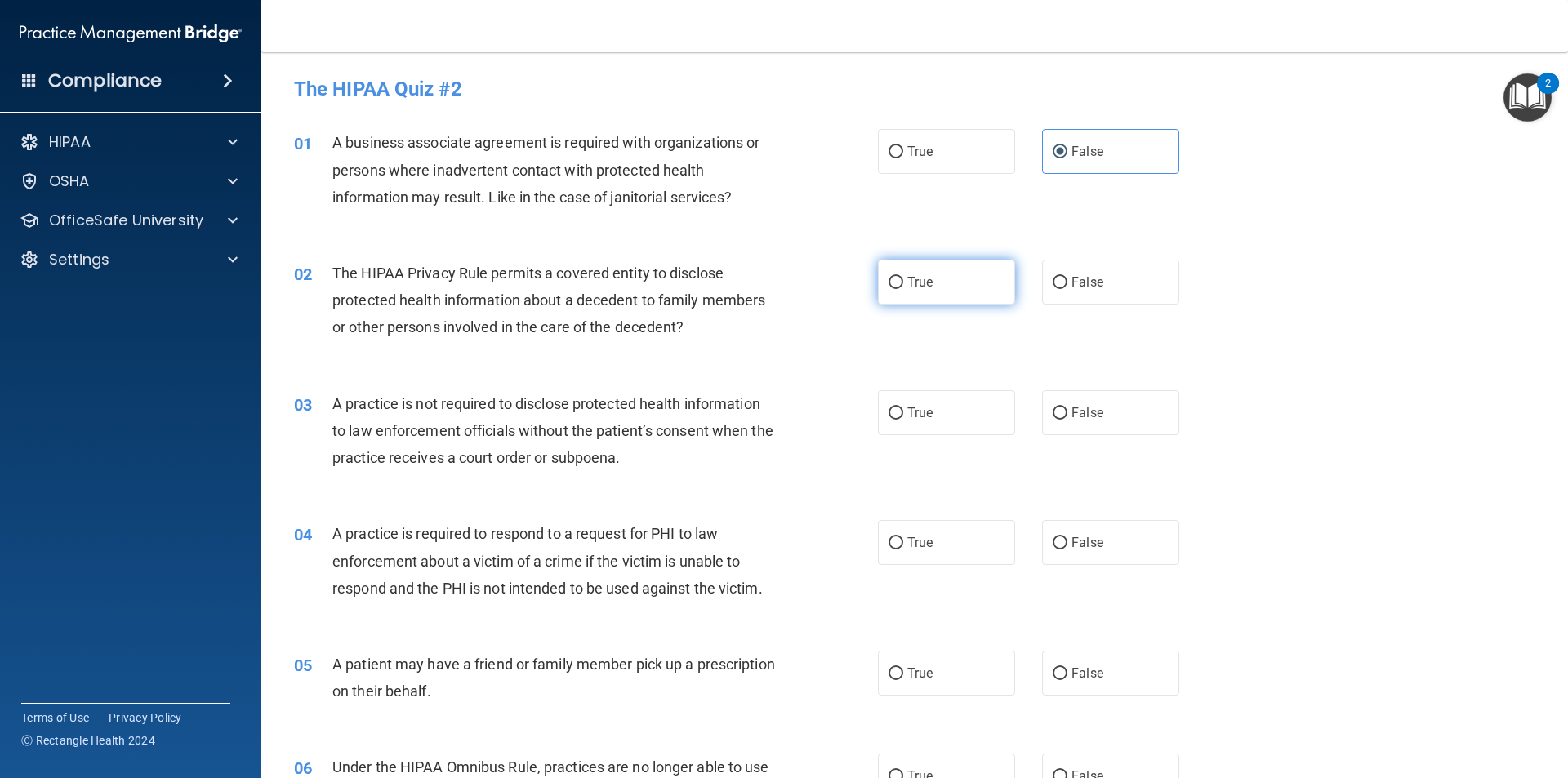
click at [925, 267] on label "True" at bounding box center [947, 282] width 137 height 45
click at [904, 277] on input "True" at bounding box center [896, 283] width 15 height 12
radio input "true"
click at [1060, 410] on input "False" at bounding box center [1060, 413] width 15 height 12
radio input "true"
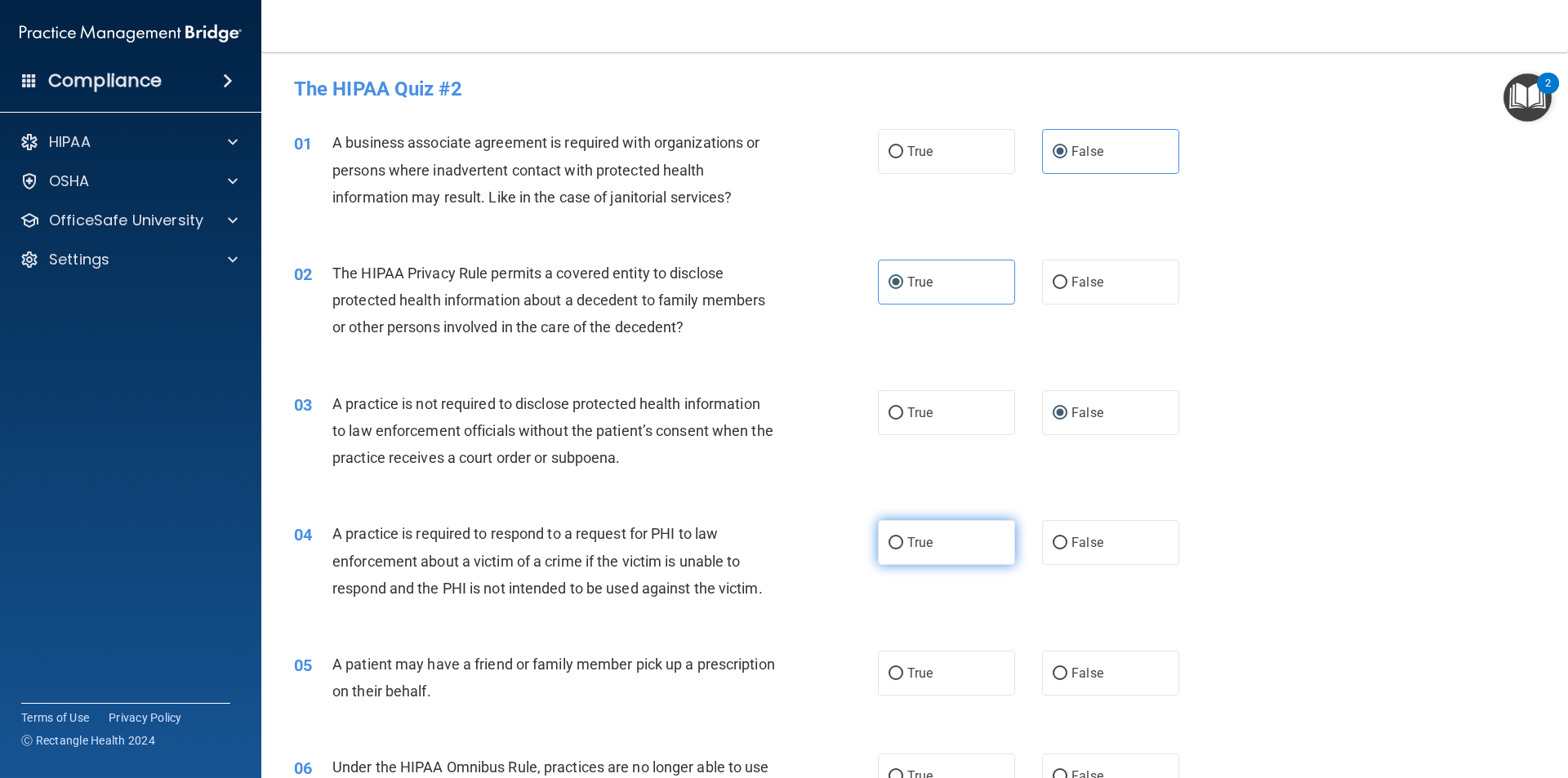
click at [912, 528] on label "True" at bounding box center [947, 542] width 137 height 45
click at [904, 537] on input "True" at bounding box center [896, 543] width 15 height 12
radio input "true"
click at [889, 670] on input "True" at bounding box center [896, 674] width 15 height 12
radio input "true"
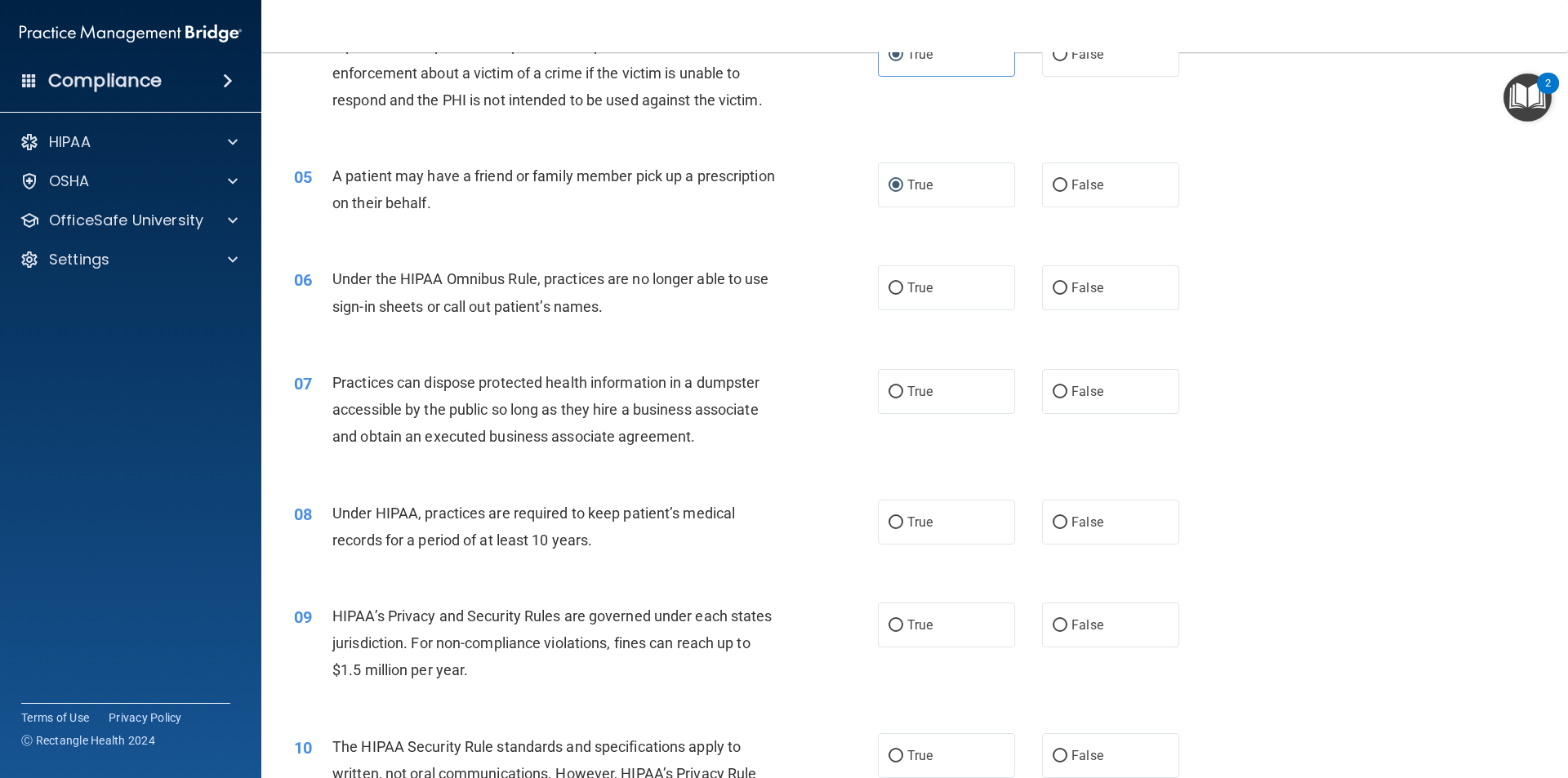
scroll to position [490, 0]
click at [1111, 290] on label "False" at bounding box center [1111, 286] width 137 height 45
click at [1068, 290] on input "False" at bounding box center [1060, 286] width 15 height 12
radio input "true"
click at [1098, 350] on div "07 Practices can dispose protected health information in a dumpster accessible …" at bounding box center [914, 413] width 1266 height 130
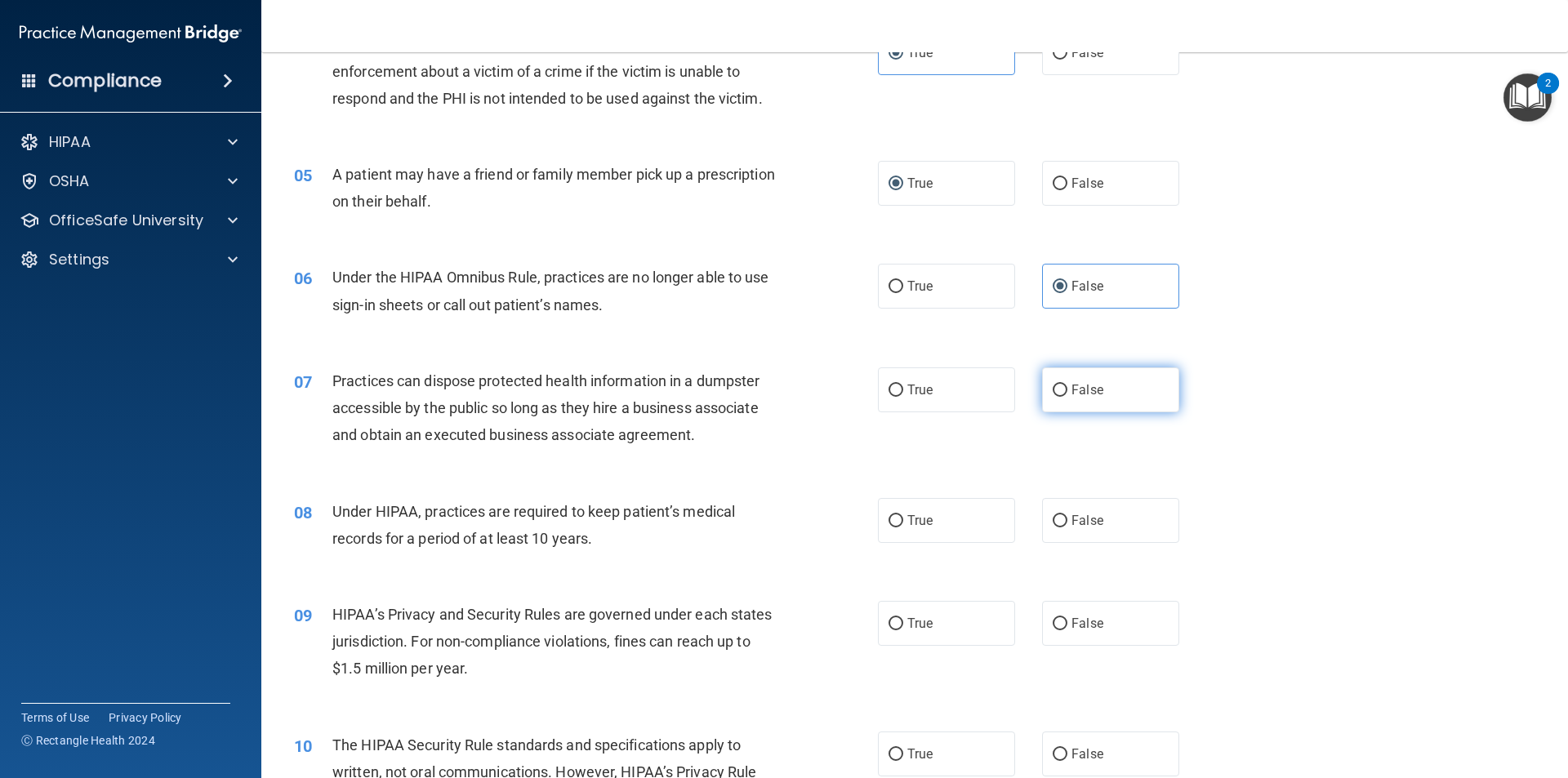
click at [1098, 381] on label "False" at bounding box center [1111, 389] width 137 height 45
click at [1068, 384] on input "False" at bounding box center [1060, 390] width 15 height 12
radio input "true"
click at [1069, 503] on label "False" at bounding box center [1111, 521] width 137 height 45
click at [1068, 516] on input "False" at bounding box center [1060, 521] width 15 height 12
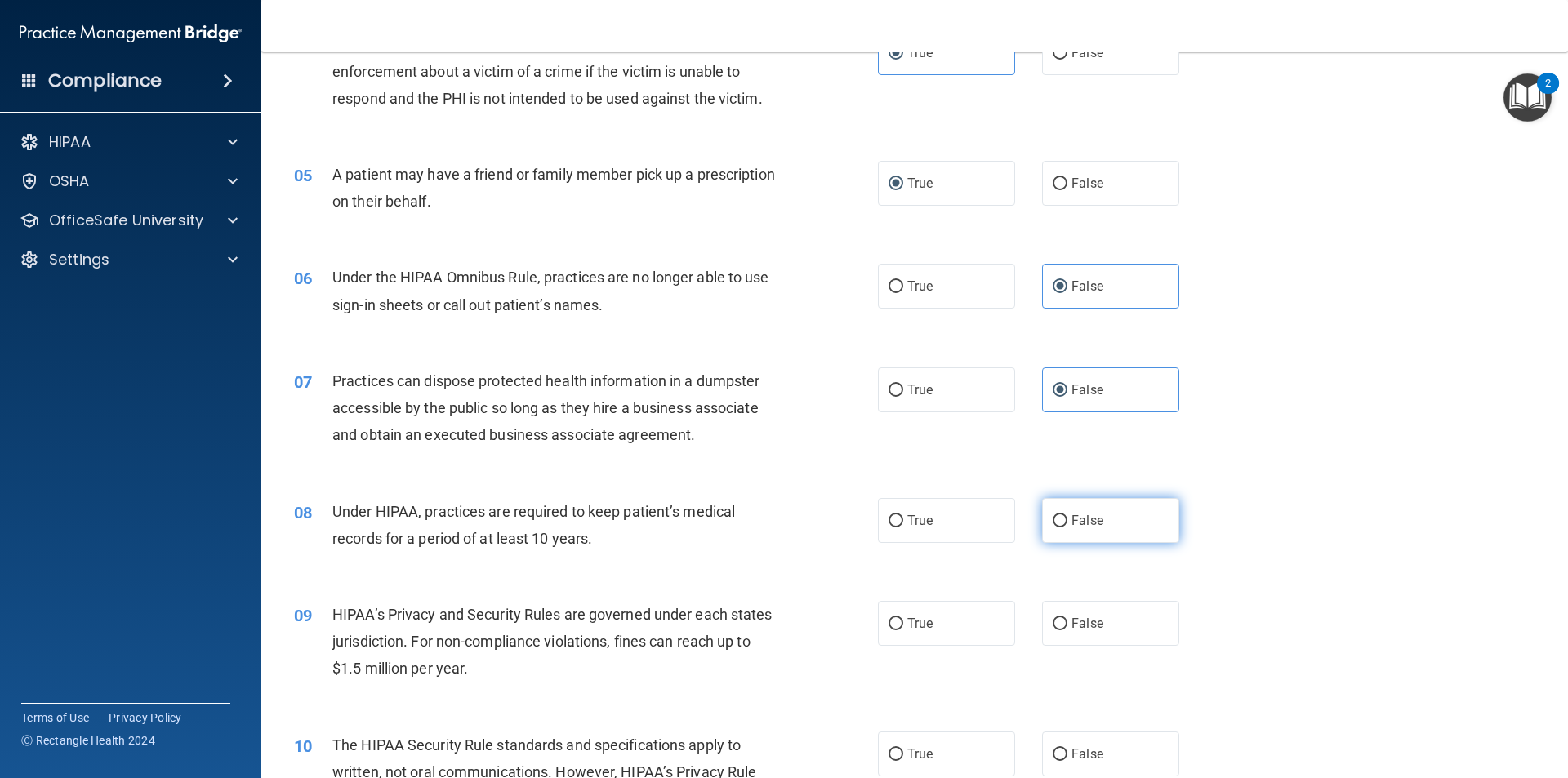
radio input "true"
click at [1048, 606] on label "False" at bounding box center [1111, 623] width 137 height 45
click at [1053, 618] on input "False" at bounding box center [1060, 624] width 15 height 12
radio input "true"
click at [926, 753] on span "True" at bounding box center [920, 754] width 26 height 16
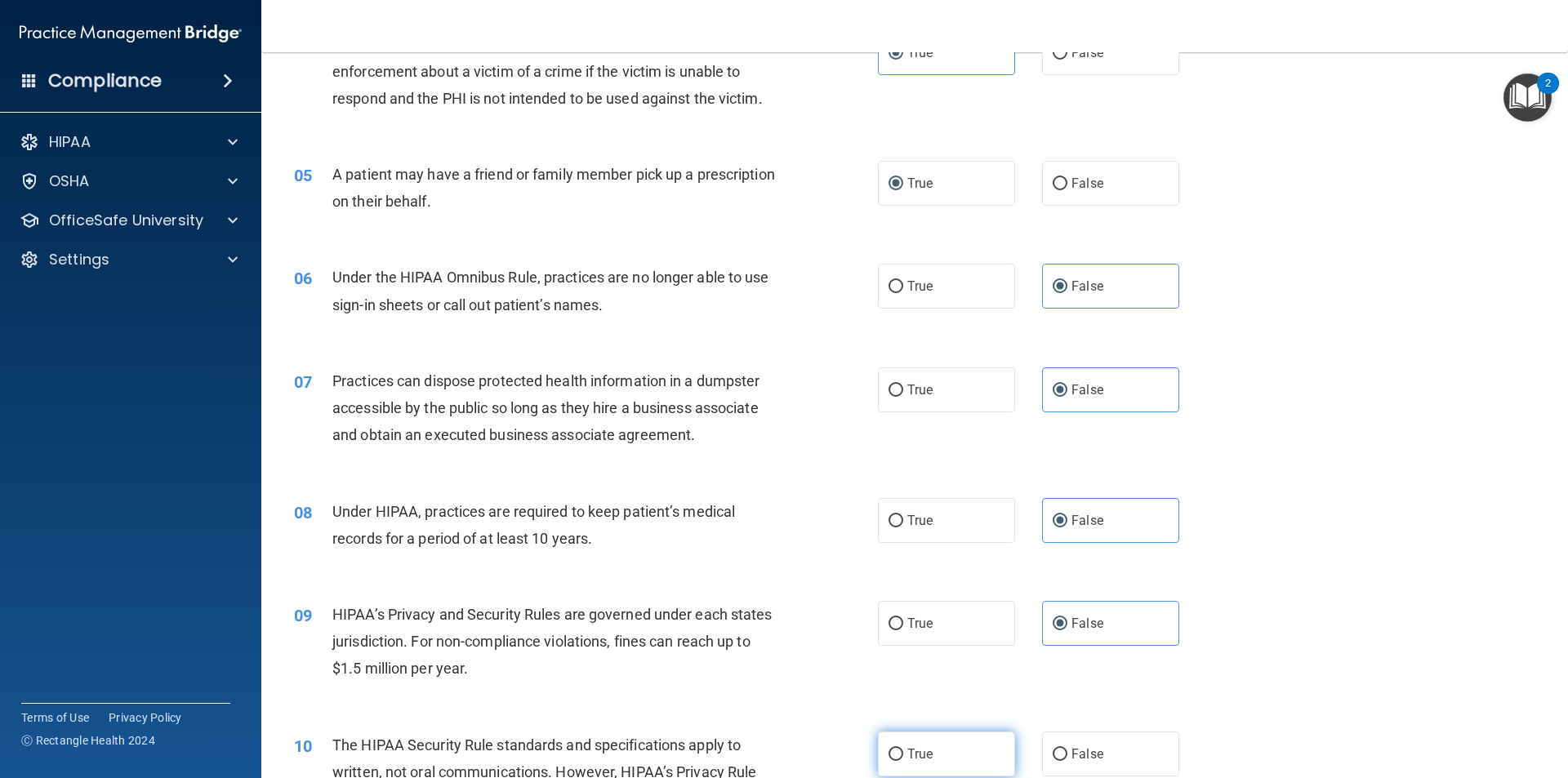
click at [904, 753] on input "True" at bounding box center [896, 755] width 15 height 12
radio input "true"
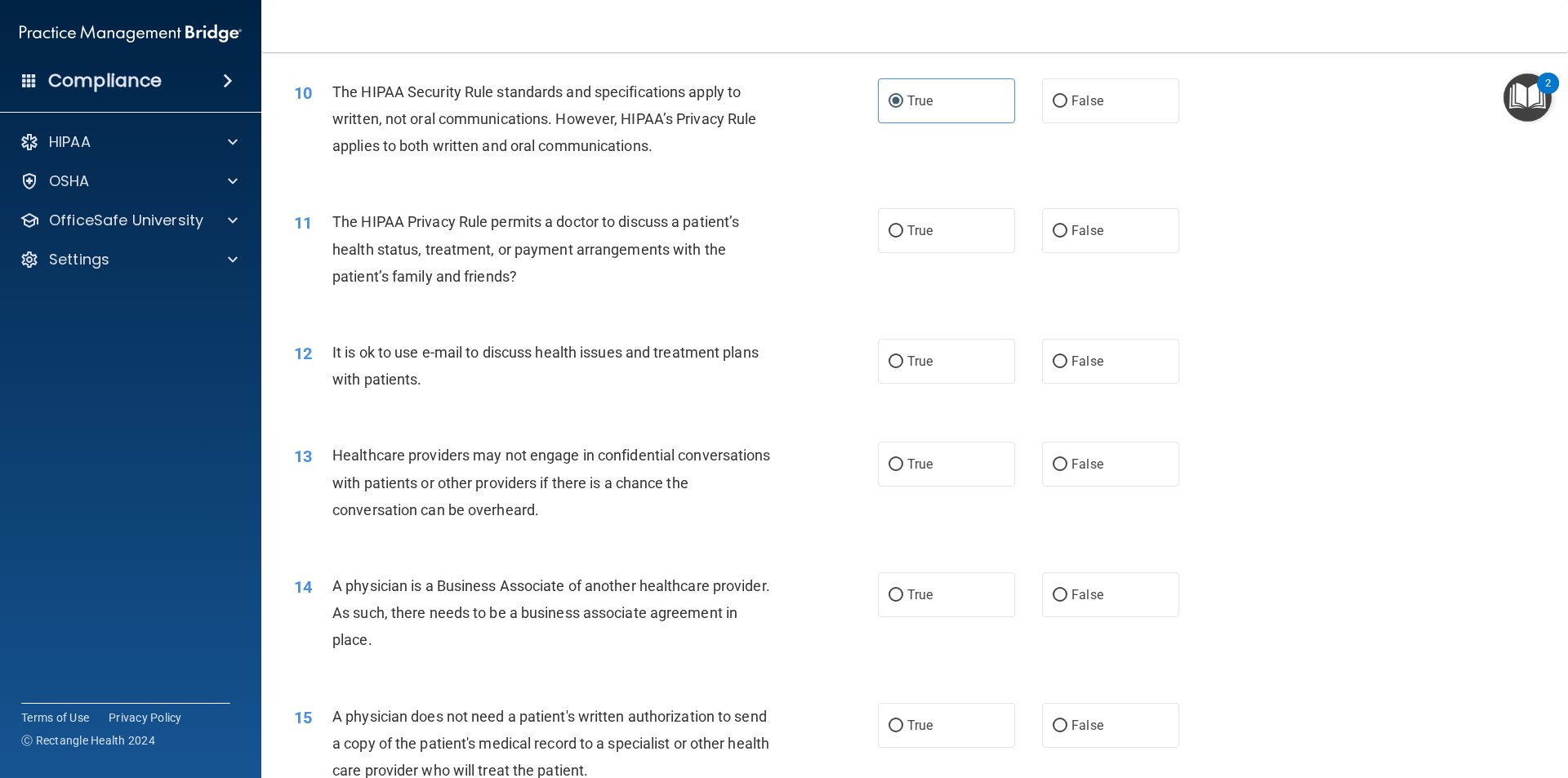
scroll to position [1225, 0]
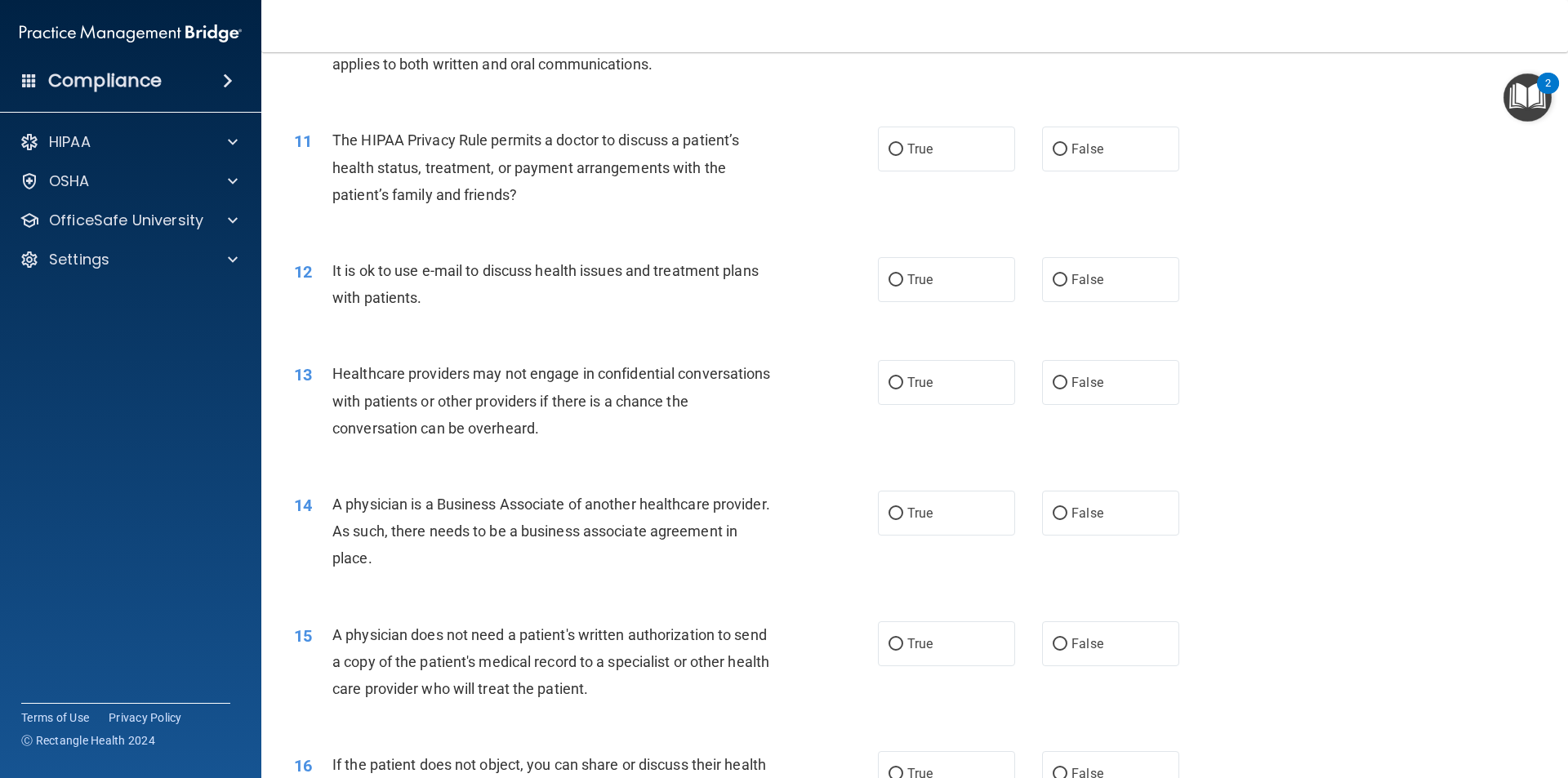
click at [944, 124] on div "11 The HIPAA Privacy Rule permits a doctor to discuss a patient’s health status…" at bounding box center [914, 172] width 1266 height 130
click at [934, 148] on label "True" at bounding box center [947, 149] width 137 height 45
click at [904, 148] on input "True" at bounding box center [896, 149] width 15 height 12
radio input "true"
click at [913, 288] on label "True" at bounding box center [947, 280] width 137 height 45
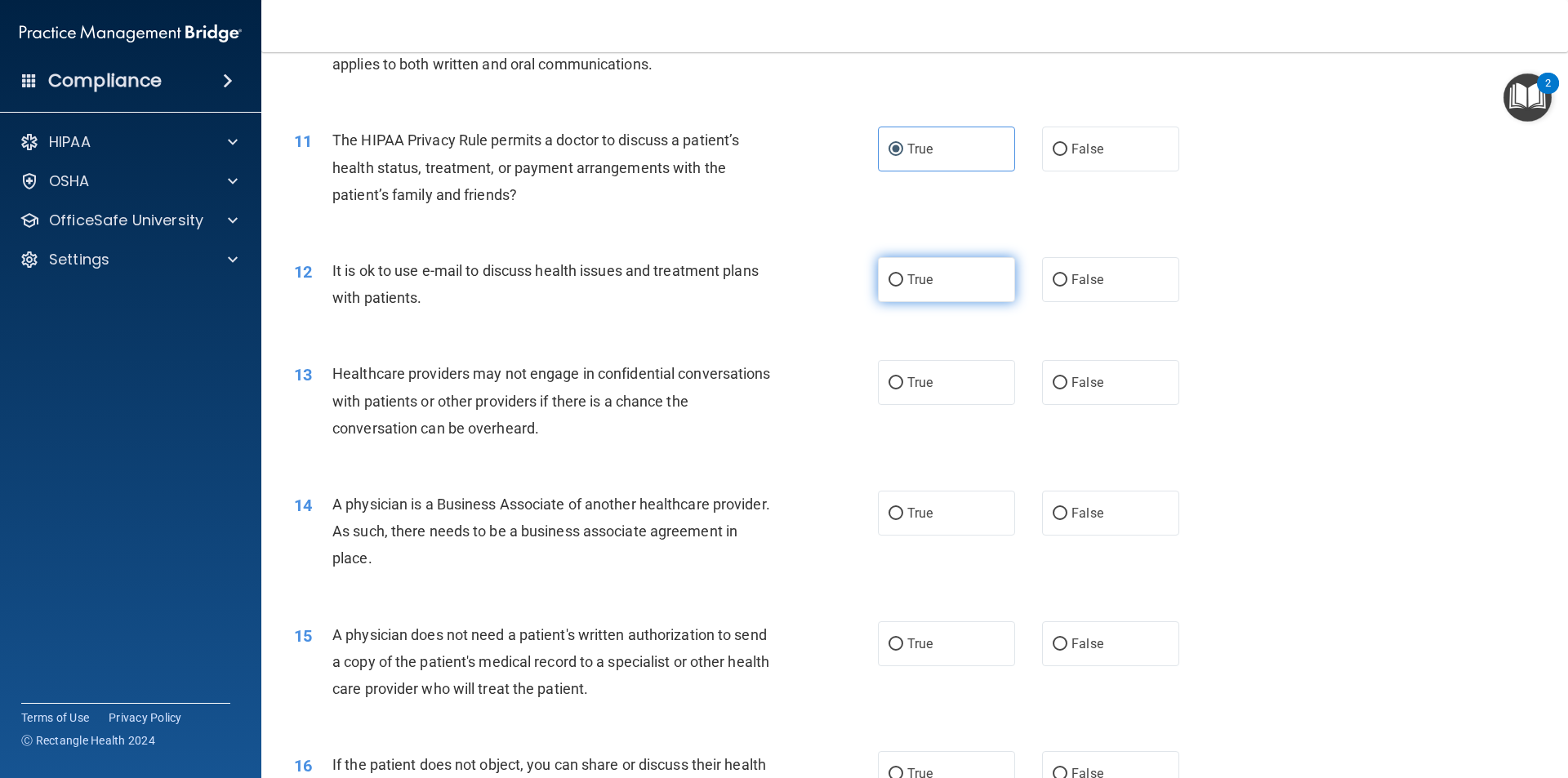
click at [904, 286] on input "True" at bounding box center [896, 281] width 15 height 12
radio input "true"
click at [1086, 384] on span "False" at bounding box center [1087, 382] width 32 height 16
click at [1068, 384] on input "False" at bounding box center [1060, 383] width 15 height 12
radio input "true"
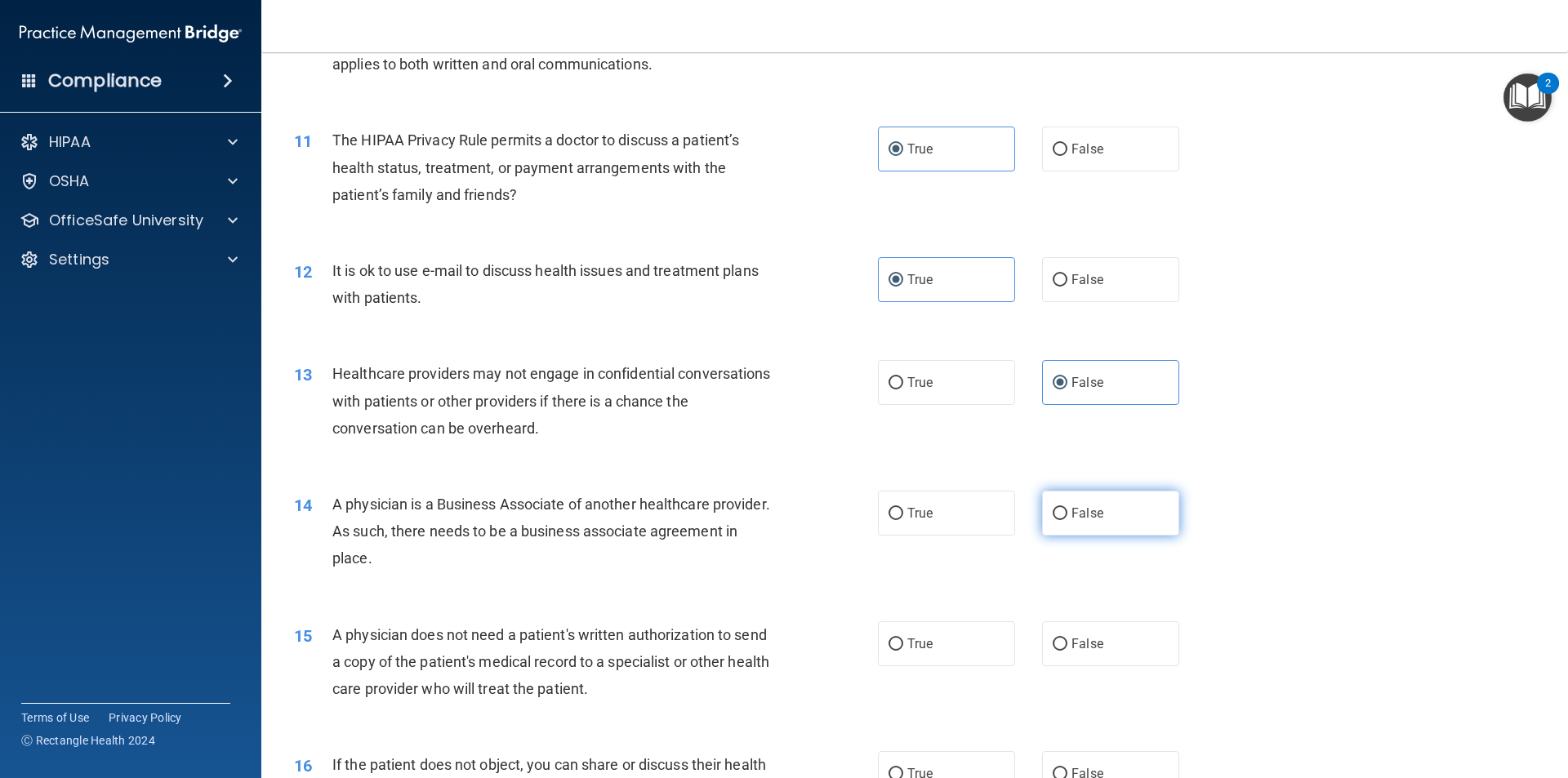
click at [1076, 508] on span "False" at bounding box center [1087, 513] width 32 height 16
click at [1068, 508] on input "False" at bounding box center [1060, 514] width 15 height 12
radio input "true"
click at [932, 633] on label "True" at bounding box center [947, 644] width 137 height 45
click at [904, 639] on input "True" at bounding box center [896, 644] width 15 height 12
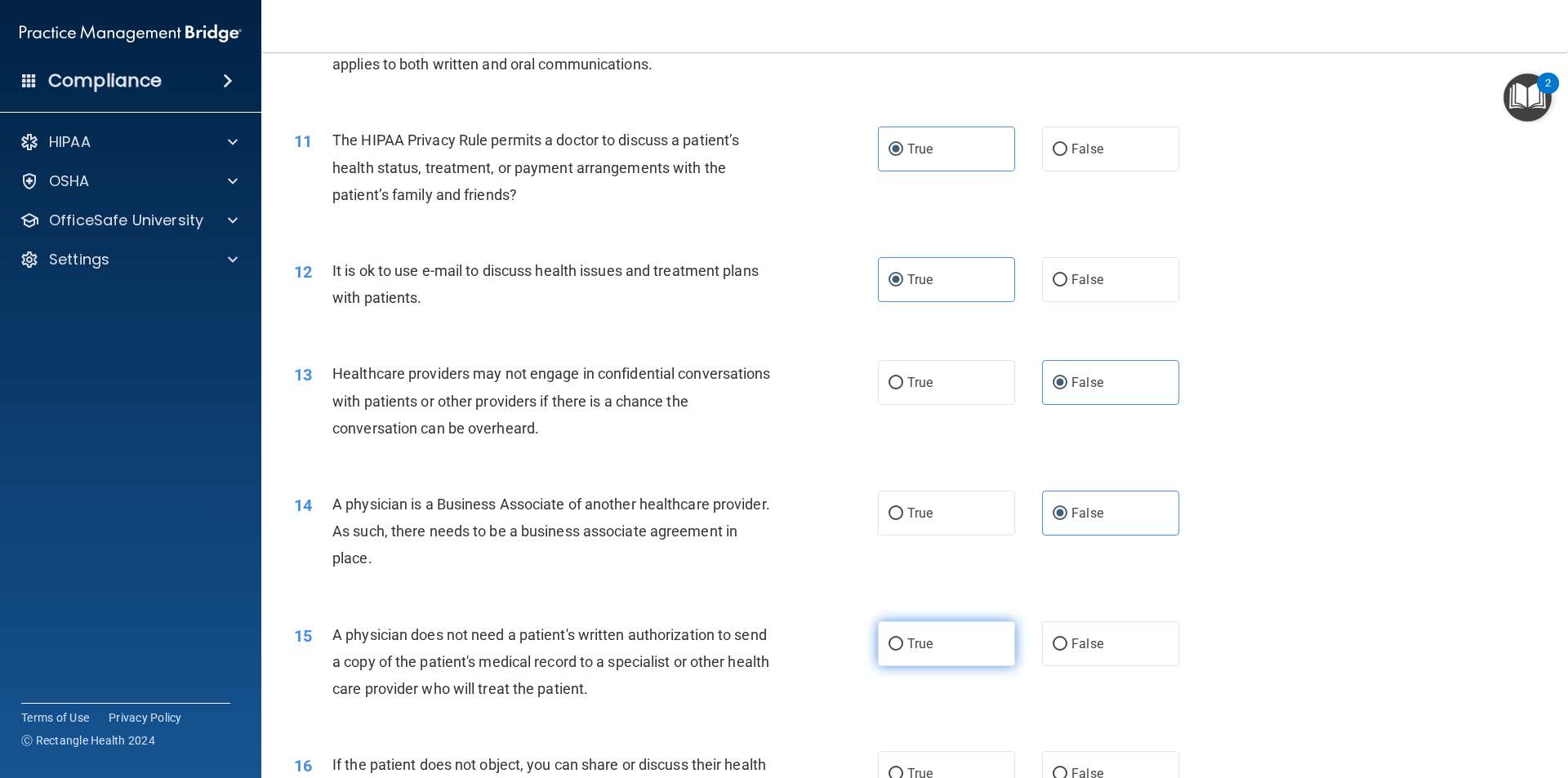
radio input "true"
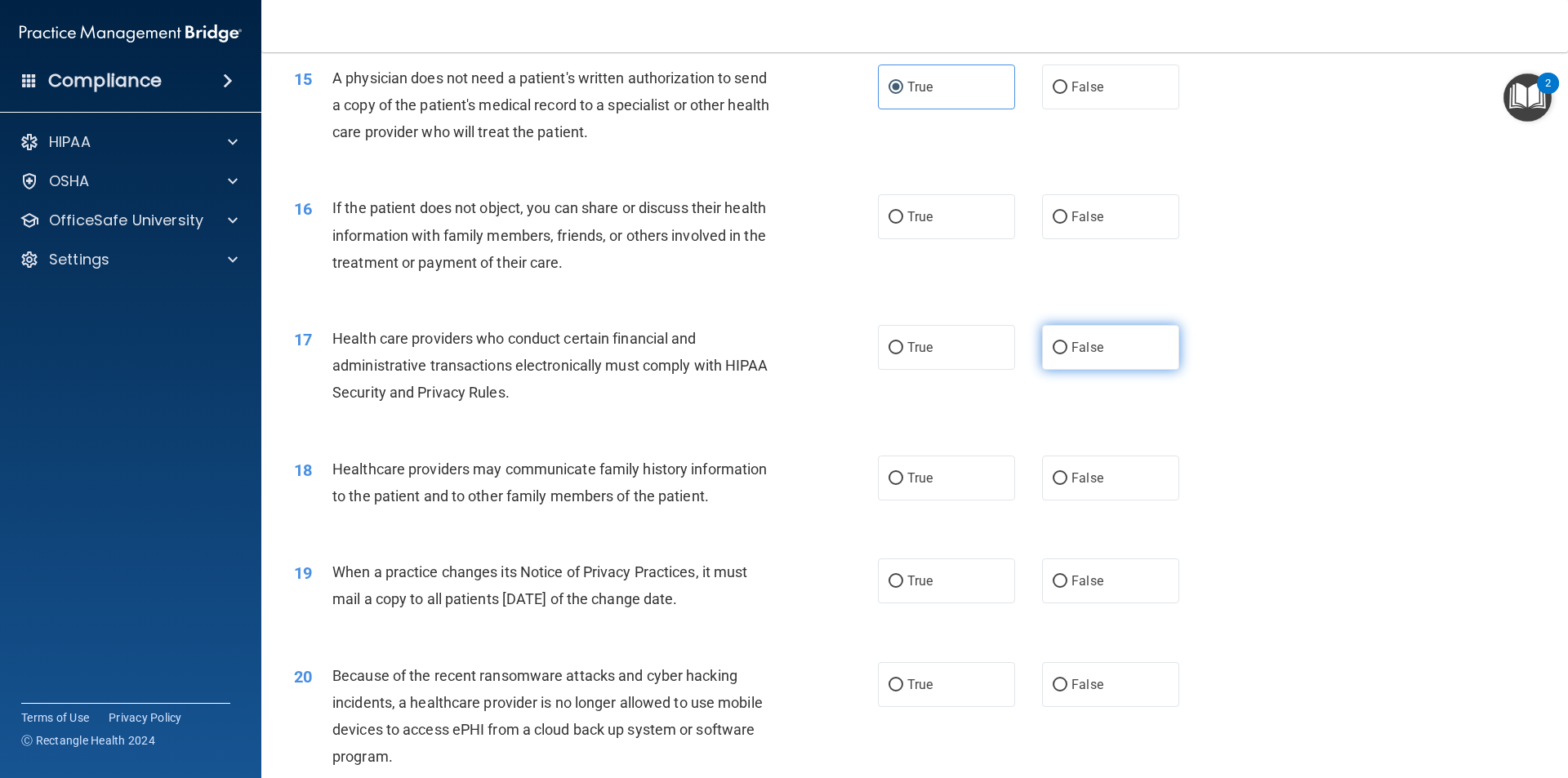
scroll to position [1796, 0]
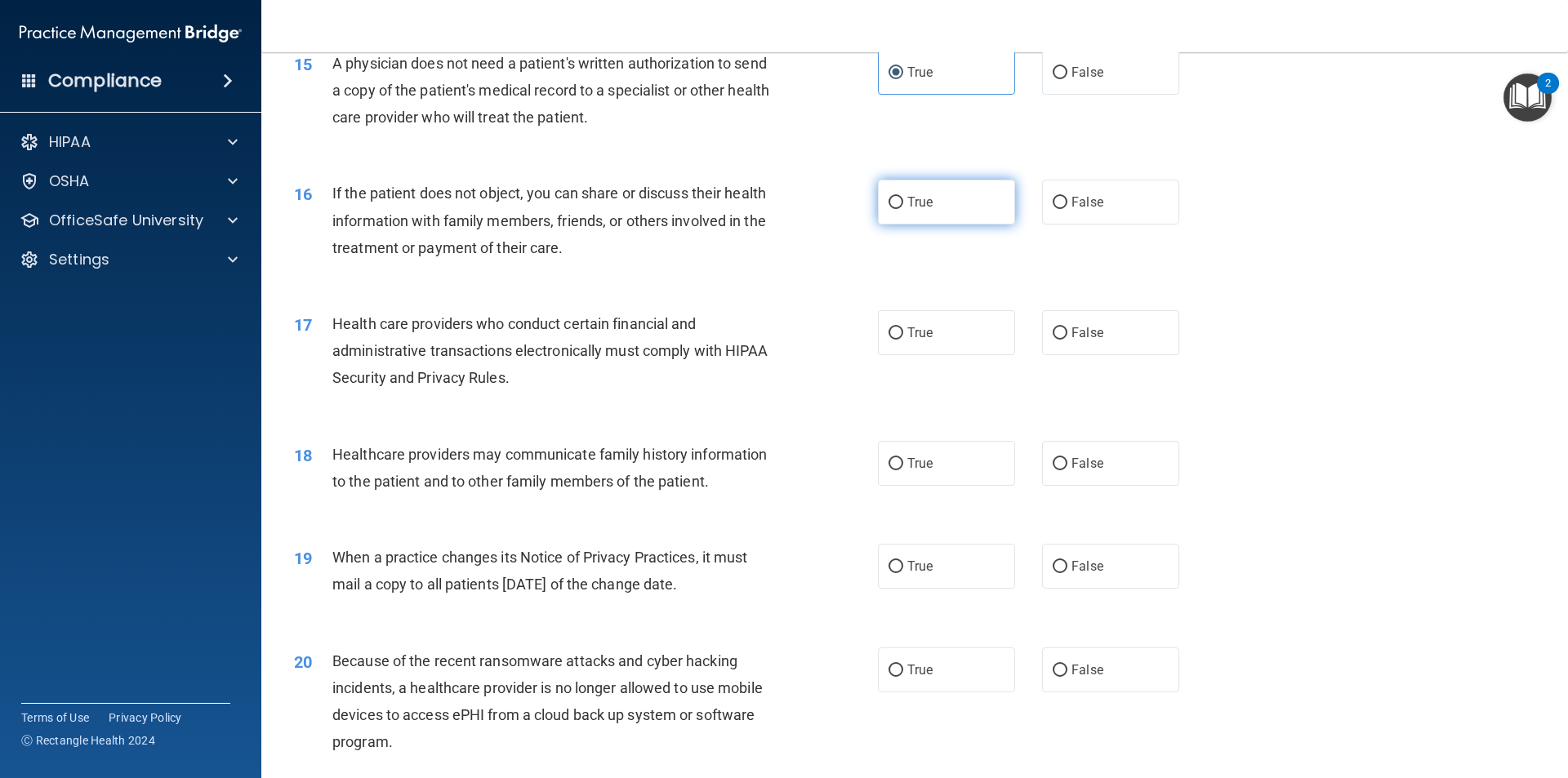
click at [925, 205] on span "True" at bounding box center [920, 202] width 26 height 16
click at [904, 205] on input "True" at bounding box center [896, 203] width 15 height 12
radio input "true"
click at [917, 329] on span "True" at bounding box center [920, 332] width 26 height 16
click at [904, 329] on input "True" at bounding box center [896, 333] width 15 height 12
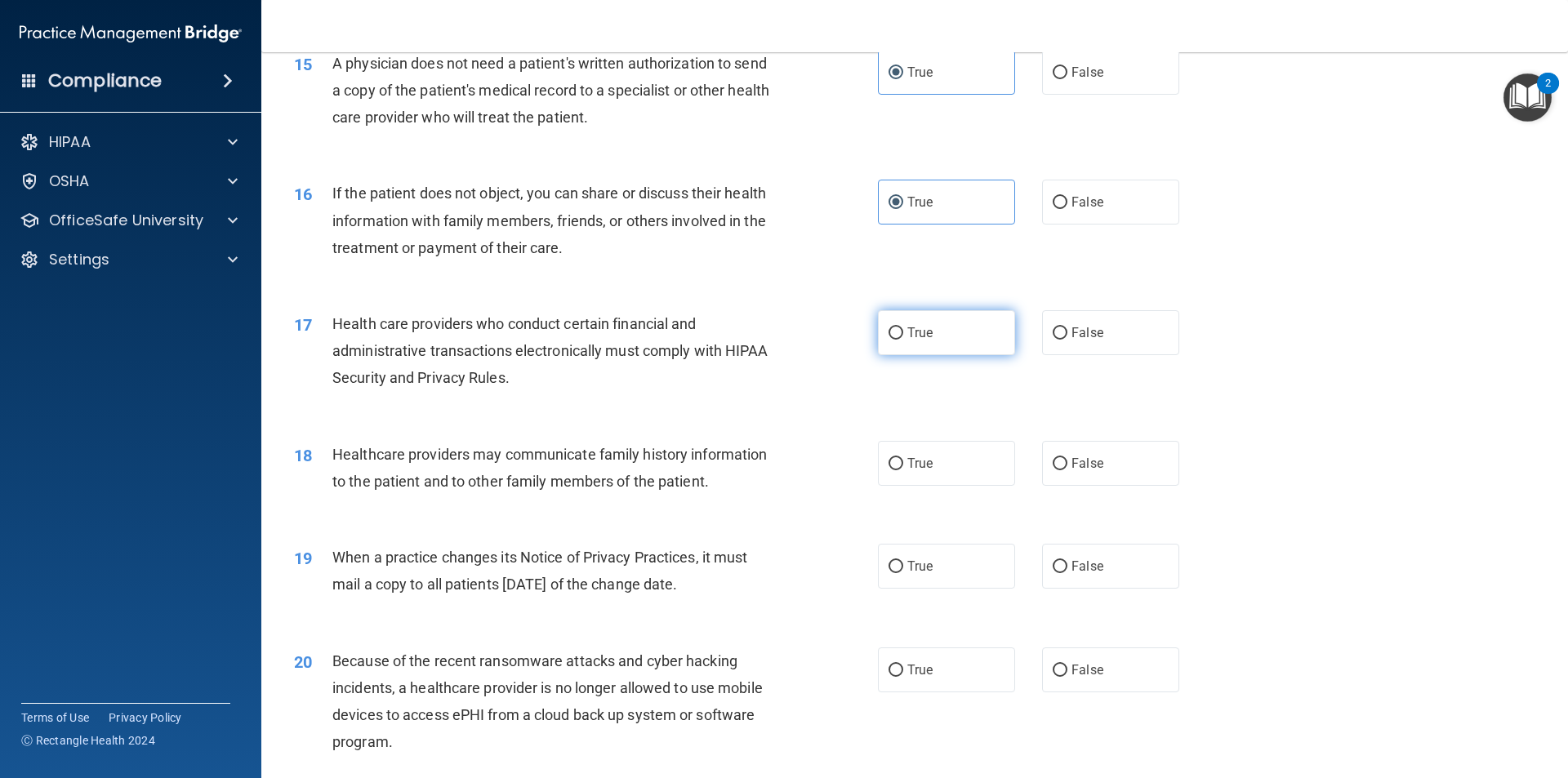
radio input "true"
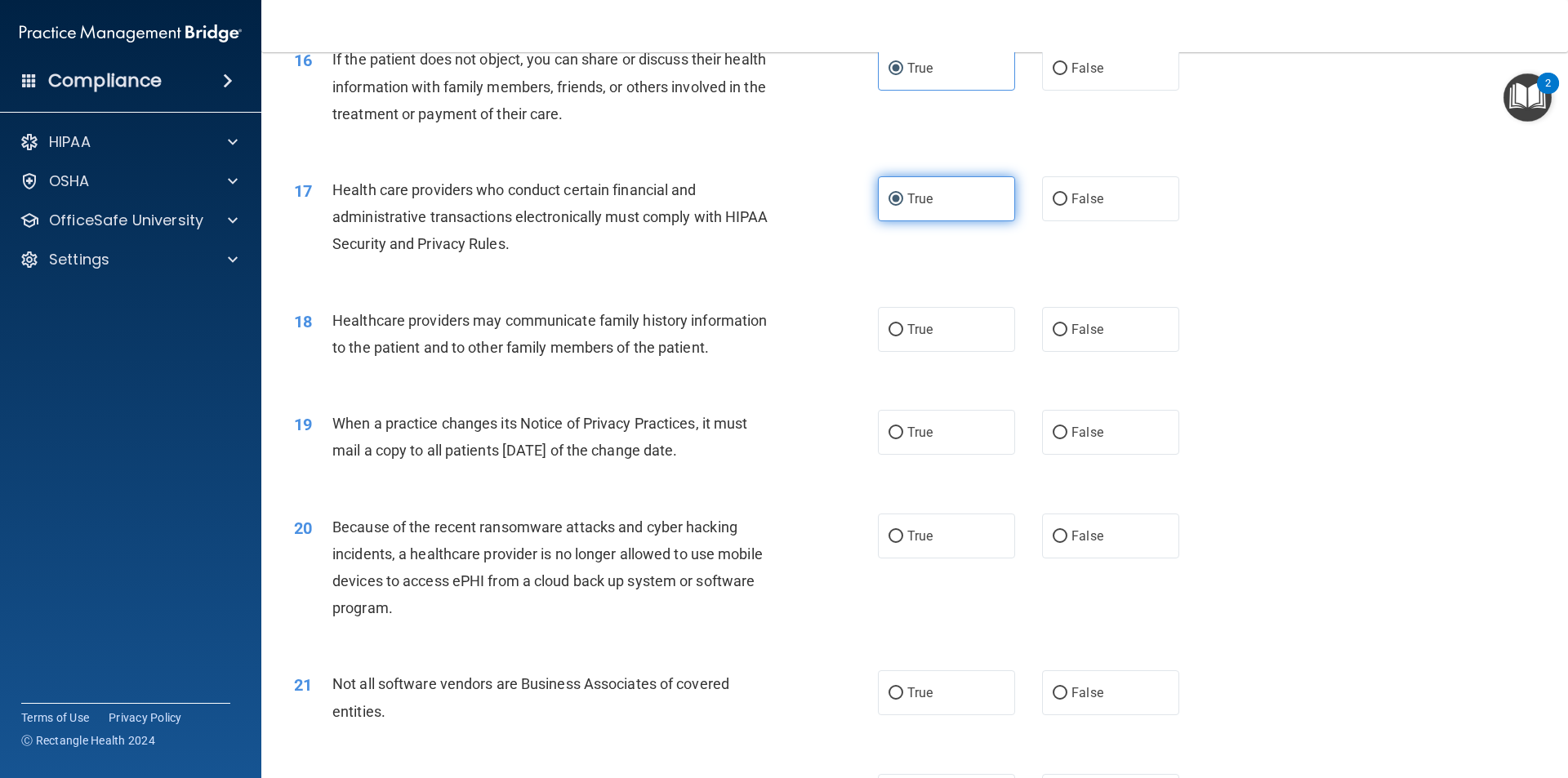
scroll to position [1959, 0]
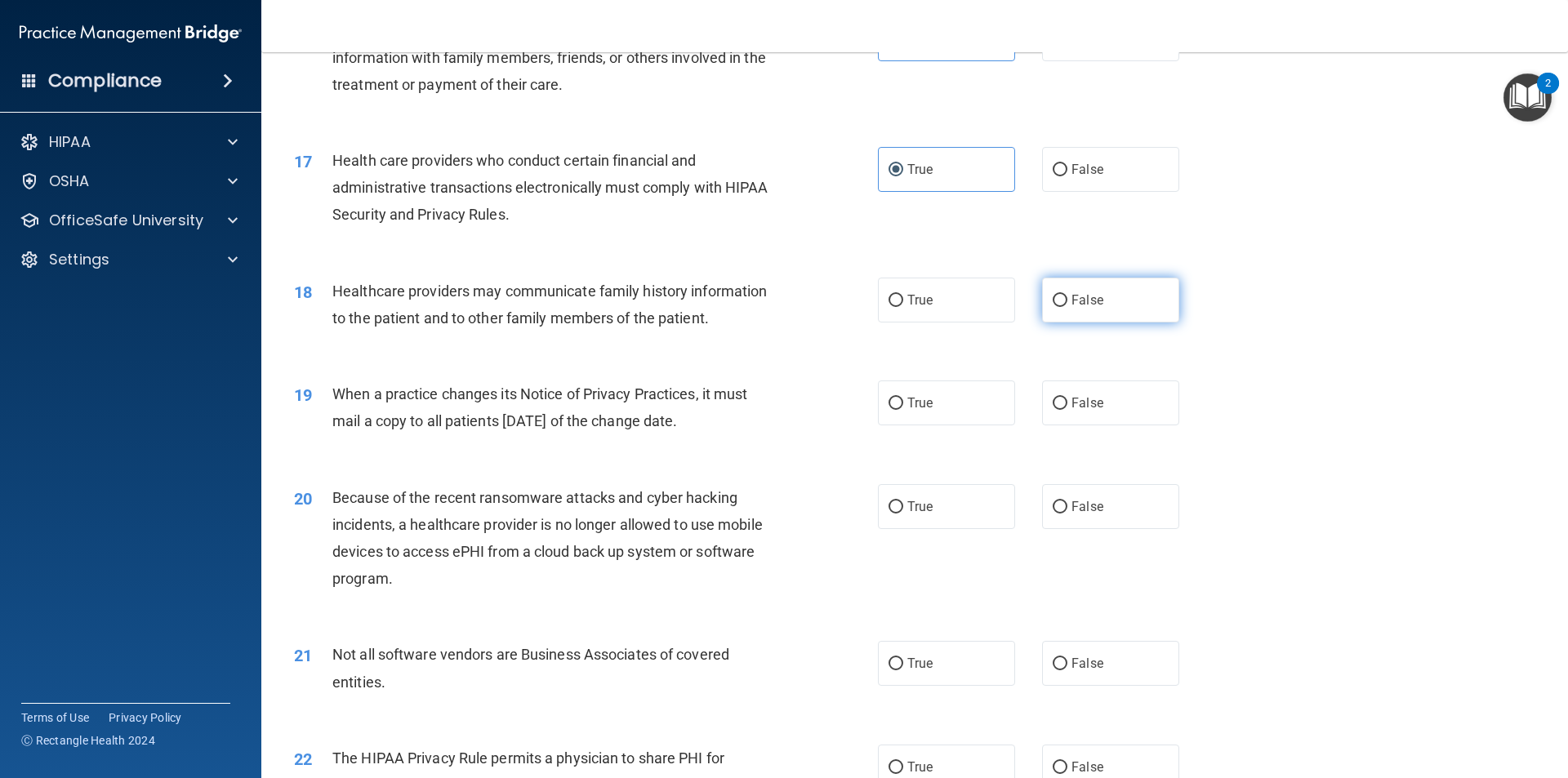
click at [1118, 304] on label "False" at bounding box center [1111, 300] width 137 height 45
click at [1068, 304] on input "False" at bounding box center [1060, 300] width 15 height 12
radio input "true"
click at [1117, 400] on label "False" at bounding box center [1111, 403] width 137 height 45
click at [1068, 400] on input "False" at bounding box center [1060, 403] width 15 height 12
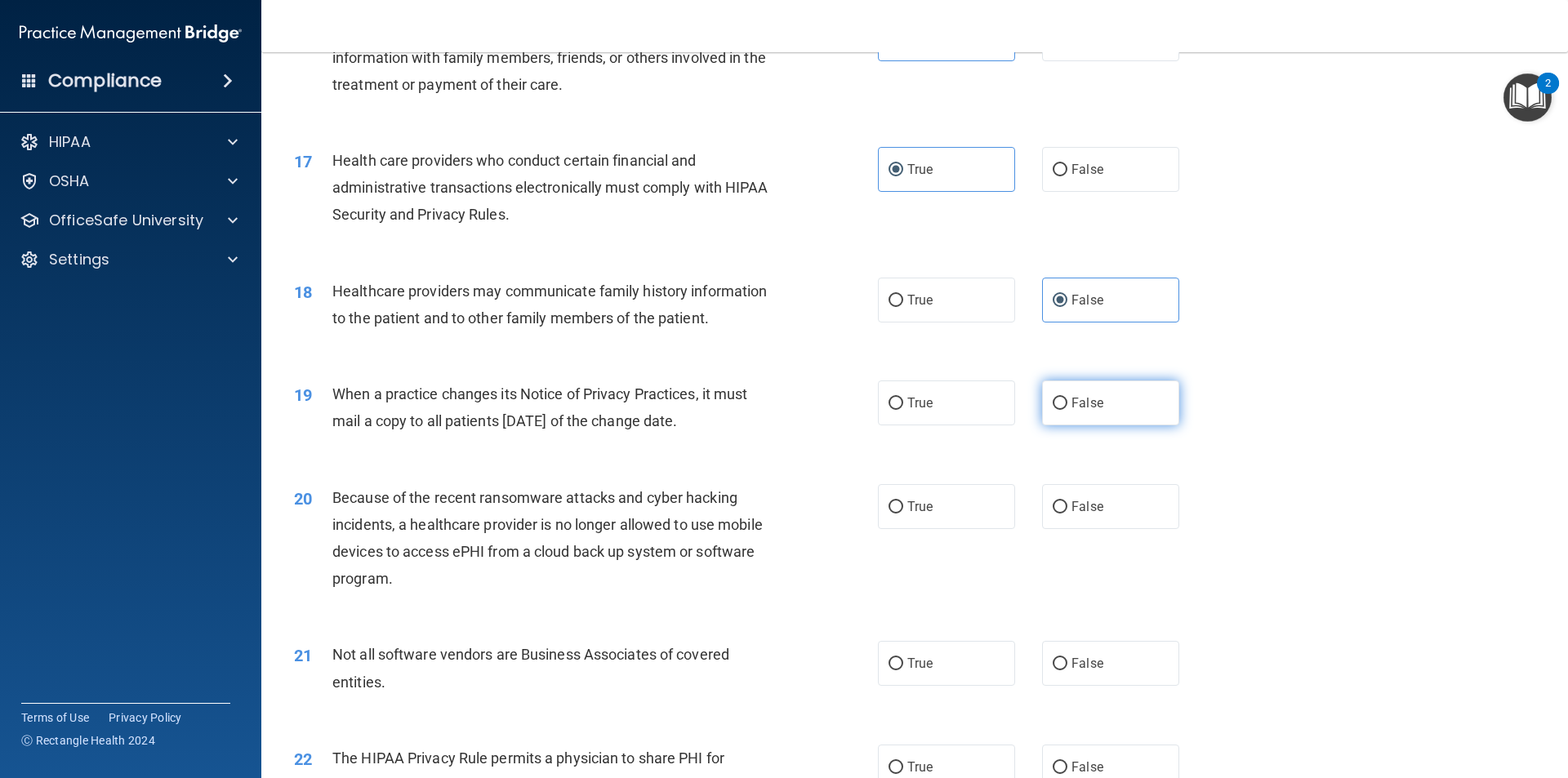
radio input "true"
click at [1106, 498] on label "False" at bounding box center [1111, 507] width 137 height 45
click at [1068, 502] on input "False" at bounding box center [1060, 507] width 15 height 12
radio input "true"
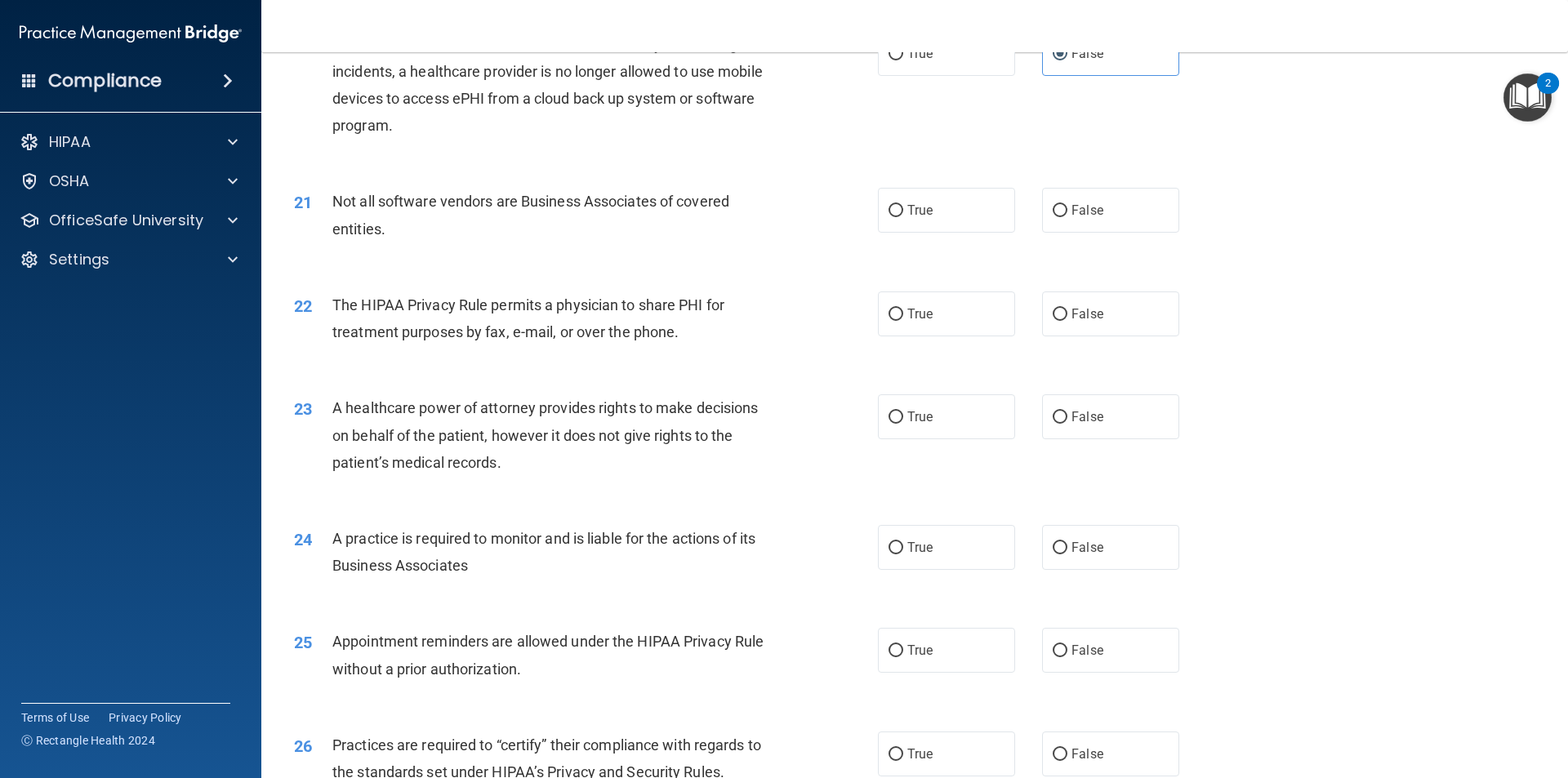
scroll to position [2450, 0]
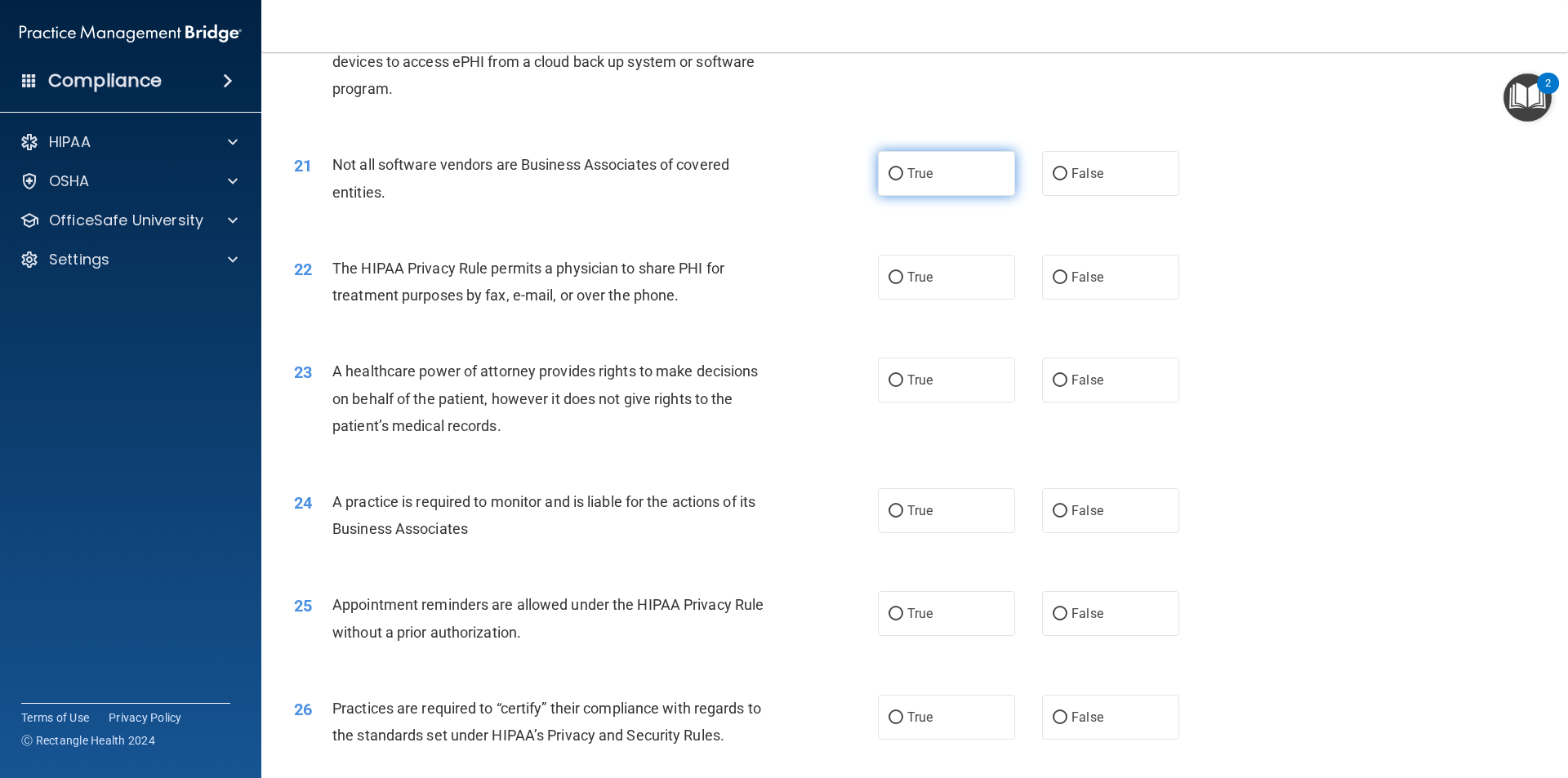
click at [971, 163] on label "True" at bounding box center [947, 173] width 137 height 45
click at [904, 168] on input "True" at bounding box center [896, 174] width 15 height 12
radio input "true"
click at [923, 280] on span "True" at bounding box center [920, 277] width 26 height 16
click at [904, 280] on input "True" at bounding box center [896, 278] width 15 height 12
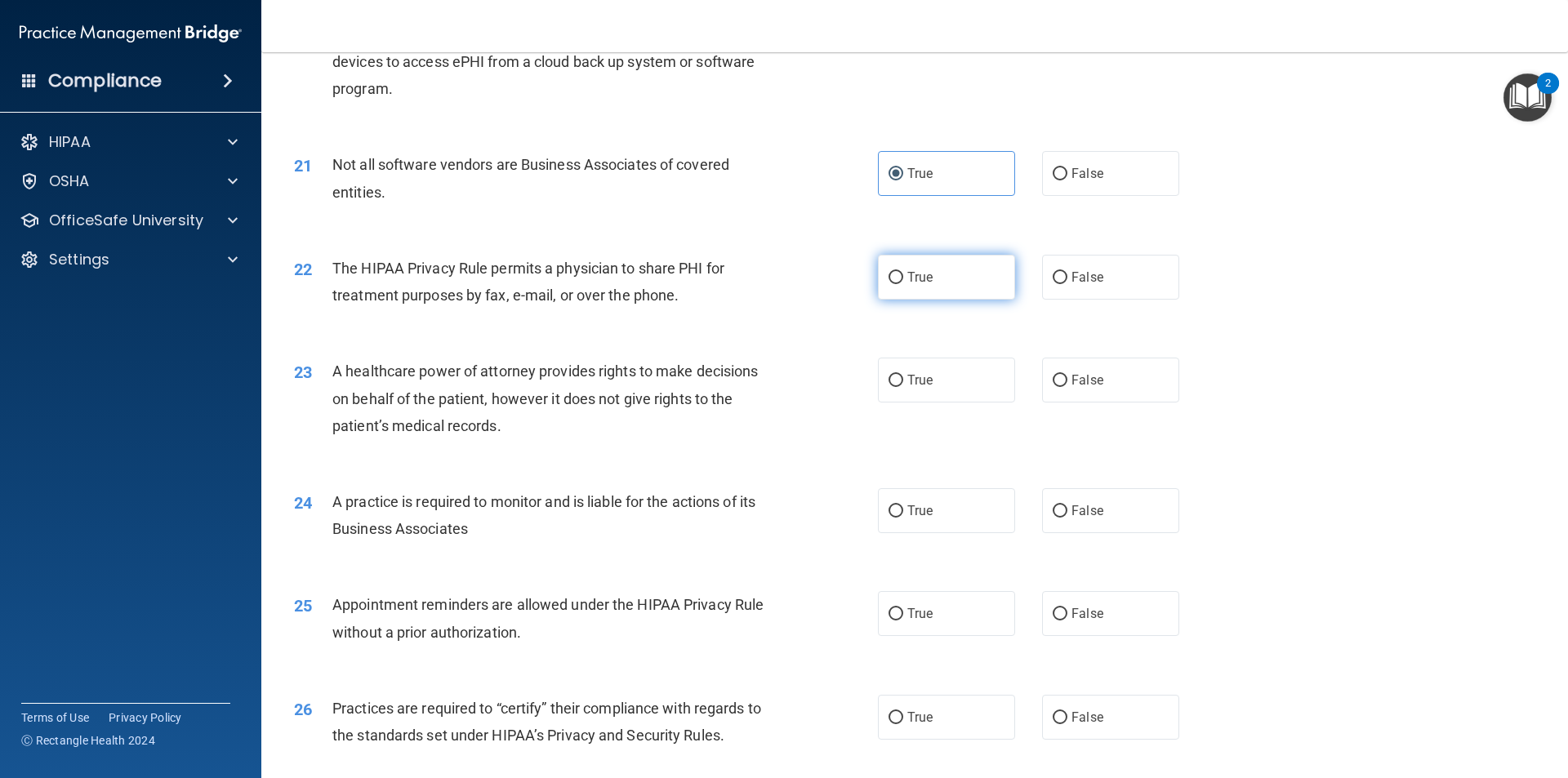
radio input "true"
click at [1053, 383] on input "False" at bounding box center [1060, 380] width 15 height 12
radio input "true"
click at [1060, 506] on input "False" at bounding box center [1060, 512] width 15 height 12
radio input "true"
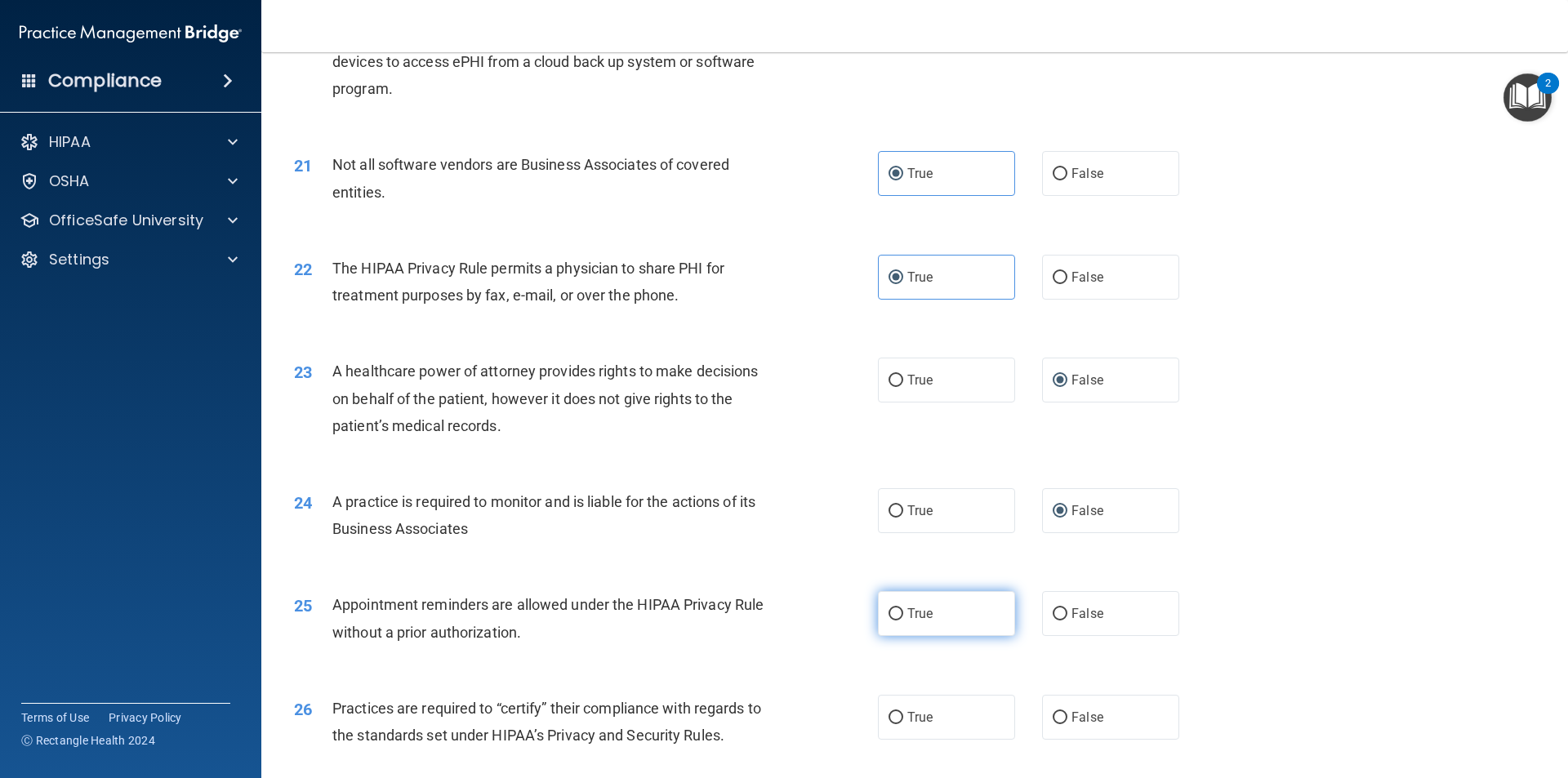
click at [919, 597] on label "True" at bounding box center [947, 614] width 137 height 45
click at [904, 608] on input "True" at bounding box center [896, 614] width 15 height 12
radio input "true"
click at [1075, 713] on span "False" at bounding box center [1087, 717] width 32 height 16
click at [1068, 713] on input "False" at bounding box center [1060, 718] width 15 height 12
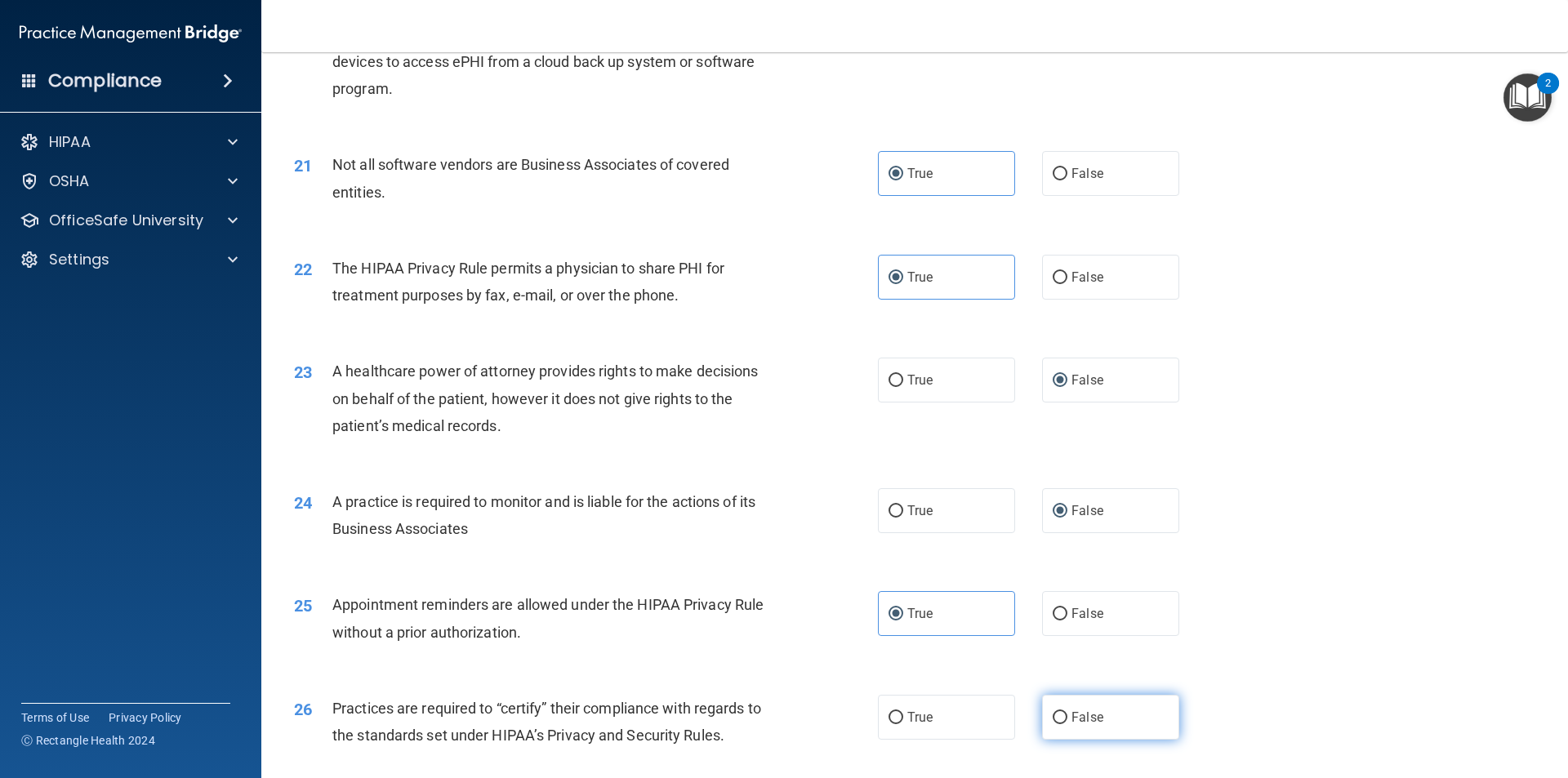
radio input "true"
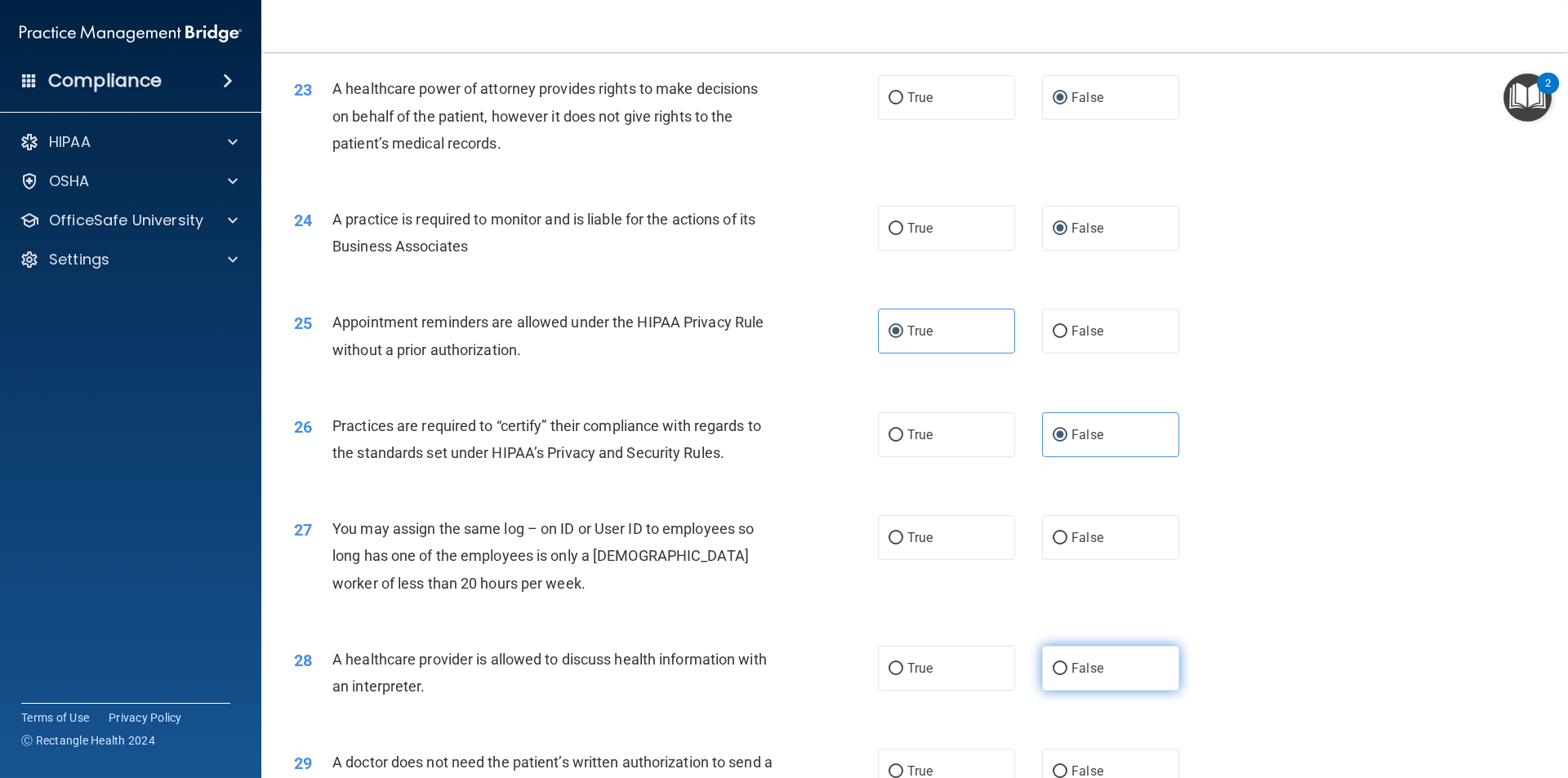
scroll to position [2776, 0]
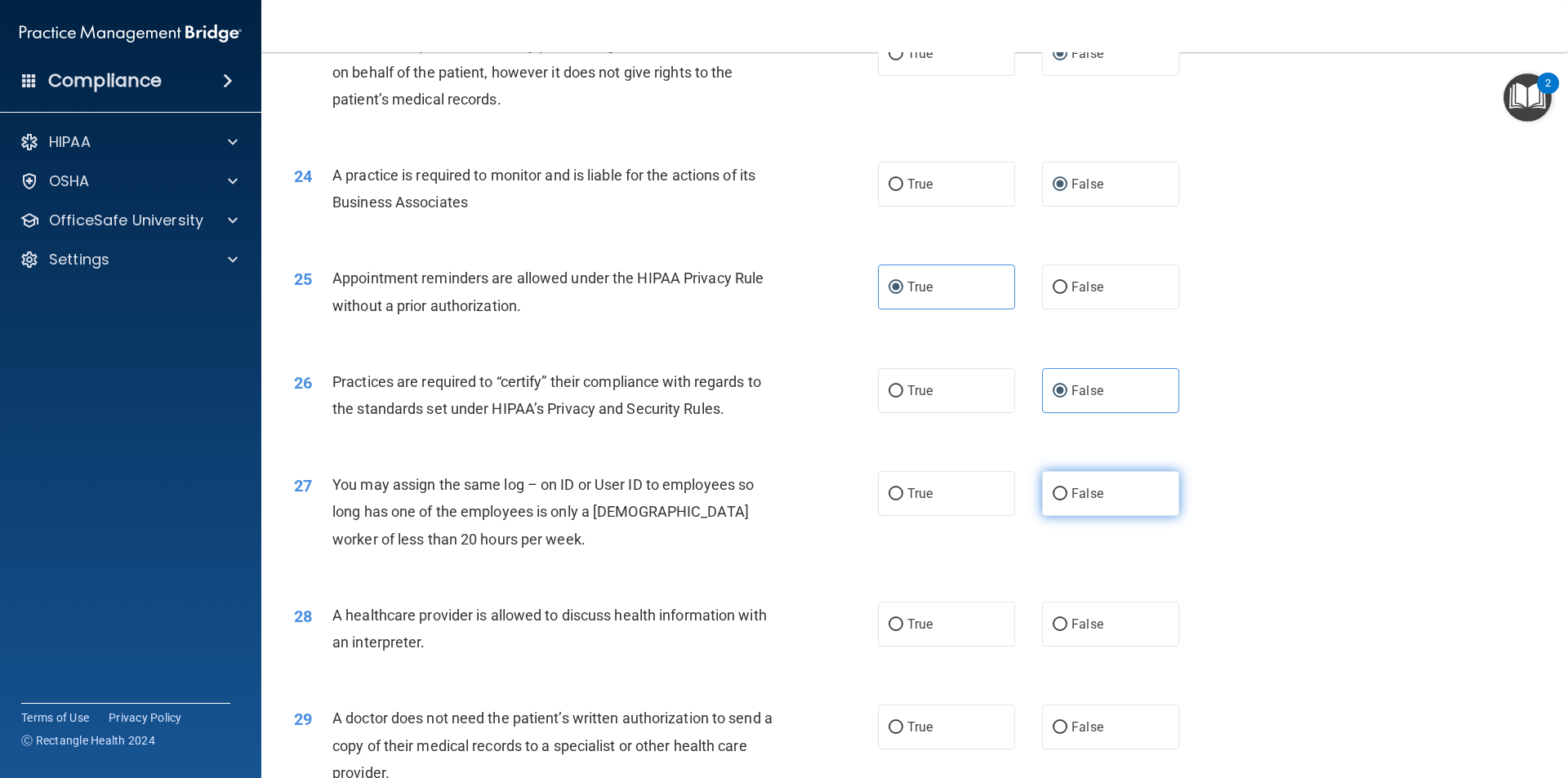
click at [1078, 501] on span "False" at bounding box center [1087, 493] width 32 height 16
click at [1068, 501] on input "False" at bounding box center [1060, 494] width 15 height 12
radio input "true"
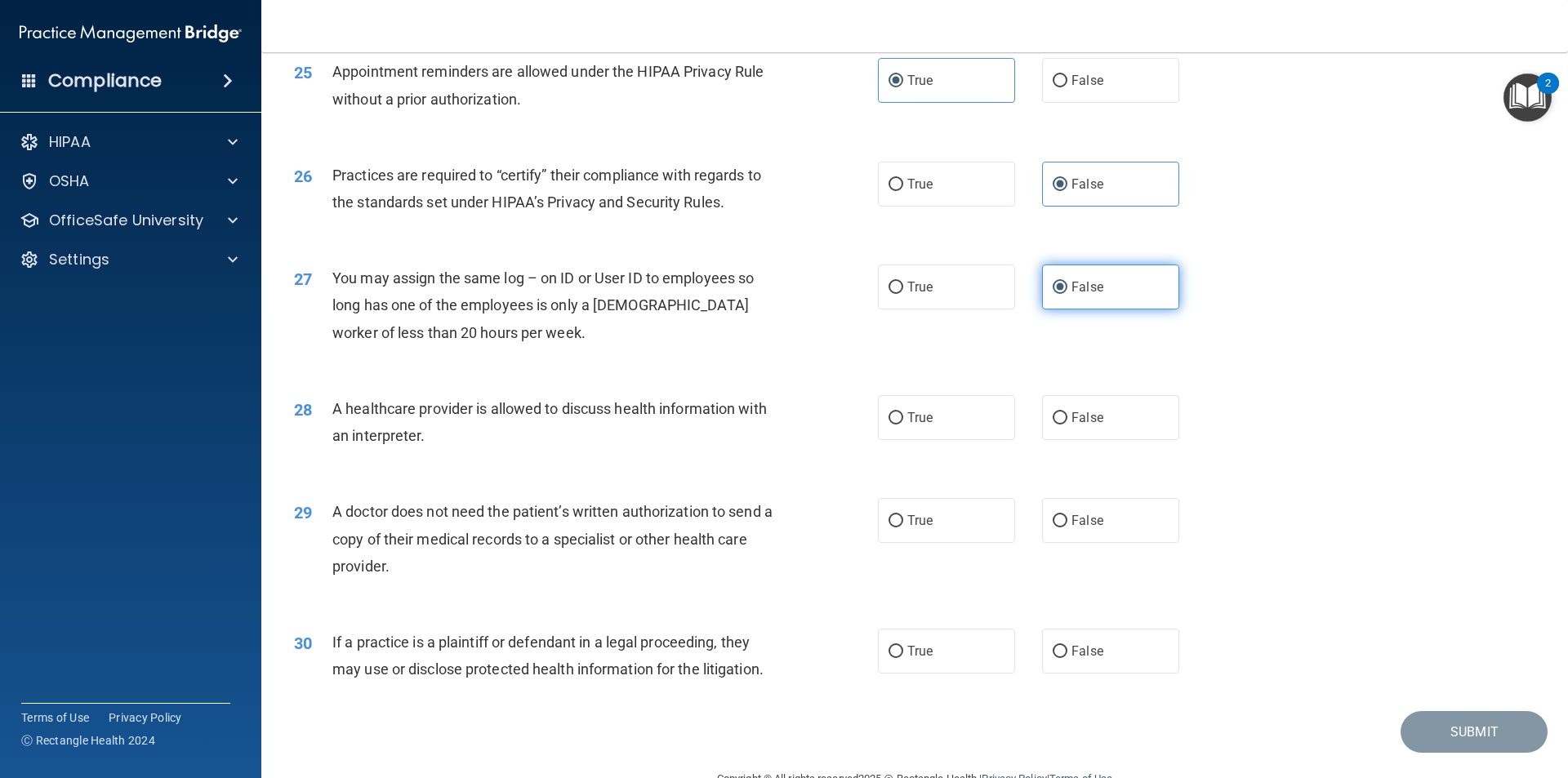
scroll to position [3021, 0]
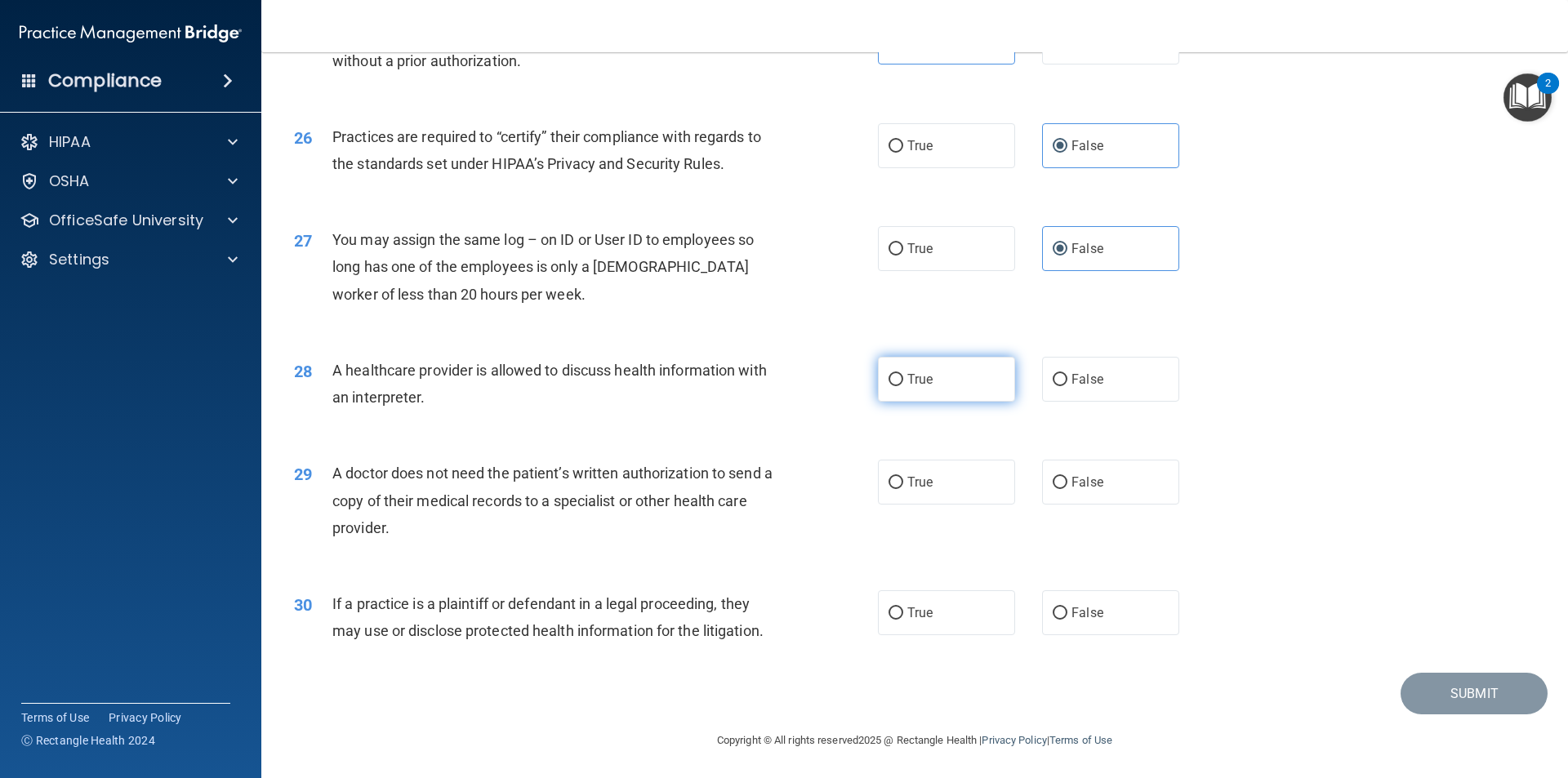
click at [908, 390] on label "True" at bounding box center [947, 380] width 137 height 45
click at [904, 386] on input "True" at bounding box center [896, 380] width 15 height 12
radio input "true"
click at [930, 469] on label "True" at bounding box center [947, 482] width 137 height 45
click at [904, 477] on input "True" at bounding box center [896, 483] width 15 height 12
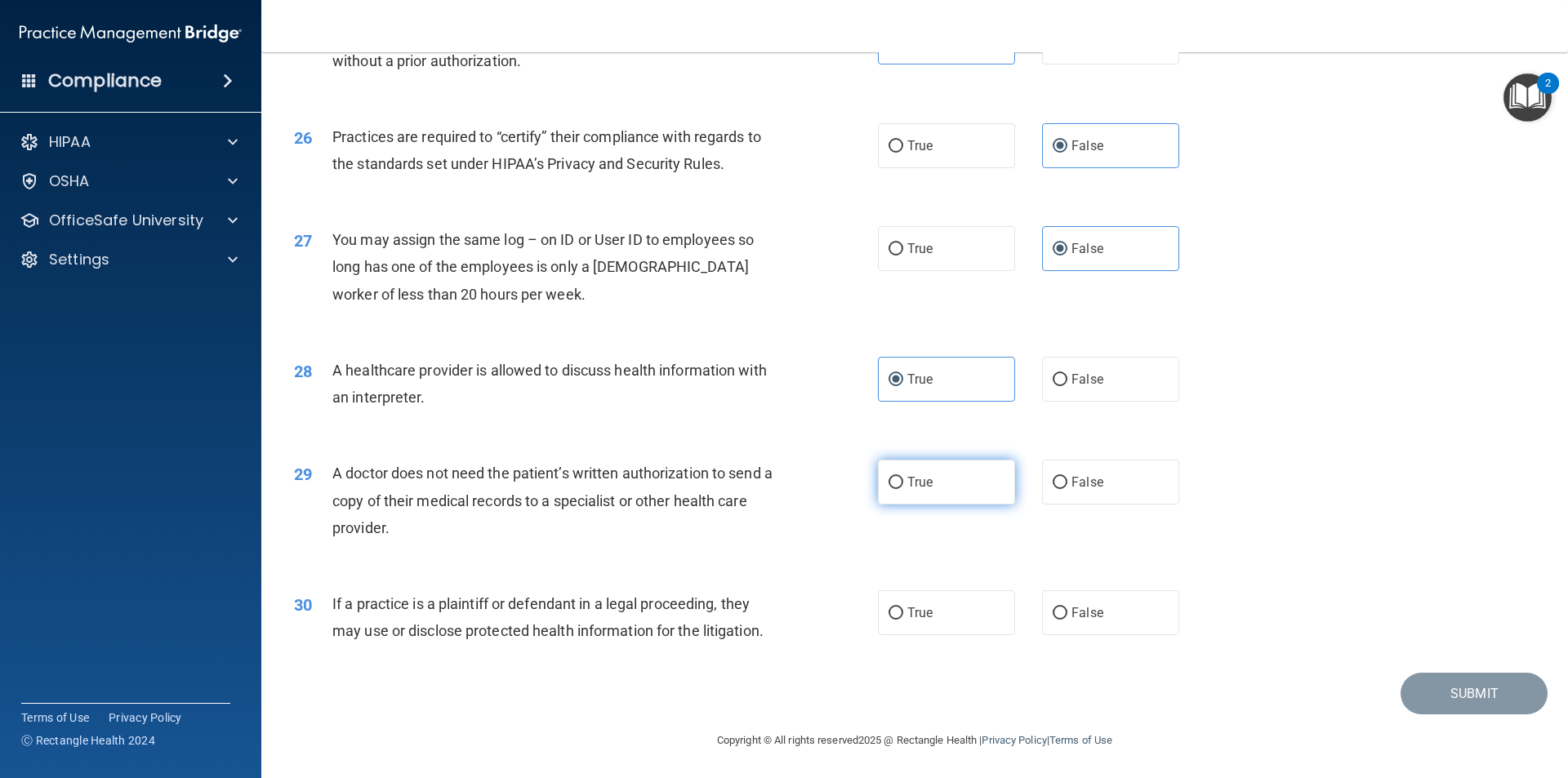
radio input "true"
click at [922, 611] on span "True" at bounding box center [920, 612] width 26 height 16
click at [904, 611] on input "True" at bounding box center [896, 613] width 15 height 12
radio input "true"
click at [1528, 691] on button "Submit" at bounding box center [1474, 694] width 147 height 41
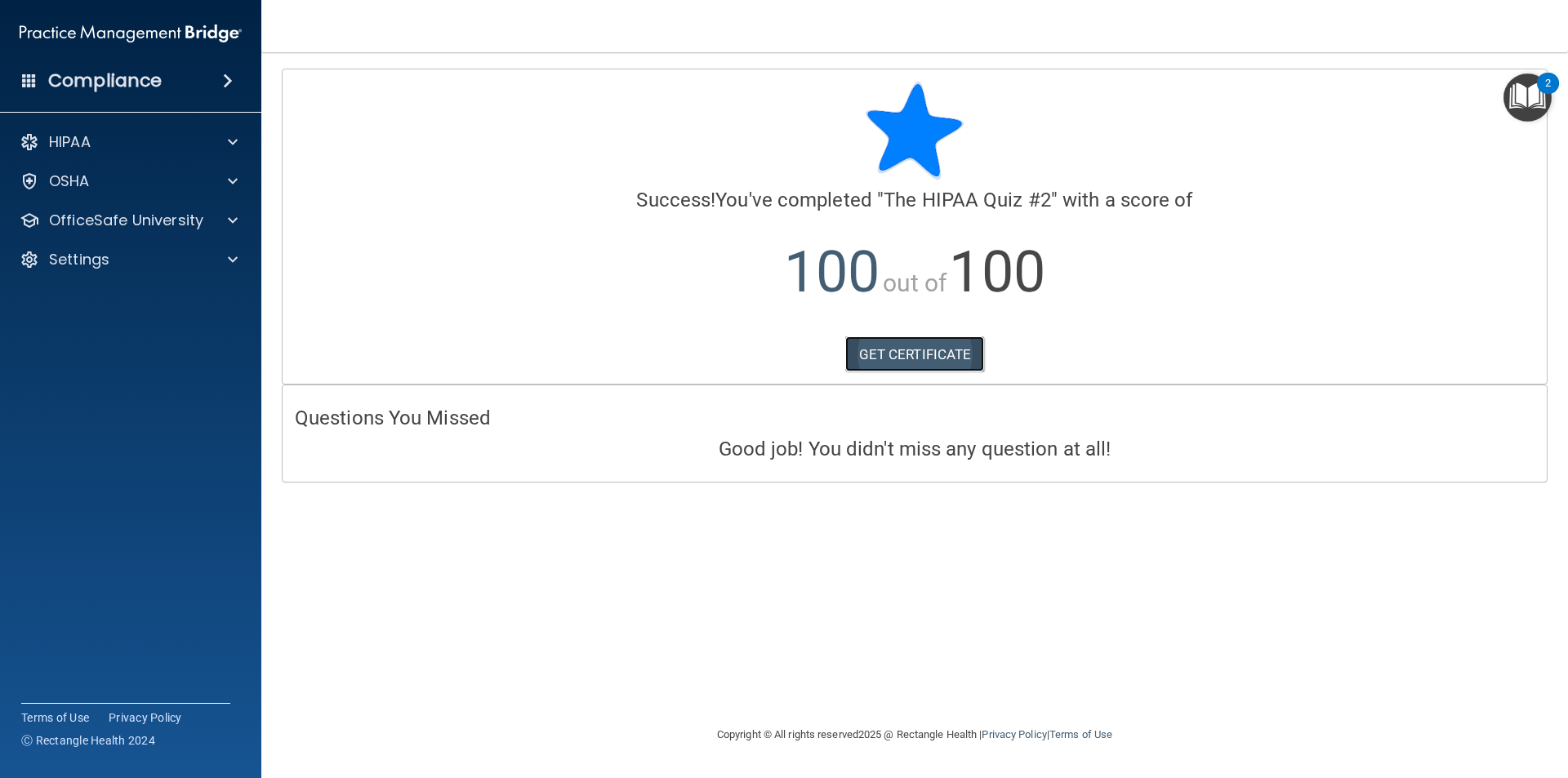
click at [923, 348] on link "GET CERTIFICATE" at bounding box center [914, 355] width 139 height 36
click at [224, 224] on div at bounding box center [229, 220] width 40 height 20
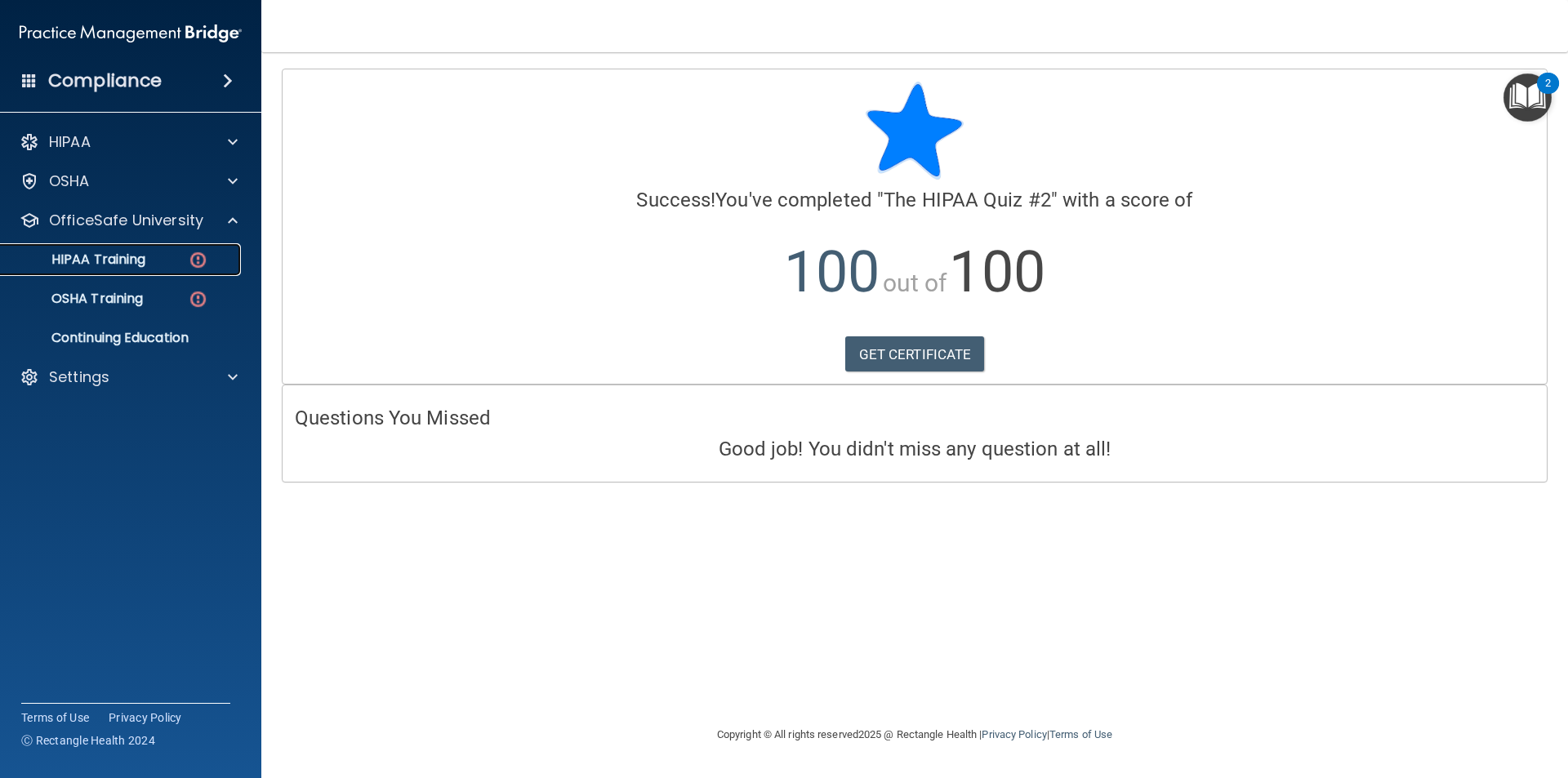
click at [119, 255] on p "HIPAA Training" at bounding box center [78, 260] width 135 height 17
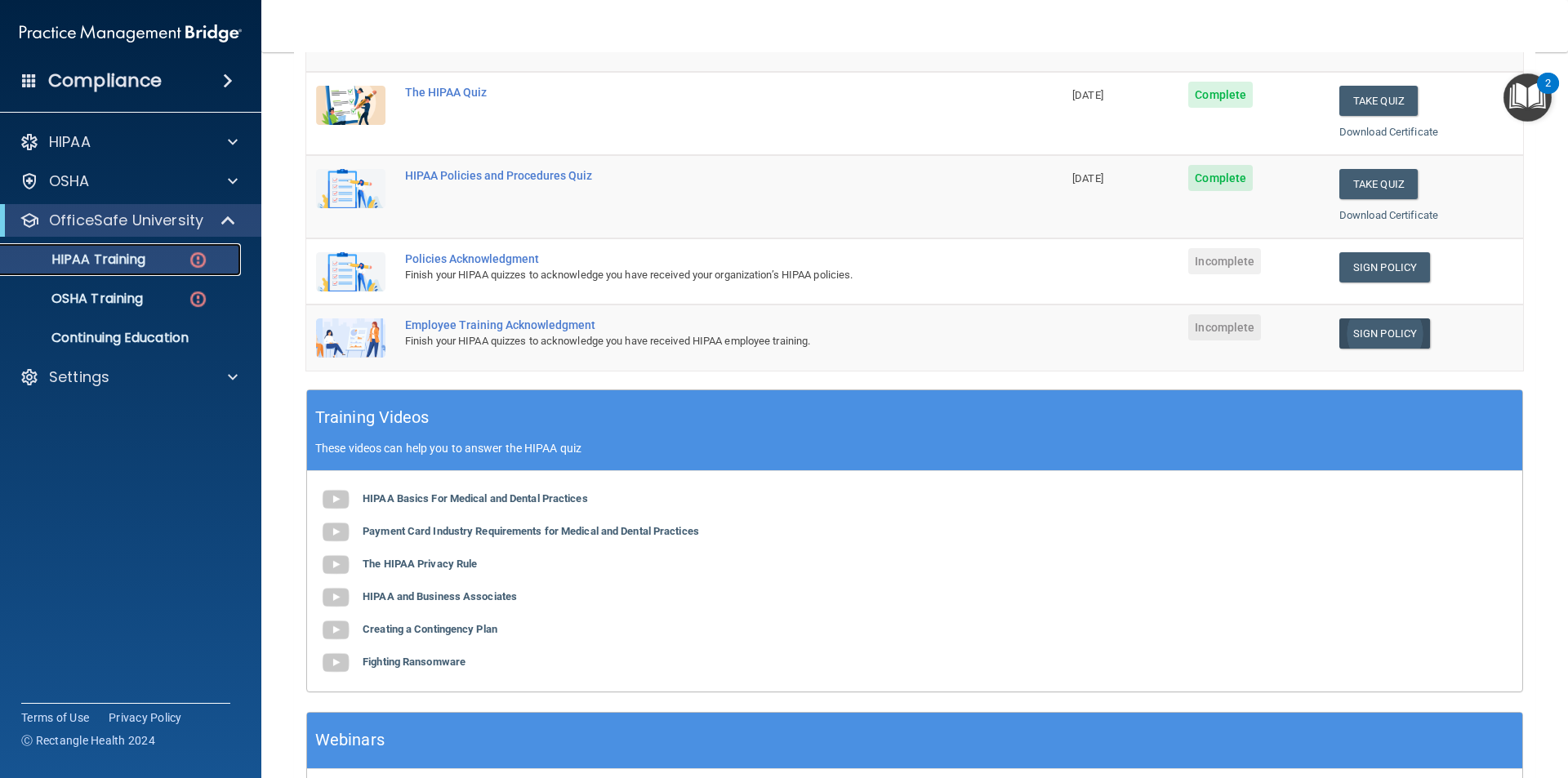
scroll to position [327, 0]
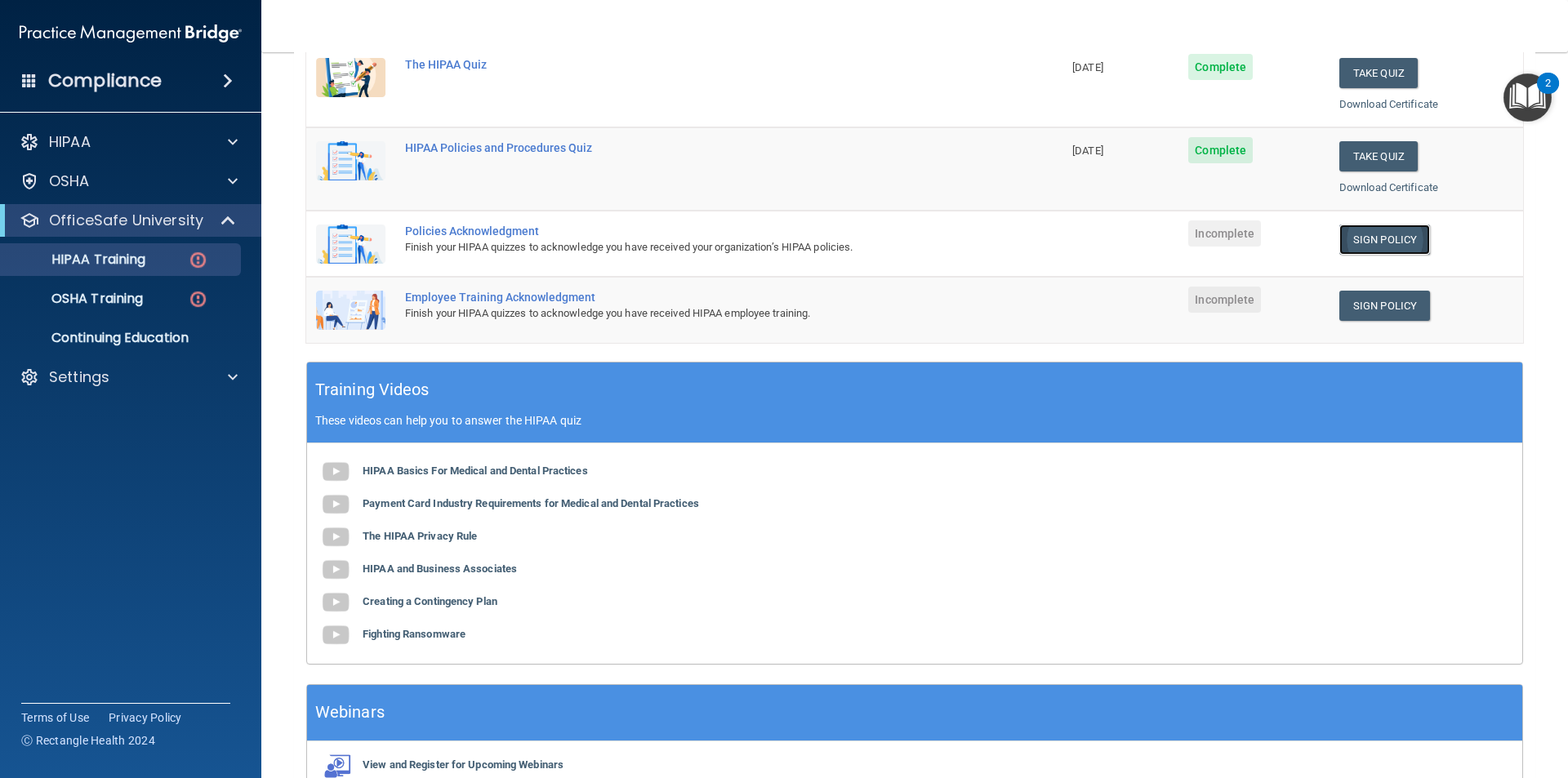
click at [1361, 240] on link "Sign Policy" at bounding box center [1385, 239] width 91 height 31
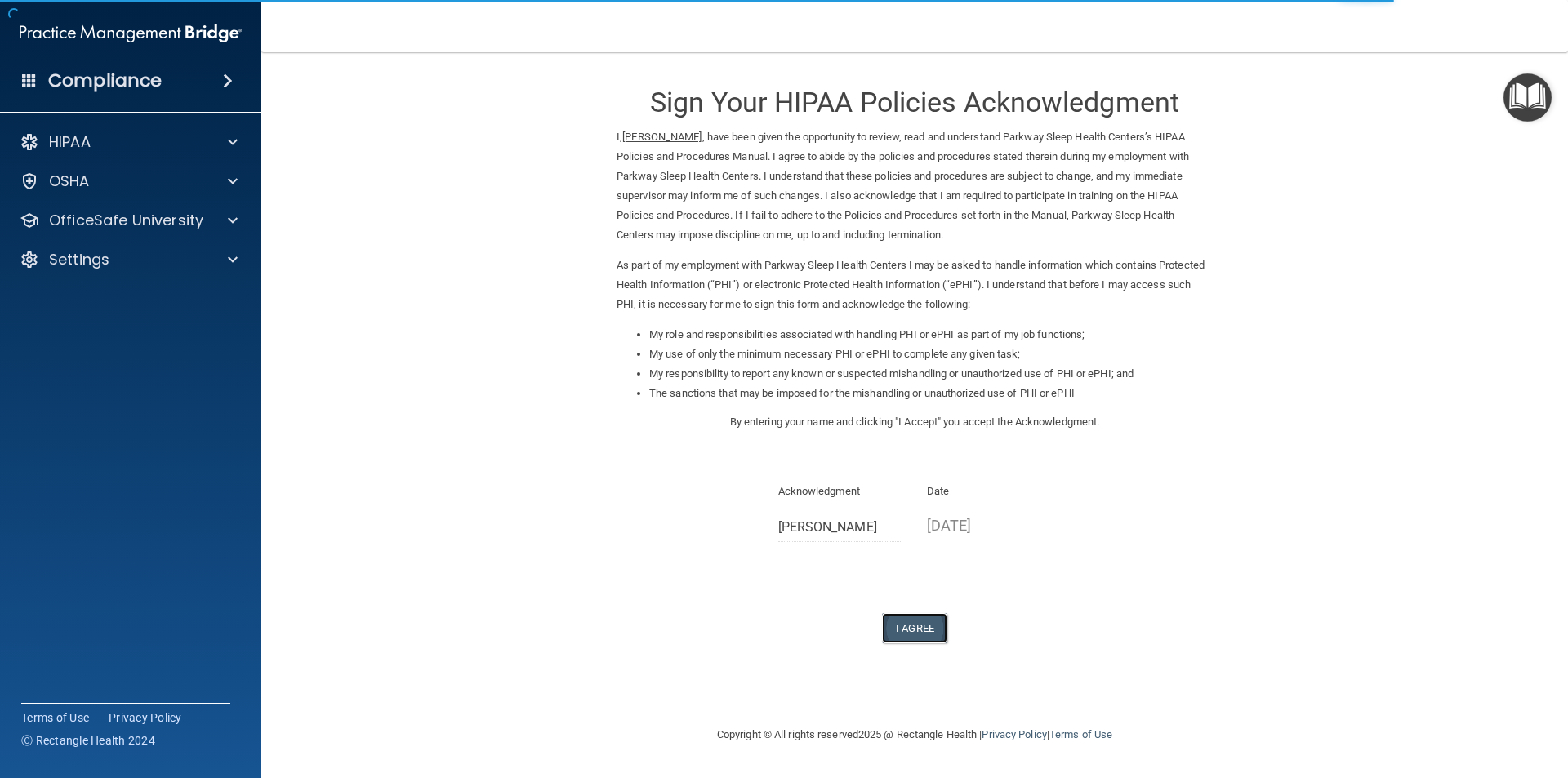
click at [932, 626] on button "I Agree" at bounding box center [914, 628] width 65 height 31
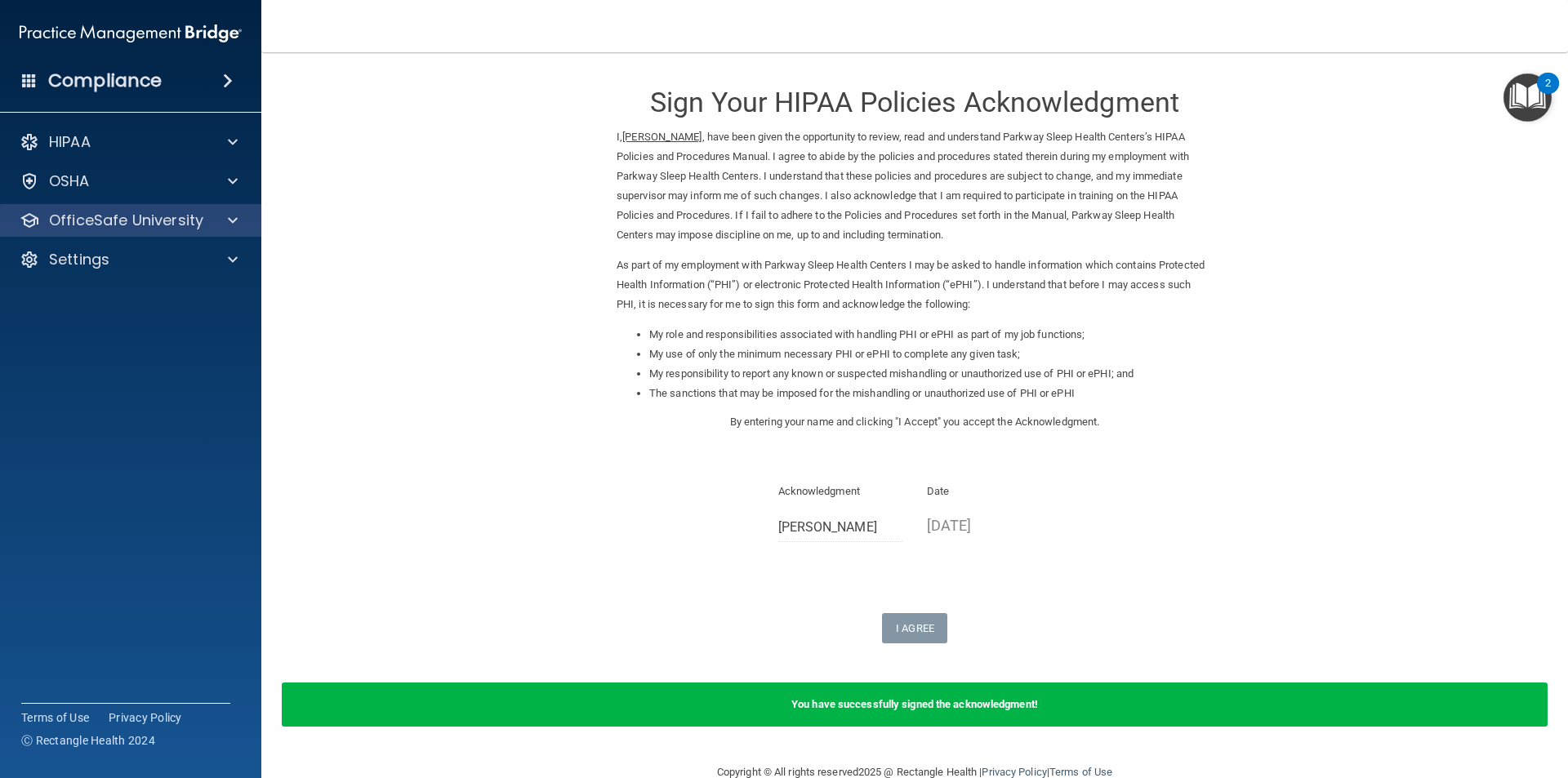
click at [178, 236] on div "OfficeSafe University" at bounding box center [131, 220] width 262 height 33
click at [238, 214] on div at bounding box center [229, 220] width 40 height 20
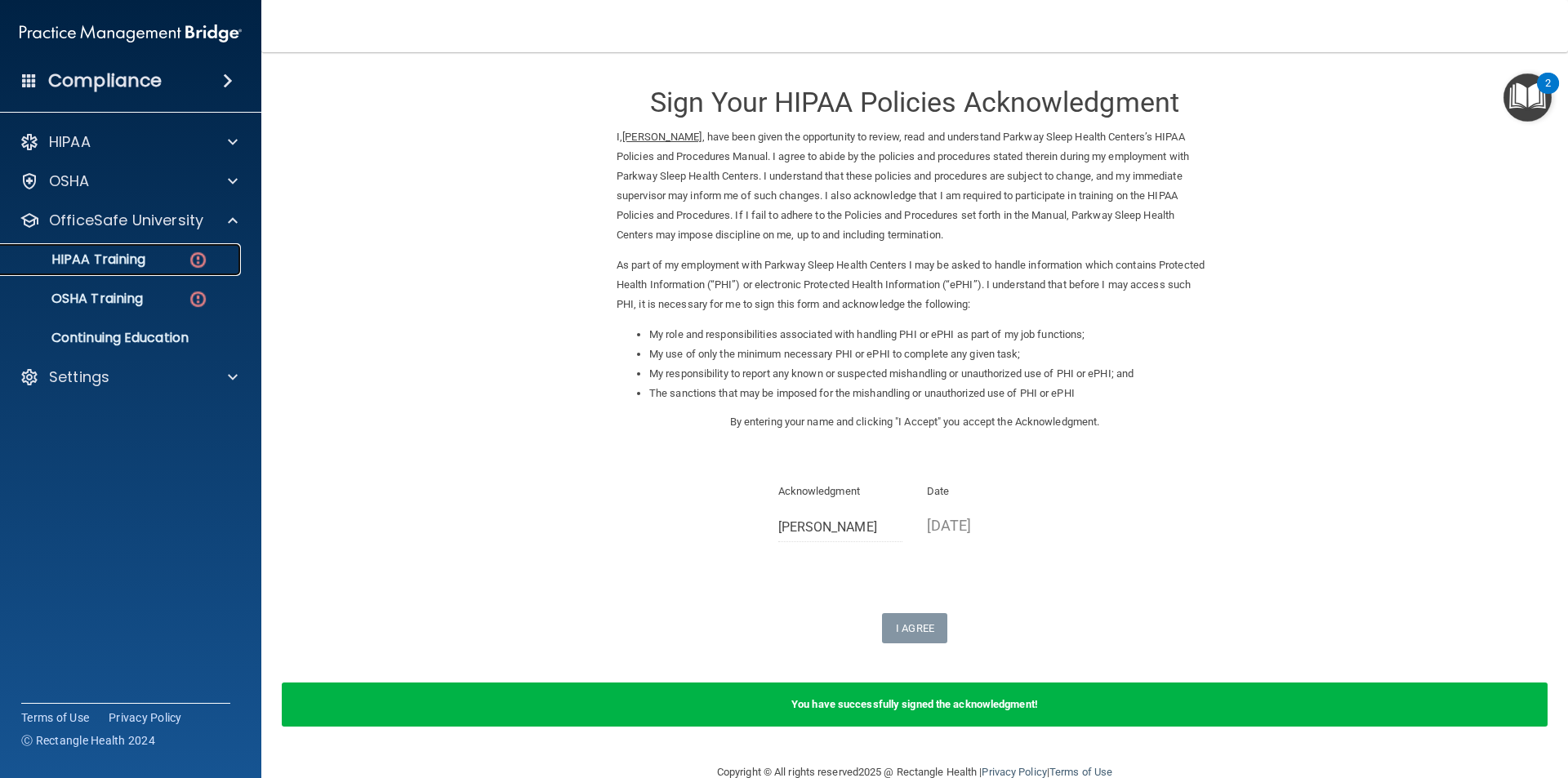
click at [121, 256] on p "HIPAA Training" at bounding box center [78, 260] width 135 height 17
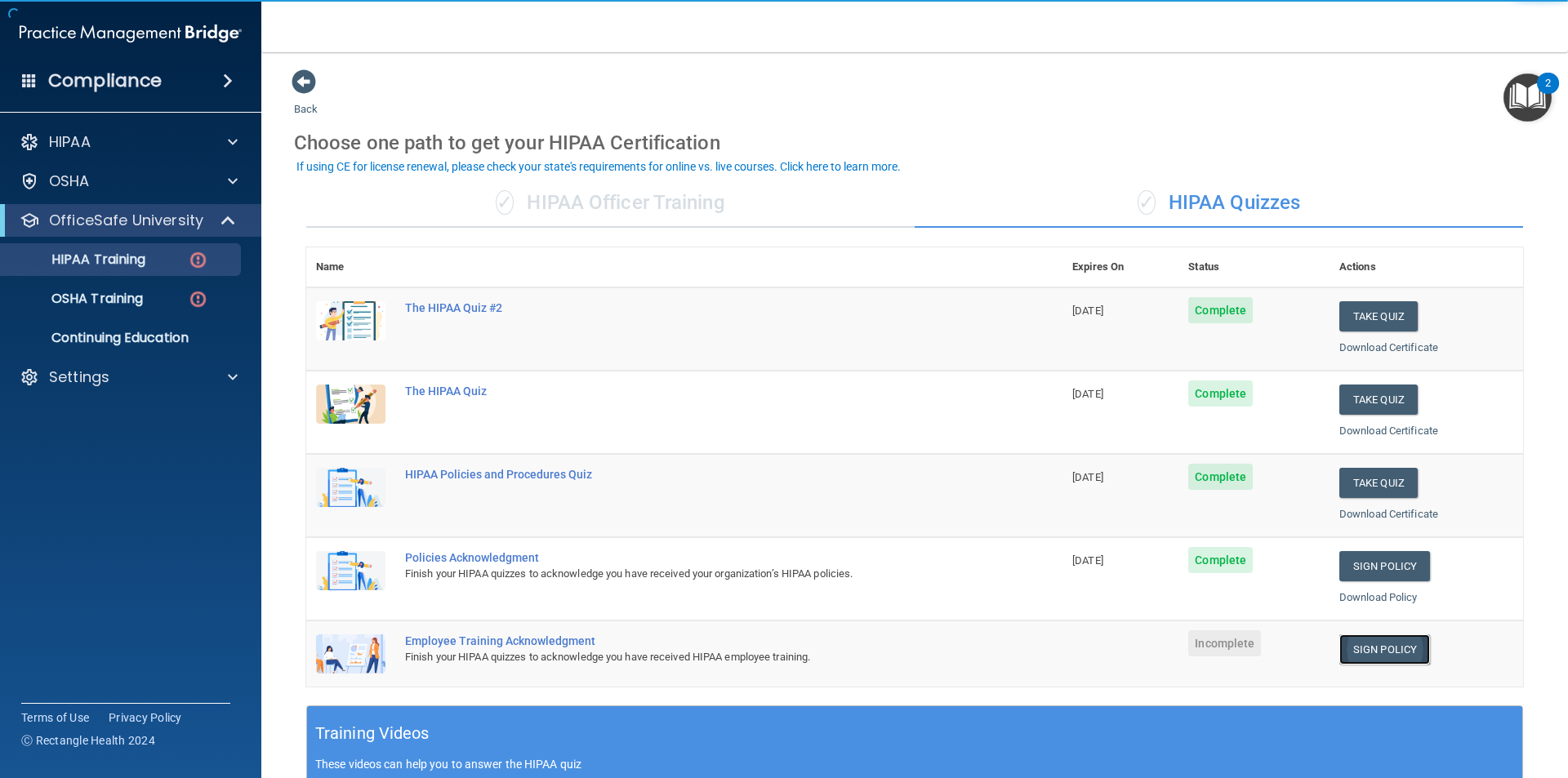
click at [1389, 648] on link "Sign Policy" at bounding box center [1385, 649] width 91 height 31
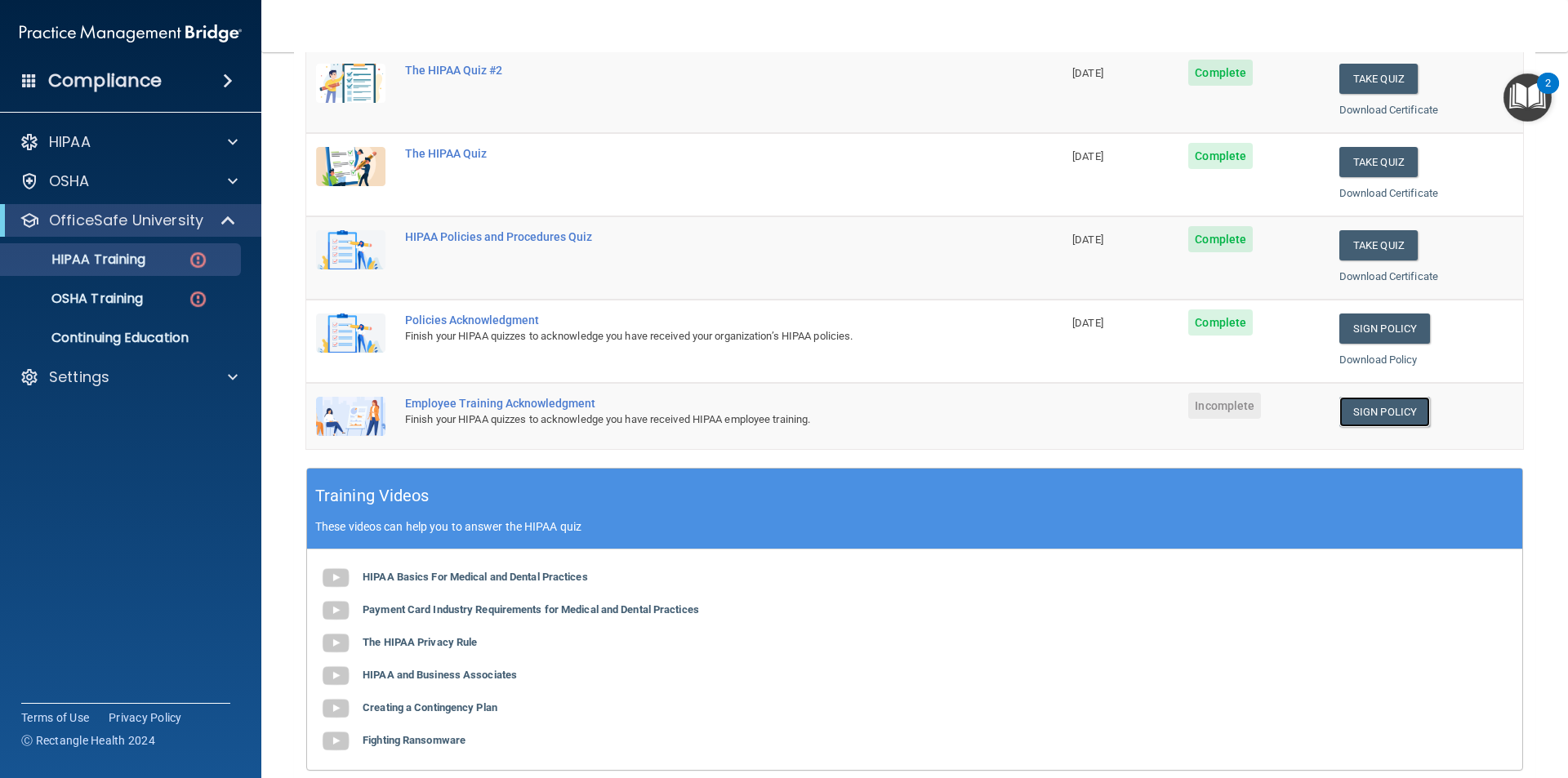
scroll to position [245, 0]
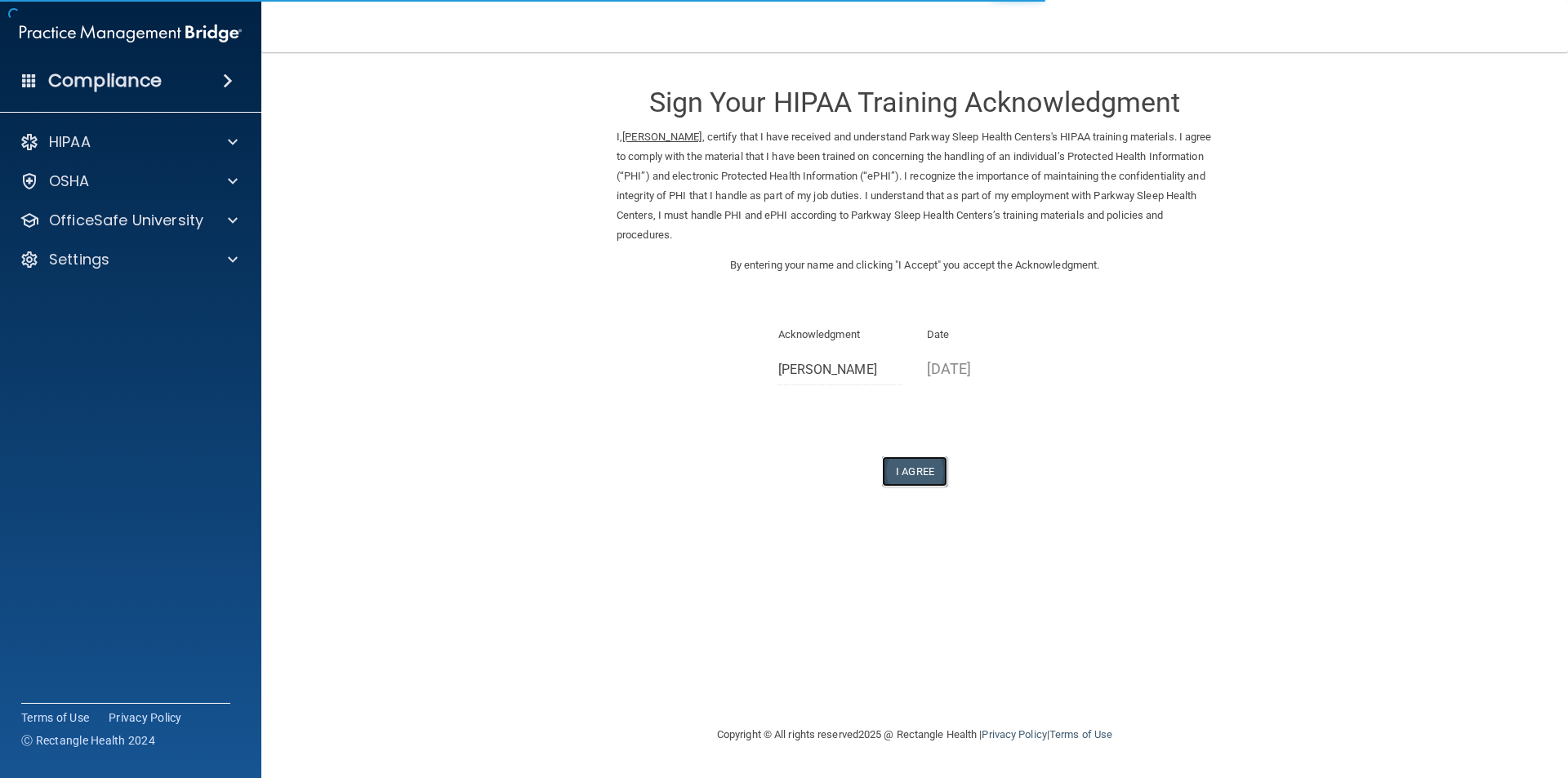
click at [913, 464] on button "I Agree" at bounding box center [914, 471] width 65 height 31
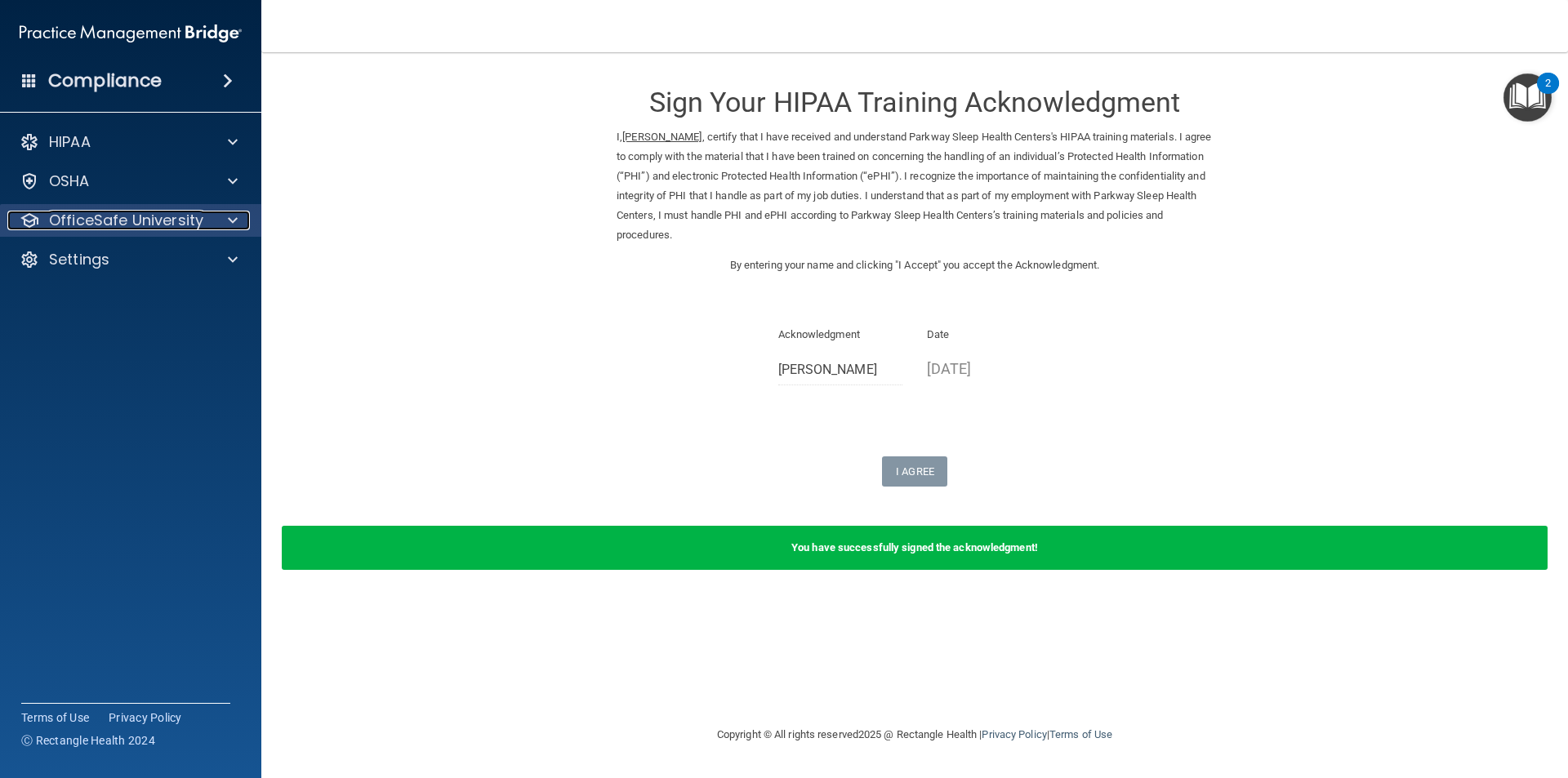
click at [234, 215] on span at bounding box center [233, 220] width 10 height 20
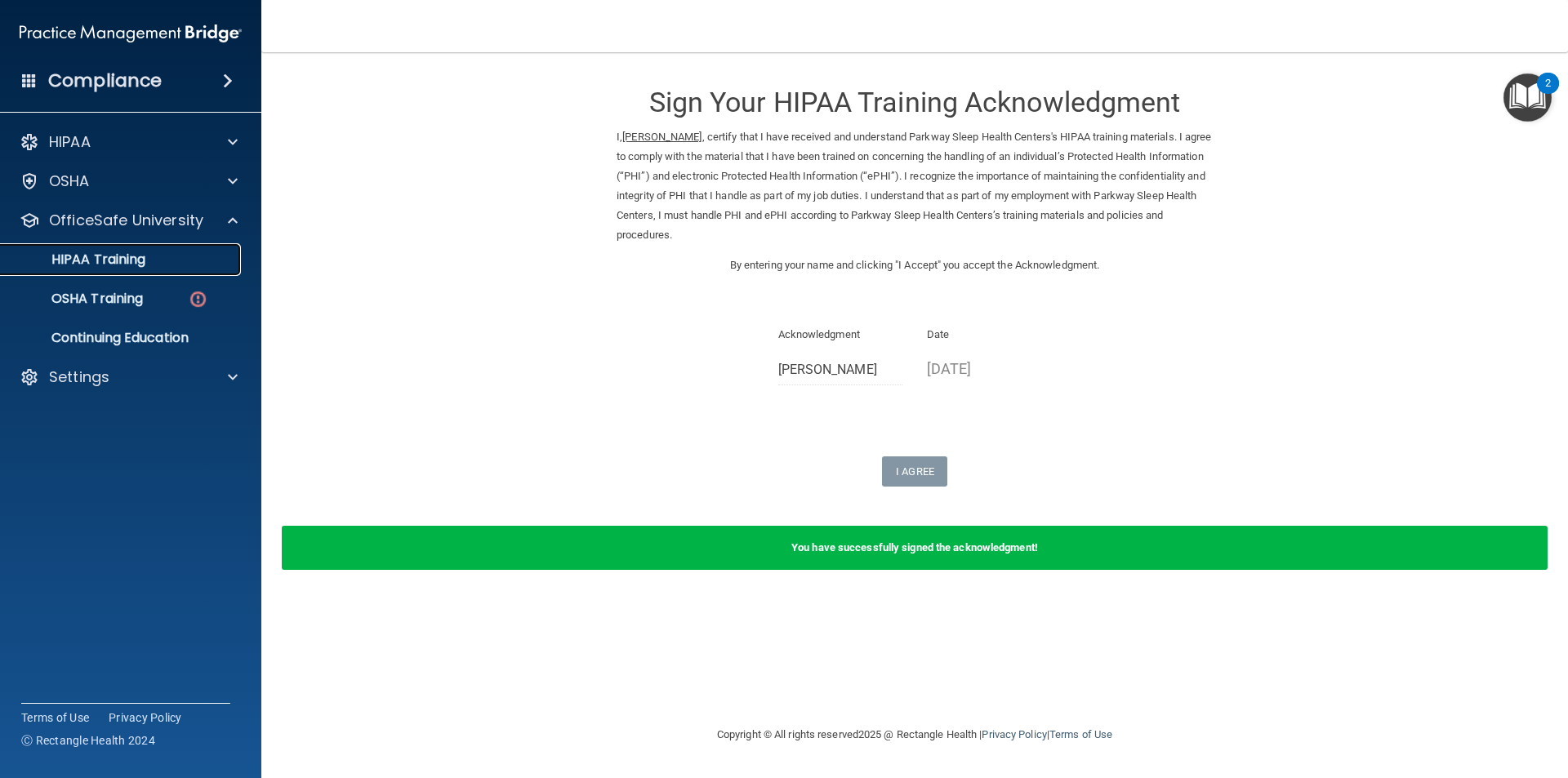
click at [168, 257] on div "HIPAA Training" at bounding box center [122, 260] width 223 height 17
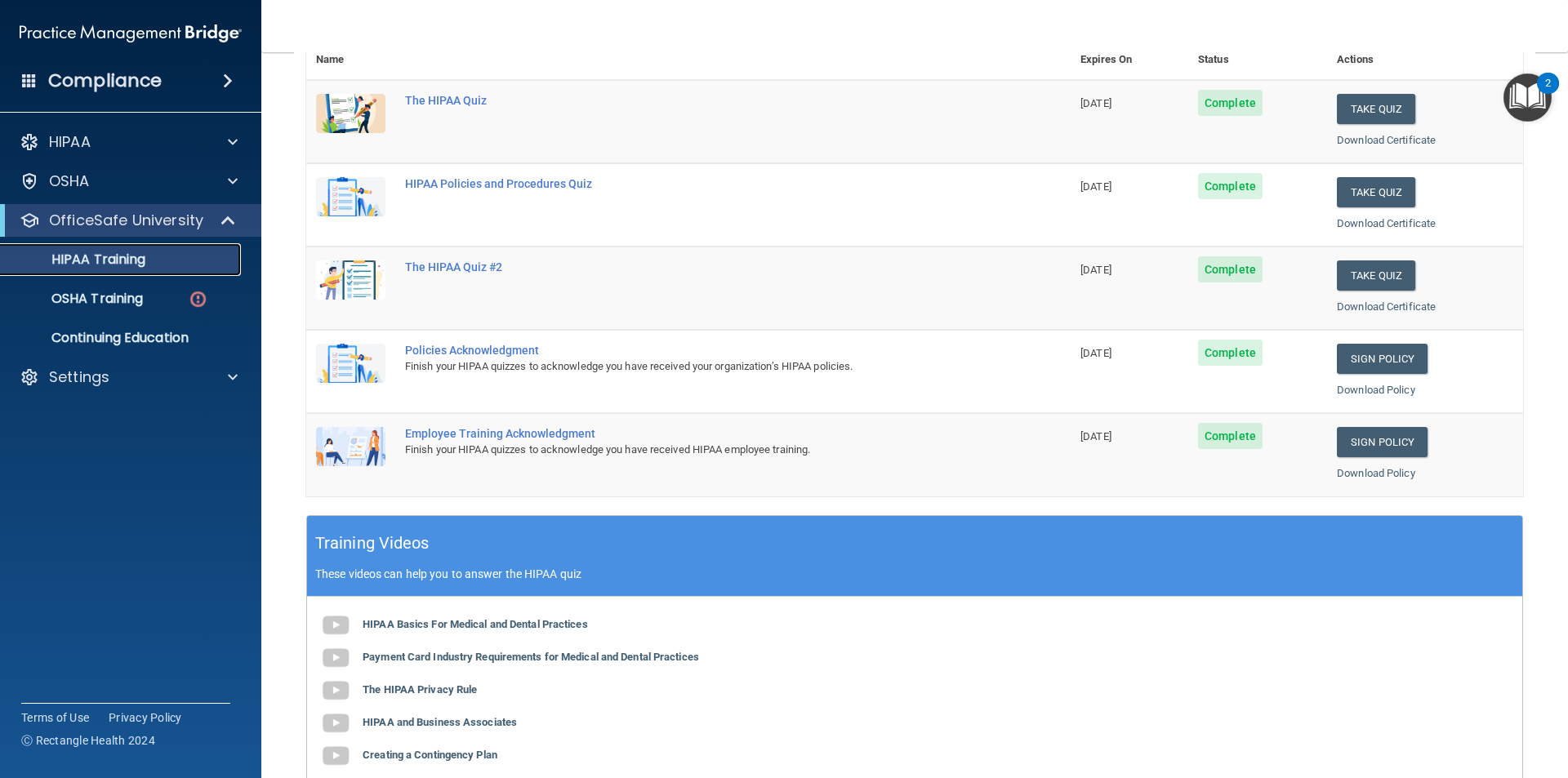
scroll to position [206, 0]
click at [141, 298] on p "OSHA Training" at bounding box center [77, 299] width 132 height 17
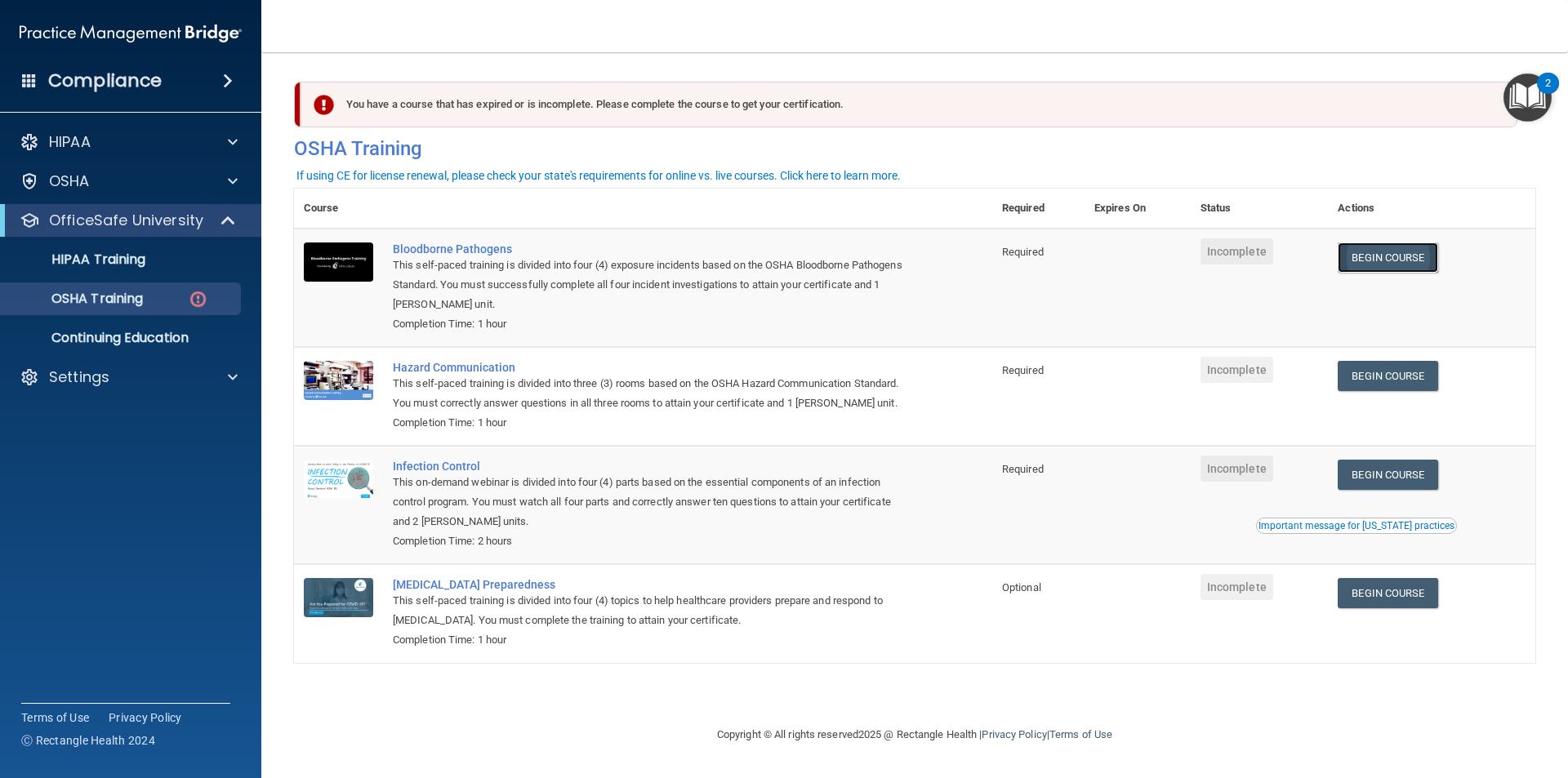
click at [1372, 247] on link "Begin Course" at bounding box center [1387, 257] width 100 height 31
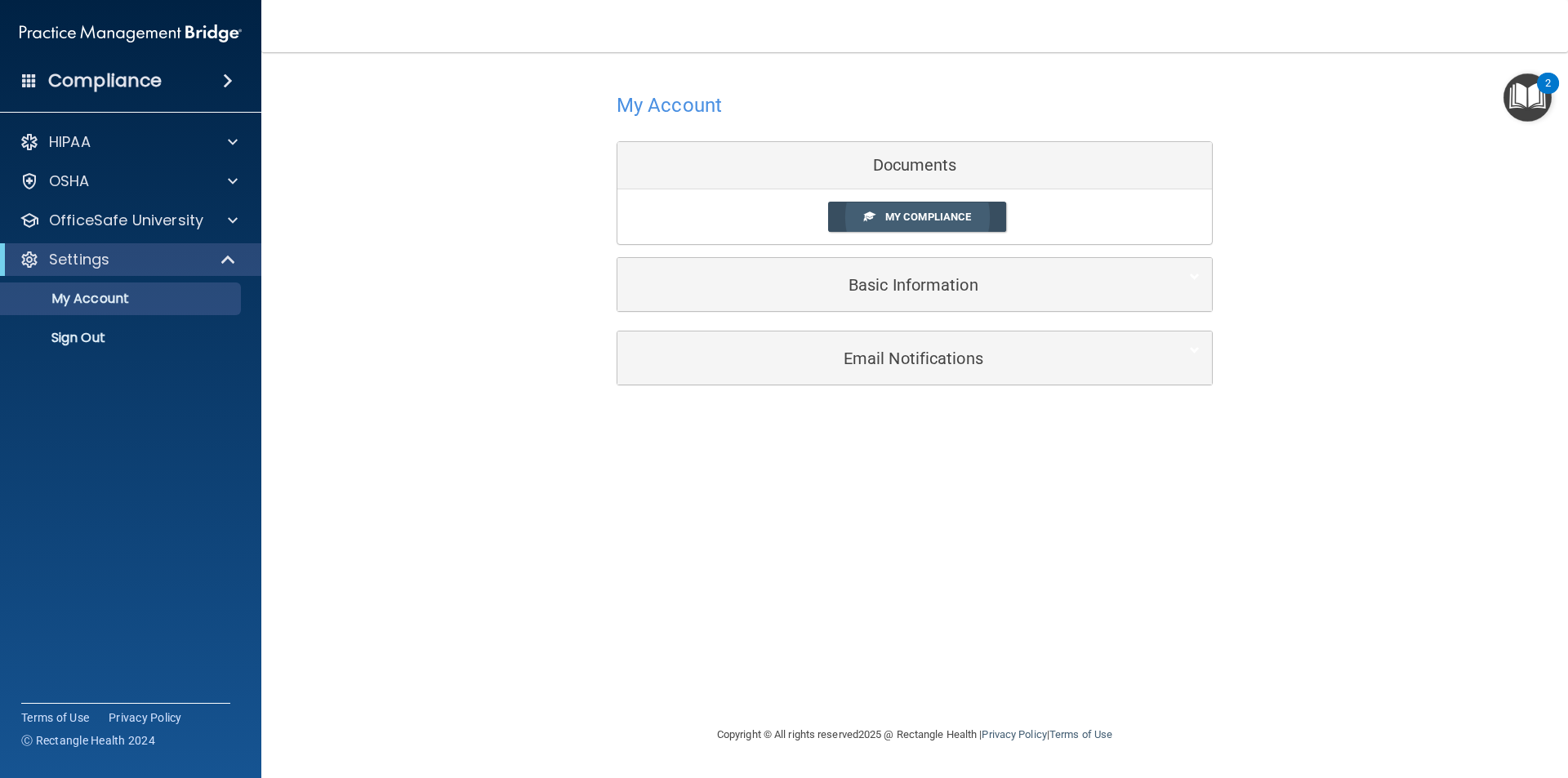
click at [928, 219] on span "My Compliance" at bounding box center [928, 216] width 86 height 12
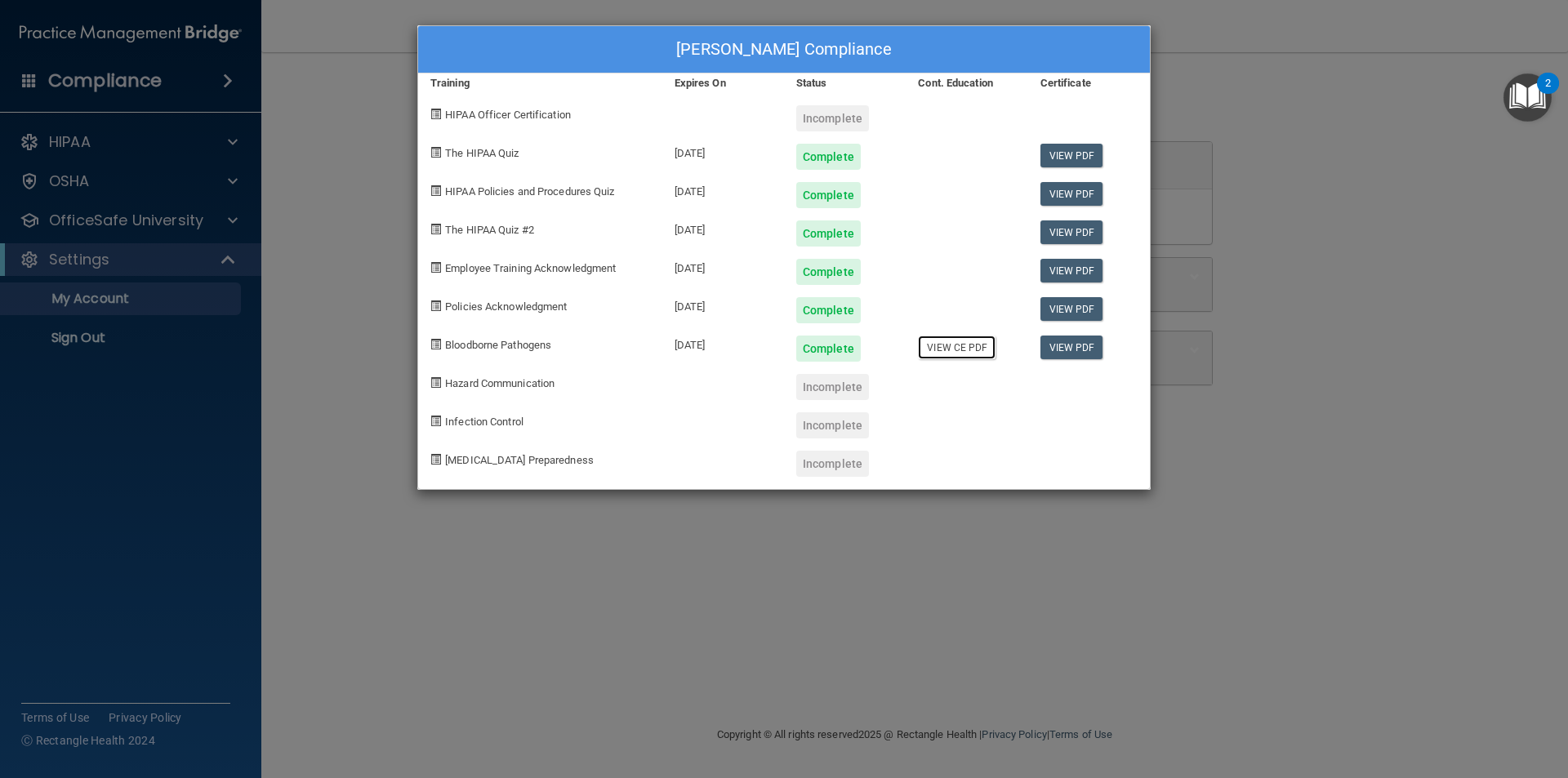
click at [985, 343] on link "View CE PDF" at bounding box center [956, 347] width 78 height 24
click at [358, 52] on div "Lilly McLamb's Compliance Training Expires On Status Cont. Education Certificat…" at bounding box center [784, 389] width 1568 height 778
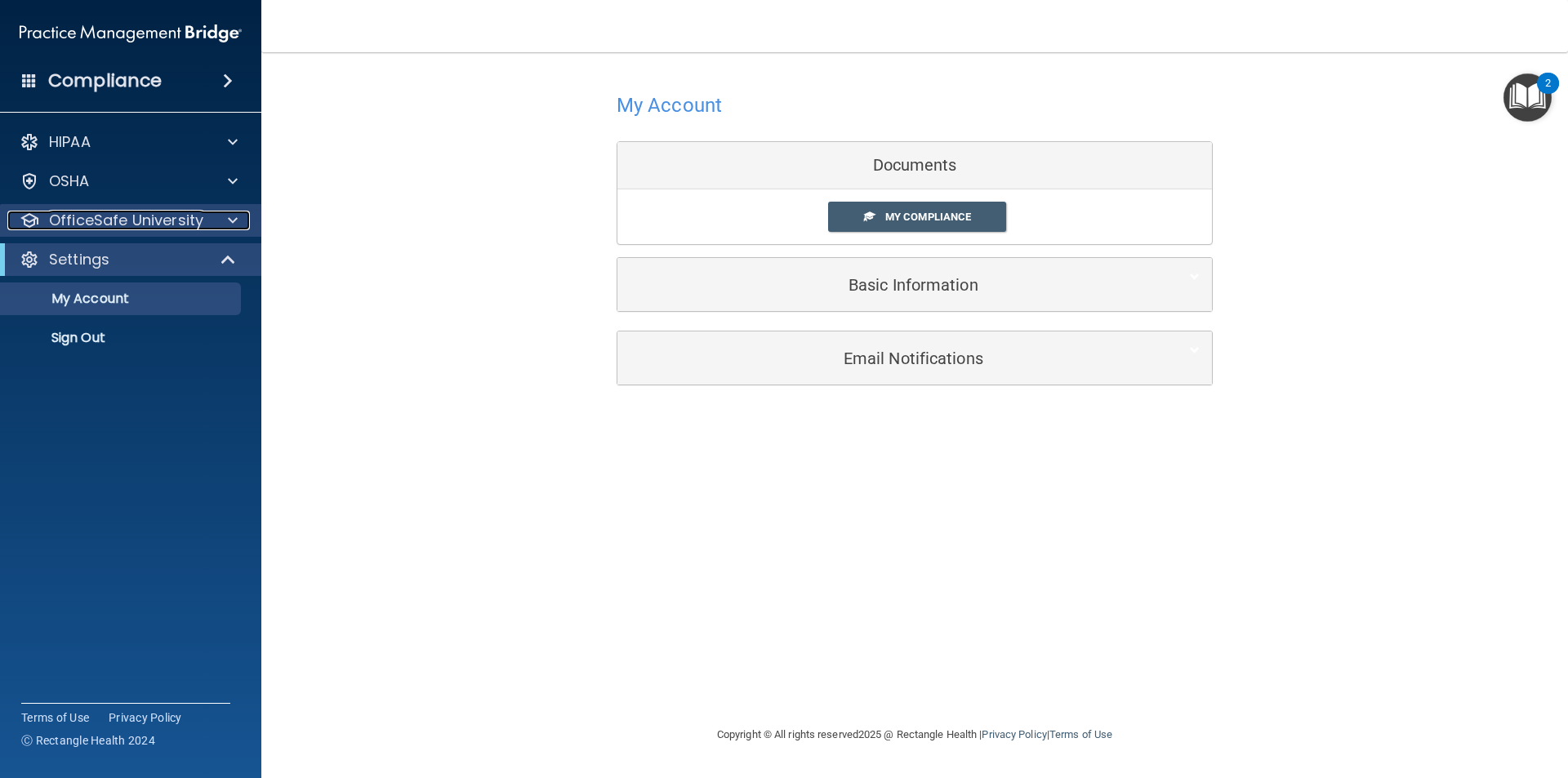
click at [153, 223] on p "OfficeSafe University" at bounding box center [125, 220] width 154 height 20
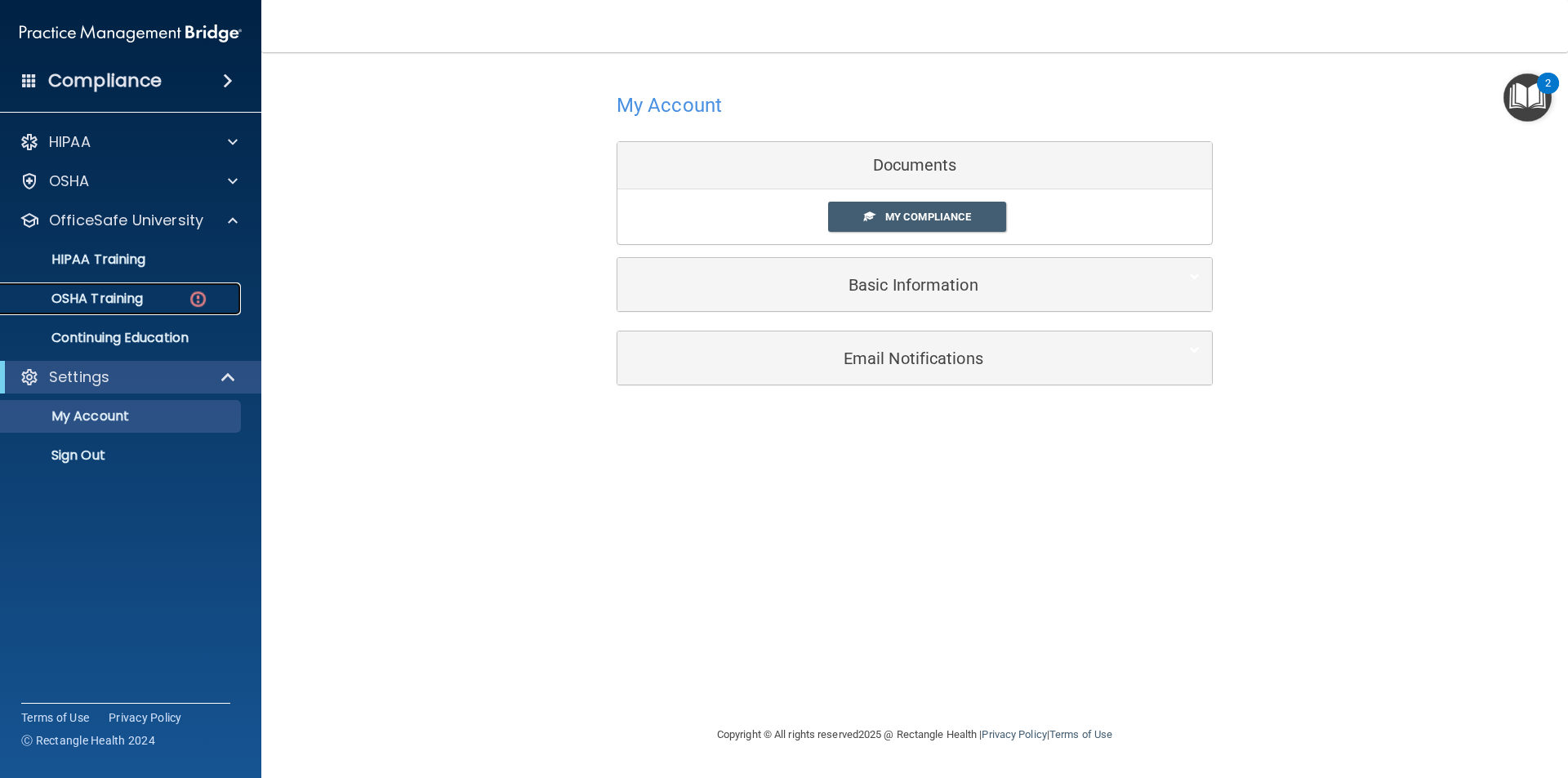
click at [172, 295] on div "OSHA Training" at bounding box center [122, 299] width 223 height 17
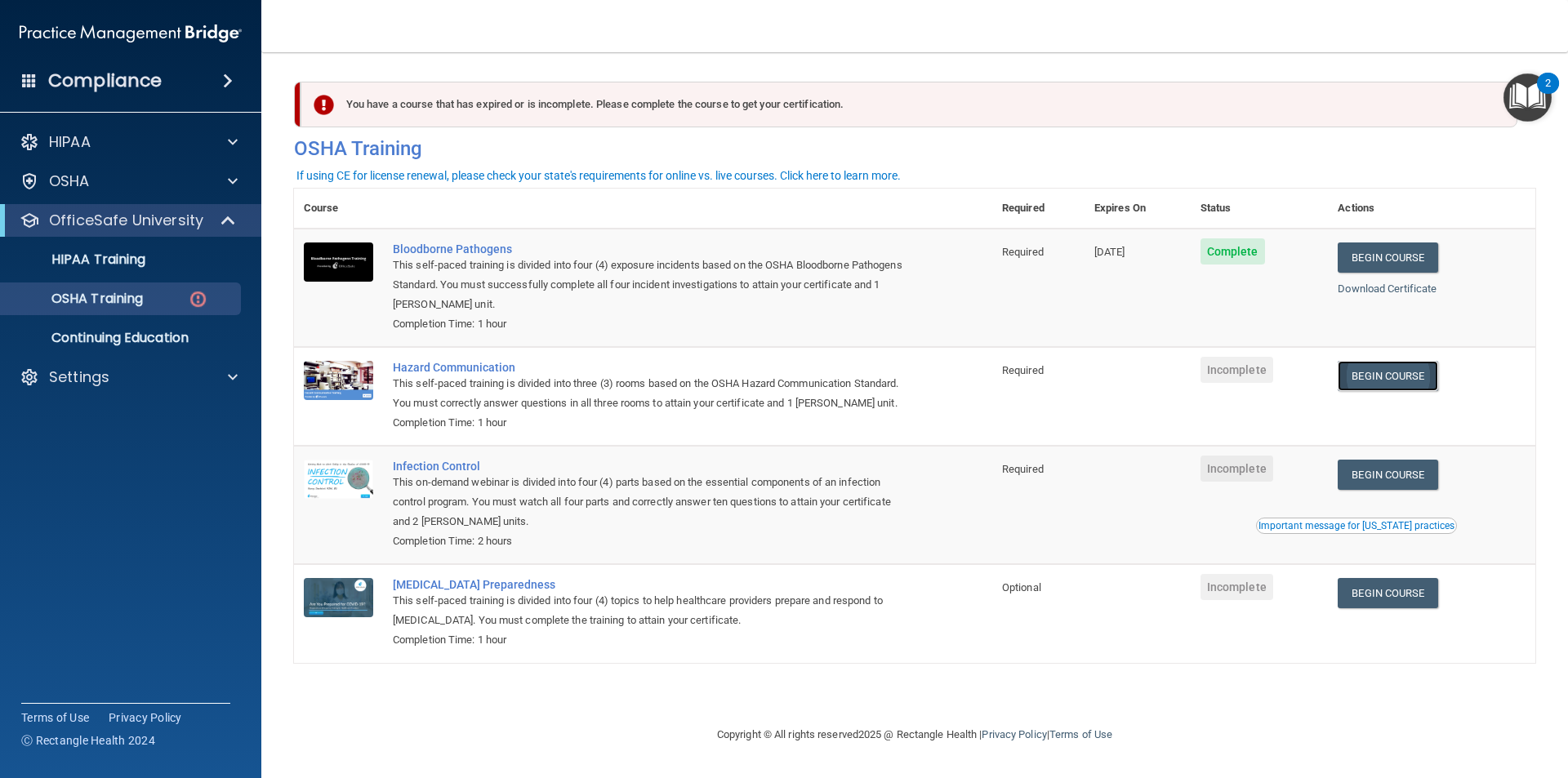
click at [1393, 375] on link "Begin Course" at bounding box center [1387, 375] width 100 height 31
